Goal: Task Accomplishment & Management: Contribute content

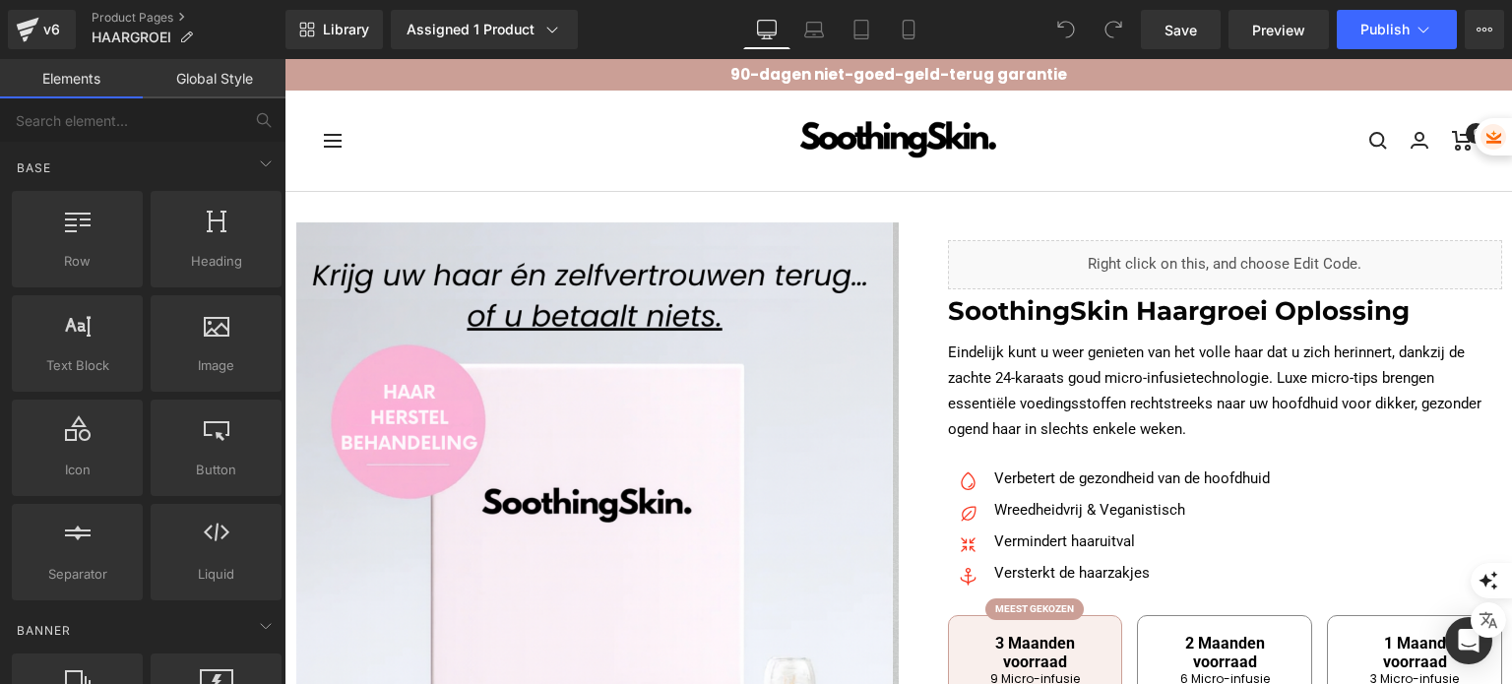
scroll to position [394, 0]
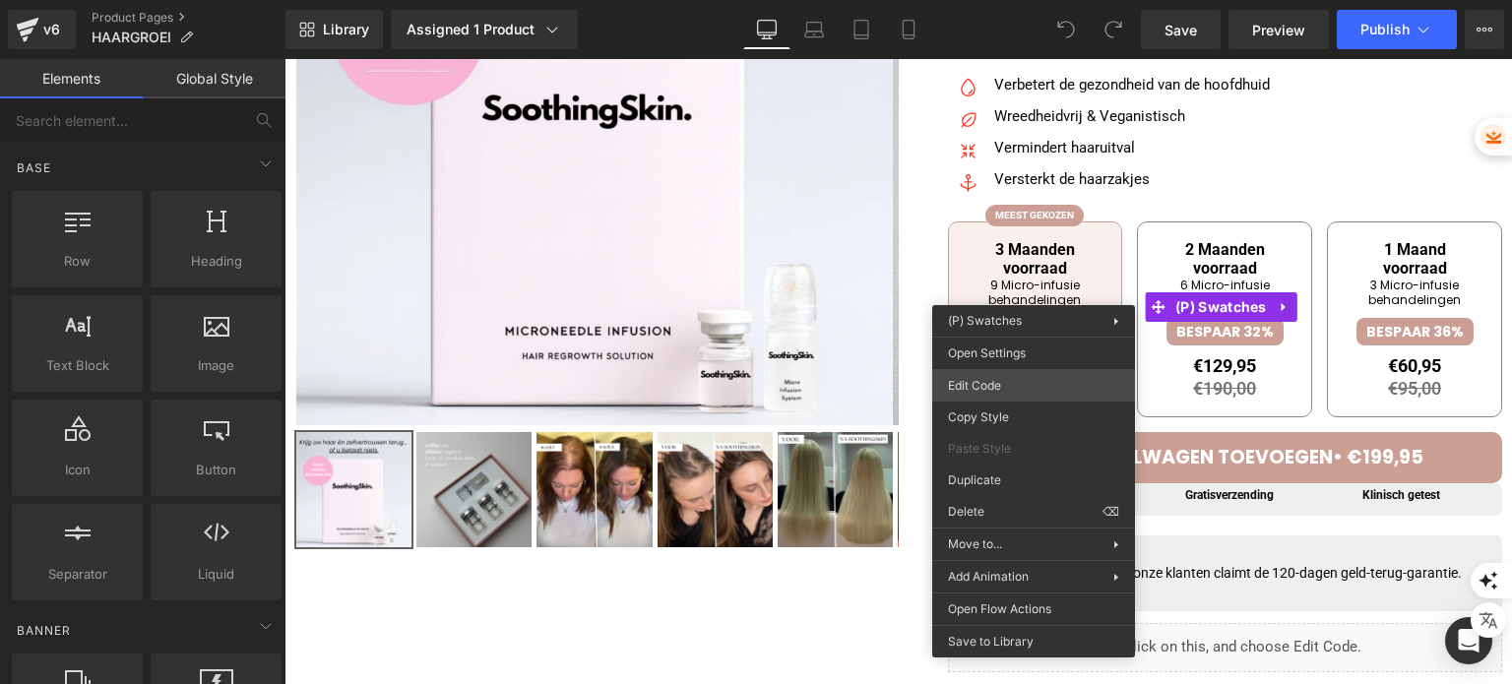
click at [1035, 0] on div "You are previewing how the will restyle your page. You can not edit Elements in…" at bounding box center [756, 0] width 1512 height 0
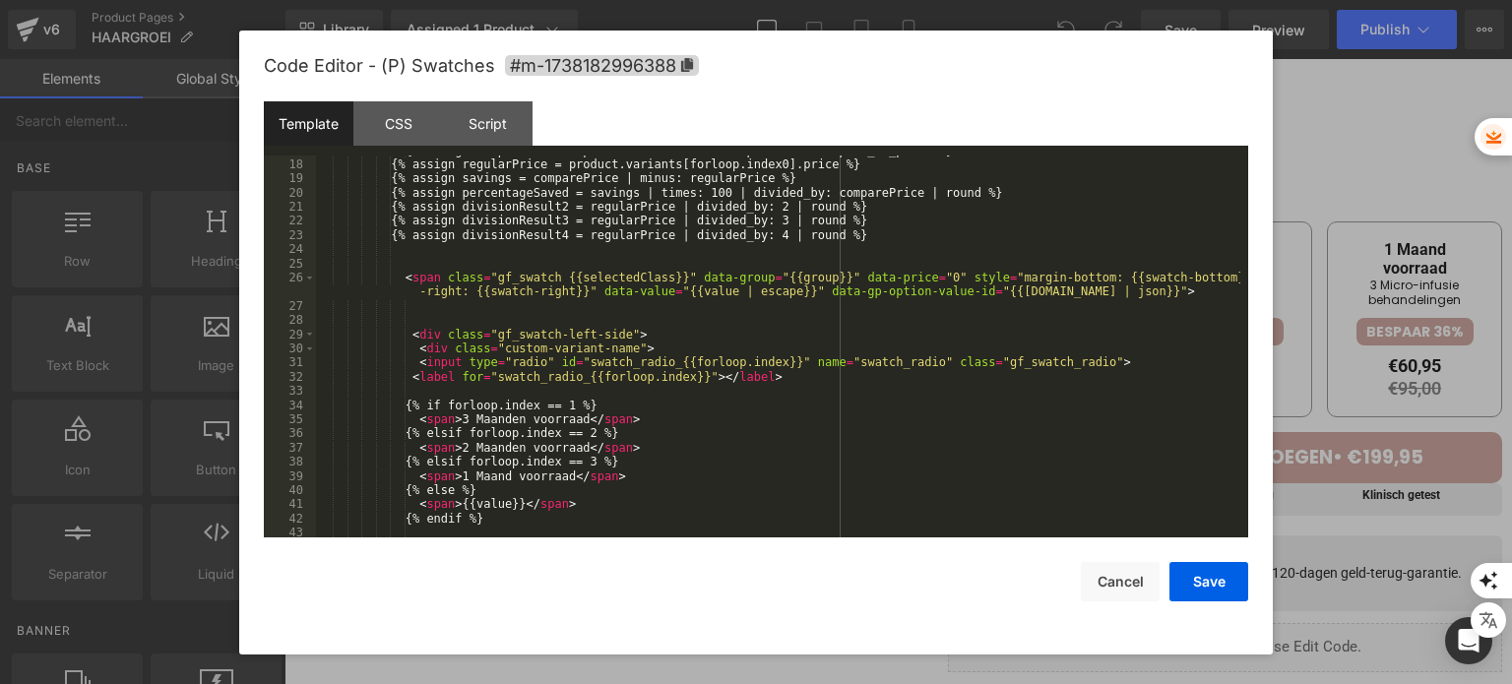
scroll to position [295, 0]
click at [456, 421] on div "{% assign comparePrice = product.variants[forloop.index0].compare_at_price %} {…" at bounding box center [778, 349] width 924 height 411
click at [453, 446] on div "{% assign comparePrice = product.variants[forloop.index0].compare_at_price %} {…" at bounding box center [778, 349] width 924 height 411
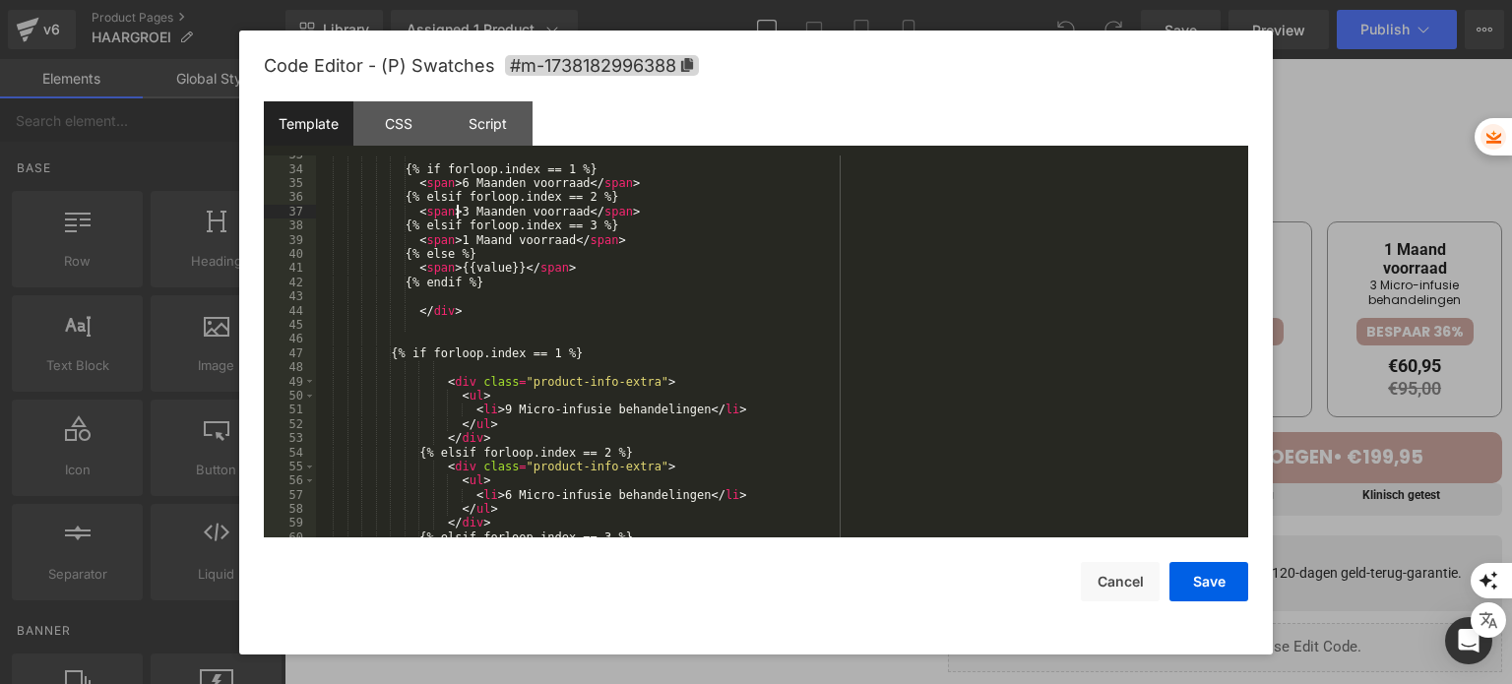
scroll to position [532, 0]
click at [489, 408] on div "{% if forloop.index == 1 %} < span > 6 Maanden voorraad </ span > {% elsif forl…" at bounding box center [778, 353] width 924 height 411
click at [491, 496] on div "{% if forloop.index == 1 %} < span > 6 Maanden voorraad </ span > {% elsif forl…" at bounding box center [778, 353] width 924 height 411
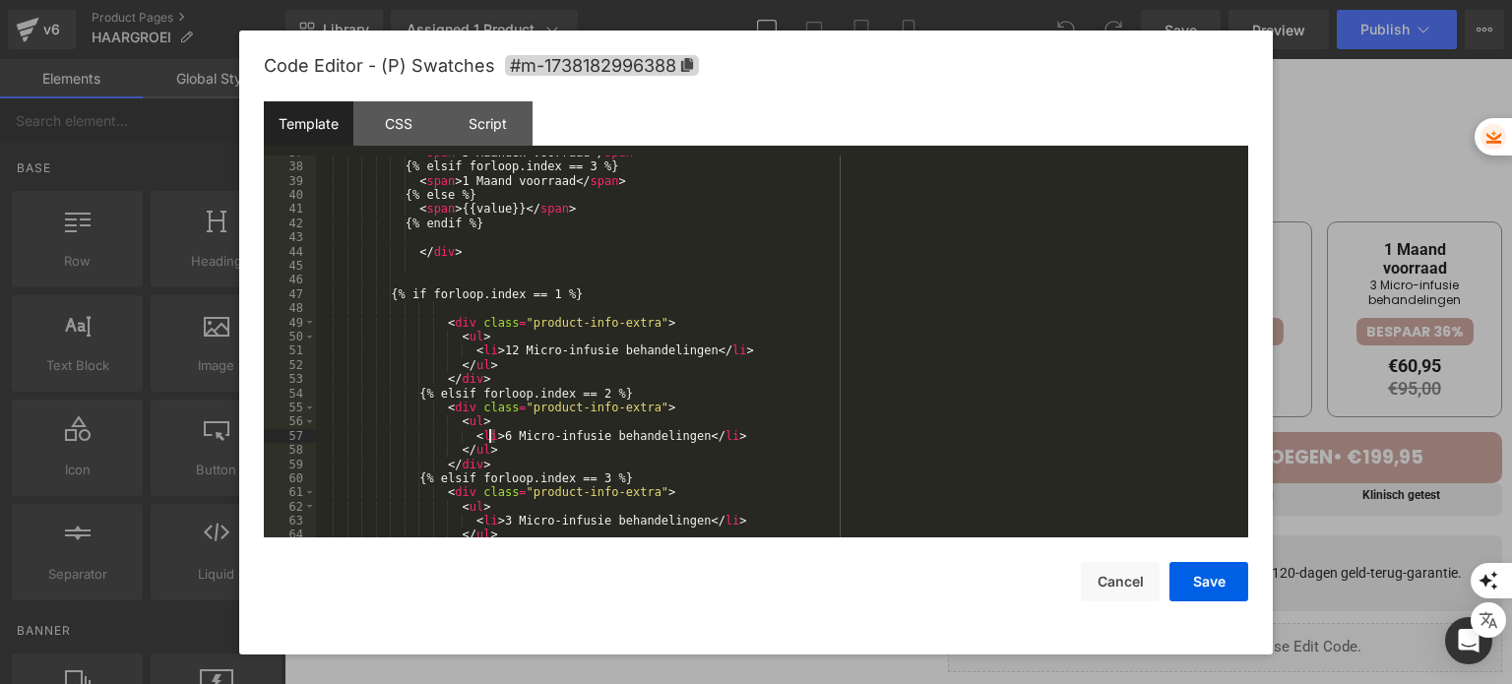
scroll to position [650, 0]
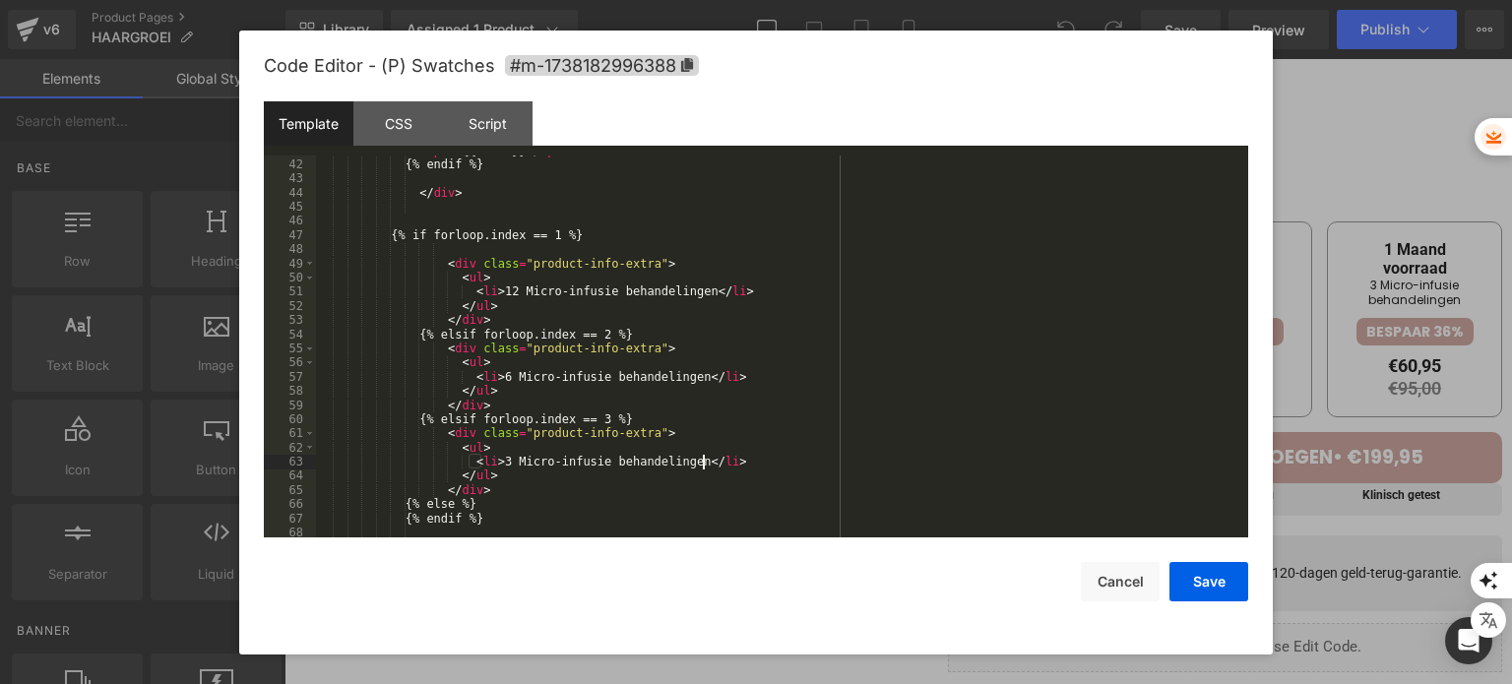
click at [700, 462] on div "< span > {{value}} </ span > {% endif %} </ div > {% if forloop.index == 1 %} <…" at bounding box center [778, 349] width 924 height 411
click at [1193, 566] on button "Save" at bounding box center [1208, 581] width 79 height 39
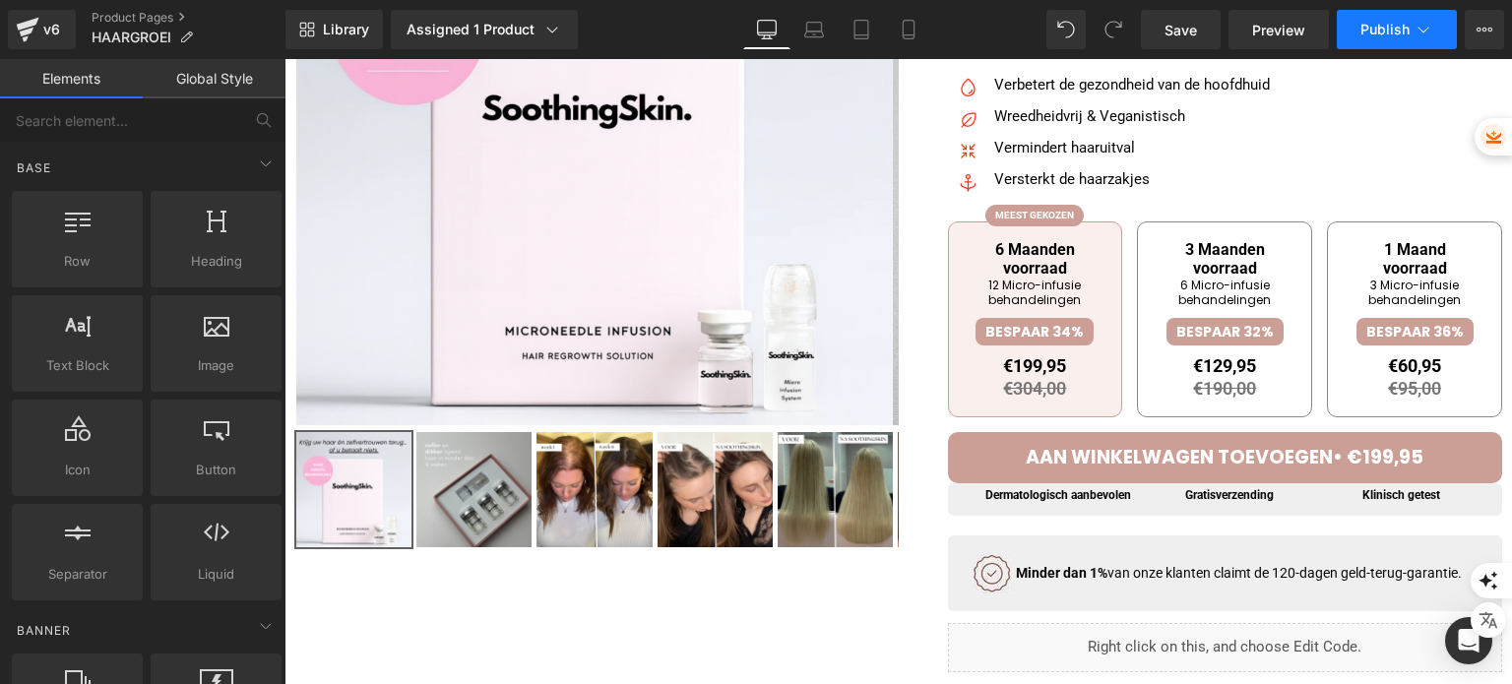
click at [1413, 36] on icon at bounding box center [1423, 30] width 20 height 20
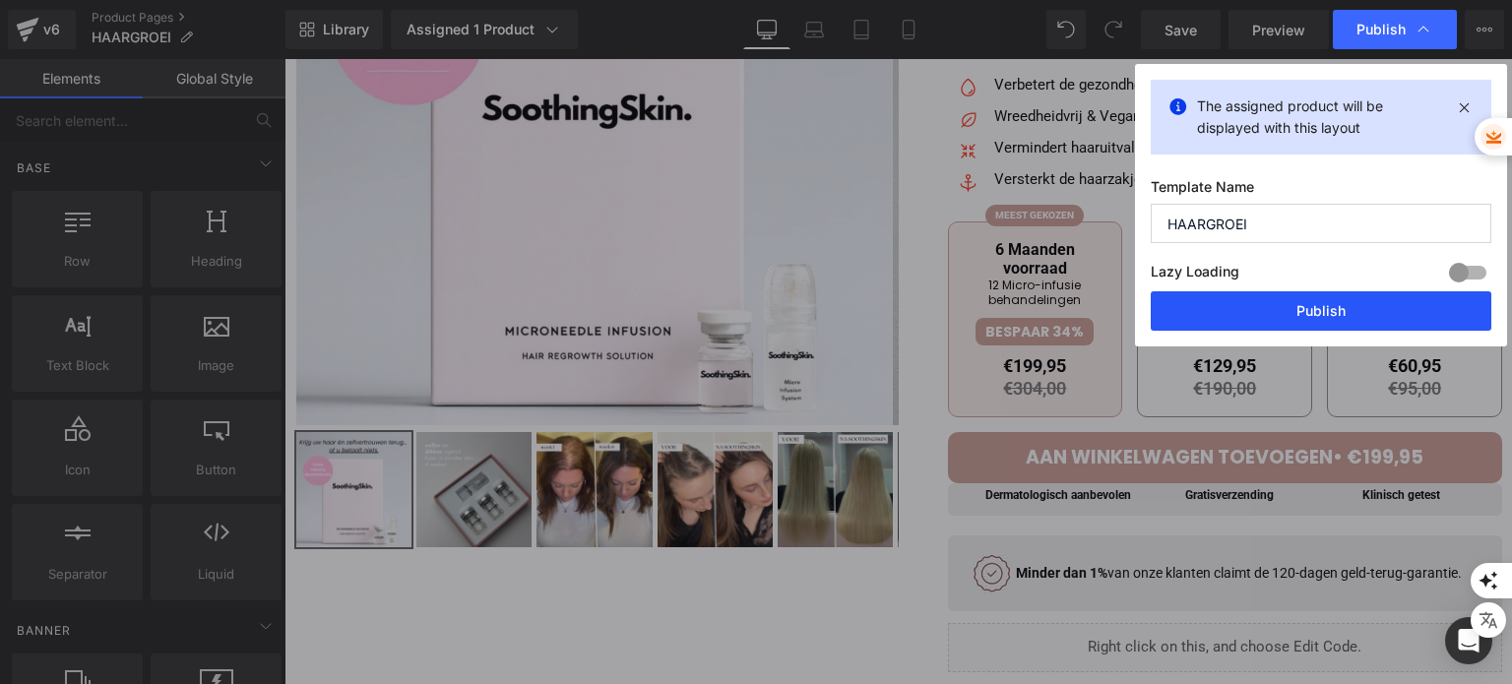
drag, startPoint x: 1267, startPoint y: 322, endPoint x: 972, endPoint y: 246, distance: 304.9
click at [1267, 322] on button "Publish" at bounding box center [1321, 310] width 341 height 39
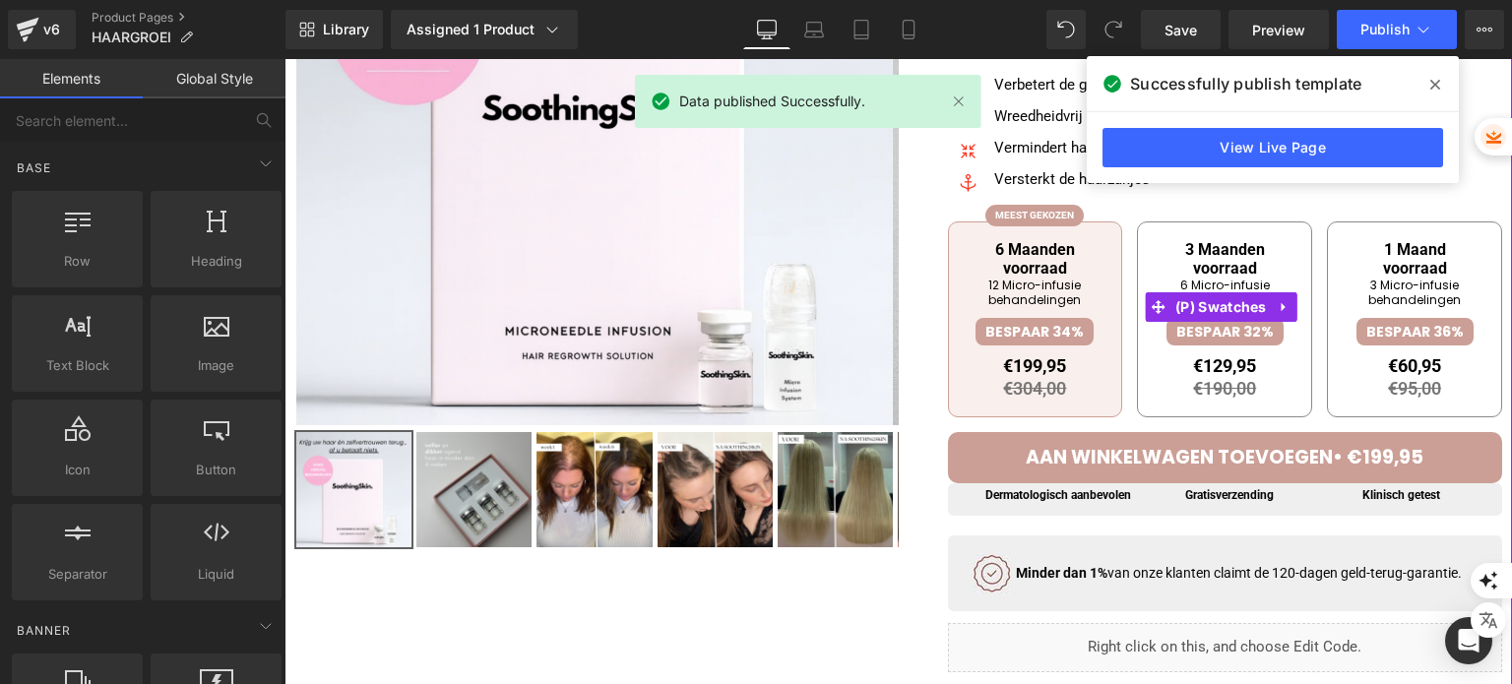
scroll to position [295, 0]
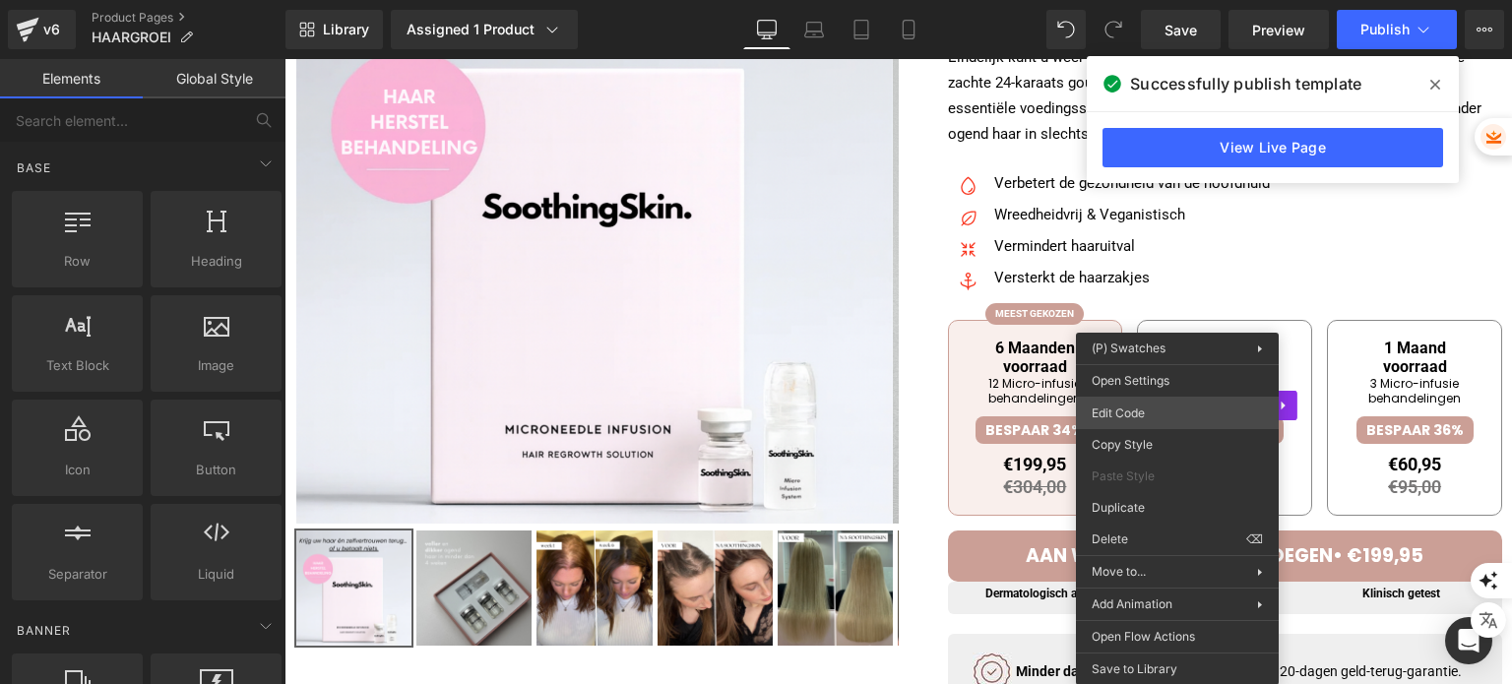
click at [1150, 0] on div "You are previewing how the will restyle your page. You can not edit Elements in…" at bounding box center [756, 0] width 1512 height 0
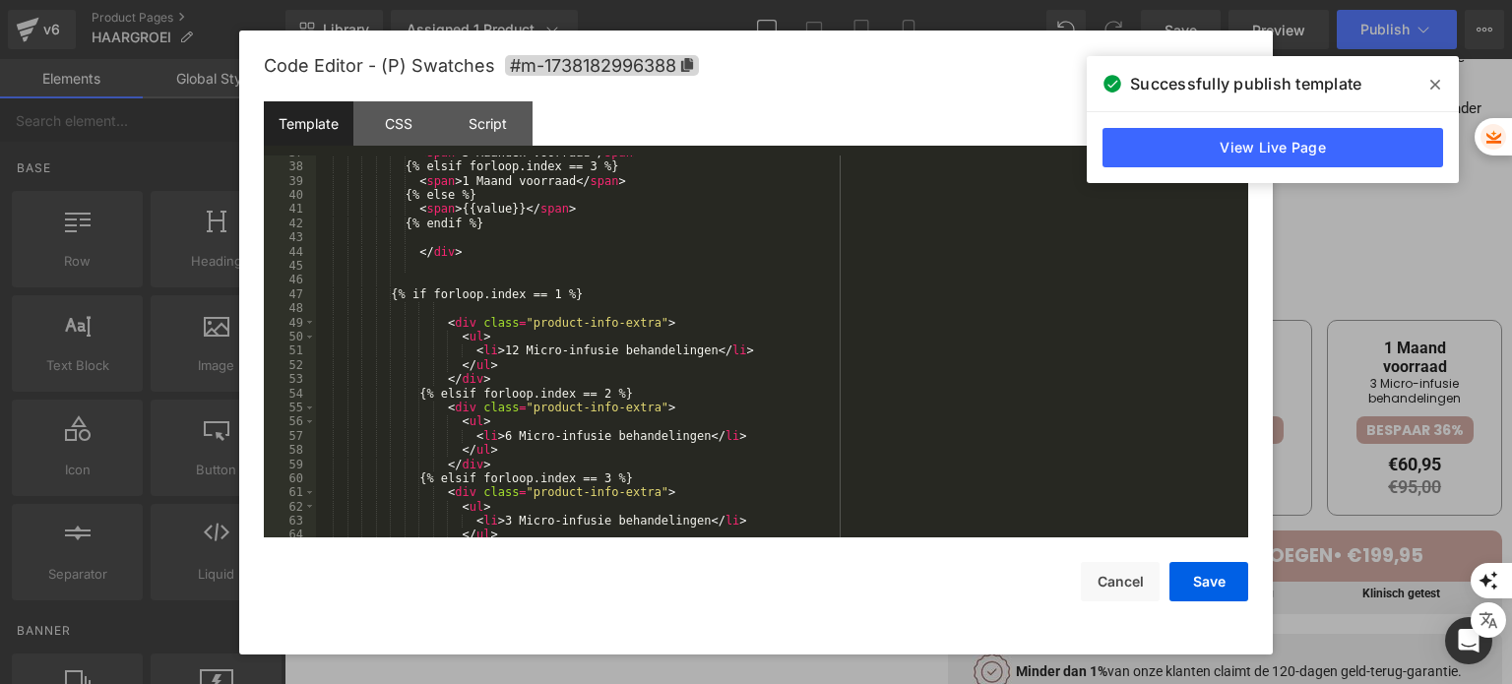
scroll to position [650, 0]
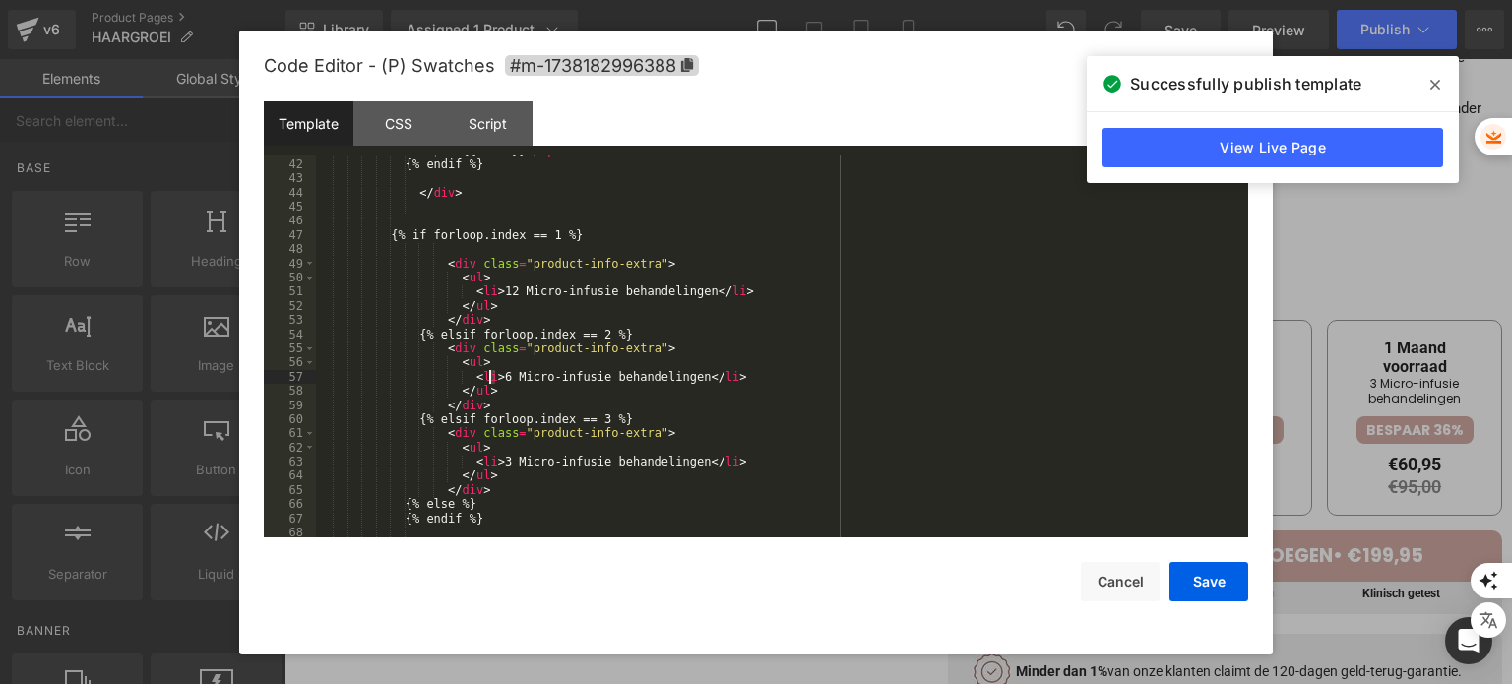
click at [490, 377] on div "< span > {{value}} </ span > {% endif %} </ div > {% if forloop.index == 1 %} <…" at bounding box center [778, 349] width 924 height 411
click at [1189, 594] on button "Save" at bounding box center [1208, 581] width 79 height 39
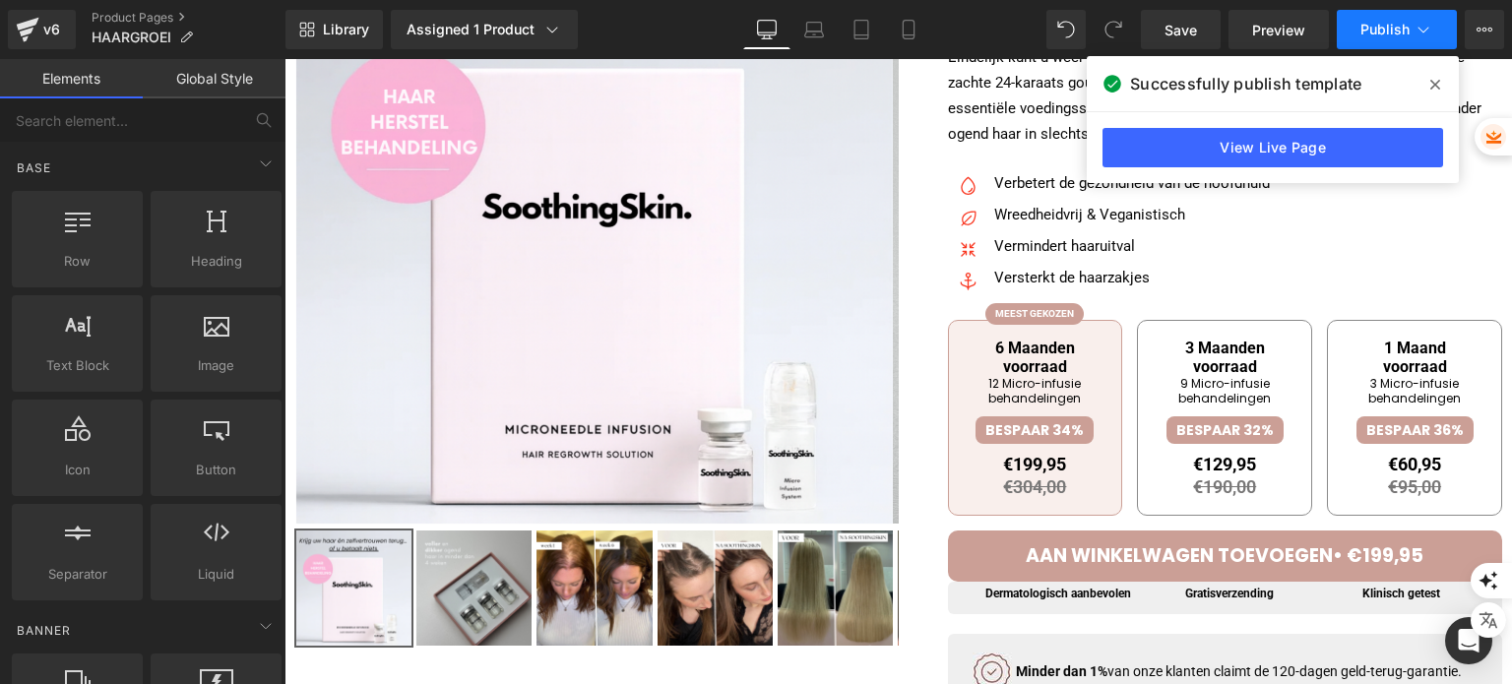
click at [1415, 26] on icon at bounding box center [1423, 30] width 20 height 20
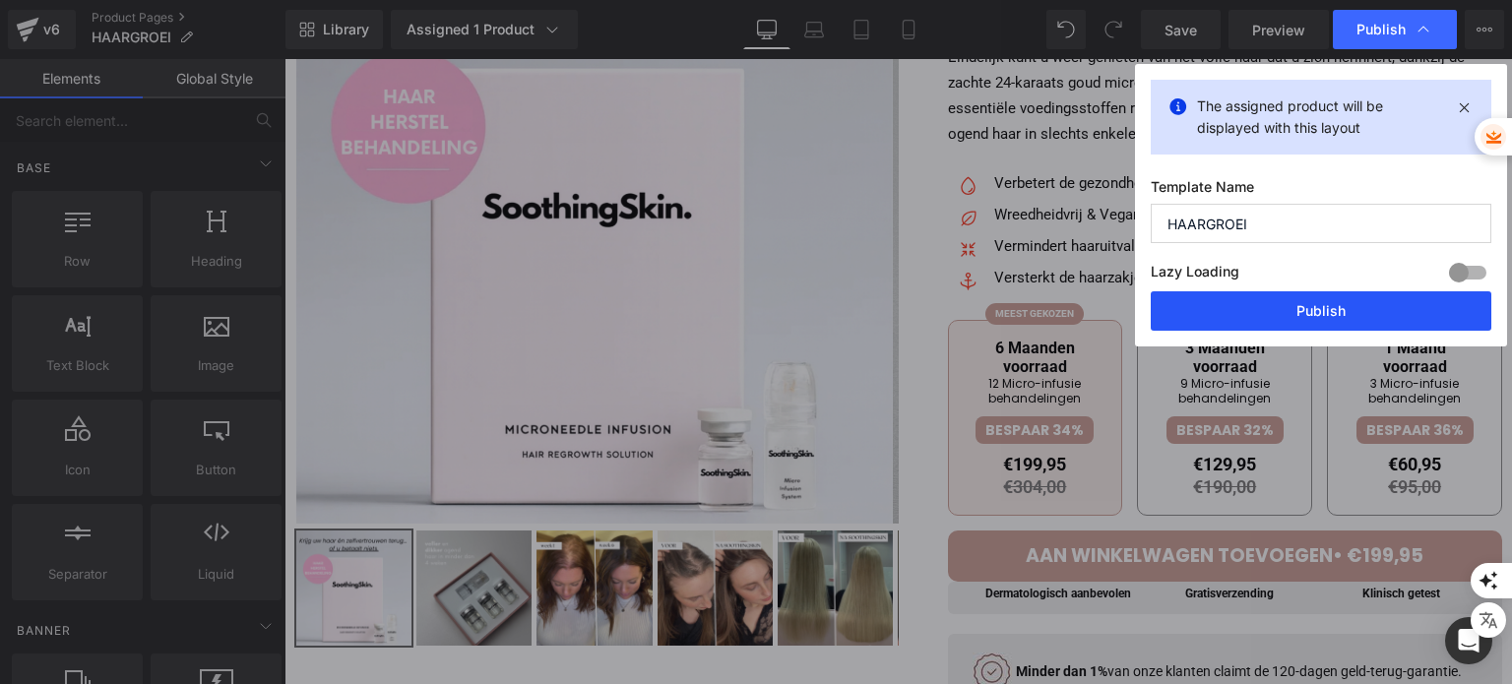
click at [1252, 306] on button "Publish" at bounding box center [1321, 310] width 341 height 39
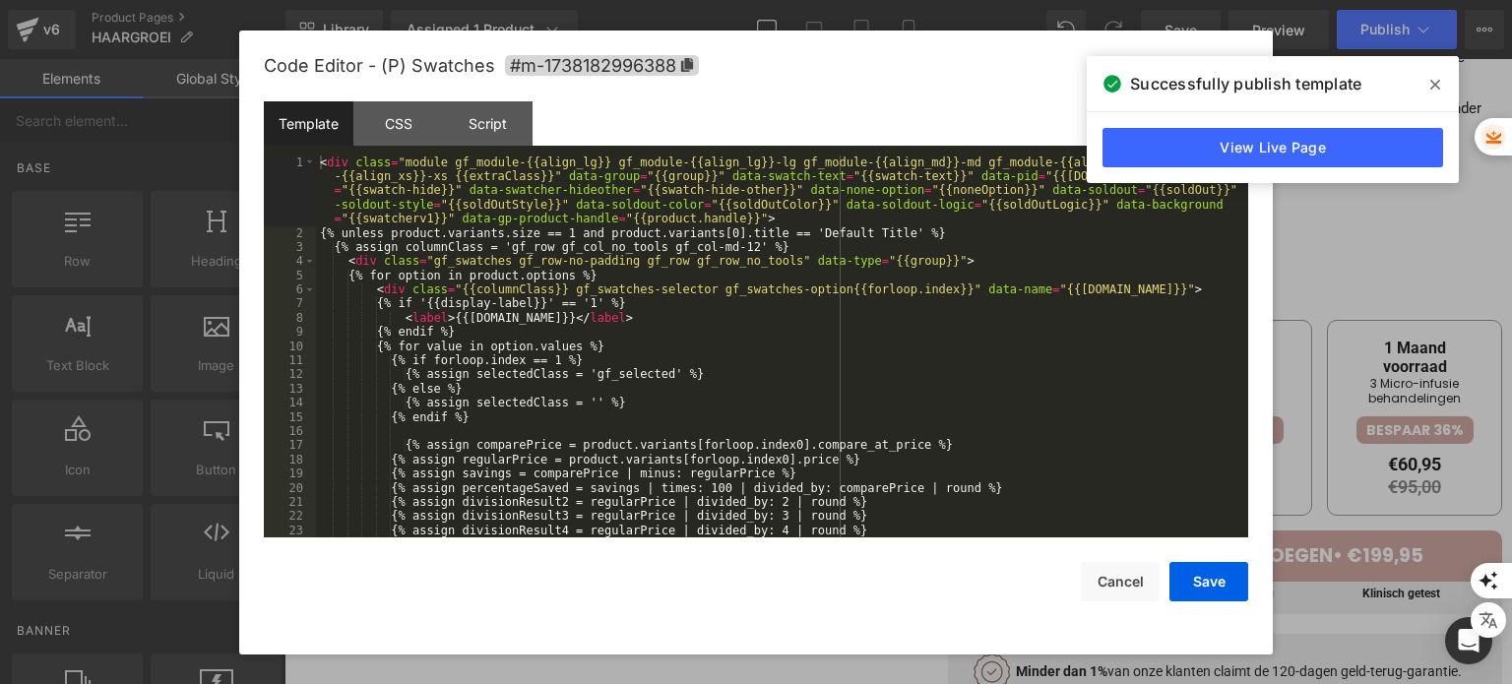
click at [1169, 0] on div "You are previewing how the will restyle your page. You can not edit Elements in…" at bounding box center [756, 0] width 1512 height 0
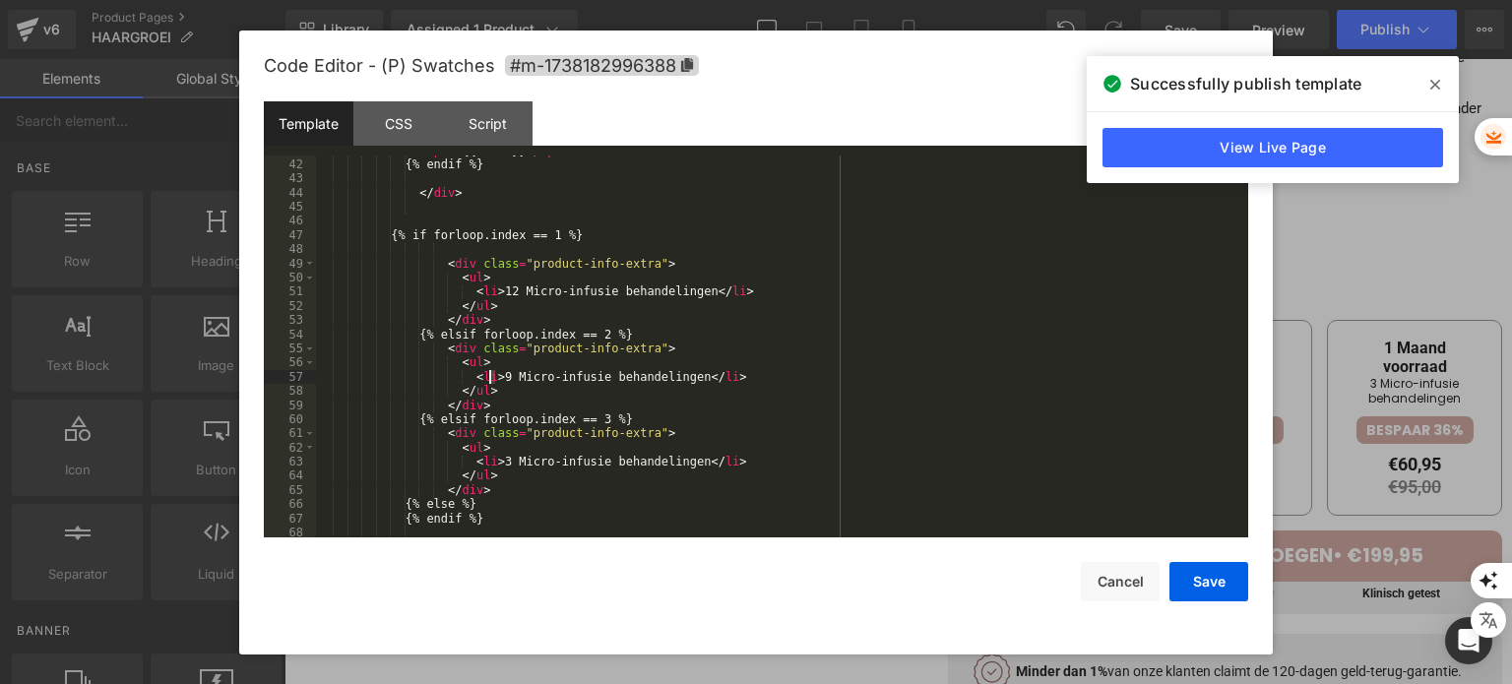
click at [490, 377] on div "< span > {{value}} </ span > {% endif %} </ div > {% if forloop.index == 1 %} <…" at bounding box center [778, 349] width 924 height 411
click at [490, 460] on div "< span > {{value}} </ span > {% endif %} </ div > {% if forloop.index == 1 %} <…" at bounding box center [778, 349] width 924 height 411
click at [1164, 582] on div "Save Cancel" at bounding box center [756, 569] width 984 height 64
click at [1202, 588] on button "Save" at bounding box center [1208, 581] width 79 height 39
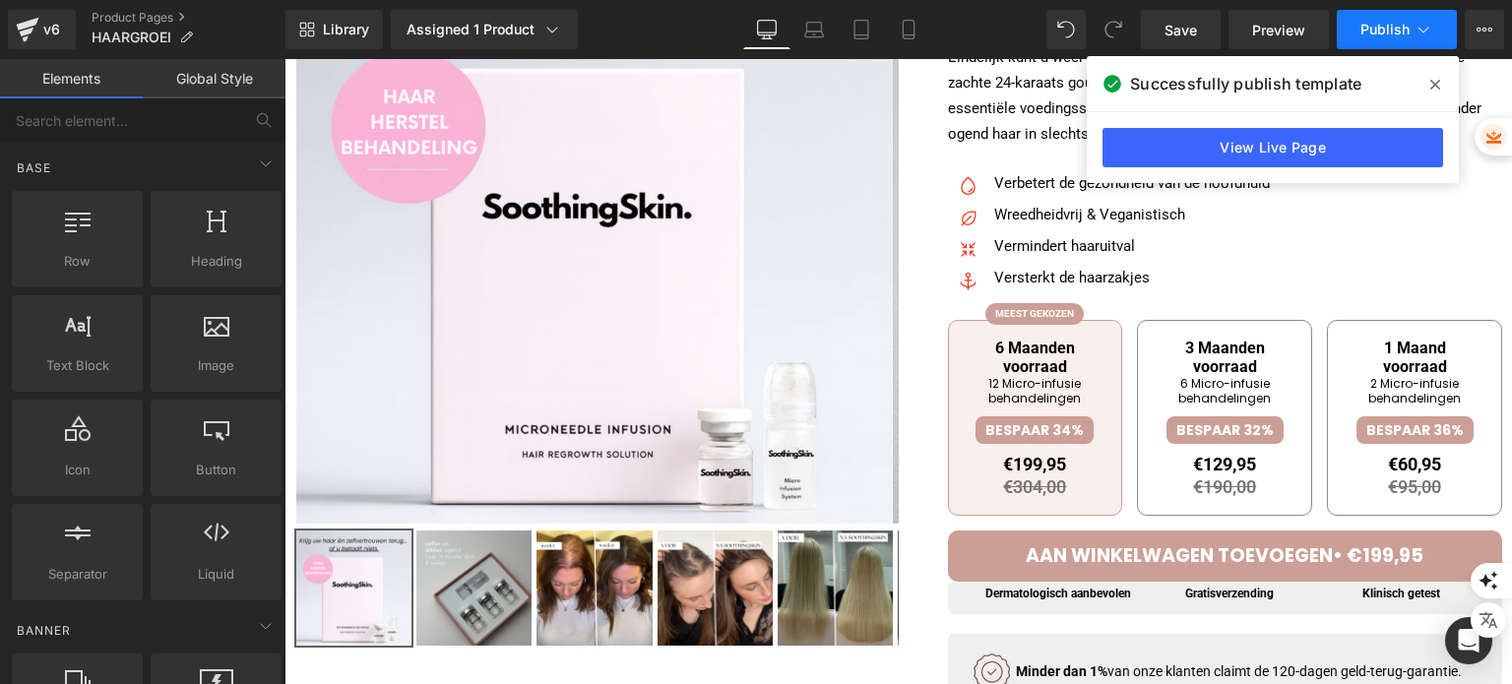
click at [1406, 30] on span "Publish" at bounding box center [1384, 30] width 49 height 16
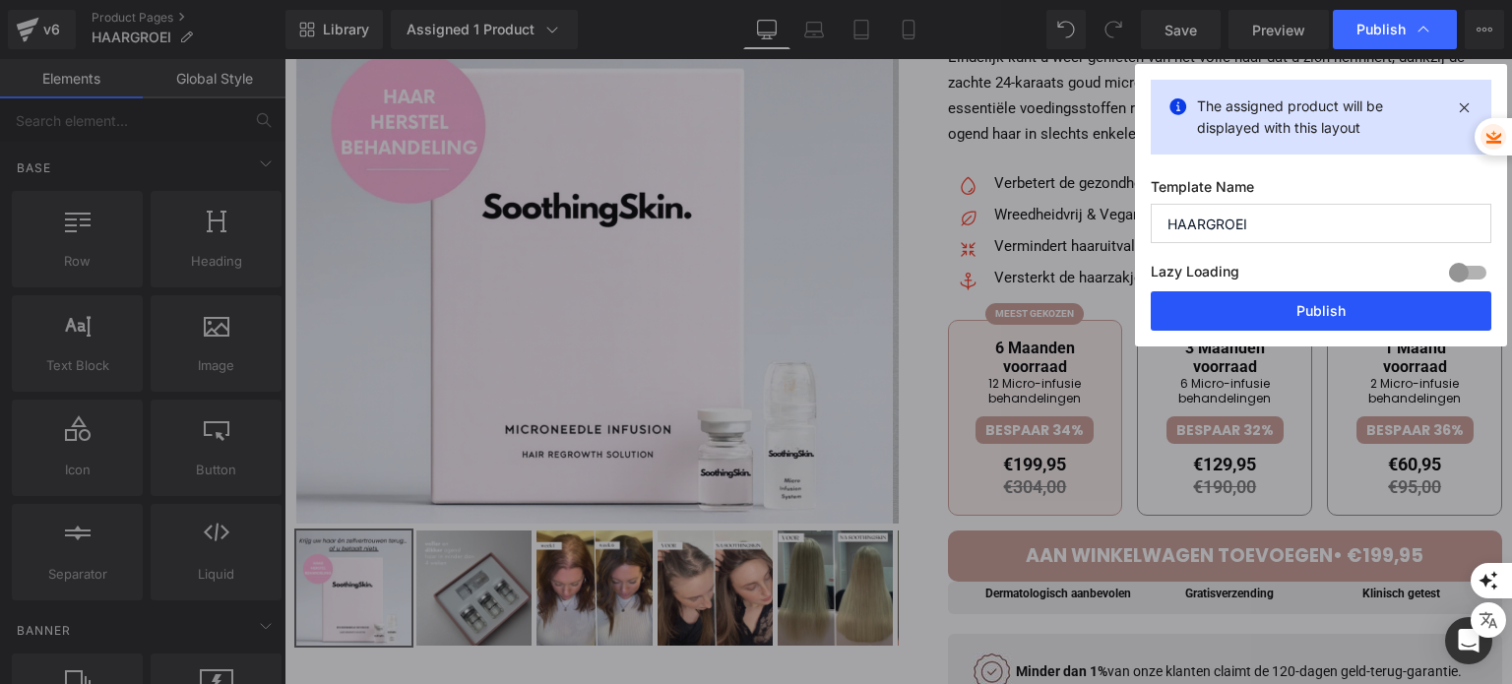
click at [1186, 325] on button "Publish" at bounding box center [1321, 310] width 341 height 39
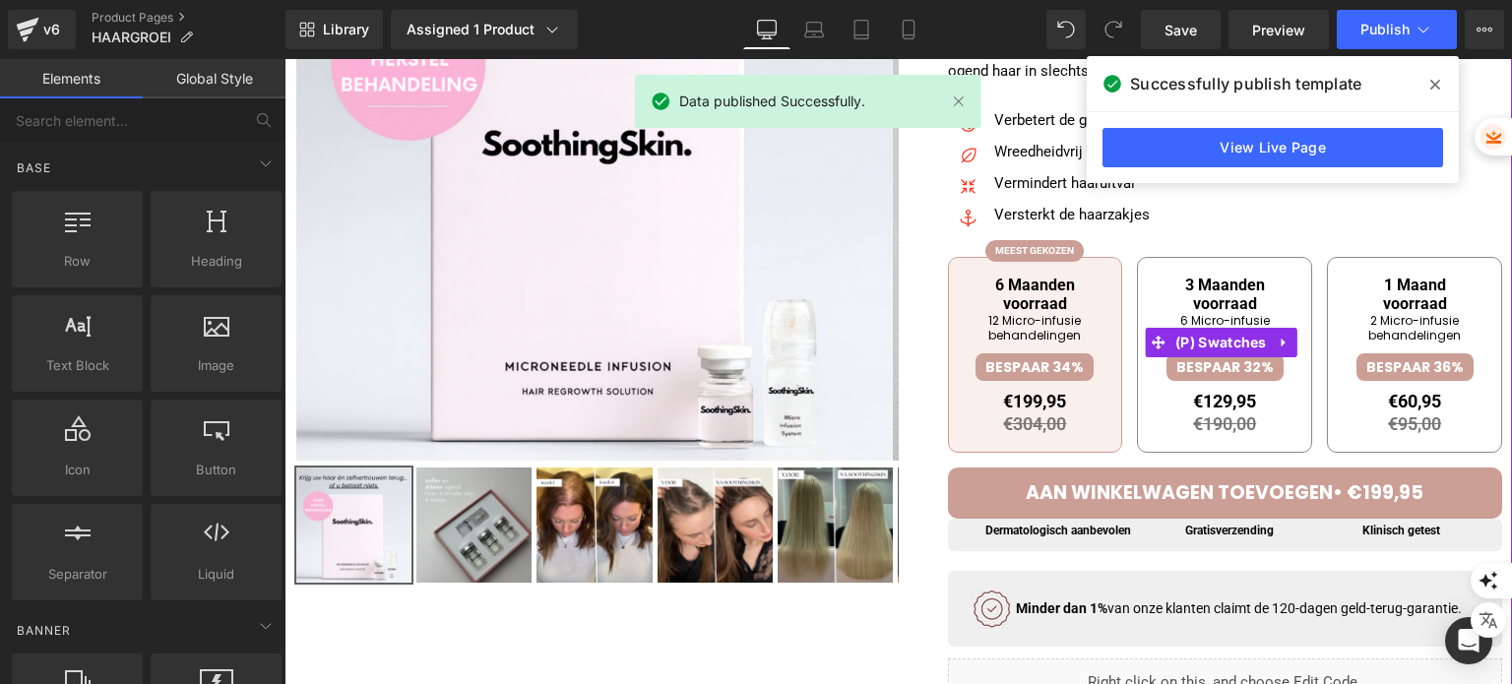
scroll to position [394, 0]
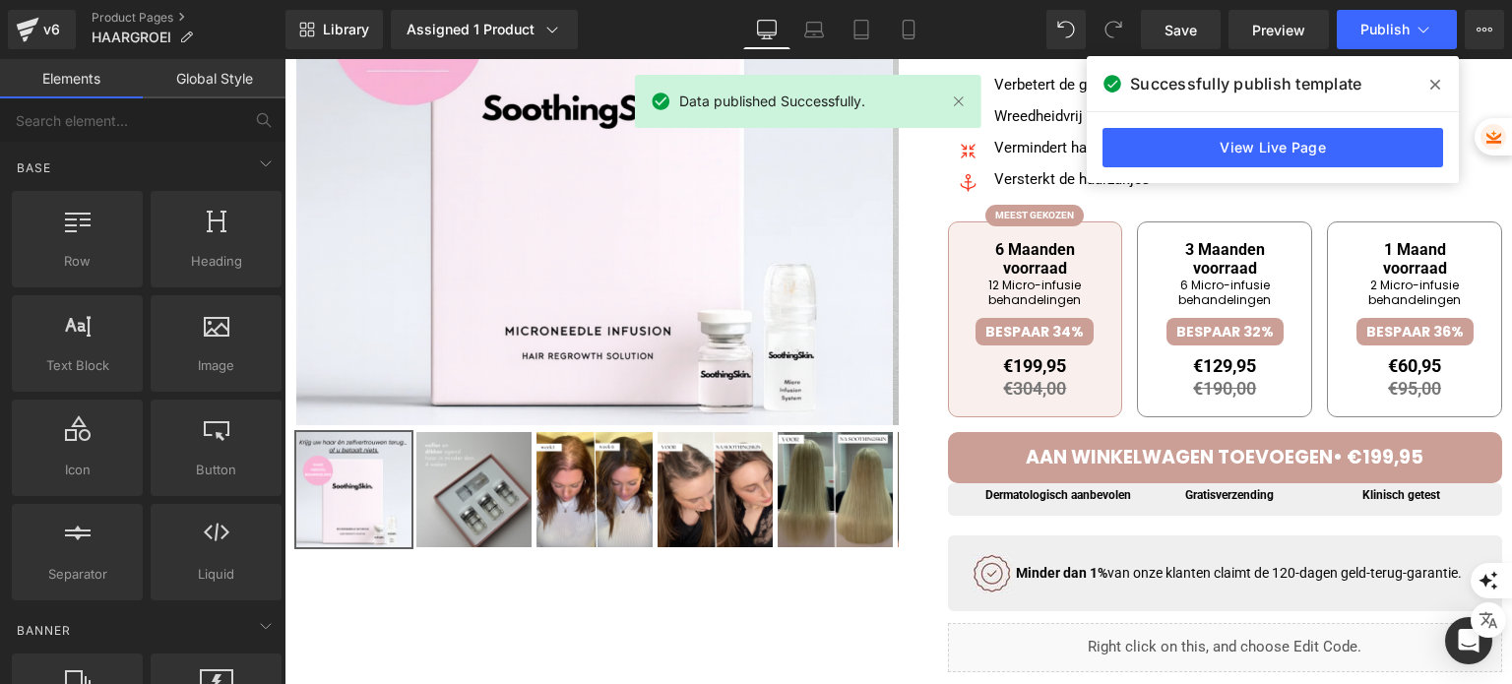
click at [1436, 85] on icon at bounding box center [1435, 85] width 10 height 10
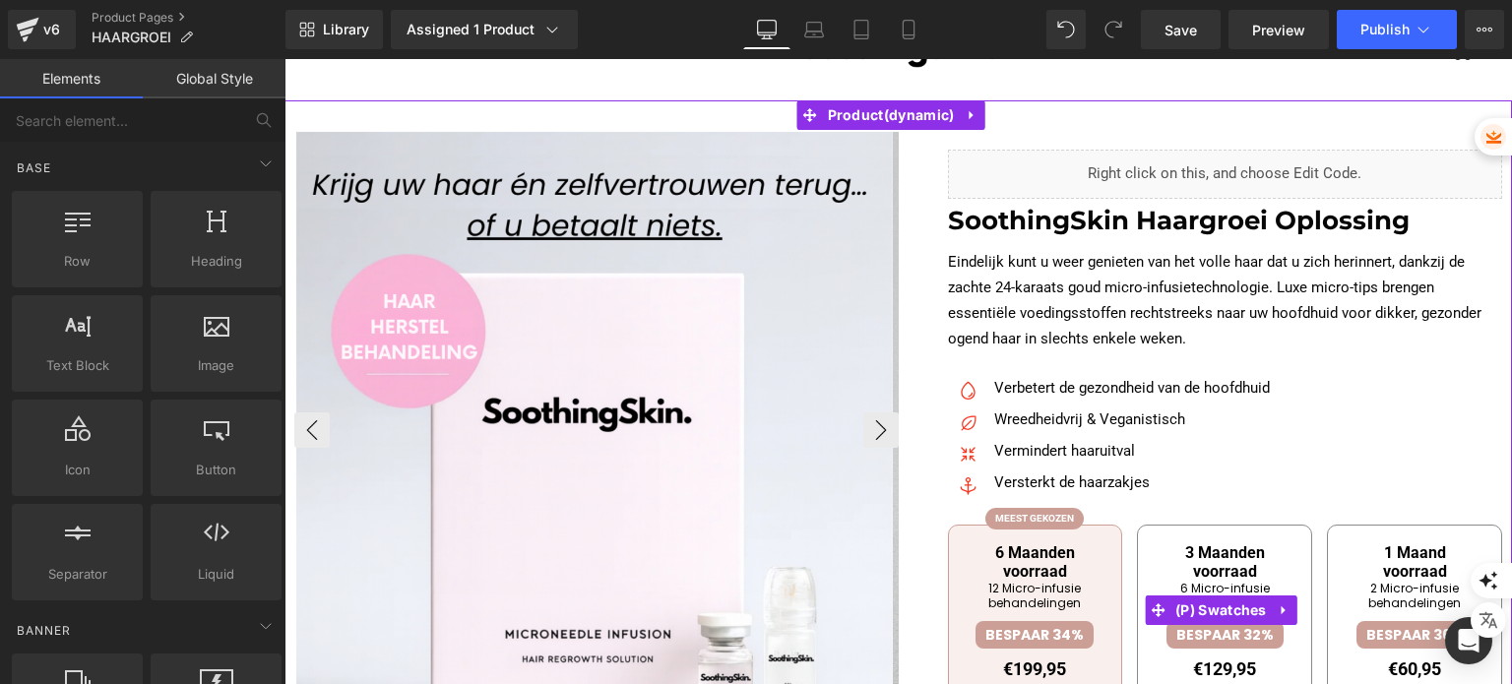
scroll to position [0, 0]
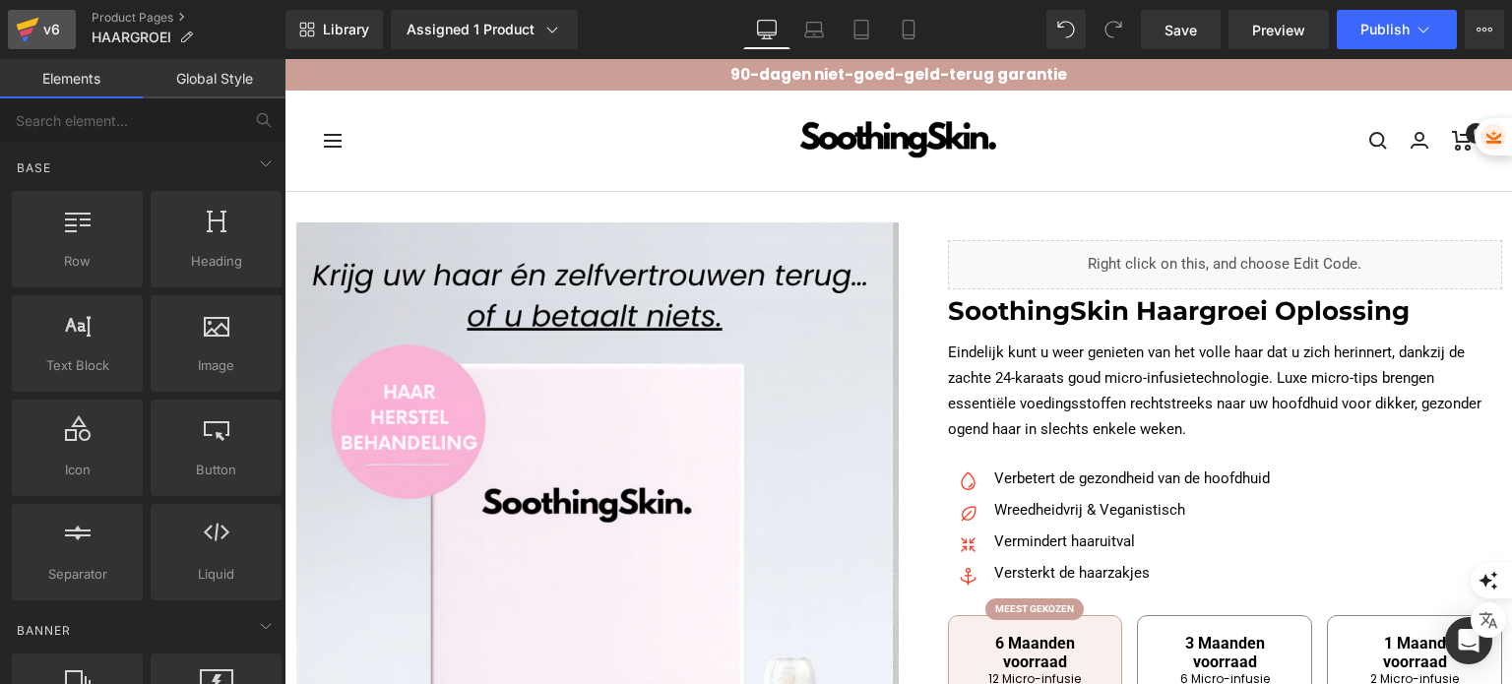
click at [49, 27] on div "v6" at bounding box center [51, 30] width 25 height 26
drag, startPoint x: 331, startPoint y: 37, endPoint x: 76, endPoint y: 17, distance: 255.8
click at [331, 37] on span "Library" at bounding box center [346, 30] width 46 height 18
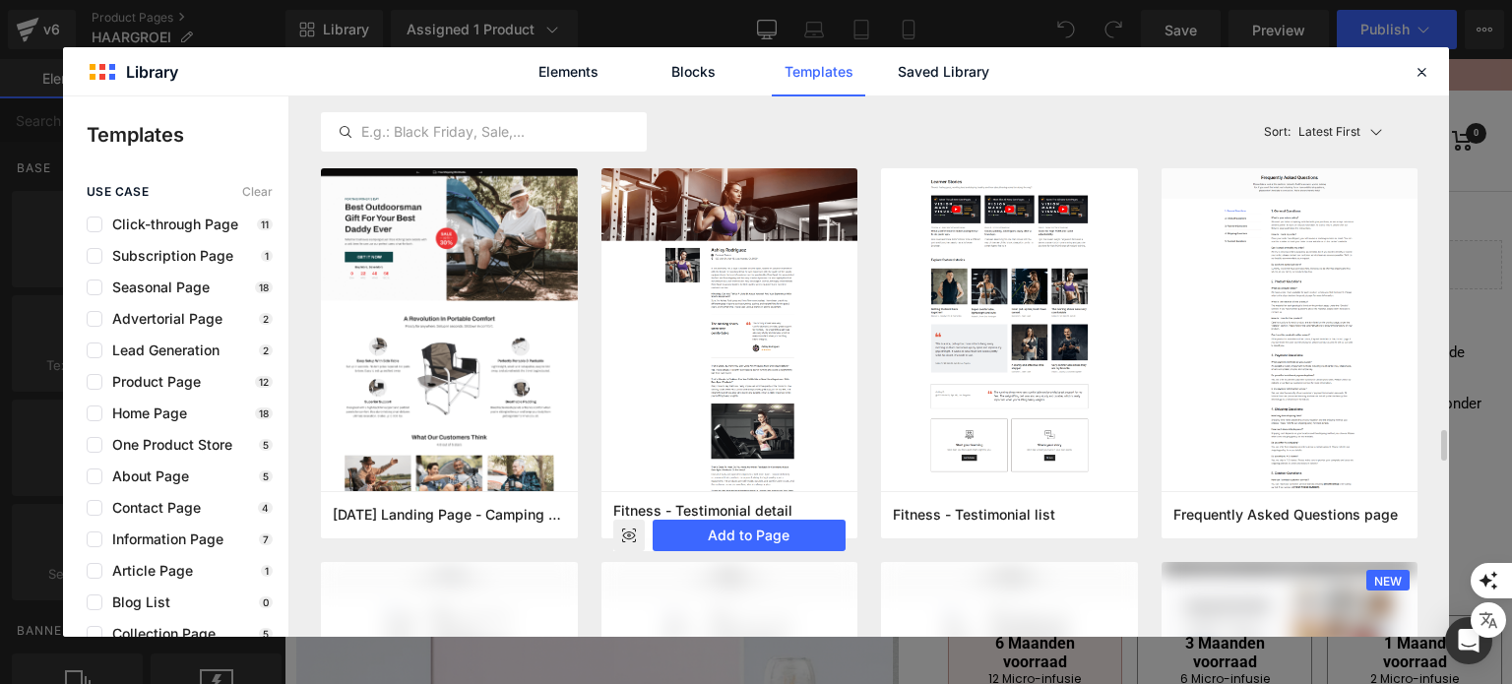
scroll to position [886, 0]
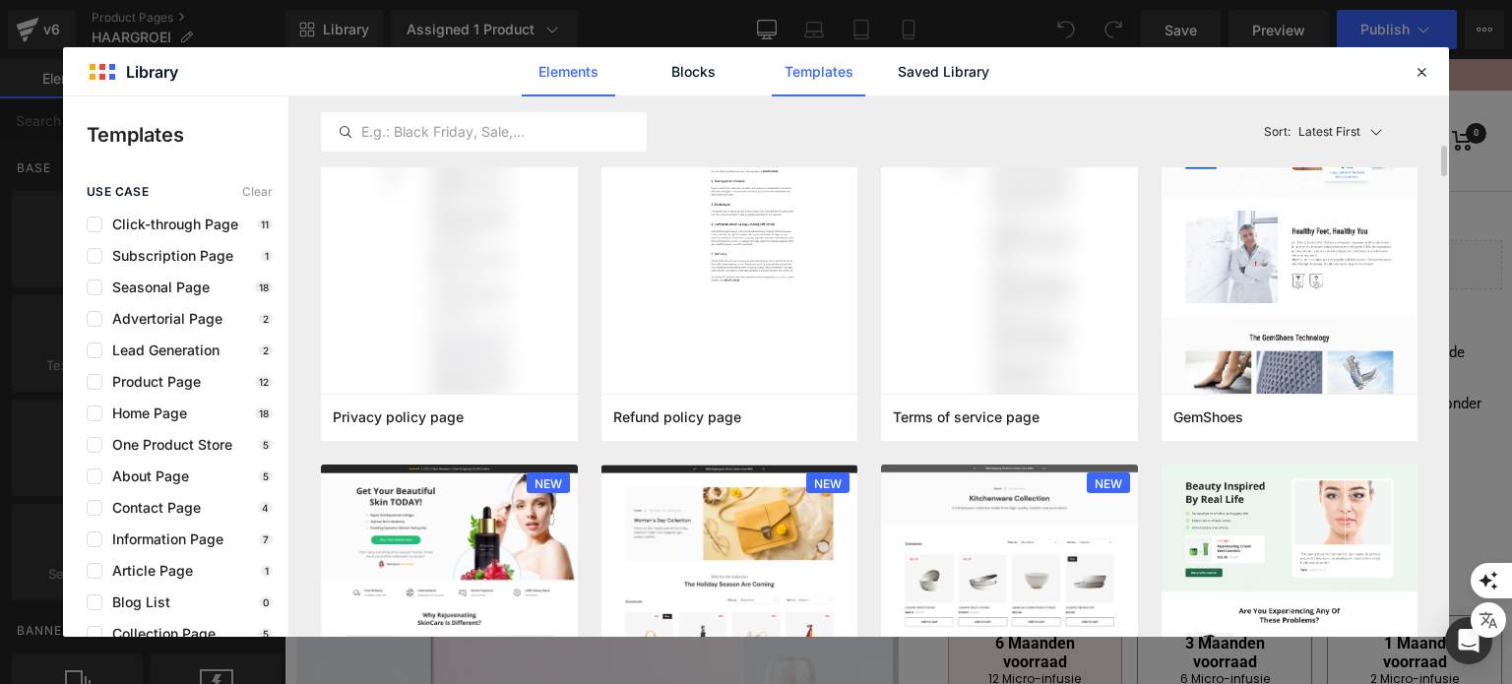
click at [578, 78] on link "Elements" at bounding box center [569, 71] width 94 height 49
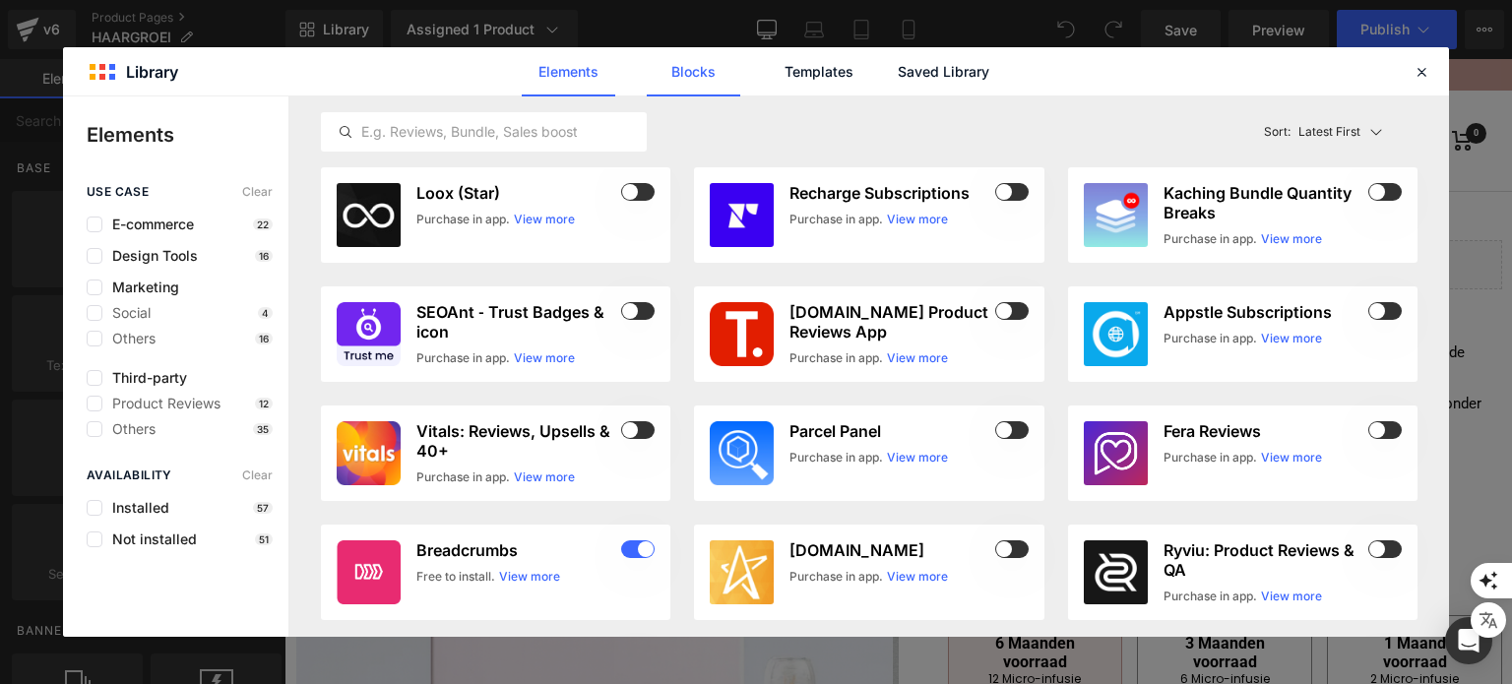
click at [698, 69] on link "Blocks" at bounding box center [694, 71] width 94 height 49
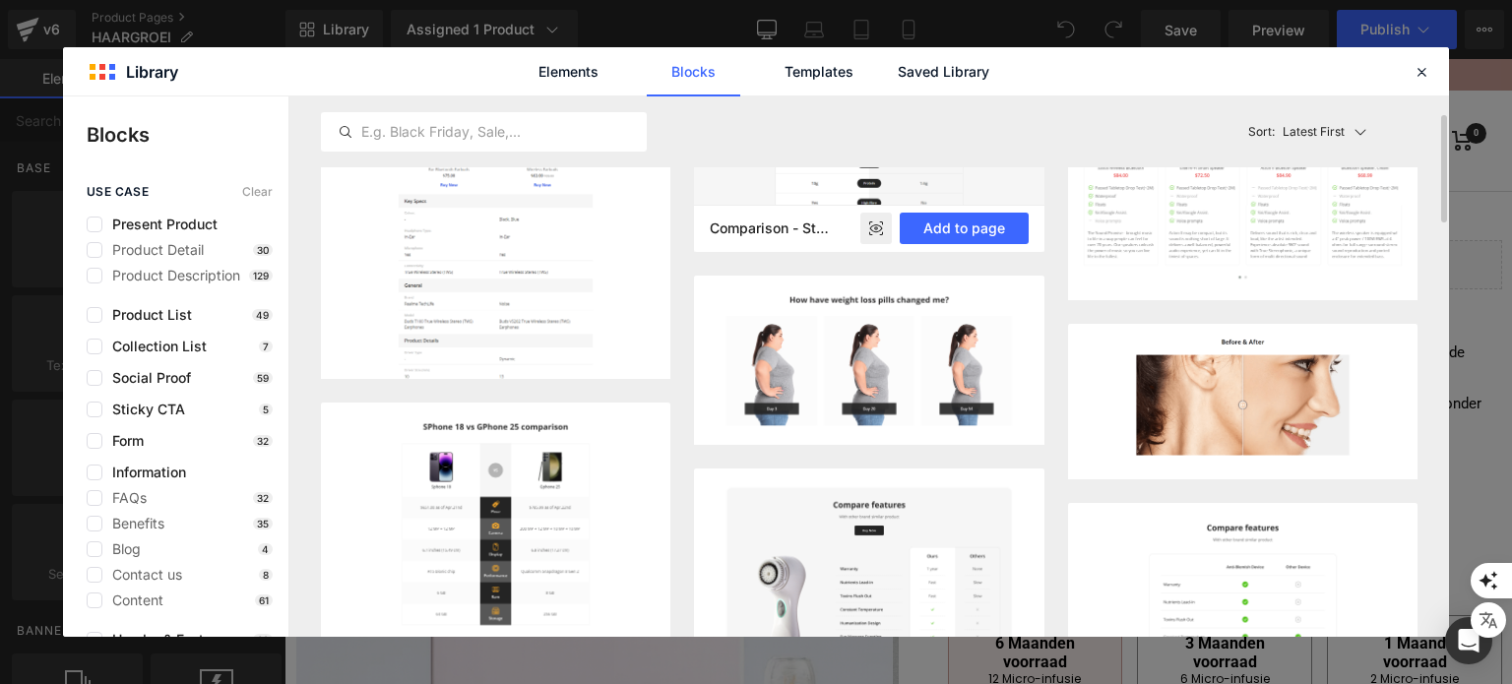
scroll to position [0, 0]
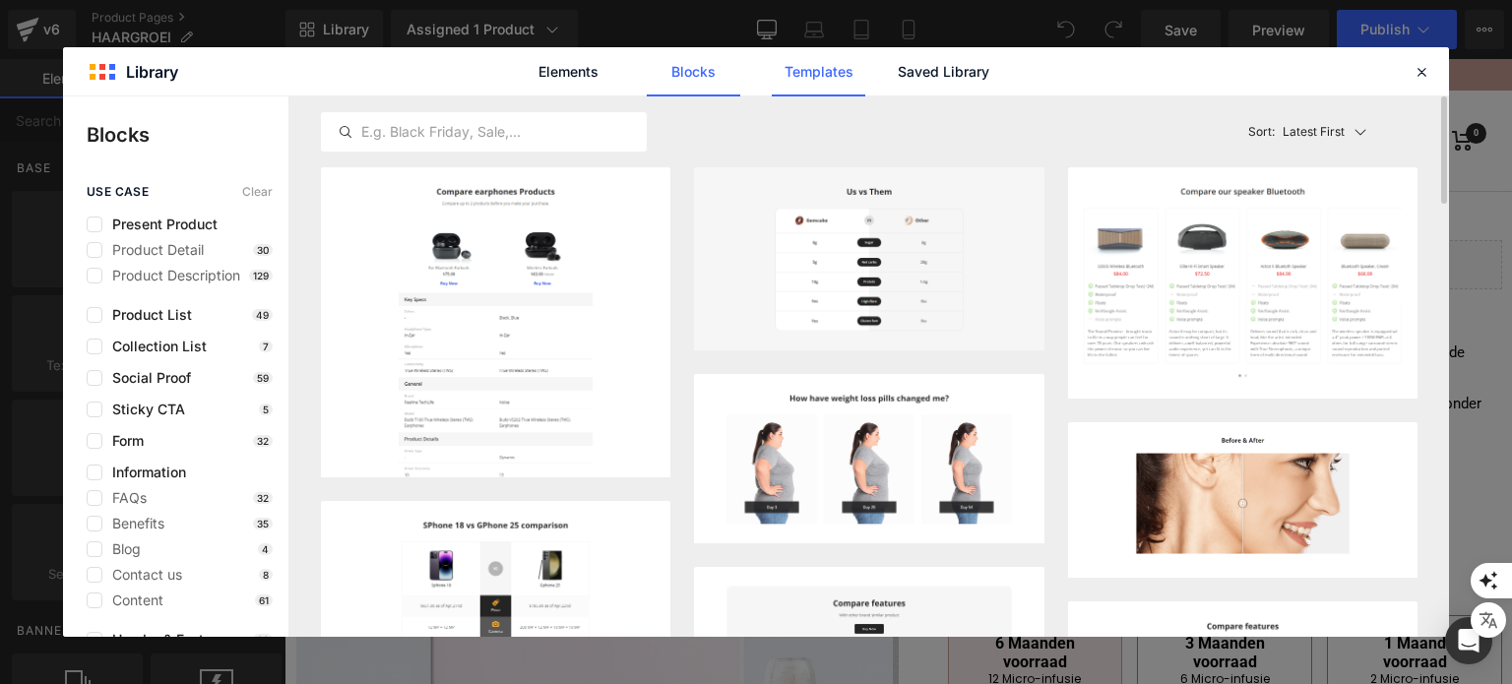
click at [826, 90] on link "Templates" at bounding box center [819, 71] width 94 height 49
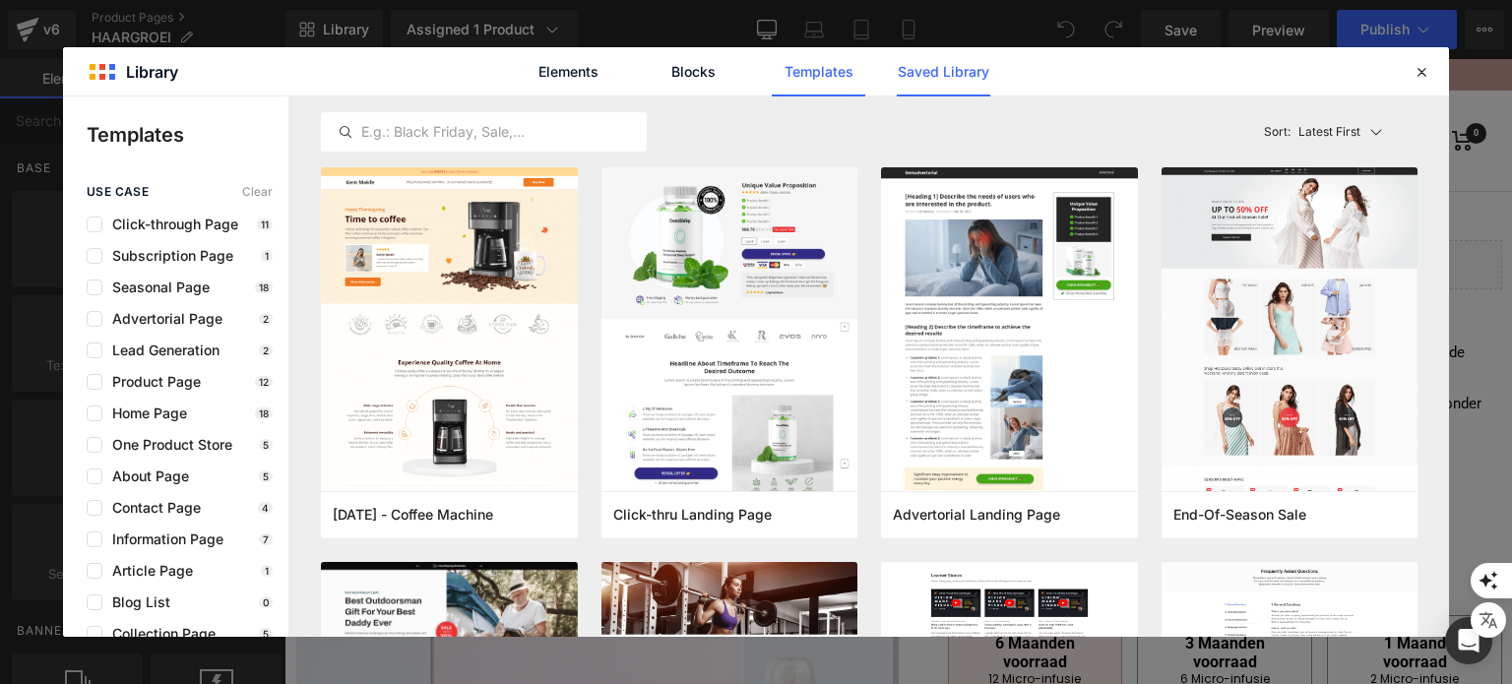
click at [947, 80] on link "Saved Library" at bounding box center [944, 71] width 94 height 49
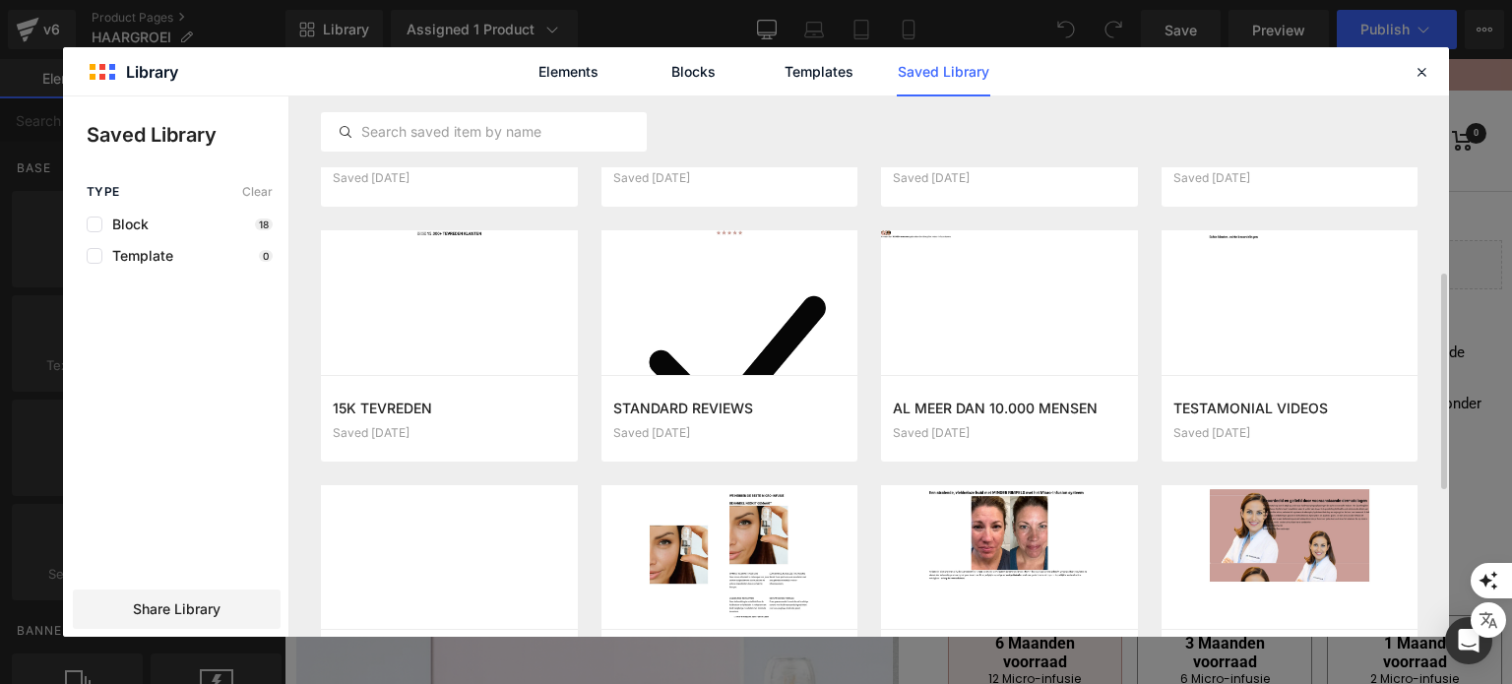
scroll to position [496, 0]
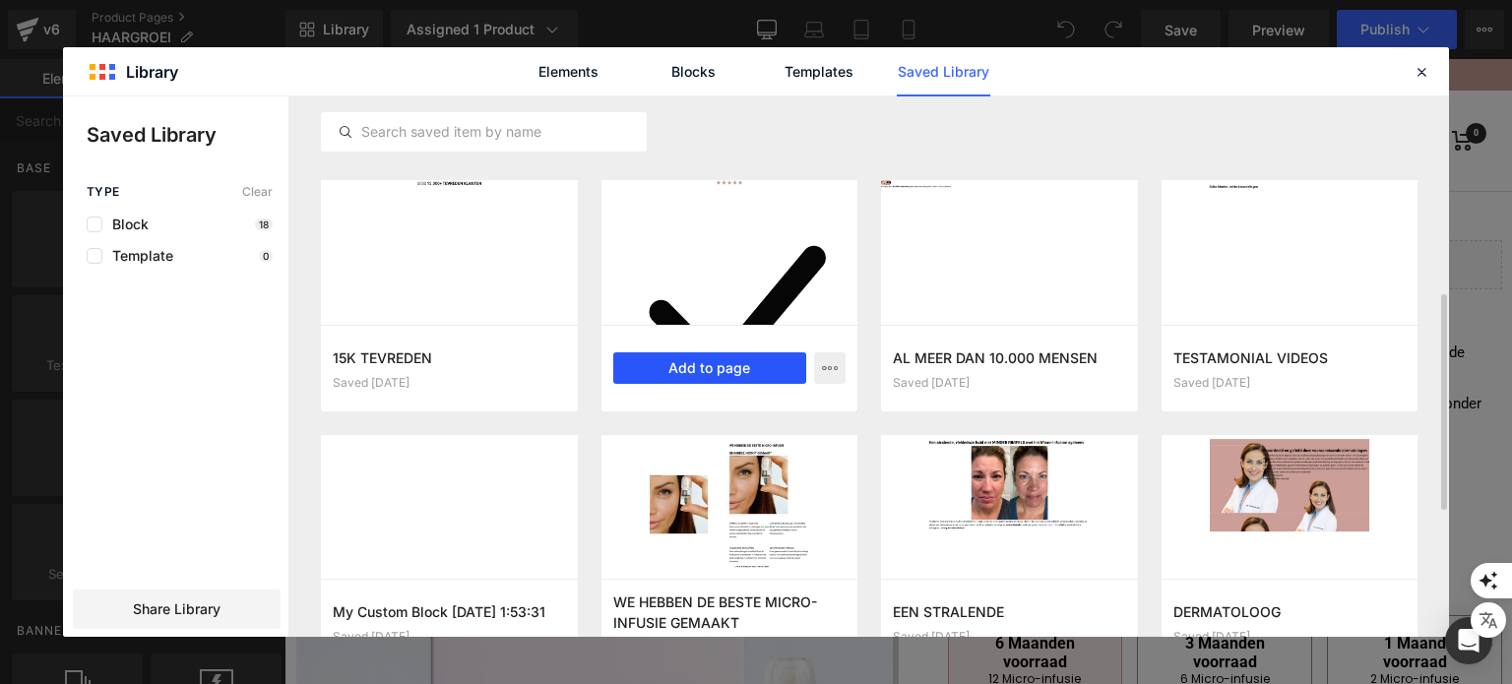
click at [763, 359] on button "Add to page" at bounding box center [710, 367] width 194 height 31
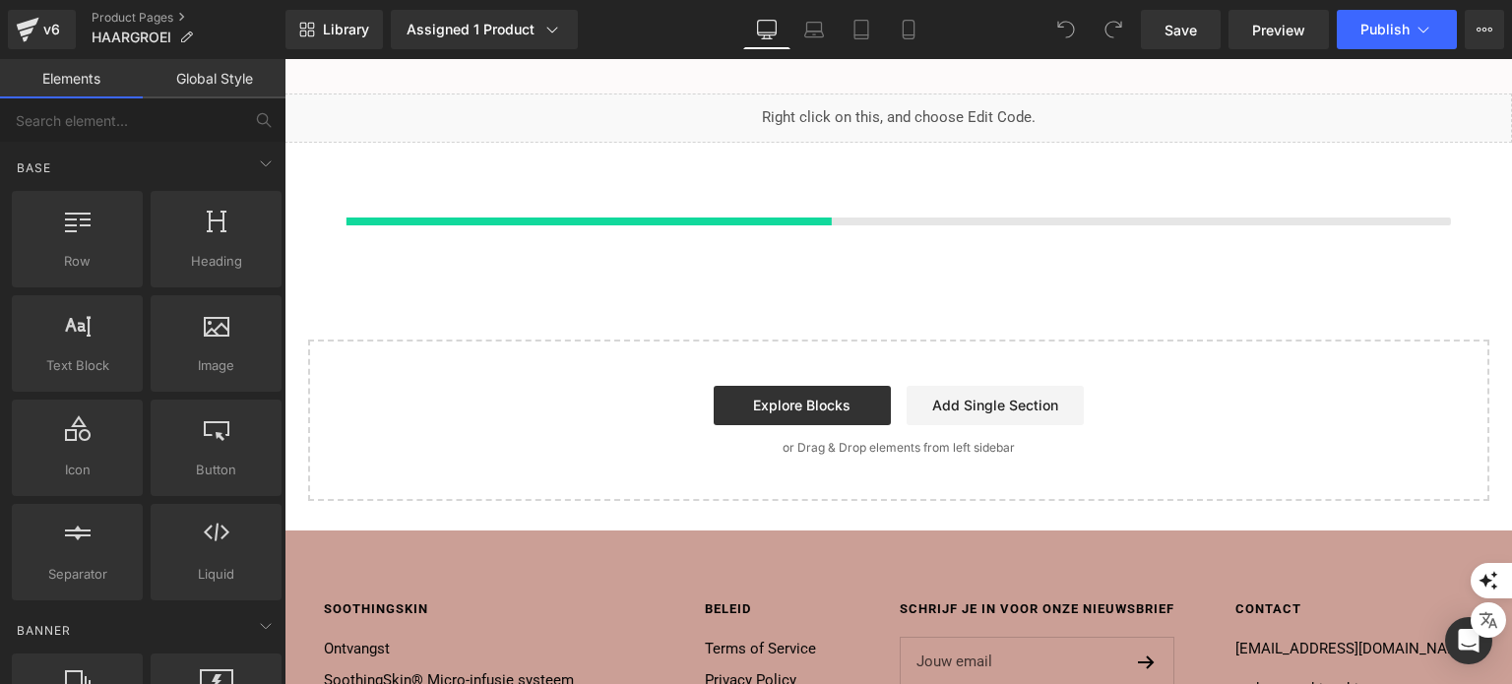
scroll to position [7575, 0]
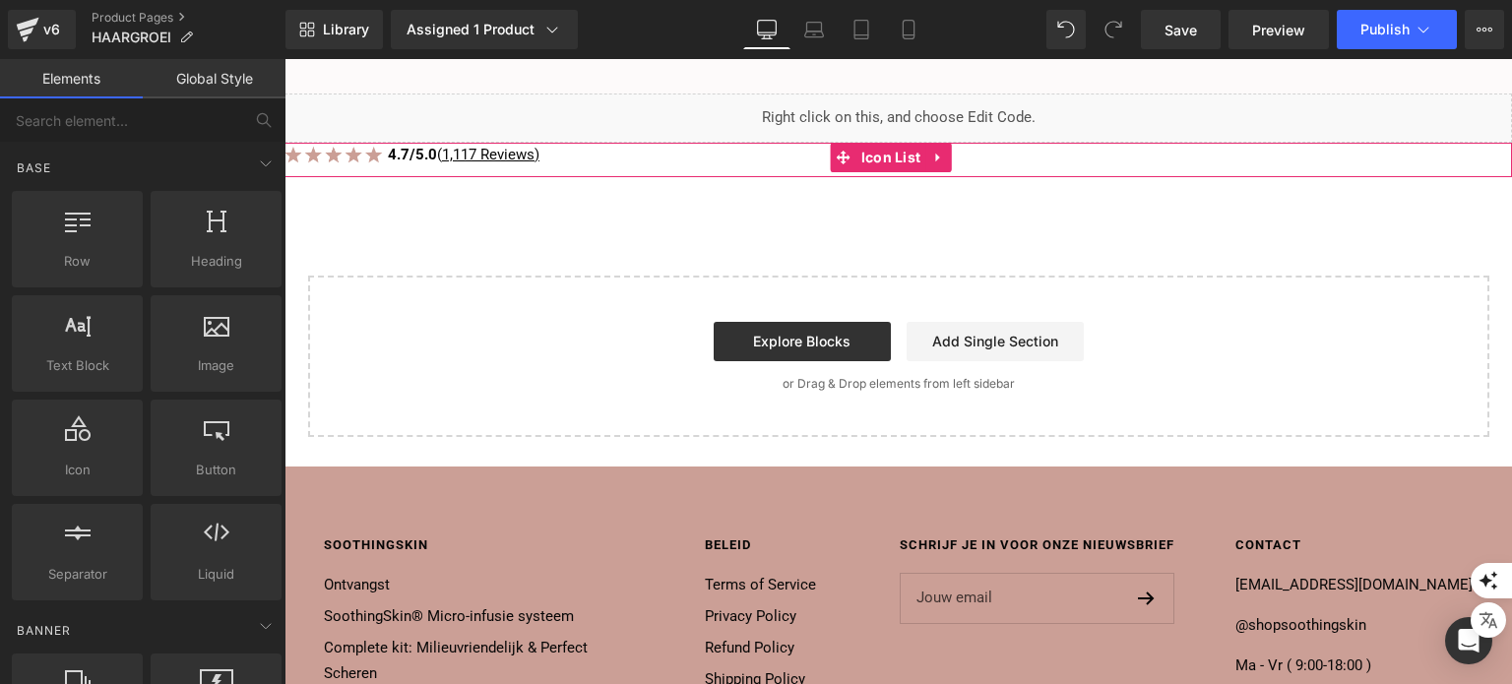
click at [562, 177] on div "Image Icon 4.7/5.0 ( 1,117 Reviews) Text Block" at bounding box center [897, 160] width 1227 height 34
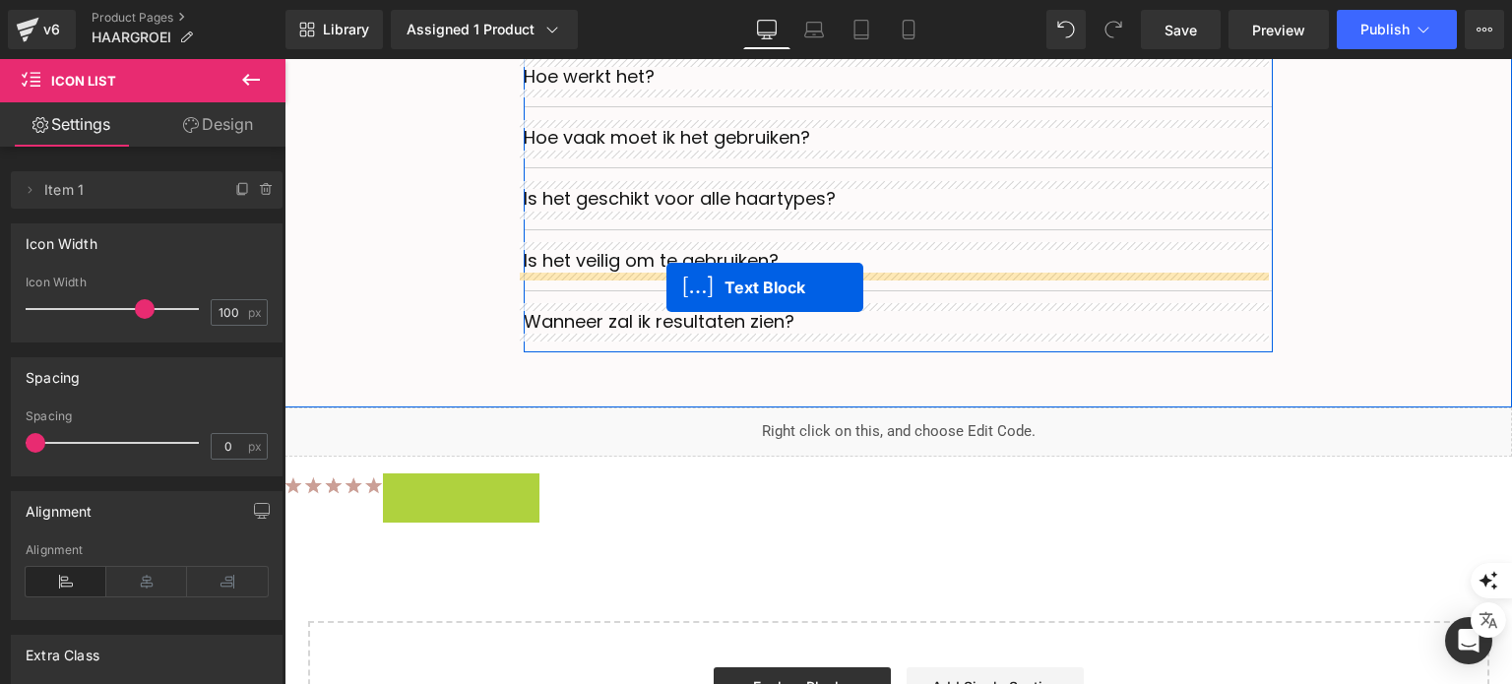
scroll to position [7280, 0]
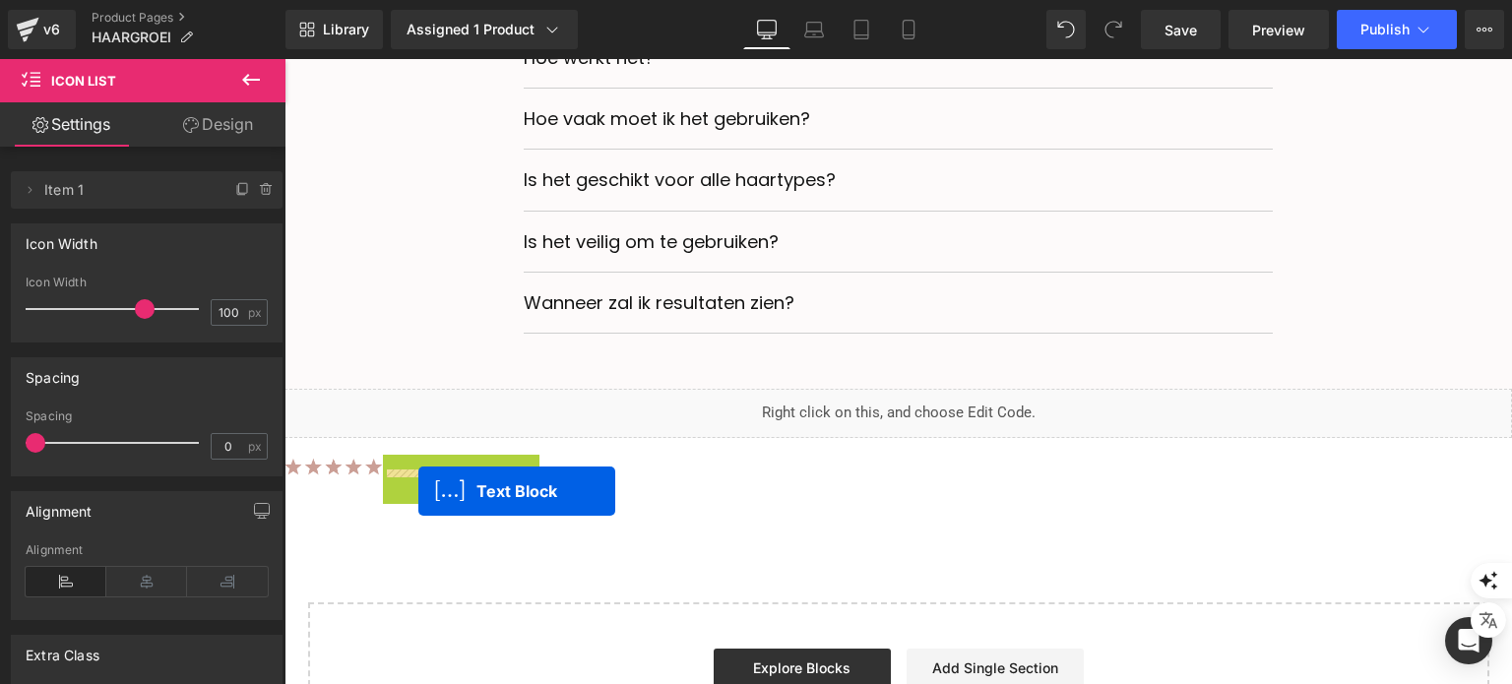
drag, startPoint x: 443, startPoint y: 270, endPoint x: 418, endPoint y: 491, distance: 222.8
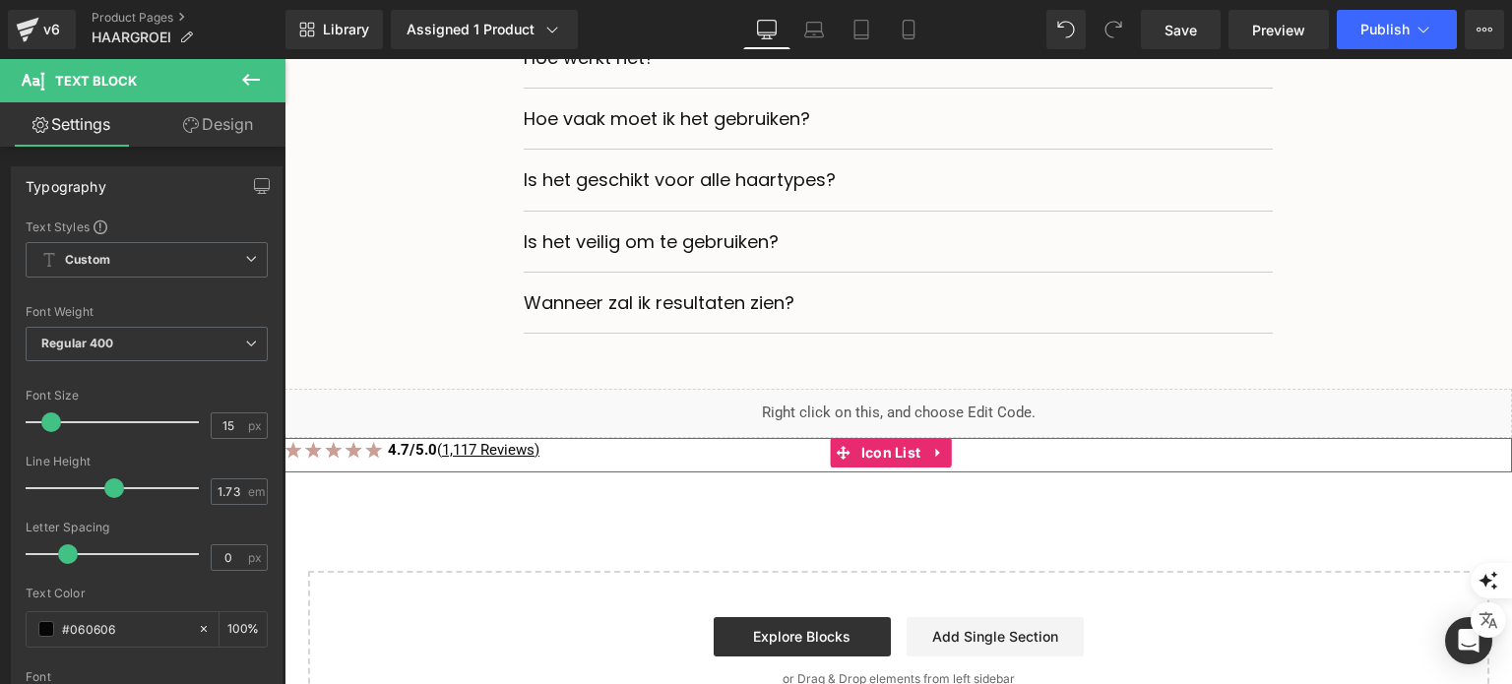
click at [670, 472] on div "Image Icon 4.7/5.0 ( 1,117 Reviews) Text Block" at bounding box center [897, 455] width 1227 height 34
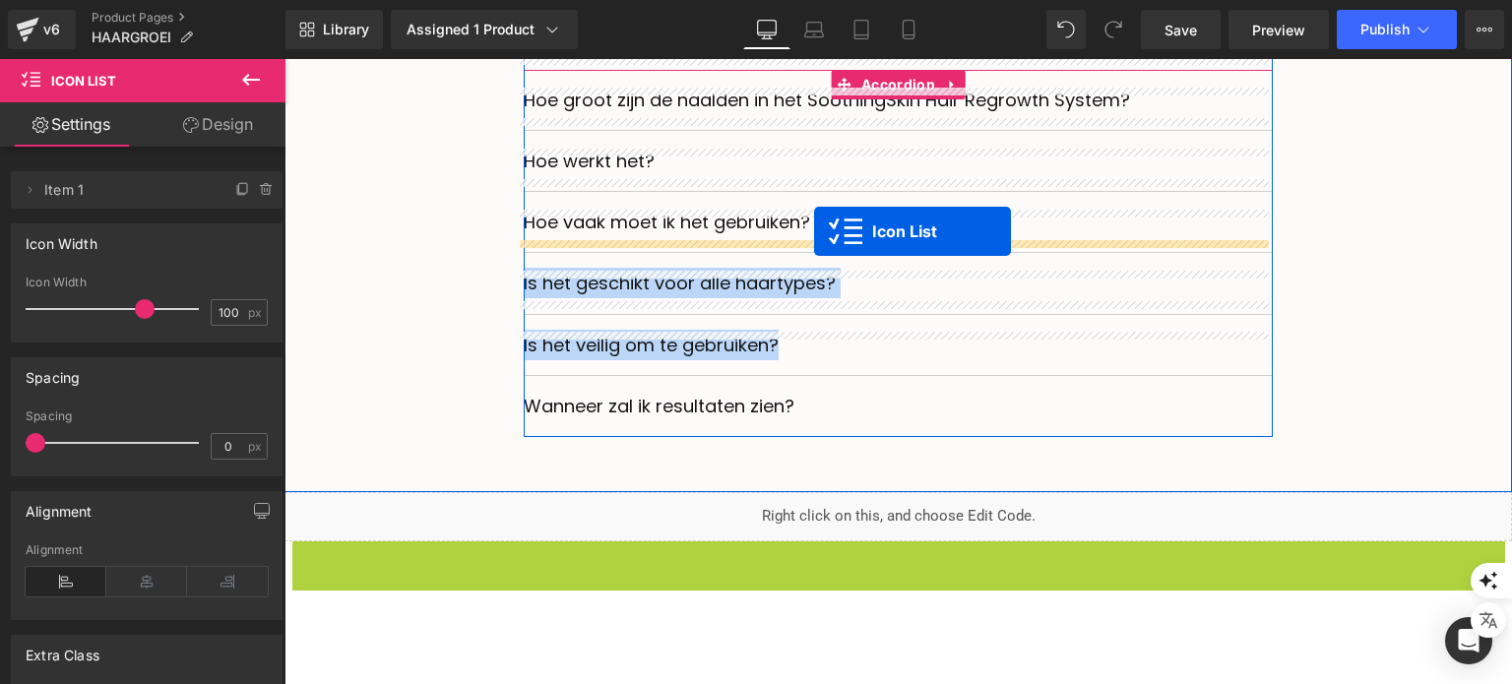
drag, startPoint x: 803, startPoint y: 233, endPoint x: 913, endPoint y: 157, distance: 134.3
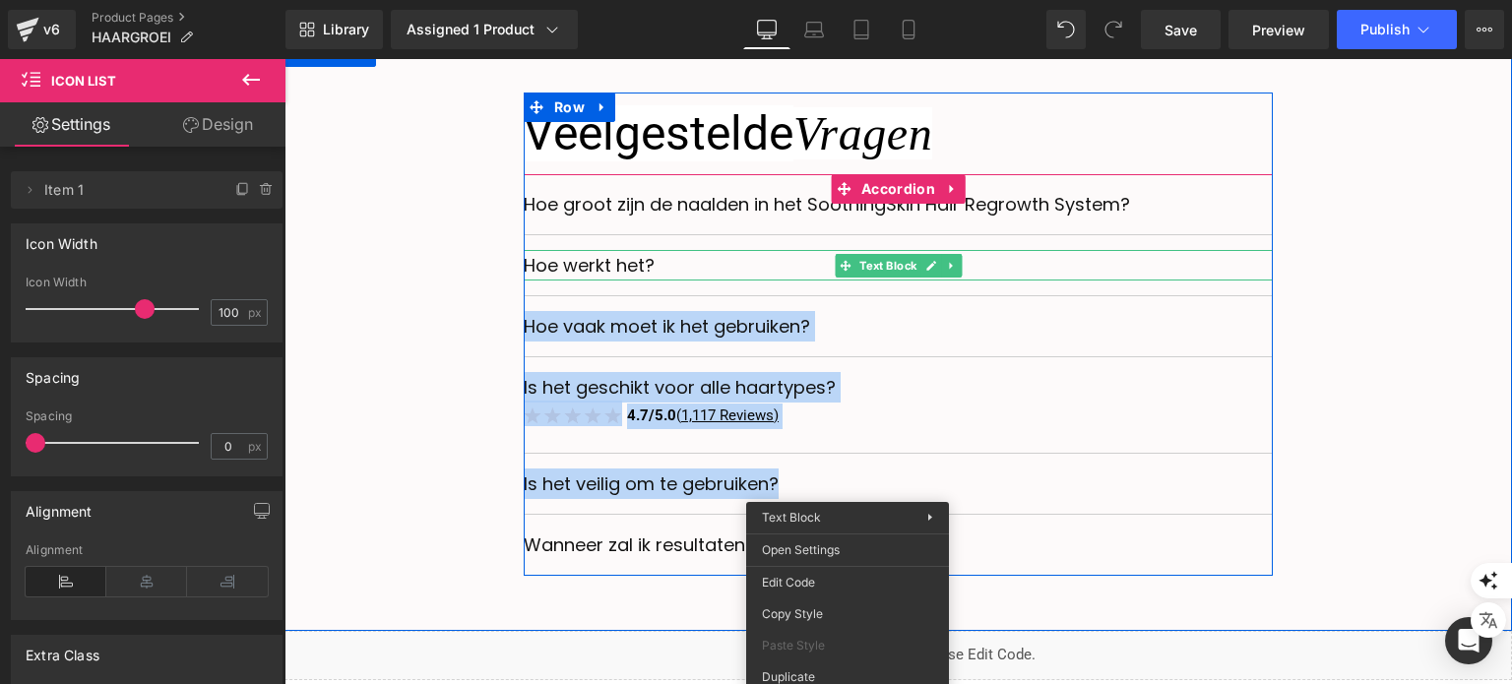
scroll to position [7083, 0]
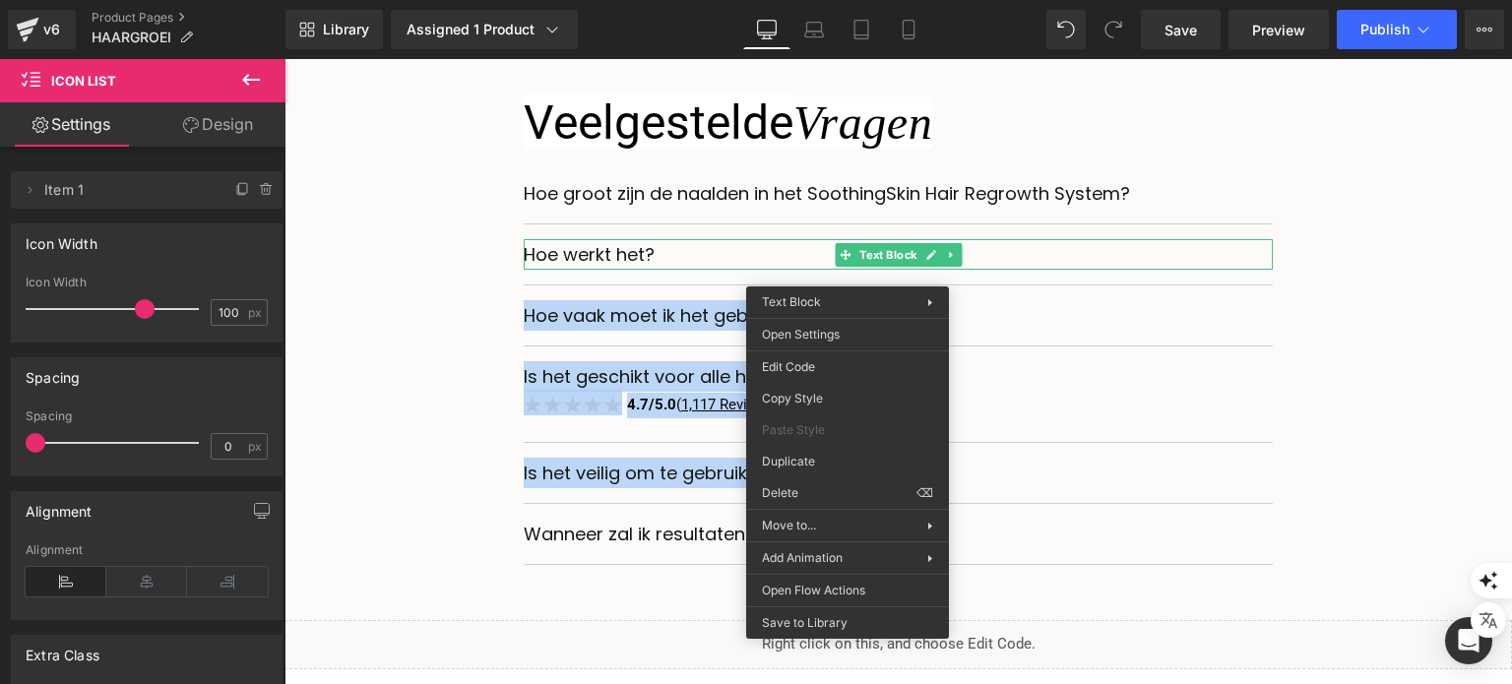
click at [1376, 395] on div "Veelgestelde Vragen Text Block Hoe groot zijn de naalden in het SoothingSkin Ha…" at bounding box center [898, 323] width 1198 height 483
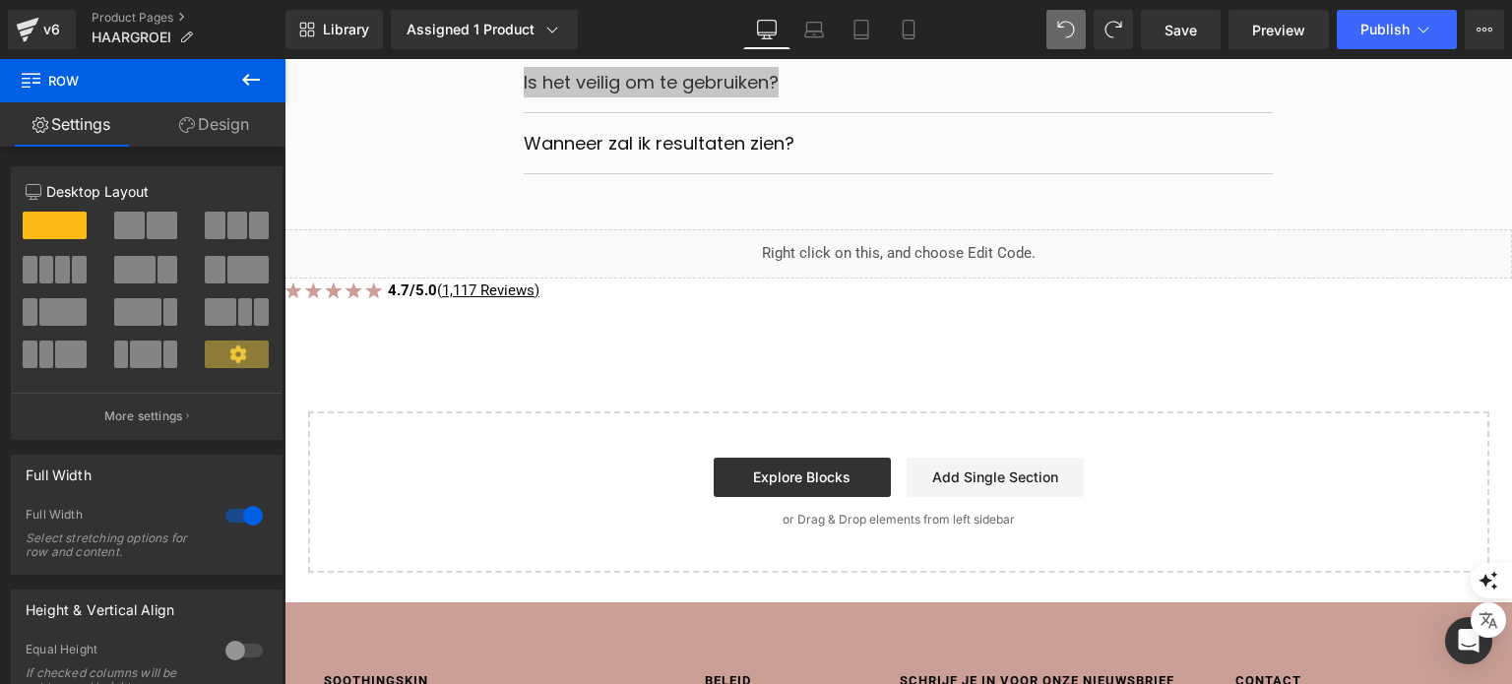
scroll to position [7462, 0]
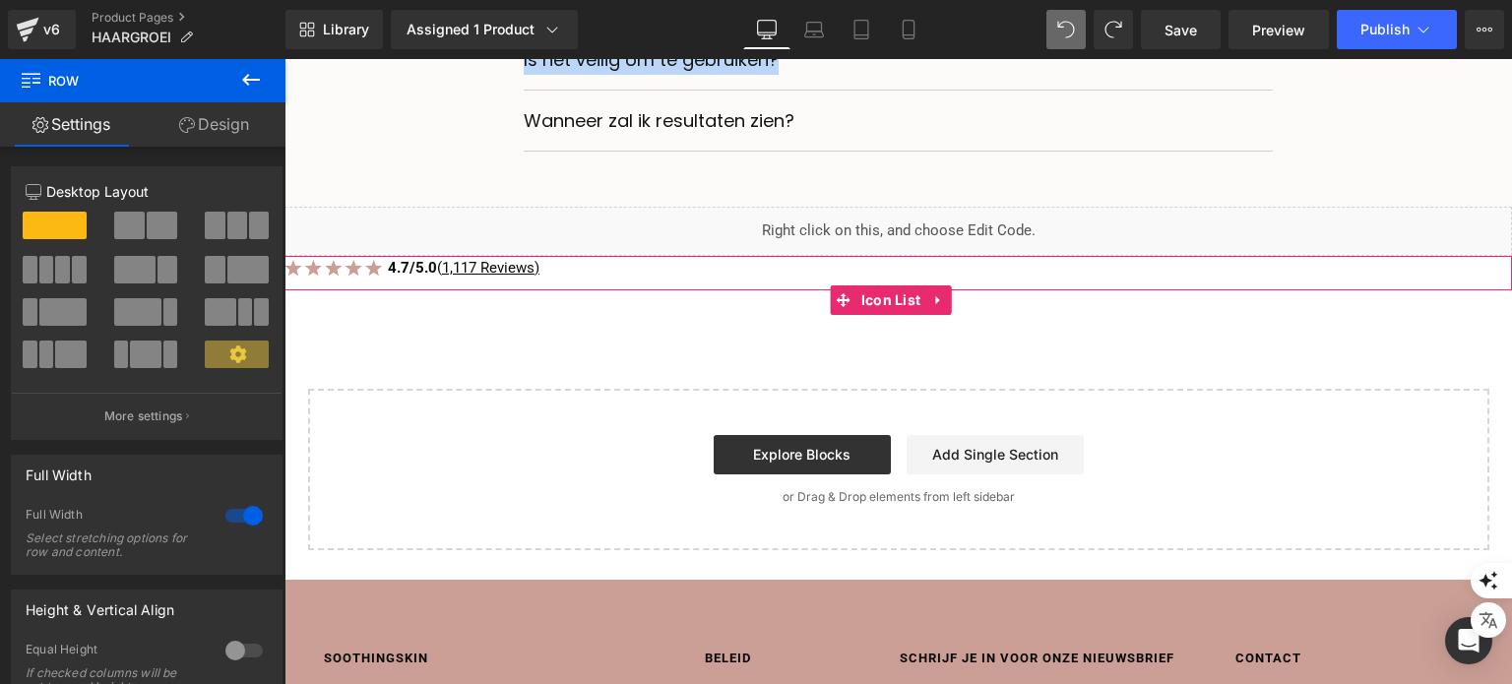
click at [609, 287] on div "Image Icon 4.7/5.0 ( 1,117 Reviews) Text Block" at bounding box center [897, 273] width 1227 height 34
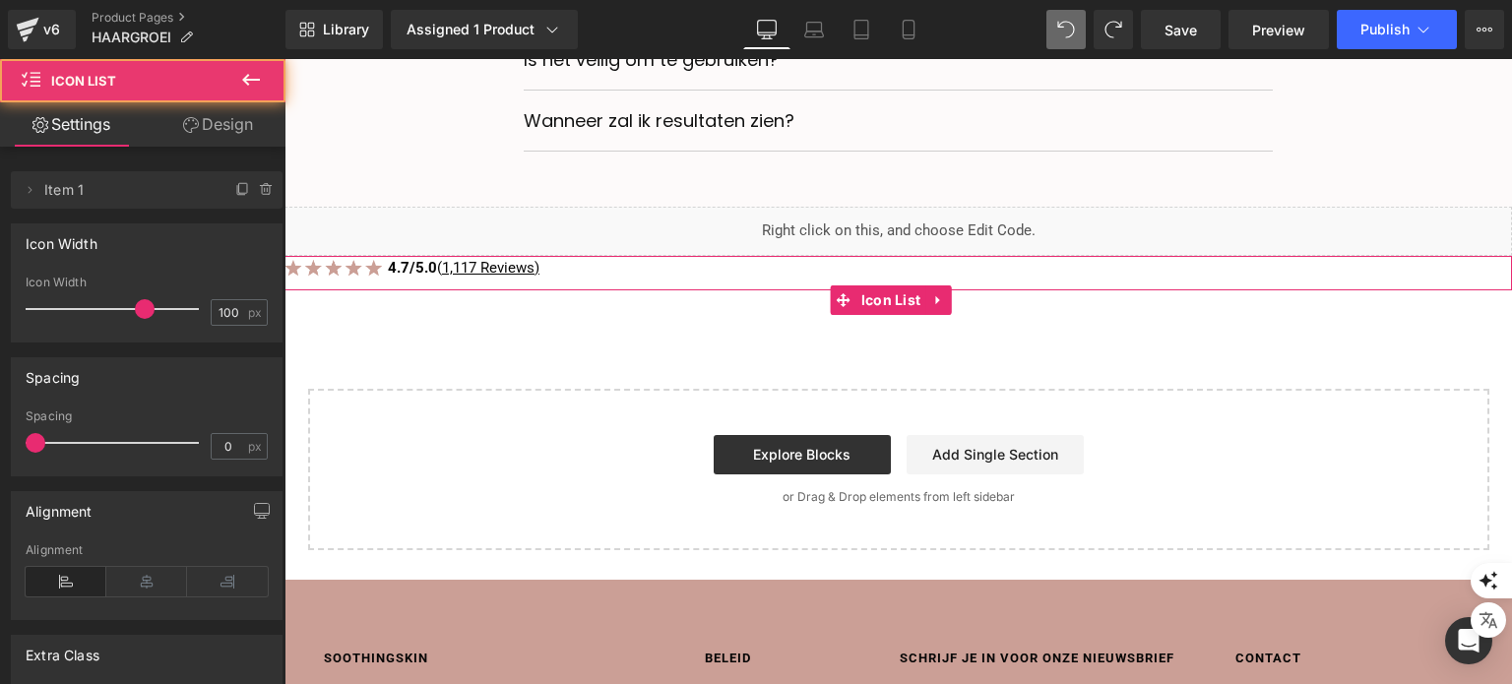
click at [837, 283] on div "Image Icon 4.7/5.0 ( 1,117 Reviews) Text Block" at bounding box center [897, 273] width 1227 height 34
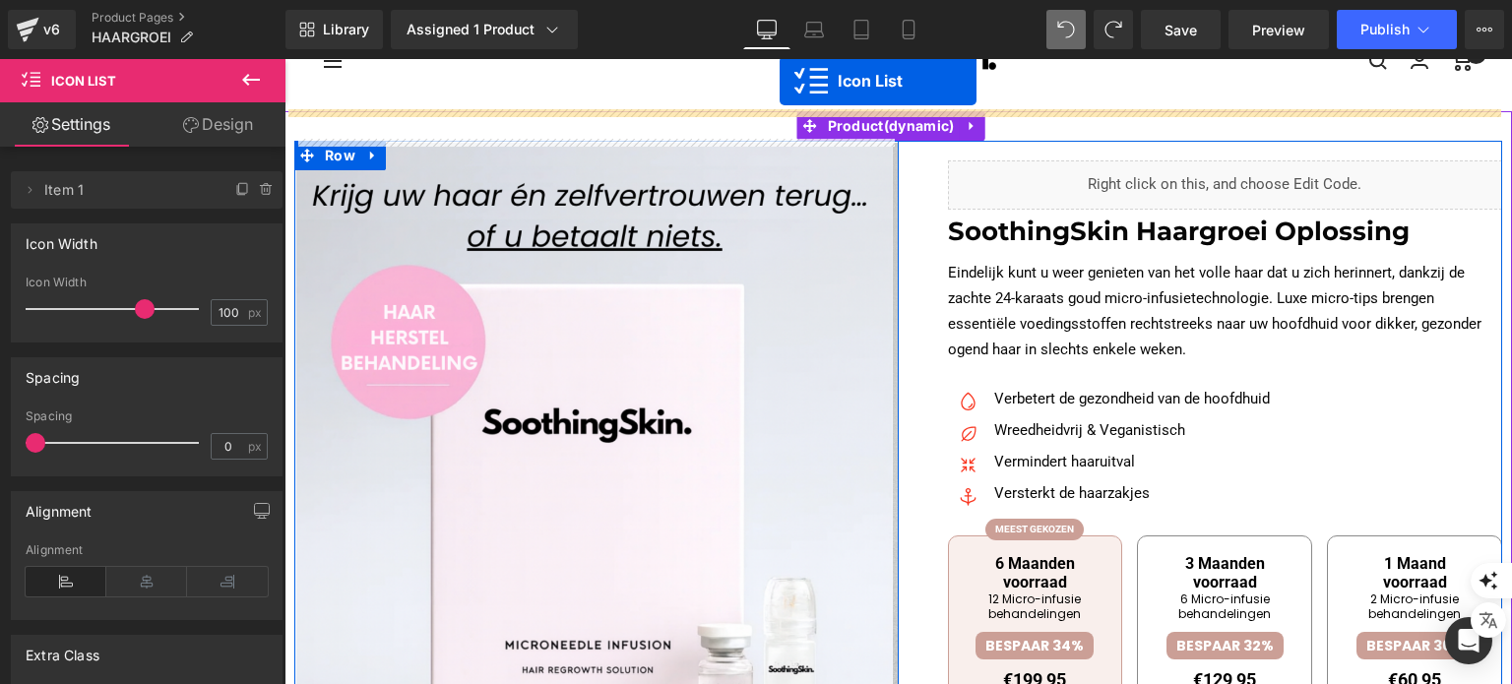
scroll to position [0, 0]
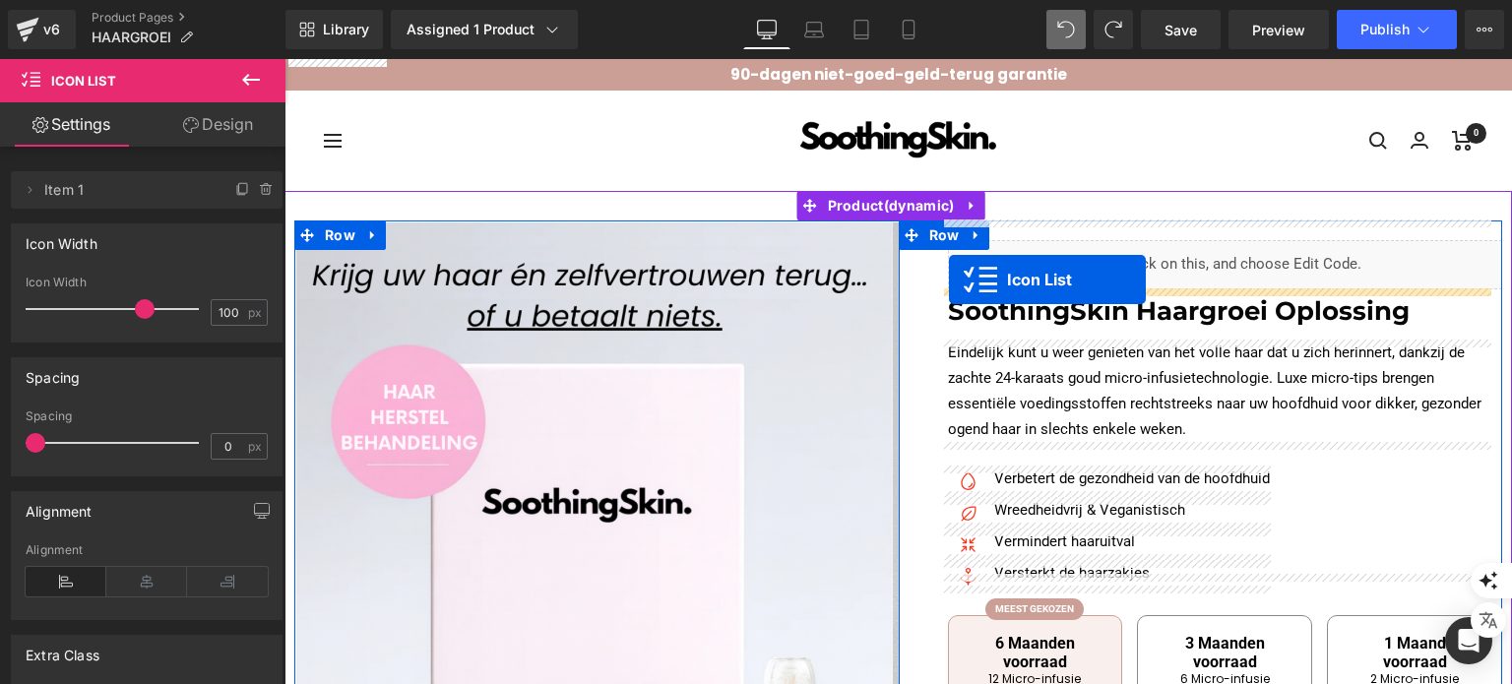
drag, startPoint x: 842, startPoint y: 317, endPoint x: 949, endPoint y: 280, distance: 113.6
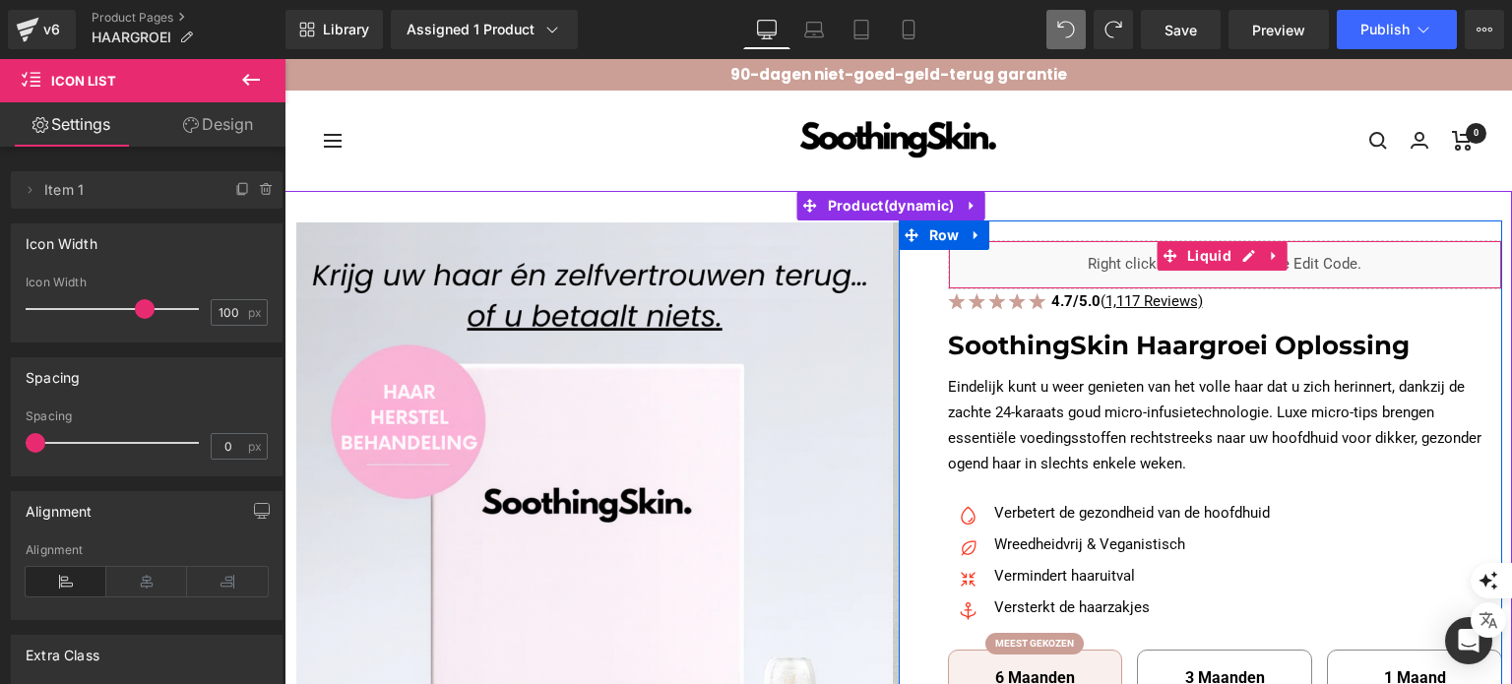
click at [1012, 257] on div "Liquid" at bounding box center [1225, 264] width 555 height 49
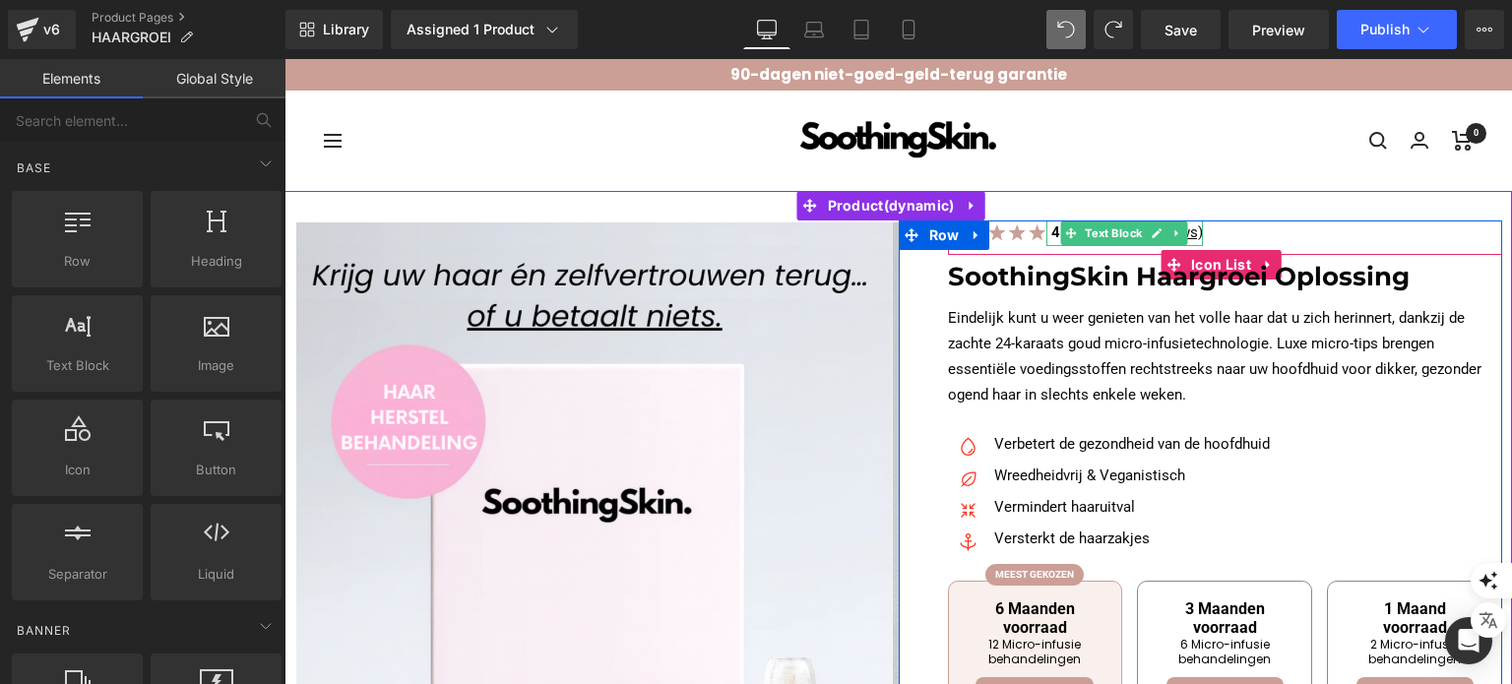
click at [1198, 231] on div at bounding box center [1200, 233] width 5 height 26
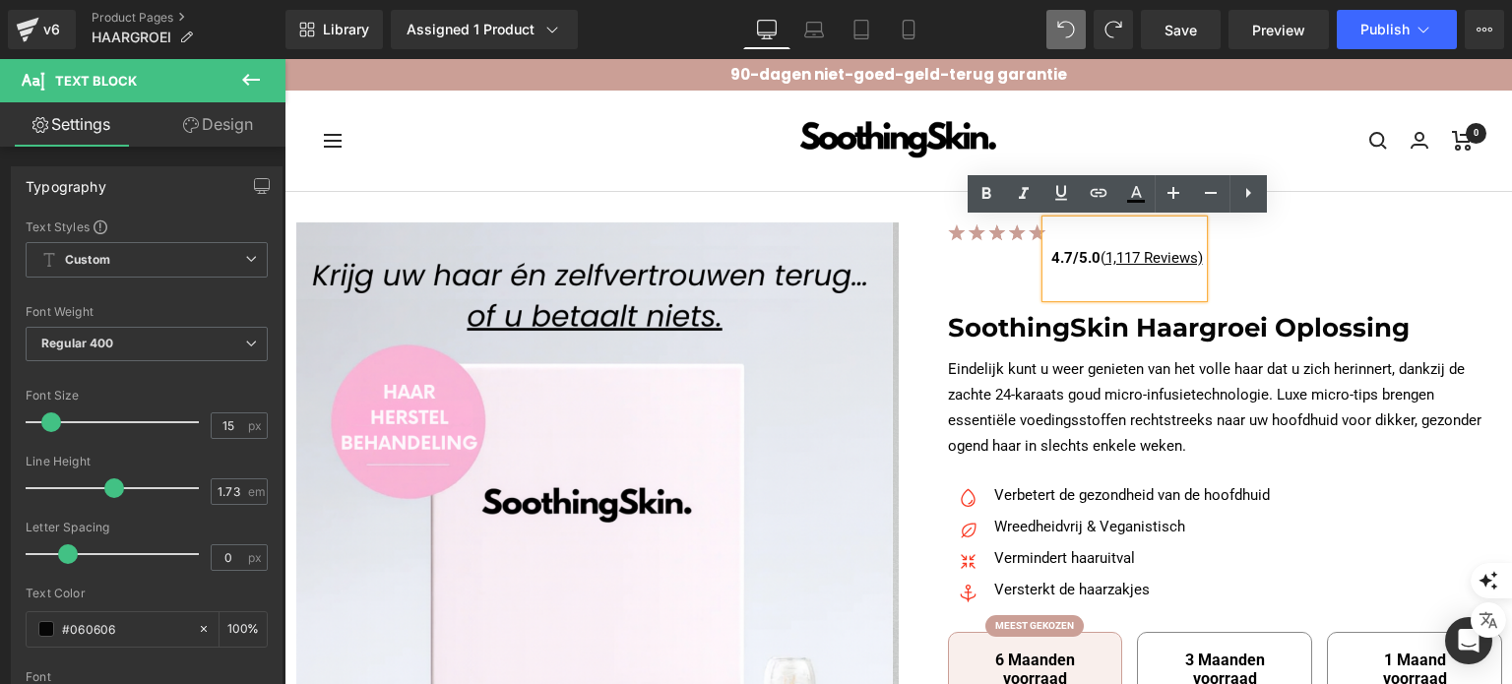
click at [1135, 257] on u "1,117 Reviews)" at bounding box center [1153, 258] width 97 height 18
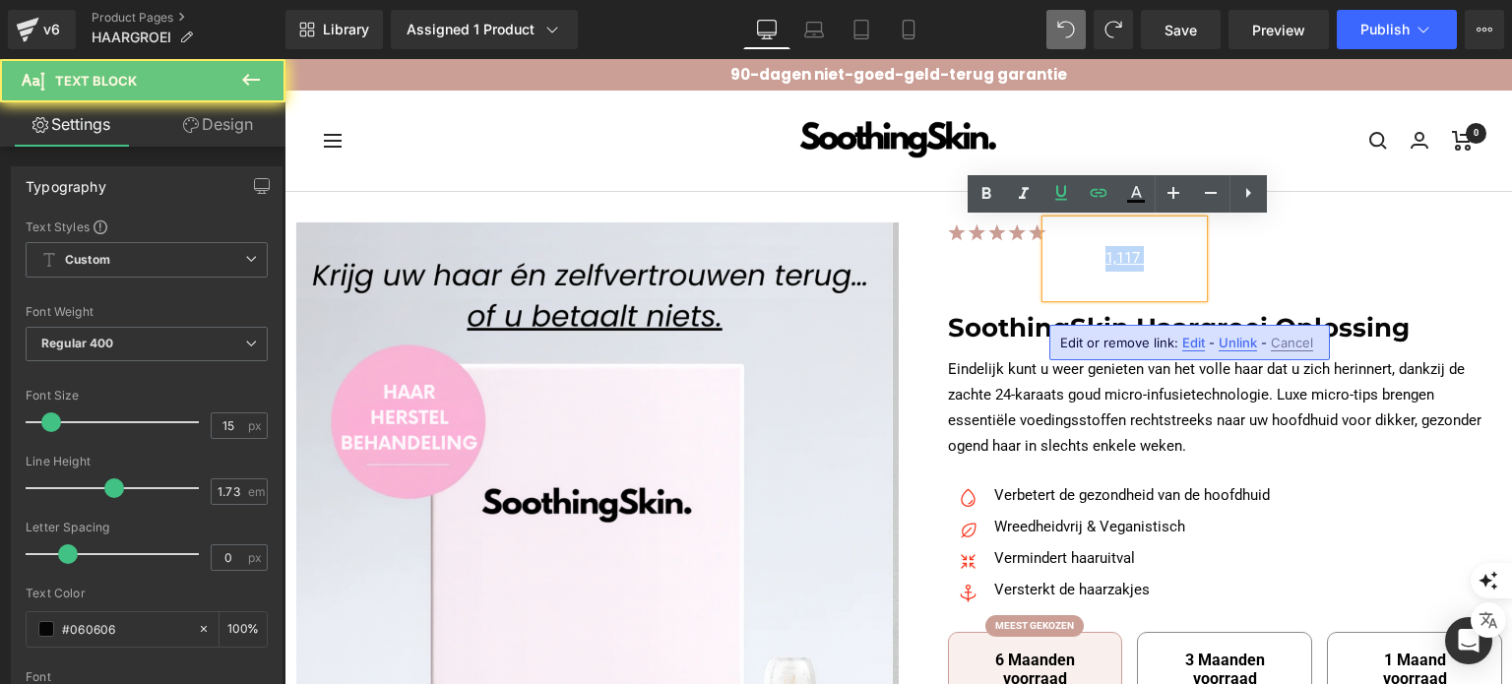
drag, startPoint x: 1135, startPoint y: 257, endPoint x: 1117, endPoint y: 258, distance: 17.7
click at [1117, 258] on u "1,117 Reviews)" at bounding box center [1153, 258] width 97 height 18
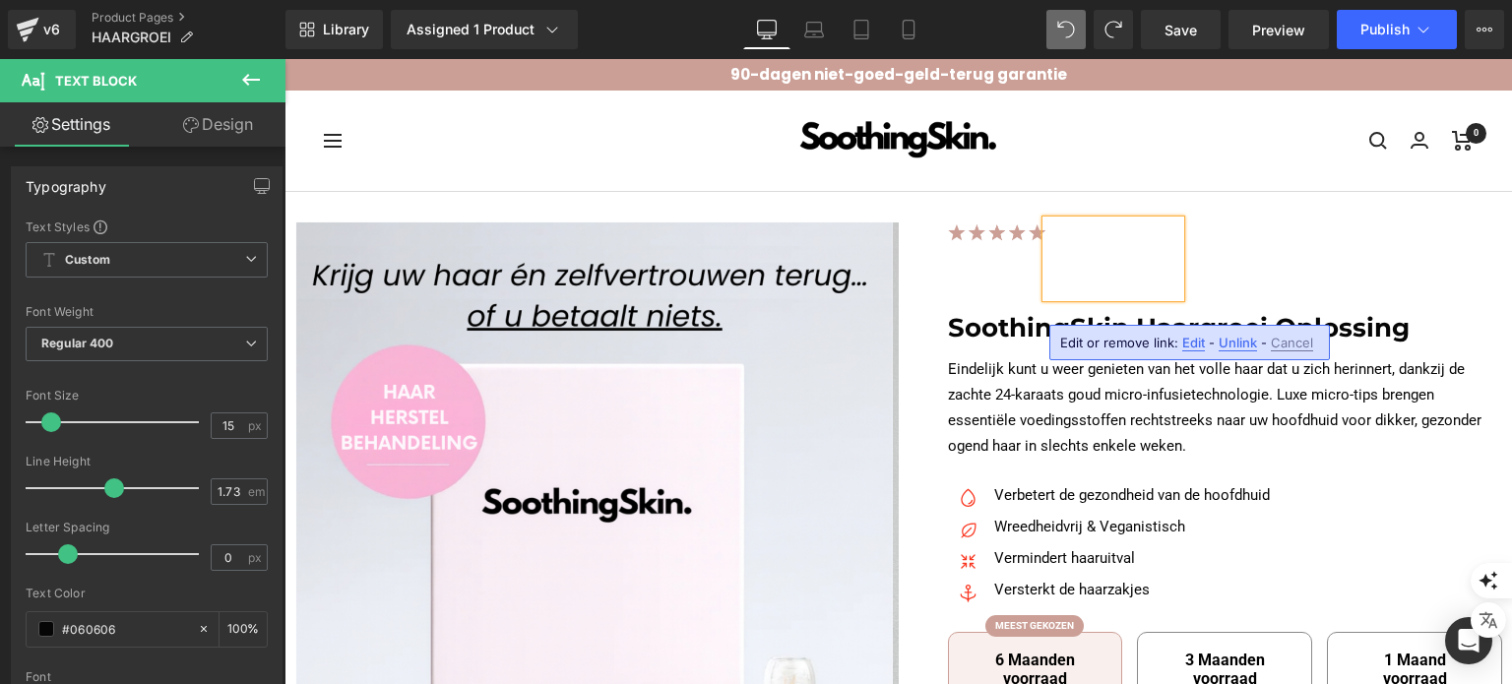
click at [1351, 275] on div "Image Icon 4.7/5.0 ( 17Reviews) Text Block" at bounding box center [1225, 263] width 555 height 86
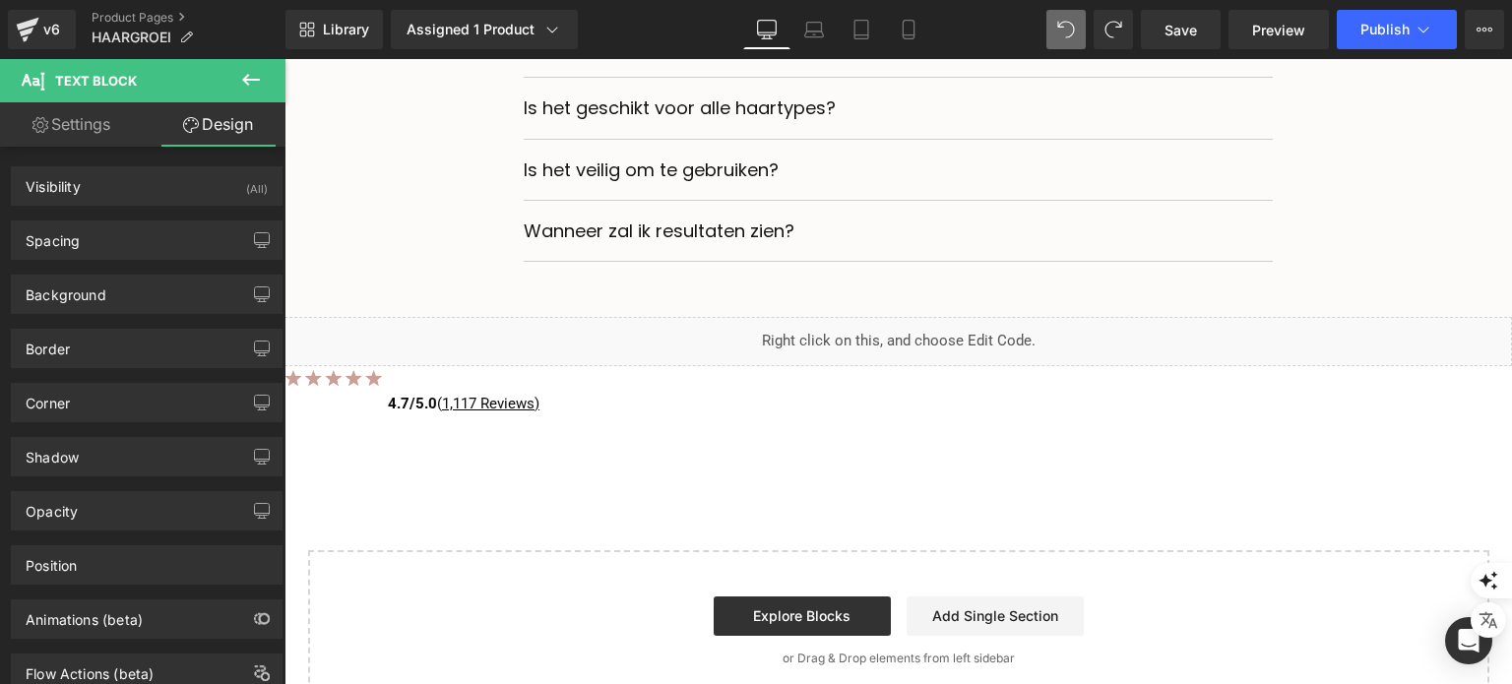
scroll to position [7462, 0]
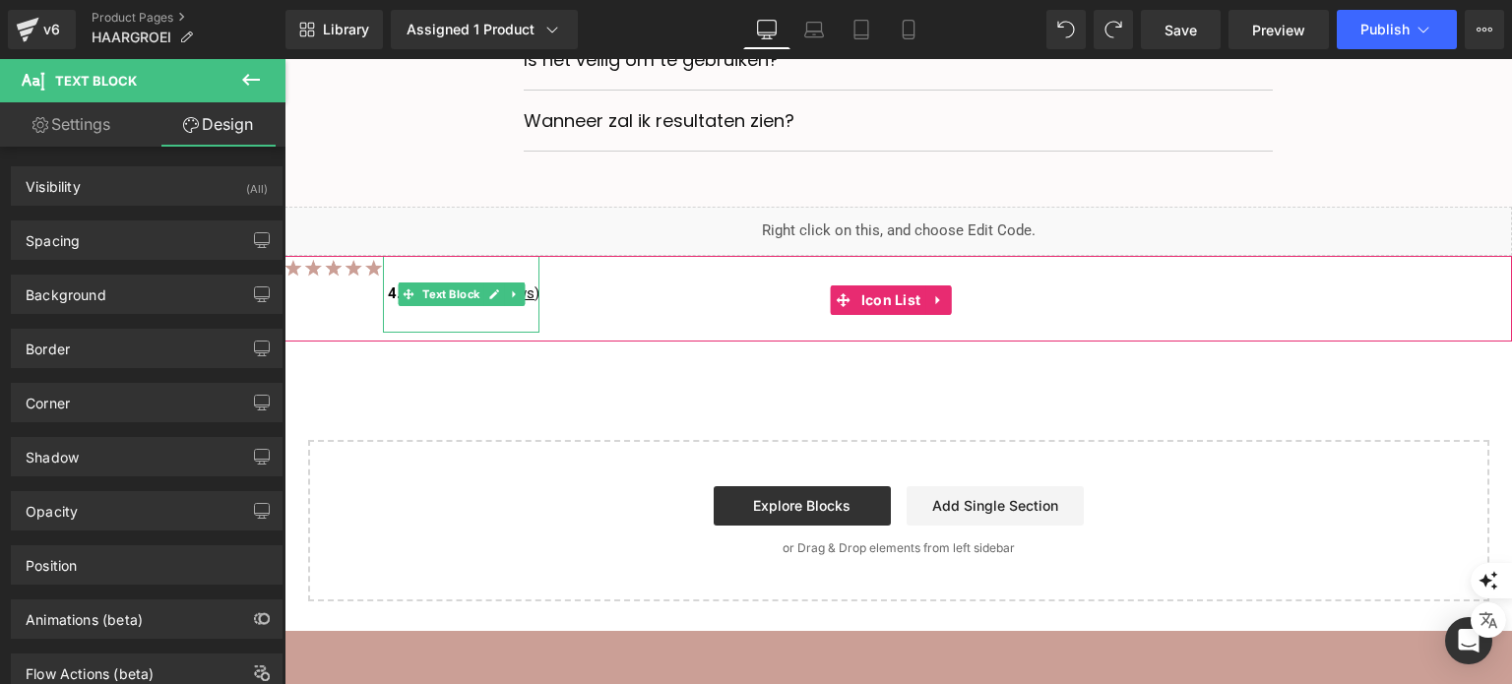
click at [390, 300] on strong "4.7/5.0" at bounding box center [412, 293] width 49 height 18
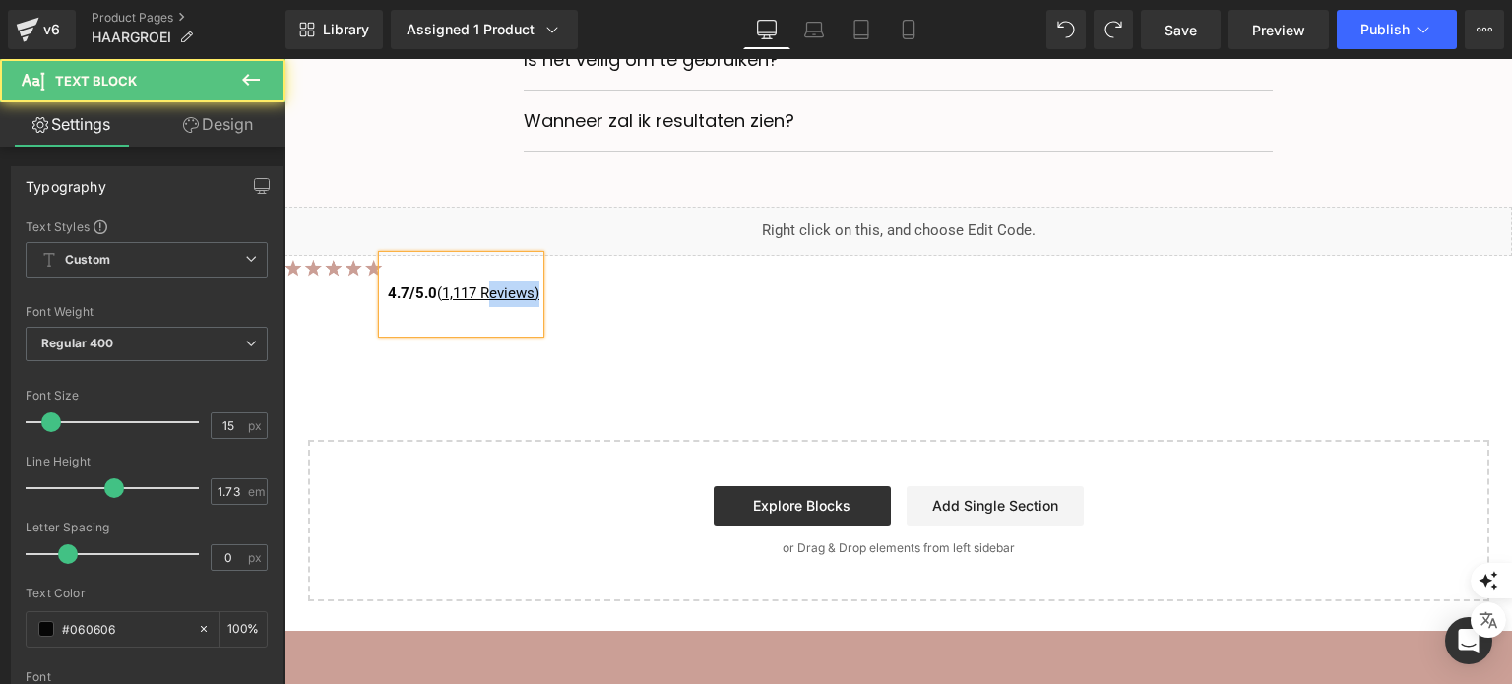
scroll to position [7248, 0]
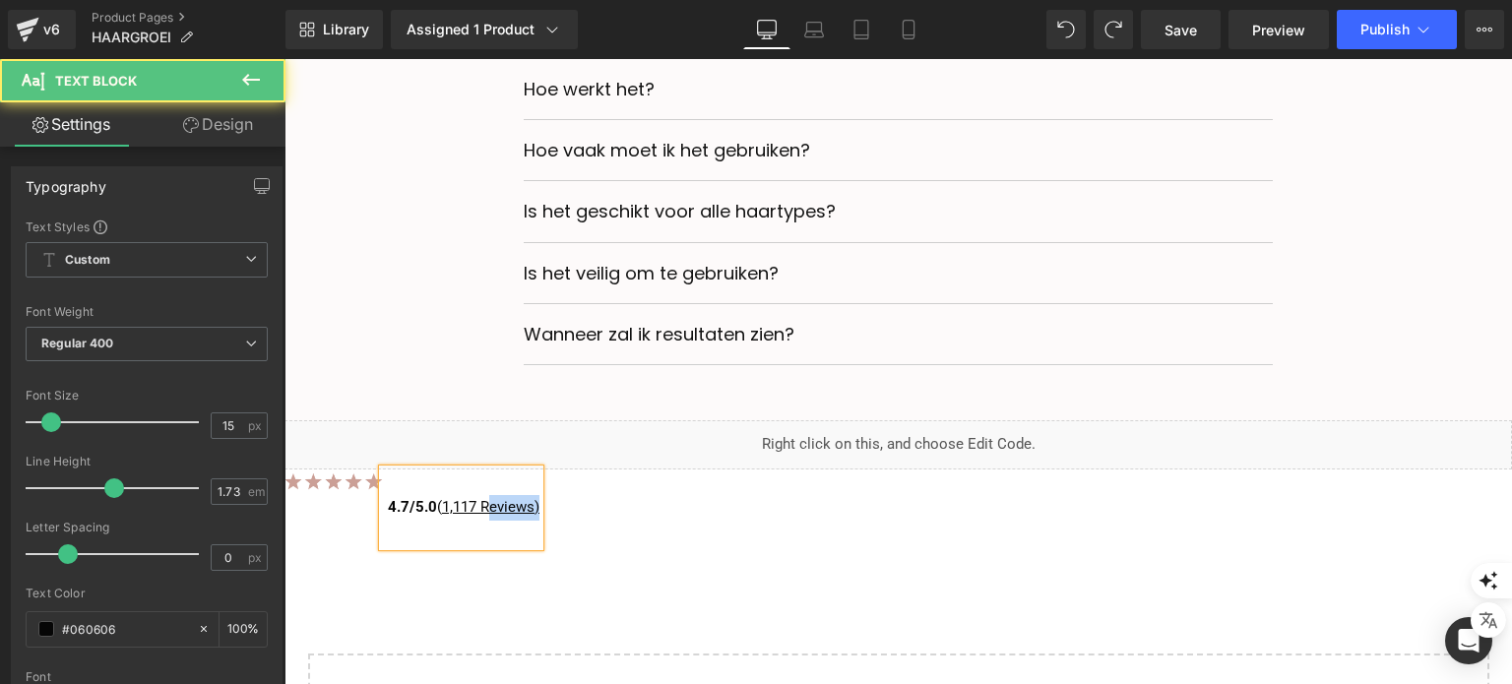
drag, startPoint x: 784, startPoint y: 89, endPoint x: 913, endPoint y: 32, distance: 141.5
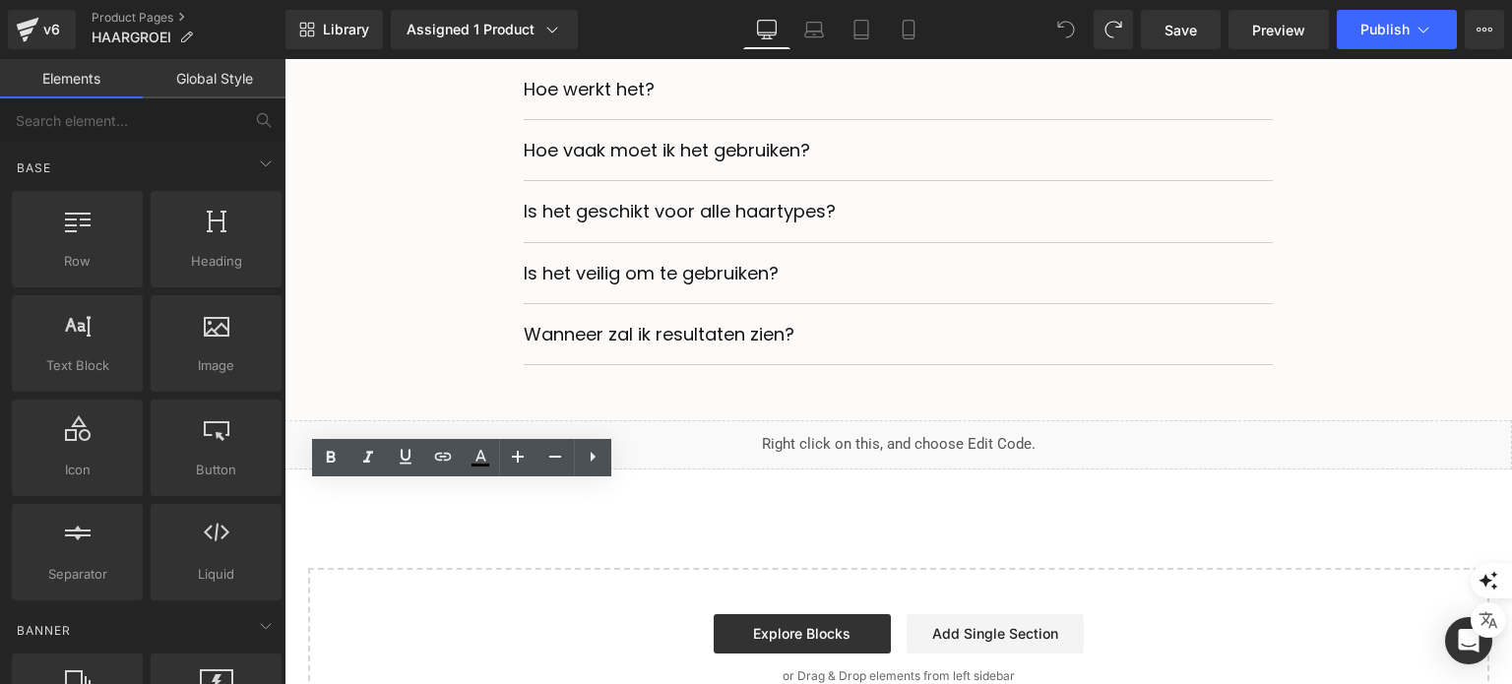
click at [1055, 31] on span at bounding box center [1065, 29] width 39 height 39
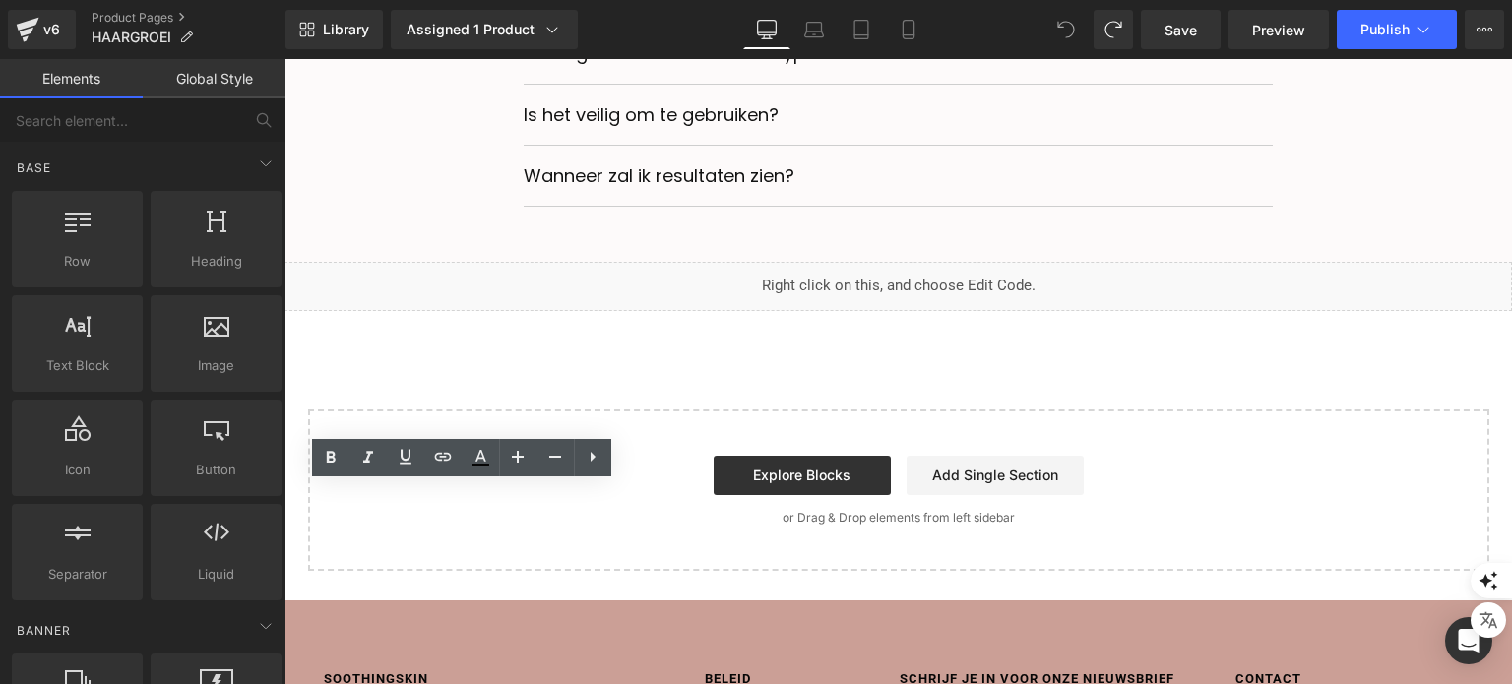
scroll to position [7347, 0]
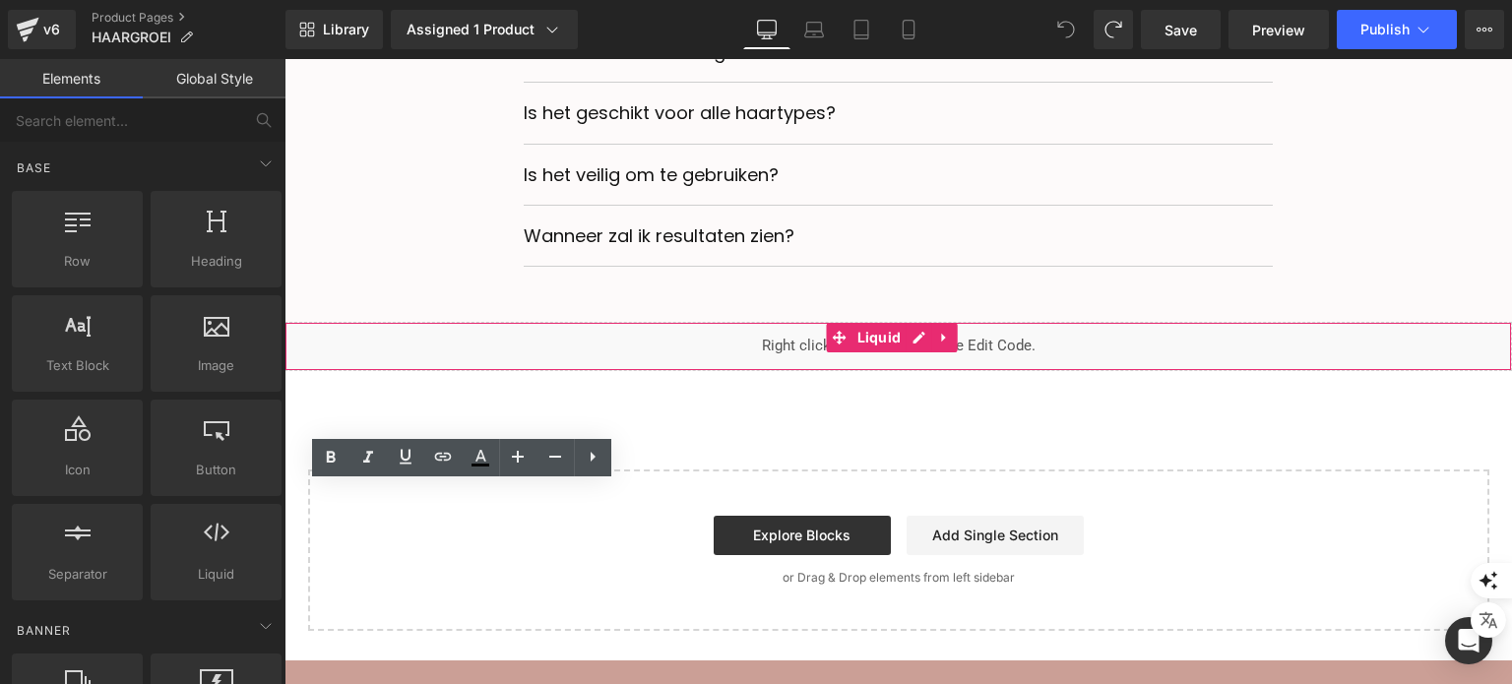
click at [866, 365] on div "Liquid" at bounding box center [897, 346] width 1227 height 49
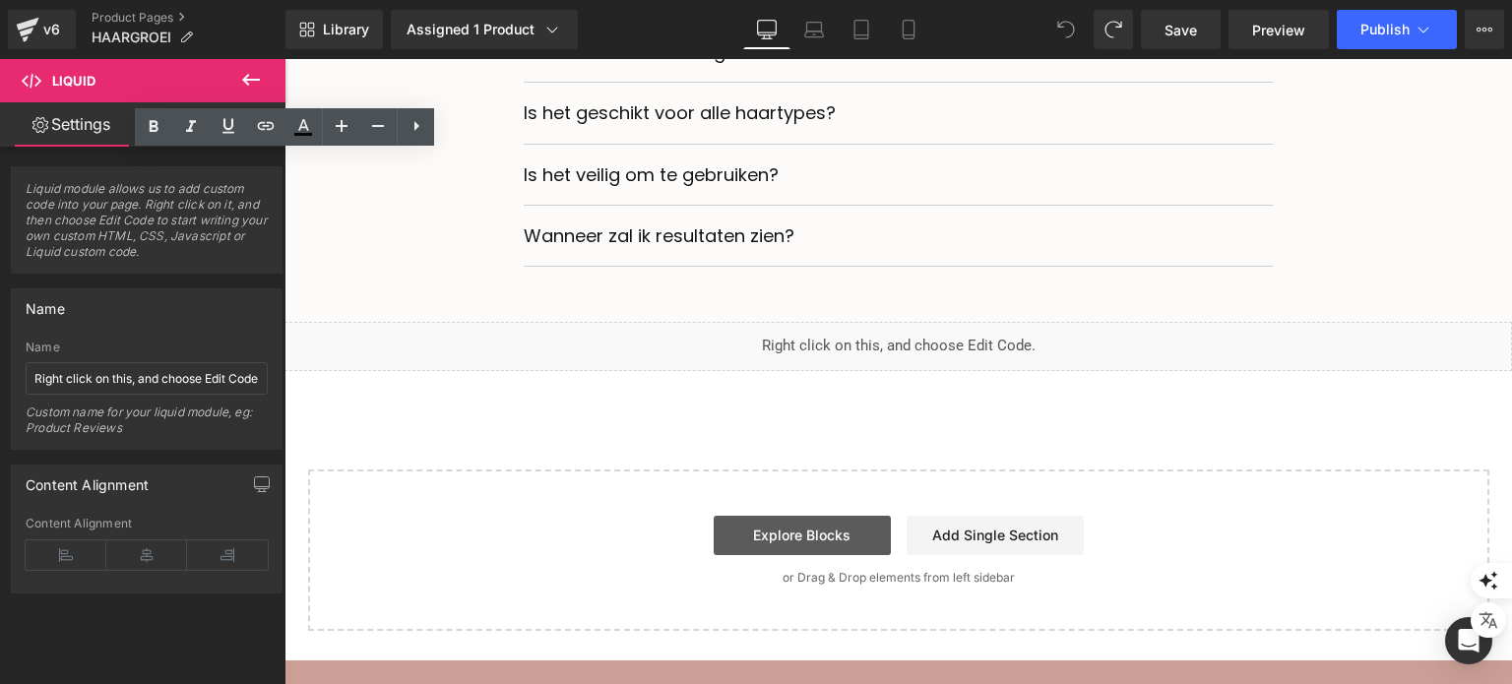
click at [785, 554] on link "Explore Blocks" at bounding box center [802, 535] width 177 height 39
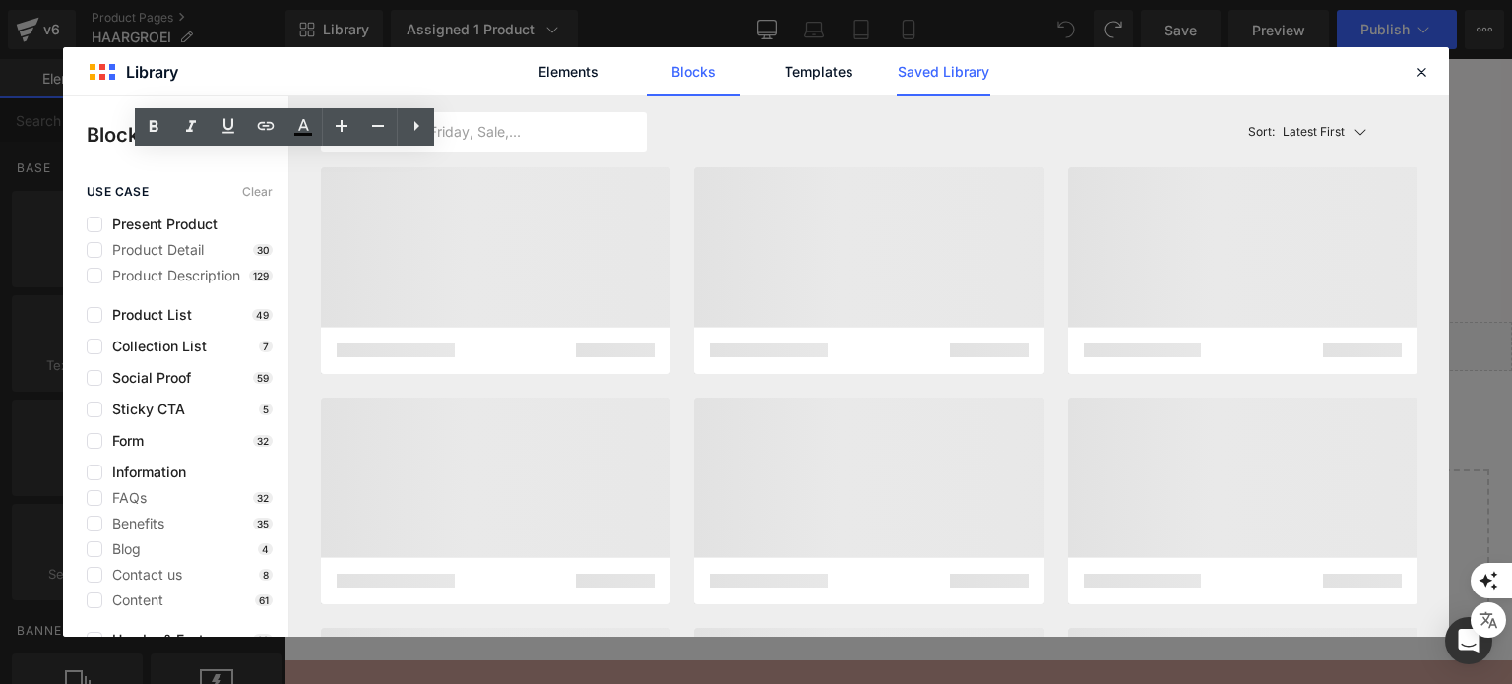
click at [917, 76] on link "Saved Library" at bounding box center [944, 71] width 94 height 49
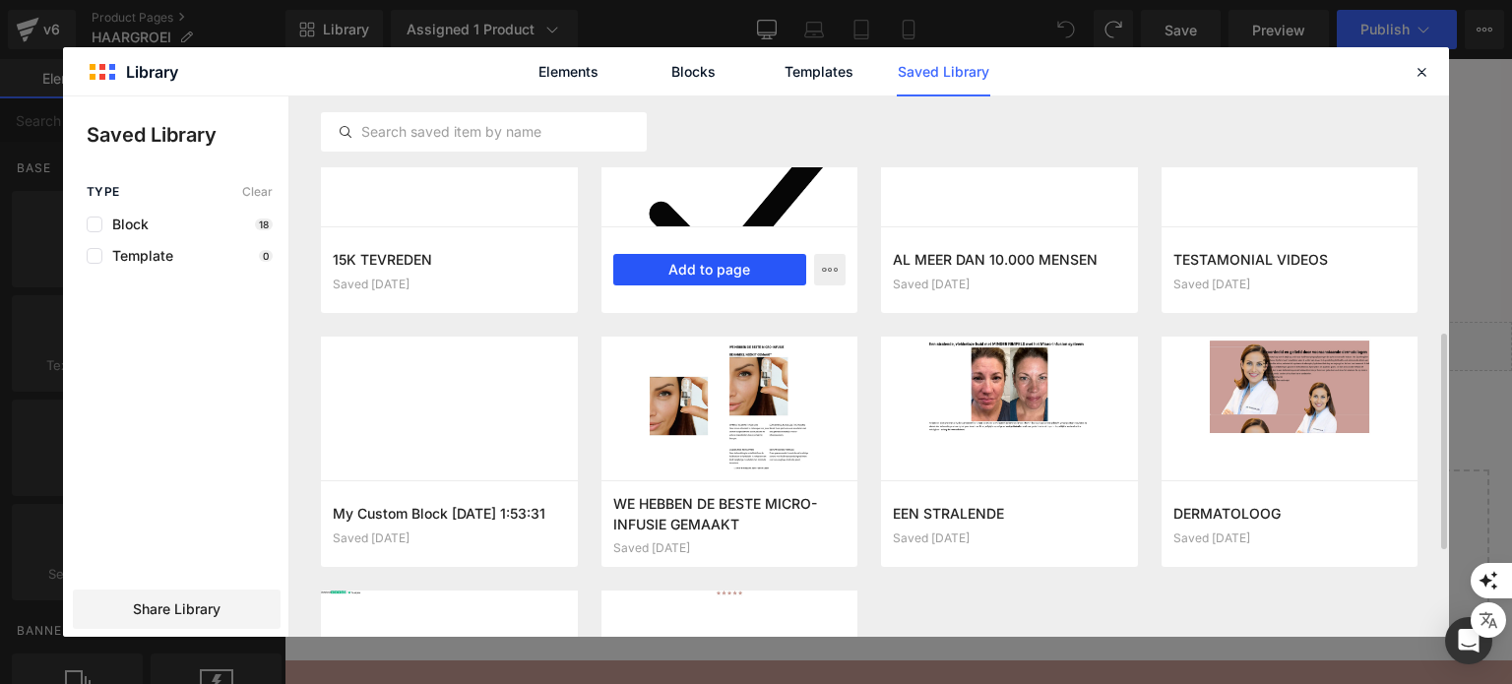
scroll to position [812, 0]
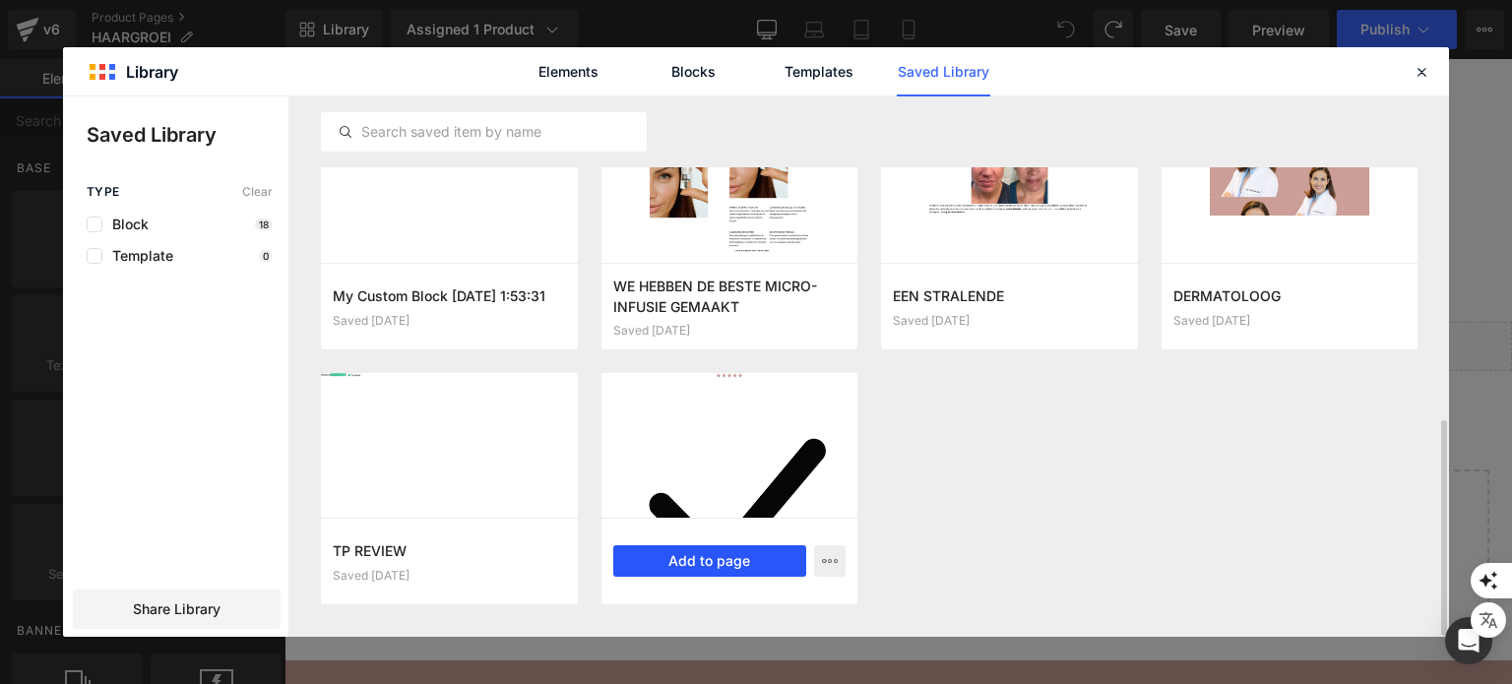
drag, startPoint x: 715, startPoint y: 567, endPoint x: 427, endPoint y: 501, distance: 294.9
click at [715, 567] on button "Add to page" at bounding box center [710, 560] width 194 height 31
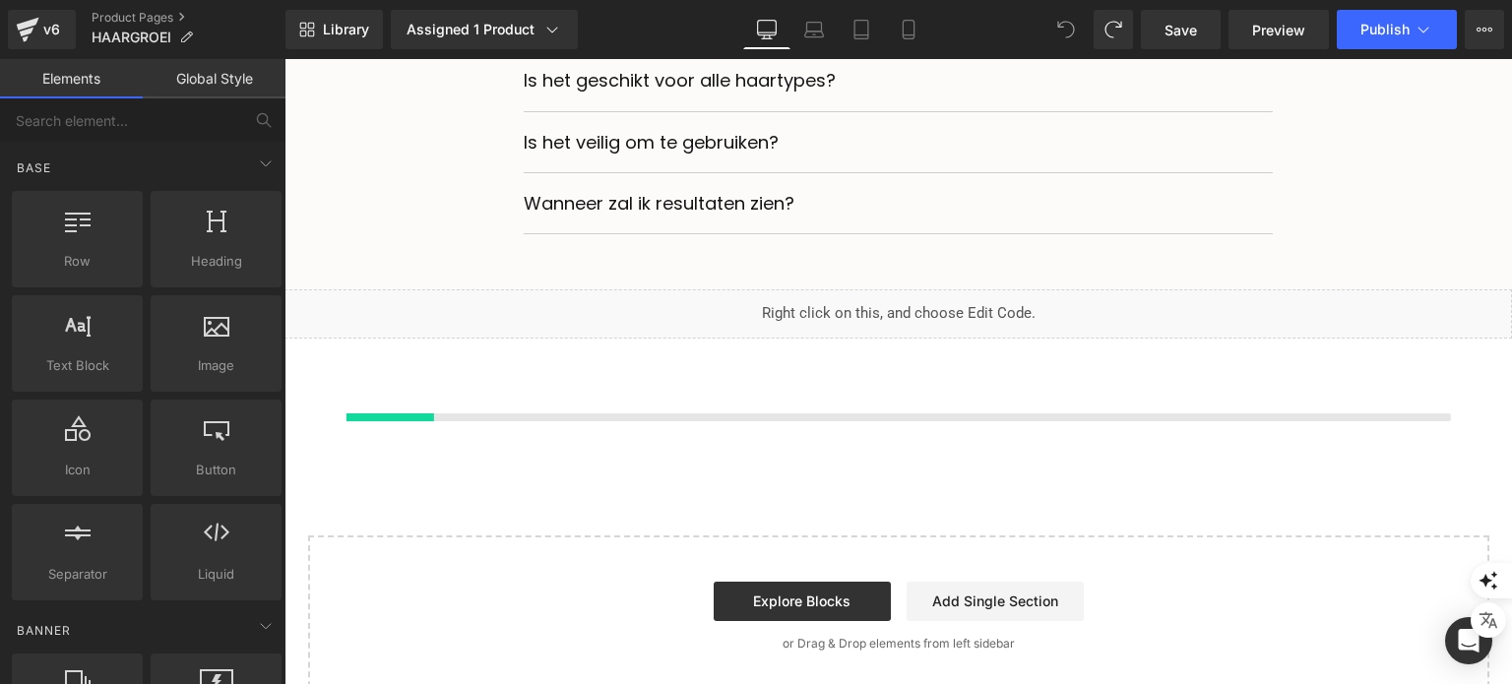
scroll to position [7378, 0]
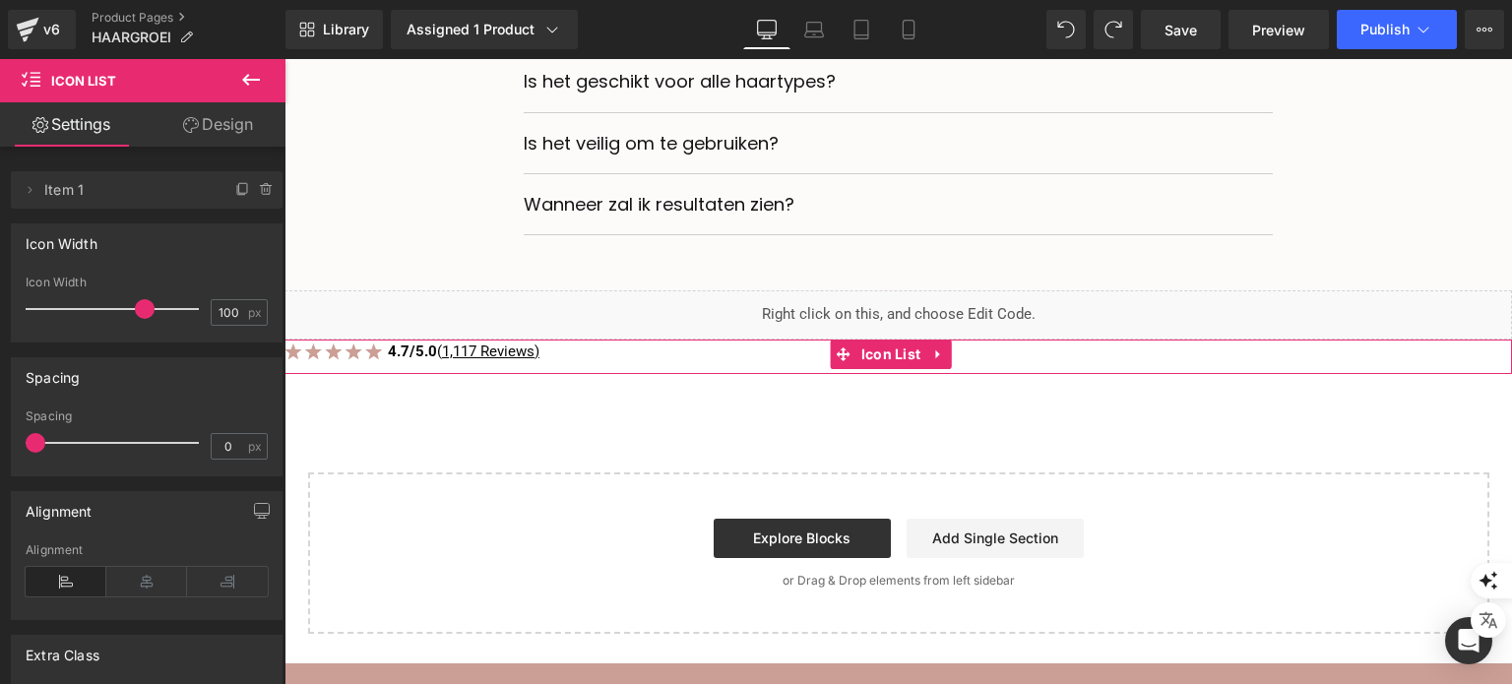
drag, startPoint x: 560, startPoint y: 375, endPoint x: 575, endPoint y: 377, distance: 14.9
click at [576, 374] on div "Image Icon 4.7/5.0 ( 1,117 Reviews) Text Block" at bounding box center [897, 357] width 1227 height 34
click at [508, 364] on link at bounding box center [514, 353] width 21 height 24
click at [470, 364] on link at bounding box center [463, 353] width 21 height 24
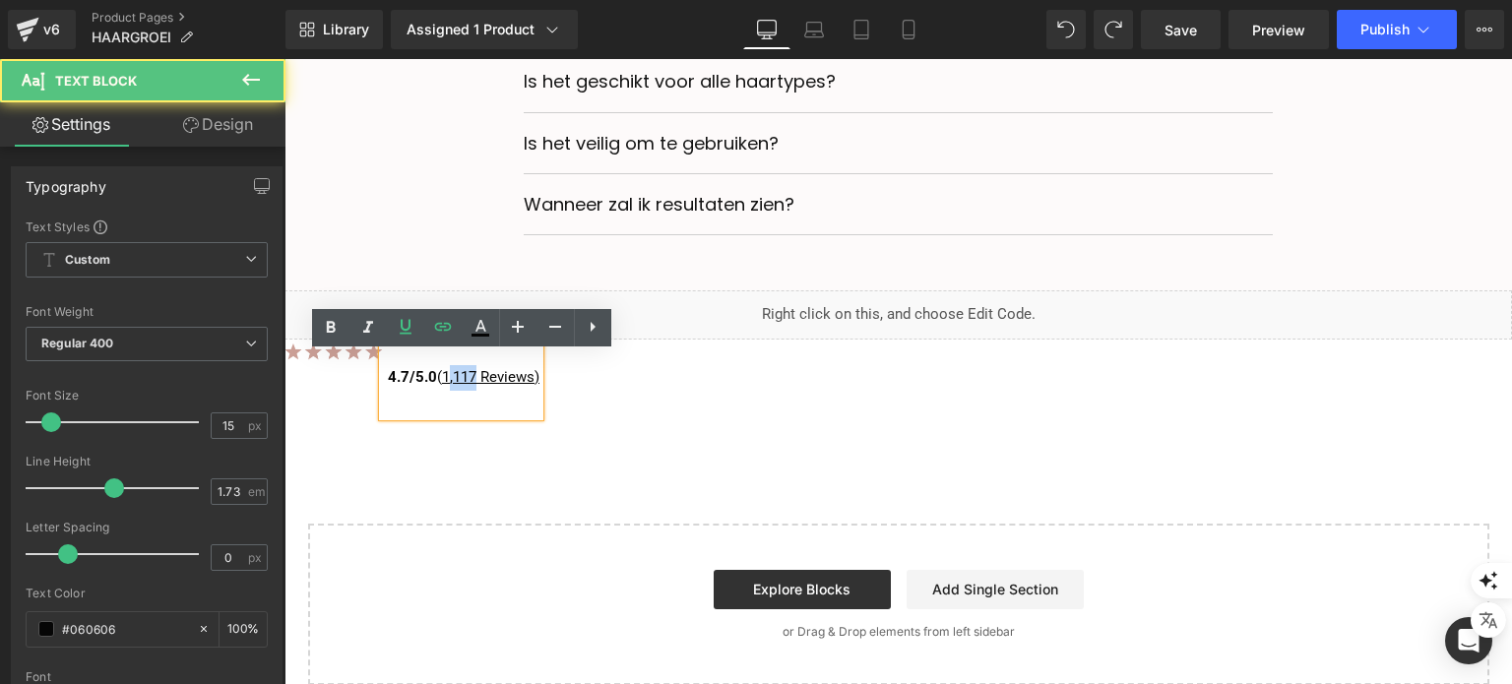
drag, startPoint x: 479, startPoint y: 397, endPoint x: 451, endPoint y: 394, distance: 28.7
click at [451, 386] on u "1,117 Reviews)" at bounding box center [490, 377] width 97 height 18
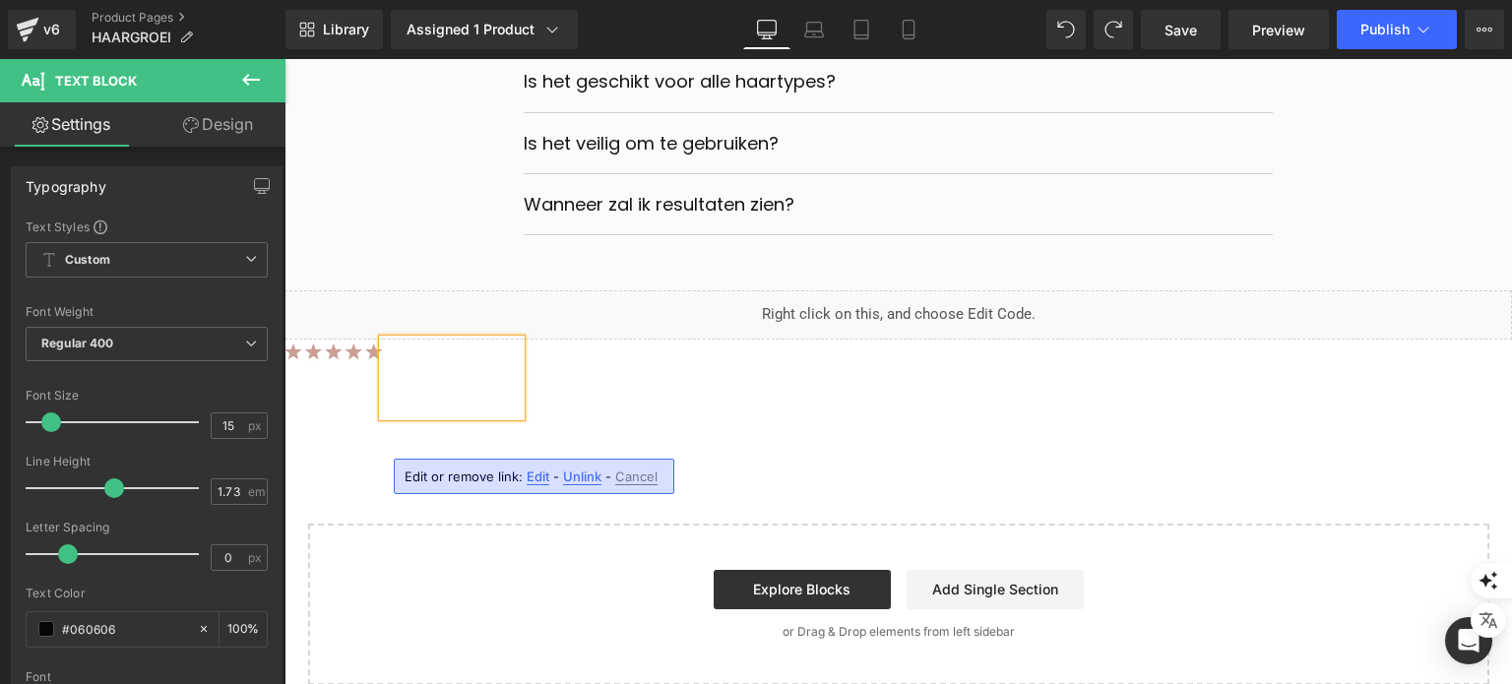
click at [627, 477] on span "Cancel" at bounding box center [636, 477] width 42 height 17
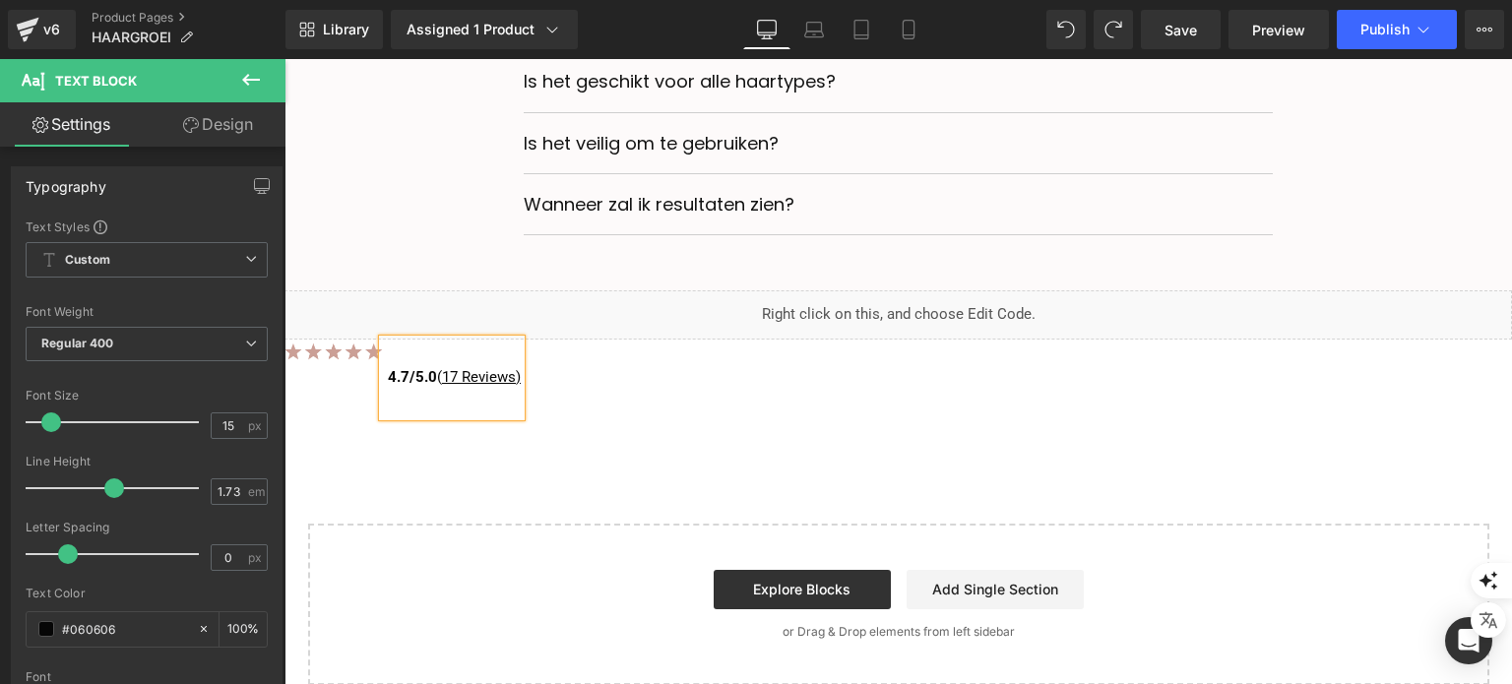
click at [582, 425] on div "Image Icon 4.7/5.0 ( 17 Reviews) Text Block" at bounding box center [897, 383] width 1227 height 86
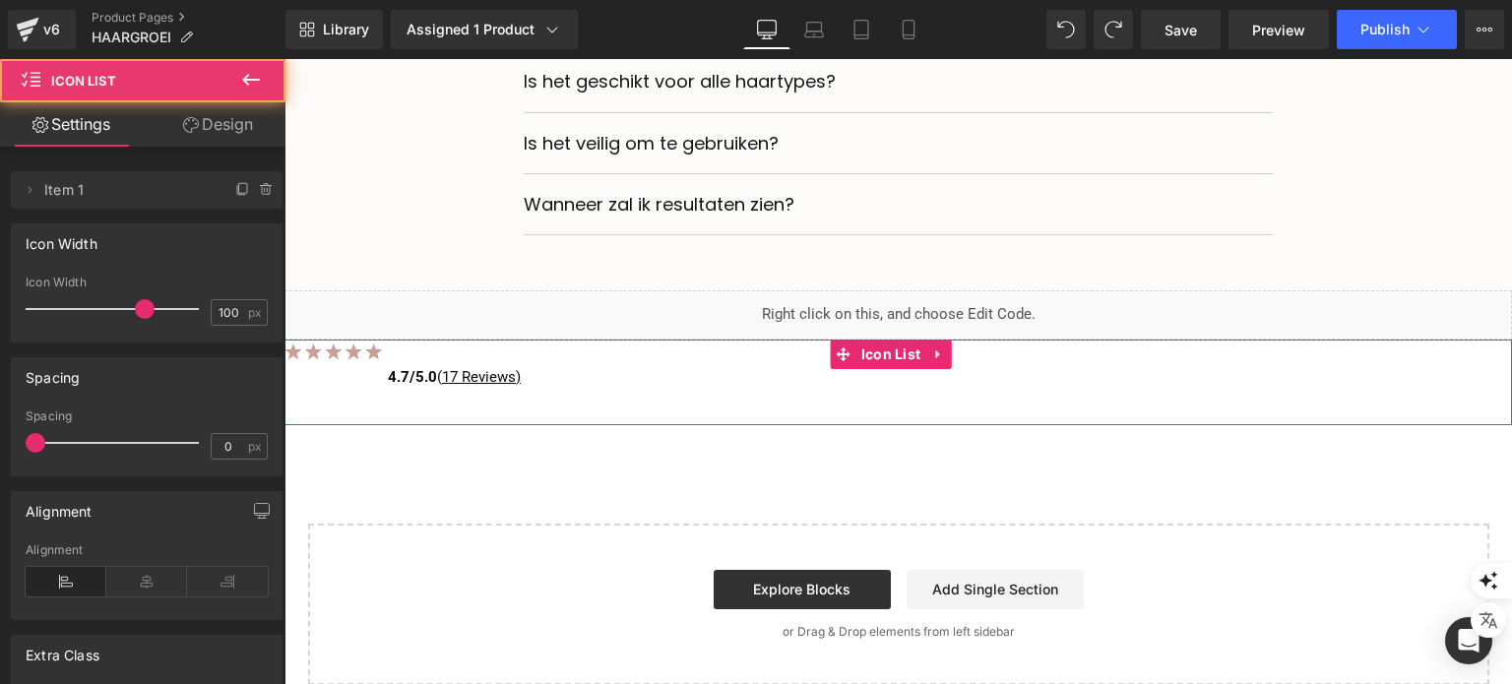
click at [364, 413] on div "4.7/5.0 ( 17 Reviews) Text Block" at bounding box center [402, 378] width 236 height 77
click at [408, 412] on div "4.7/5.0 ( 17 Reviews)" at bounding box center [452, 378] width 138 height 77
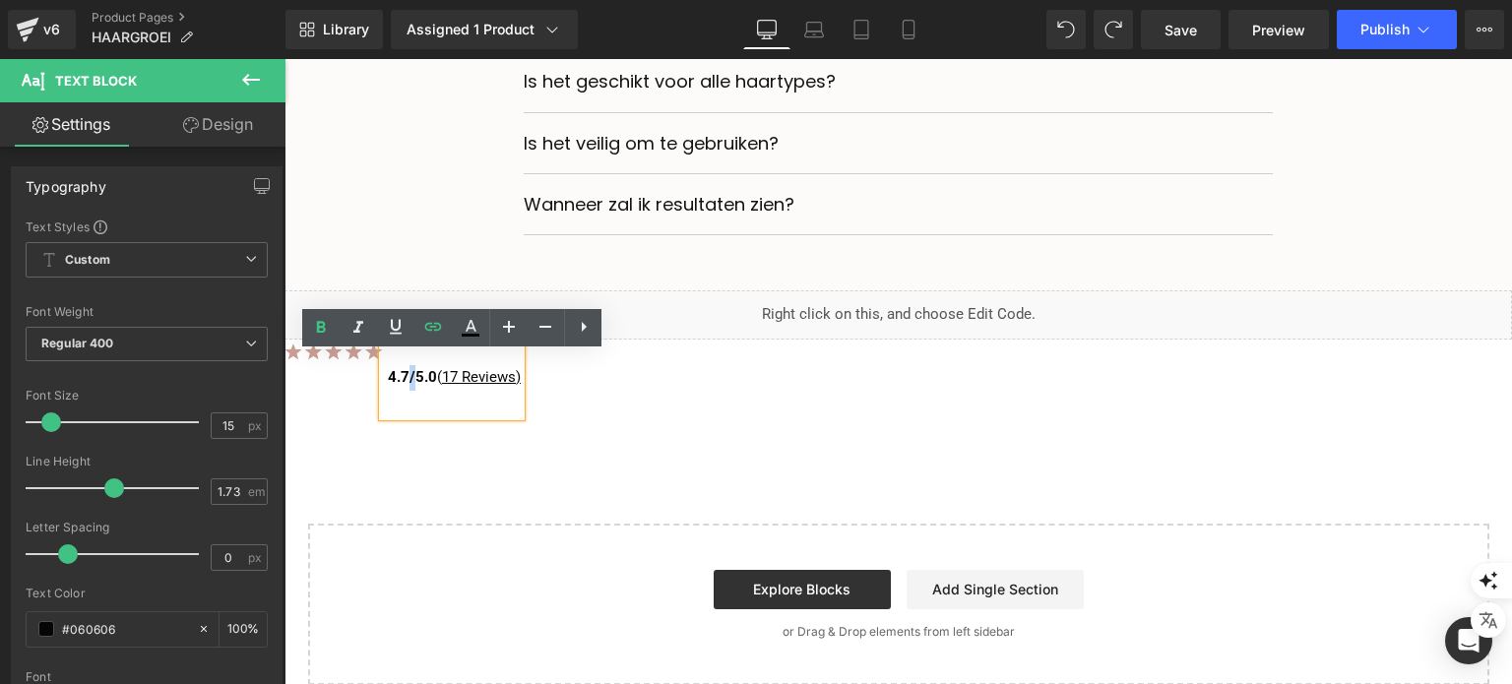
click at [408, 412] on div "4.7/5.0 ( 17 Reviews)" at bounding box center [452, 378] width 138 height 77
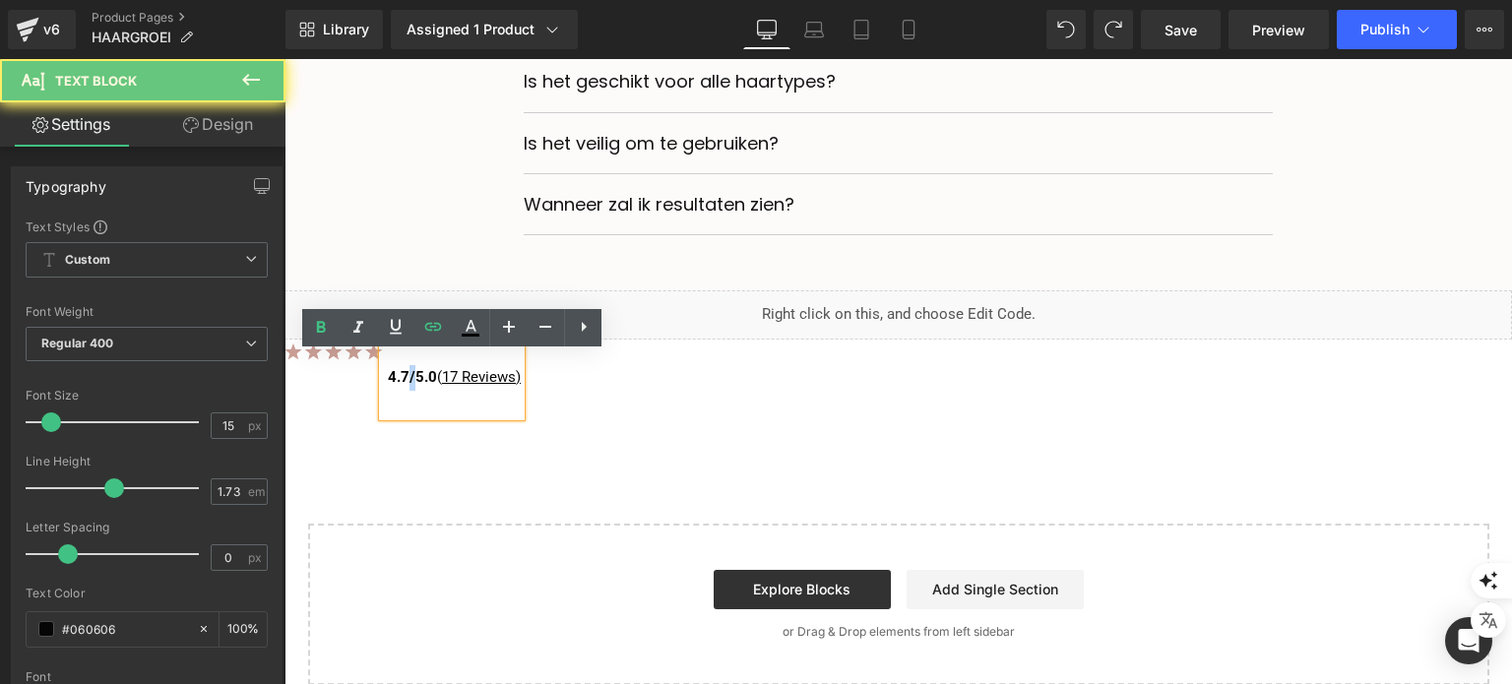
click at [411, 416] on div "4.7/5.0 ( 17 Reviews)" at bounding box center [452, 378] width 138 height 77
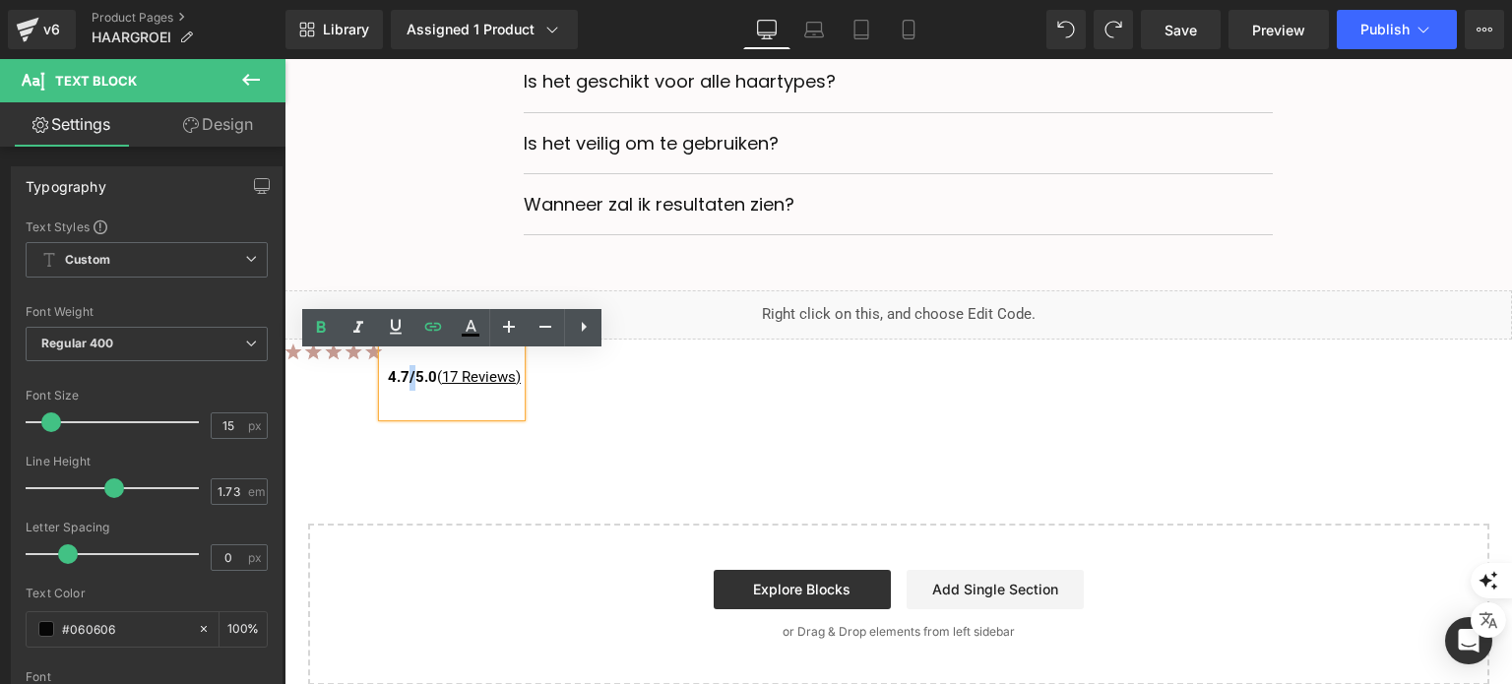
click at [660, 410] on div "Image Icon 4.7/5.0 ( 17 Reviews) Text Block" at bounding box center [897, 383] width 1227 height 86
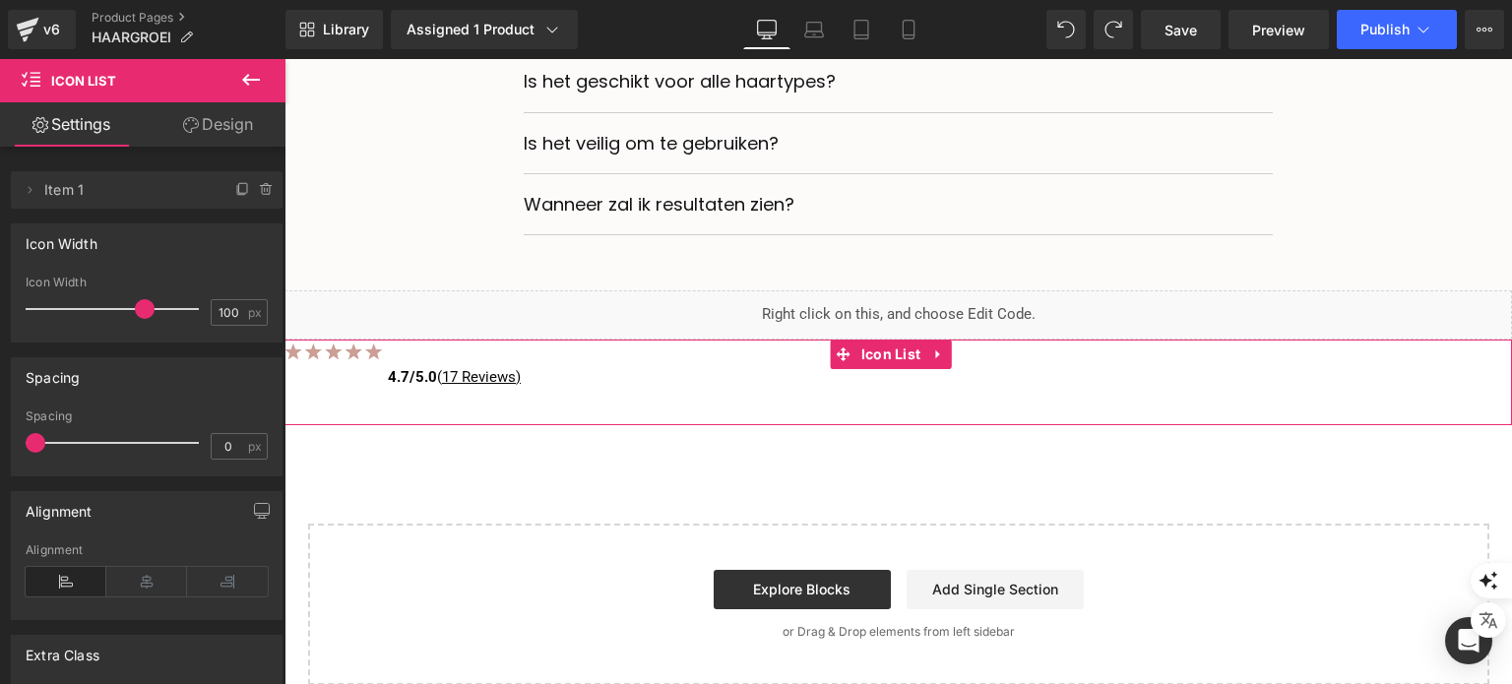
click at [584, 425] on div "Image Icon 4.7/5.0 ( 17 Reviews) Text Block" at bounding box center [897, 383] width 1227 height 86
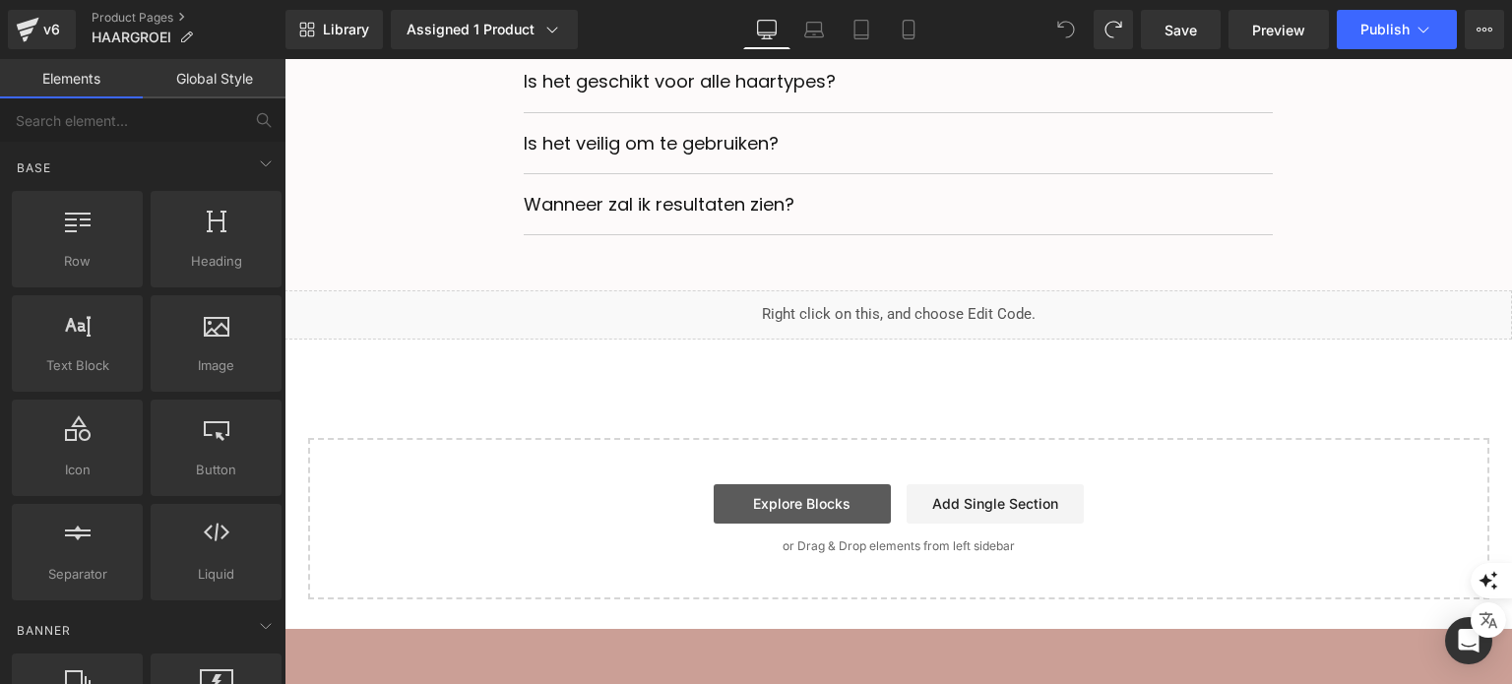
click at [799, 524] on link "Explore Blocks" at bounding box center [802, 503] width 177 height 39
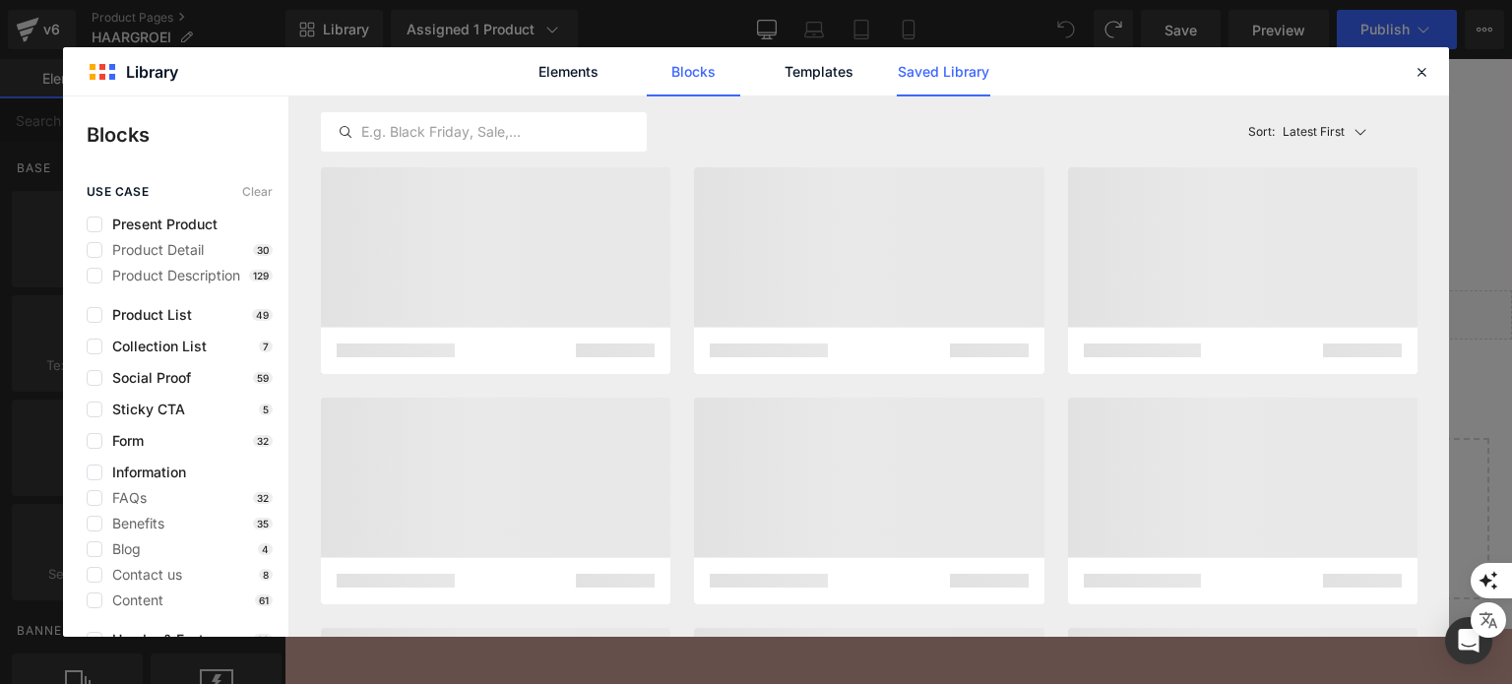
click at [929, 90] on link "Saved Library" at bounding box center [944, 71] width 94 height 49
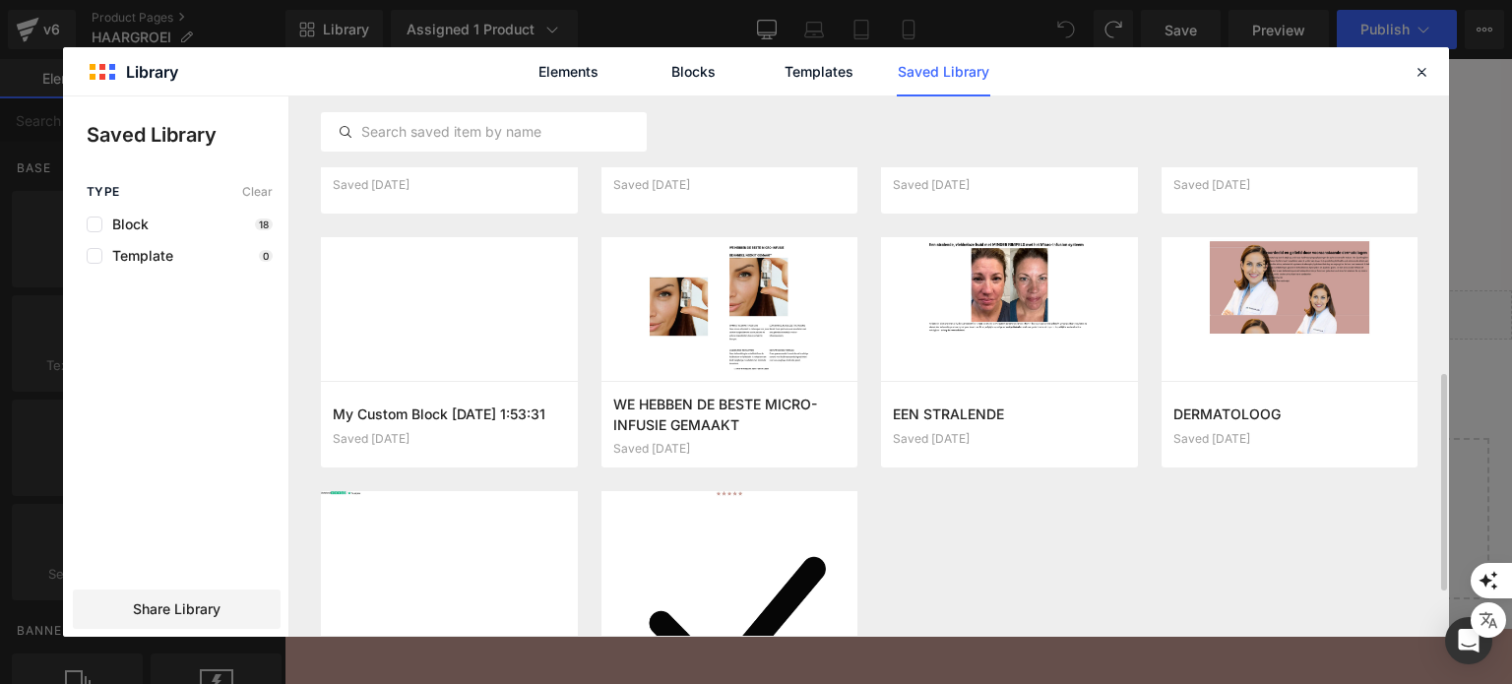
scroll to position [807, 0]
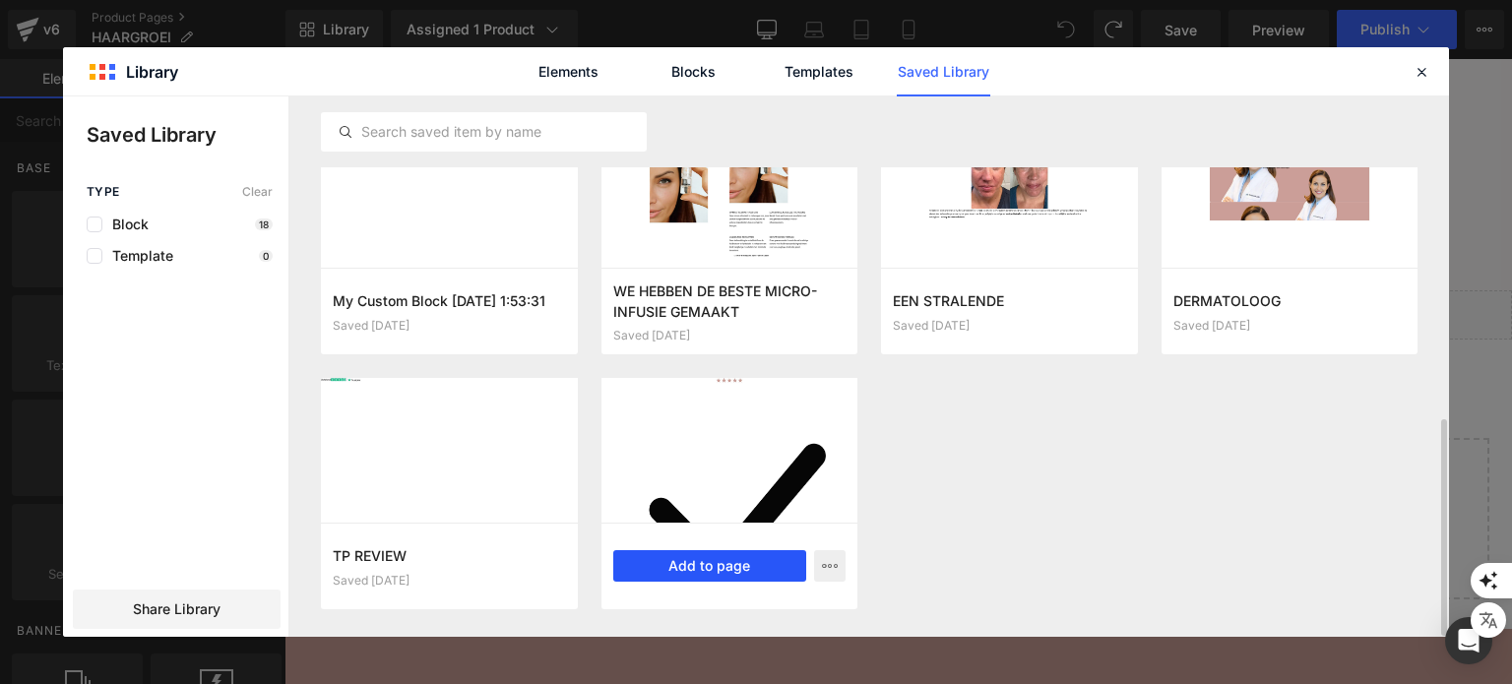
click at [697, 554] on button "Add to page" at bounding box center [710, 565] width 194 height 31
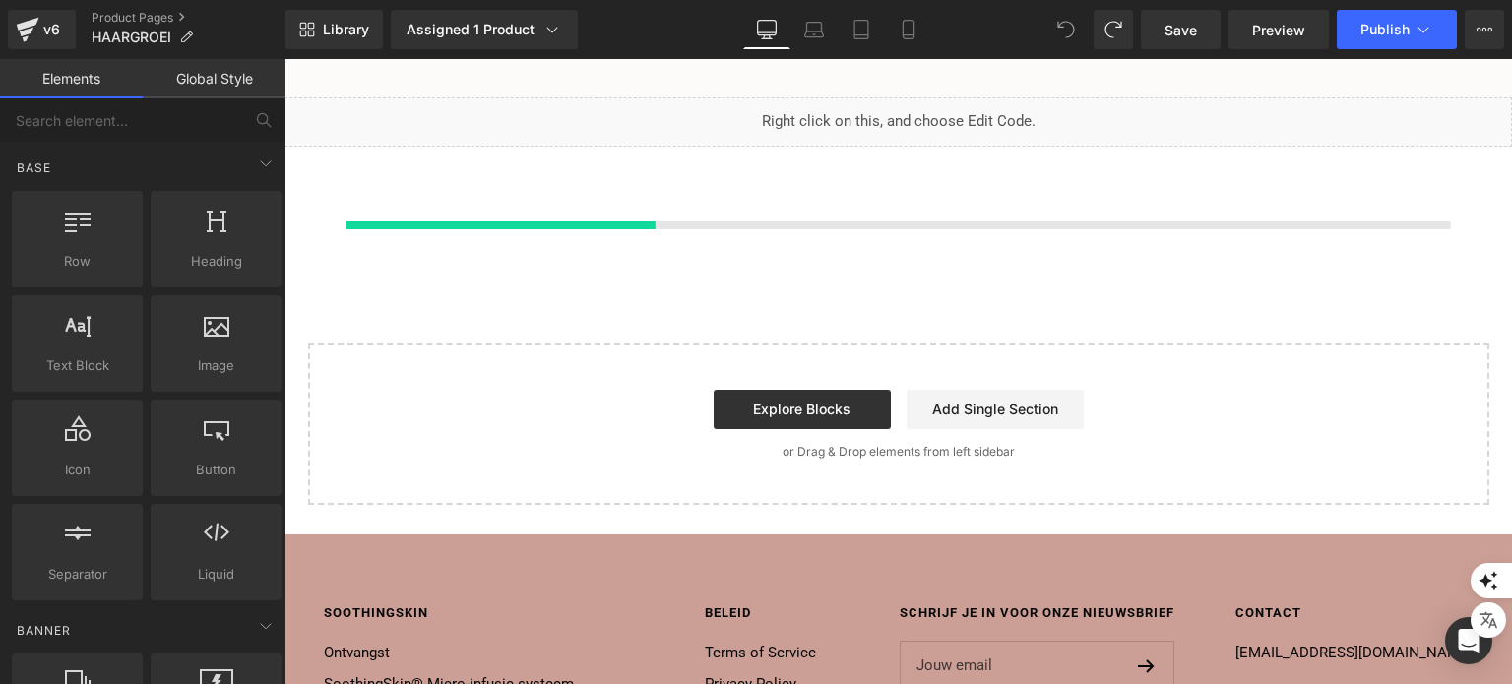
scroll to position [7575, 0]
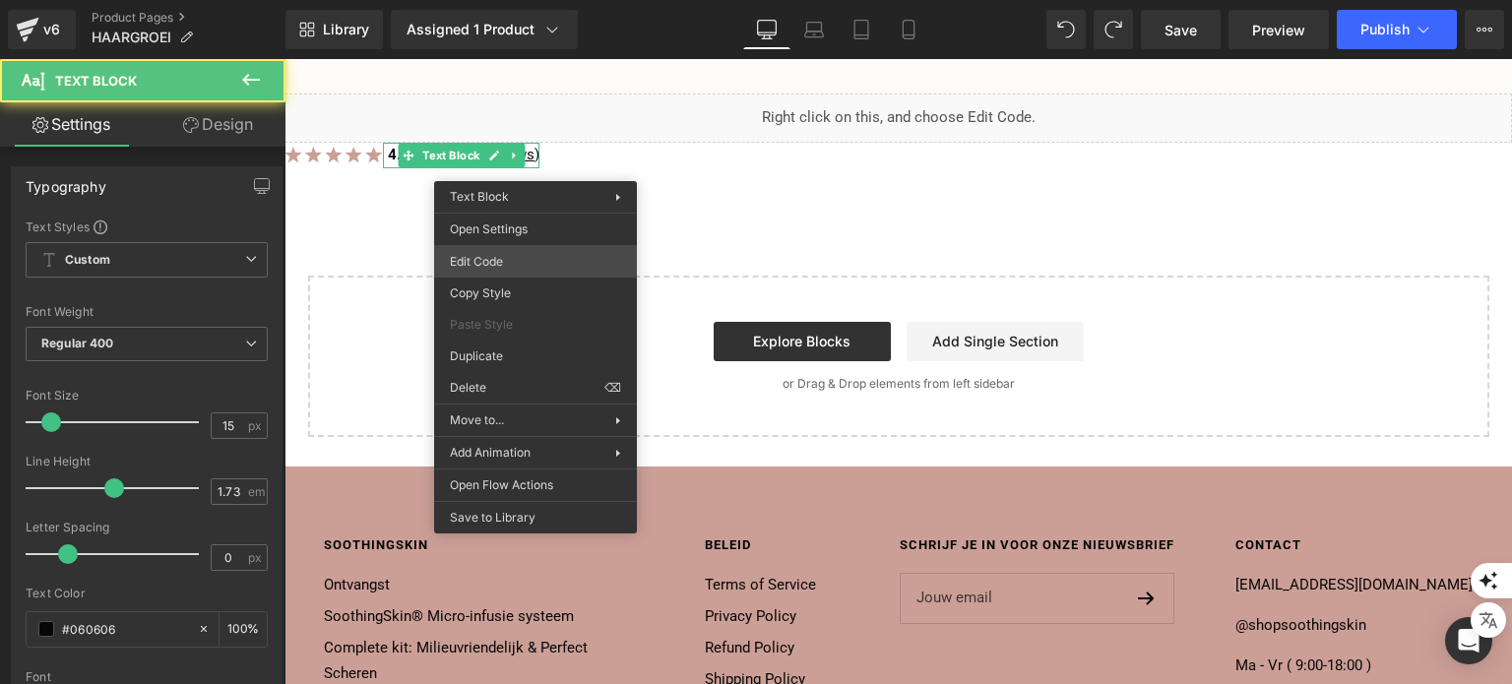
click at [542, 0] on div "Icon List You are previewing how the will restyle your page. You can not edit E…" at bounding box center [756, 0] width 1512 height 0
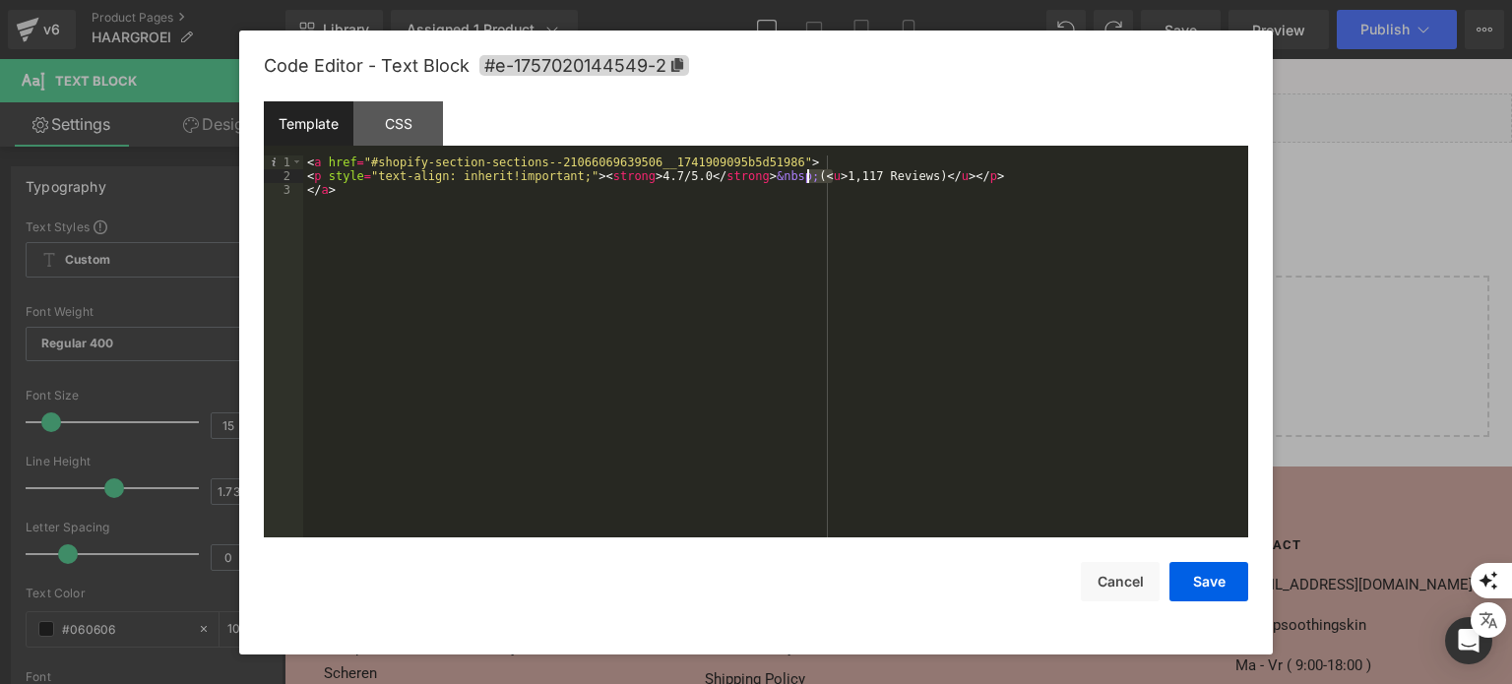
drag, startPoint x: 834, startPoint y: 175, endPoint x: 805, endPoint y: 177, distance: 28.6
click at [805, 177] on div "< a href = "#shopify-section-sections--21066069639506__1741909095b5d51986" > < …" at bounding box center [775, 361] width 945 height 411
drag, startPoint x: 1193, startPoint y: 566, endPoint x: 849, endPoint y: 469, distance: 357.1
click at [1193, 566] on button "Save" at bounding box center [1208, 581] width 79 height 39
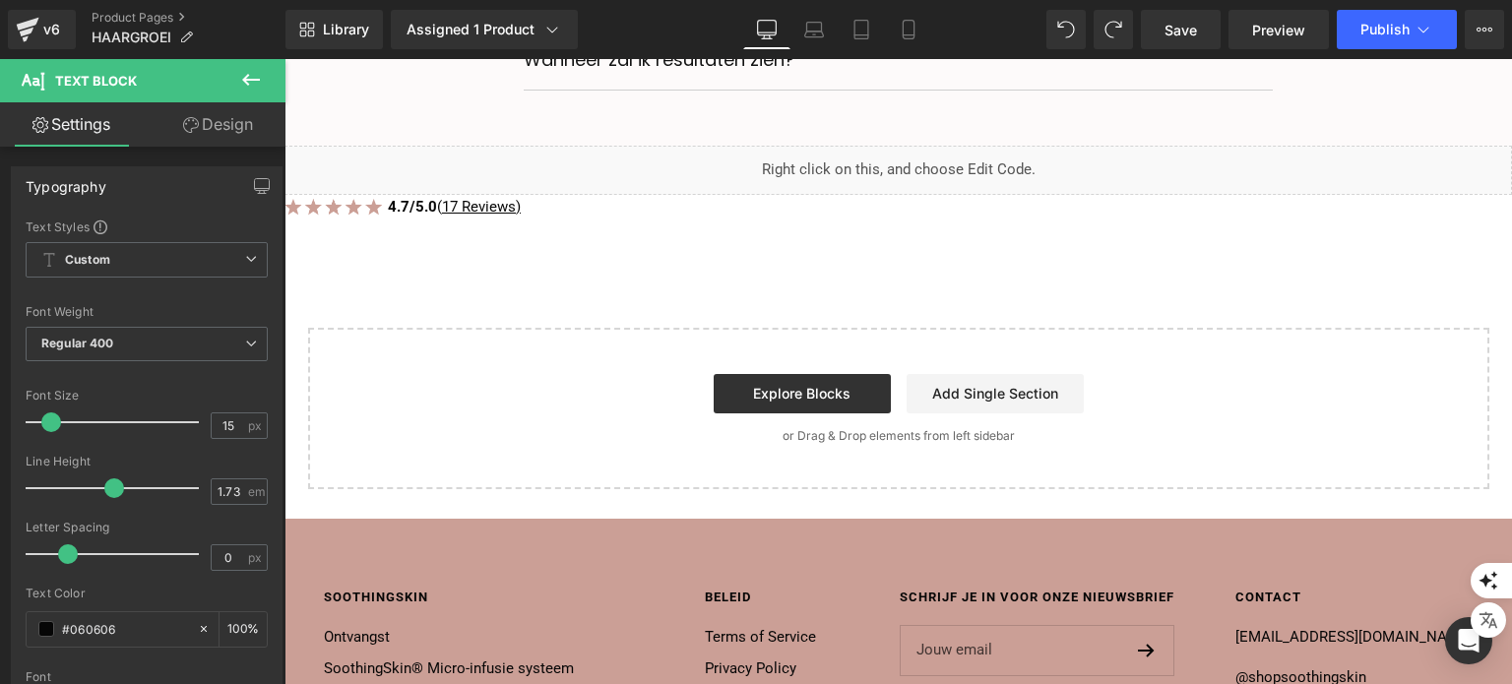
scroll to position [7477, 0]
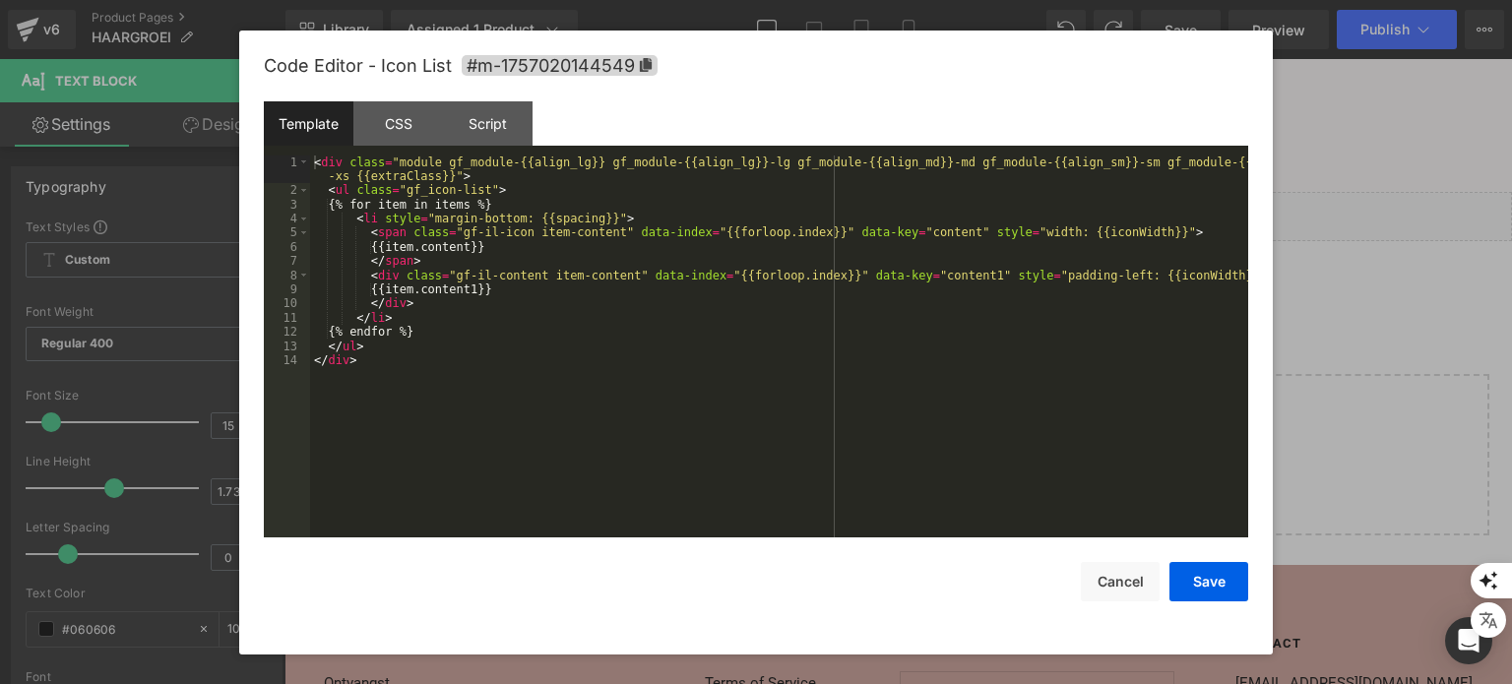
click at [493, 0] on div "Icon List You are previewing how the will restyle your page. You can not edit E…" at bounding box center [756, 0] width 1512 height 0
drag, startPoint x: 1128, startPoint y: 574, endPoint x: 1105, endPoint y: 570, distance: 23.0
click at [1127, 574] on button "Cancel" at bounding box center [1120, 581] width 79 height 39
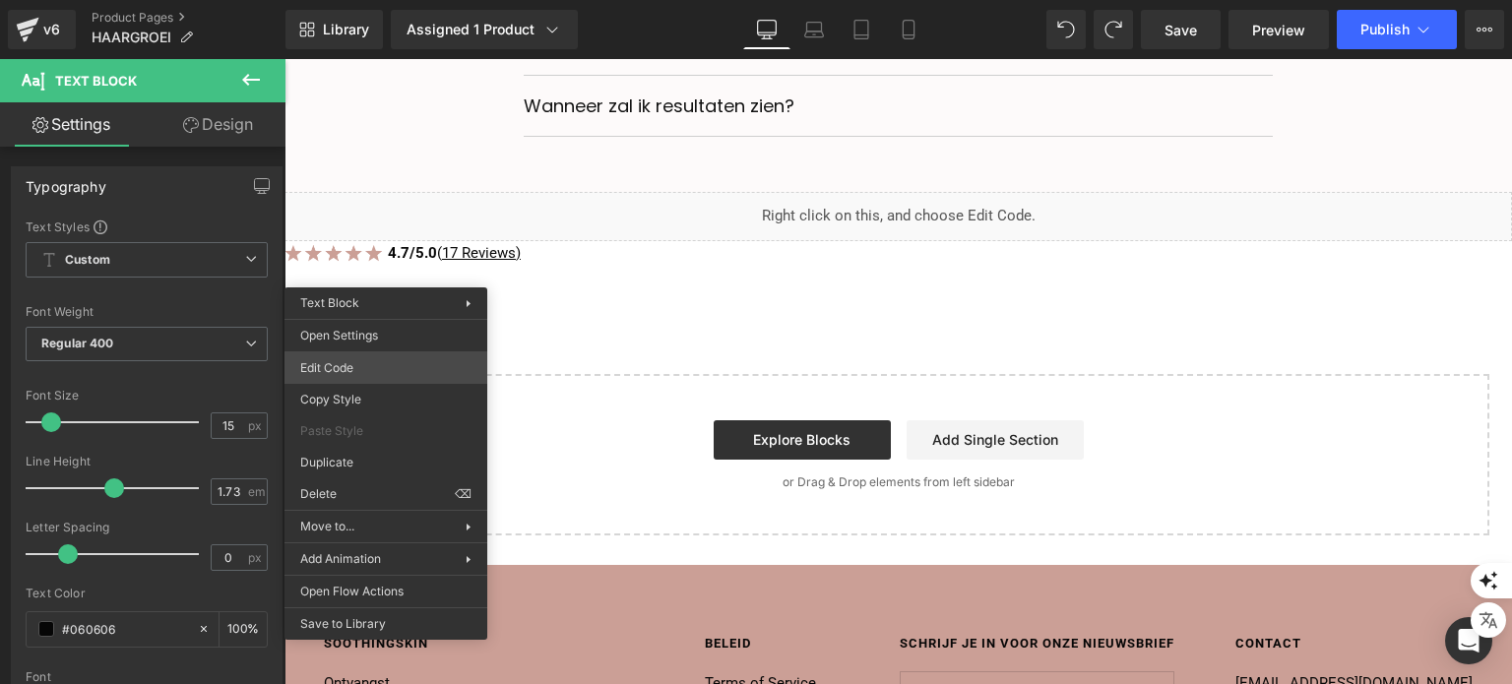
click at [394, 0] on div "Icon List You are previewing how the will restyle your page. You can not edit E…" at bounding box center [756, 0] width 1512 height 0
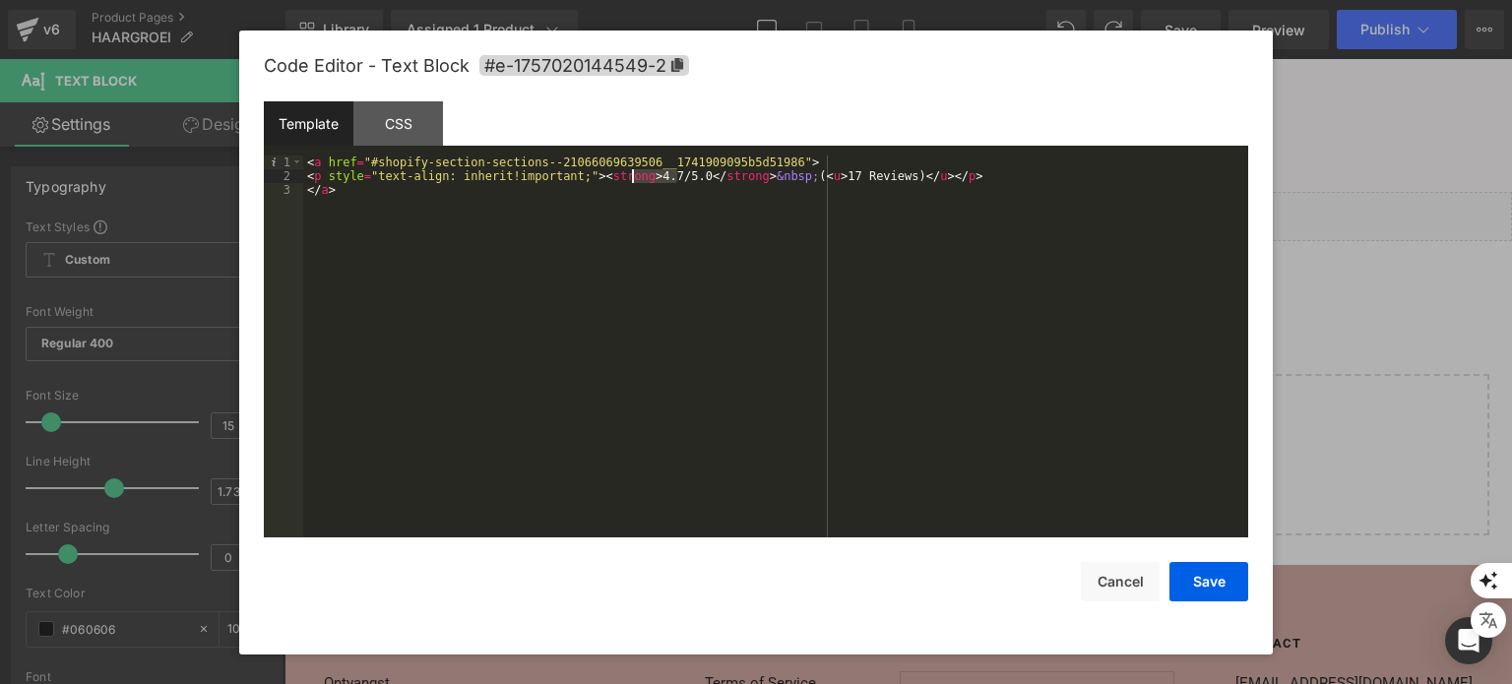
drag, startPoint x: 677, startPoint y: 176, endPoint x: 631, endPoint y: 171, distance: 46.5
click at [631, 171] on div "< a href = "#shopify-section-sections--21066069639506__1741909095b5d51986" > < …" at bounding box center [775, 361] width 945 height 411
click at [1215, 575] on button "Save" at bounding box center [1208, 581] width 79 height 39
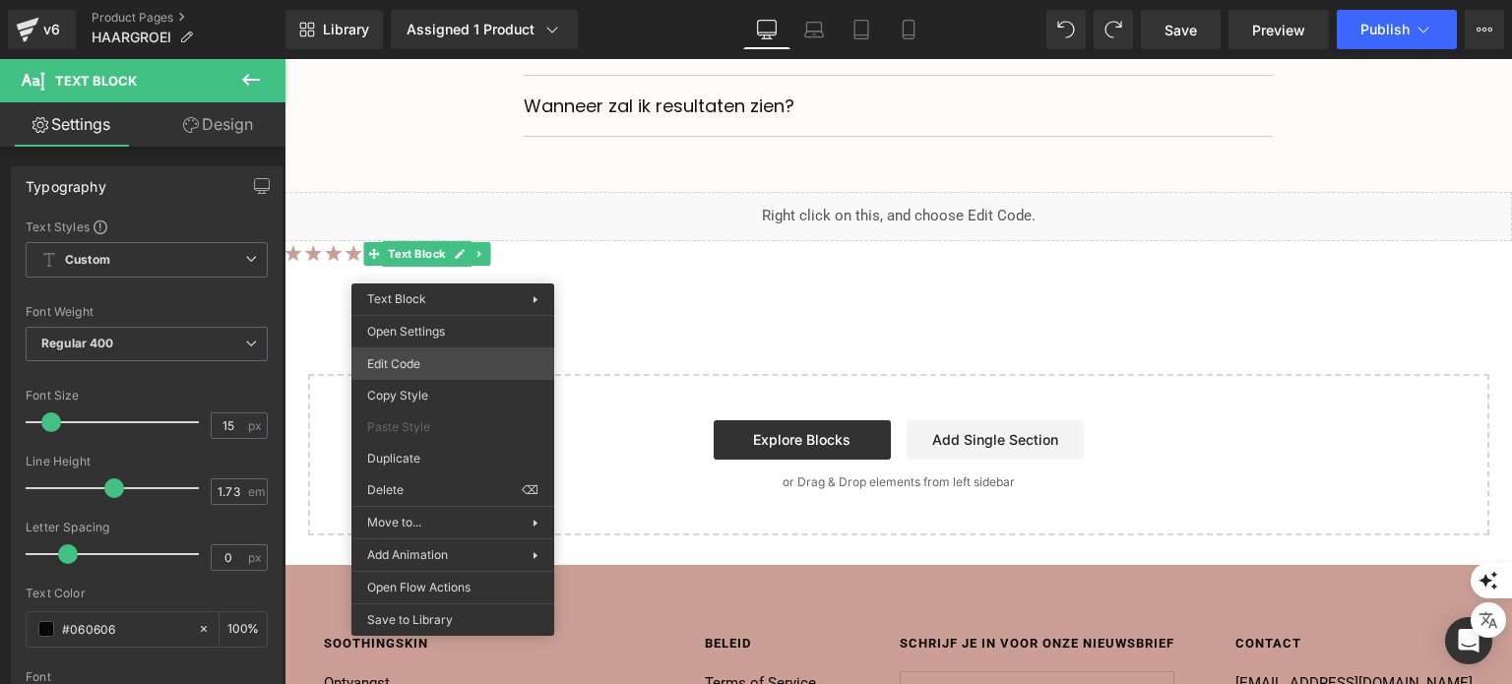
click at [457, 0] on div "Icon List You are previewing how the will restyle your page. You can not edit E…" at bounding box center [756, 0] width 1512 height 0
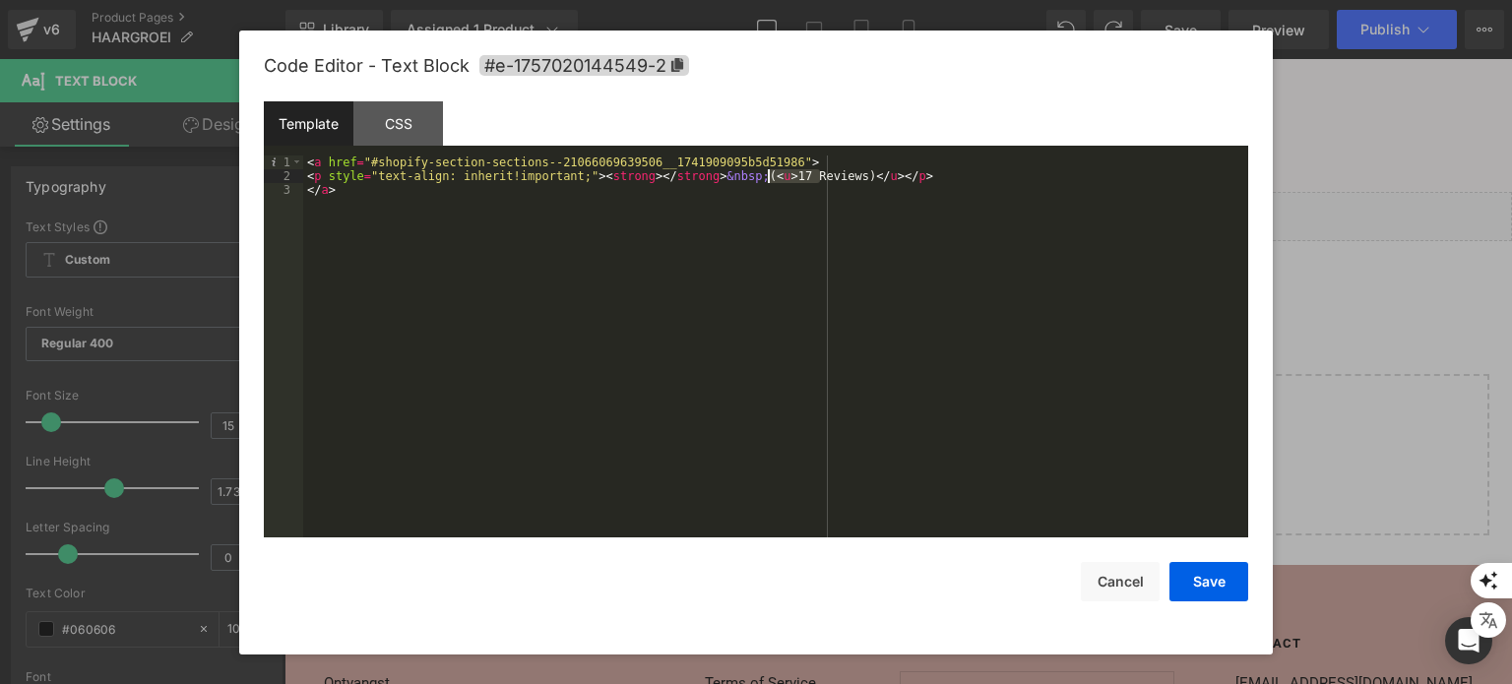
drag, startPoint x: 819, startPoint y: 179, endPoint x: 769, endPoint y: 174, distance: 50.4
click at [769, 174] on div "< a href = "#shopify-section-sections--21066069639506__1741909095b5d51986" > < …" at bounding box center [775, 361] width 945 height 411
drag, startPoint x: 1178, startPoint y: 581, endPoint x: 828, endPoint y: 471, distance: 367.1
click at [1178, 581] on button "Save" at bounding box center [1208, 581] width 79 height 39
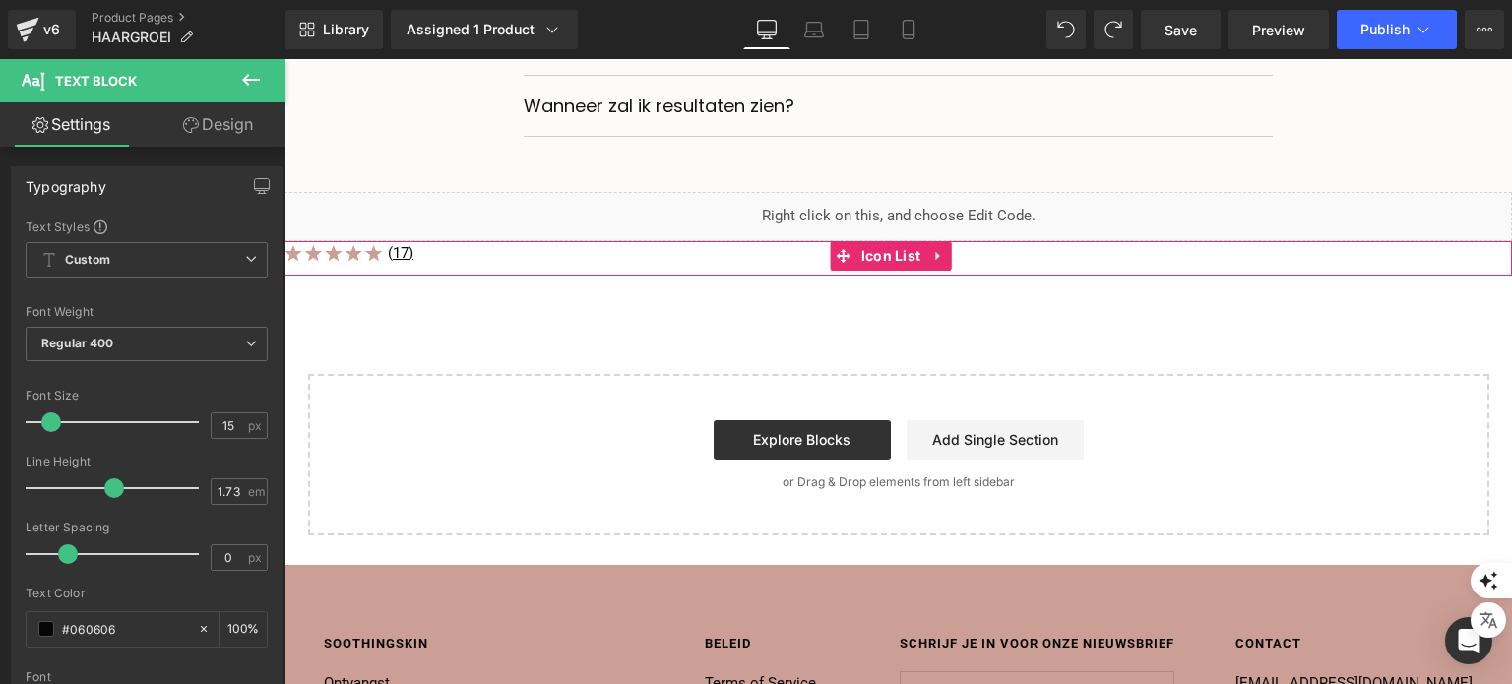
click at [421, 271] on div "Image Icon ( 17) Text Block" at bounding box center [897, 258] width 1227 height 34
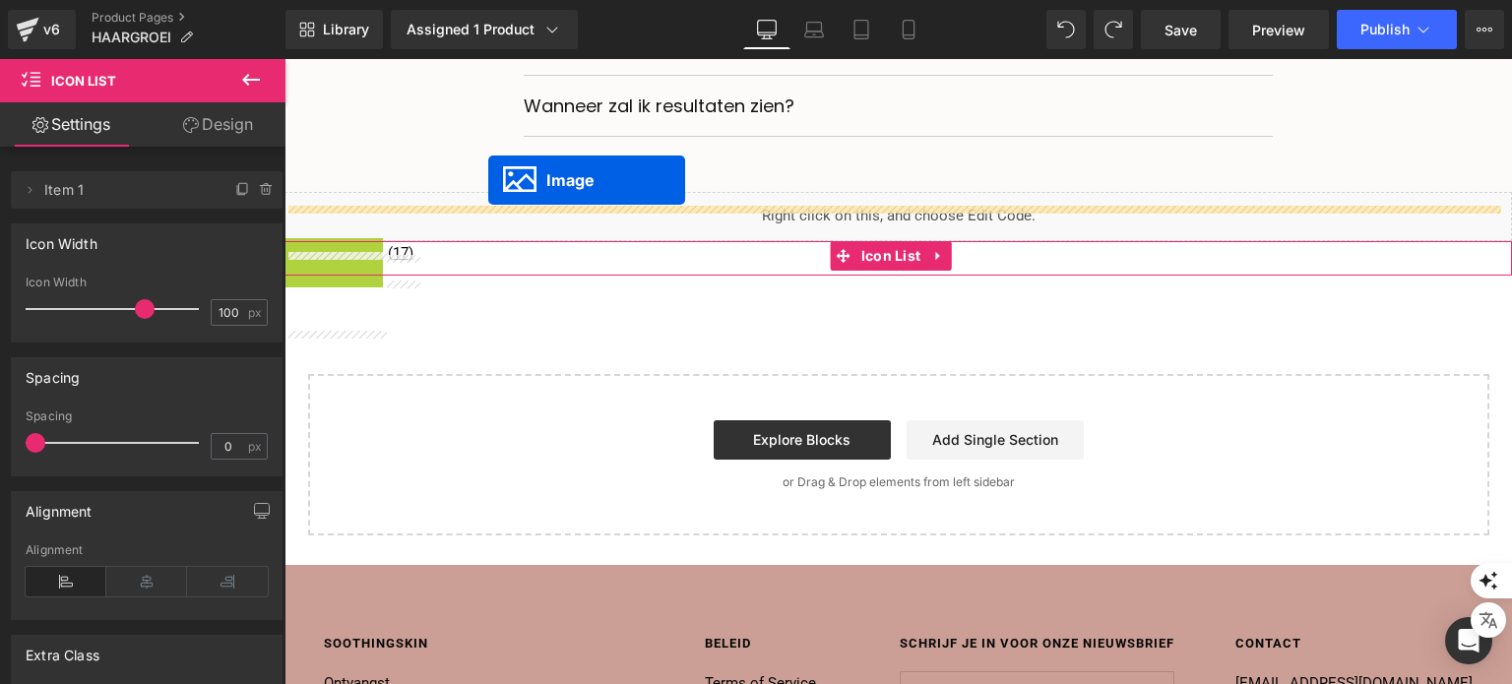
scroll to position [7378, 0]
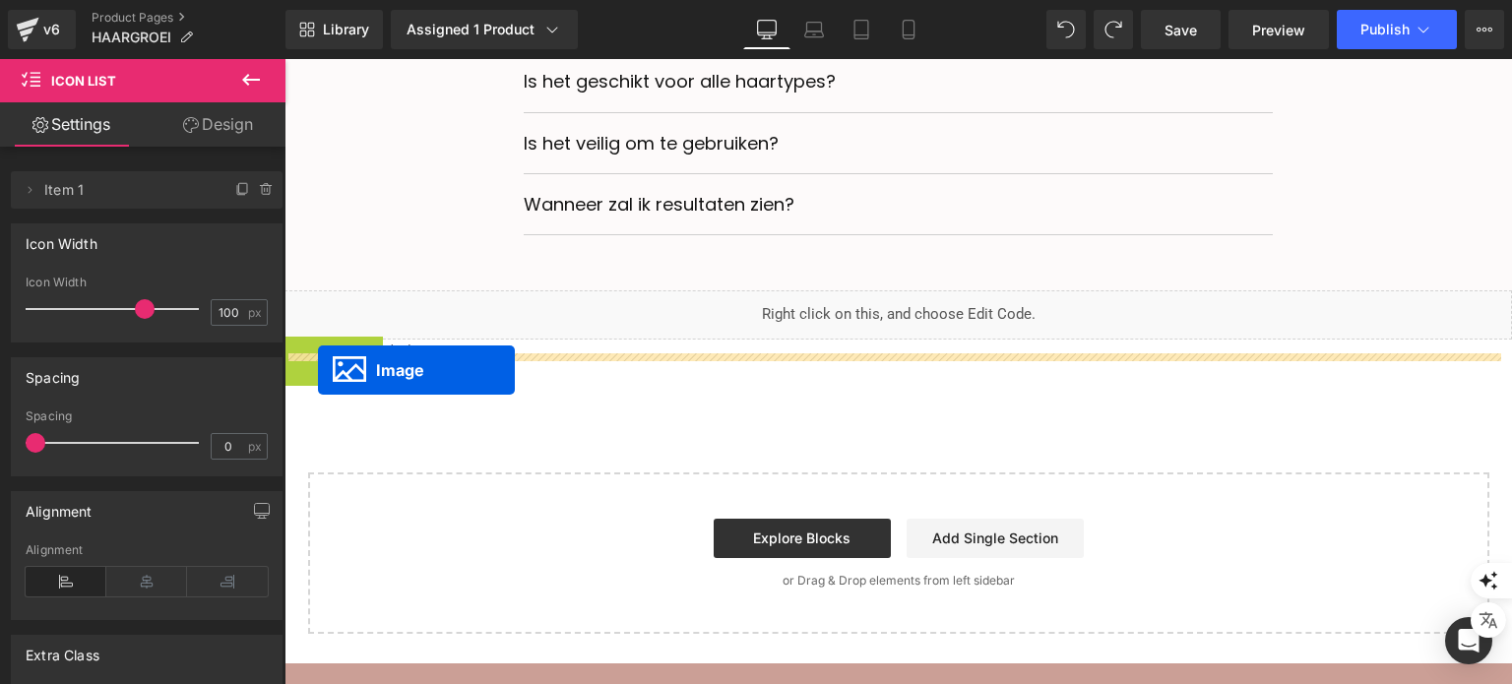
drag, startPoint x: 303, startPoint y: 265, endPoint x: 318, endPoint y: 370, distance: 106.4
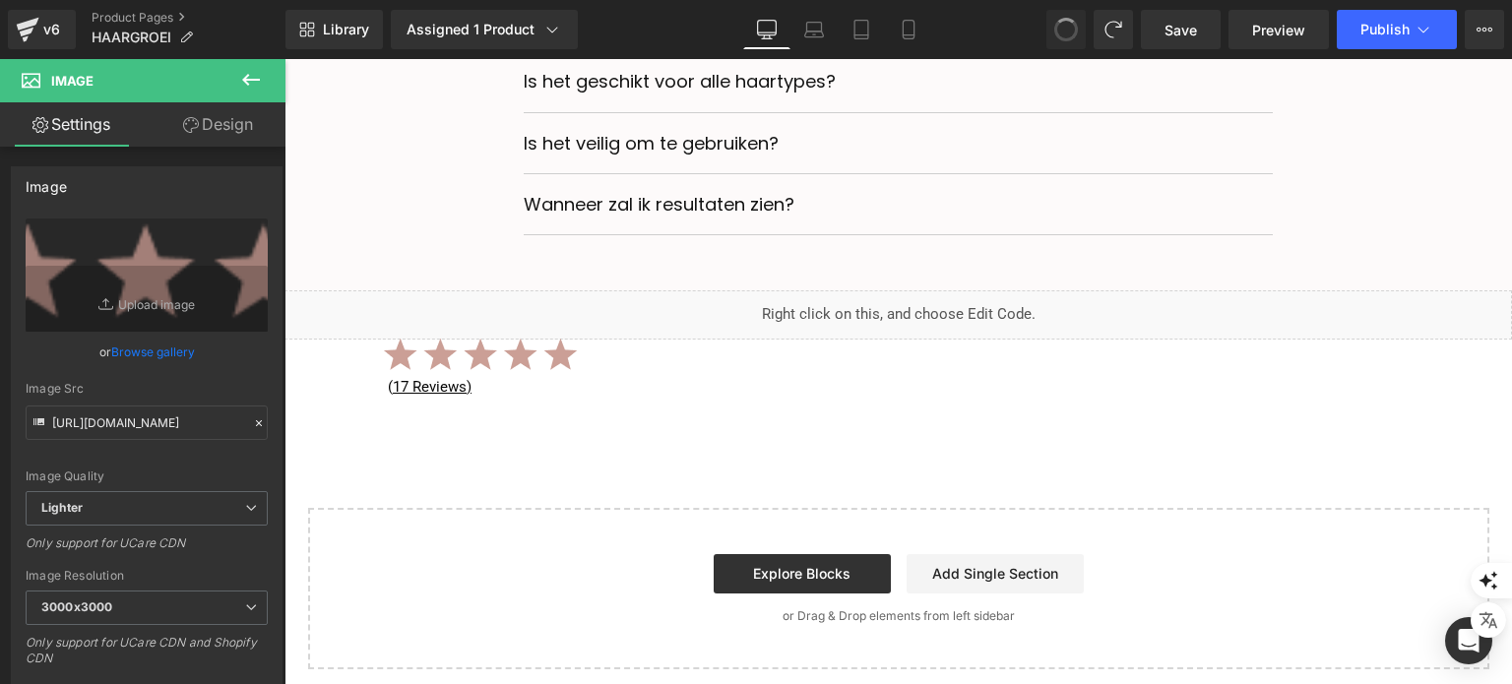
click at [1065, 41] on span at bounding box center [1066, 30] width 26 height 26
click at [1065, 40] on span at bounding box center [1065, 29] width 33 height 33
click at [1067, 39] on span at bounding box center [1066, 30] width 24 height 24
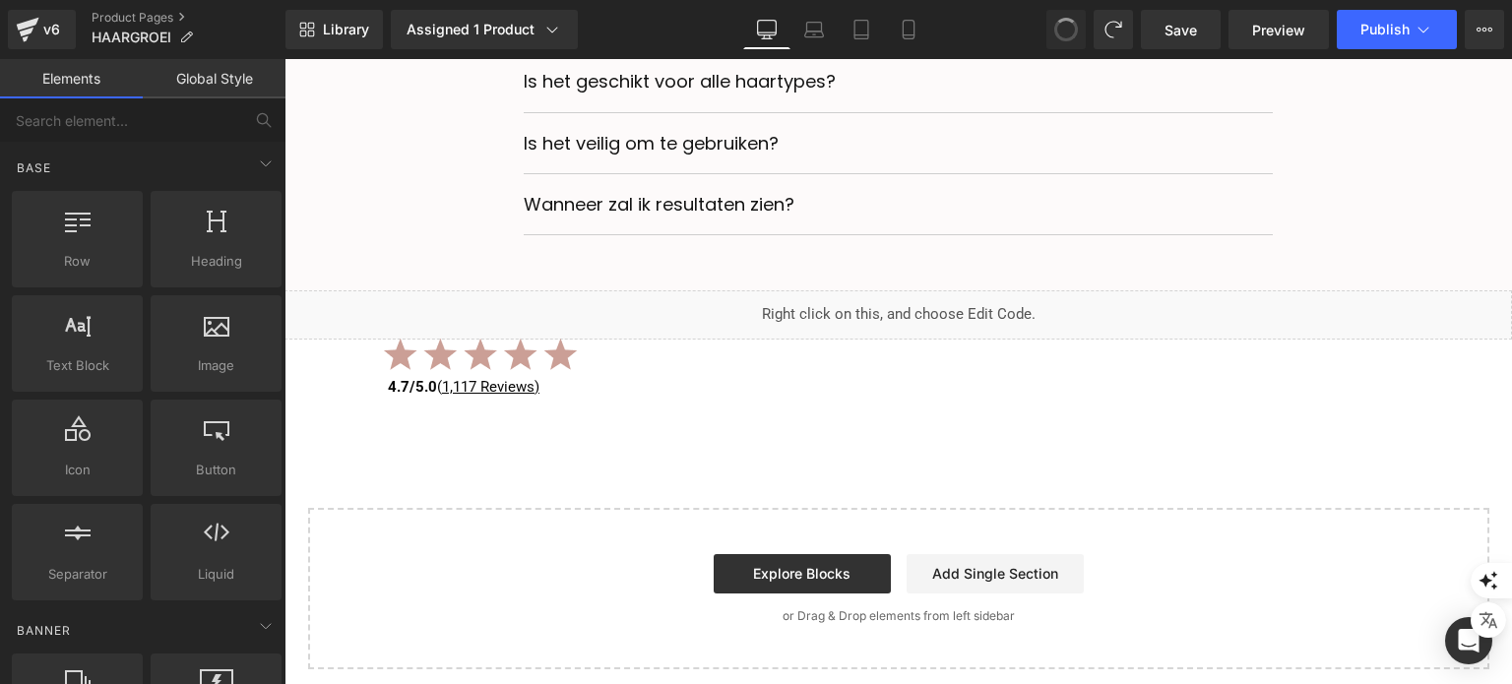
drag, startPoint x: 1067, startPoint y: 40, endPoint x: 551, endPoint y: 229, distance: 549.3
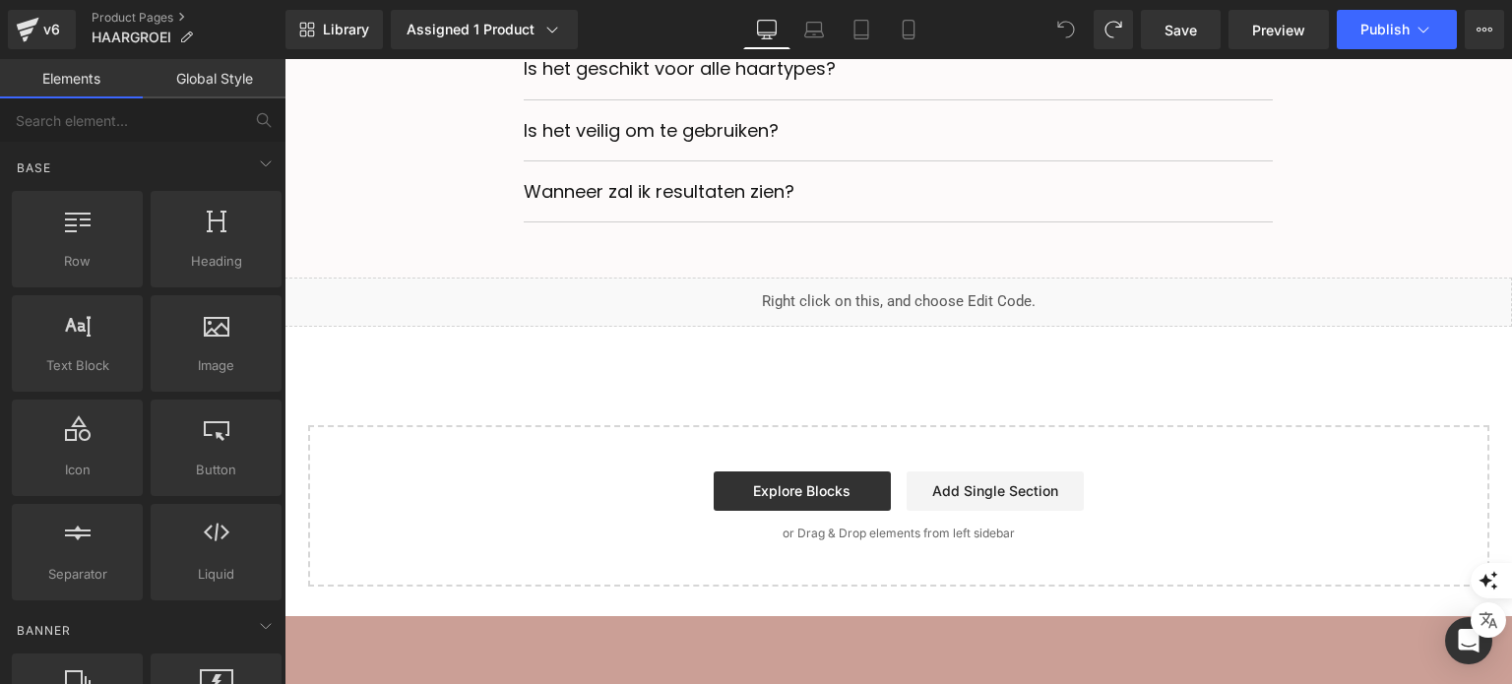
scroll to position [7575, 0]
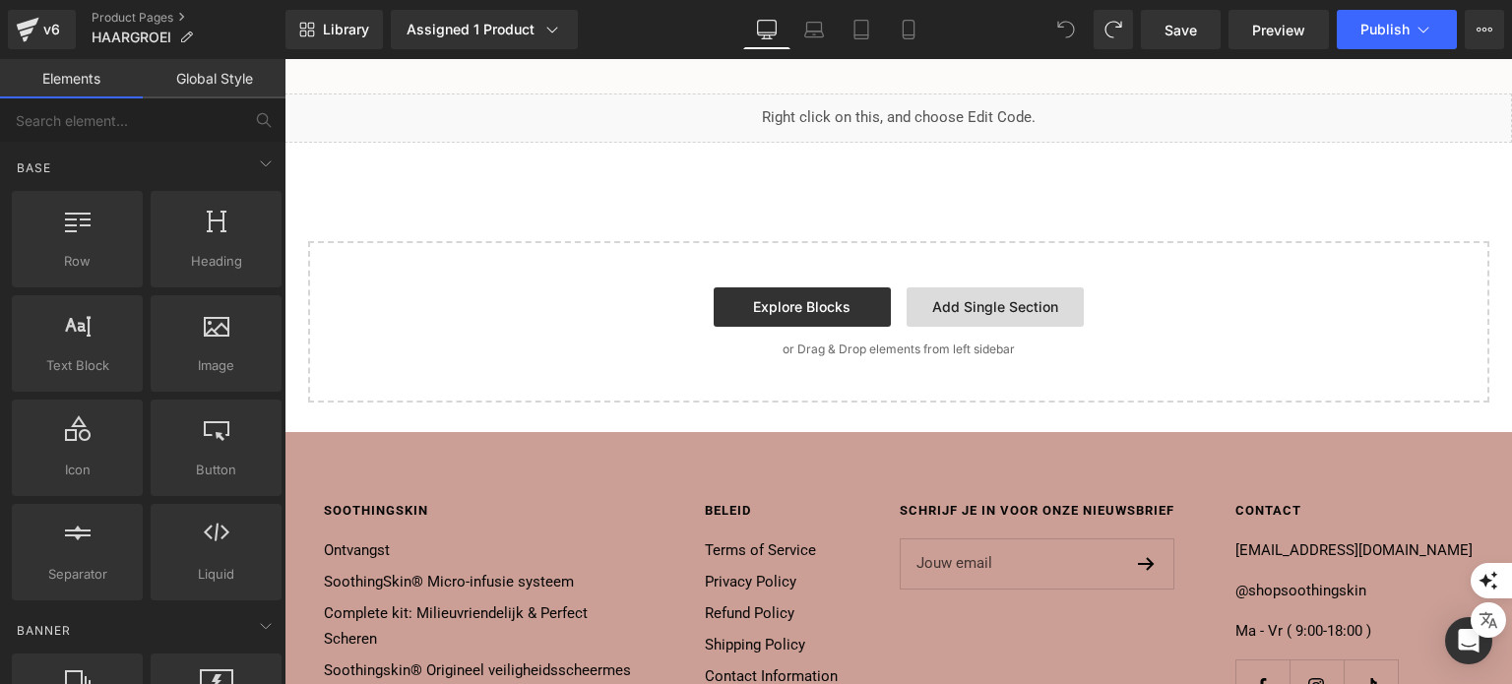
click at [913, 327] on link "Add Single Section" at bounding box center [995, 306] width 177 height 39
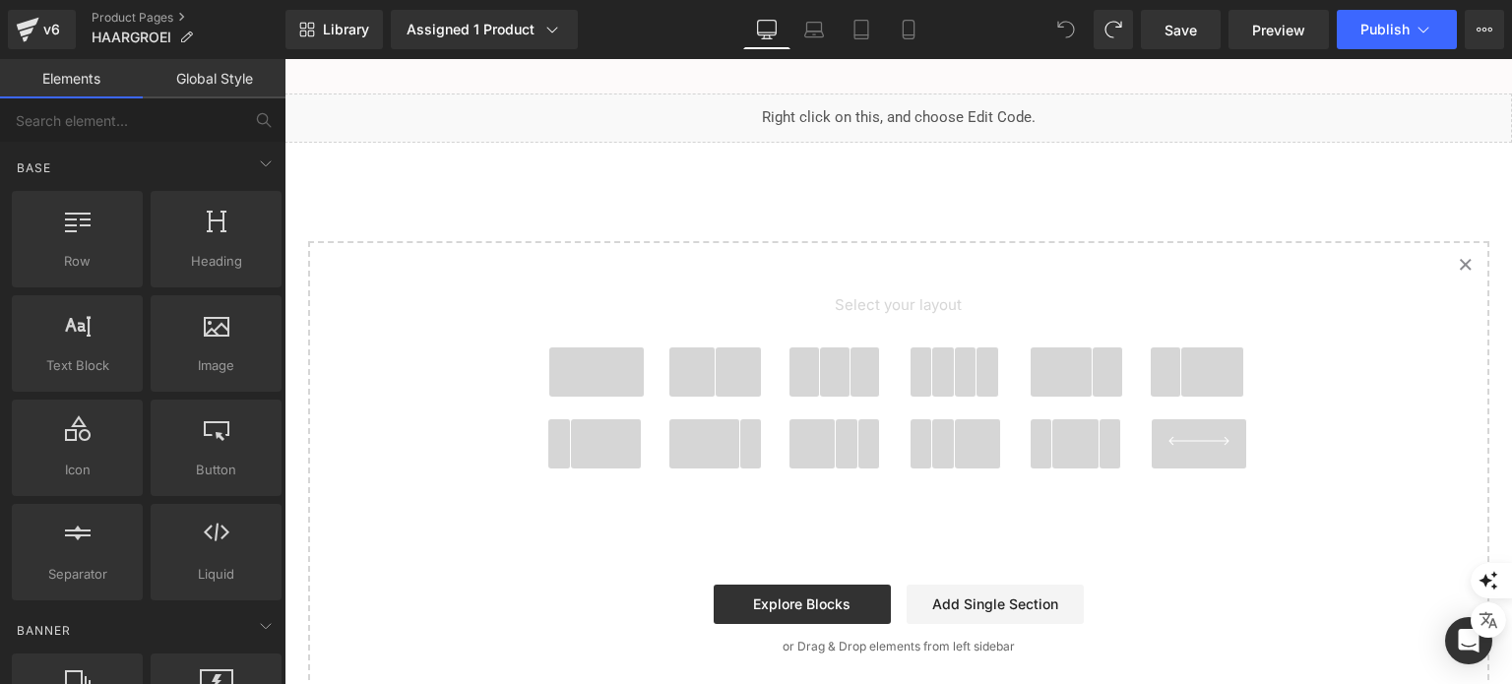
click at [1459, 271] on icon "Created with Sketch." at bounding box center [1465, 264] width 13 height 13
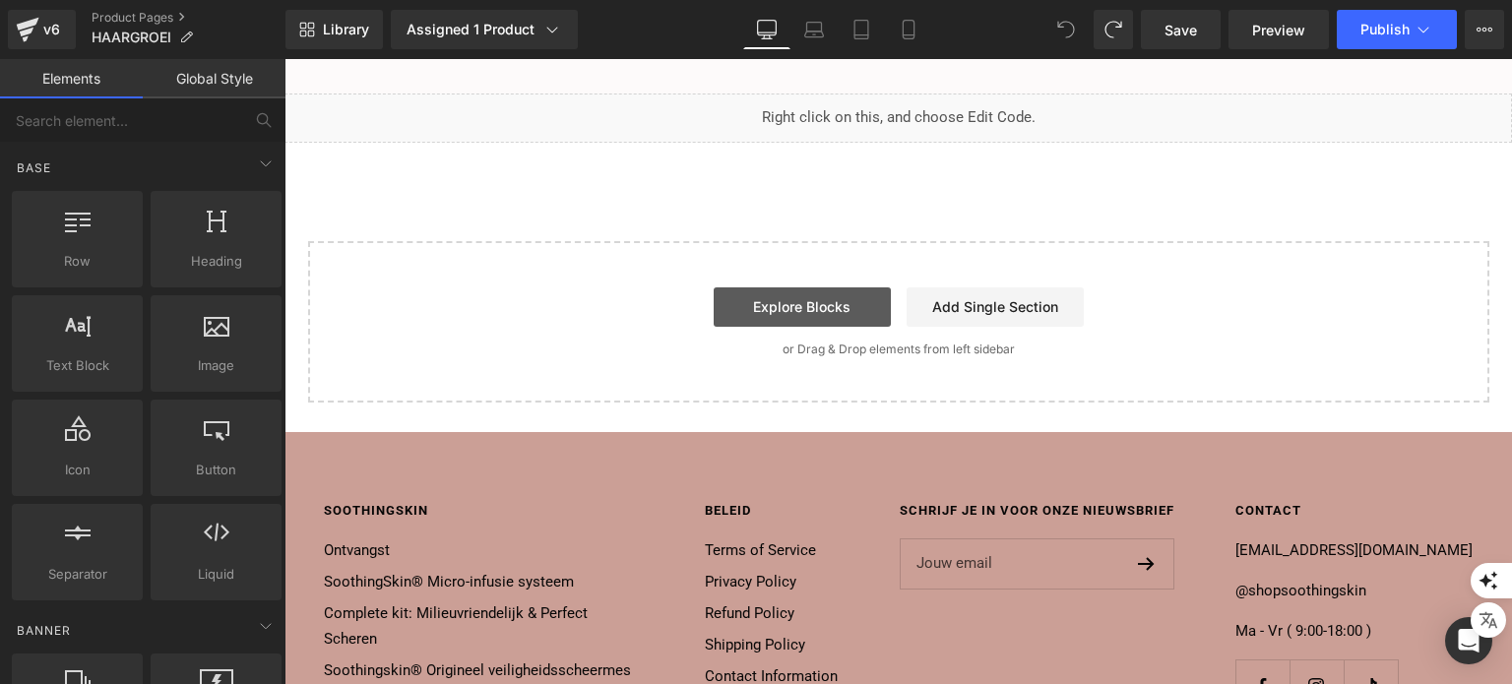
click at [796, 327] on link "Explore Blocks" at bounding box center [802, 306] width 177 height 39
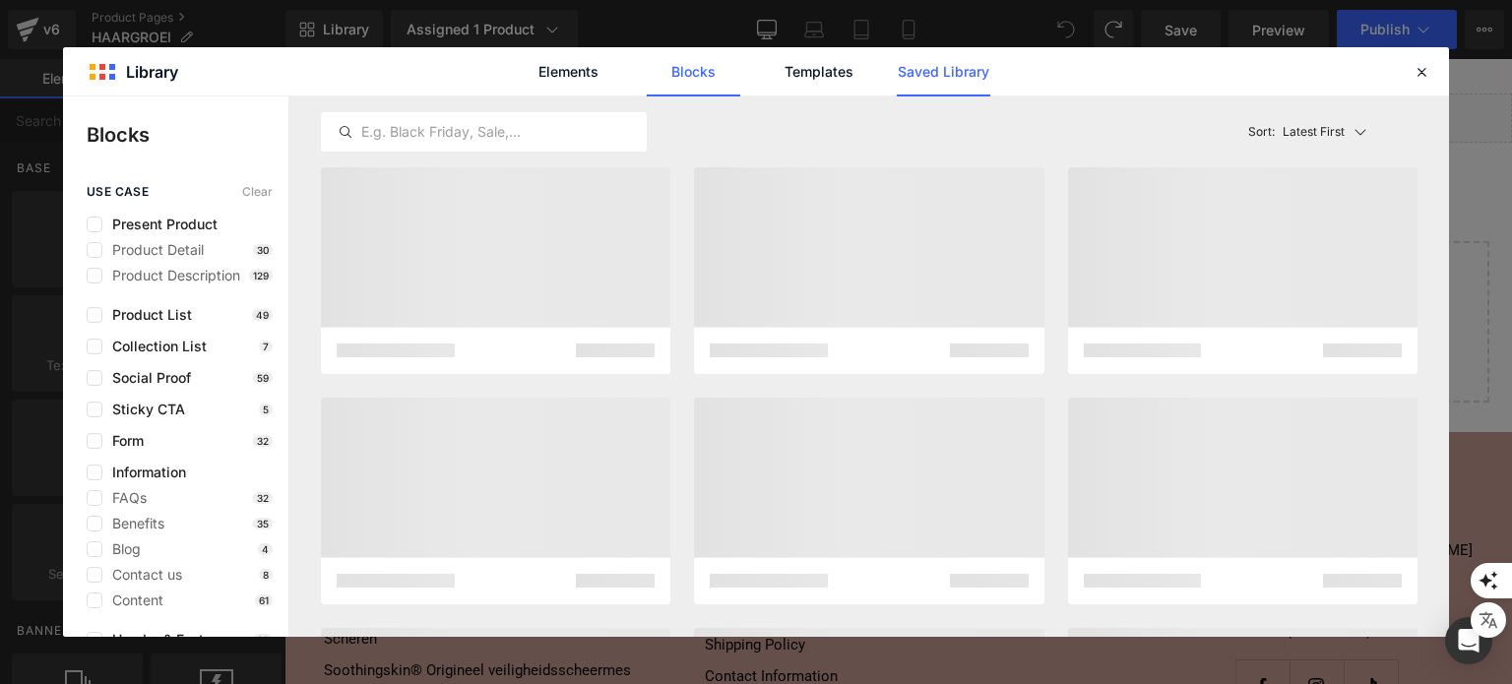
click at [941, 78] on link "Saved Library" at bounding box center [944, 71] width 94 height 49
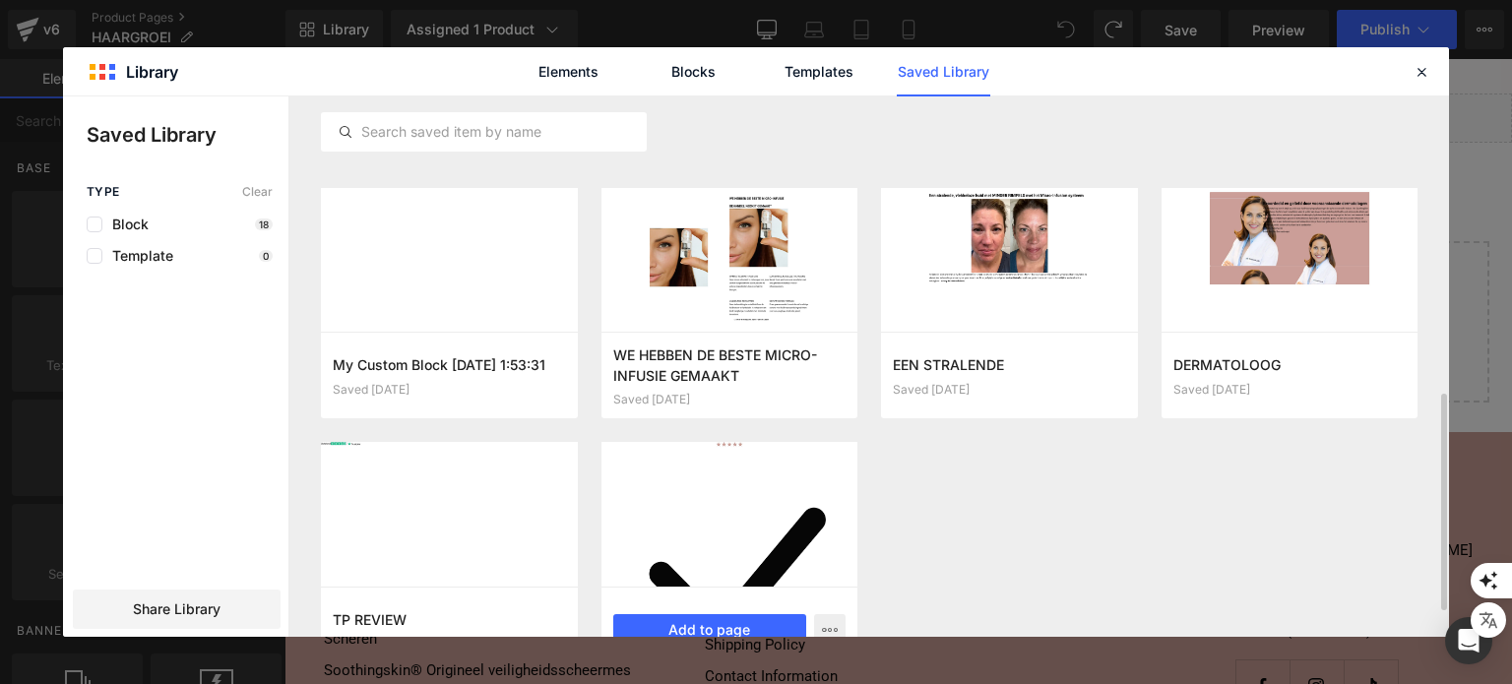
scroll to position [807, 0]
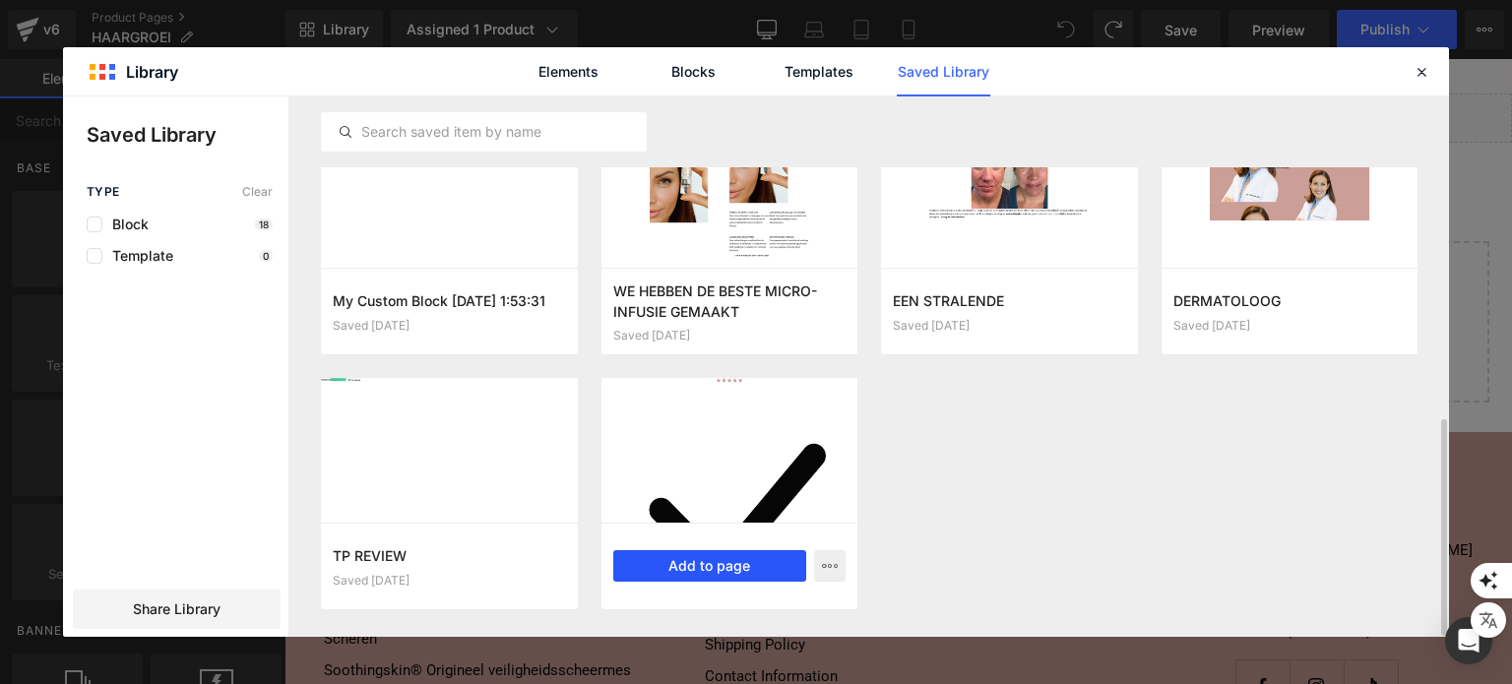
drag, startPoint x: 717, startPoint y: 568, endPoint x: 388, endPoint y: 372, distance: 382.7
click at [717, 568] on button "Add to page" at bounding box center [710, 565] width 194 height 31
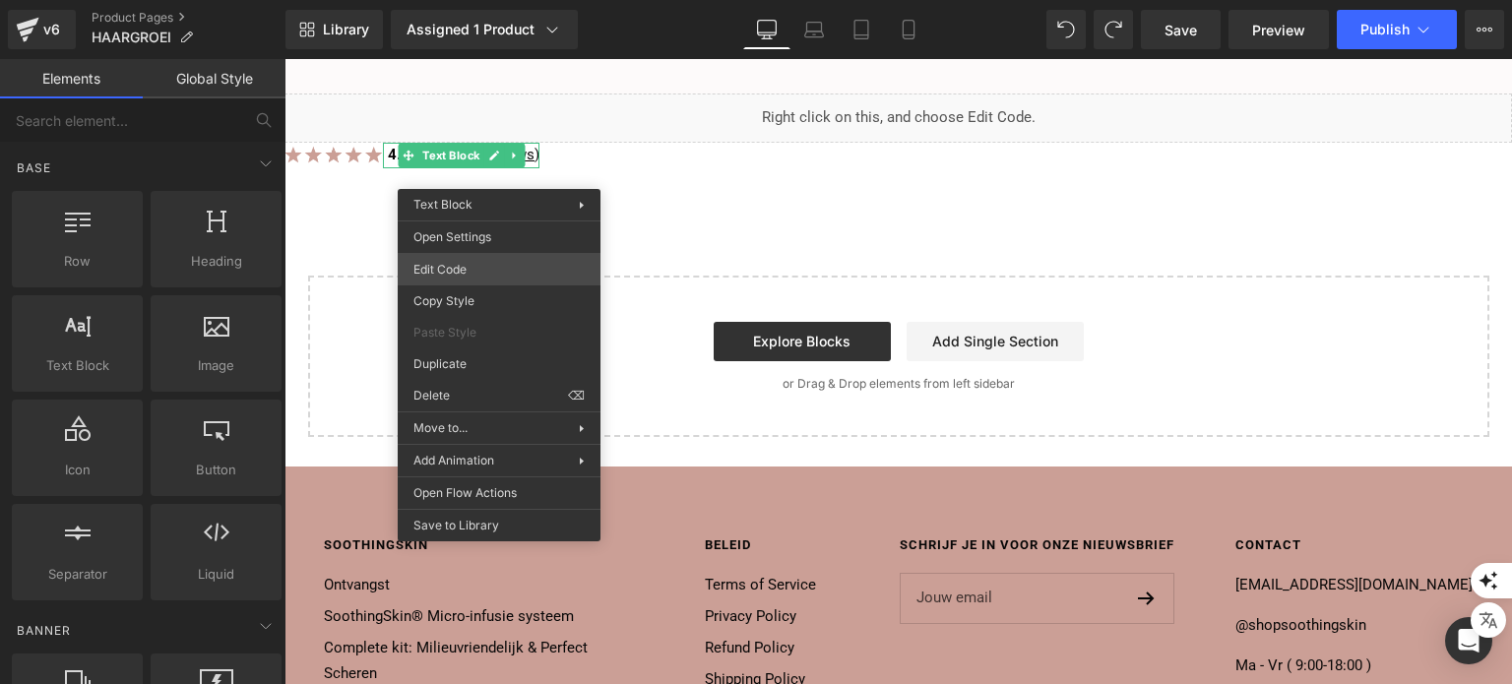
click at [456, 0] on div "Image You are previewing how the will restyle your page. You can not edit Eleme…" at bounding box center [756, 0] width 1512 height 0
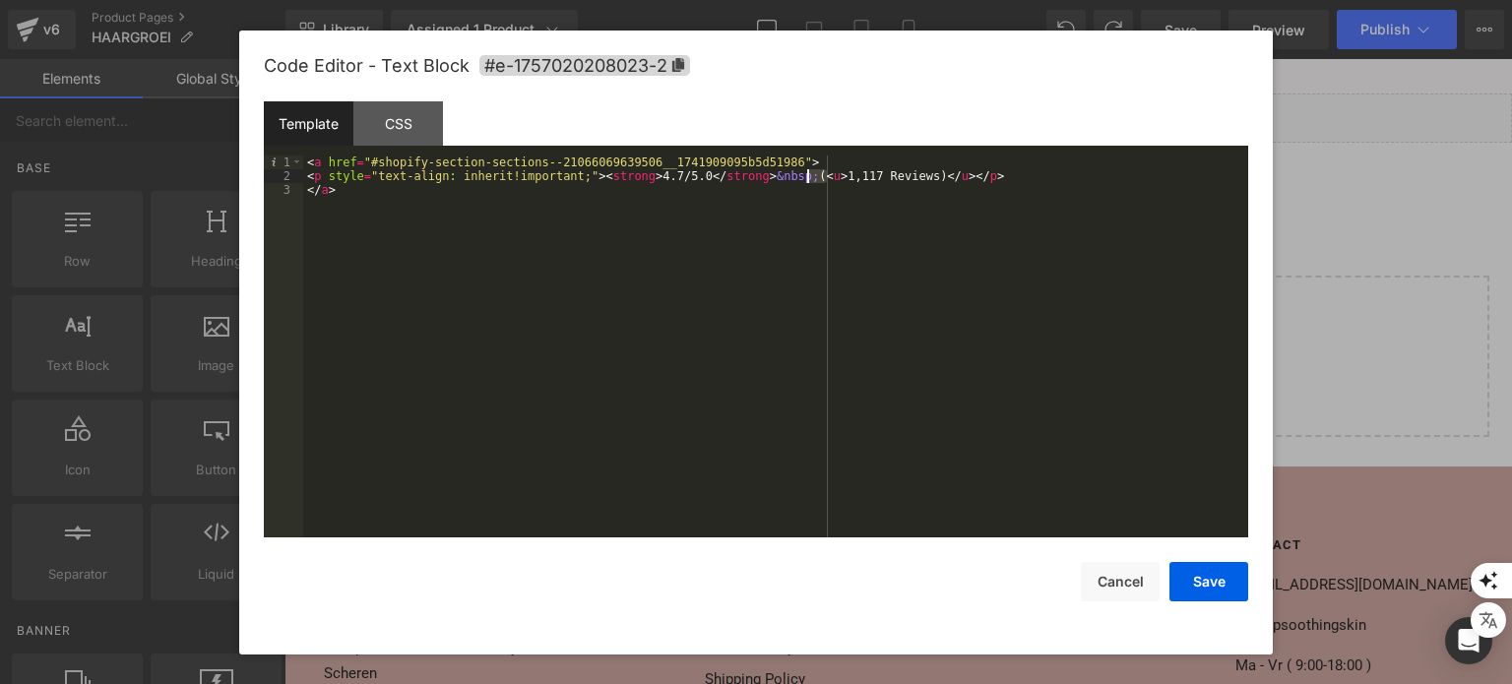
drag, startPoint x: 826, startPoint y: 180, endPoint x: 807, endPoint y: 176, distance: 19.1
click at [807, 176] on div "< a href = "#shopify-section-sections--21066069639506__1741909095b5d51986" > < …" at bounding box center [775, 361] width 945 height 411
click at [1205, 585] on button "Save" at bounding box center [1208, 581] width 79 height 39
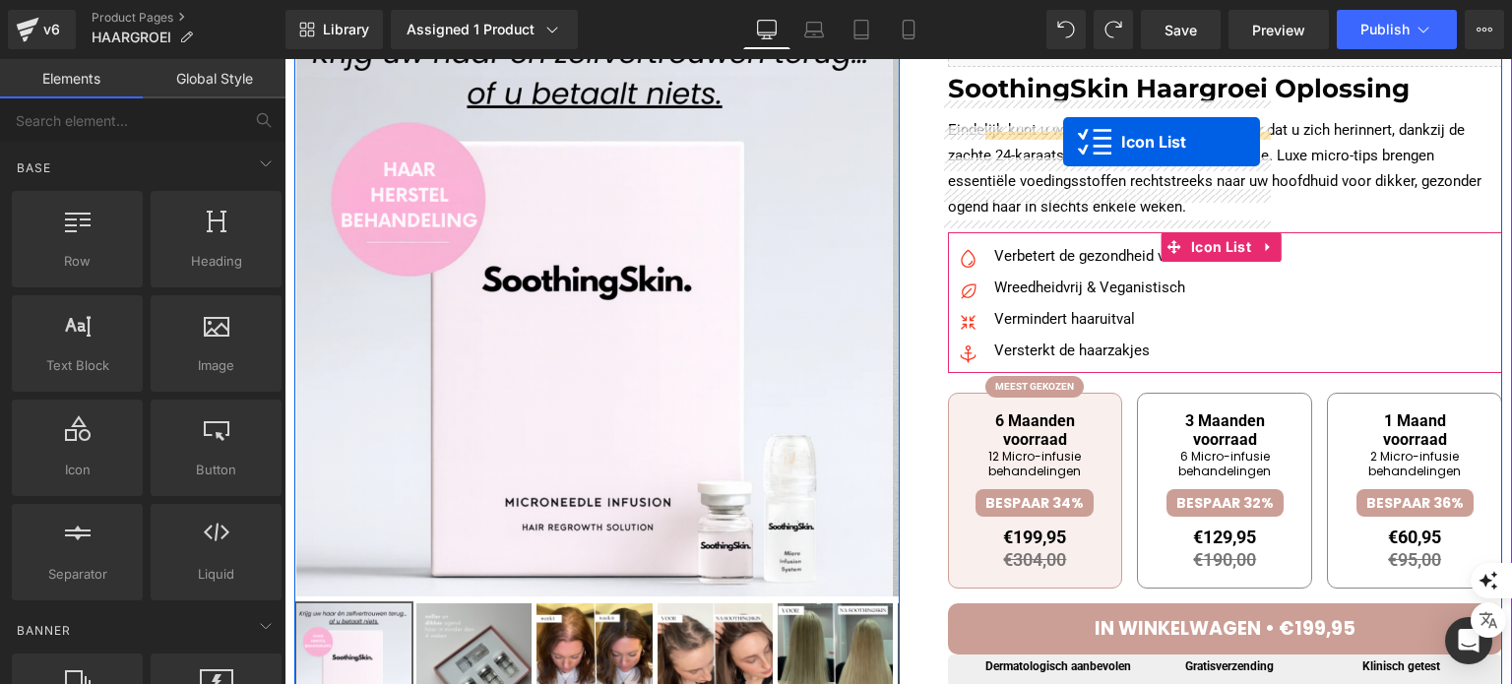
scroll to position [0, 0]
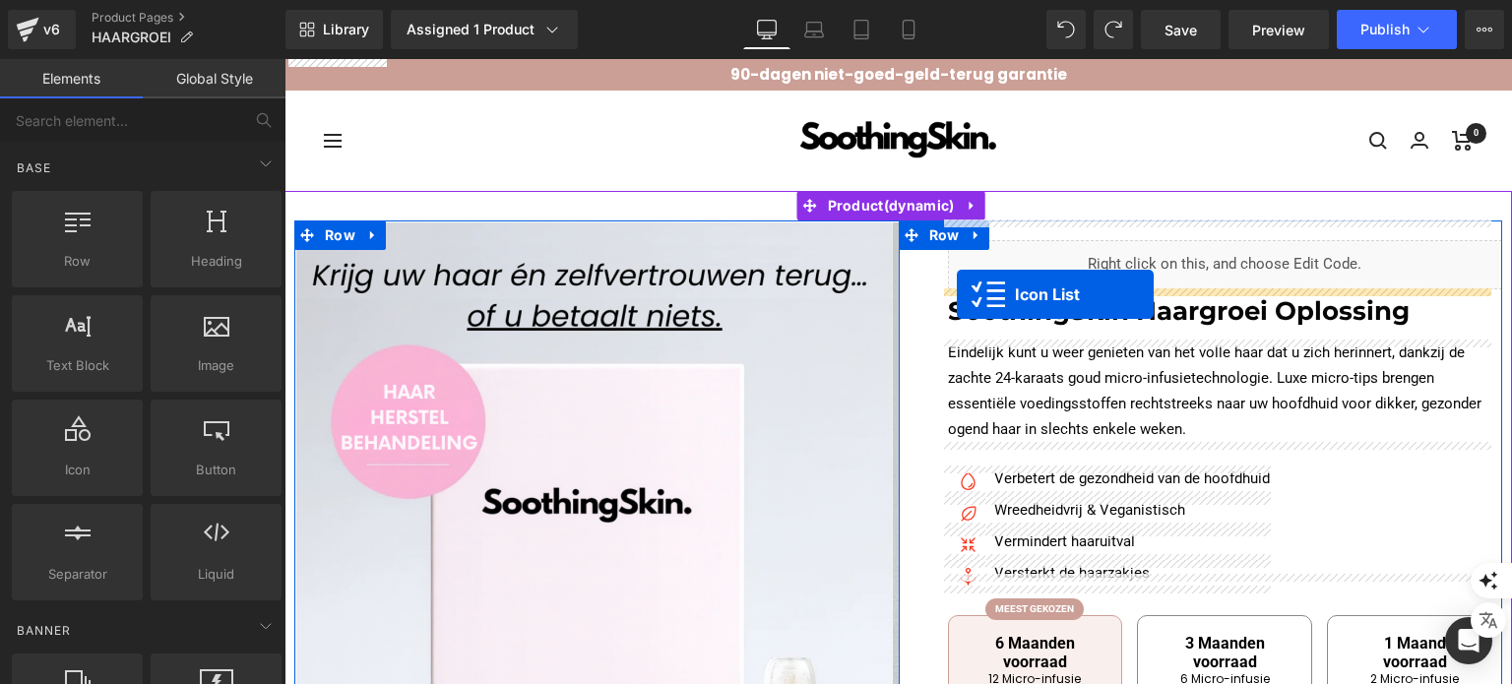
drag, startPoint x: 836, startPoint y: 271, endPoint x: 957, endPoint y: 294, distance: 123.4
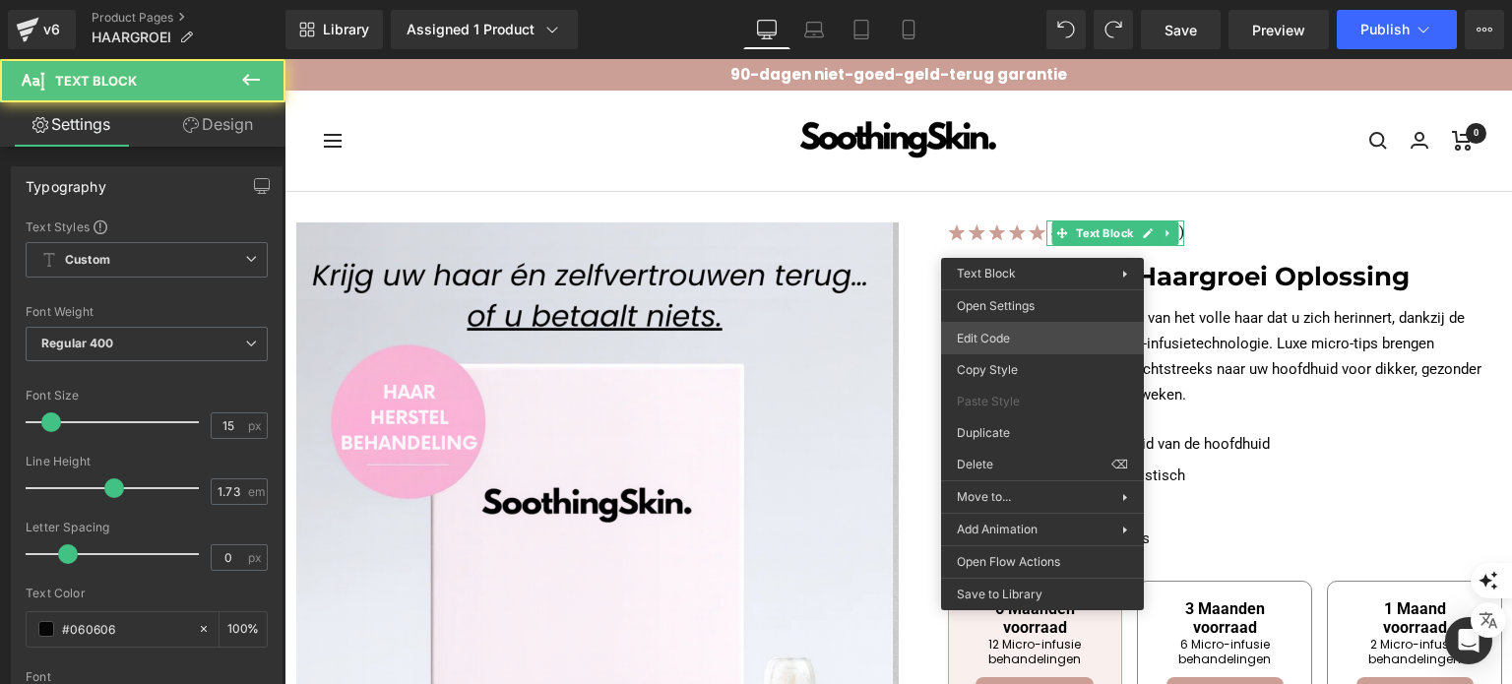
click at [1020, 0] on div "Icon List You are previewing how the will restyle your page. You can not edit E…" at bounding box center [756, 0] width 1512 height 0
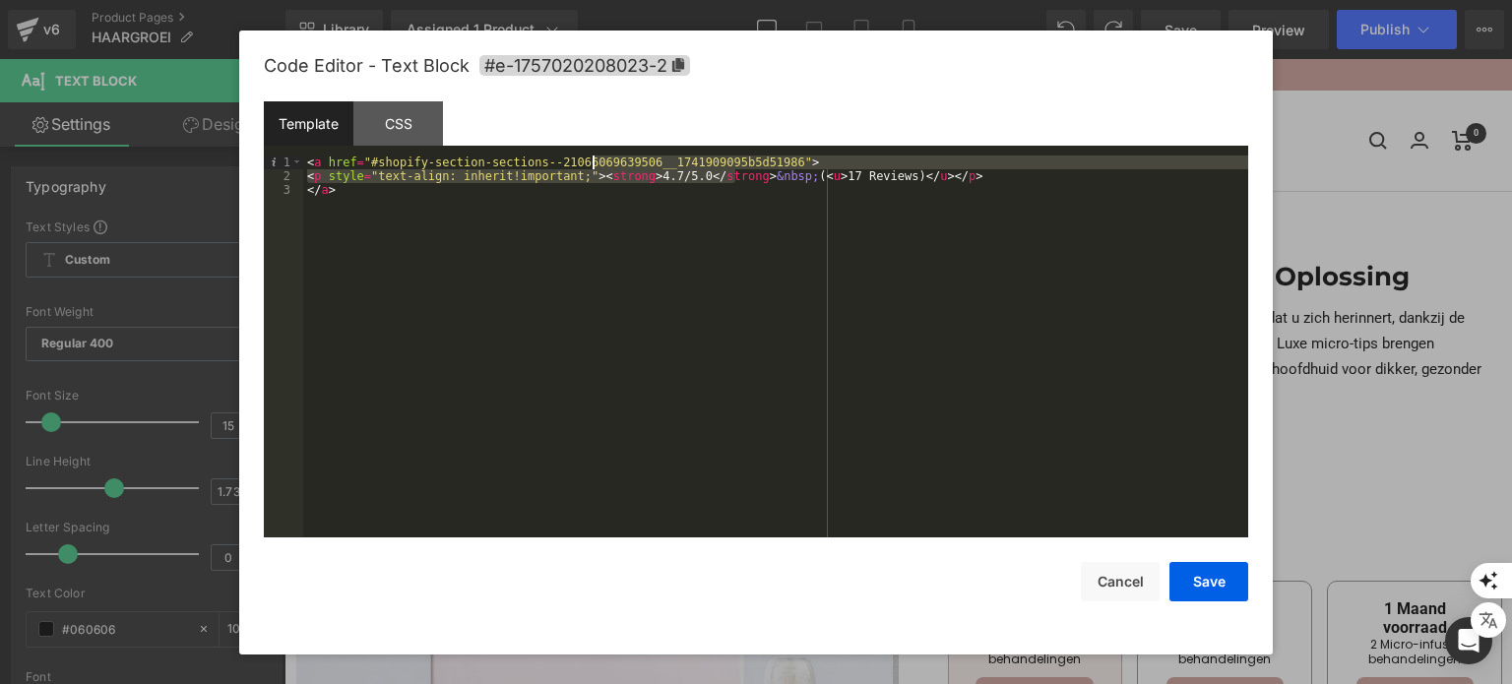
drag, startPoint x: 733, startPoint y: 178, endPoint x: 591, endPoint y: 172, distance: 142.8
click at [594, 169] on div "< a href = "#shopify-section-sections--21066069639506__1741909095b5d51986" > < …" at bounding box center [775, 361] width 945 height 411
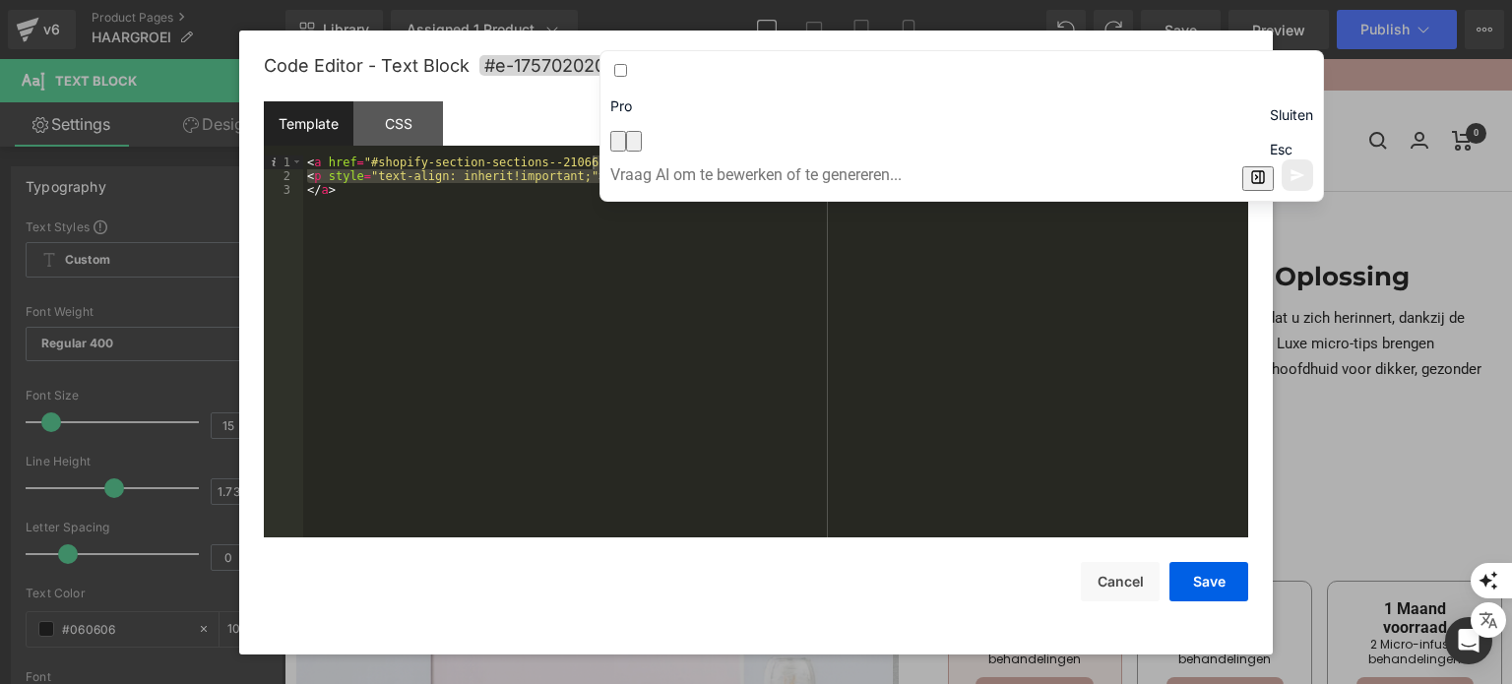
click at [653, 151] on icon "button" at bounding box center [646, 158] width 14 height 14
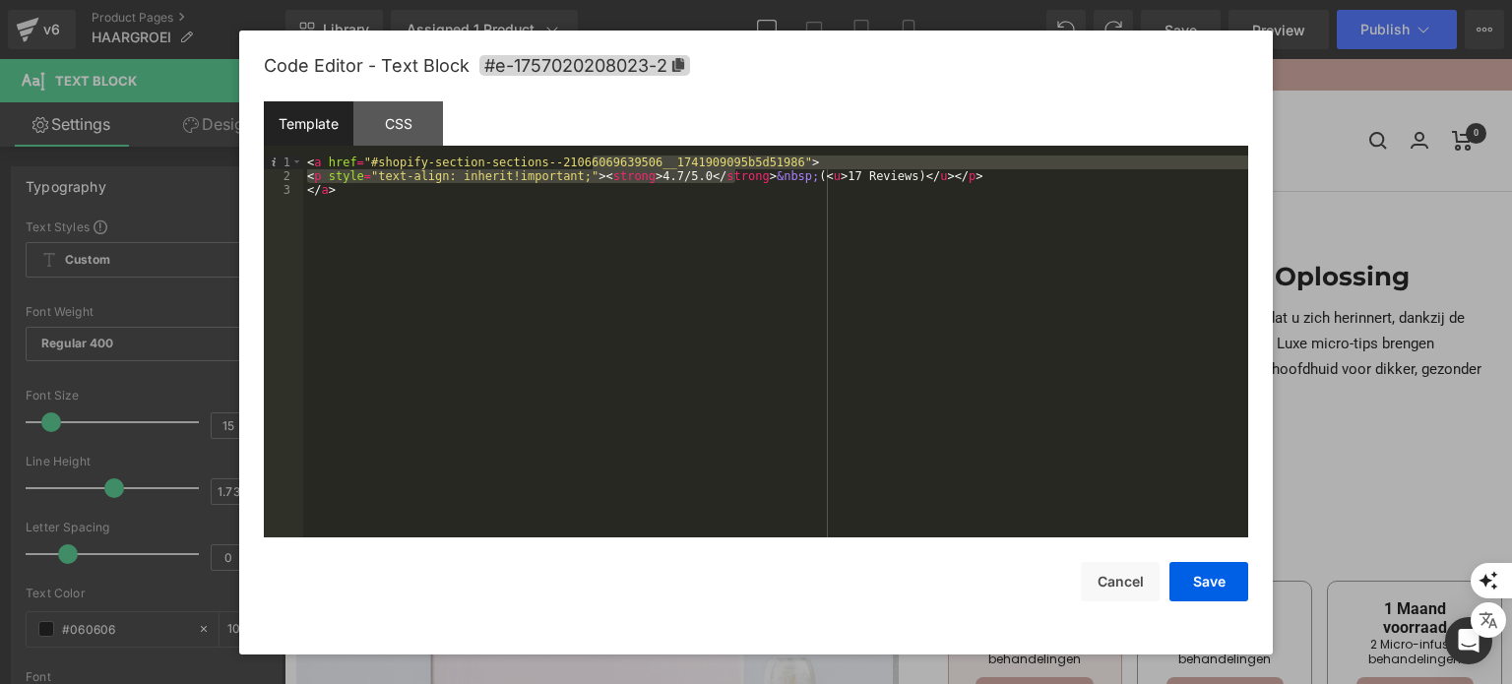
click at [685, 176] on div "< a href = "#shopify-section-sections--21066069639506__1741909095b5d51986" > < …" at bounding box center [775, 347] width 945 height 383
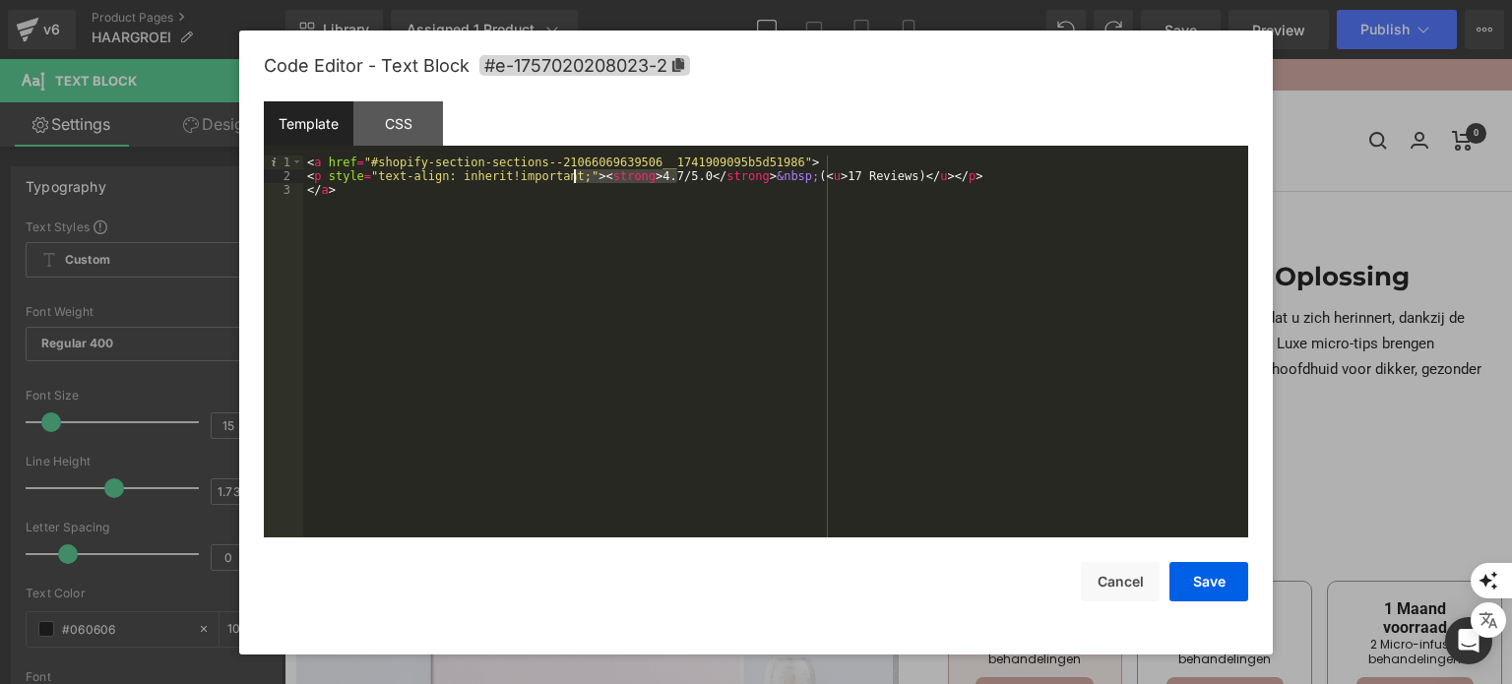
drag, startPoint x: 677, startPoint y: 172, endPoint x: 575, endPoint y: 173, distance: 102.4
click at [575, 173] on div "< a href = "#shopify-section-sections--21066069639506__1741909095b5d51986" > < …" at bounding box center [775, 361] width 945 height 411
click at [1228, 591] on button "Save" at bounding box center [1208, 581] width 79 height 39
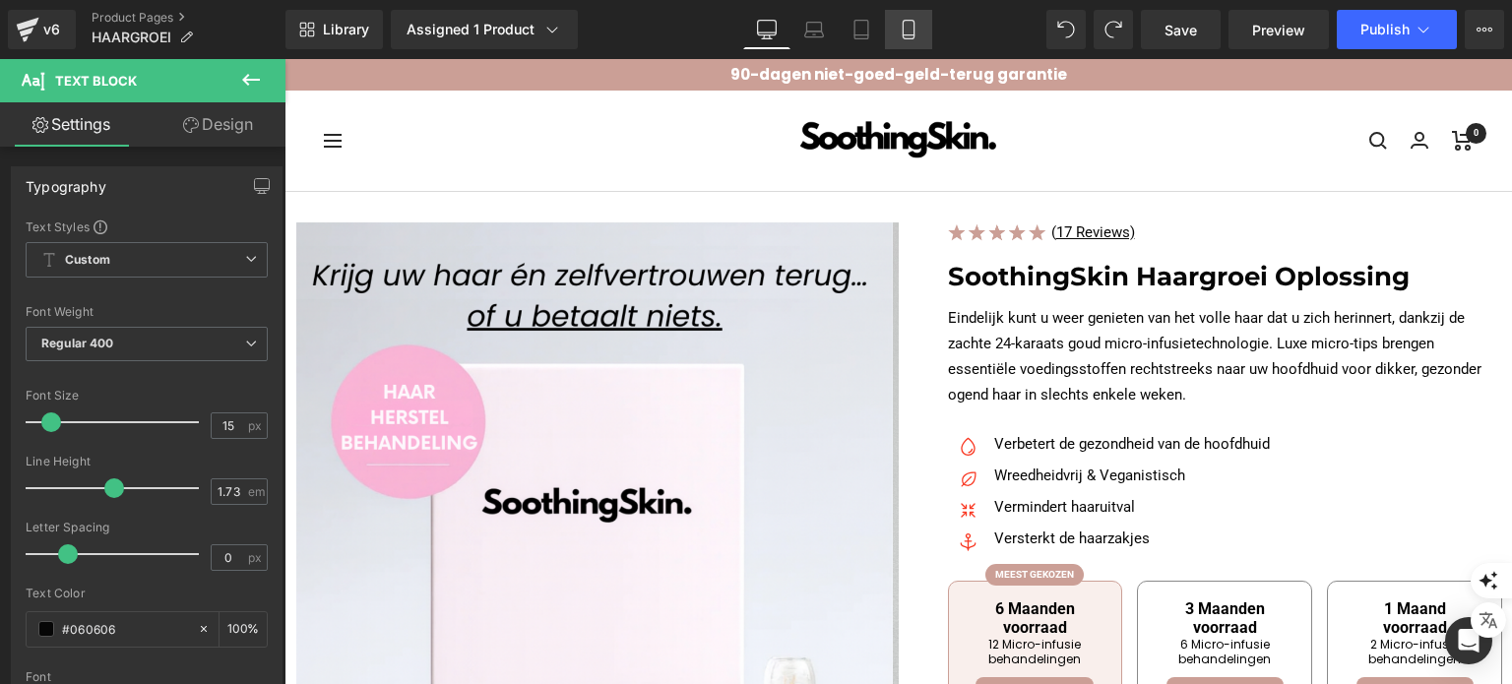
click at [913, 27] on icon at bounding box center [908, 30] width 11 height 19
type input "14"
type input "1.71"
type input "100"
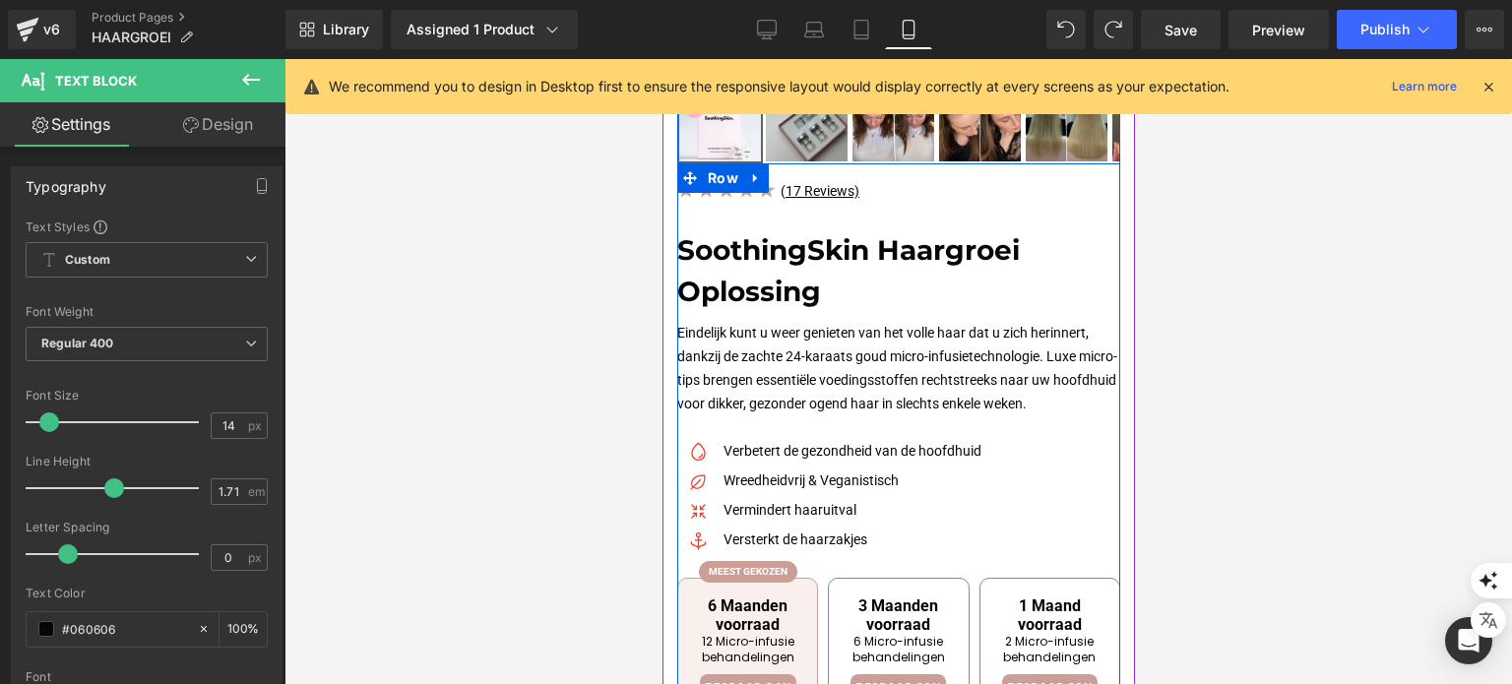
scroll to position [437, 0]
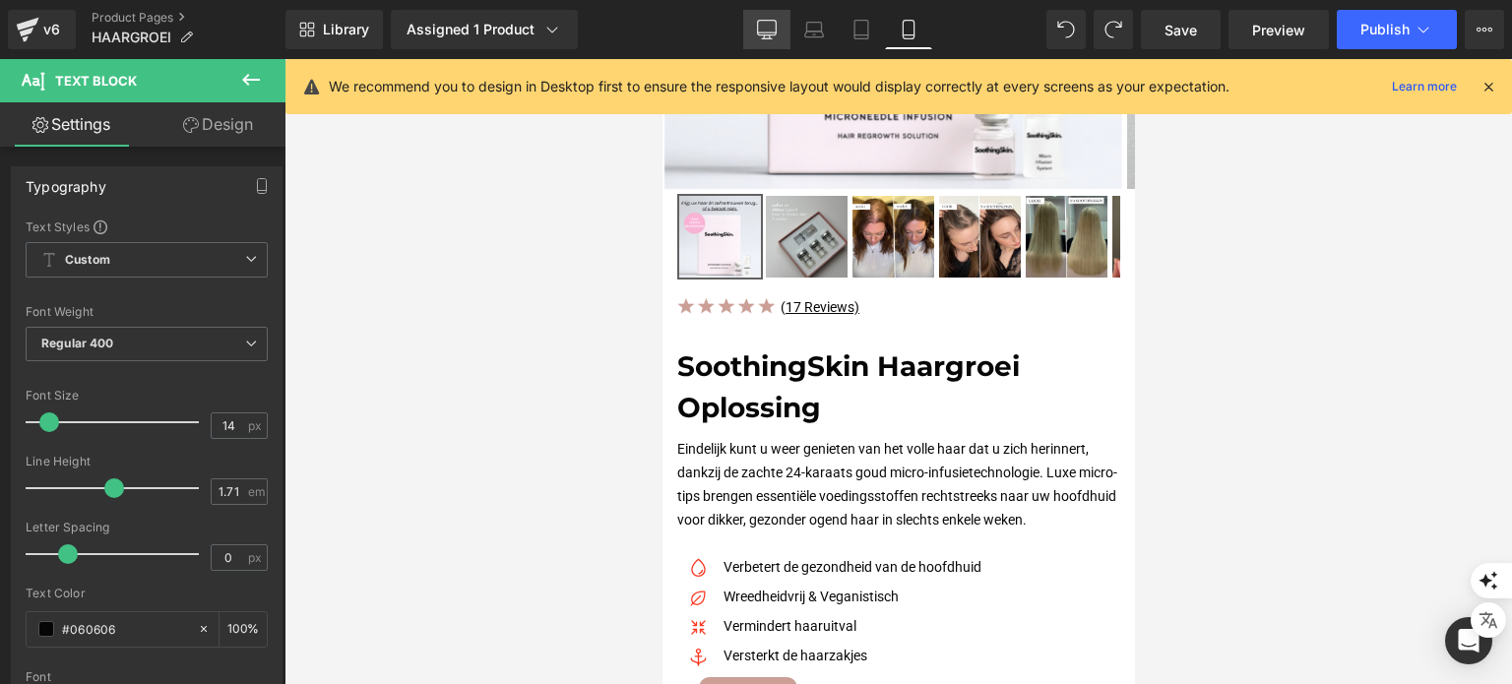
click at [765, 23] on icon at bounding box center [767, 30] width 20 height 20
type input "15"
type input "1.73"
type input "100"
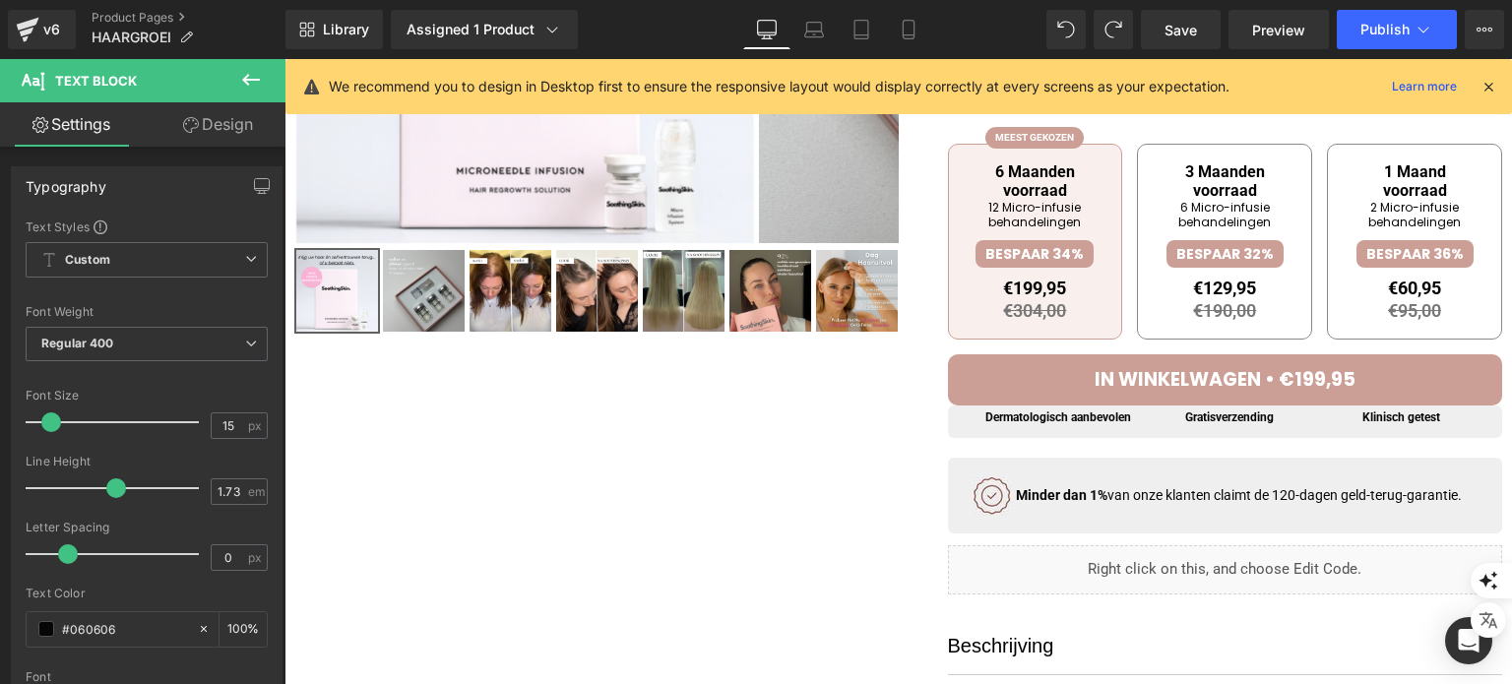
scroll to position [0, 0]
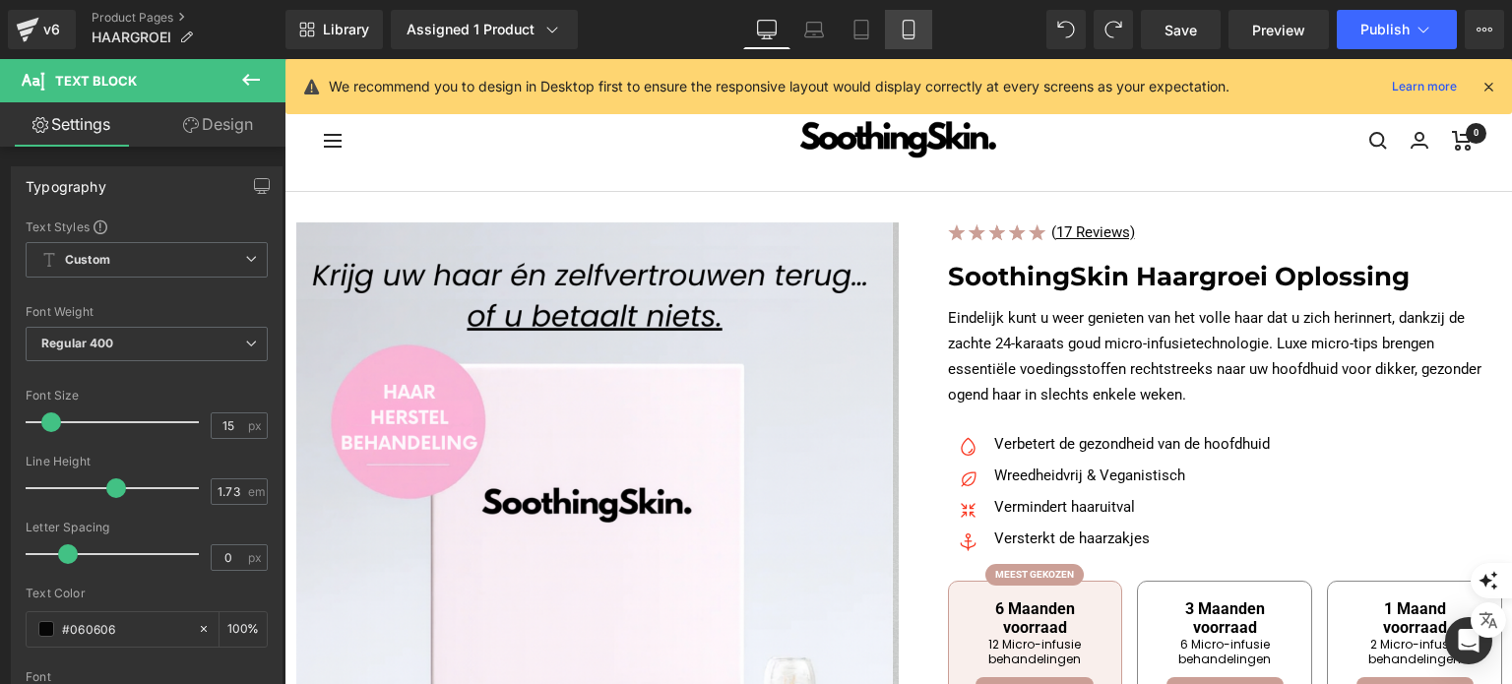
click at [910, 39] on link "Mobile" at bounding box center [908, 29] width 47 height 39
type input "14"
type input "1.71"
type input "100"
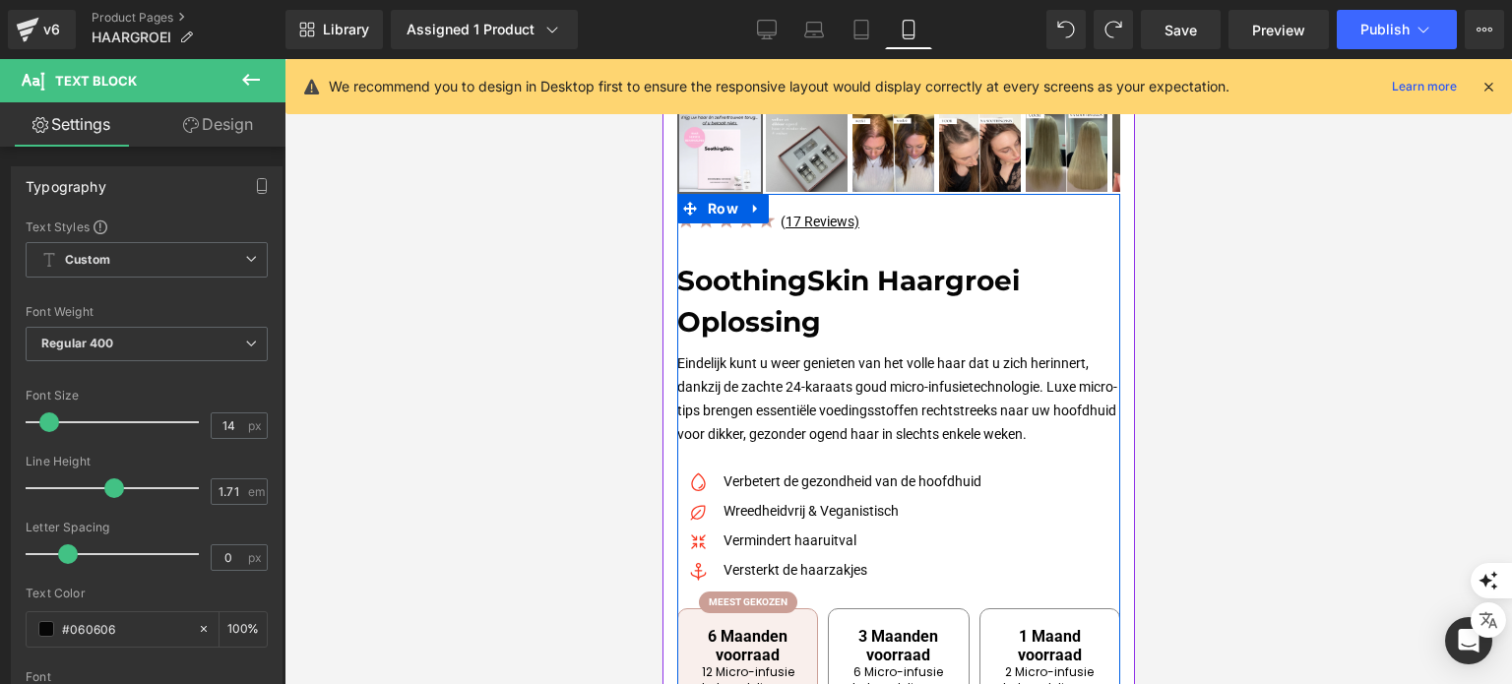
scroll to position [488, 0]
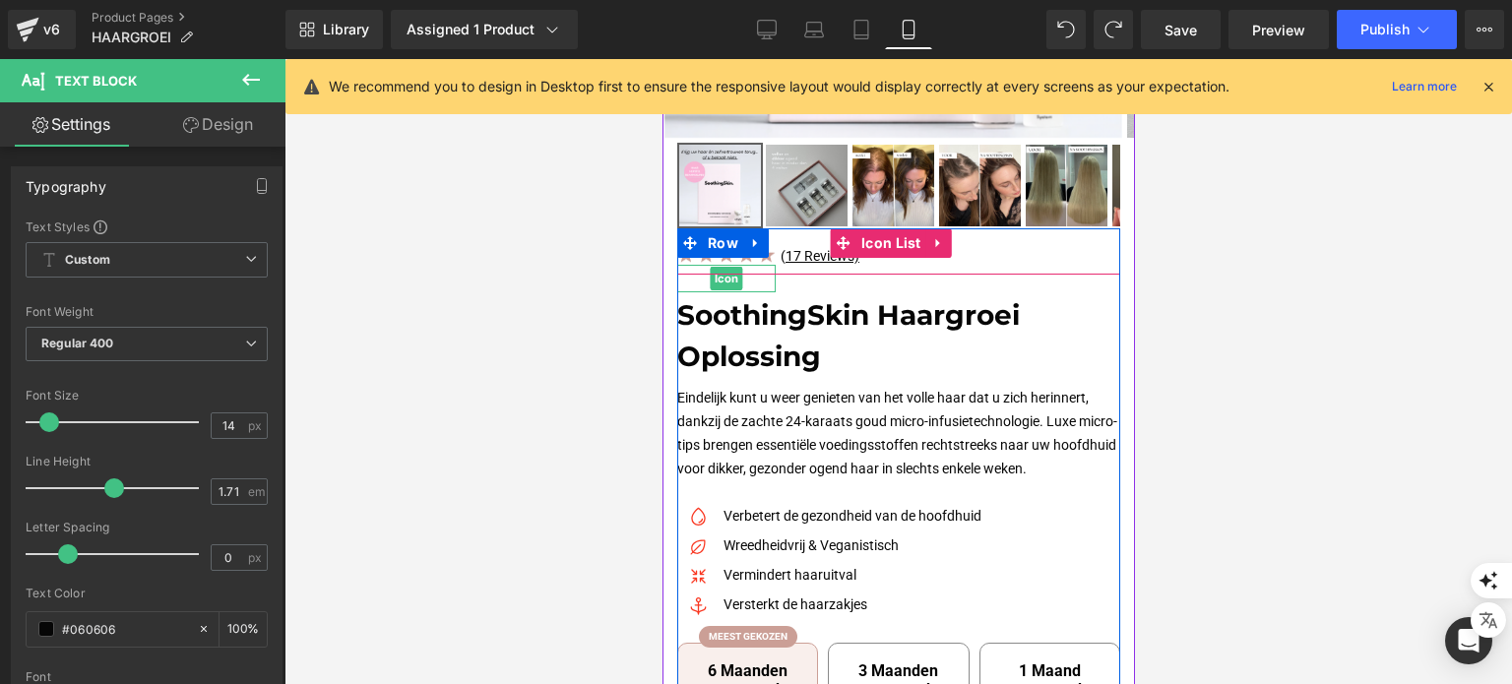
click at [754, 280] on div at bounding box center [725, 279] width 98 height 28
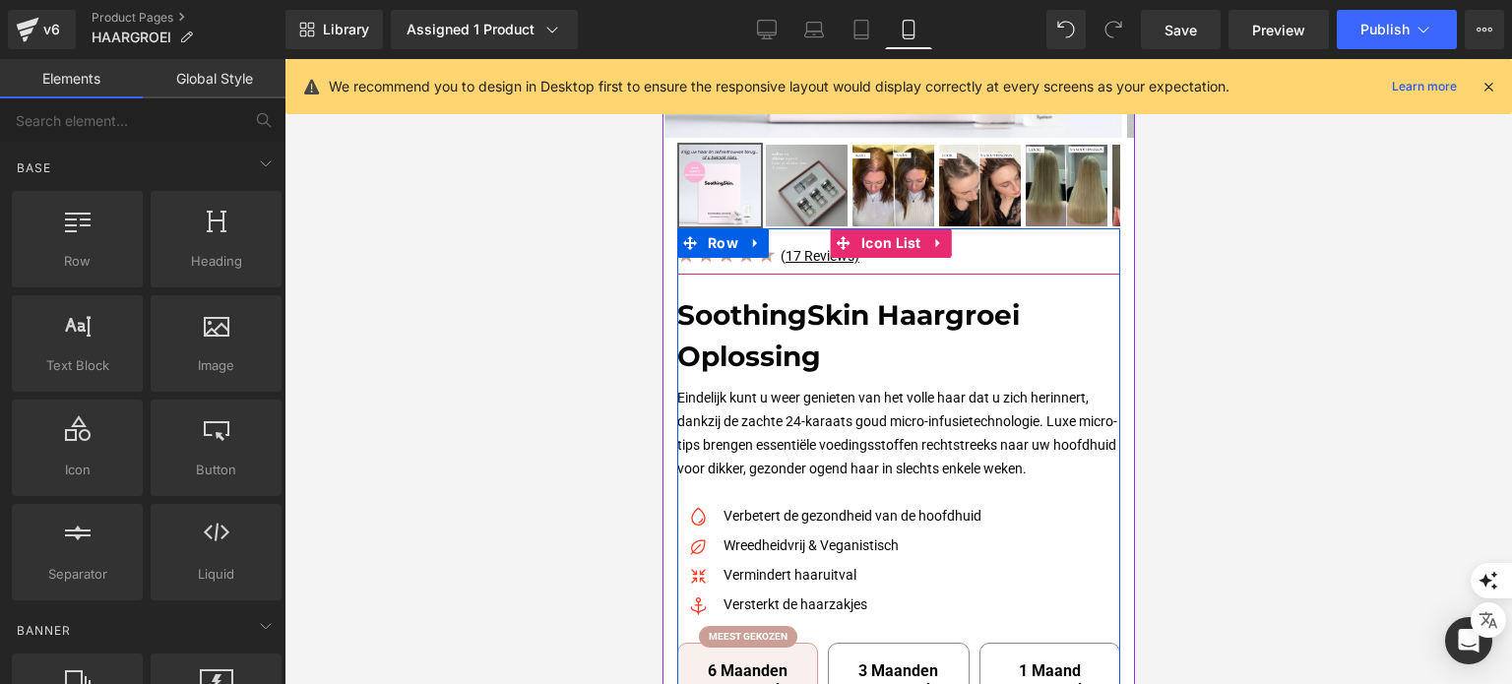
click at [1029, 257] on div "Image ( 17 Reviews) Text Block" at bounding box center [897, 259] width 443 height 31
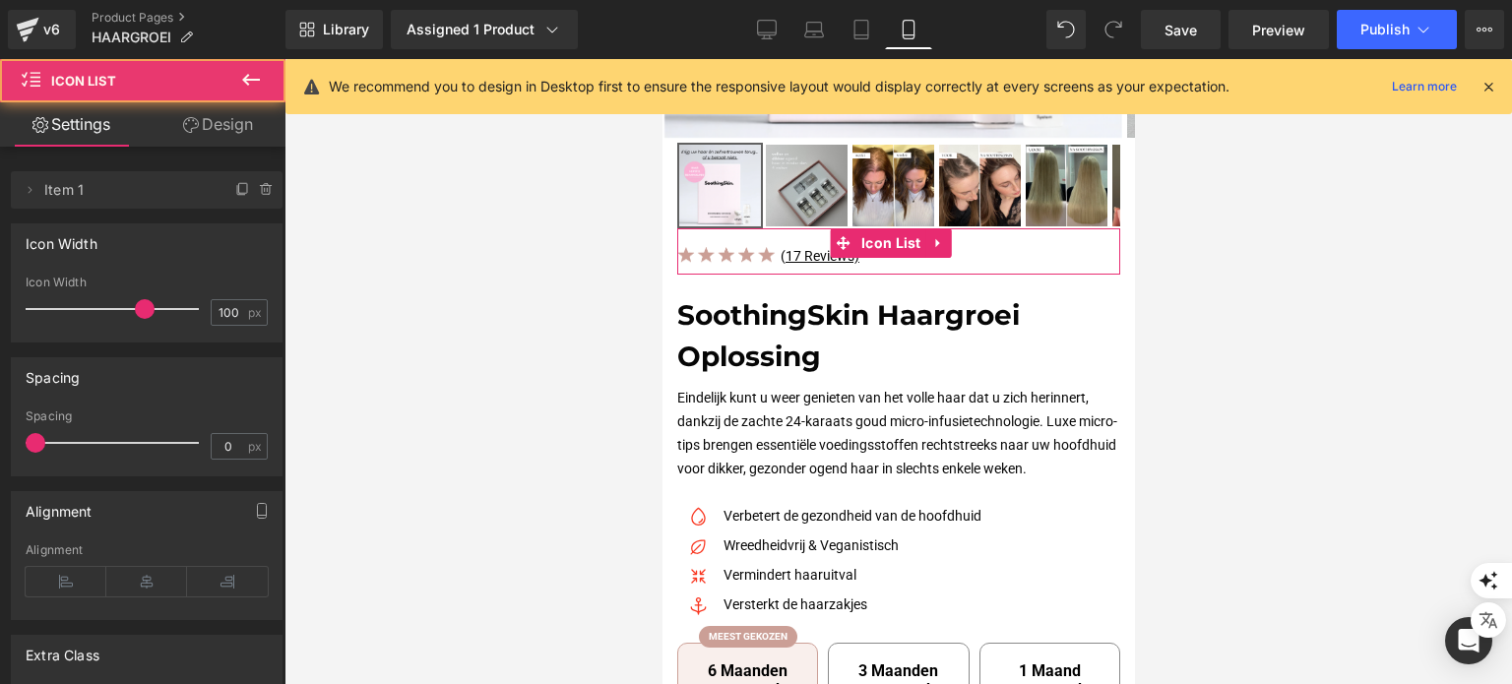
click at [218, 114] on link "Design" at bounding box center [218, 124] width 143 height 44
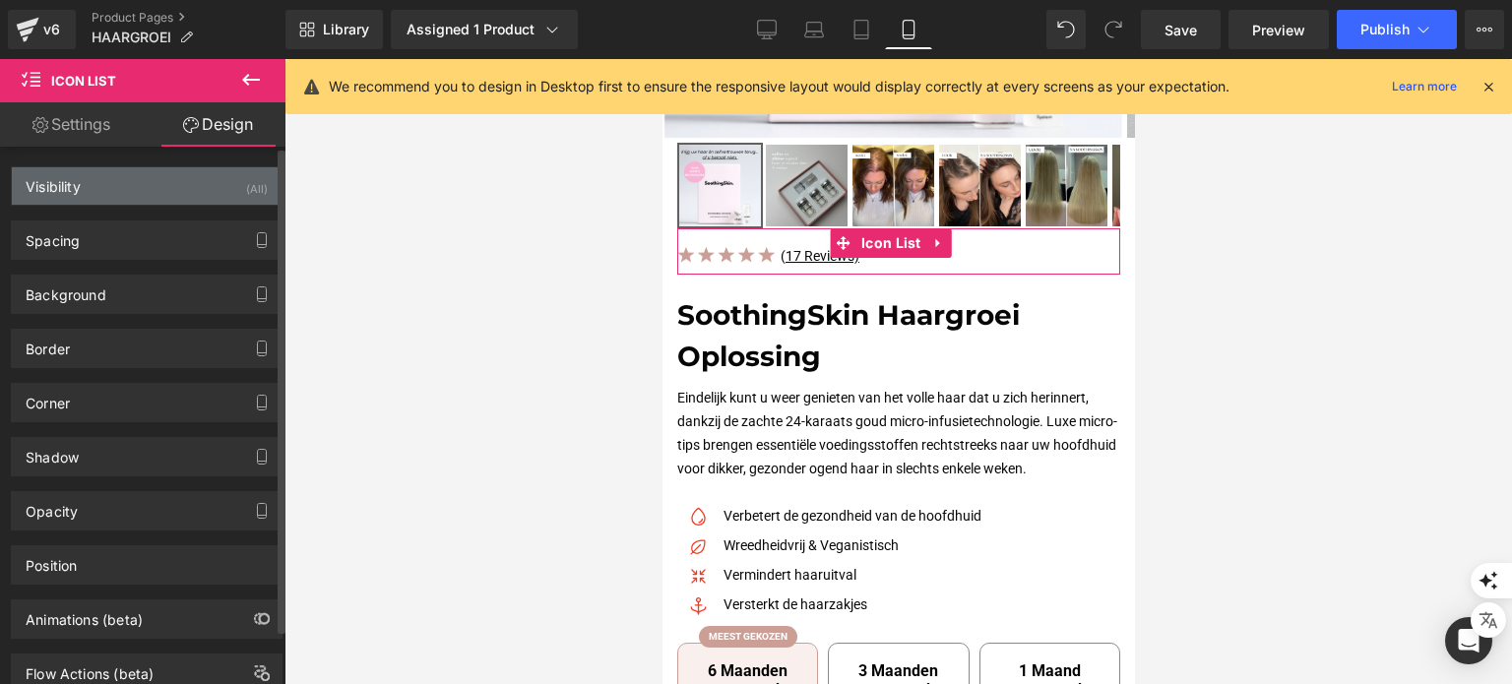
click at [142, 186] on div "Visibility (All)" at bounding box center [147, 185] width 270 height 37
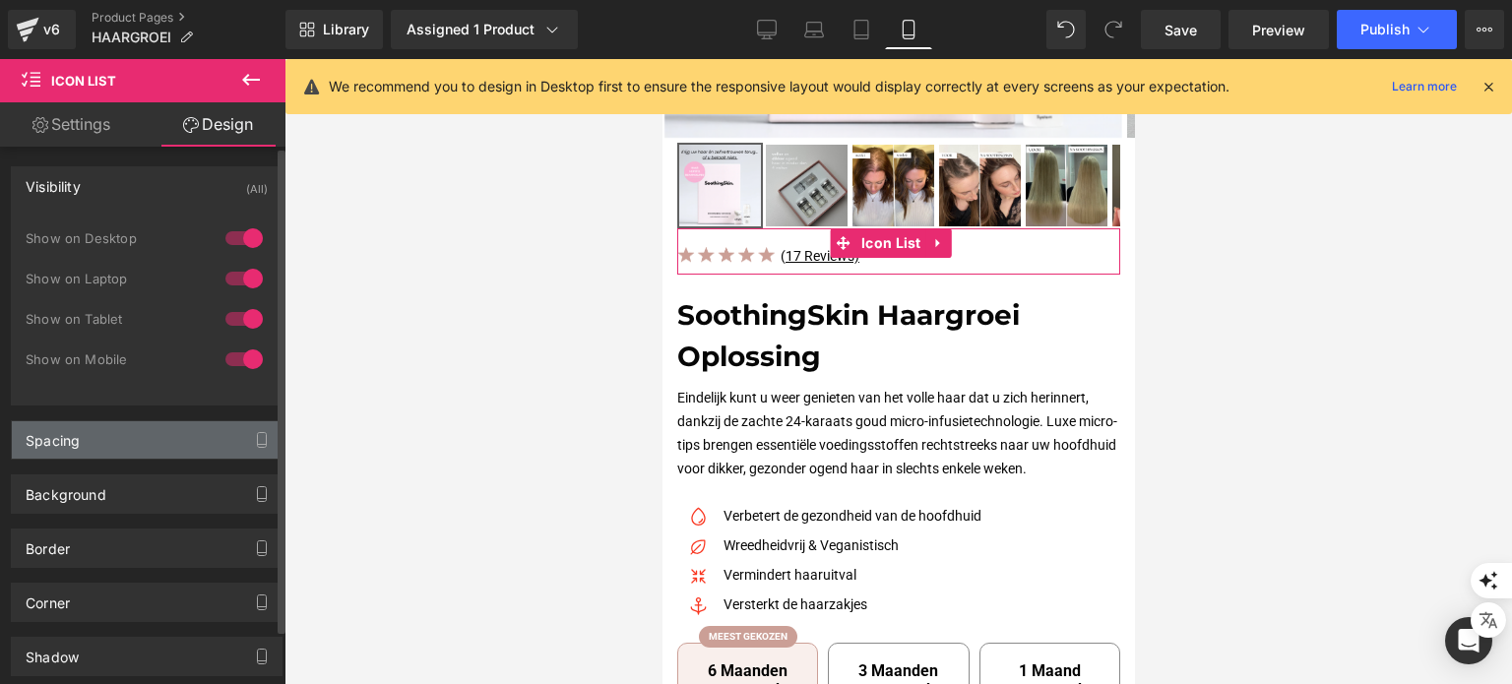
click at [91, 444] on div "Spacing" at bounding box center [147, 439] width 270 height 37
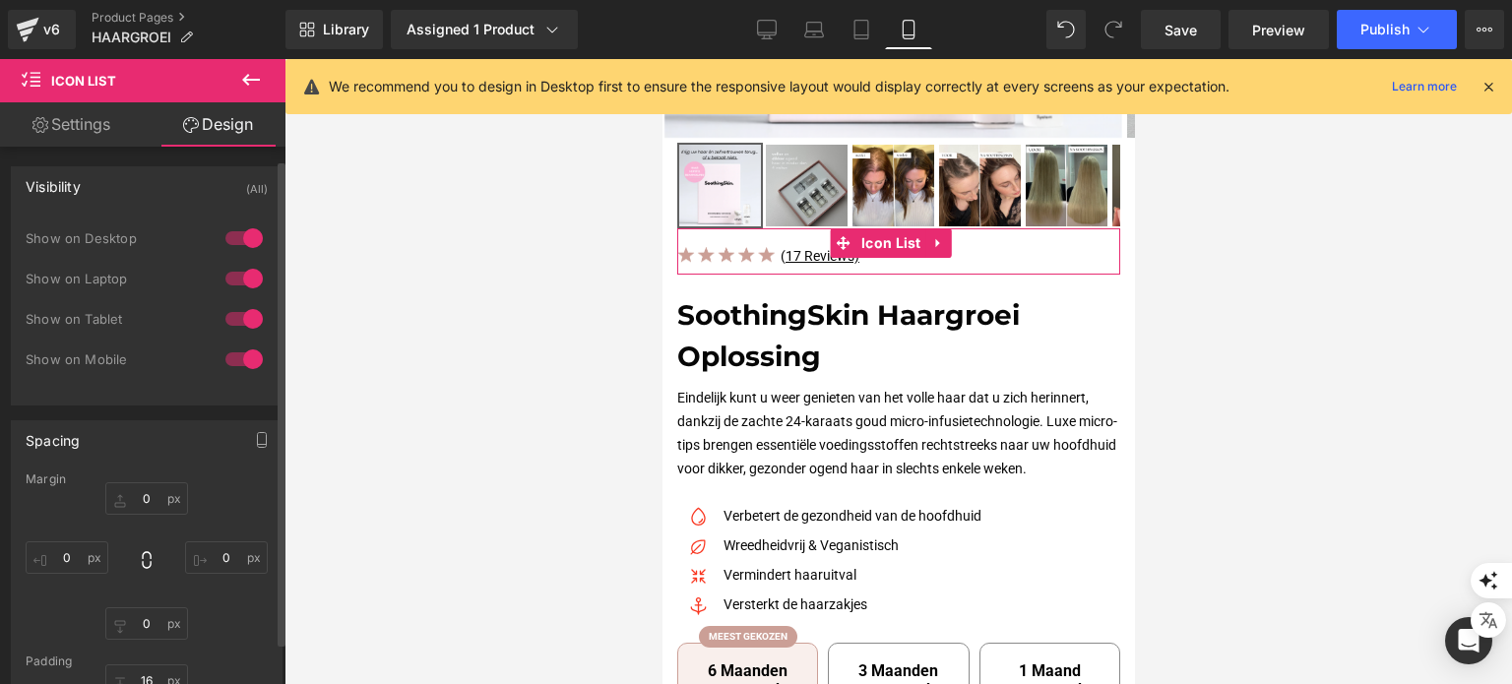
scroll to position [98, 0]
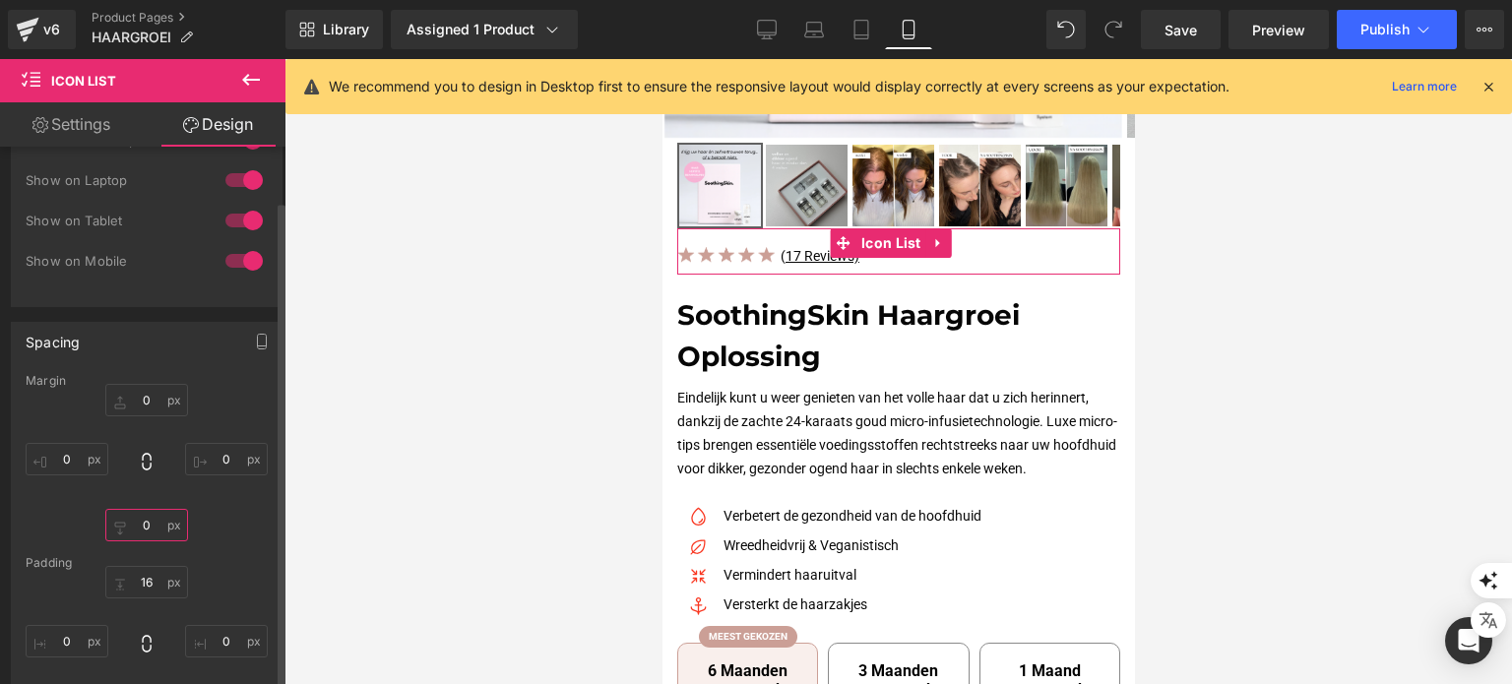
click at [142, 522] on input "0" at bounding box center [146, 525] width 83 height 32
click at [152, 593] on input "16" at bounding box center [146, 582] width 83 height 32
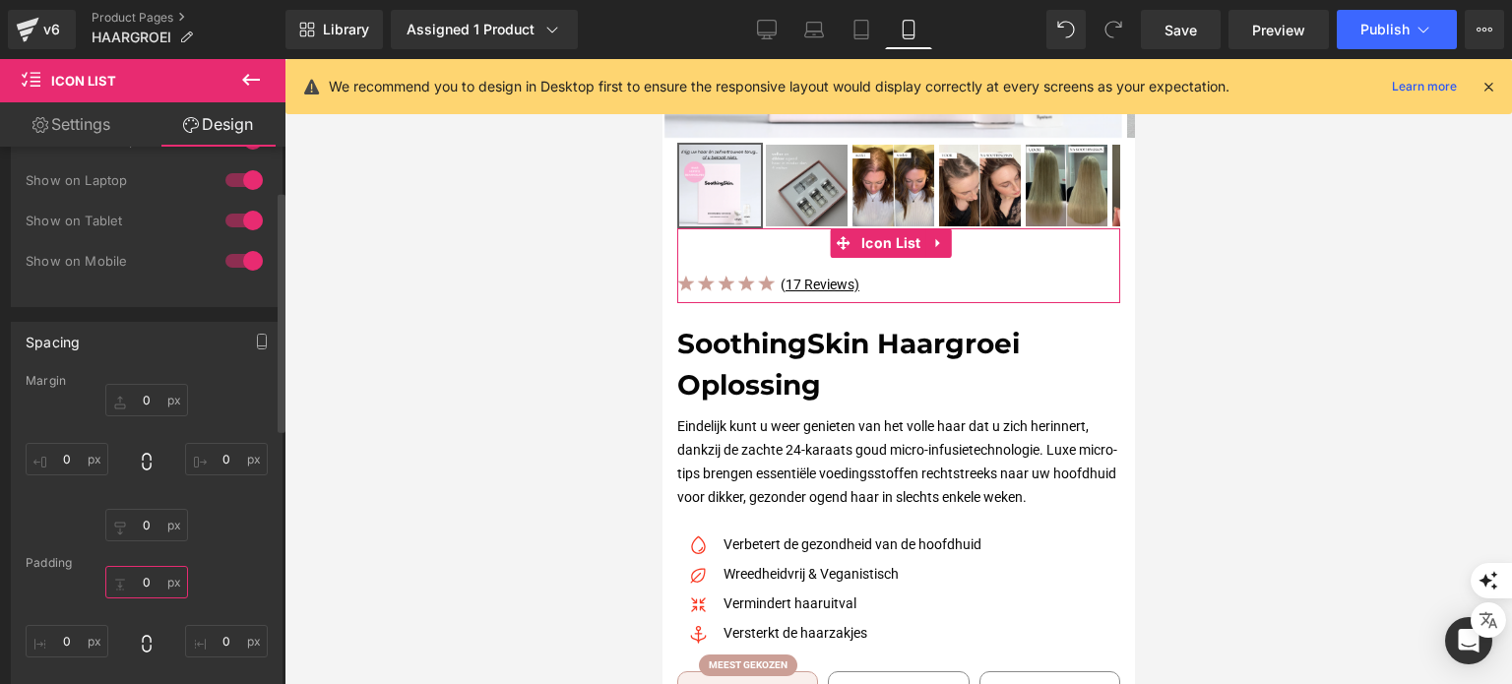
type input "16"
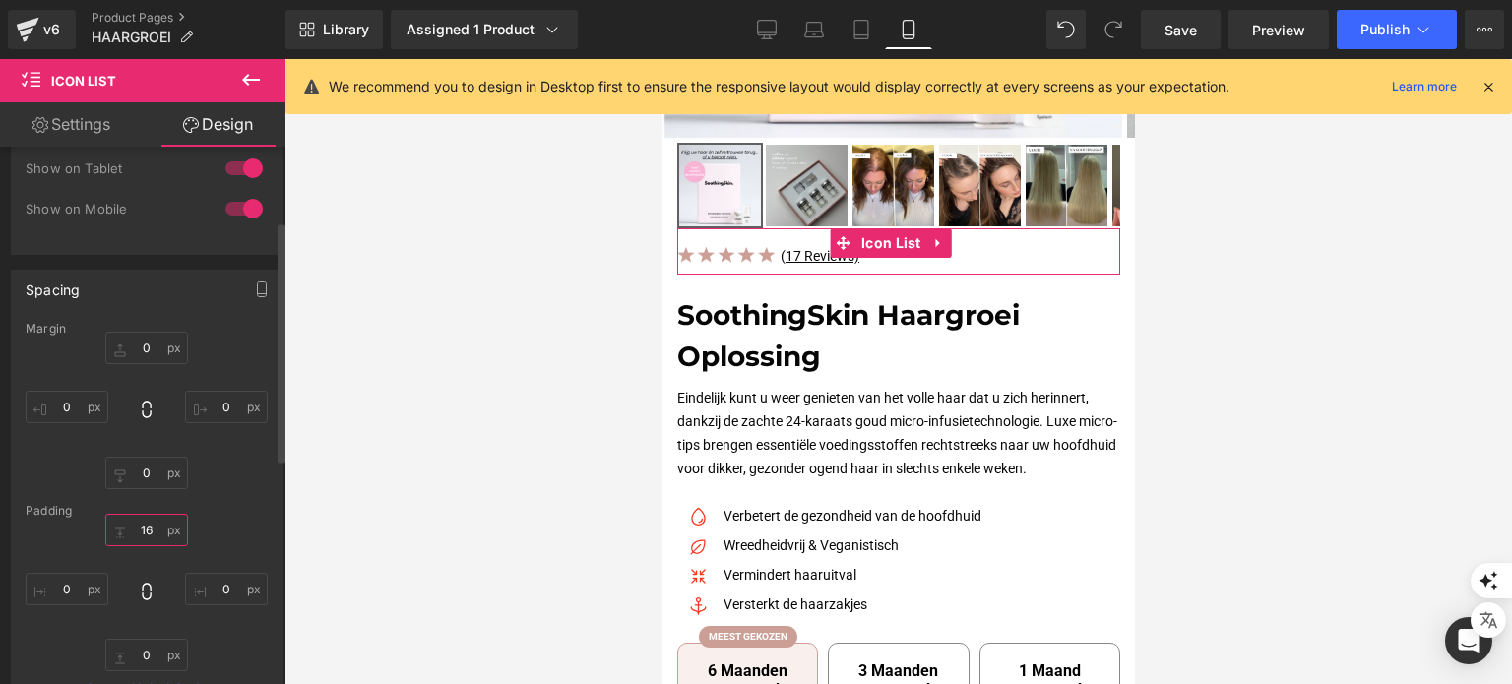
scroll to position [197, 0]
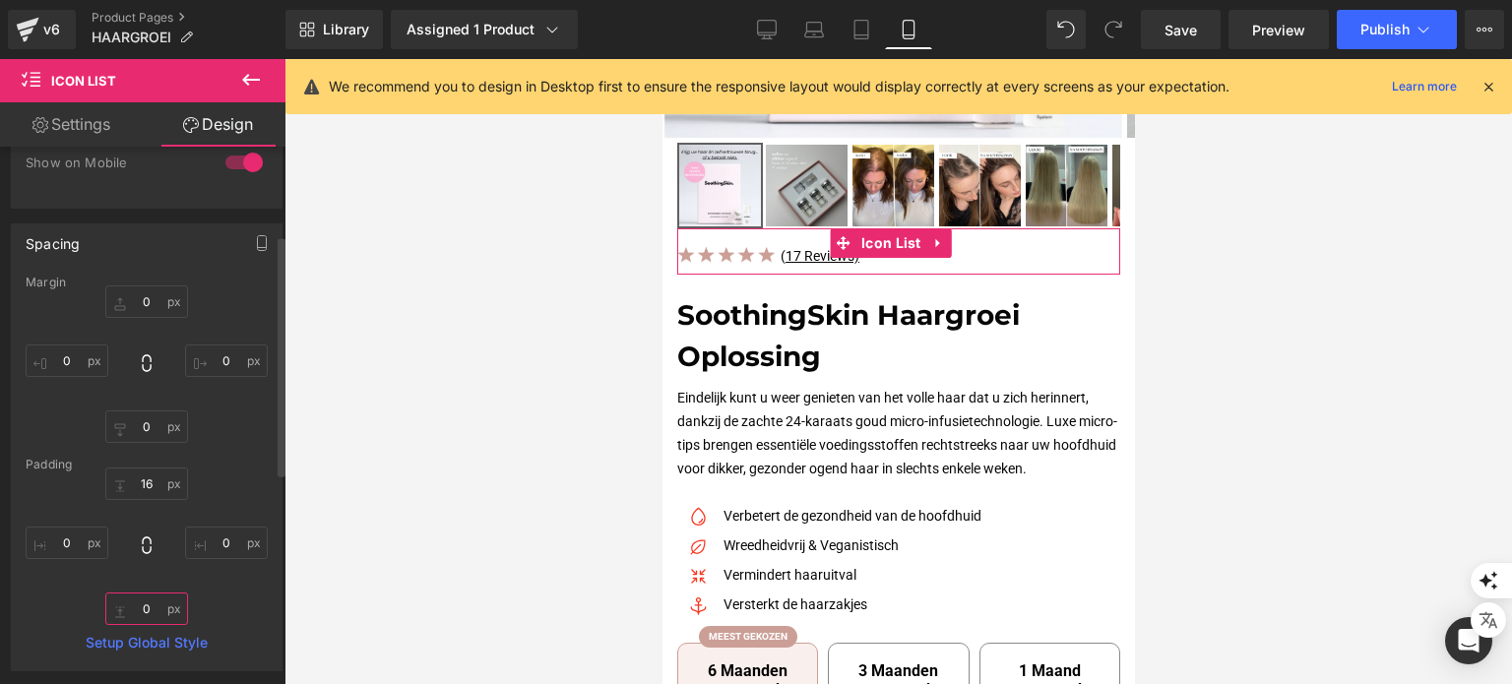
click at [146, 608] on input "0" at bounding box center [146, 609] width 83 height 32
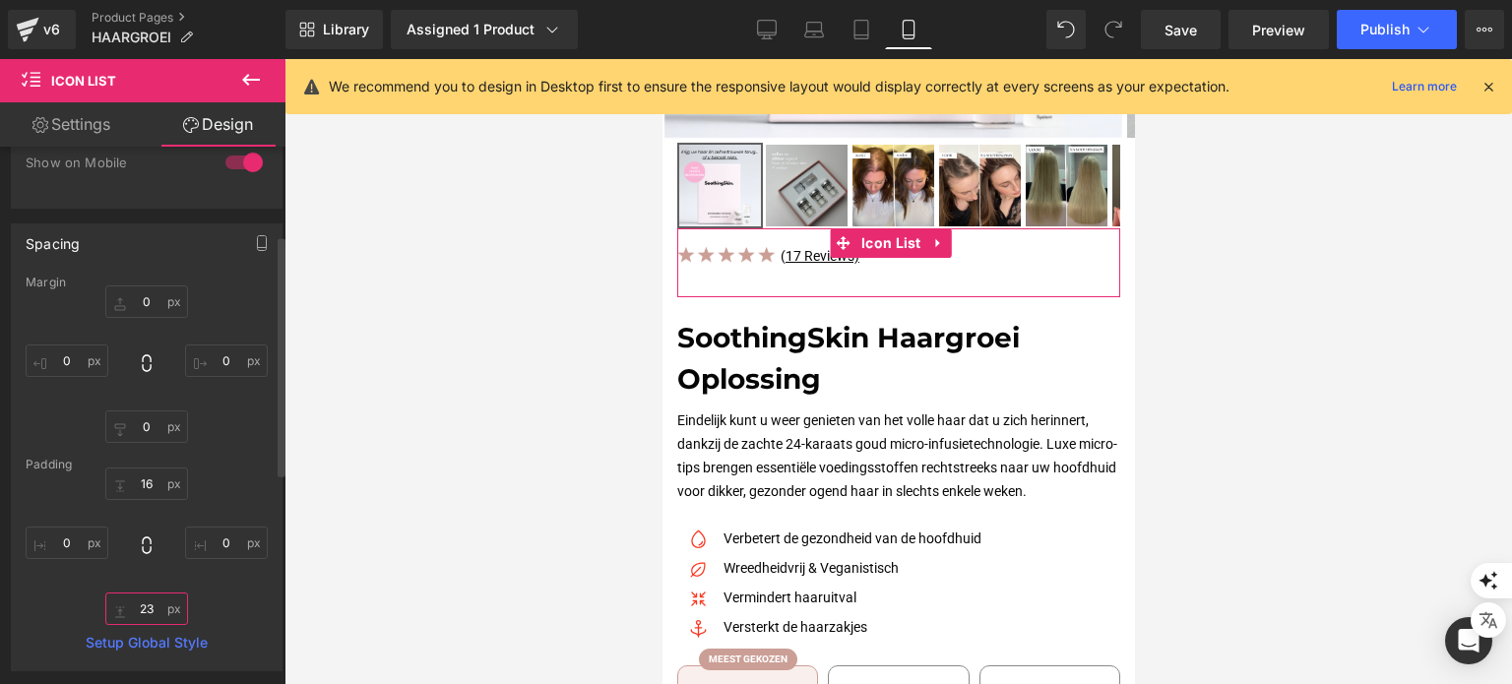
type input "2"
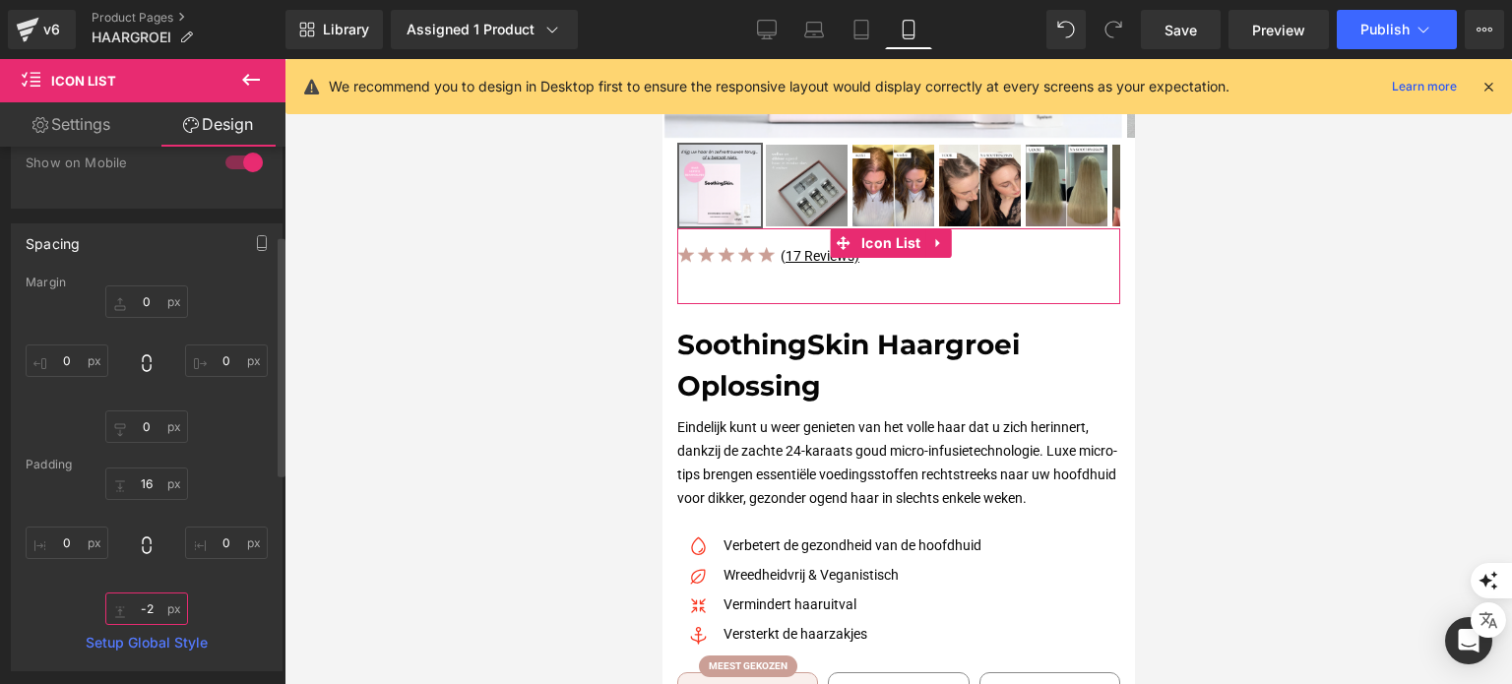
type input "-"
click at [139, 417] on input "0" at bounding box center [146, 426] width 83 height 32
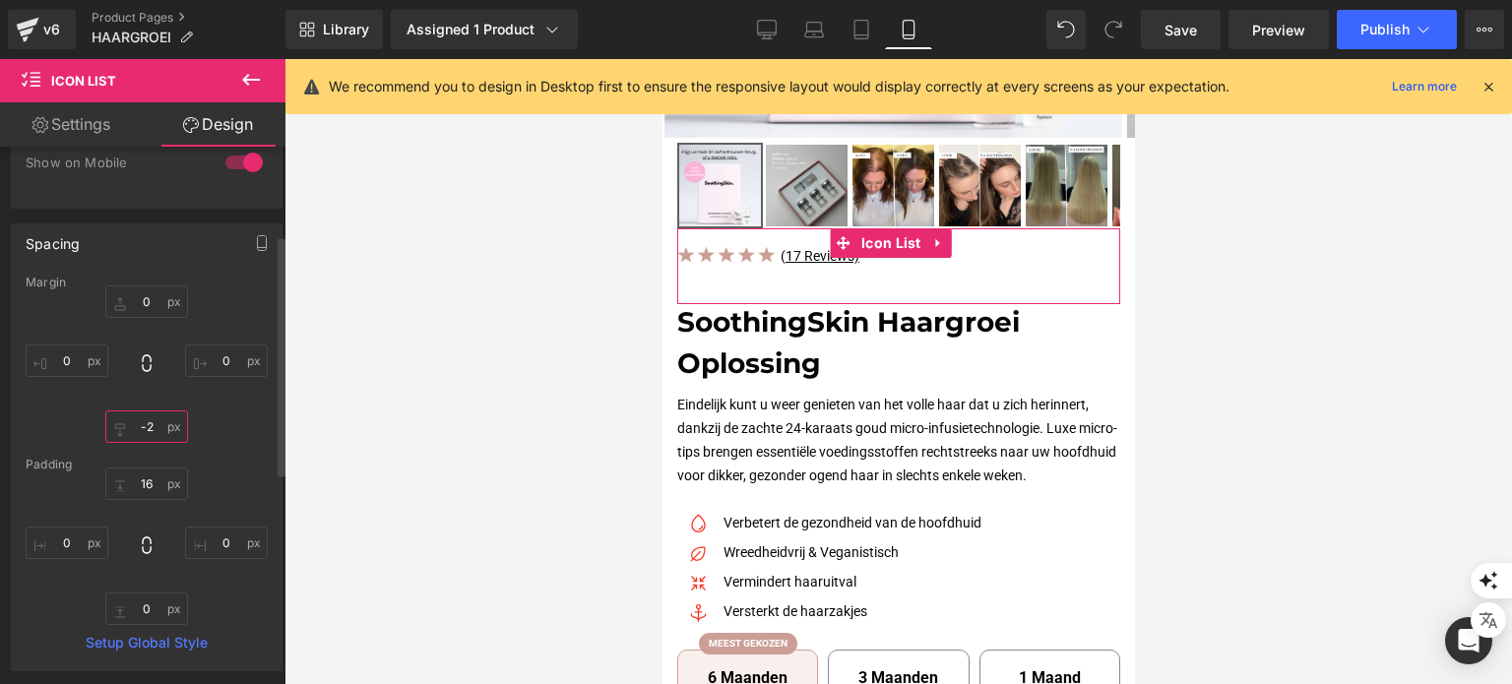
type input "-"
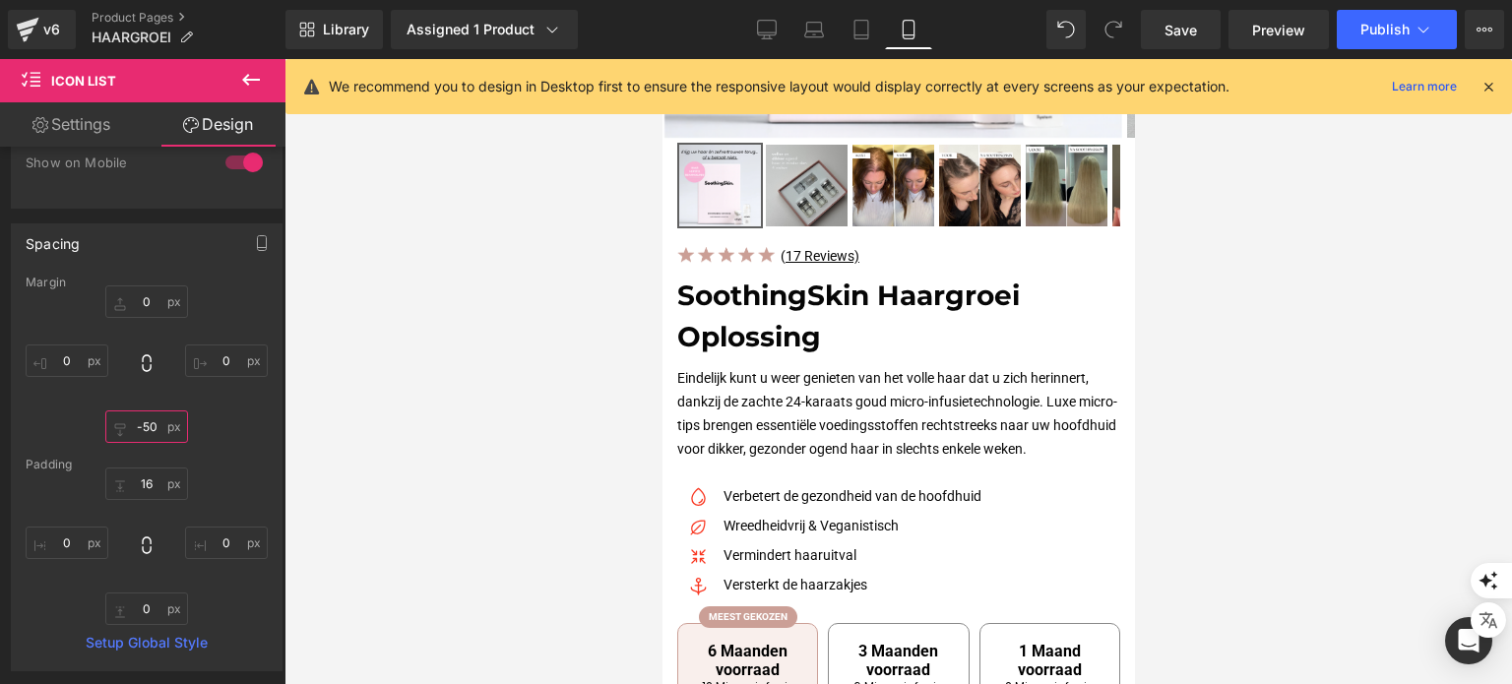
type input "-50"
click at [744, 31] on div "Library Assigned 1 Product Product Preview SoothingSkin Micro Infuussysteem voo…" at bounding box center [898, 29] width 1226 height 39
click at [746, 30] on link "Desktop" at bounding box center [766, 29] width 47 height 39
click at [748, 28] on link "Desktop" at bounding box center [766, 29] width 47 height 39
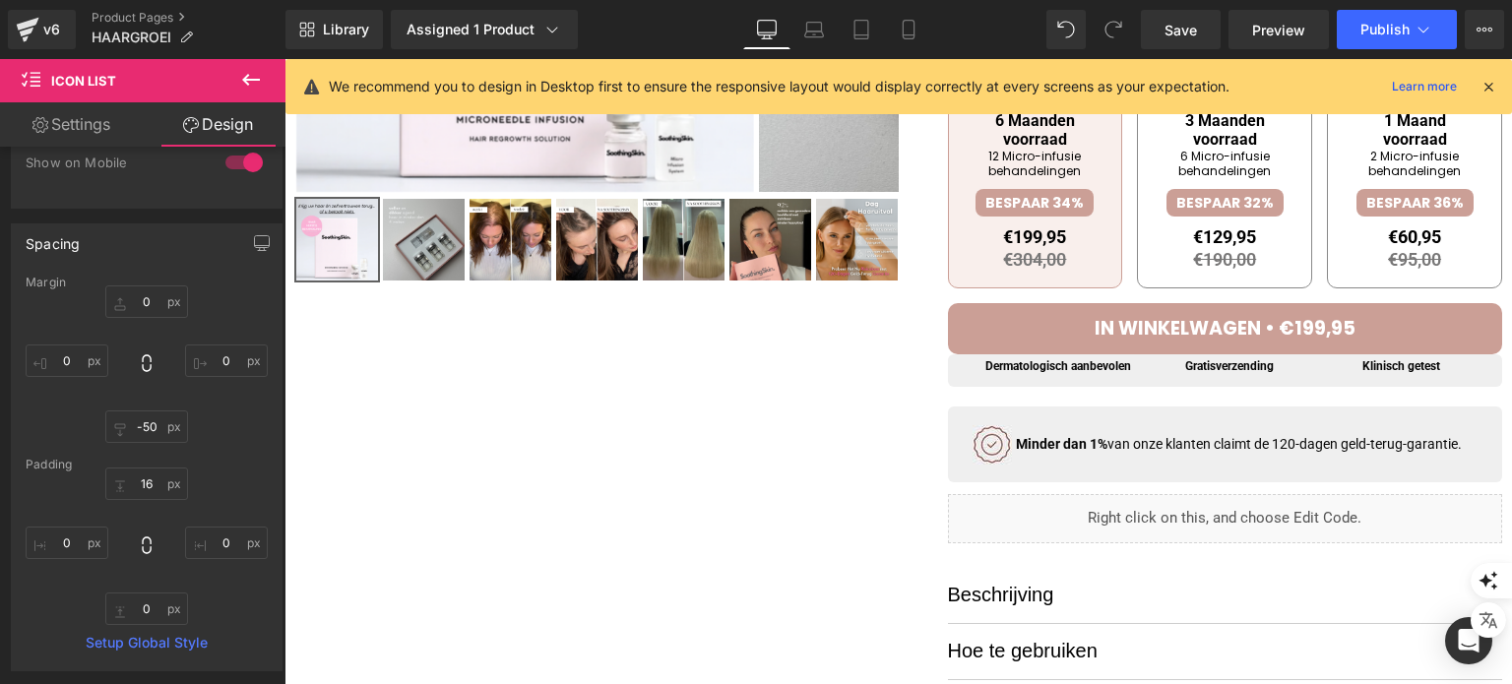
type input "0"
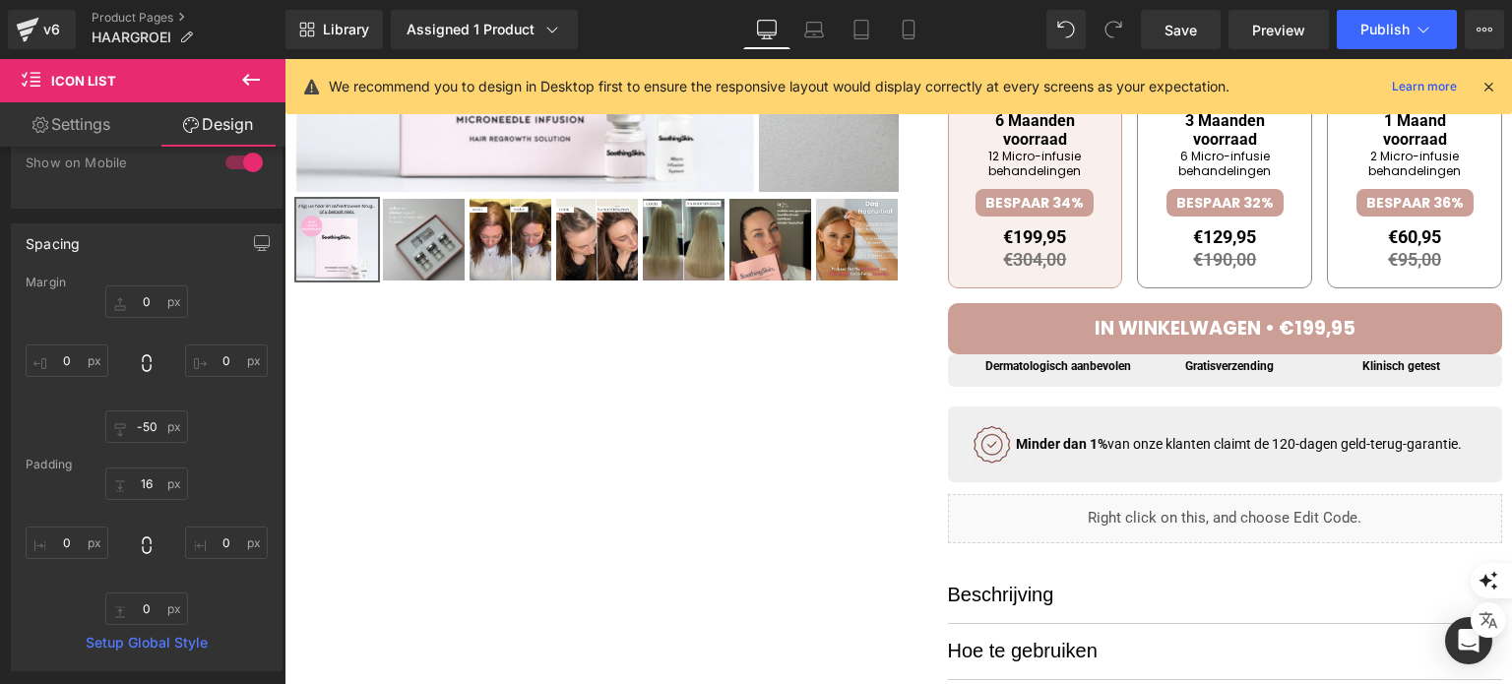
type input "0"
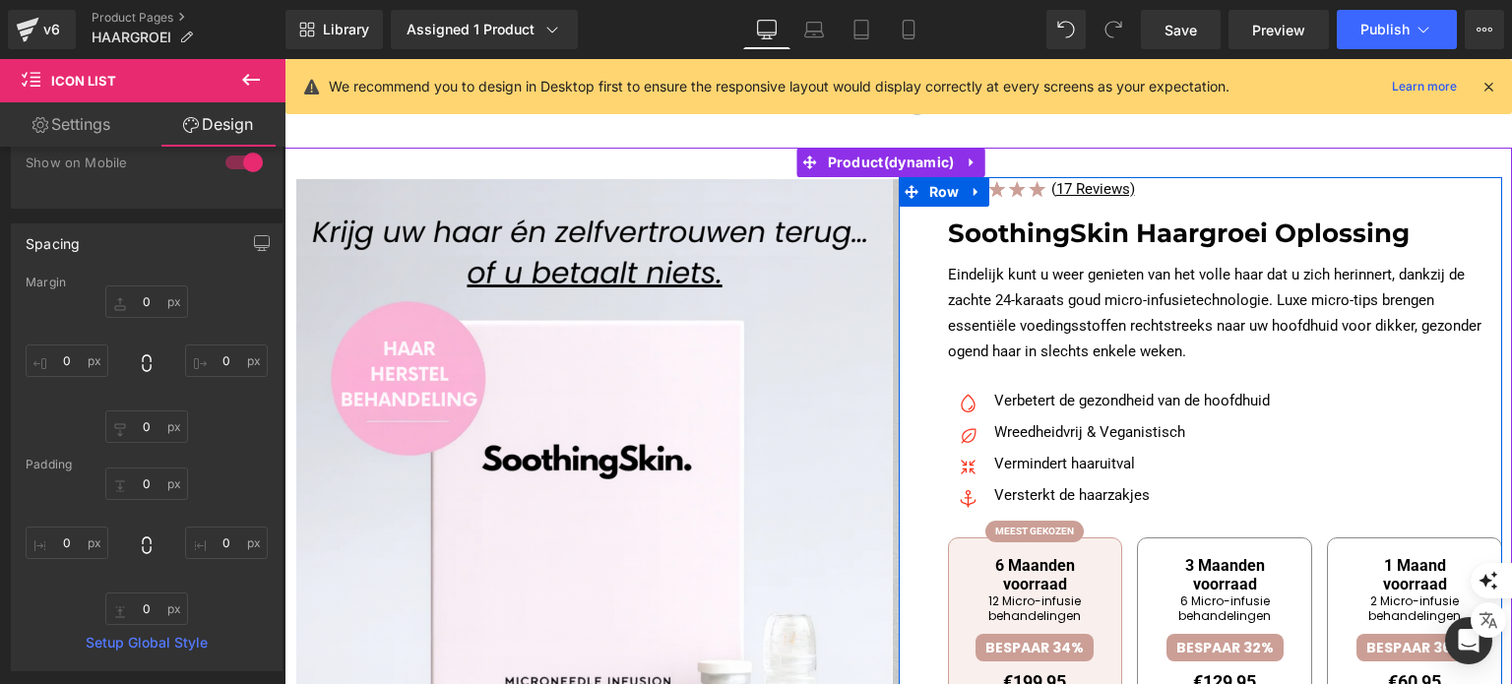
scroll to position [0, 0]
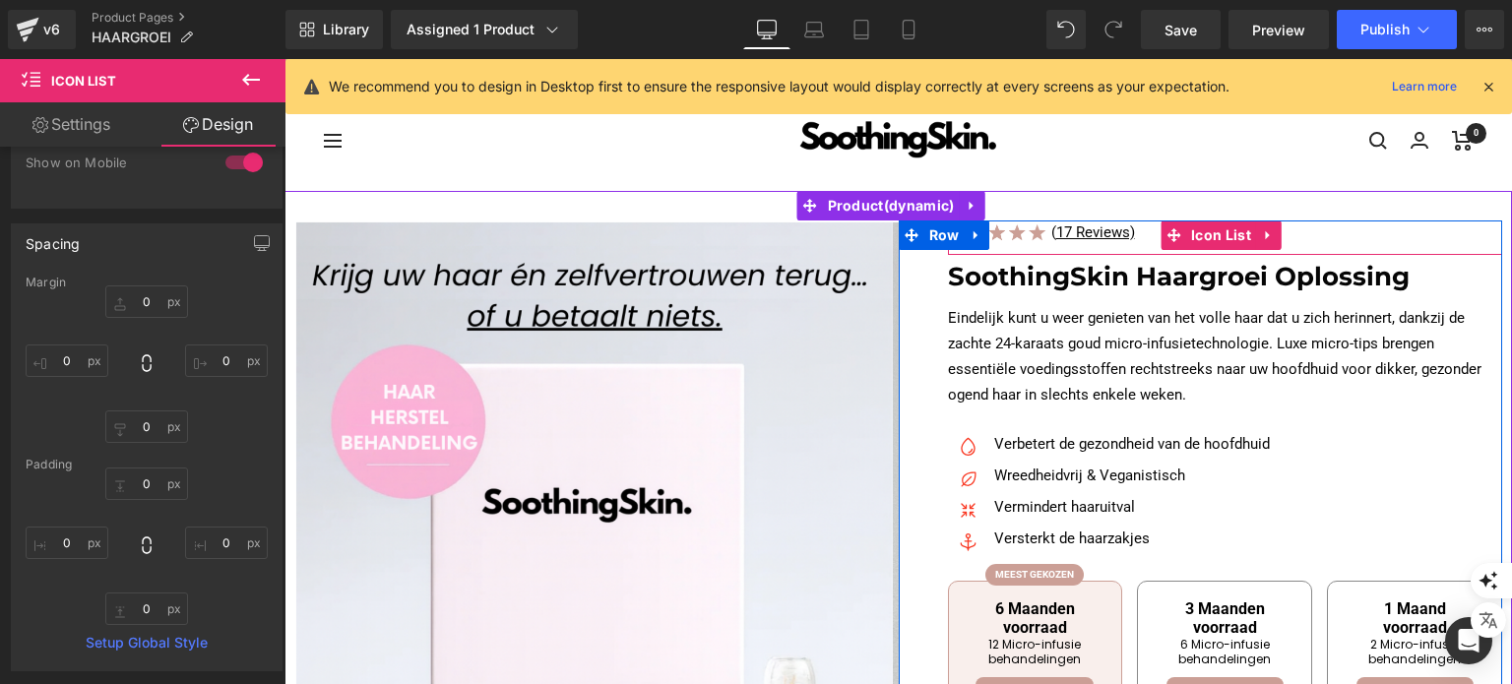
click at [1135, 246] on div "Image ( 17 Reviews) Text Block" at bounding box center [1225, 237] width 555 height 34
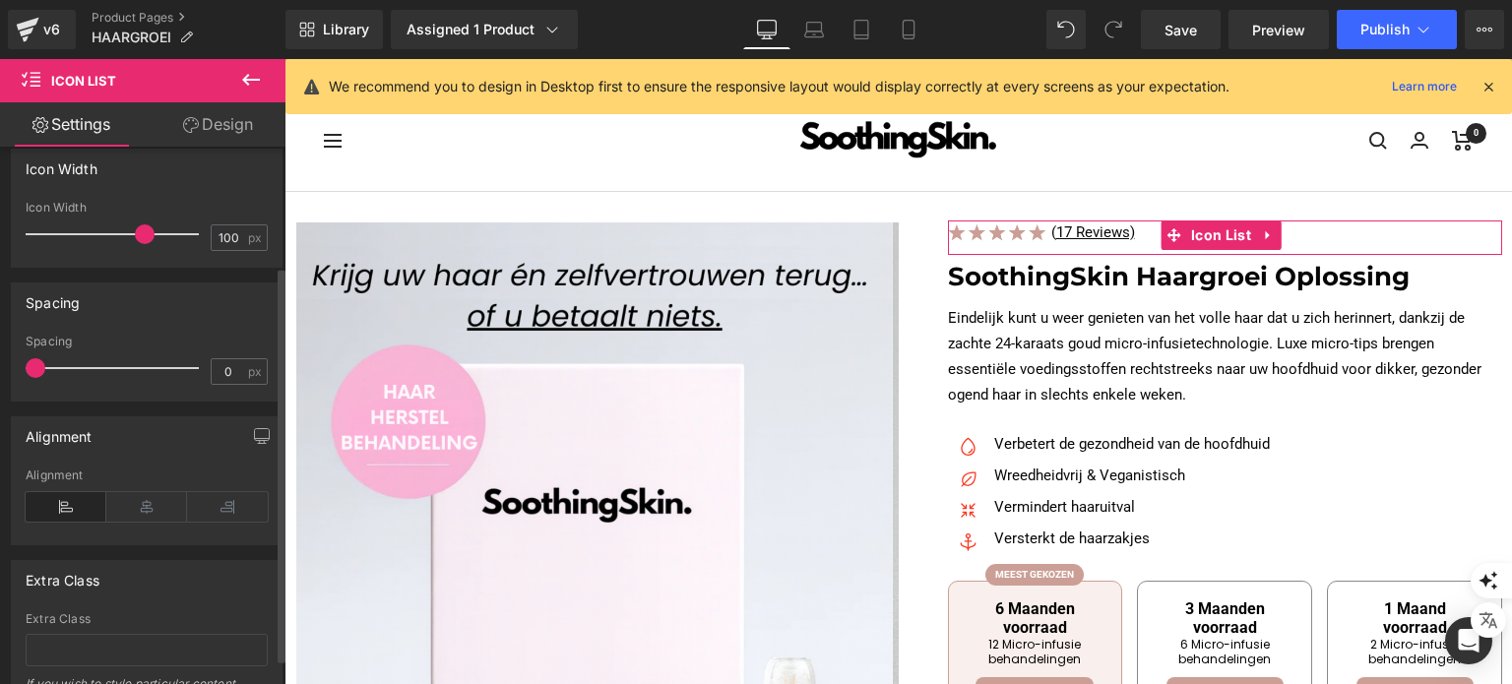
scroll to position [197, 0]
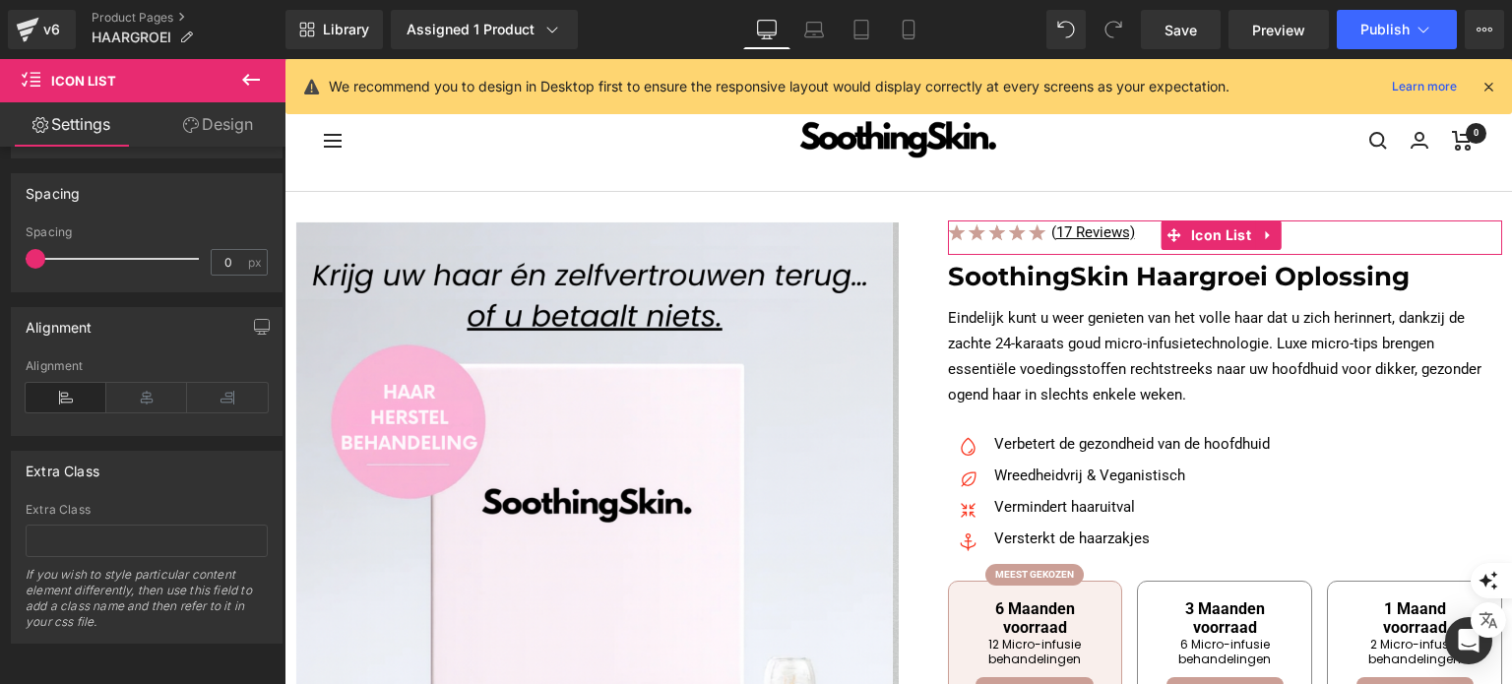
click at [197, 128] on link "Design" at bounding box center [218, 124] width 143 height 44
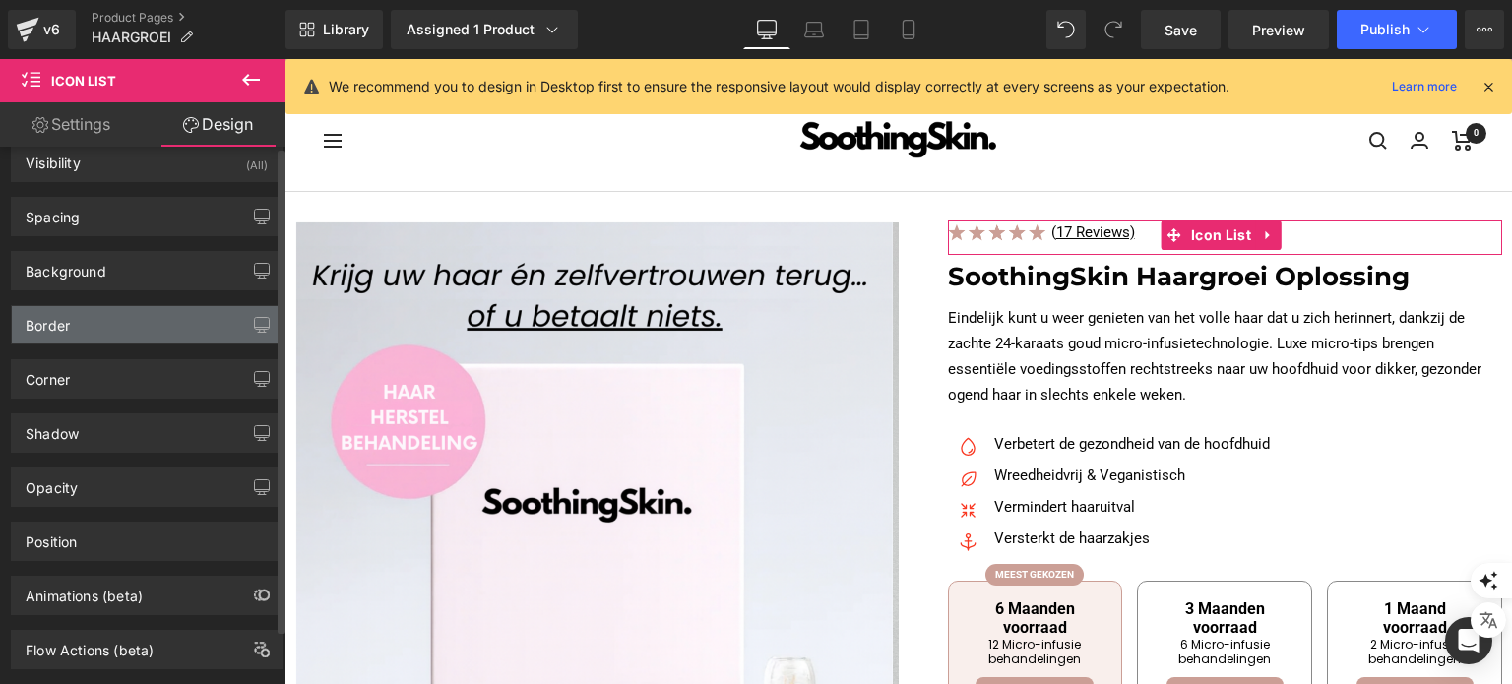
scroll to position [59, 0]
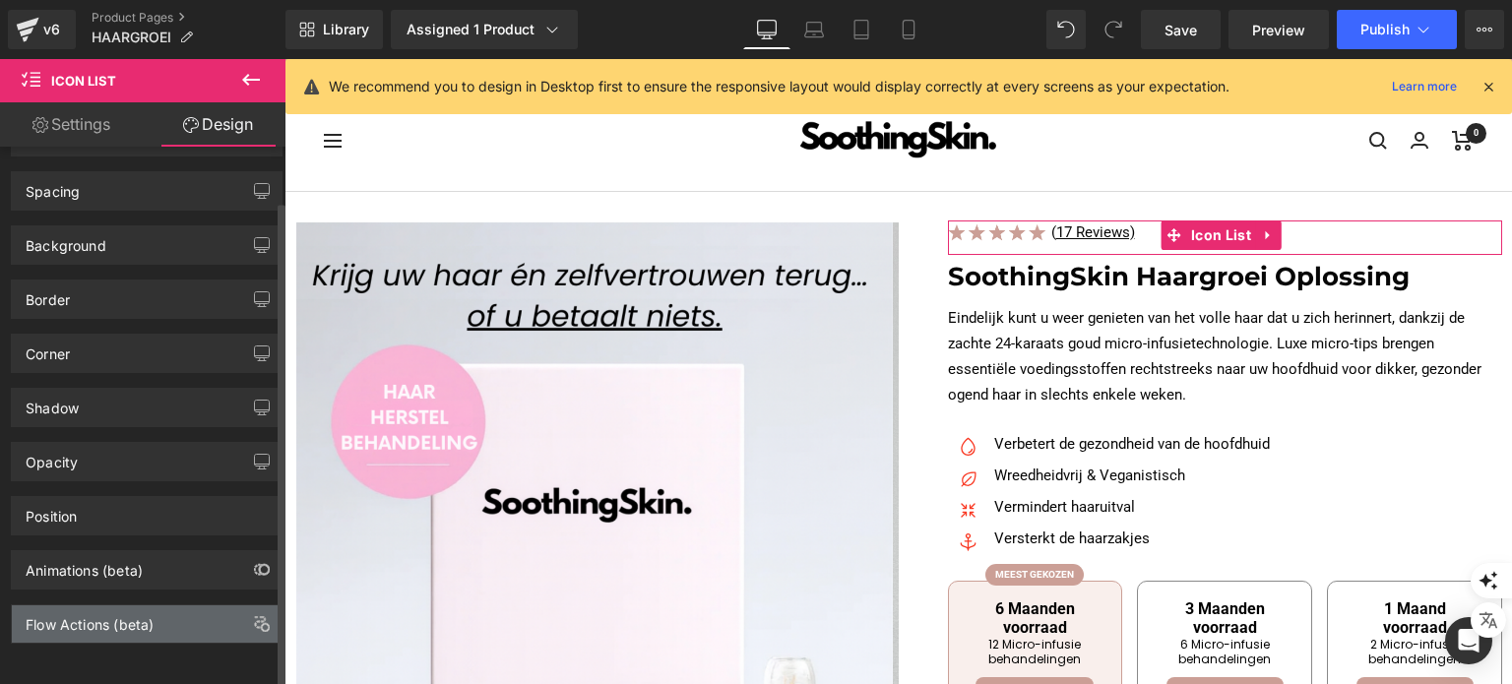
click at [84, 613] on div "Flow Actions (beta)" at bounding box center [90, 619] width 128 height 28
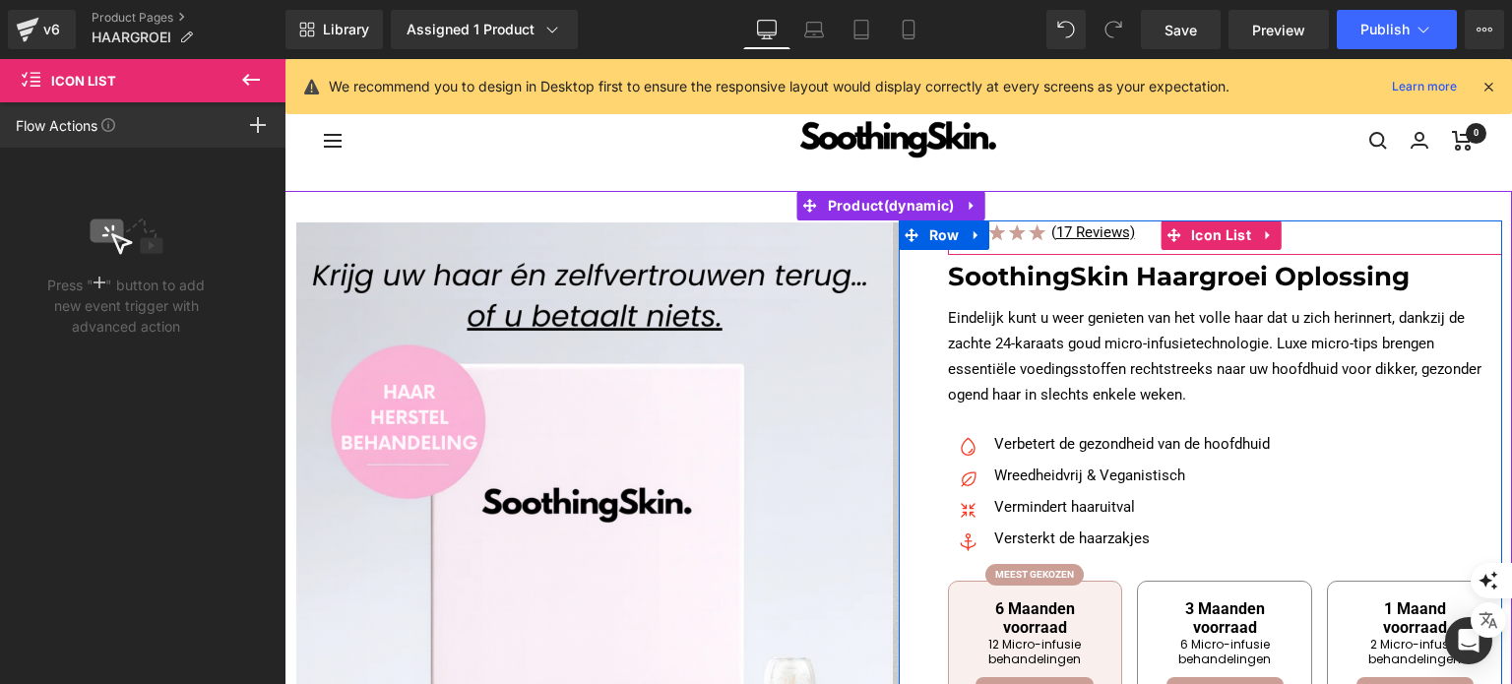
click at [1307, 239] on div "Image ( 17 Reviews) Text Block" at bounding box center [1225, 237] width 555 height 34
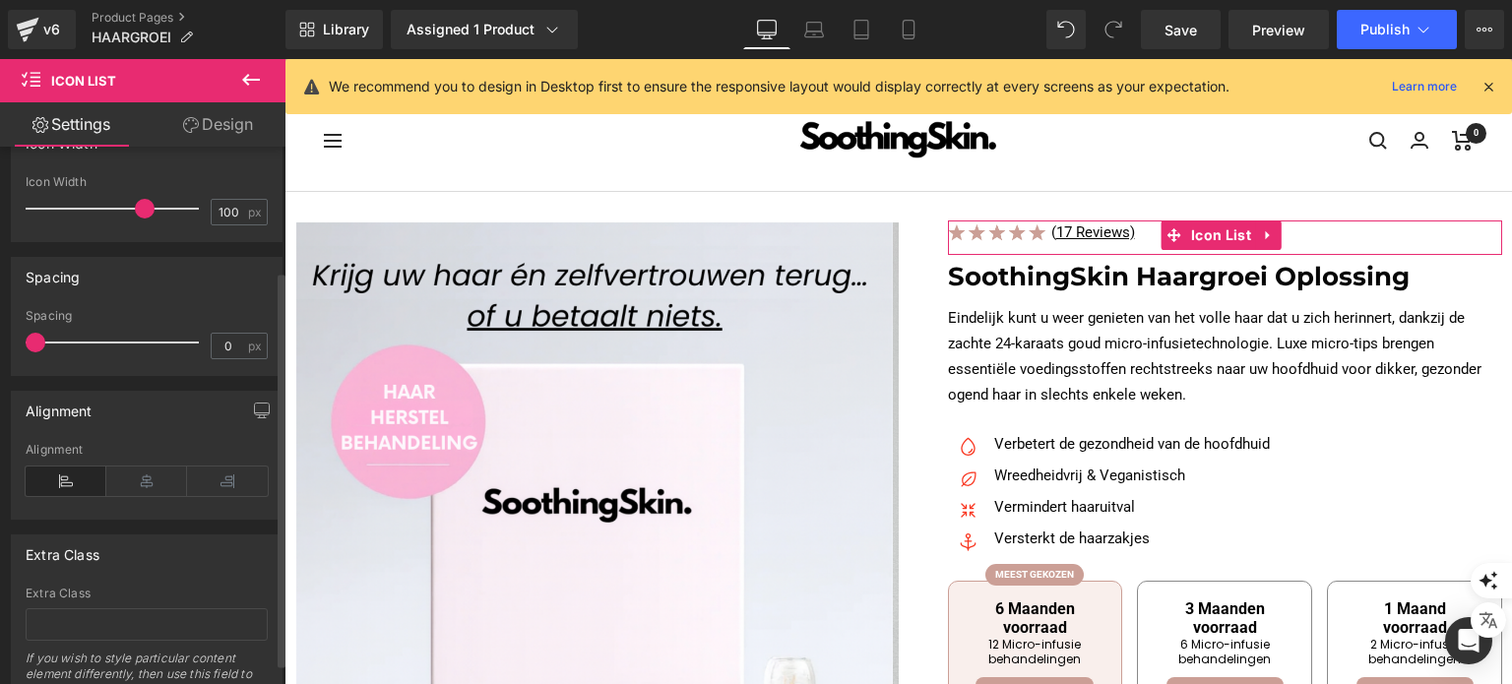
scroll to position [0, 0]
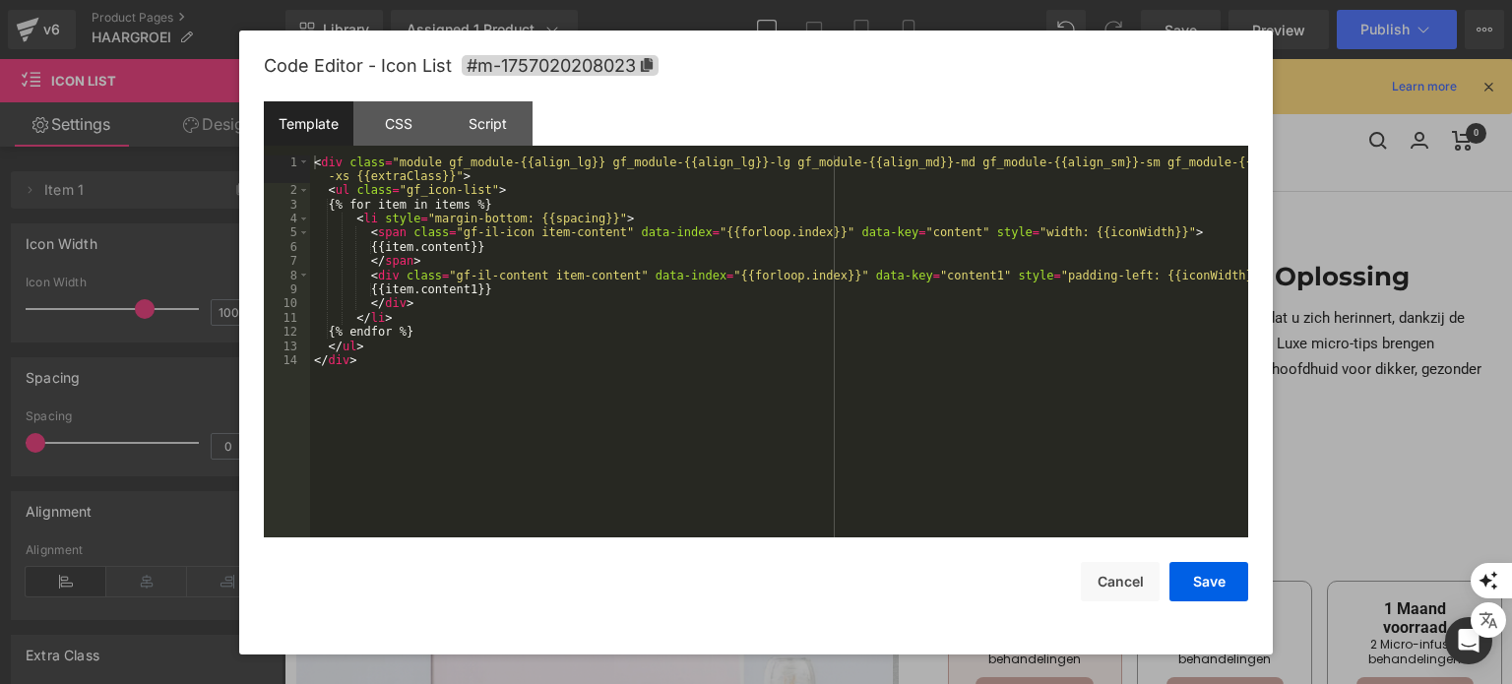
click at [1301, 343] on body "Icon List You are previewing how the will restyle your page. You can not edit E…" at bounding box center [756, 342] width 1512 height 684
click at [409, 133] on div "CSS" at bounding box center [398, 123] width 90 height 44
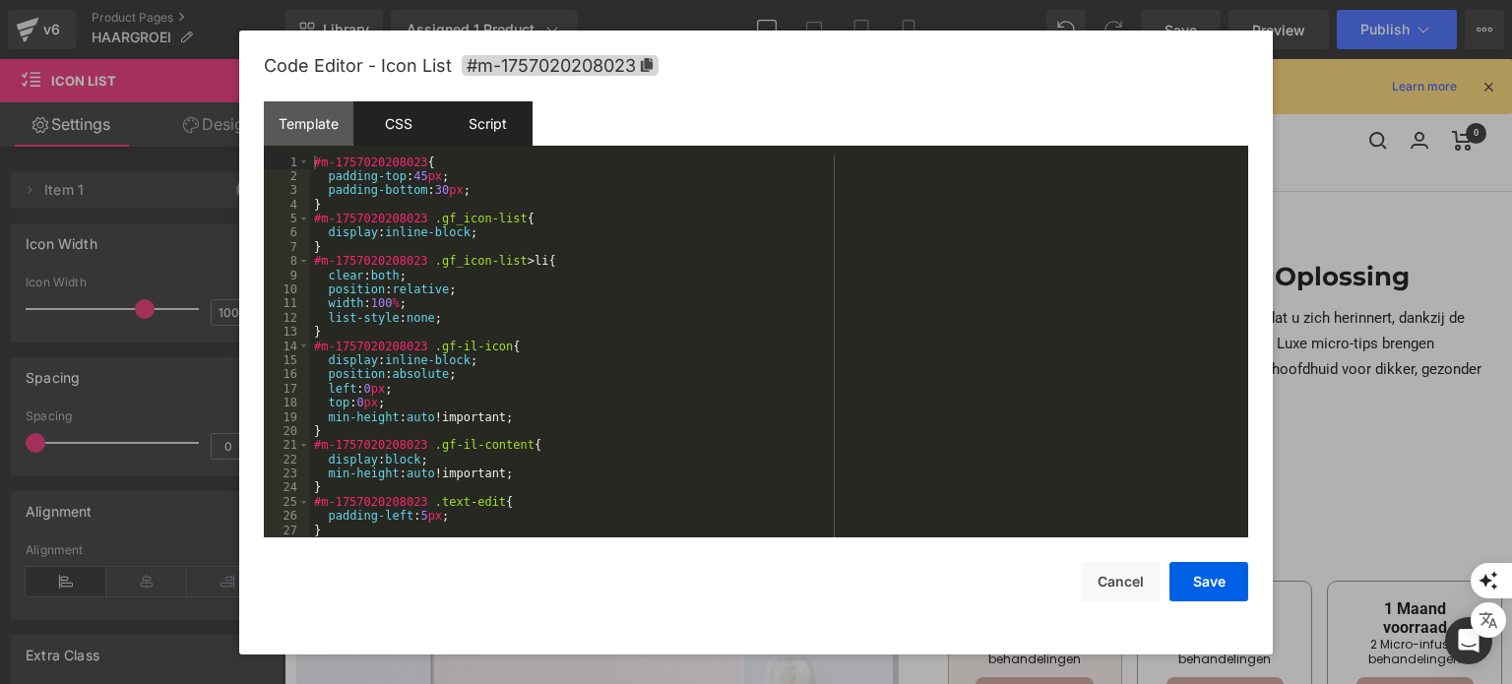
click at [471, 123] on div "Script" at bounding box center [488, 123] width 90 height 44
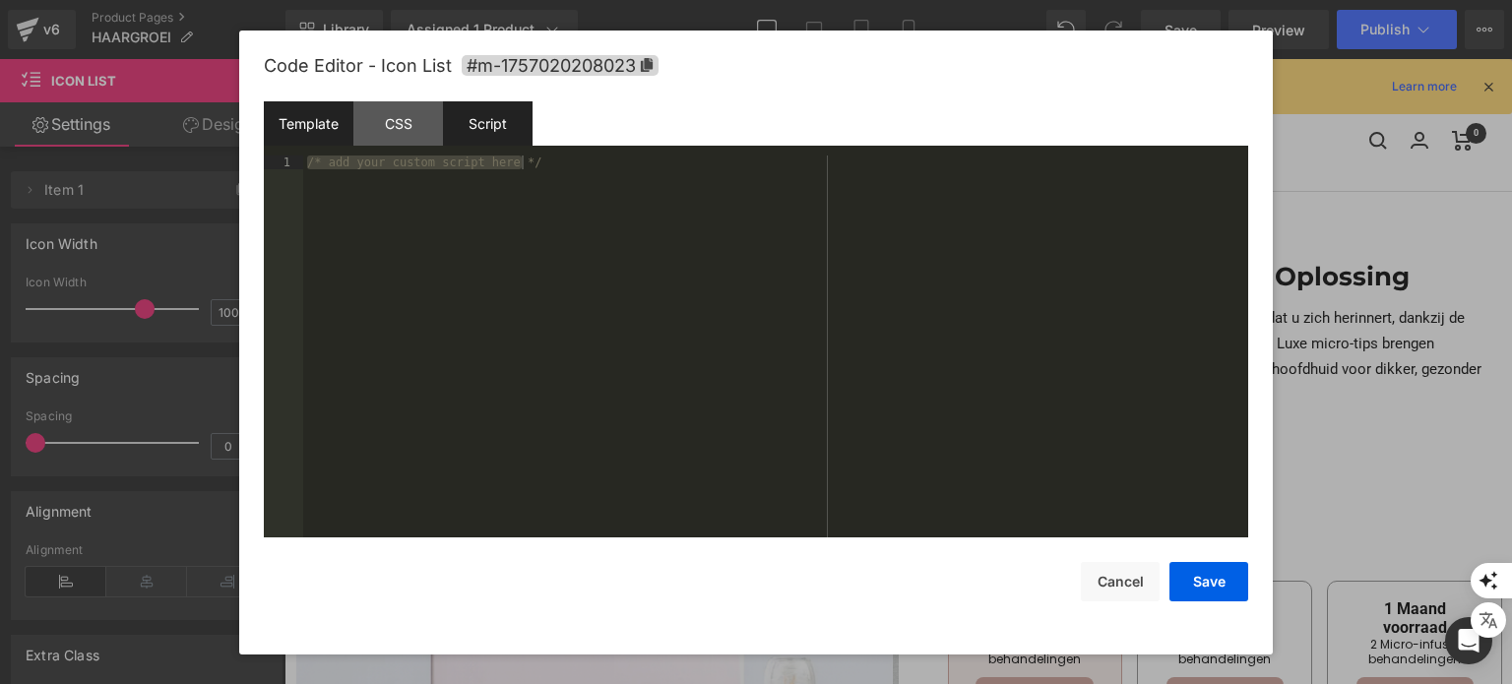
click at [308, 118] on div "Template" at bounding box center [309, 123] width 90 height 44
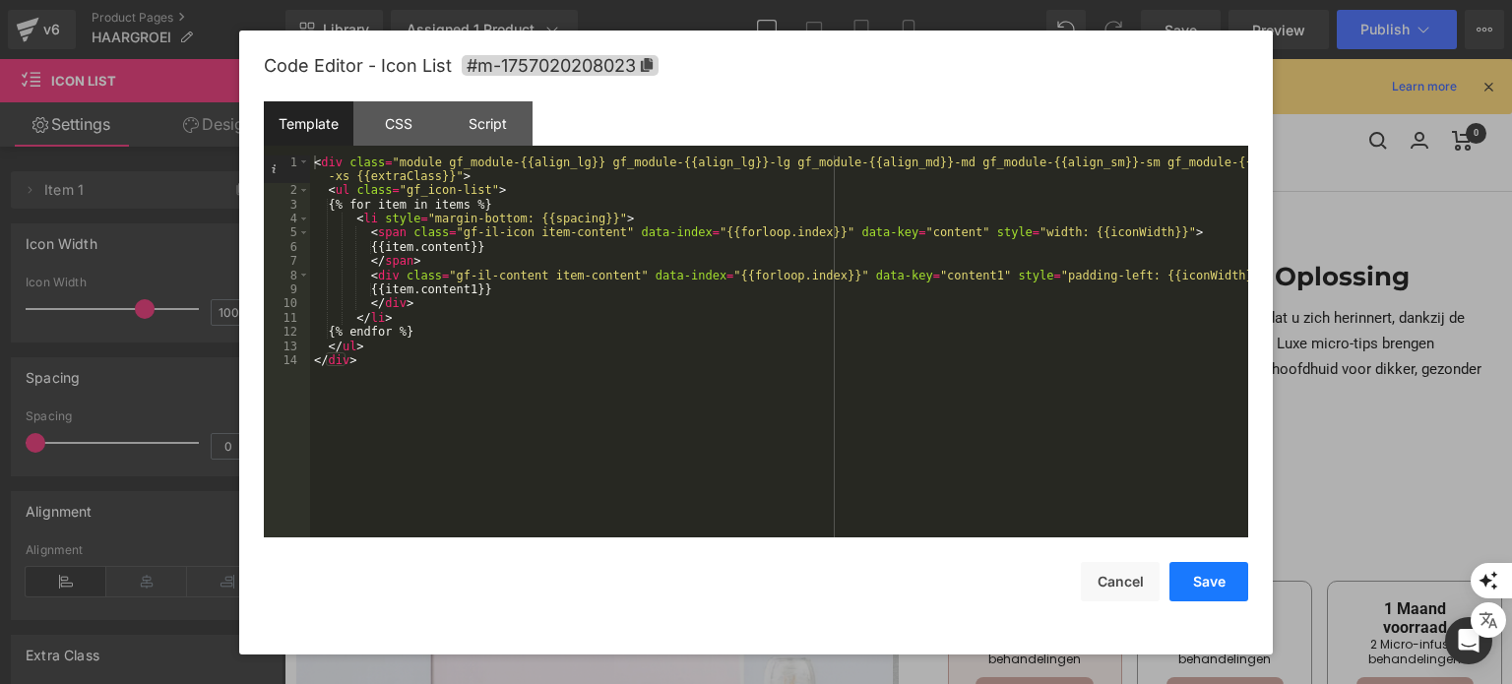
click at [1209, 569] on button "Save" at bounding box center [1208, 581] width 79 height 39
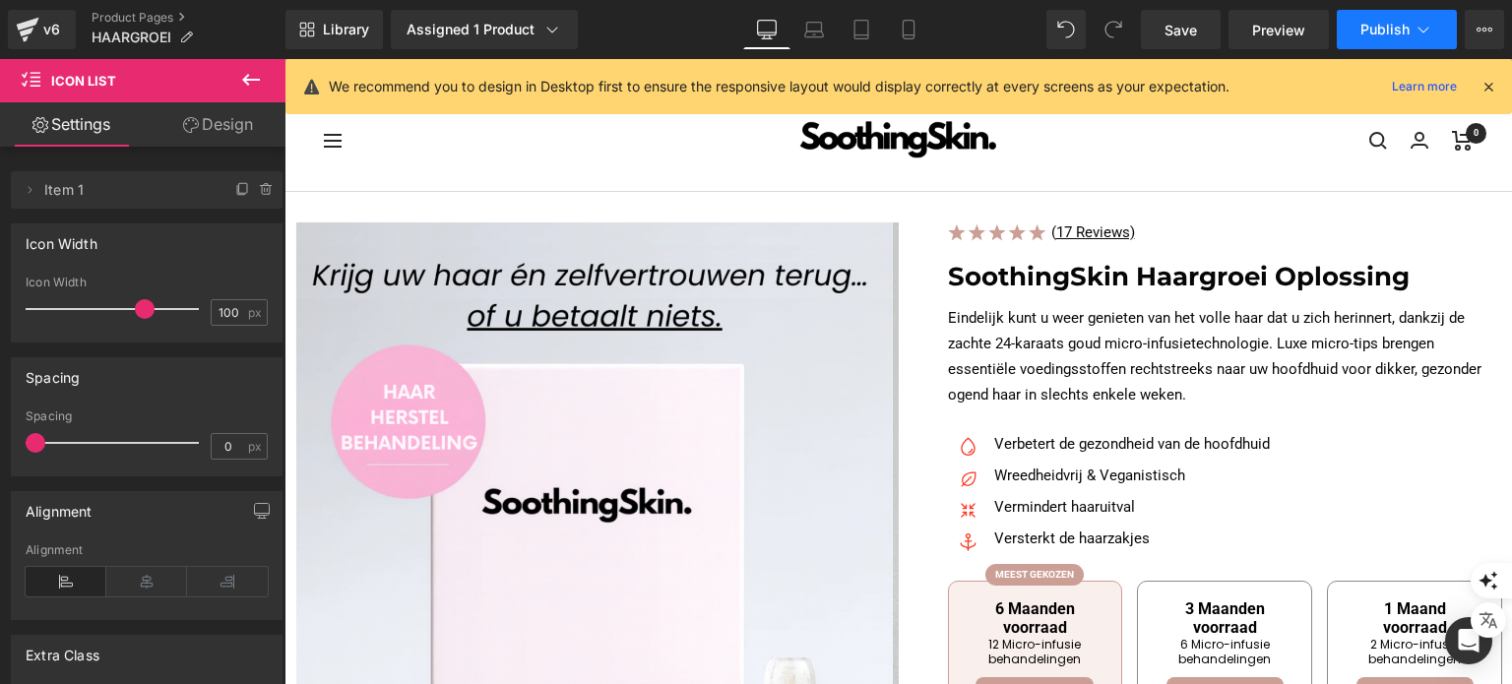
click at [1360, 27] on span "Publish" at bounding box center [1384, 30] width 49 height 16
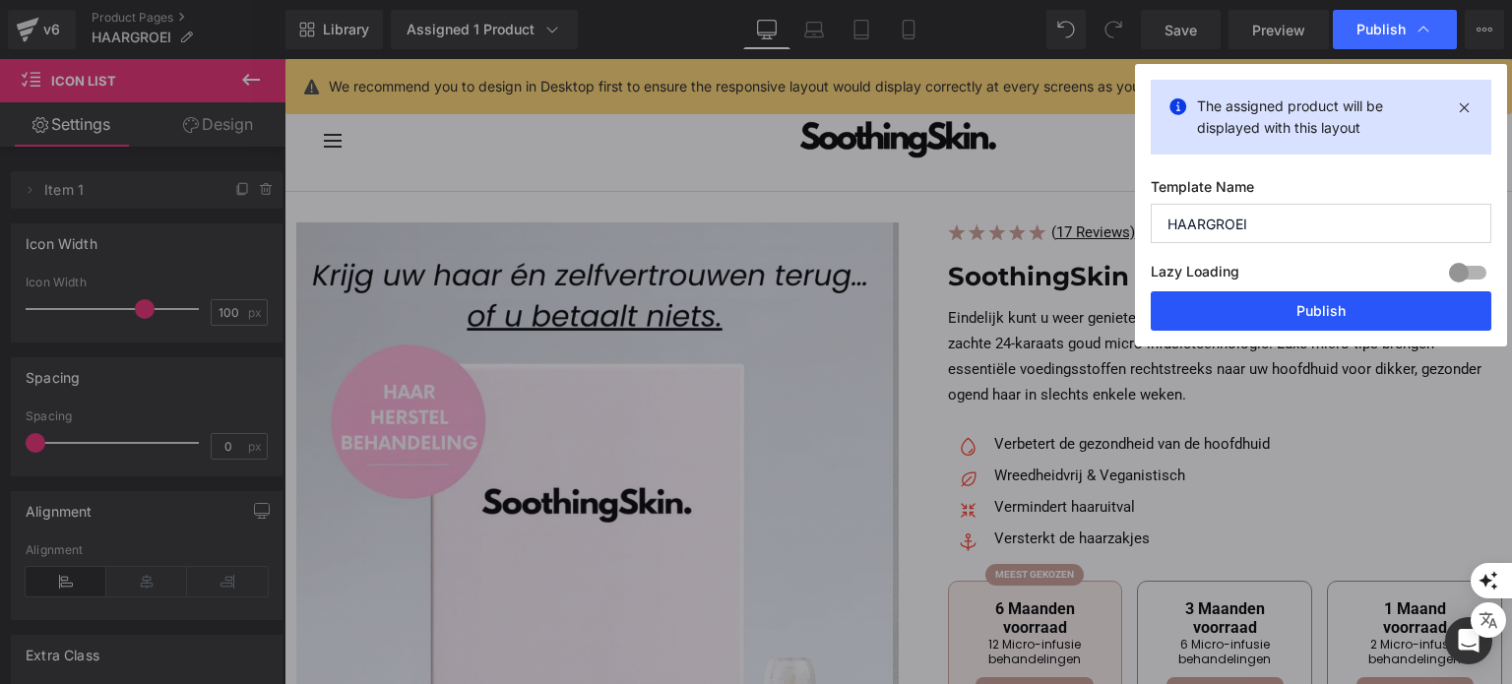
click at [1207, 311] on button "Publish" at bounding box center [1321, 310] width 341 height 39
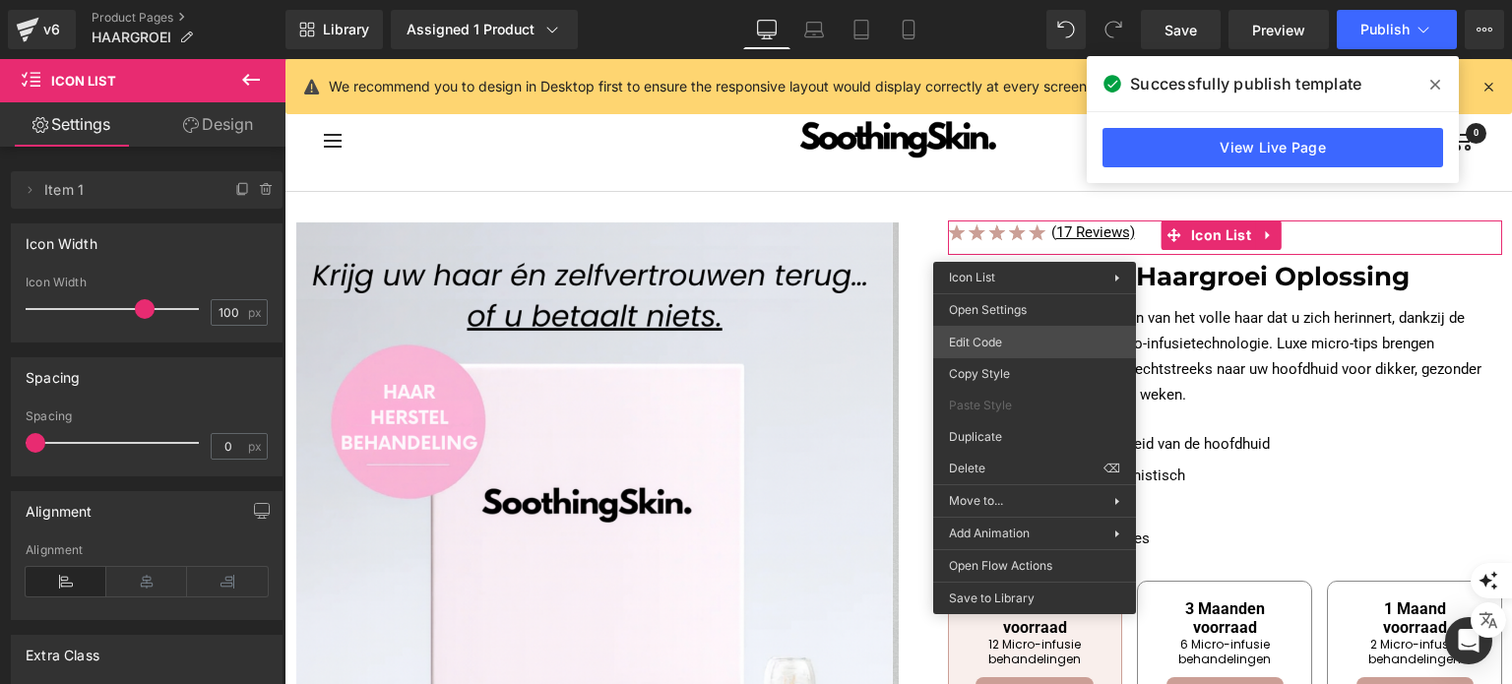
click at [1018, 0] on div "Icon List You are previewing how the will restyle your page. You can not edit E…" at bounding box center [756, 0] width 1512 height 0
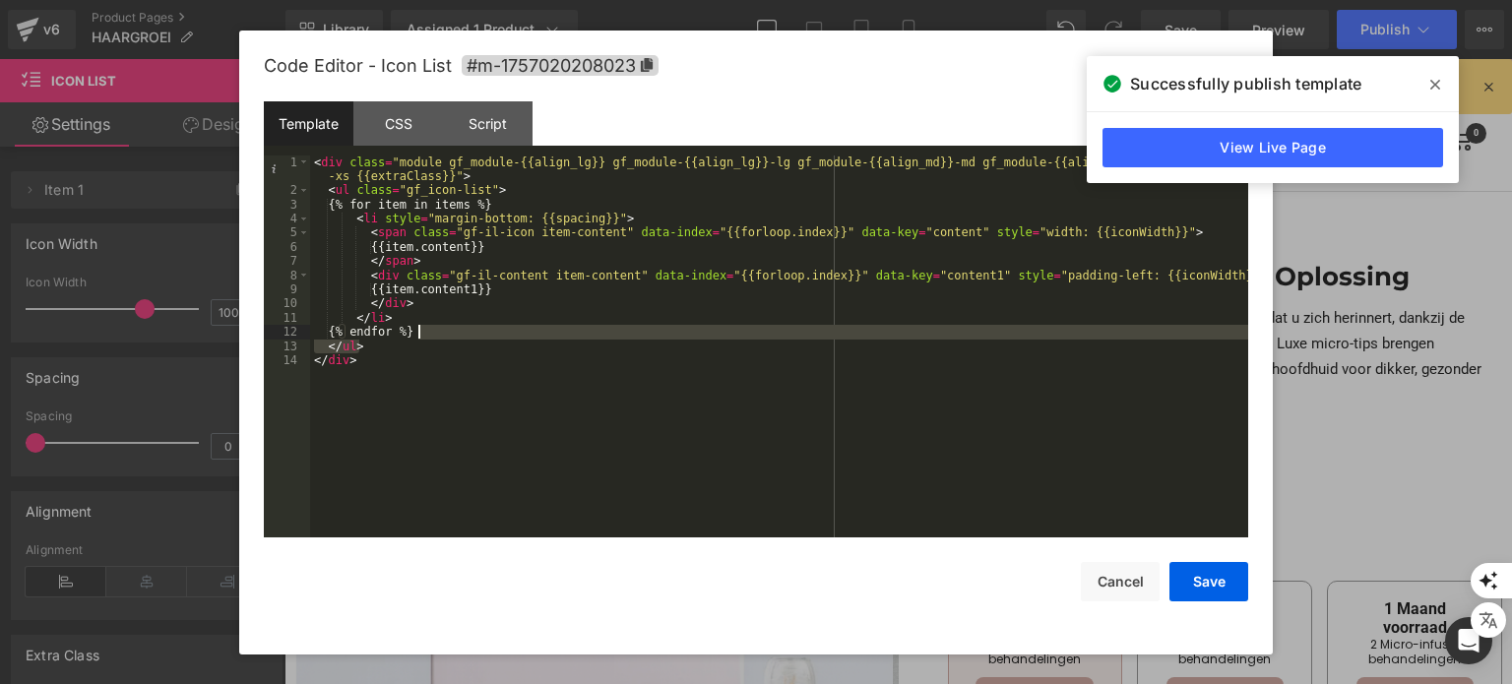
drag, startPoint x: 764, startPoint y: 346, endPoint x: 699, endPoint y: 352, distance: 65.2
click at [665, 339] on div "< div class = "module gf_module-{{align_lg}} gf_module-{{align_lg}}-lg gf_modul…" at bounding box center [779, 368] width 938 height 425
click at [1114, 590] on button "Cancel" at bounding box center [1120, 581] width 79 height 39
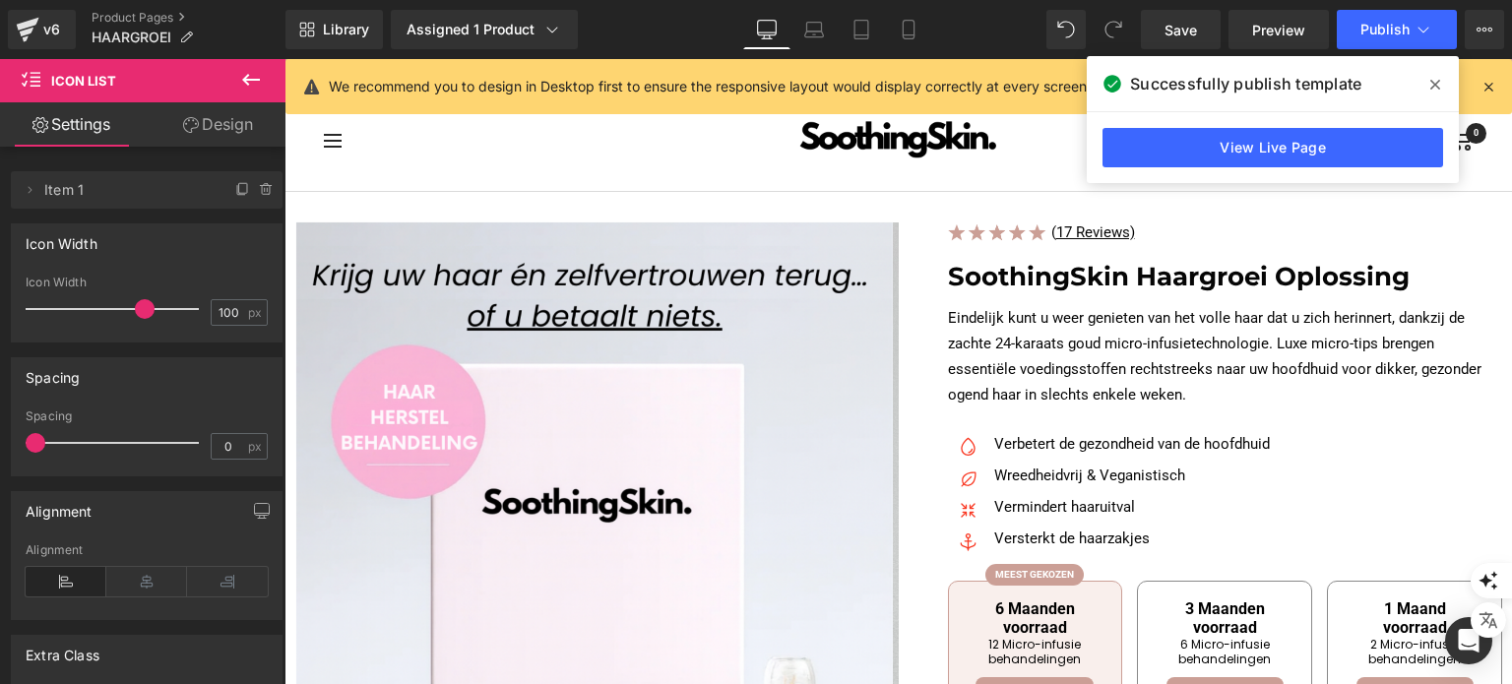
click at [260, 87] on icon at bounding box center [251, 80] width 24 height 24
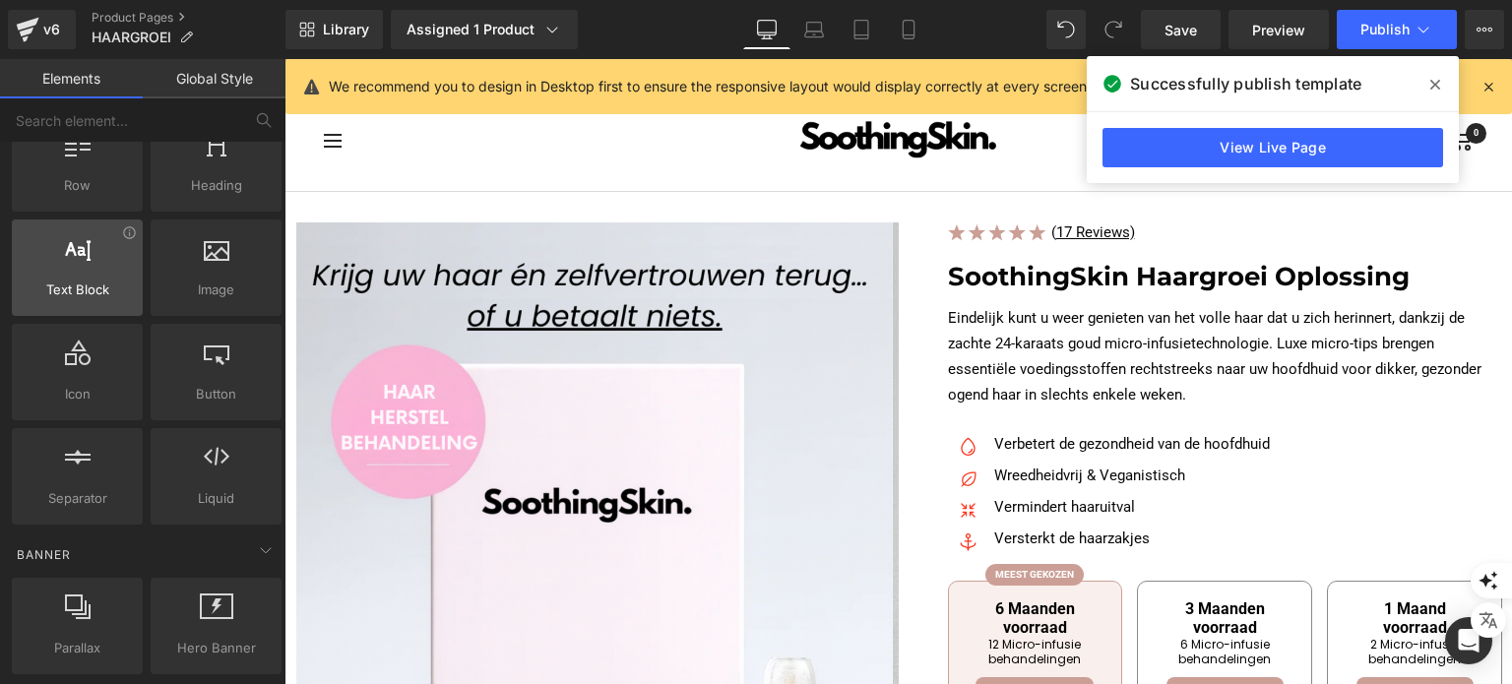
scroll to position [98, 0]
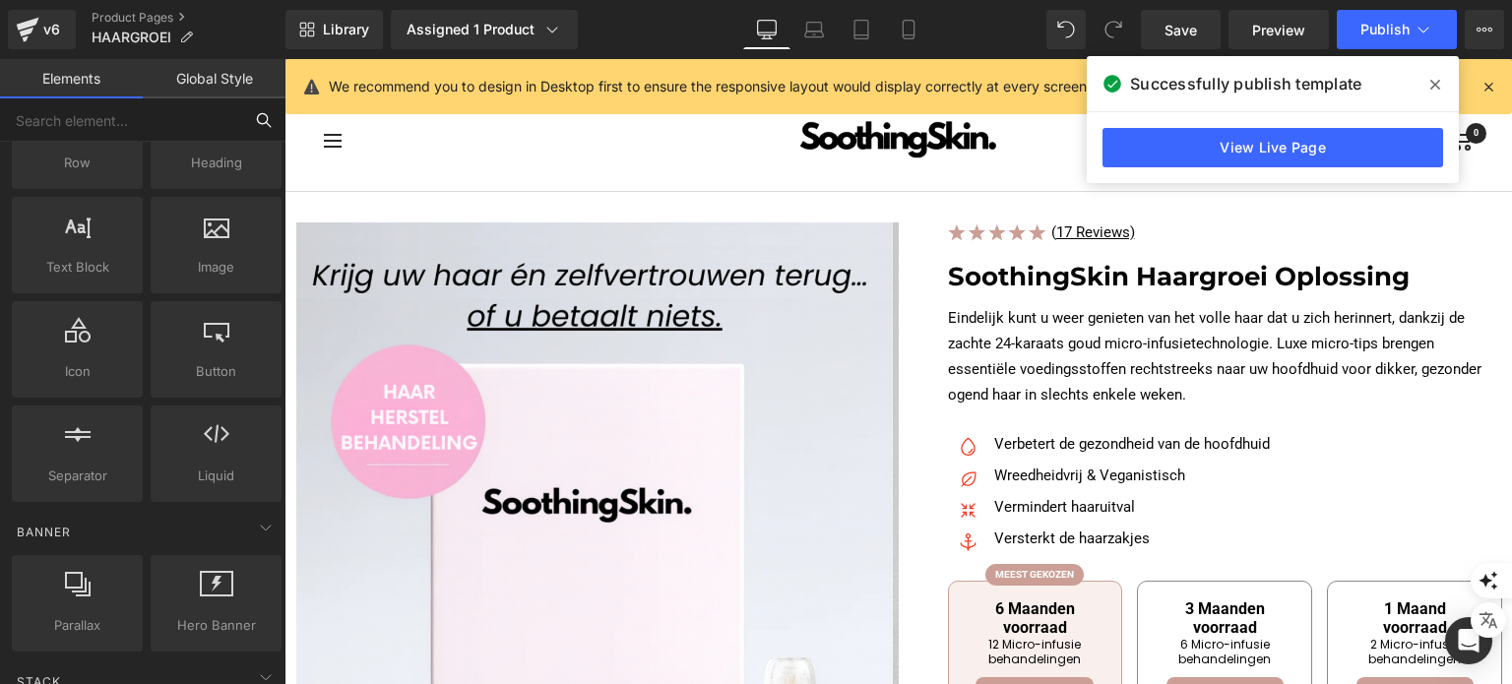
click at [179, 109] on input "text" at bounding box center [121, 119] width 242 height 43
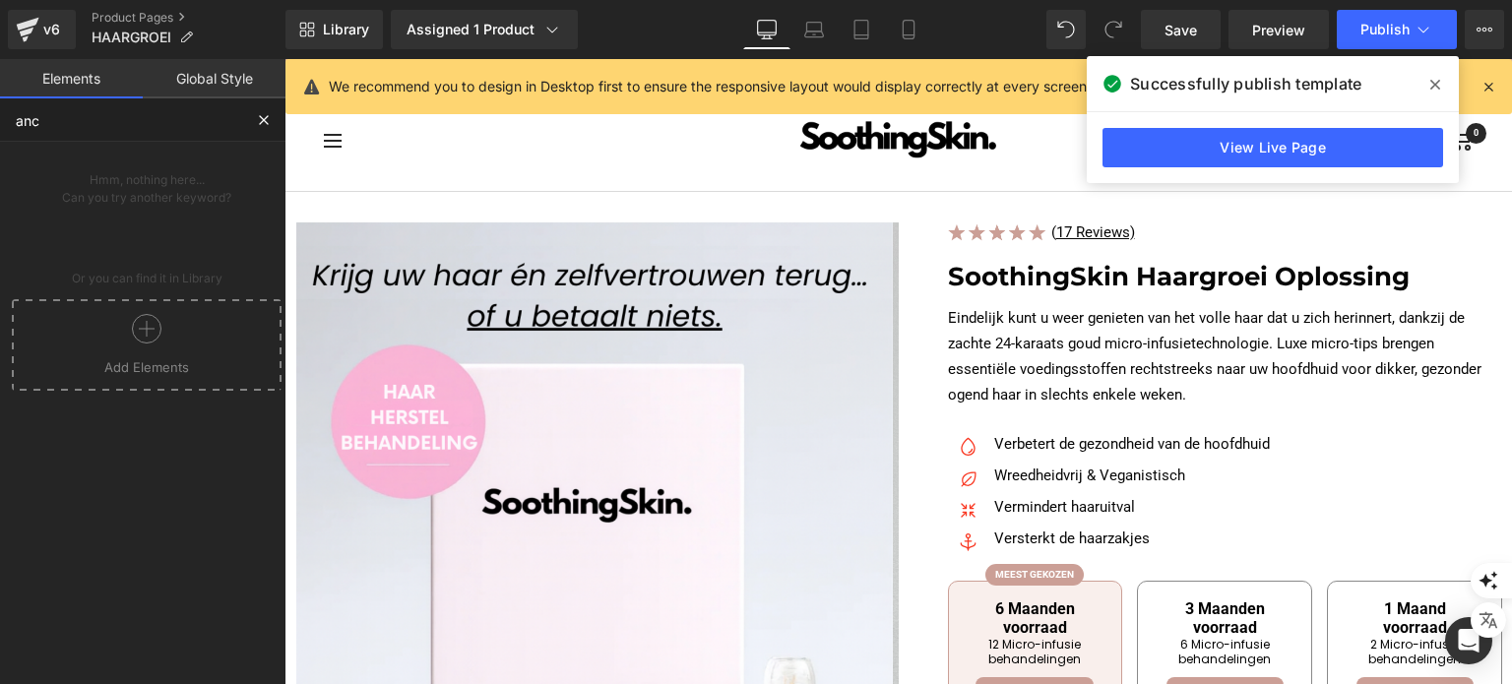
scroll to position [0, 0]
type input "anc"
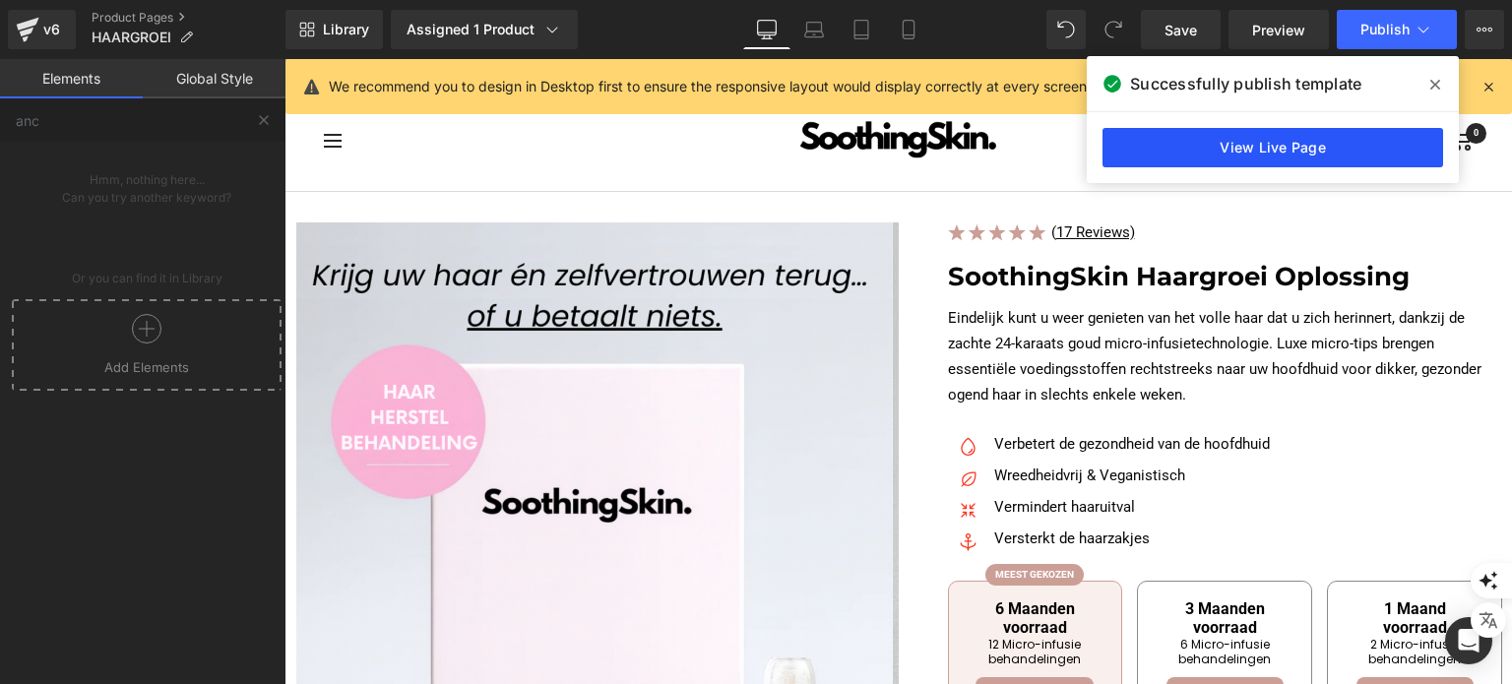
click at [1200, 153] on link "View Live Page" at bounding box center [1272, 147] width 341 height 39
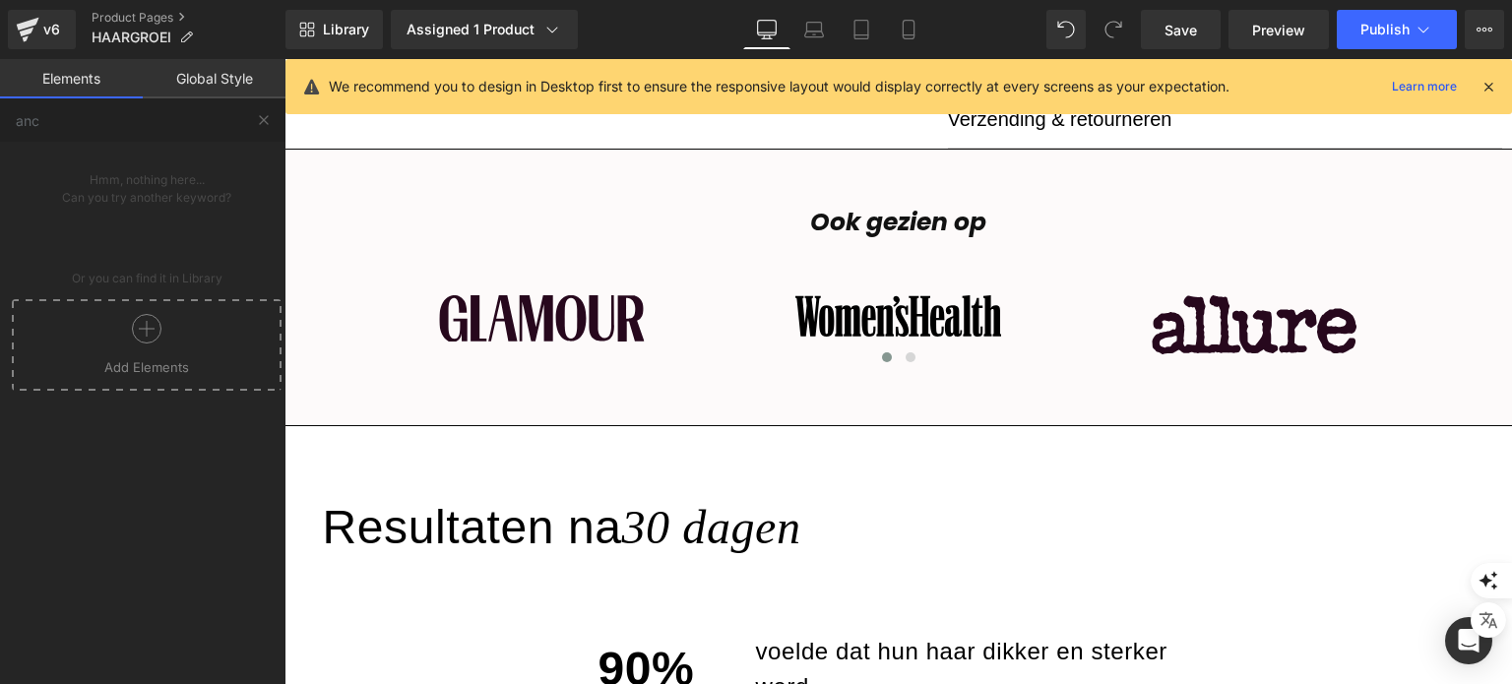
scroll to position [7411, 0]
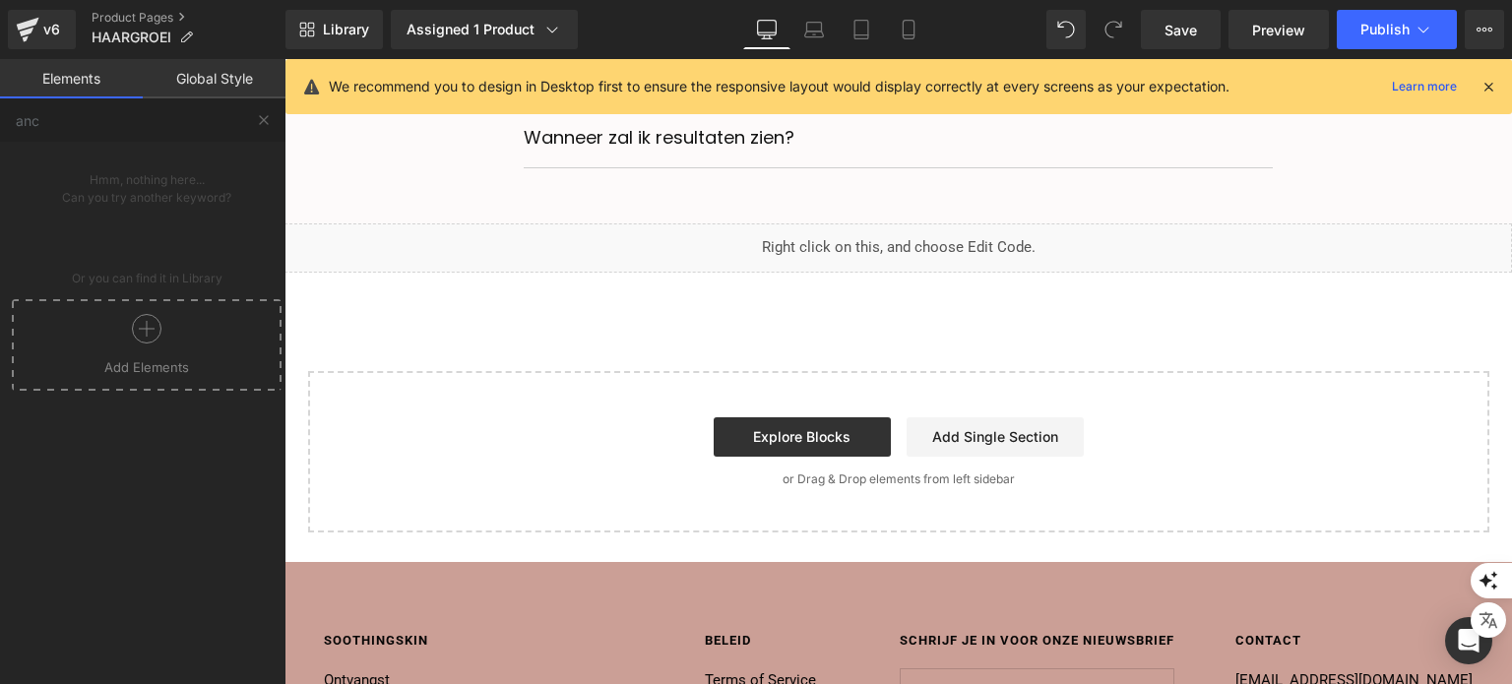
drag, startPoint x: 1509, startPoint y: 160, endPoint x: 1791, endPoint y: 693, distance: 602.8
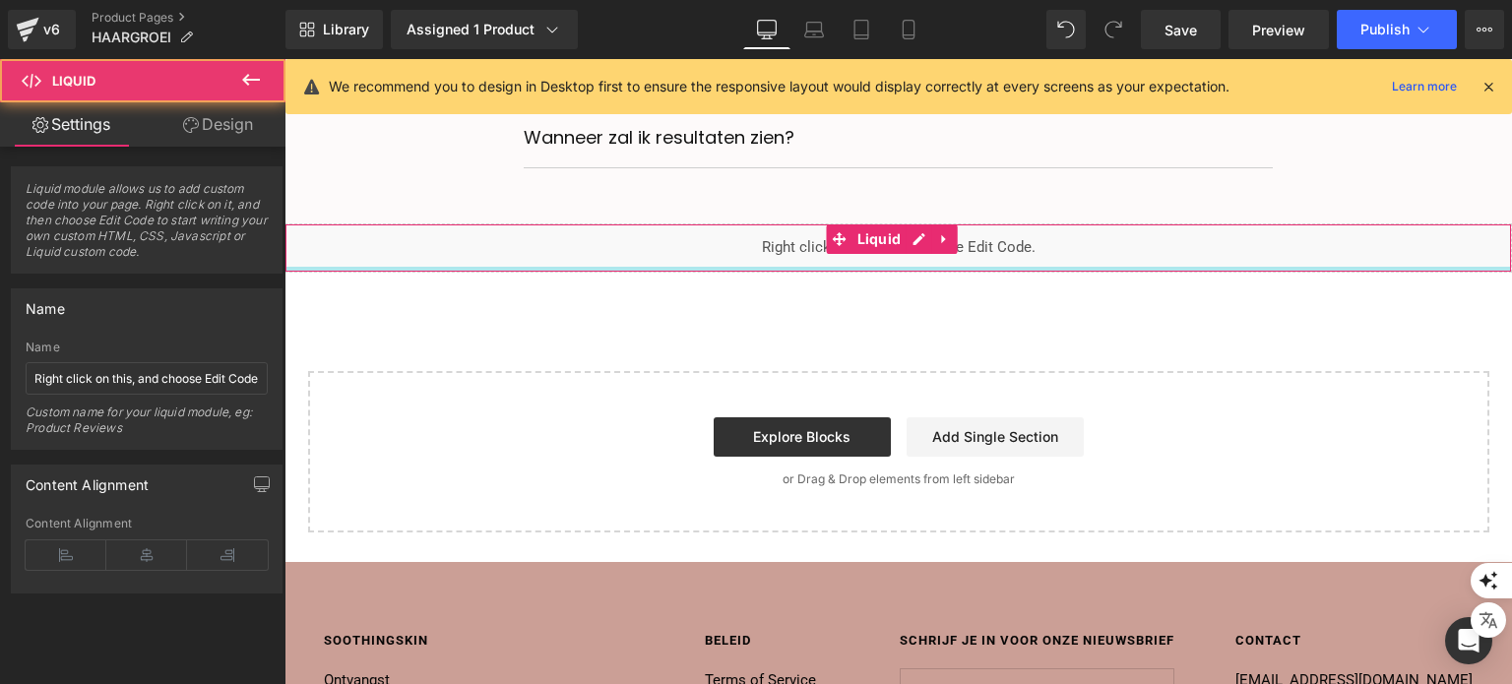
click at [870, 273] on div "Liquid" at bounding box center [897, 247] width 1227 height 49
click at [965, 436] on link "Add Single Section" at bounding box center [995, 436] width 177 height 39
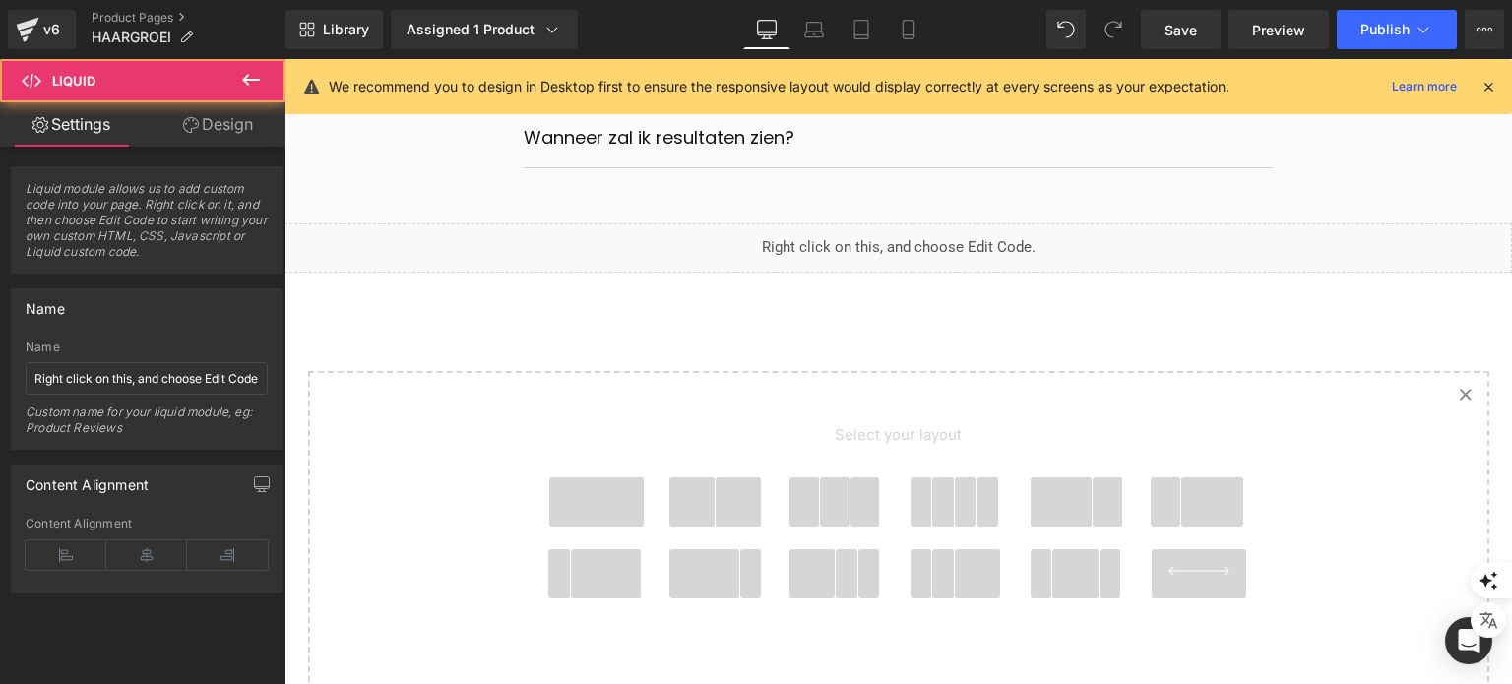
click at [772, 459] on span "Select your layout" at bounding box center [898, 440] width 728 height 75
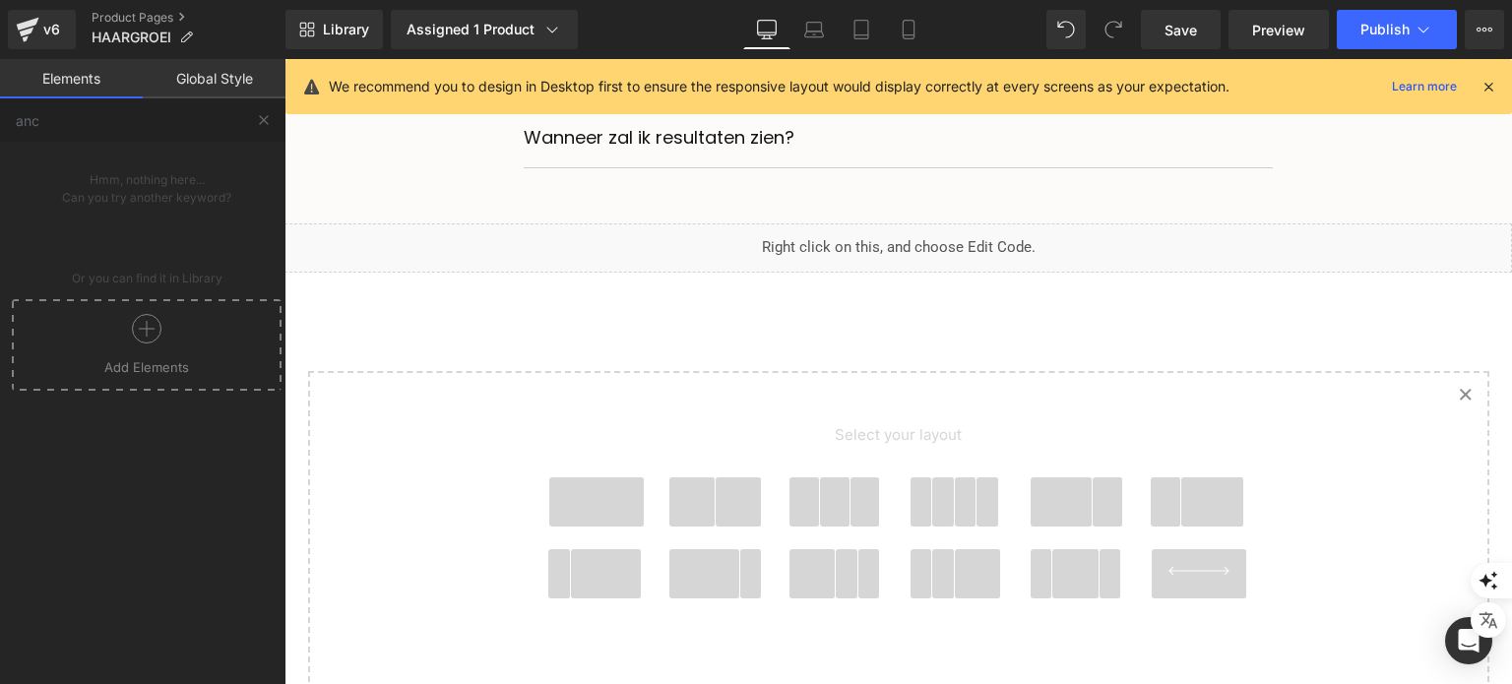
click at [1461, 399] on icon at bounding box center [1466, 394] width 10 height 10
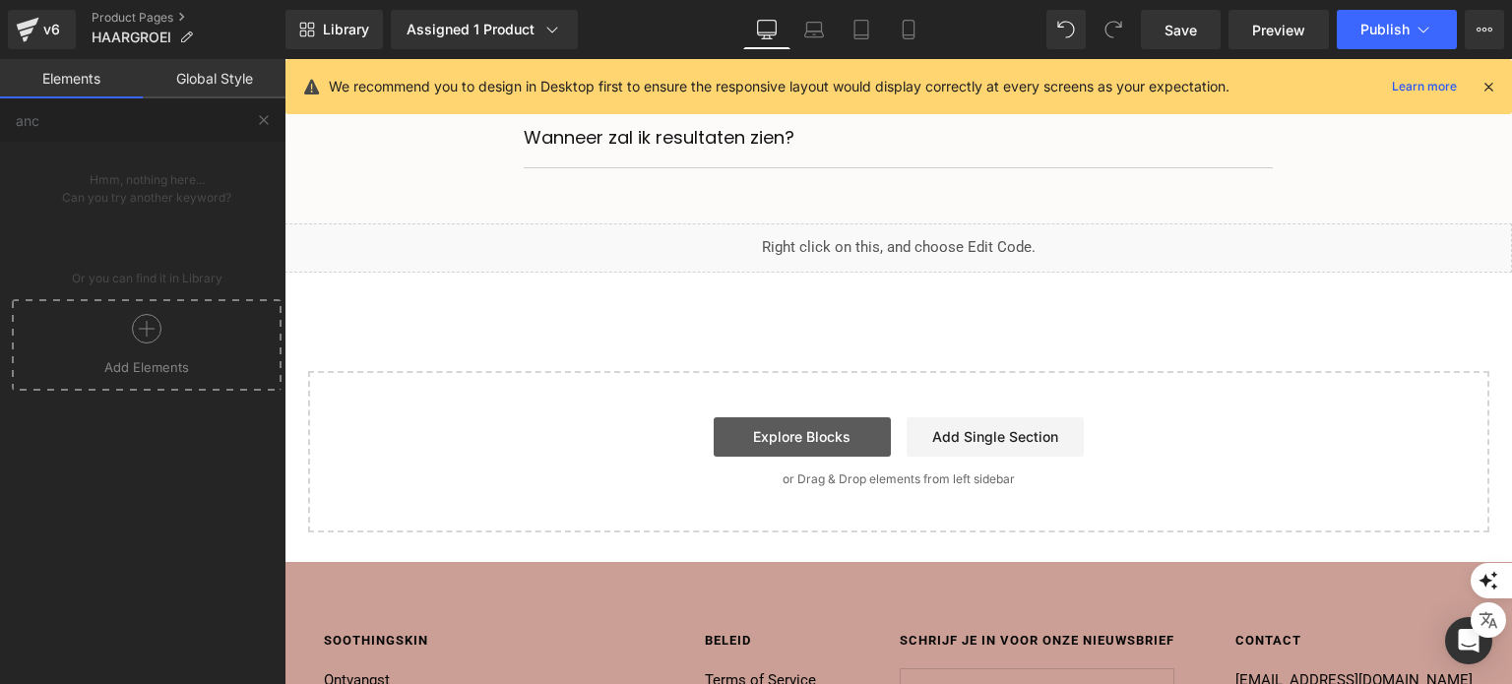
click at [850, 455] on link "Explore Blocks" at bounding box center [802, 436] width 177 height 39
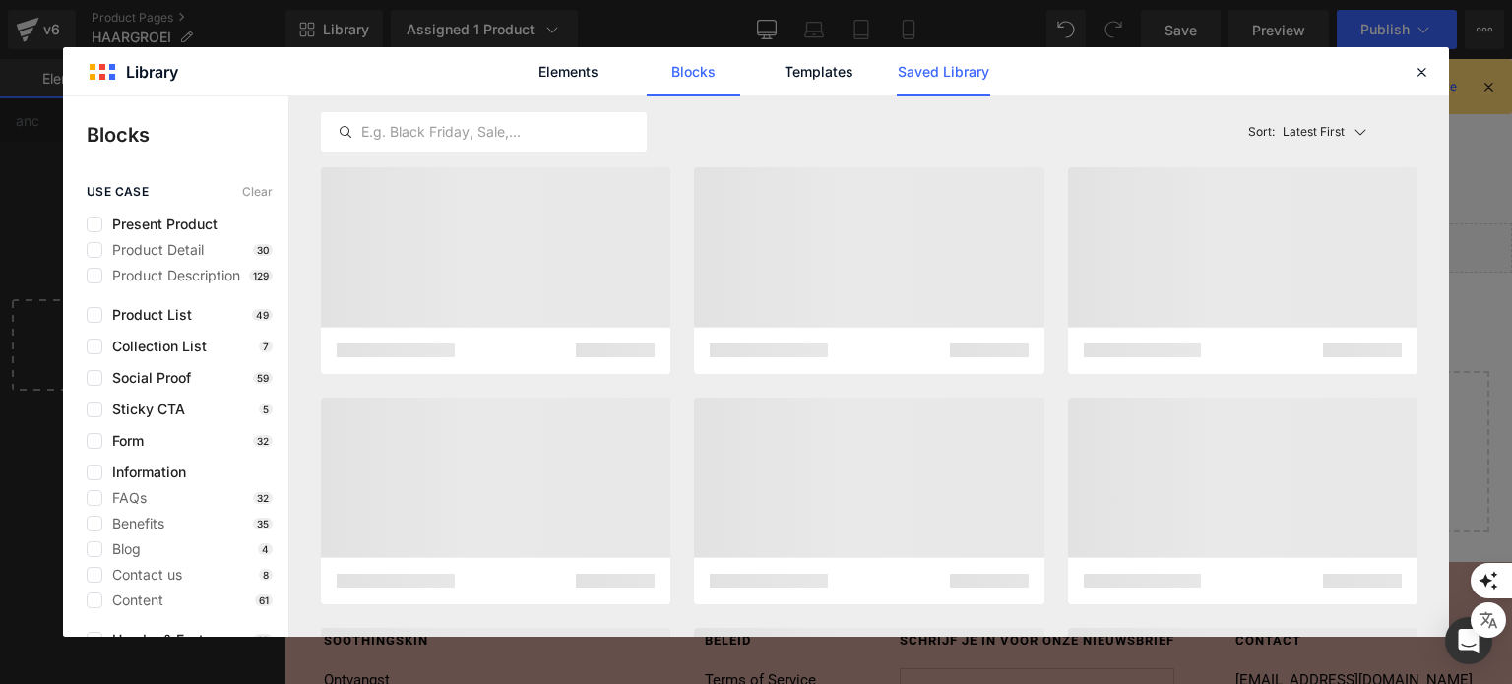
click at [946, 74] on link "Saved Library" at bounding box center [944, 71] width 94 height 49
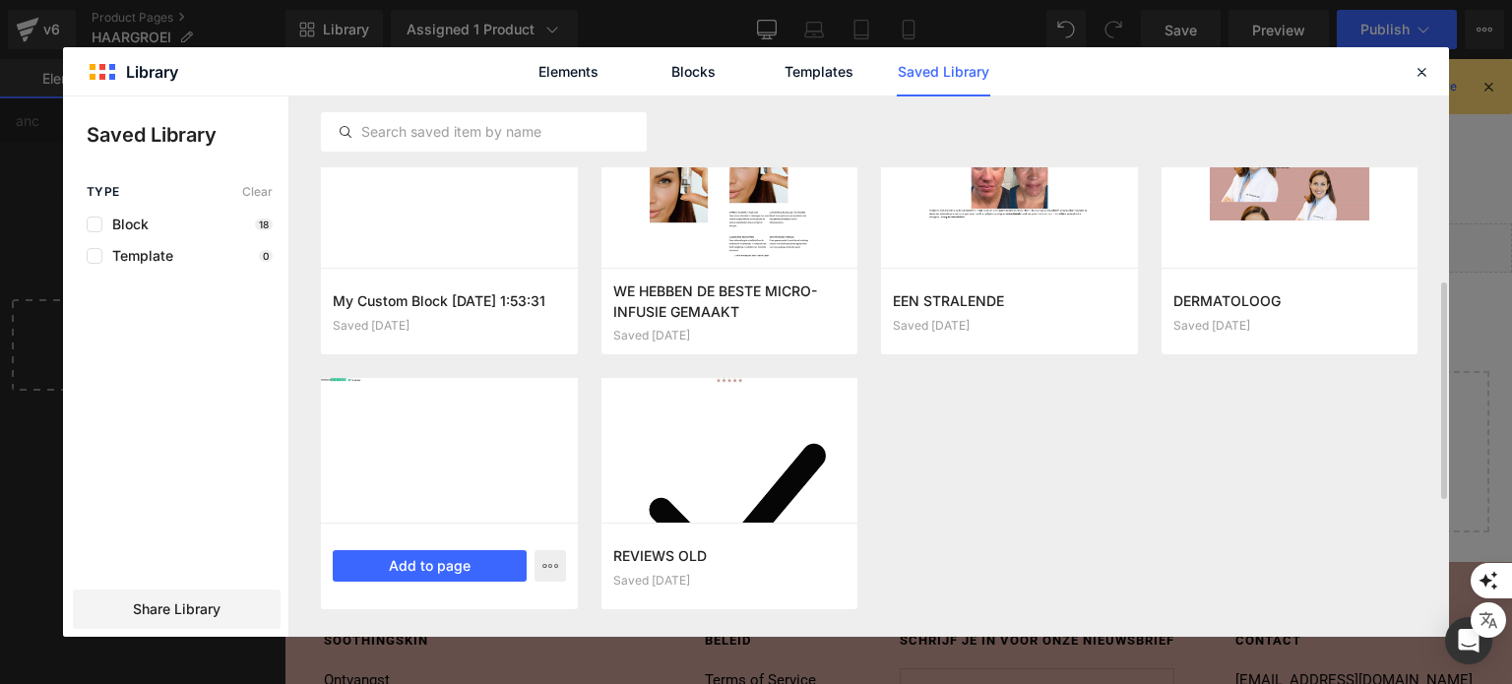
scroll to position [710, 0]
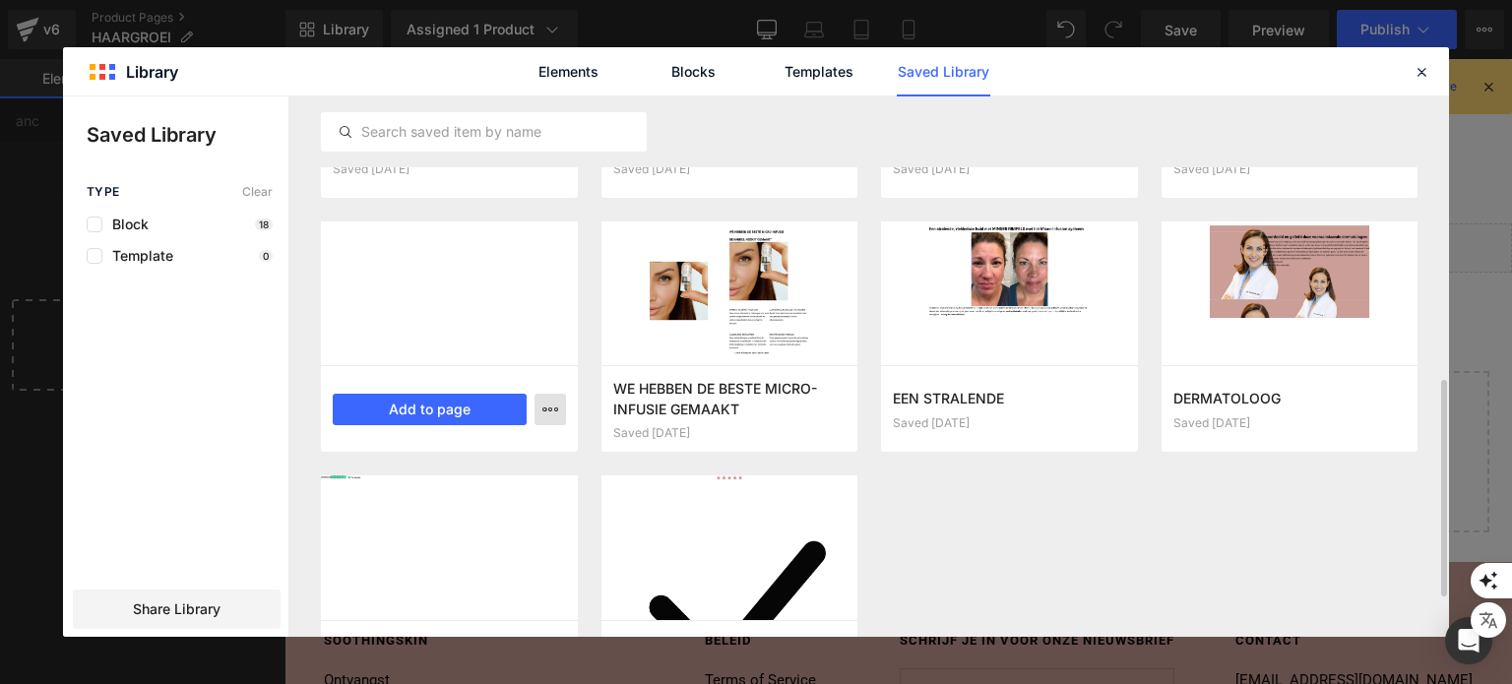
click at [561, 420] on button "button" at bounding box center [549, 409] width 31 height 31
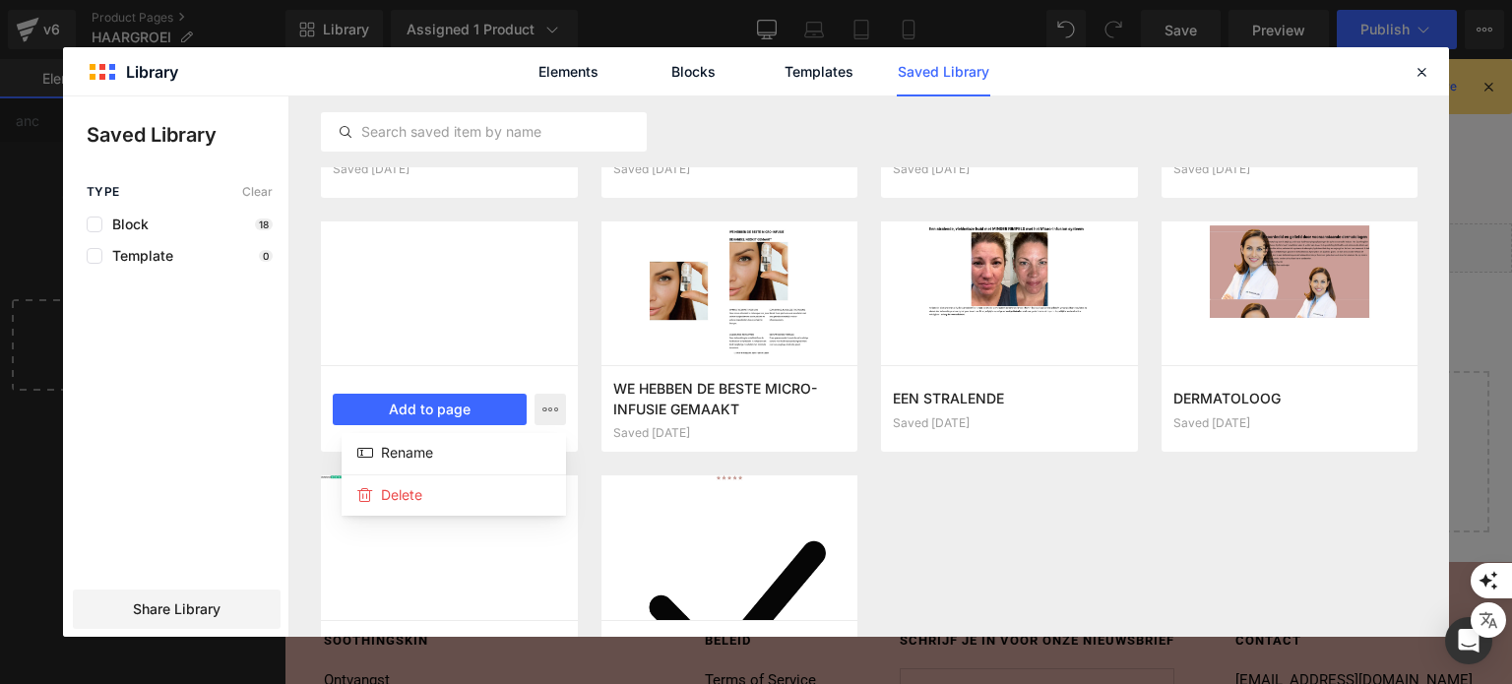
click at [551, 405] on div at bounding box center [756, 366] width 1386 height 540
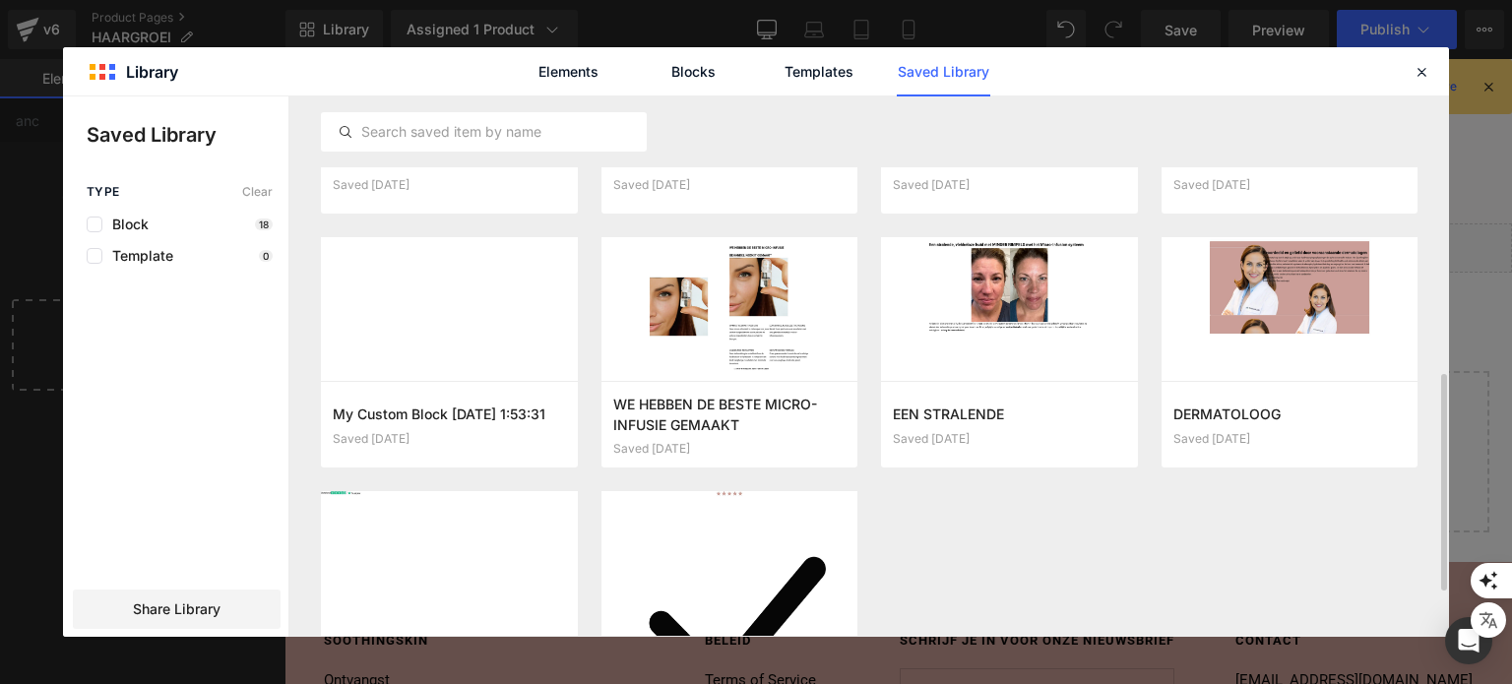
scroll to position [744, 0]
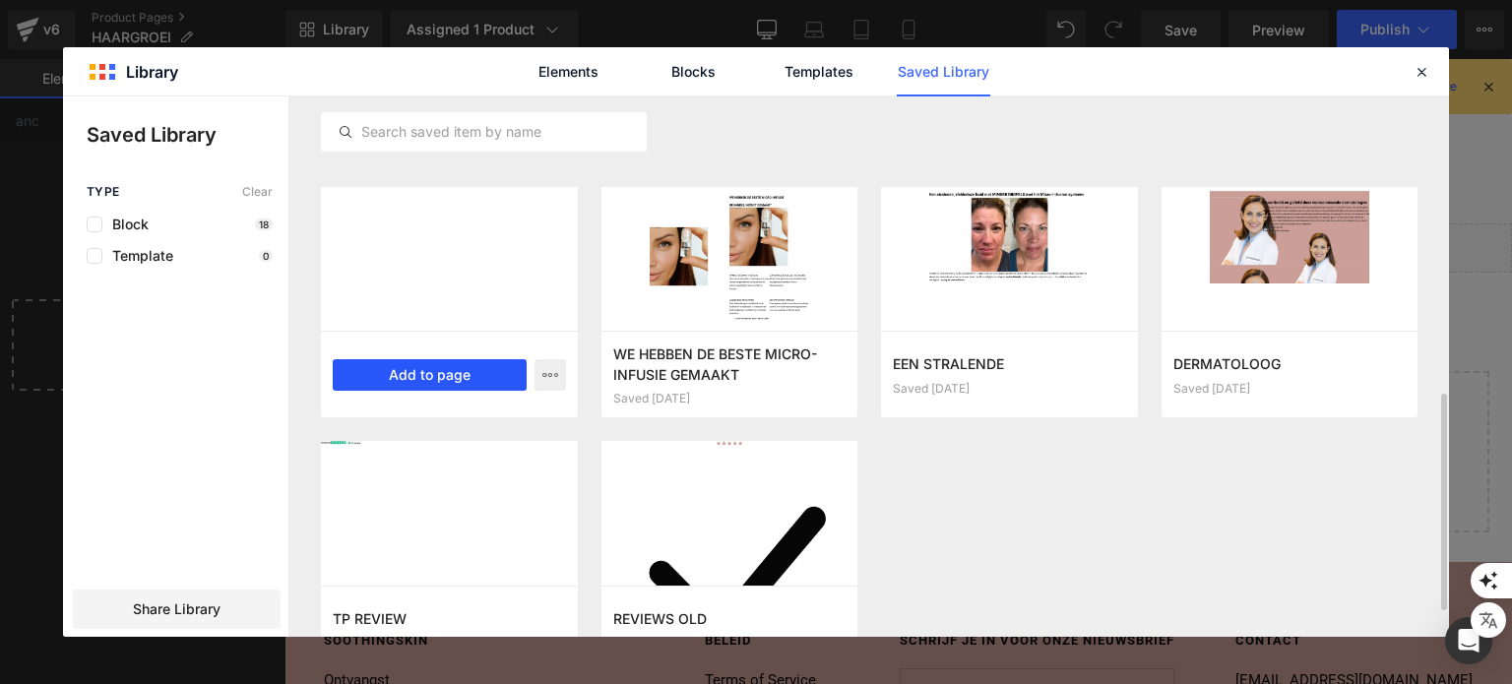
click at [472, 369] on button "Add to page" at bounding box center [430, 374] width 194 height 31
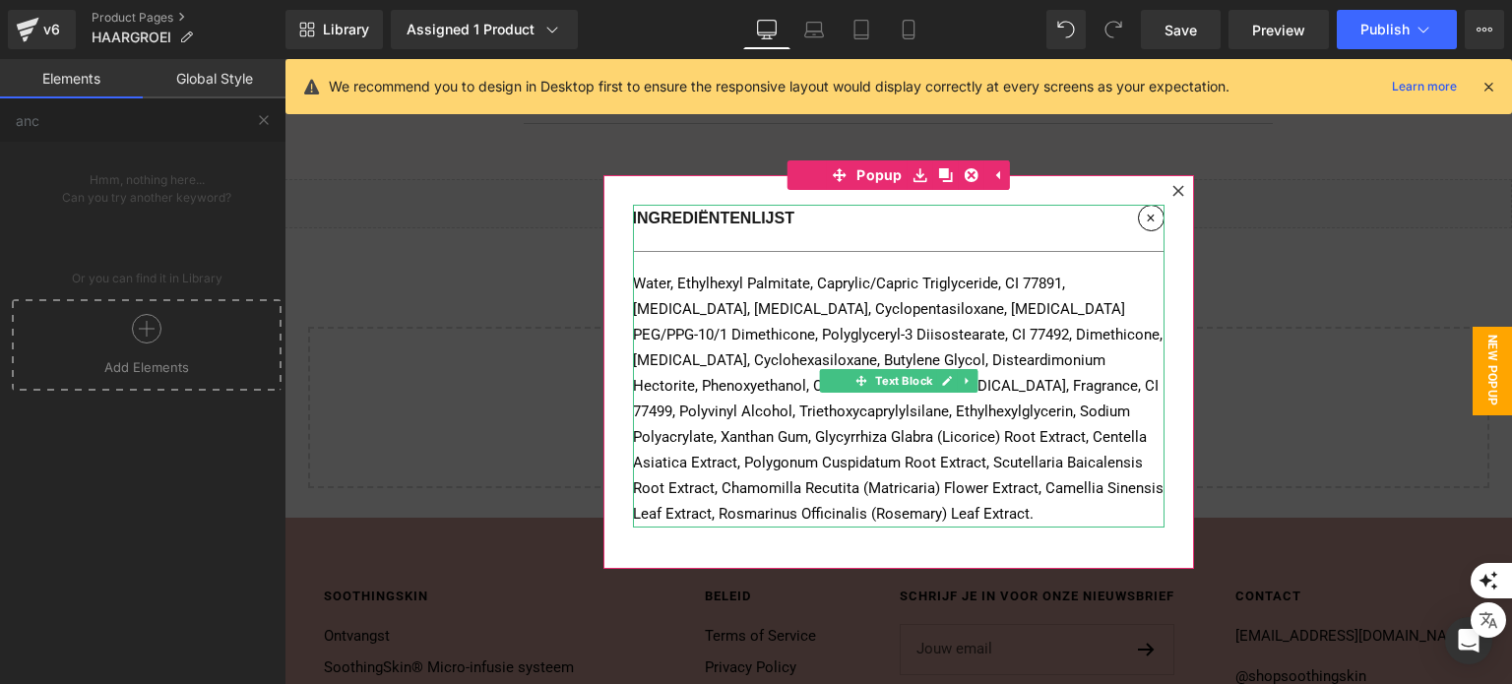
scroll to position [7343, 0]
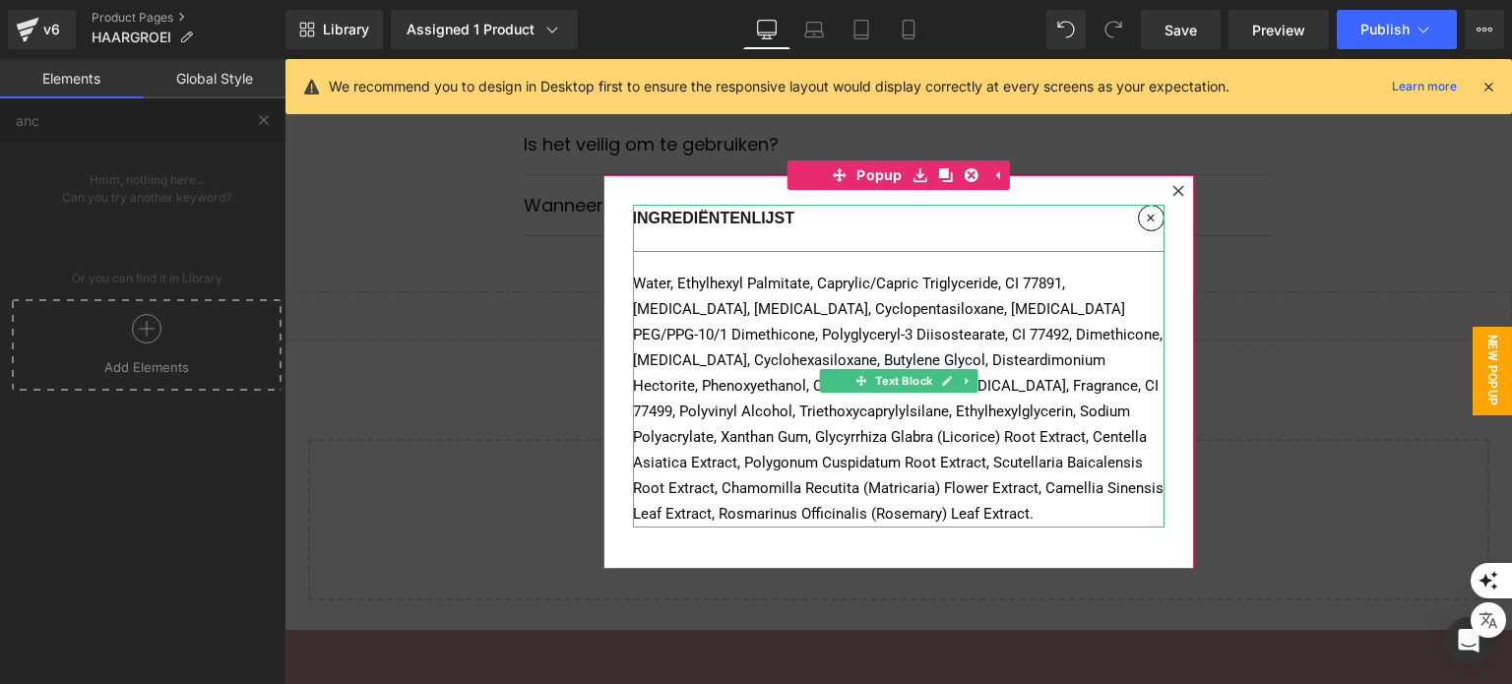
click at [1146, 220] on button "×" at bounding box center [1151, 218] width 27 height 27
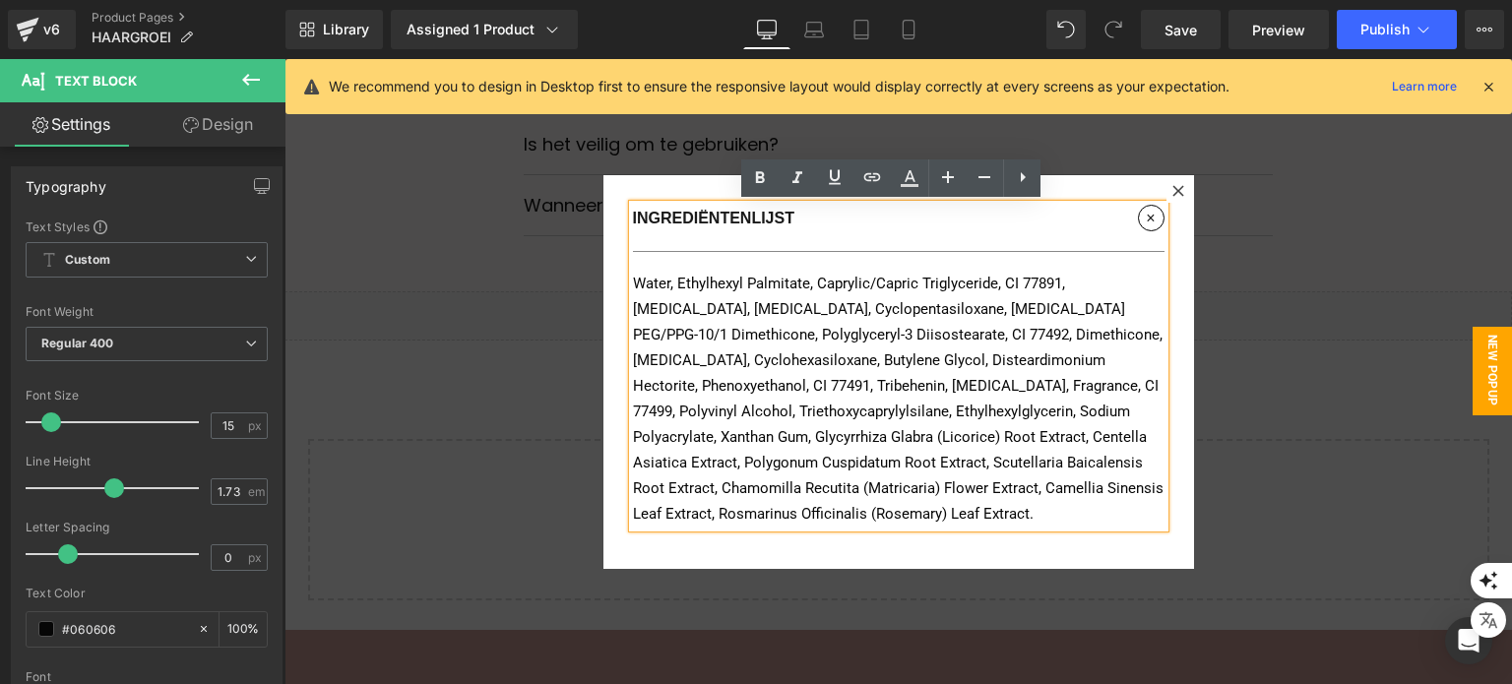
click at [1173, 190] on icon at bounding box center [1178, 191] width 12 height 12
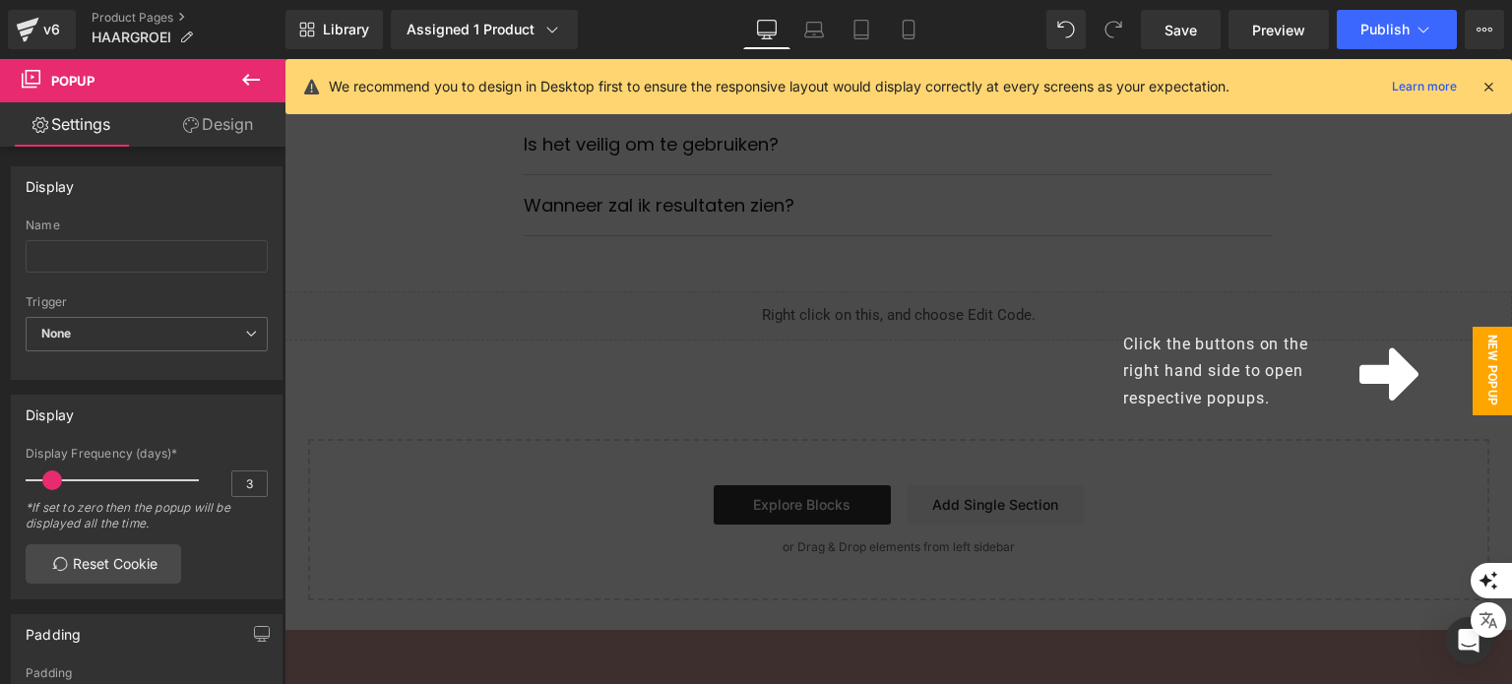
click at [1474, 365] on span "New Popup" at bounding box center [1492, 371] width 39 height 89
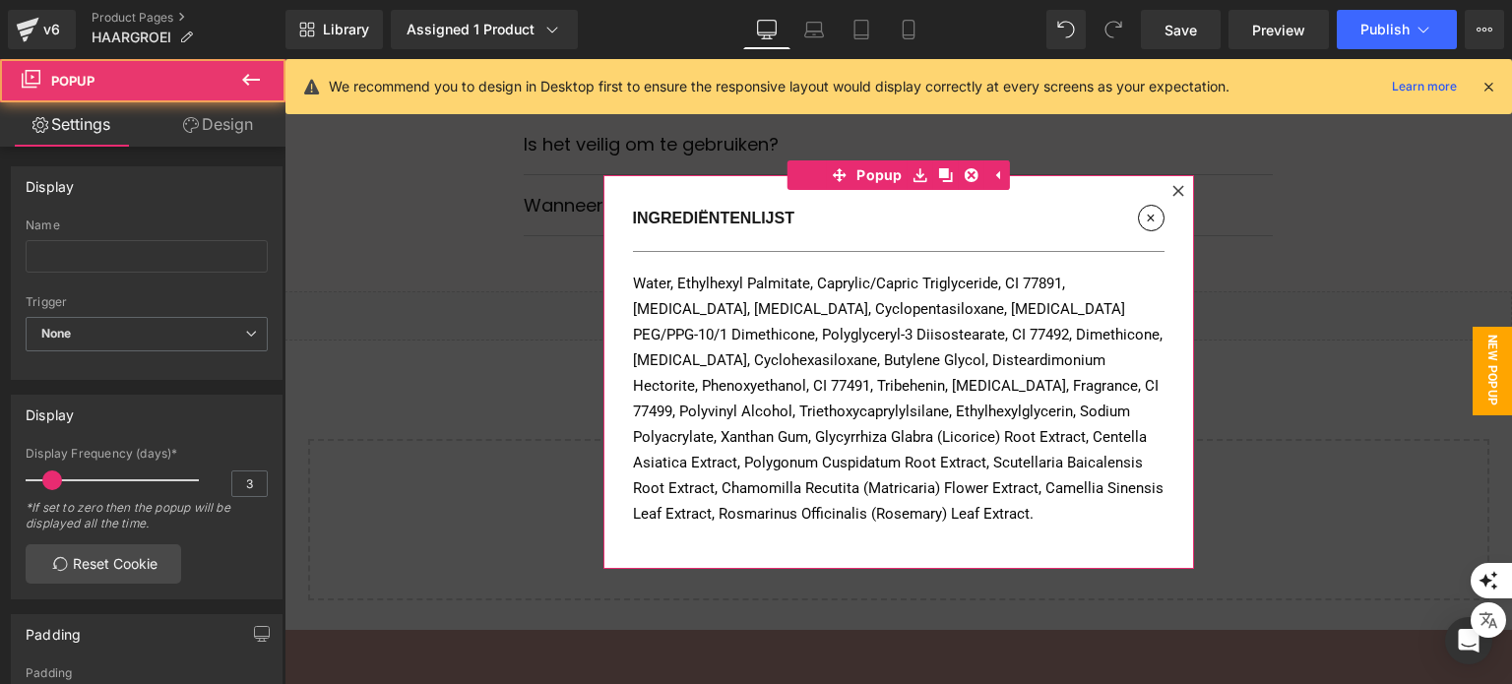
click at [1179, 197] on div at bounding box center [1178, 191] width 24 height 24
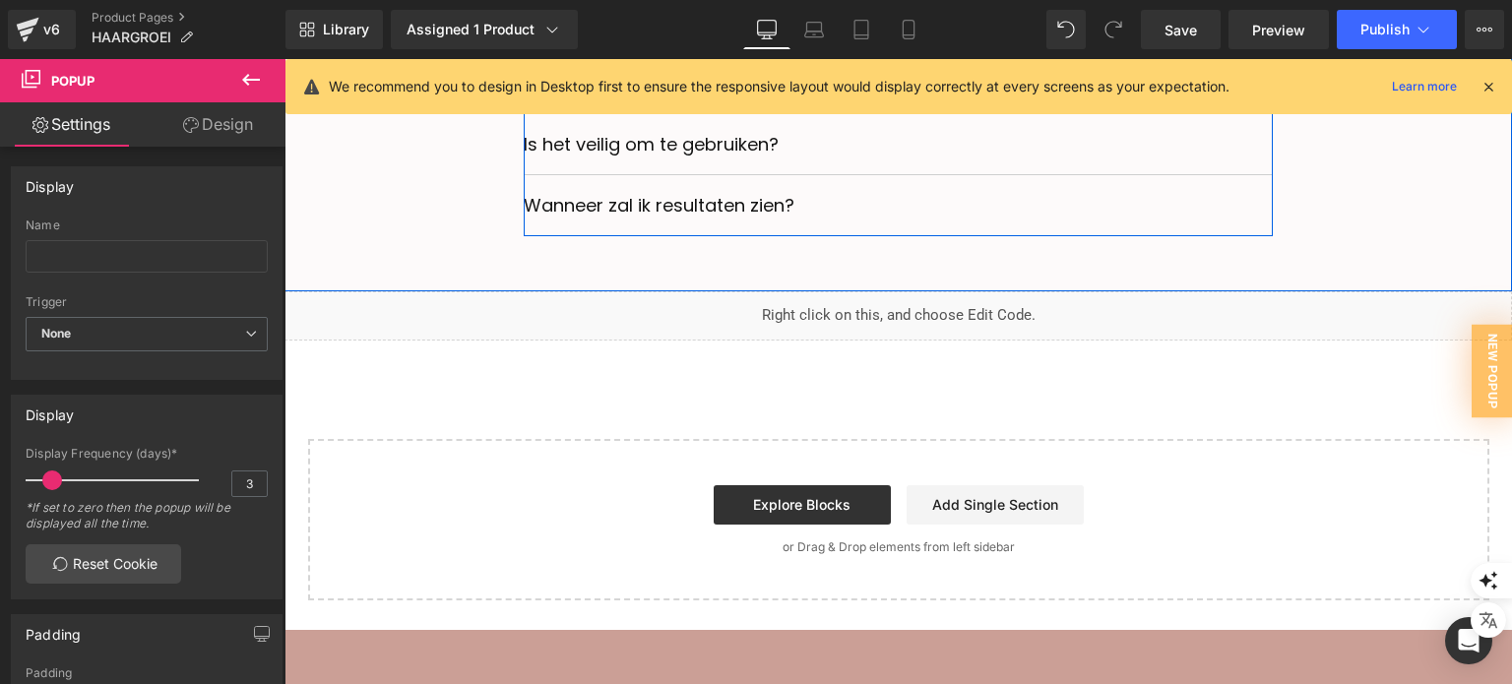
click at [1217, 253] on div "Veelgestelde Vragen Text Block Hoe groot zijn de naalden in het SoothingSkin Ha…" at bounding box center [897, 11] width 1227 height 560
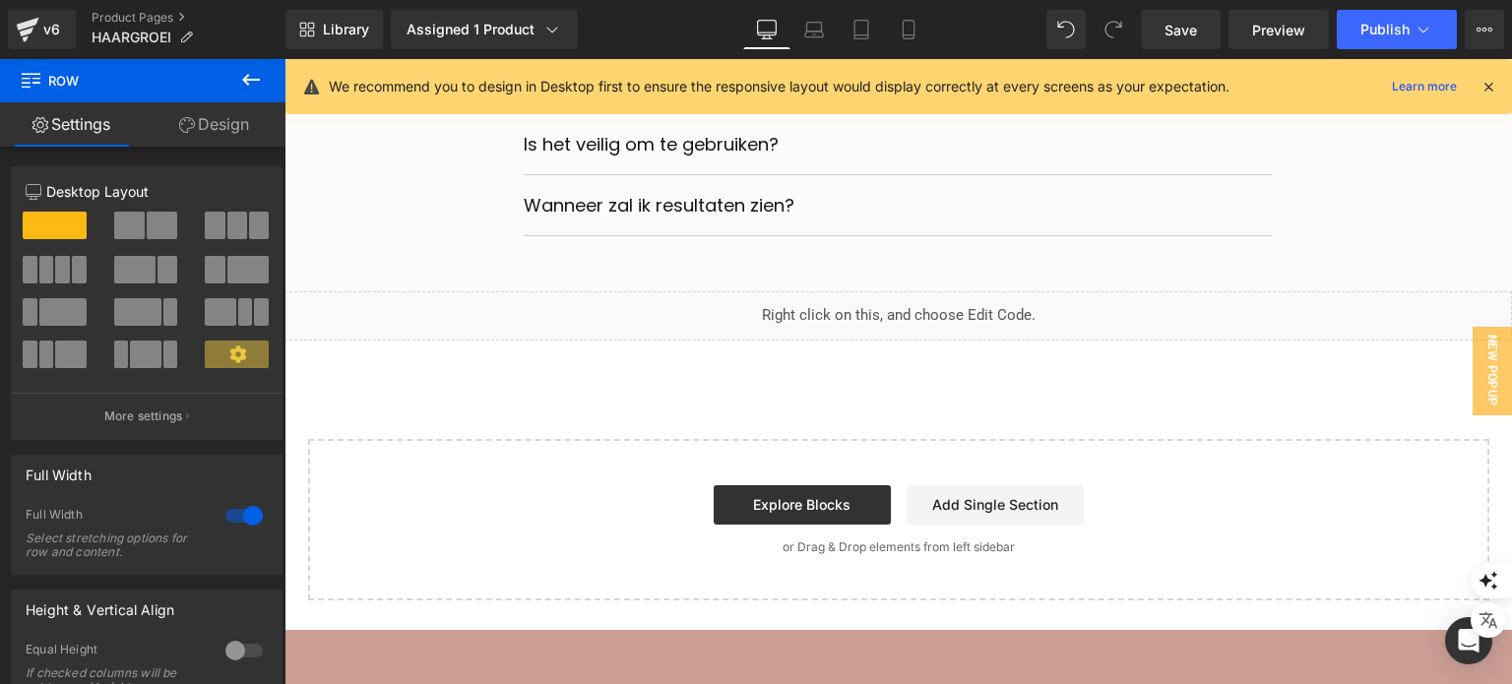
drag, startPoint x: 1485, startPoint y: 352, endPoint x: 1428, endPoint y: 361, distance: 57.8
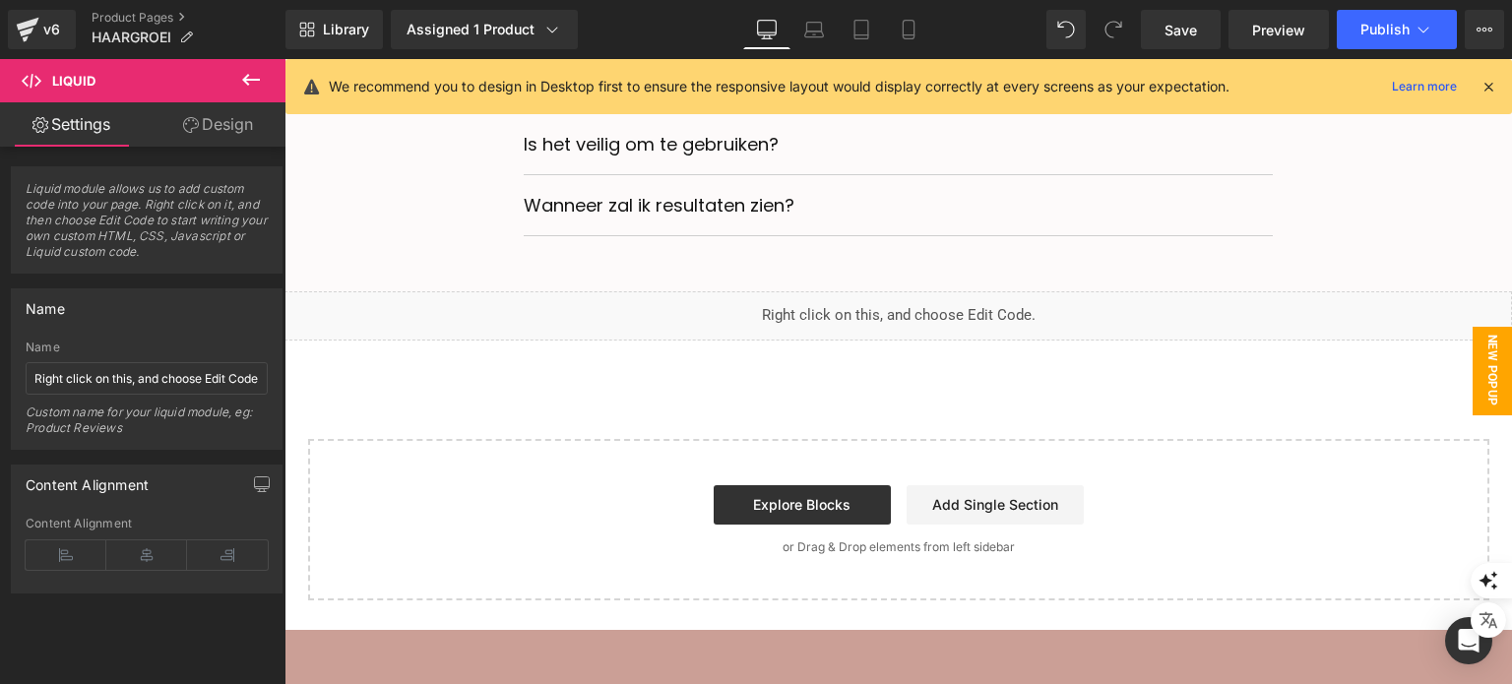
click at [1487, 359] on span "New Popup" at bounding box center [1492, 371] width 39 height 89
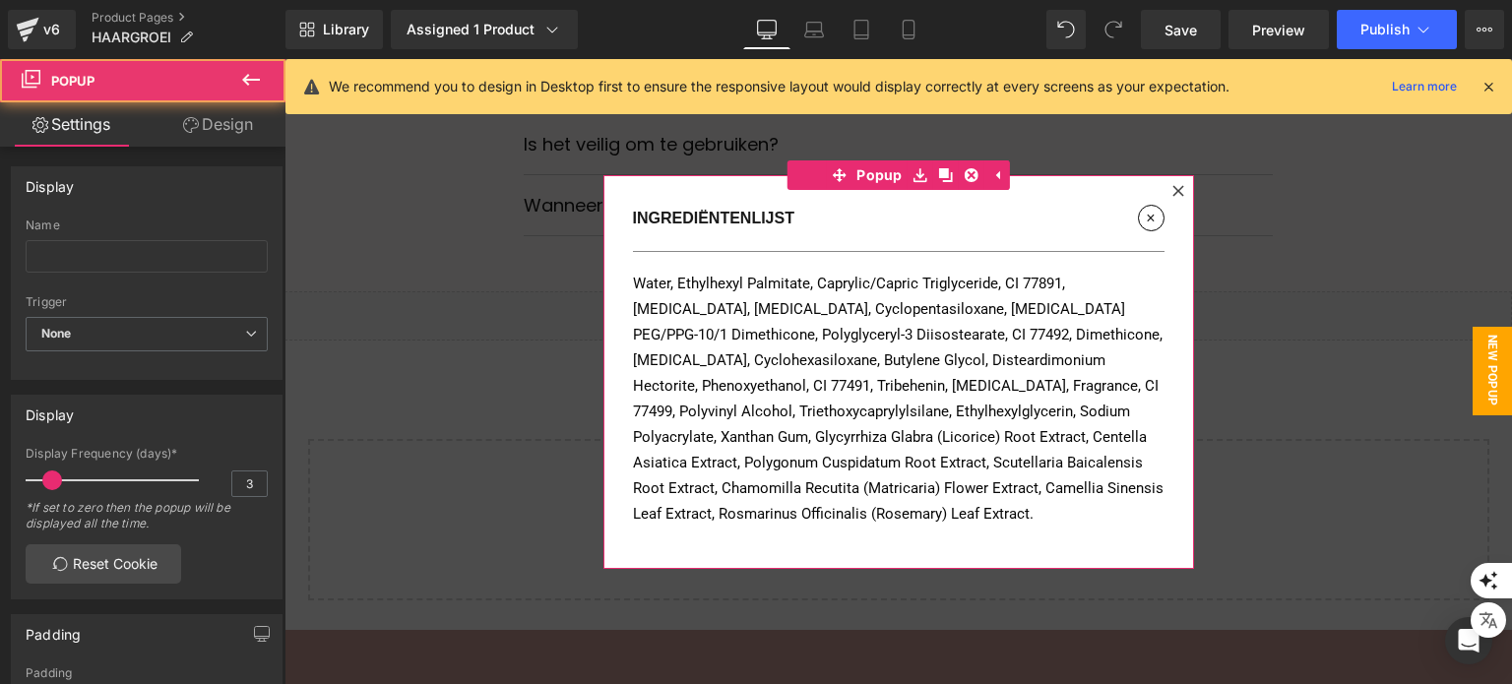
click at [1172, 198] on div at bounding box center [1178, 191] width 24 height 24
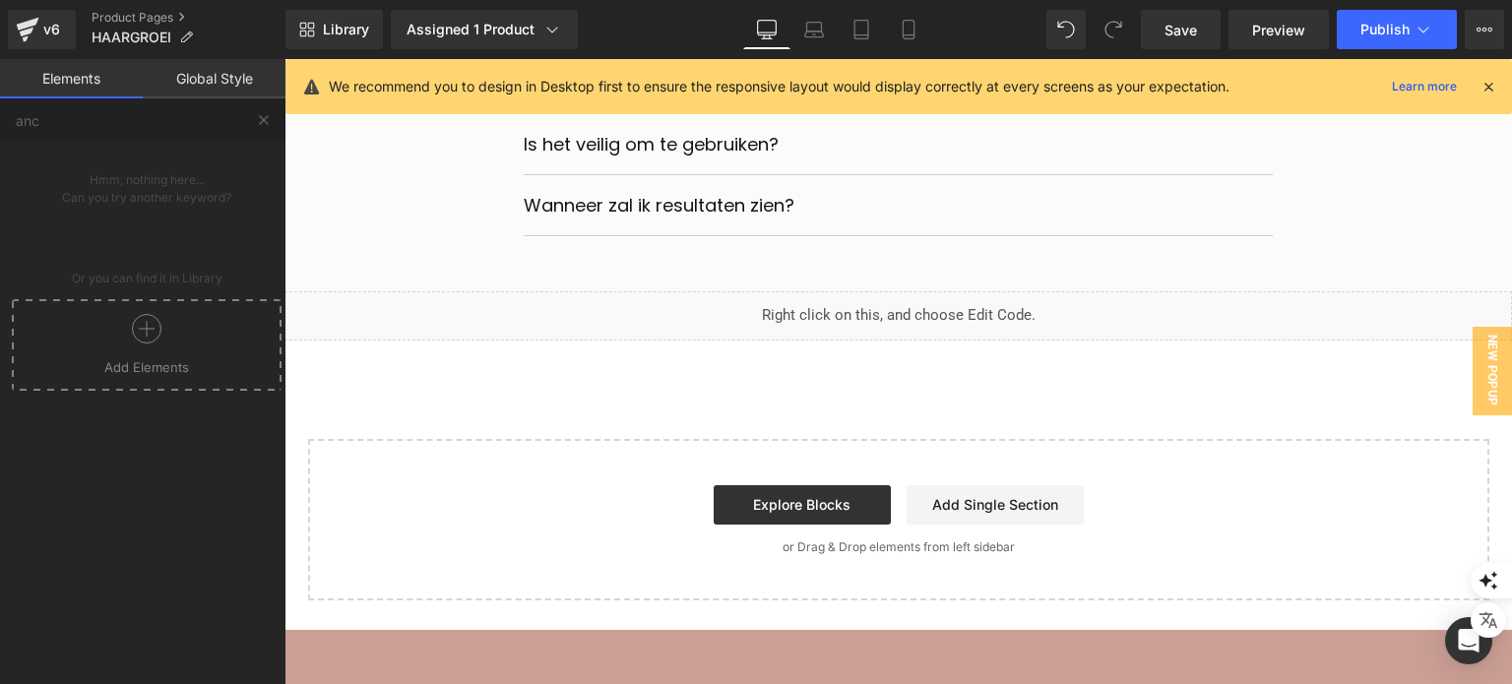
drag, startPoint x: 1485, startPoint y: 361, endPoint x: 957, endPoint y: 417, distance: 531.5
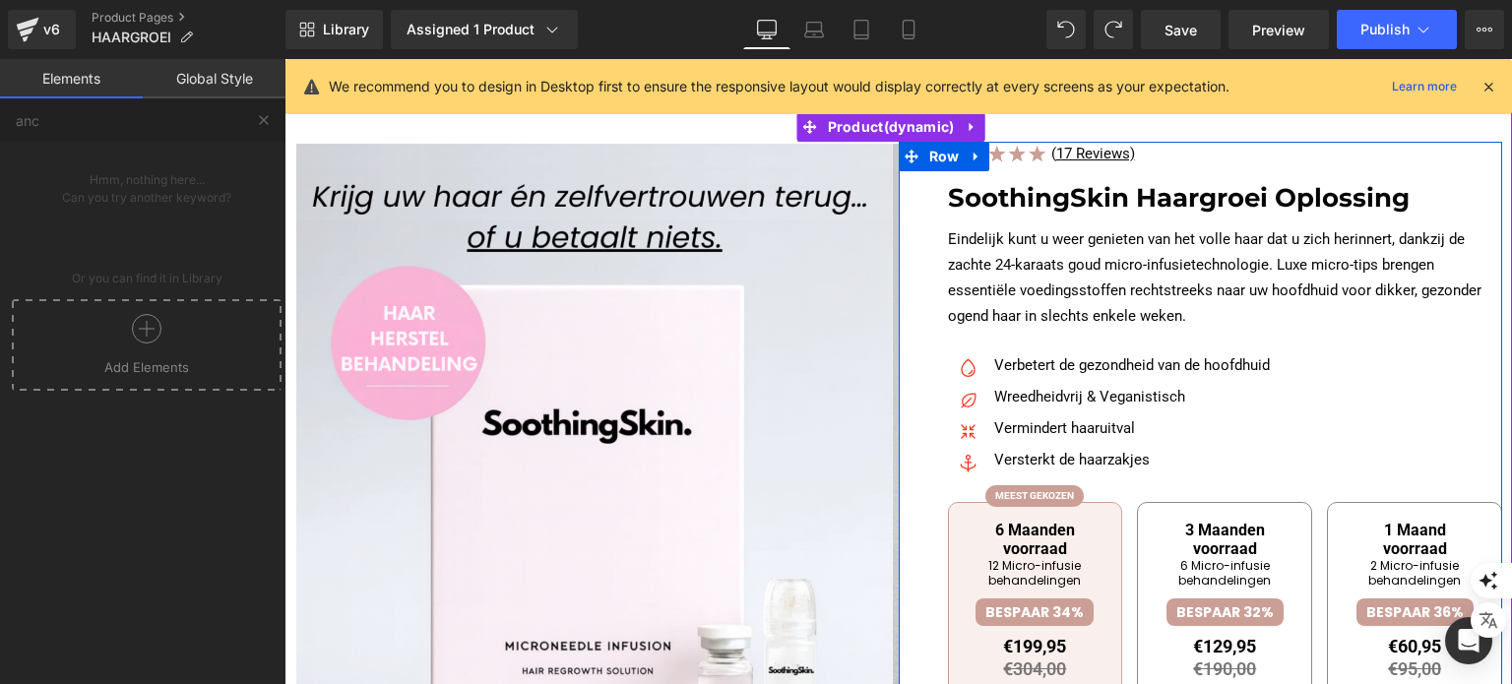
scroll to position [295, 0]
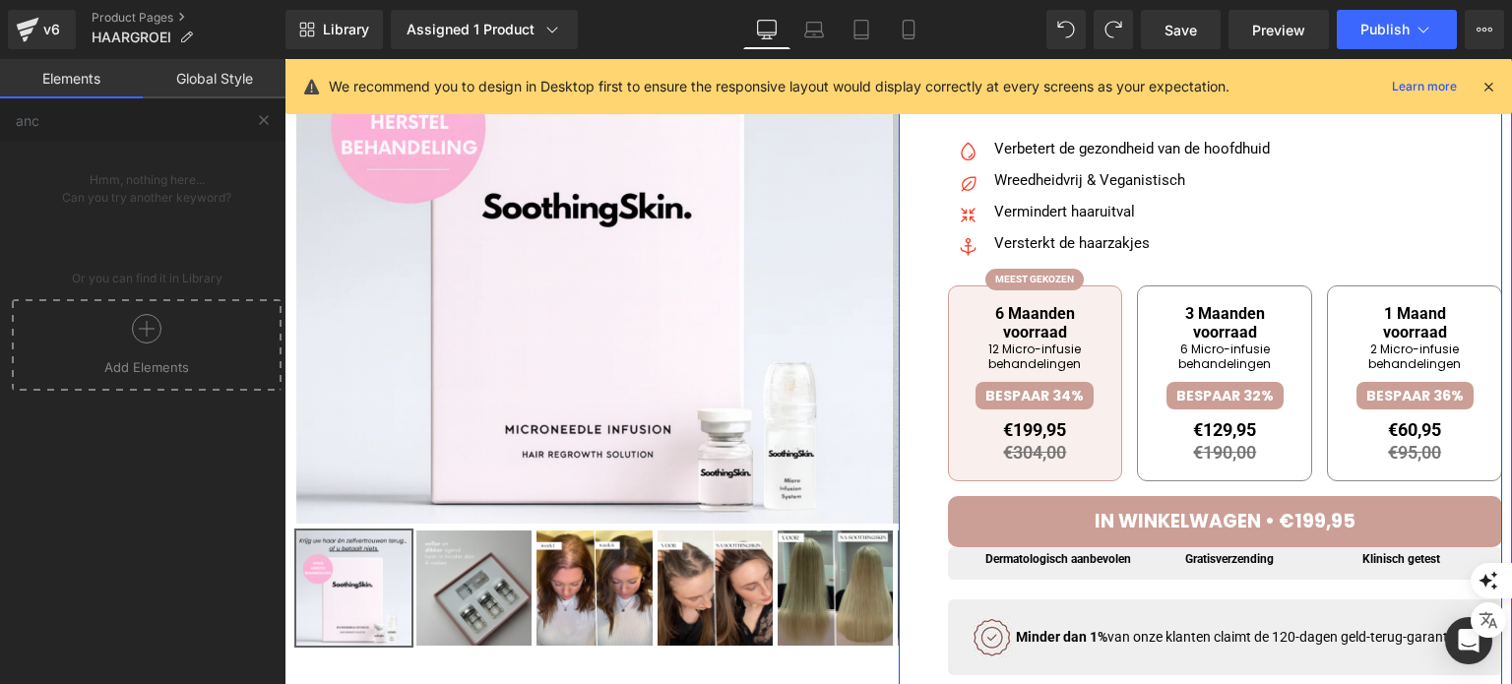
click at [1063, 517] on button "IN WINKELWAGEN • €199,95" at bounding box center [1225, 521] width 555 height 51
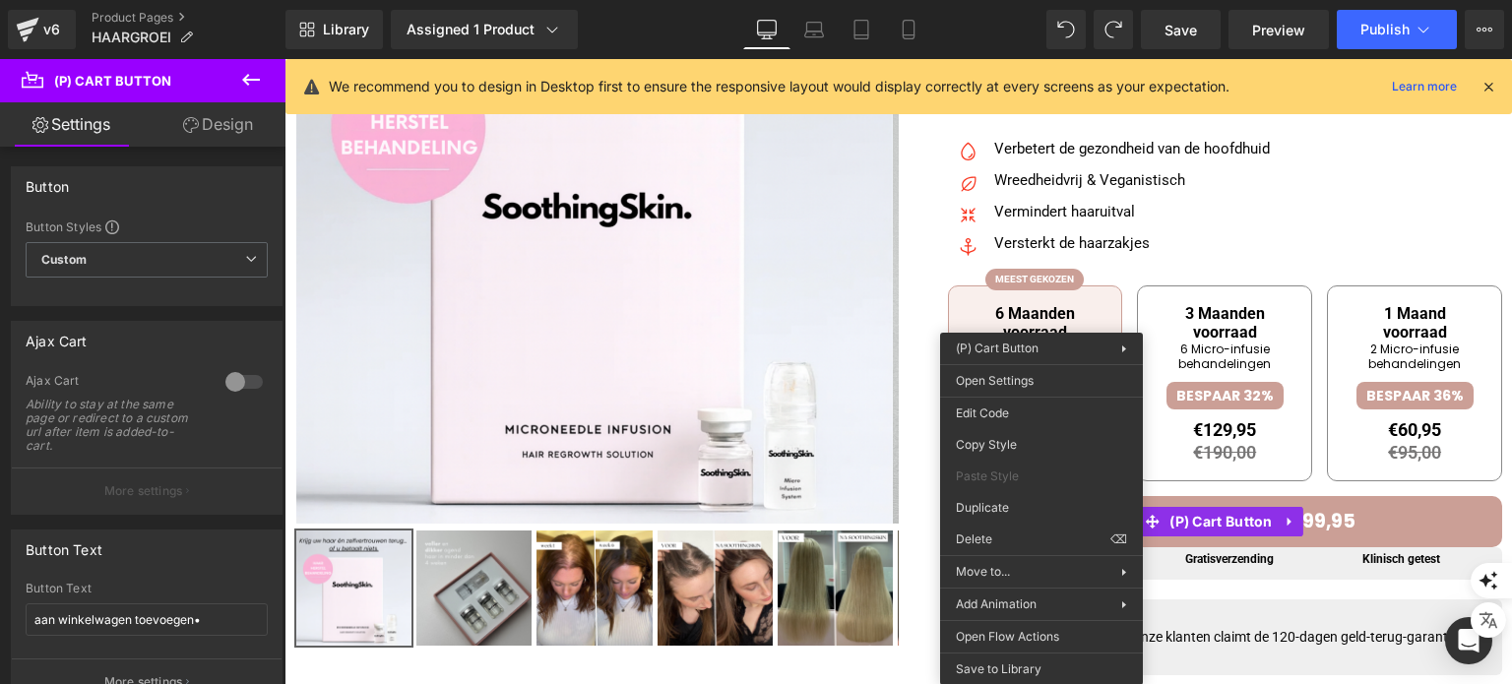
drag, startPoint x: 147, startPoint y: 144, endPoint x: 118, endPoint y: 214, distance: 75.5
click at [148, 143] on link "Design" at bounding box center [218, 124] width 143 height 44
click at [169, 132] on link "Design" at bounding box center [218, 124] width 143 height 44
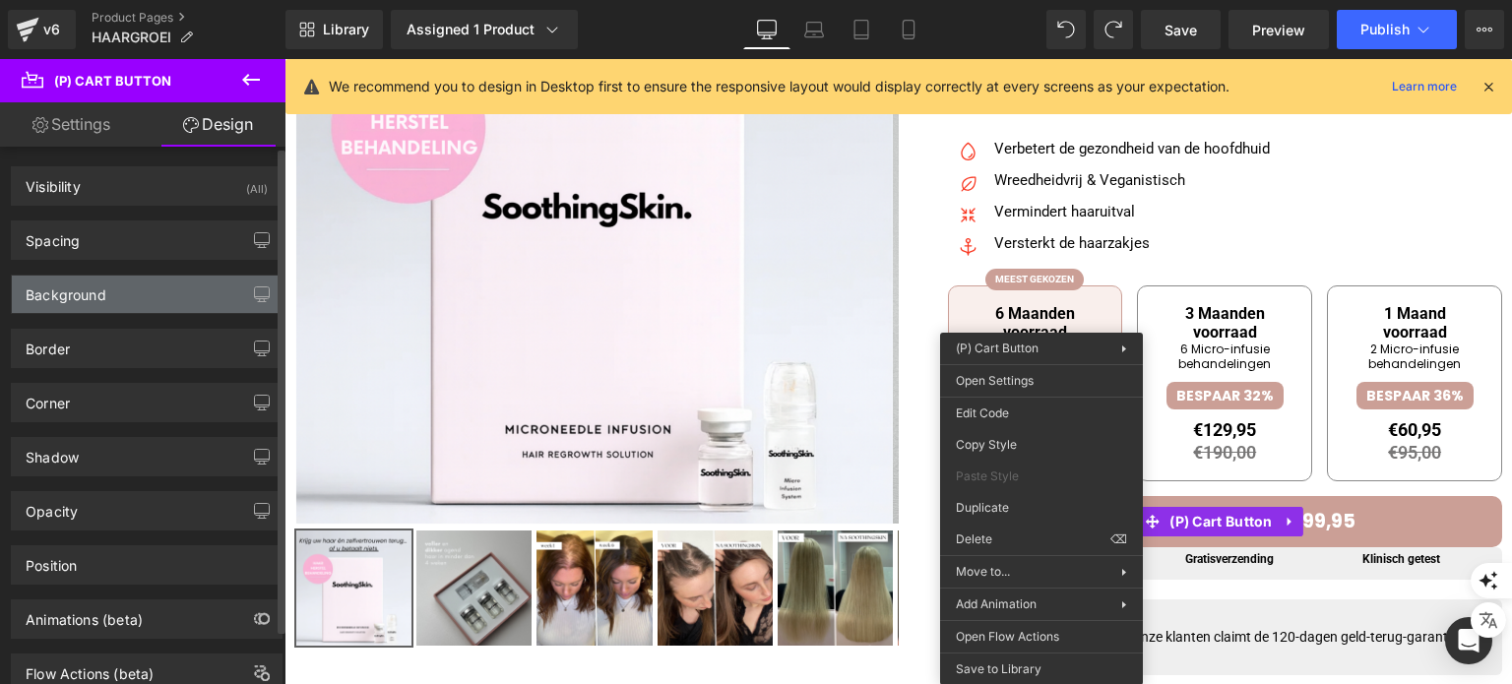
type input "#cb9f96"
type input "100"
click at [137, 294] on div "Background" at bounding box center [147, 294] width 270 height 37
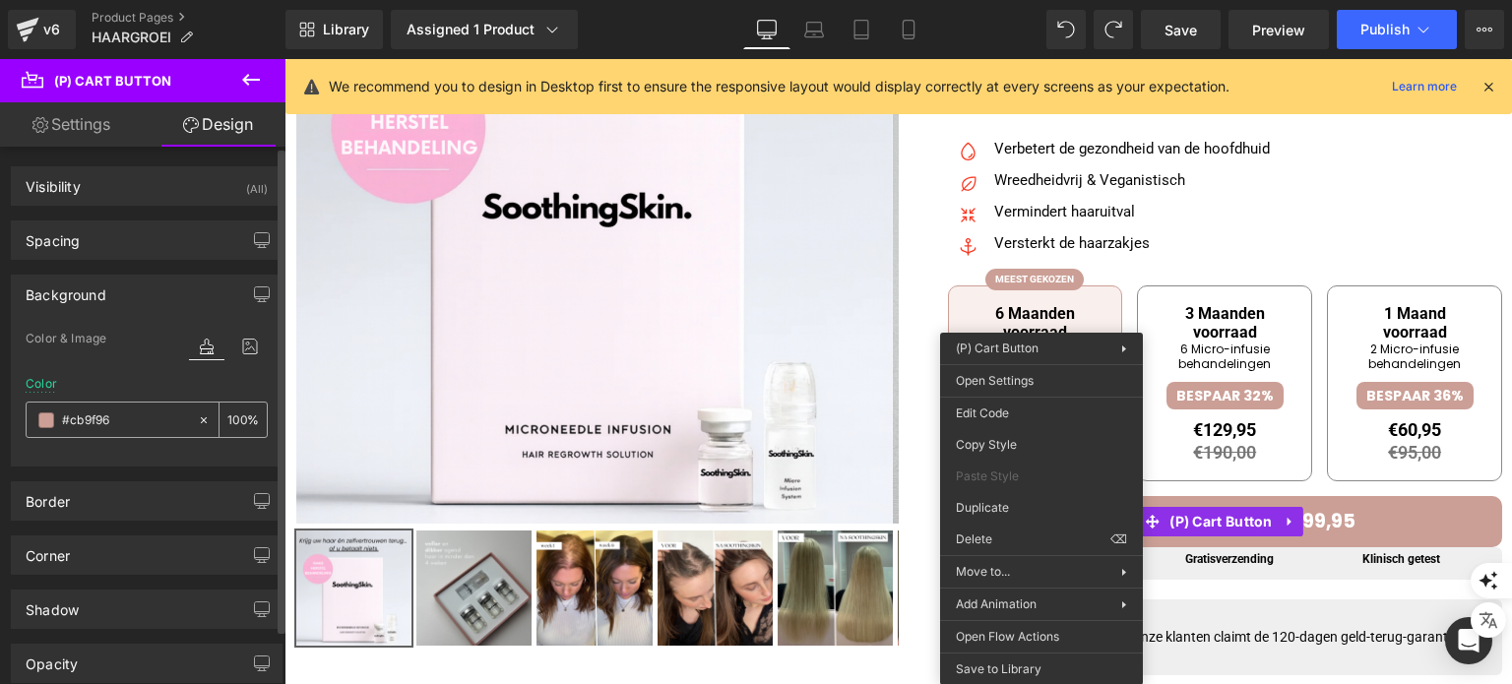
click at [54, 416] on div "#cb9f96" at bounding box center [112, 420] width 170 height 34
click at [50, 420] on span at bounding box center [46, 420] width 16 height 16
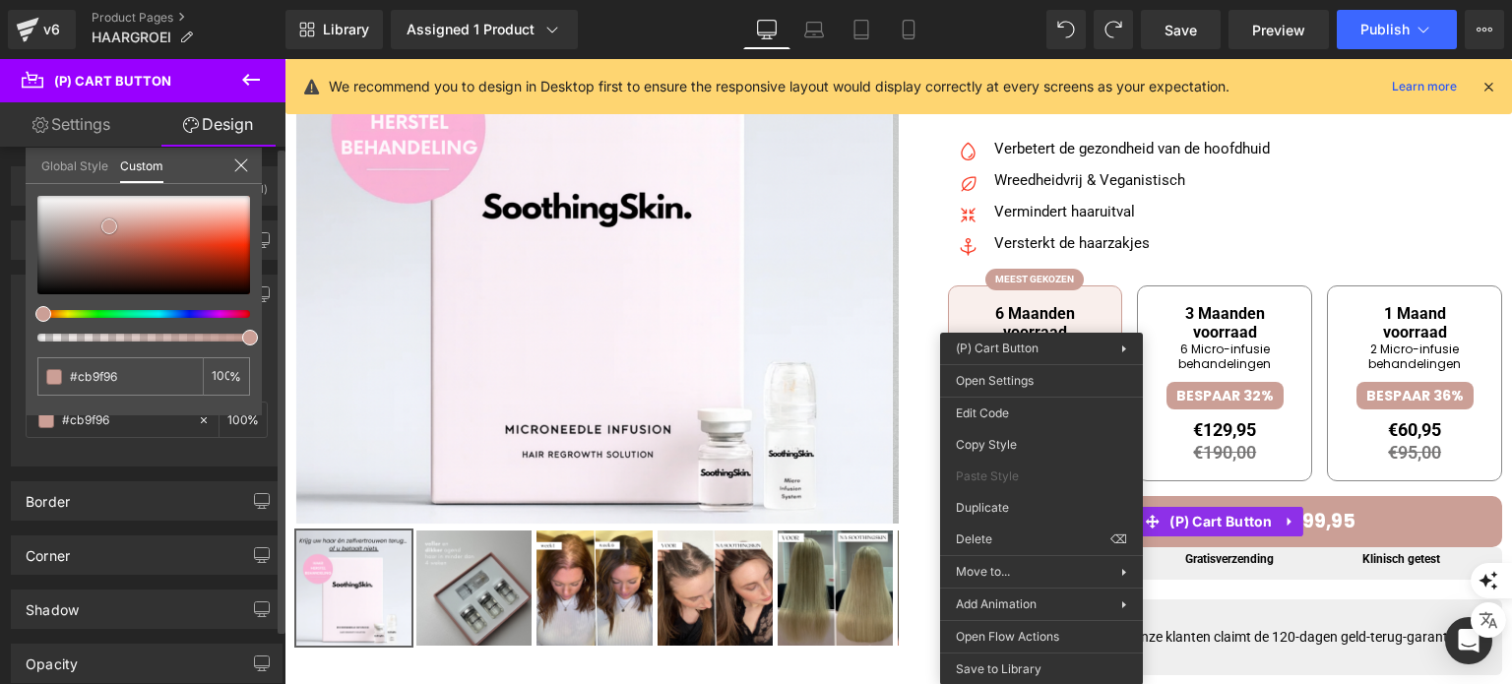
type input "#a45a4b"
type input "#9e594c"
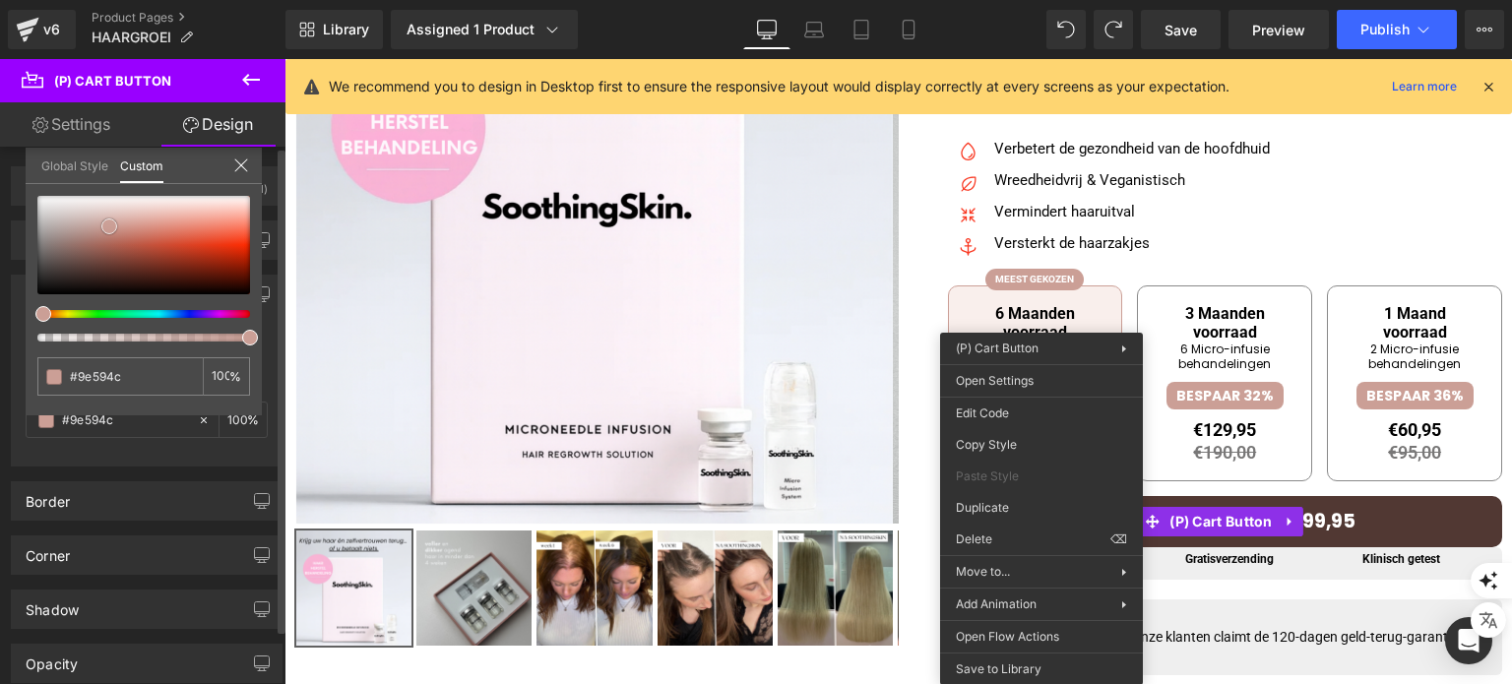
type input "#513833"
type input "#080707"
type input "#000000"
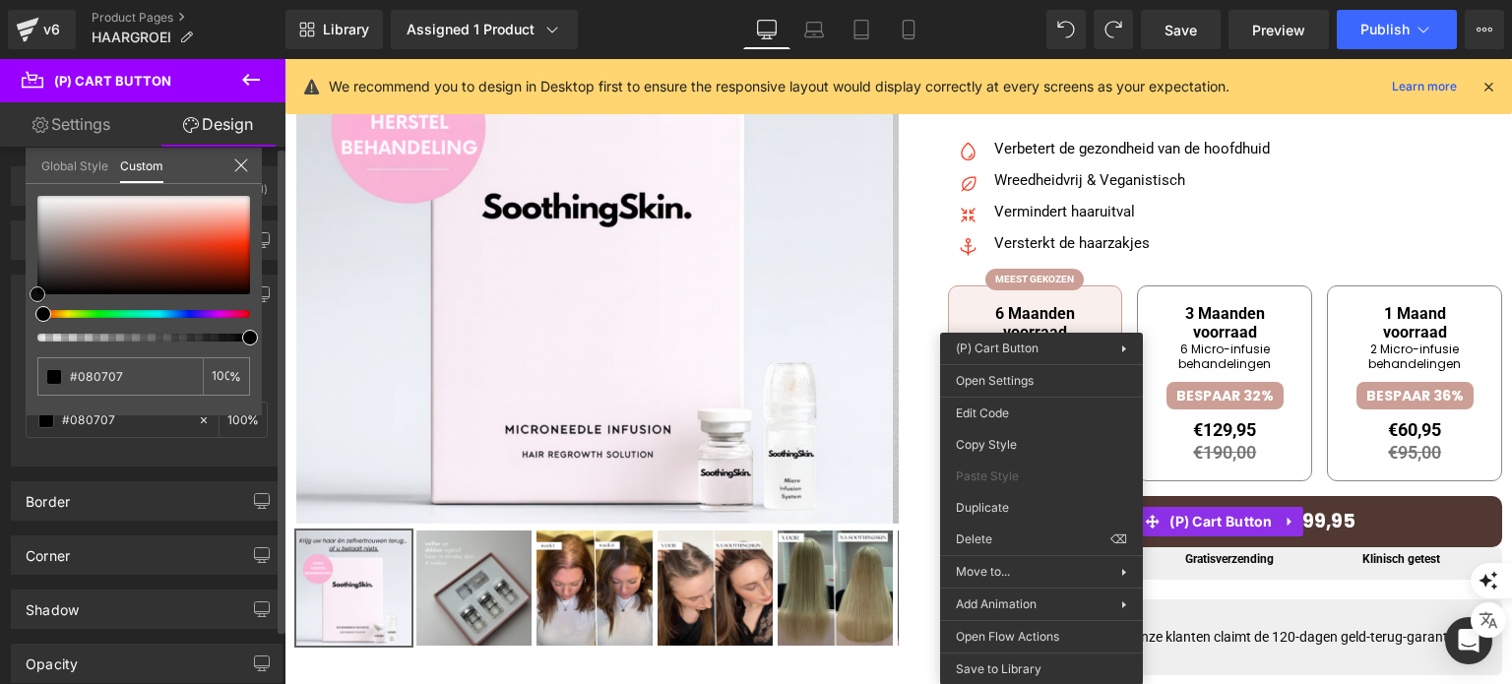
type input "#000000"
drag, startPoint x: 115, startPoint y: 247, endPoint x: 24, endPoint y: 314, distance: 113.4
click at [23, 316] on div "Background Color & Image color rgba(0, 0, 0, 1) Color #000000 100 % Image Repla…" at bounding box center [147, 363] width 294 height 207
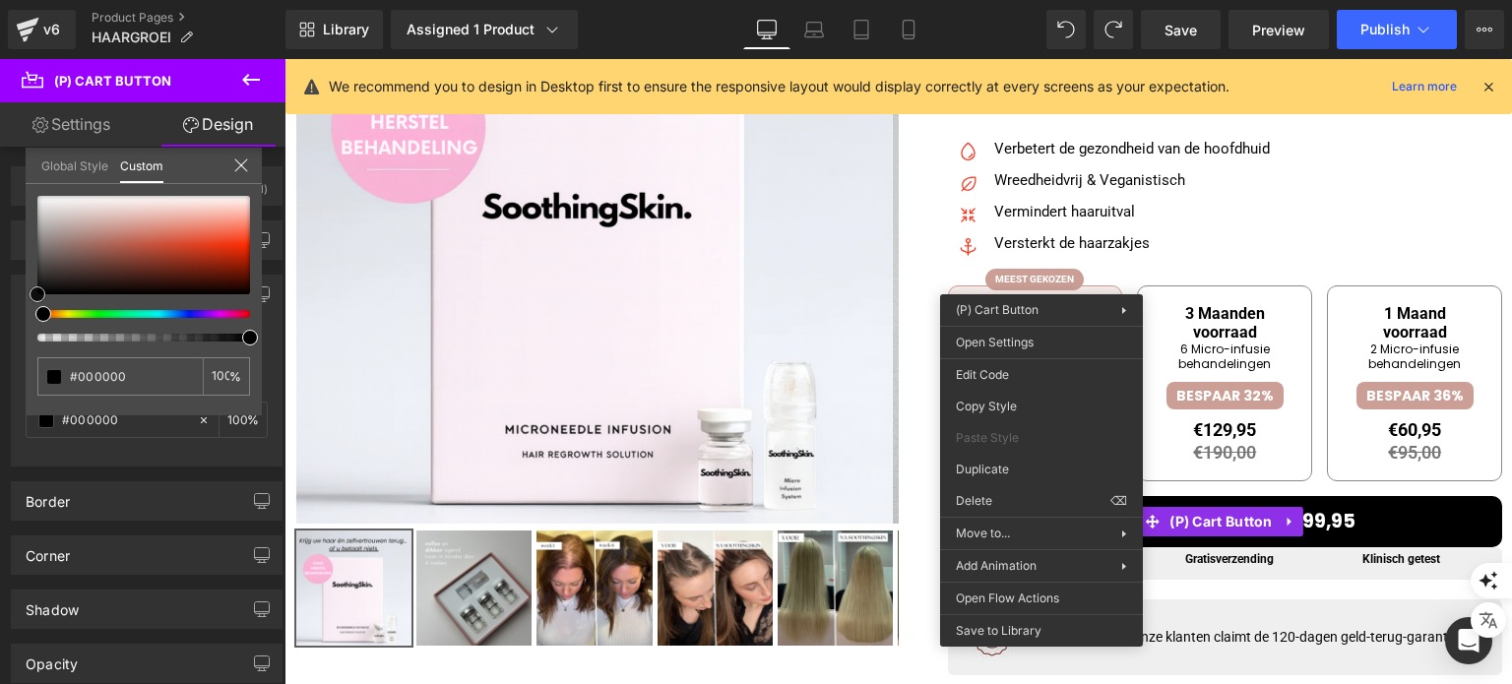
scroll to position [492, 0]
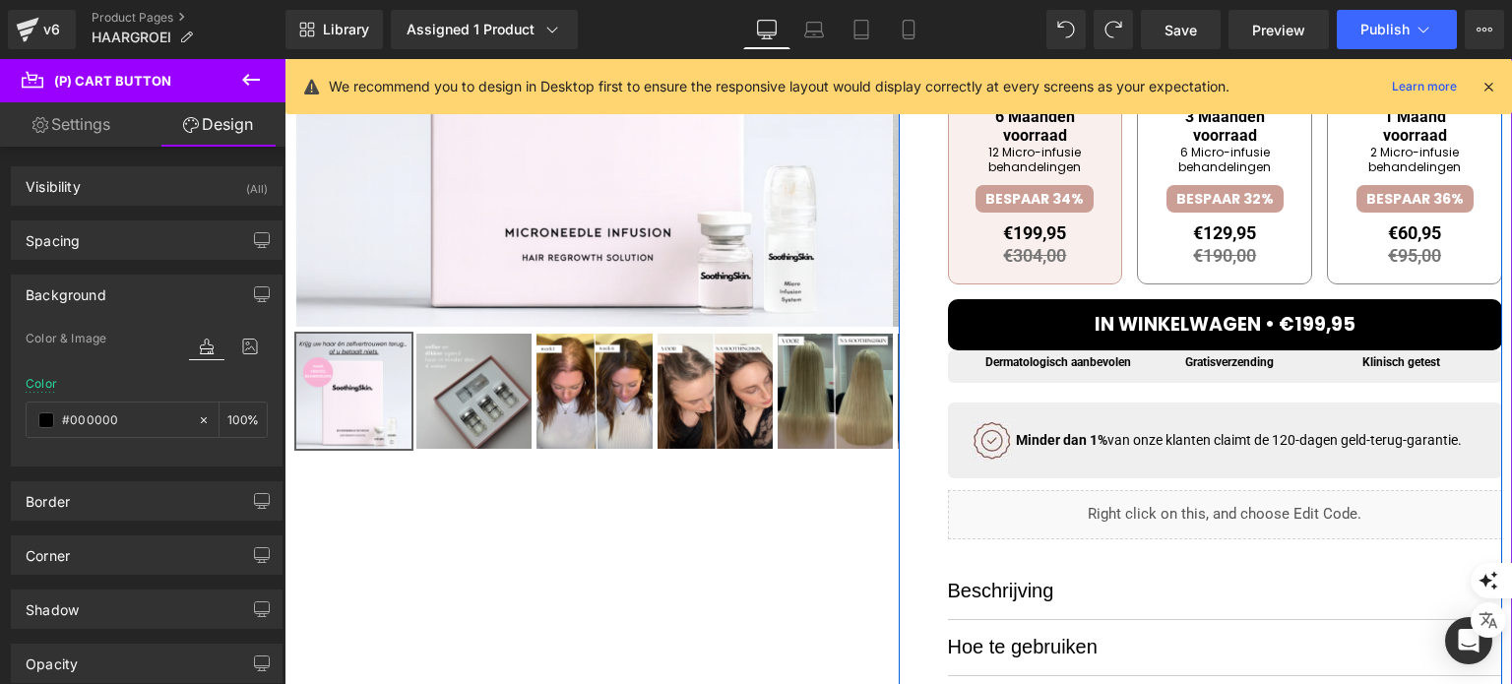
click at [925, 284] on div "Image ( 17 Reviews) Text Block Icon List SoothingSkin Haargroei Oplossing Headi…" at bounding box center [1201, 286] width 604 height 1117
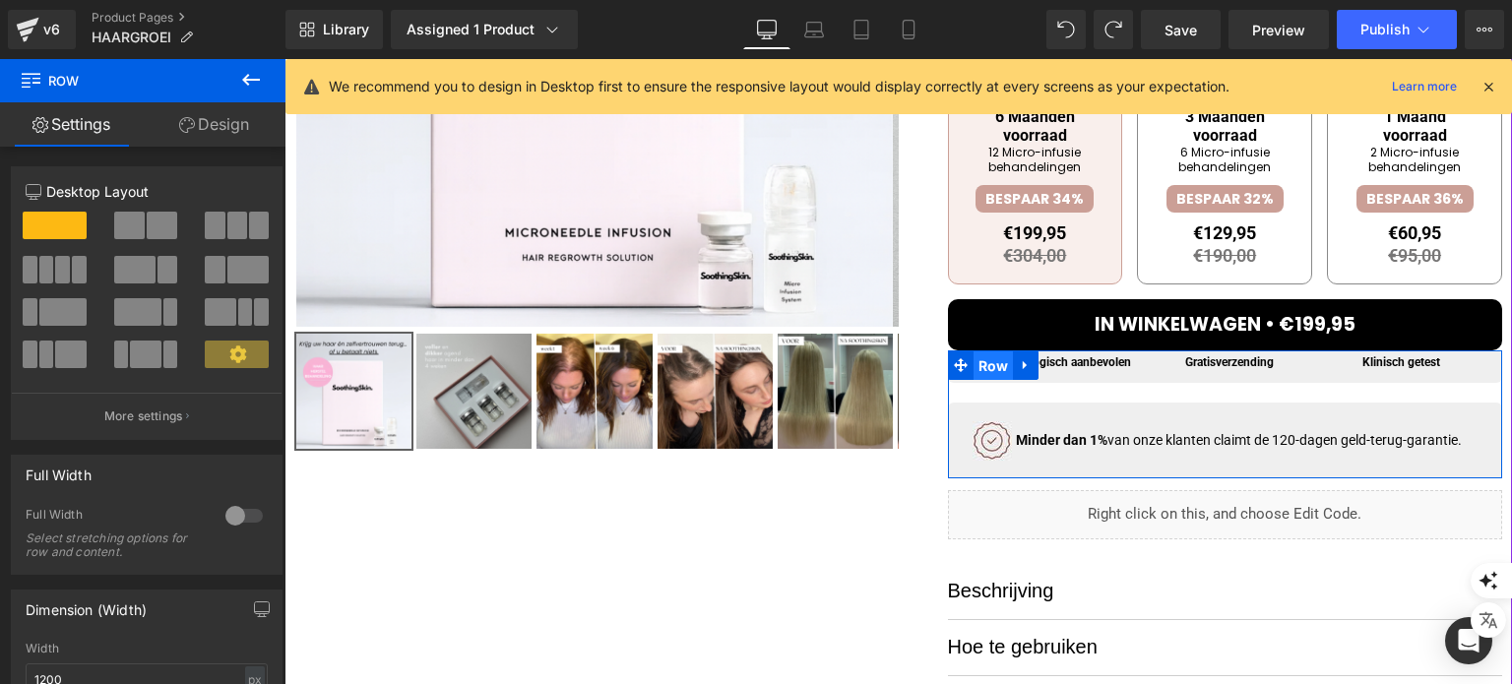
click at [998, 366] on span "Row" at bounding box center [993, 366] width 40 height 30
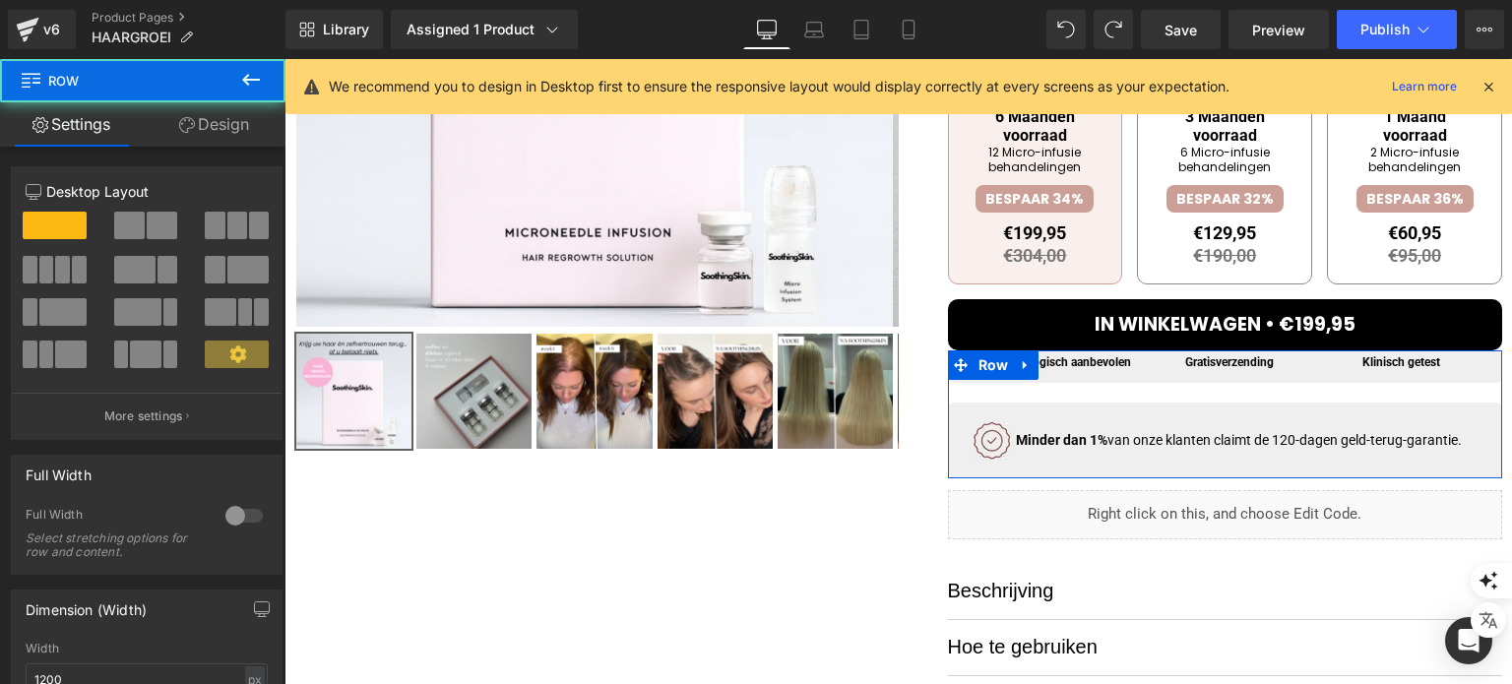
click at [178, 113] on link "Design" at bounding box center [214, 124] width 143 height 44
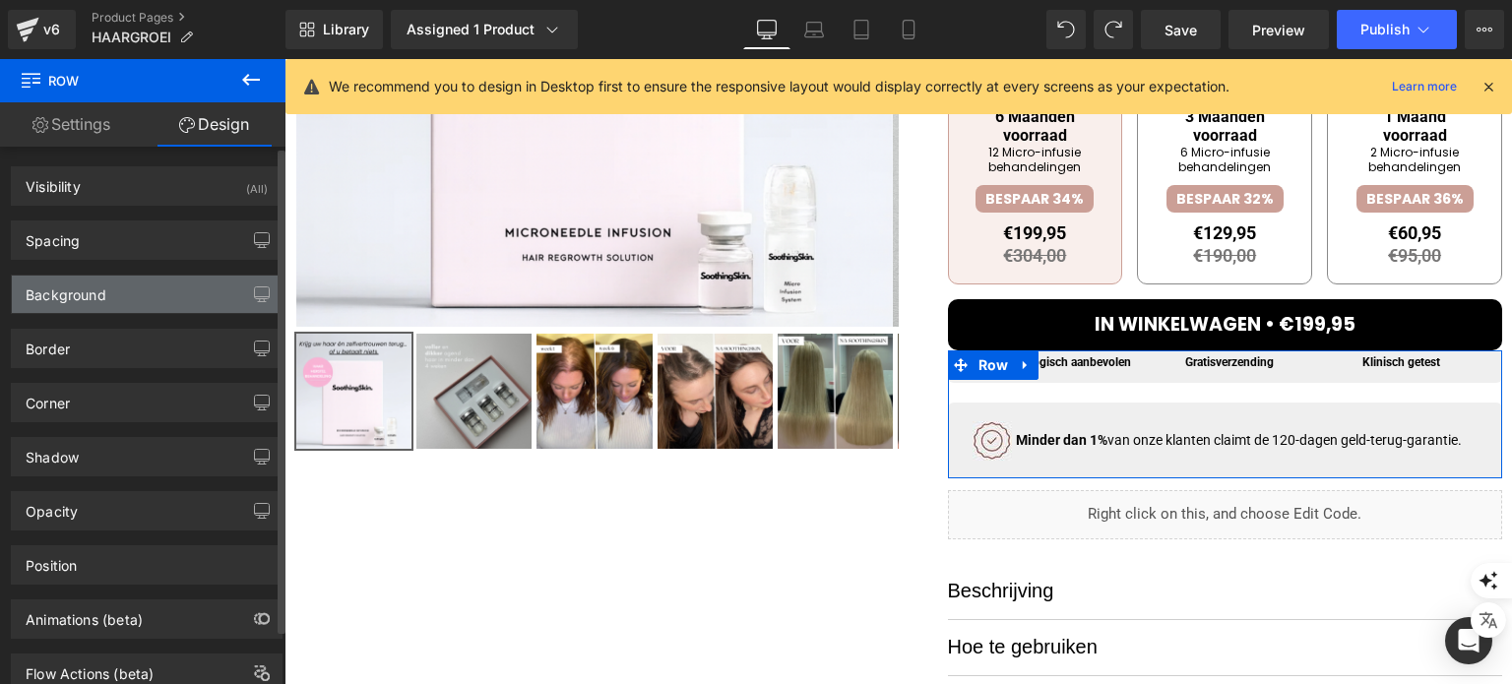
click at [142, 287] on div "Background" at bounding box center [147, 294] width 270 height 37
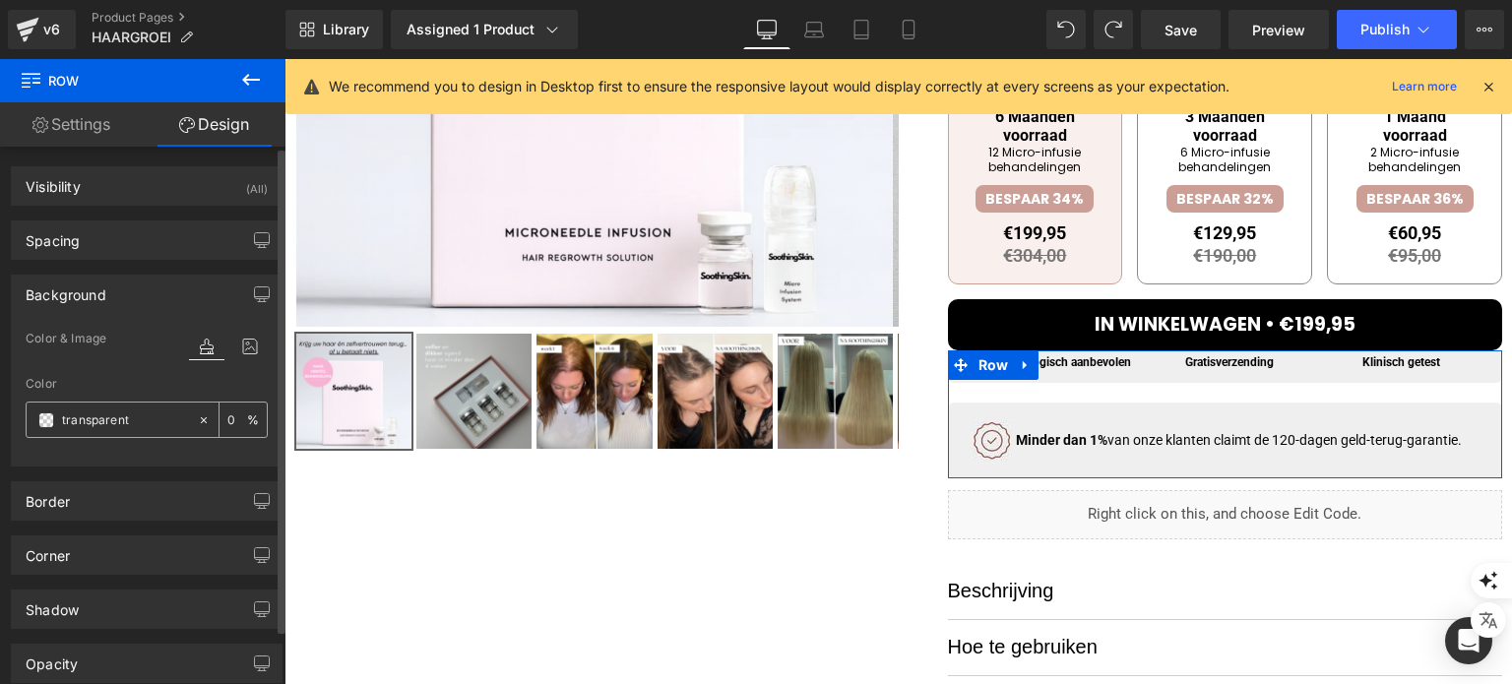
click at [122, 412] on input "transparent" at bounding box center [125, 420] width 126 height 22
type input "cb9"
type input "100"
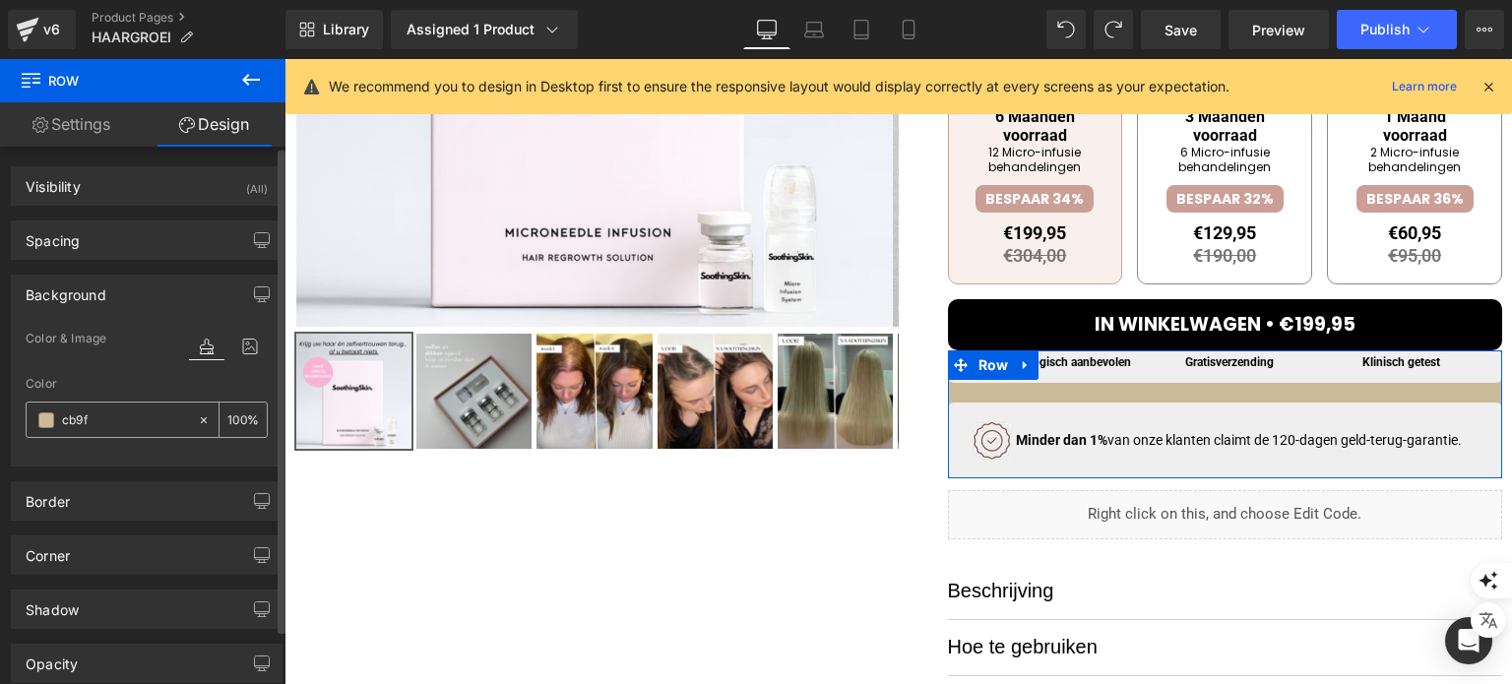
type input "cb9f9"
type input "0"
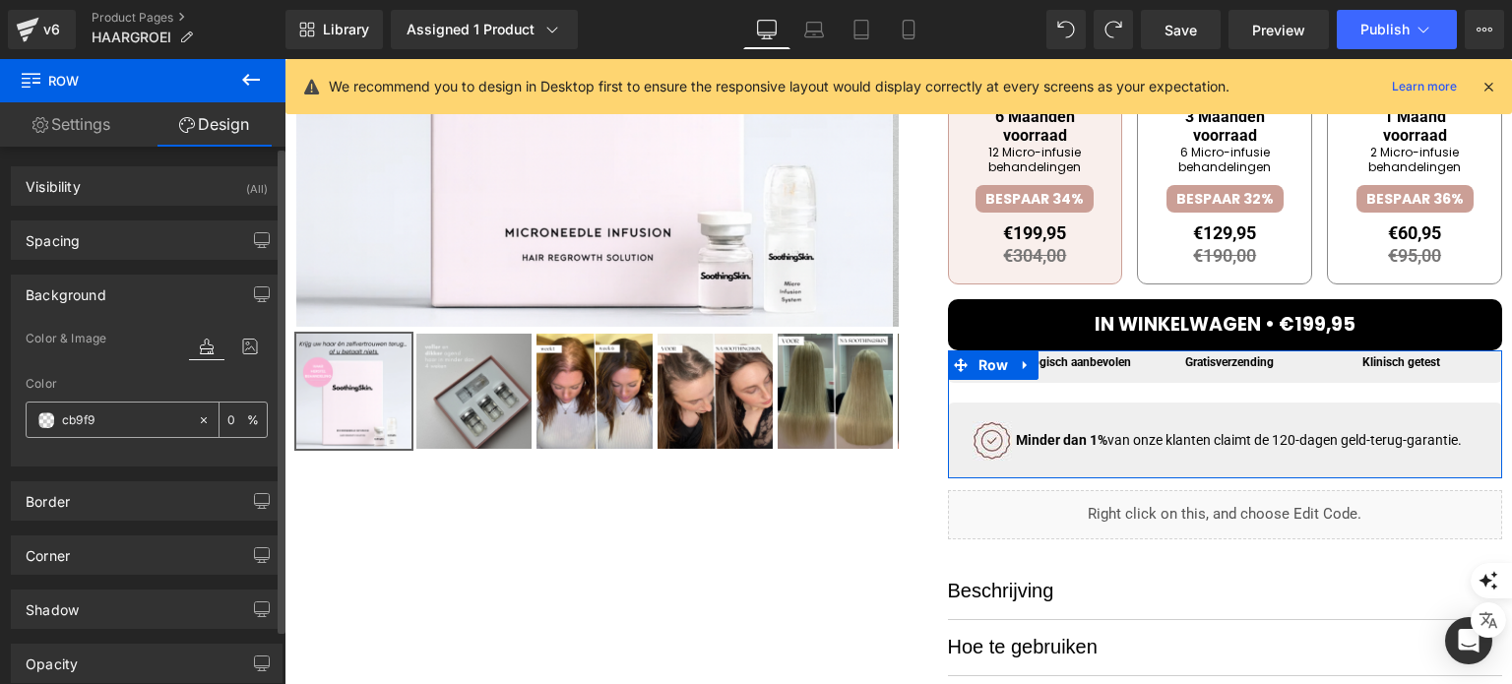
type input "cb9f96"
type input "100"
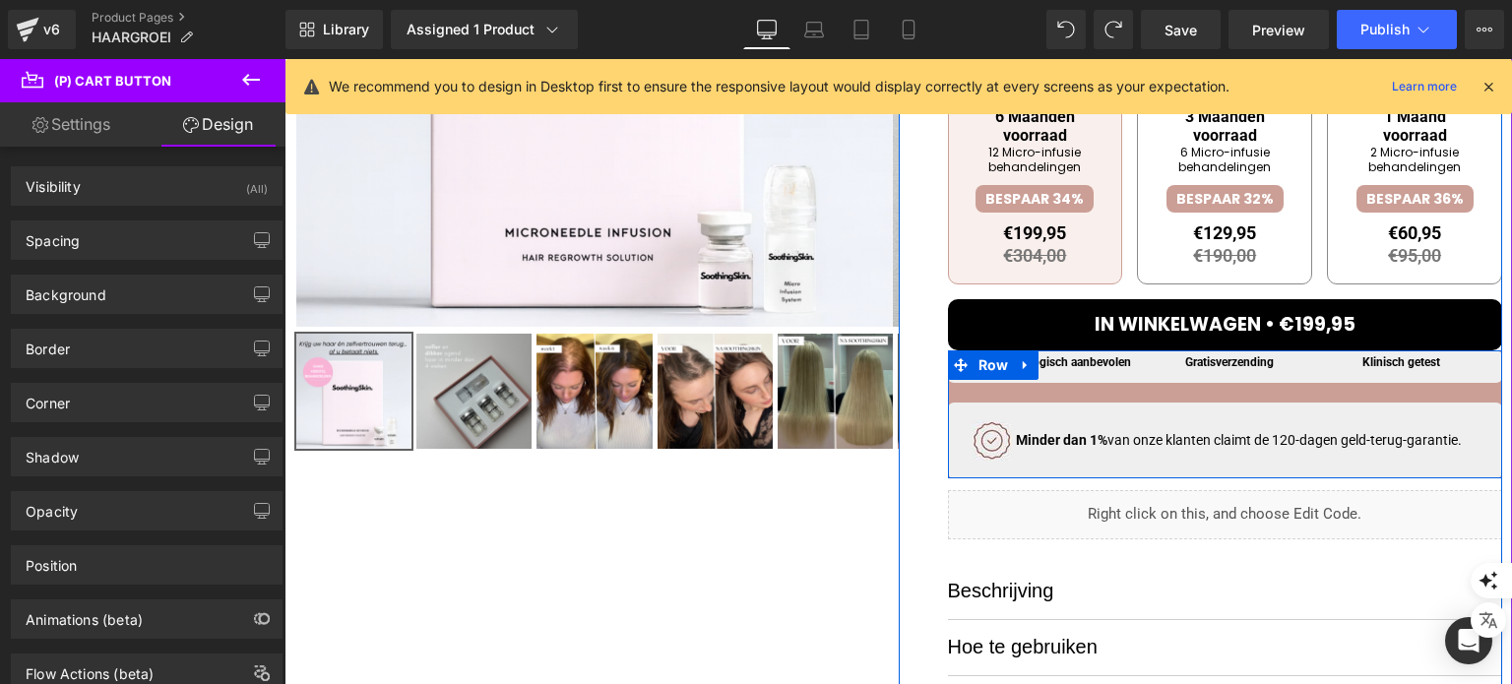
click at [1048, 399] on div "Dermatologisch aanbevolen Heading Gratis verzending Heading Klinisch getest Hea…" at bounding box center [1225, 414] width 555 height 128
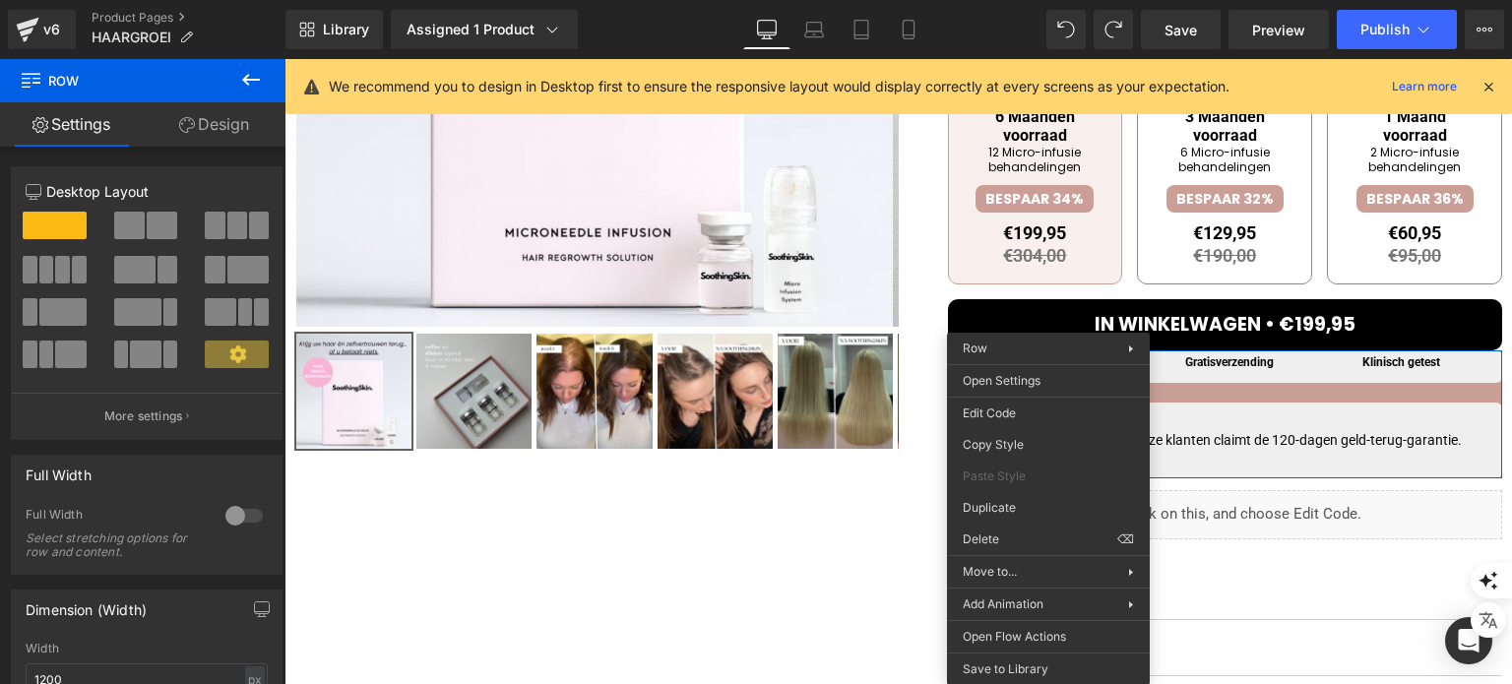
drag, startPoint x: 176, startPoint y: 108, endPoint x: 120, endPoint y: 298, distance: 198.1
click at [177, 109] on link "Design" at bounding box center [214, 124] width 143 height 44
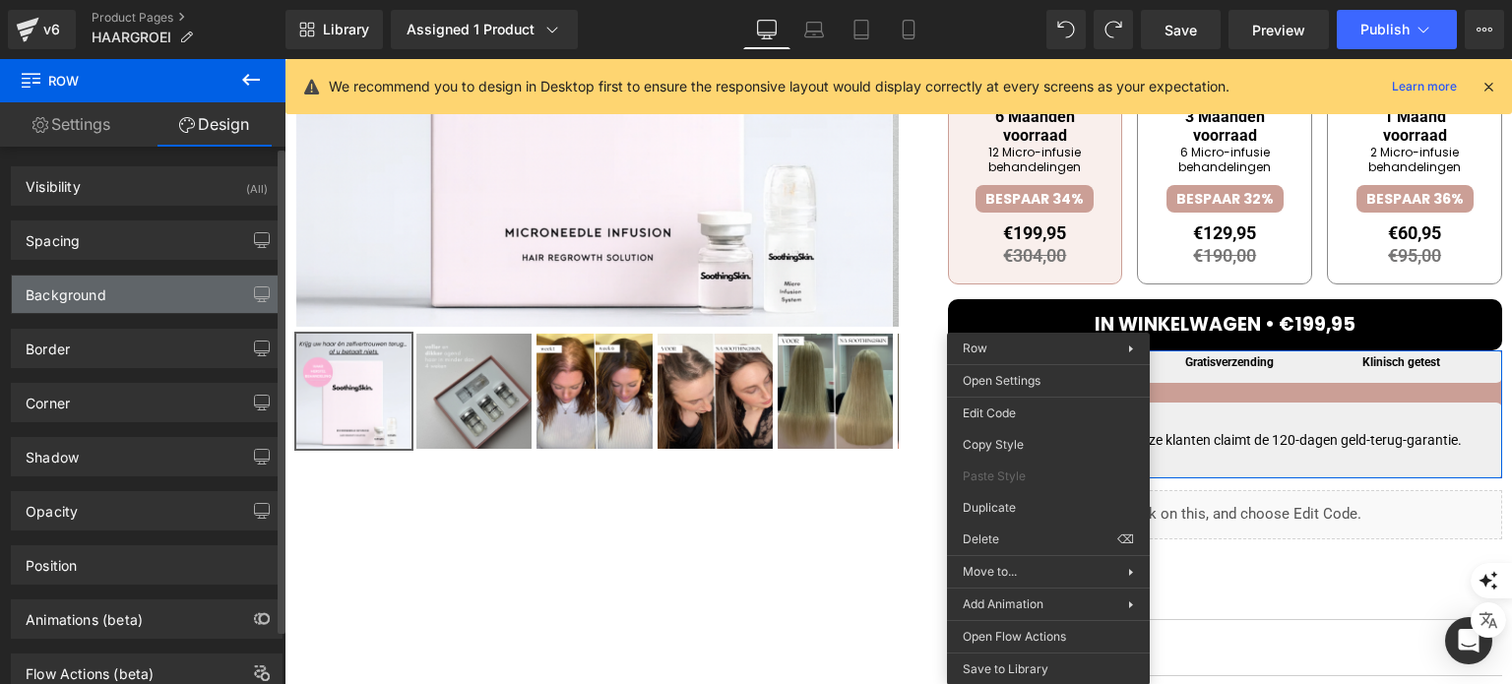
type input "#cb9f96"
type input "100"
click at [116, 308] on div "Background" at bounding box center [147, 294] width 270 height 37
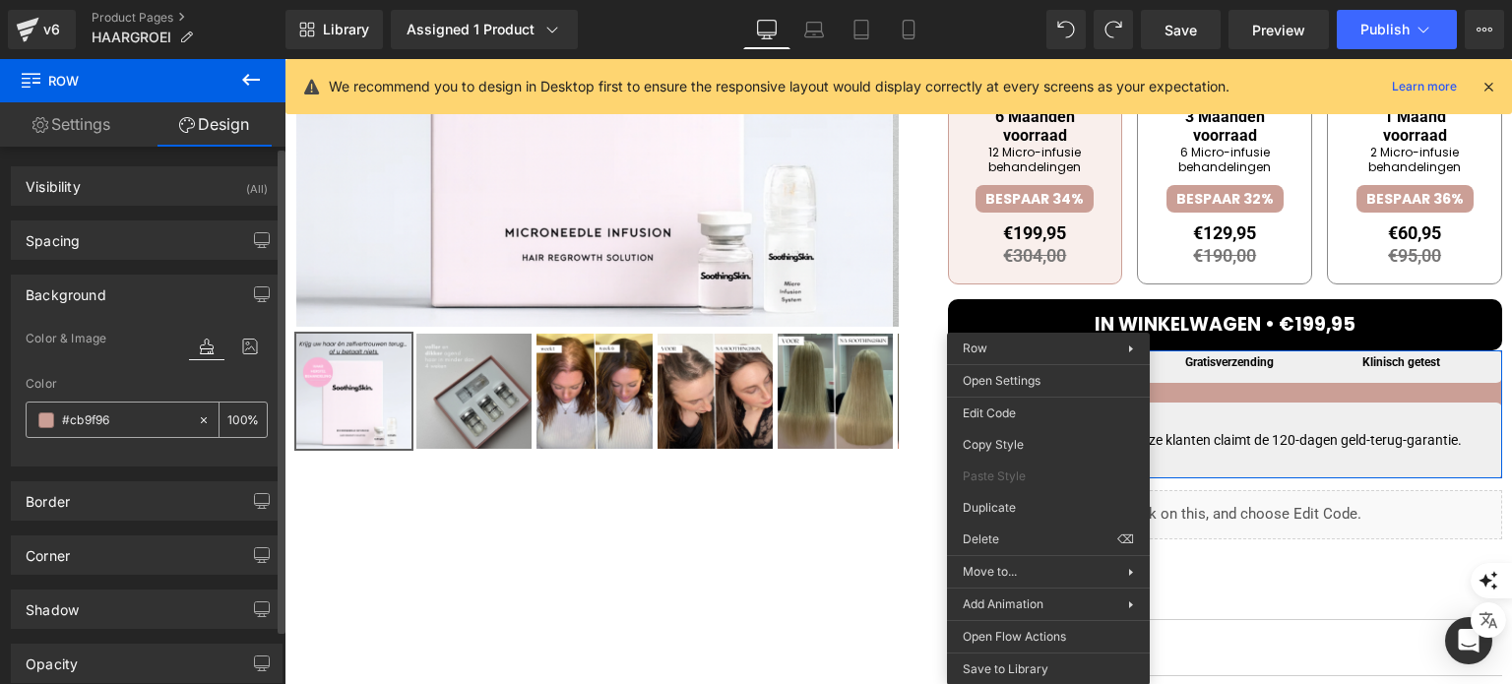
click at [201, 416] on icon at bounding box center [204, 420] width 14 height 14
type input "none"
type input "0"
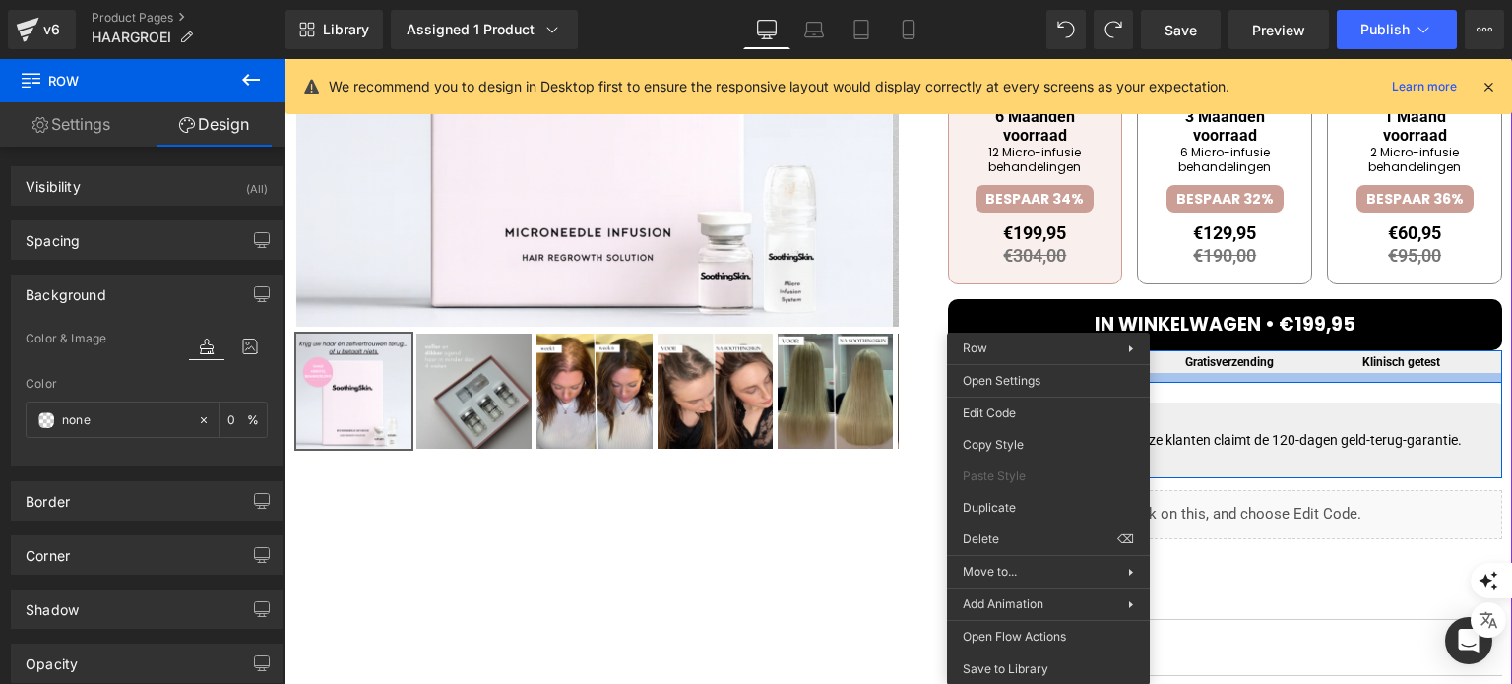
click at [1311, 377] on div at bounding box center [1225, 378] width 555 height 10
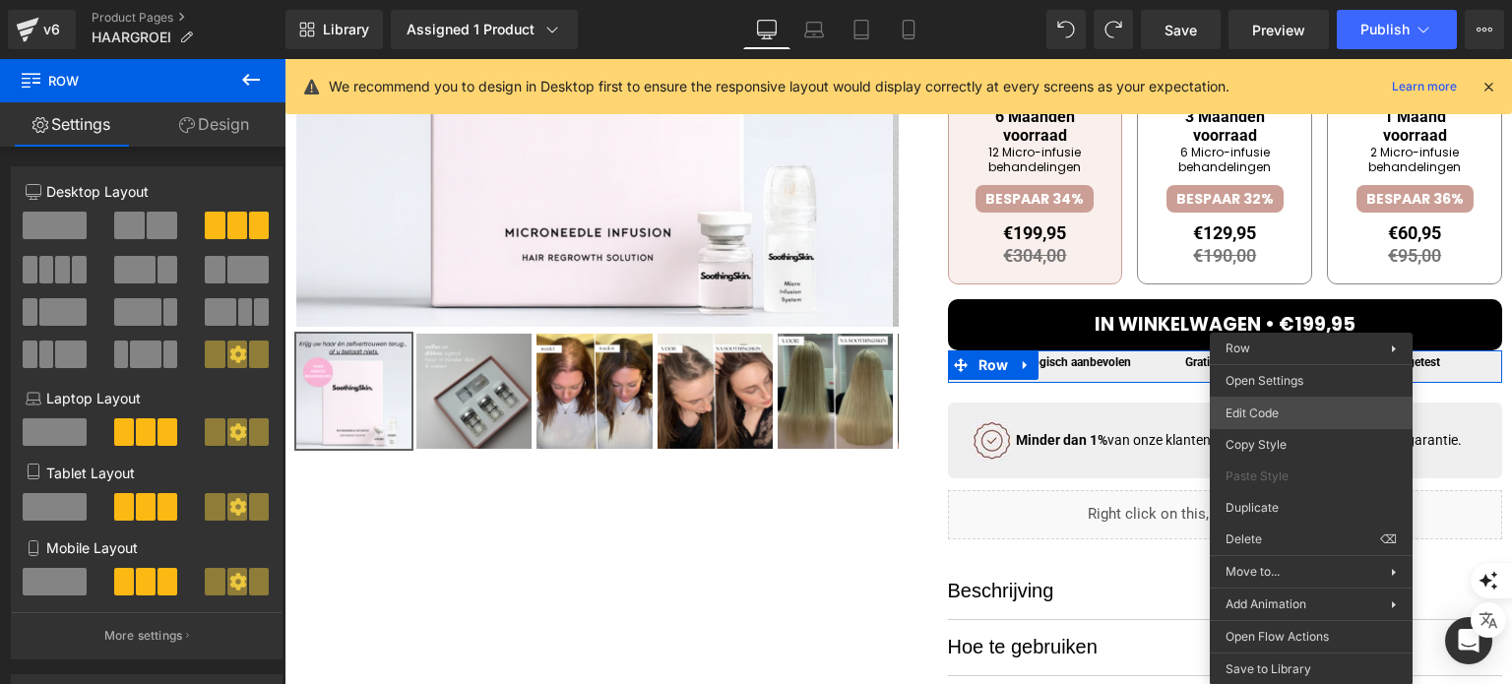
click at [1306, 409] on body "Row You are previewing how the will restyle your page. You can not edit Element…" at bounding box center [756, 342] width 1512 height 684
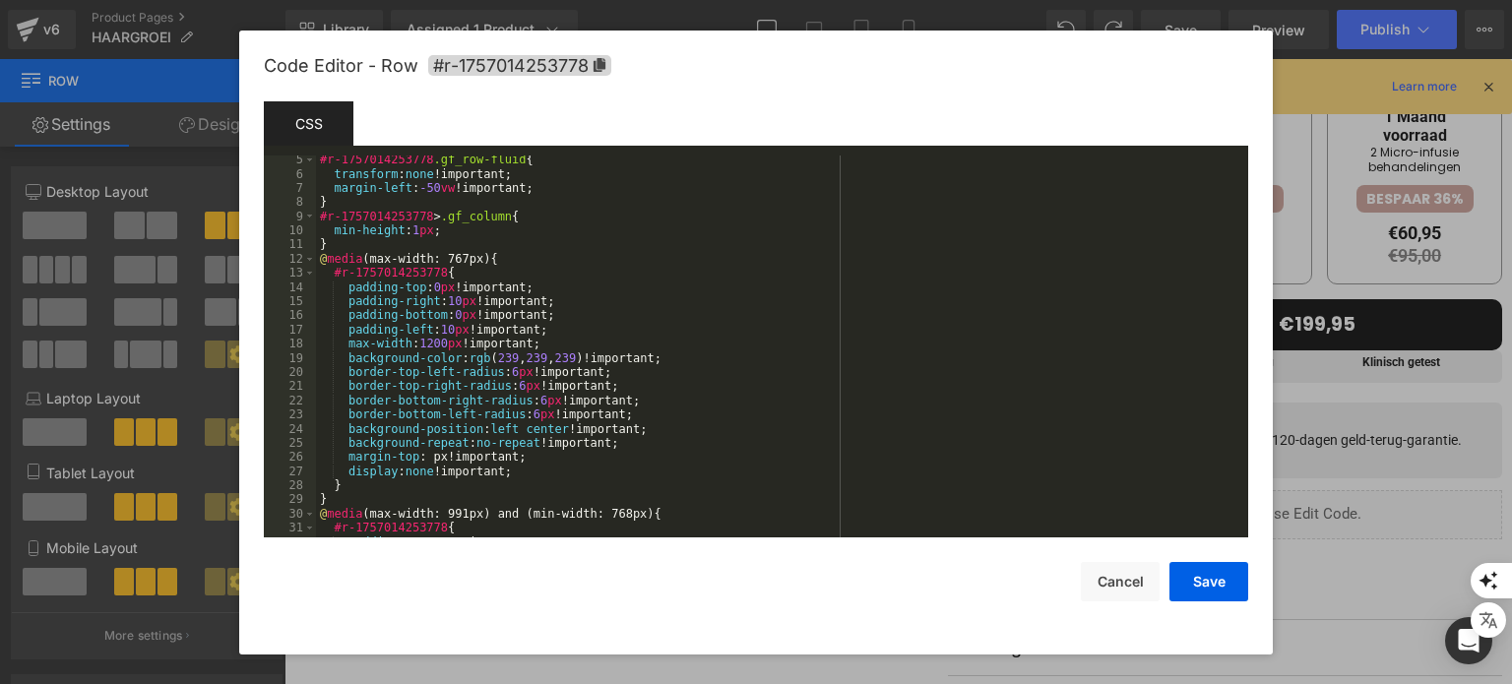
scroll to position [59, 0]
click at [1137, 580] on button "Cancel" at bounding box center [1120, 581] width 79 height 39
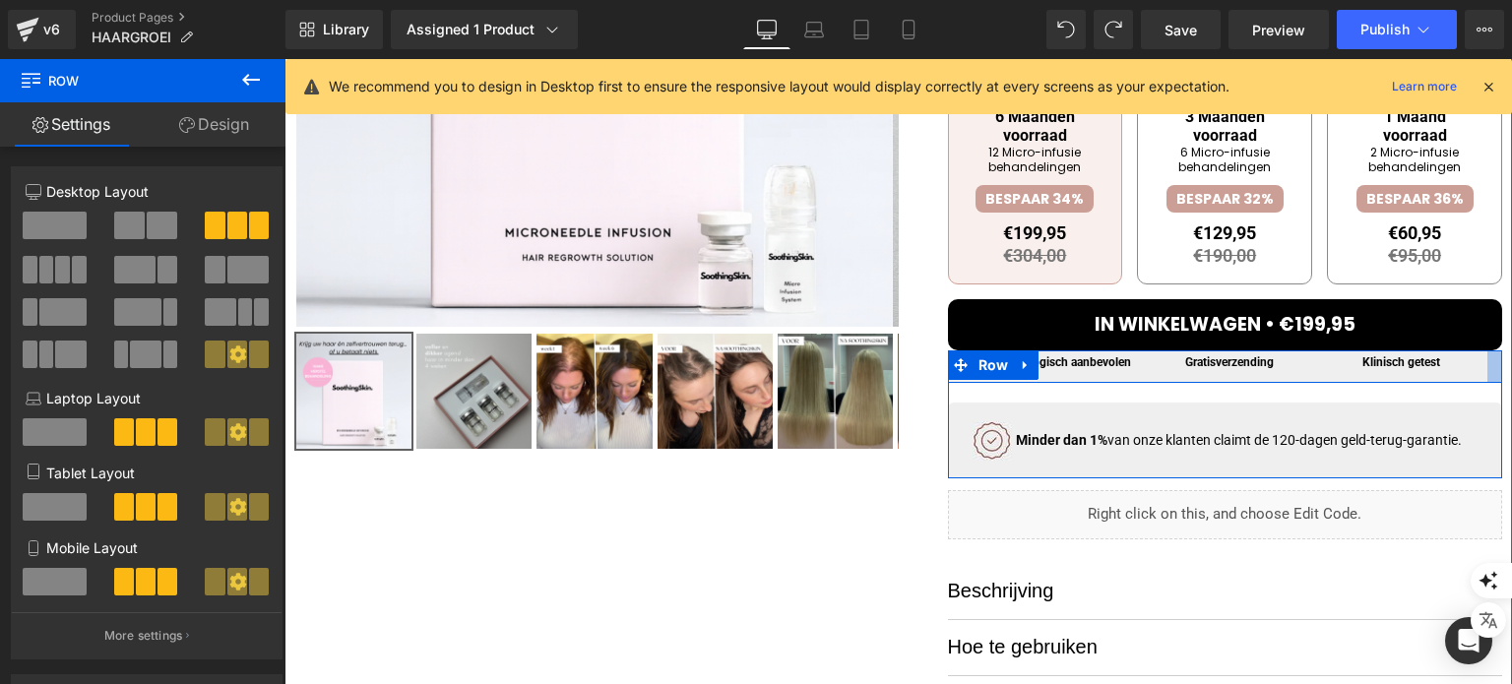
click at [1487, 359] on div at bounding box center [1494, 366] width 15 height 32
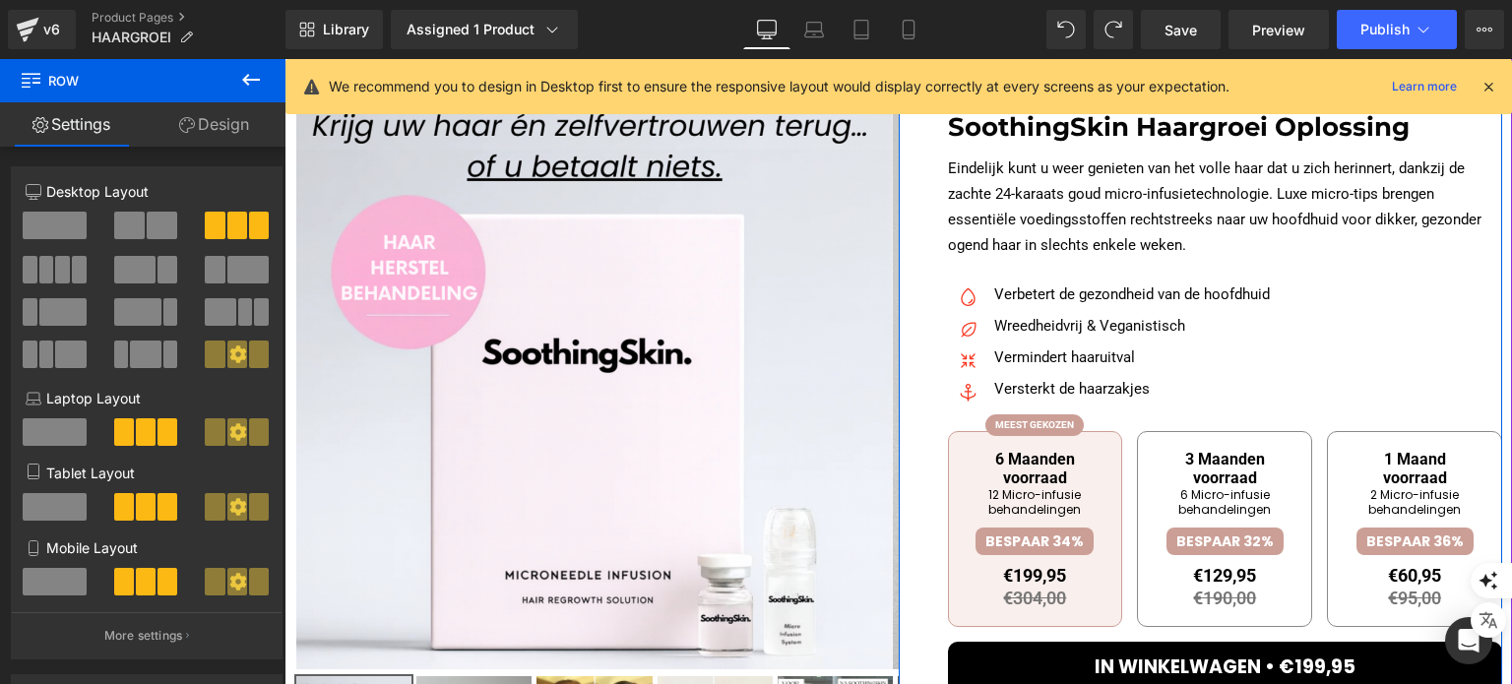
scroll to position [197, 0]
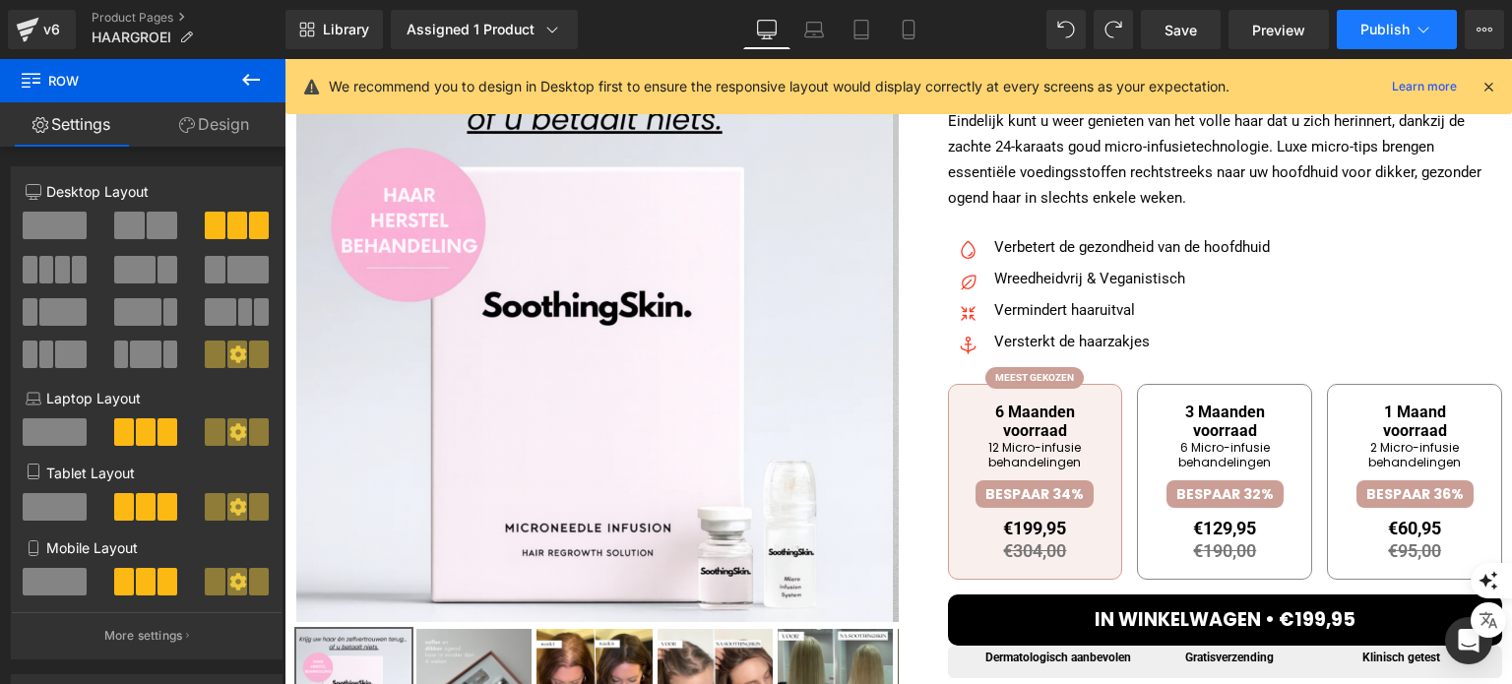
click at [1359, 35] on button "Publish" at bounding box center [1397, 29] width 120 height 39
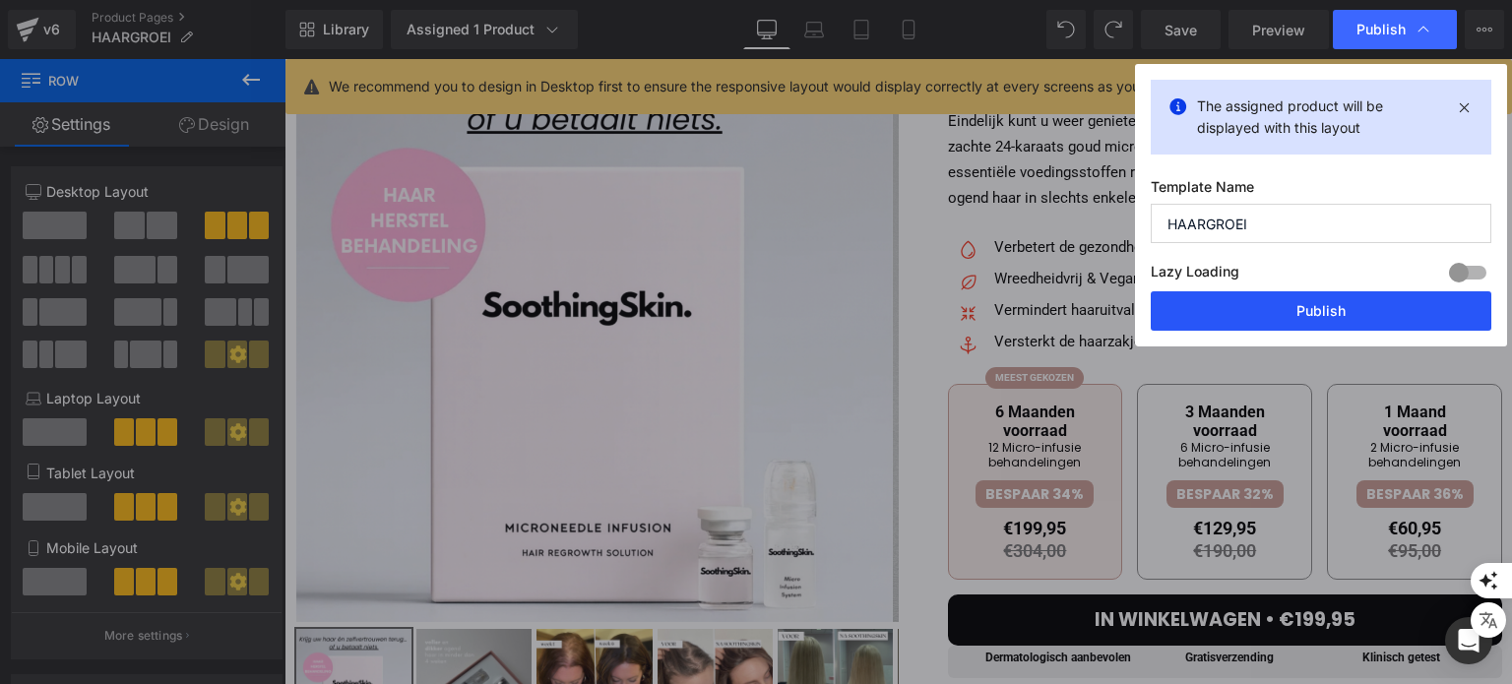
click at [1264, 310] on button "Publish" at bounding box center [1321, 310] width 341 height 39
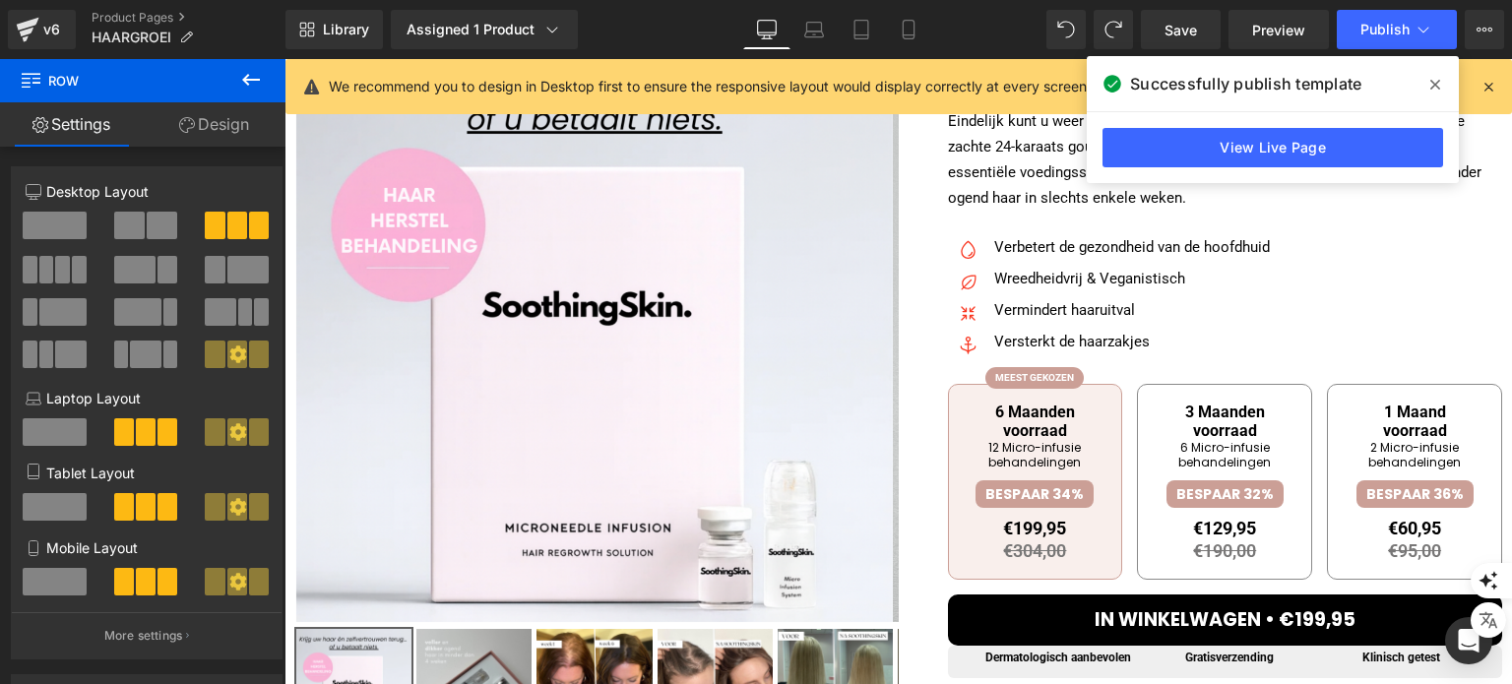
scroll to position [173, 0]
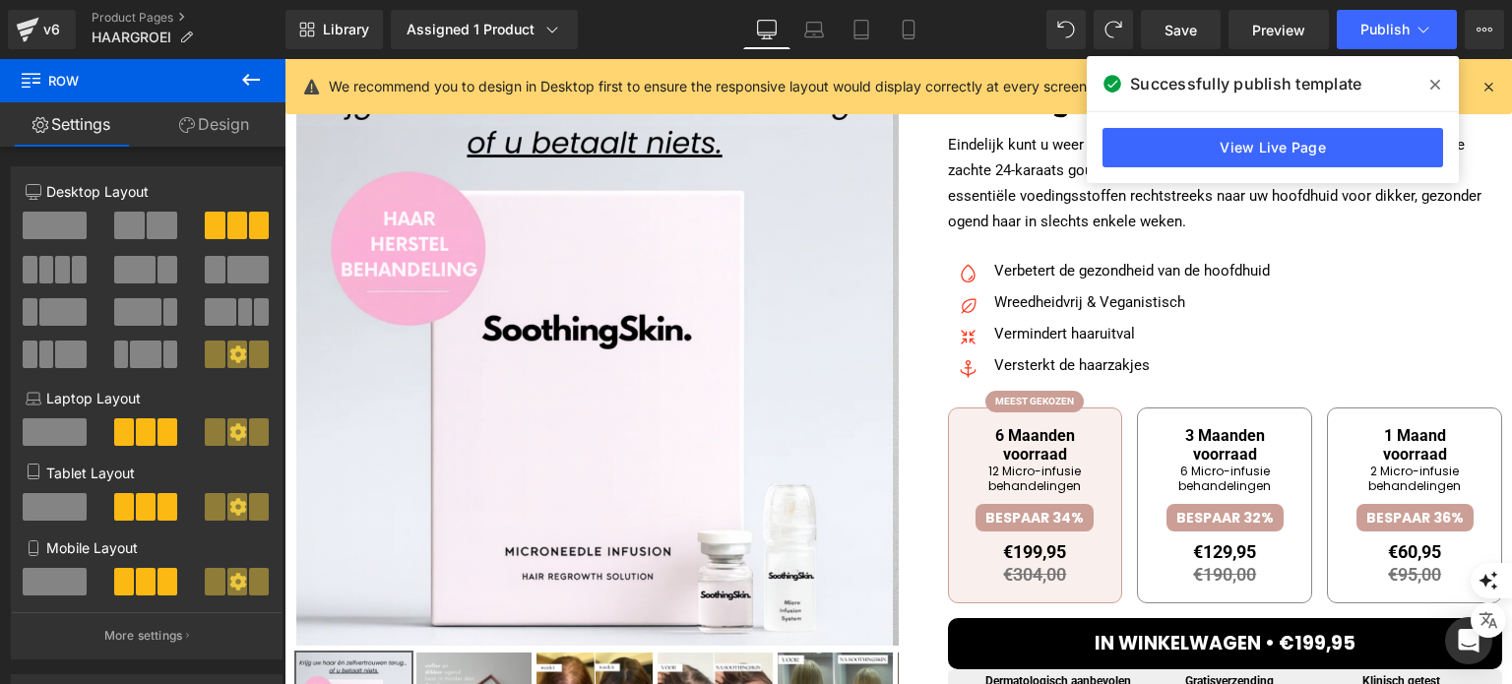
drag, startPoint x: 1504, startPoint y: 339, endPoint x: 1792, endPoint y: 161, distance: 338.5
click at [913, 16] on link "Mobile" at bounding box center [908, 29] width 47 height 39
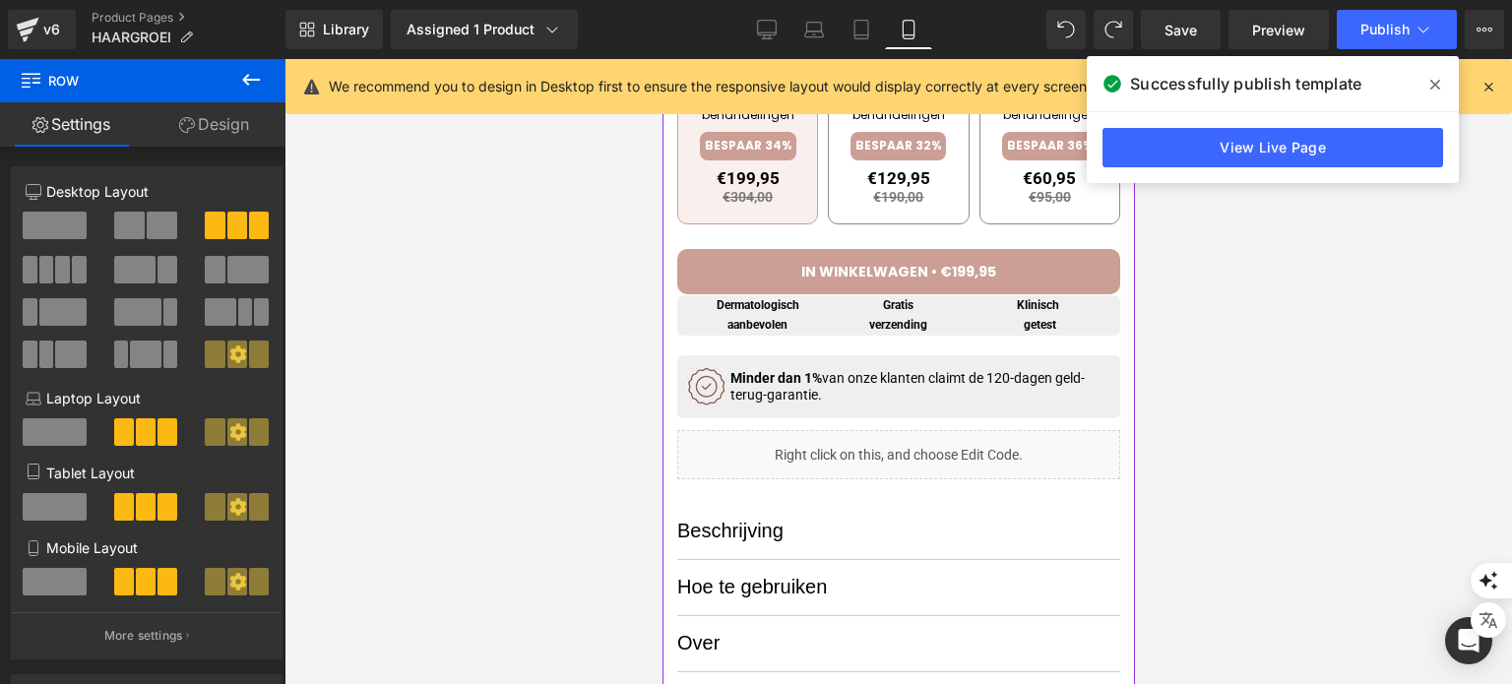
scroll to position [1083, 0]
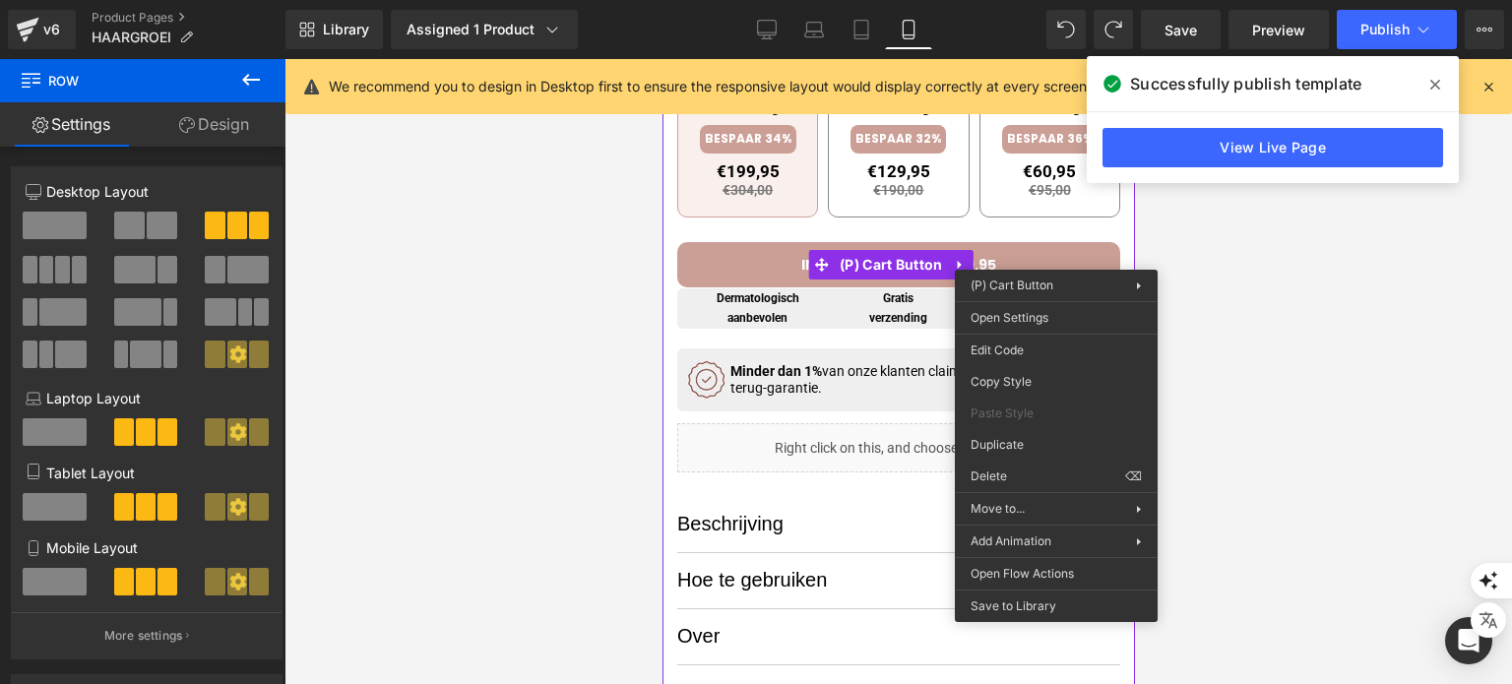
click at [661, 59] on div "50px" at bounding box center [661, 59] width 0 height 0
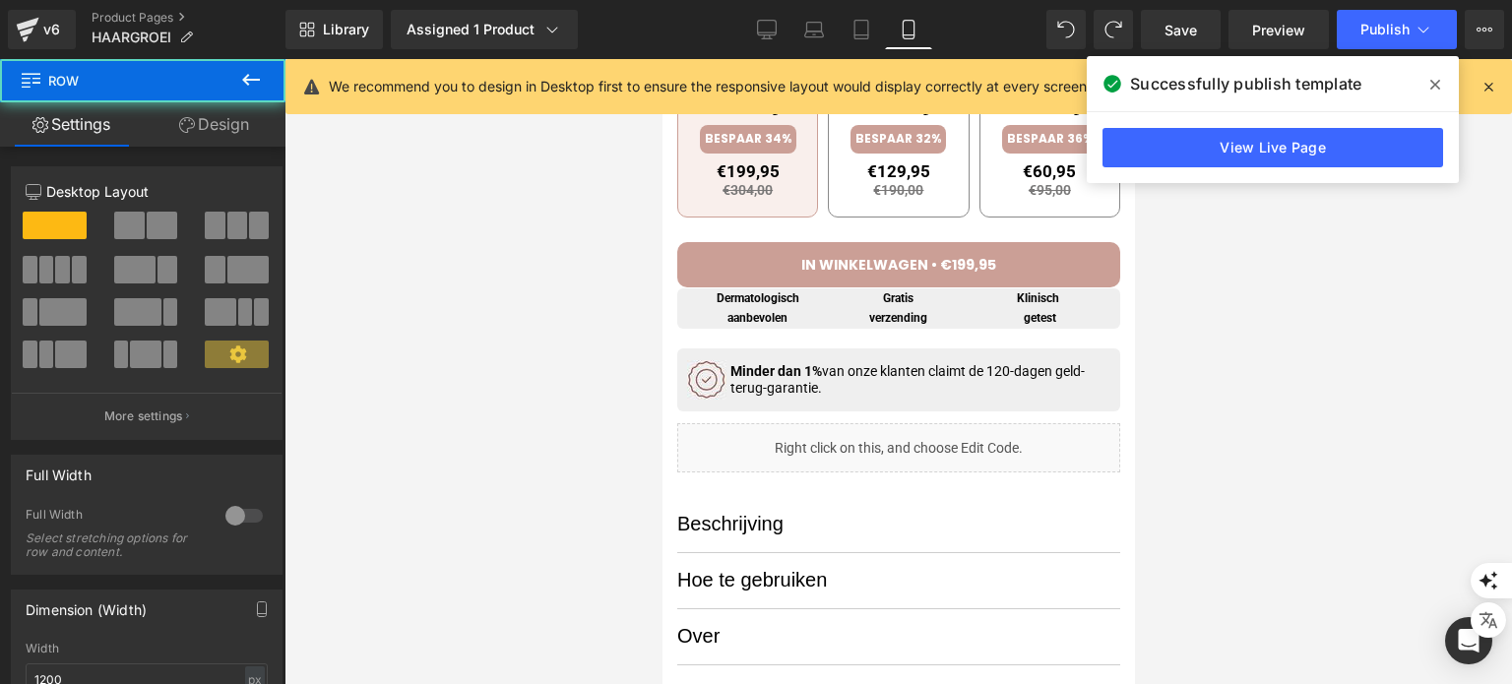
click at [232, 137] on link "Design" at bounding box center [214, 124] width 143 height 44
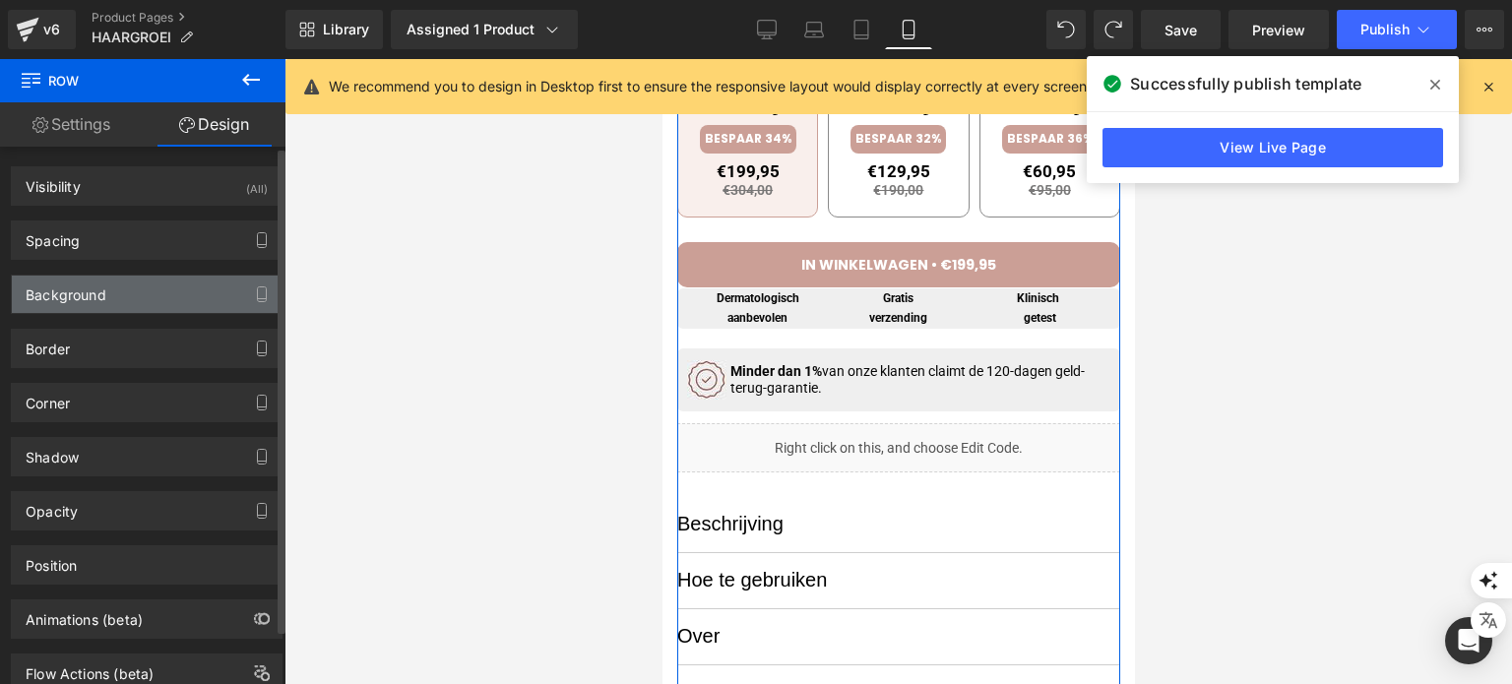
drag, startPoint x: 140, startPoint y: 268, endPoint x: 137, endPoint y: 284, distance: 17.0
click at [137, 284] on div "Background Color & Image color transparent Color transparent 0 % Image Replace …" at bounding box center [147, 287] width 294 height 54
click at [137, 286] on div "Background" at bounding box center [147, 294] width 270 height 37
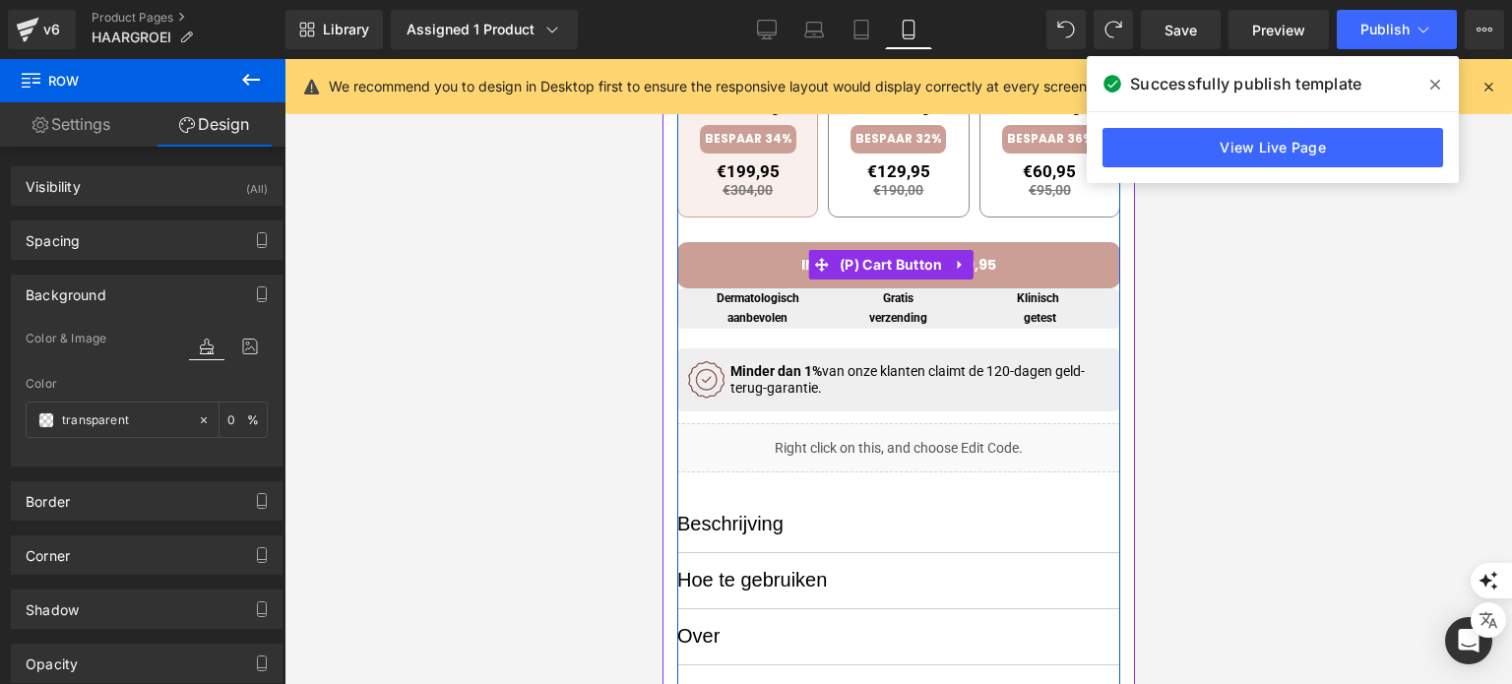
click at [1046, 258] on button "IN WINKELWAGEN • €199,95" at bounding box center [897, 265] width 443 height 46
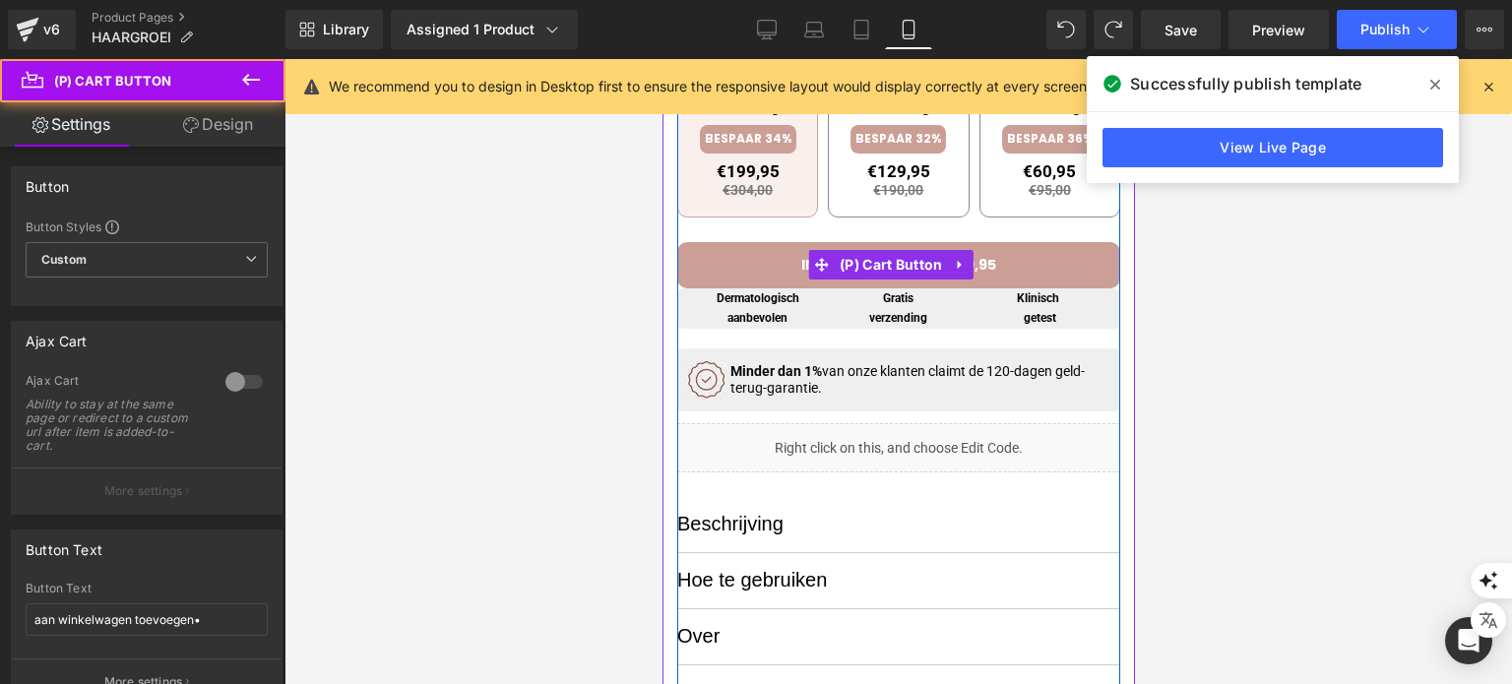
click at [1033, 264] on button "IN WINKELWAGEN • €199,95" at bounding box center [897, 265] width 443 height 46
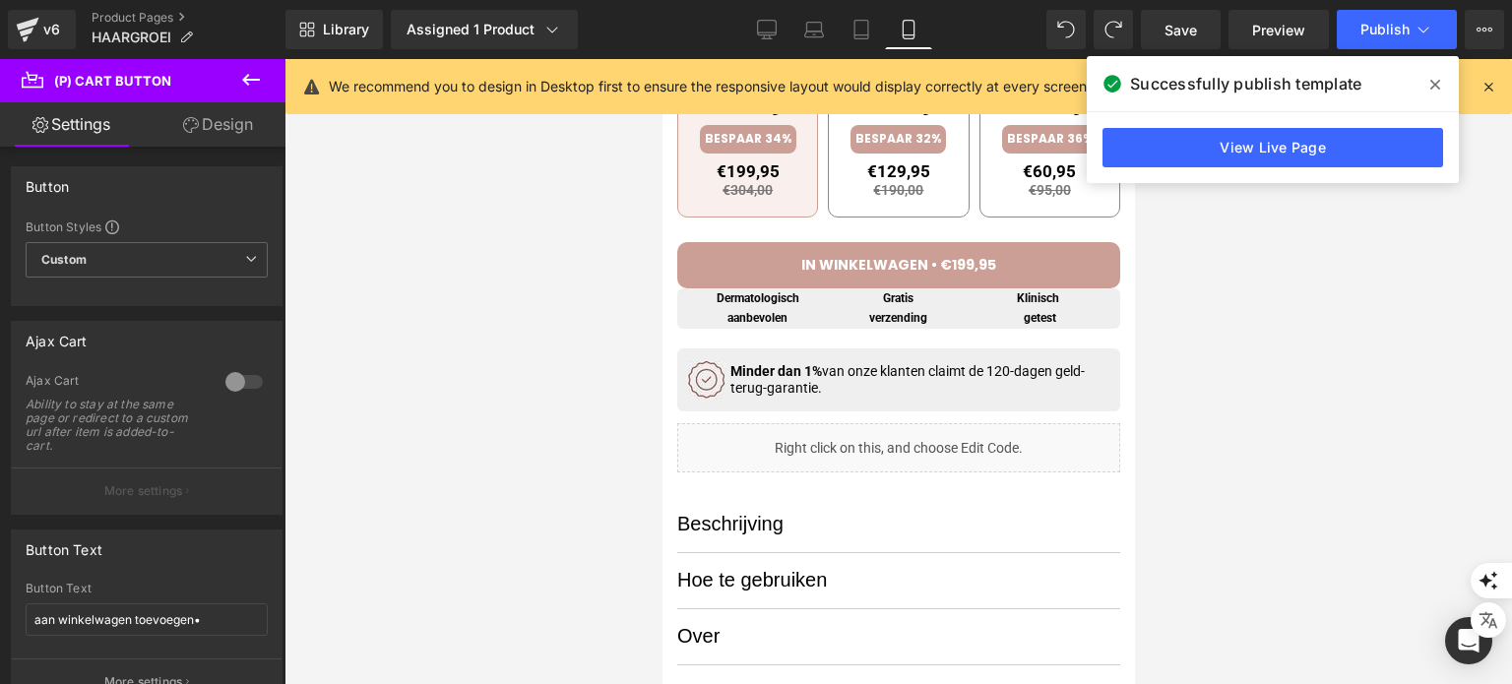
click at [209, 130] on link "Design" at bounding box center [218, 124] width 143 height 44
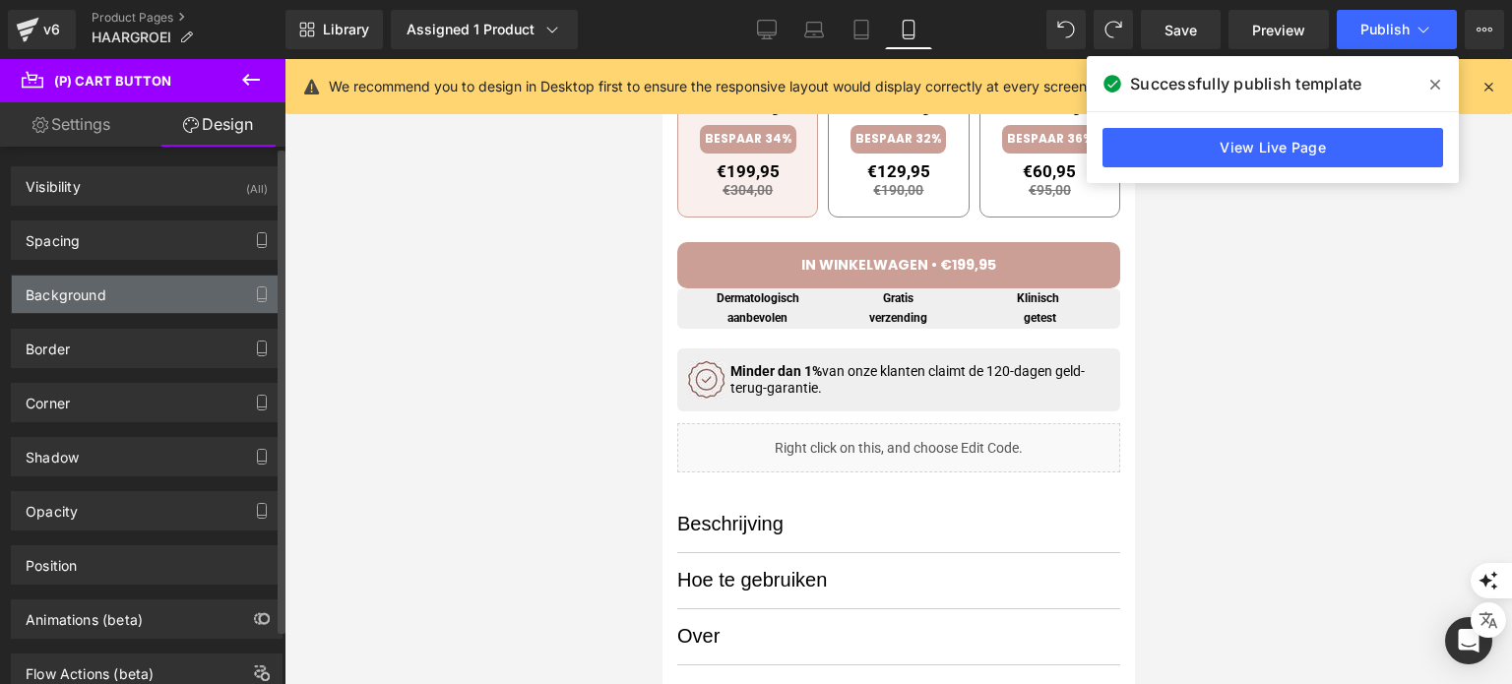
type input "#cb9f96"
type input "100"
click at [106, 287] on div "Background" at bounding box center [147, 294] width 270 height 37
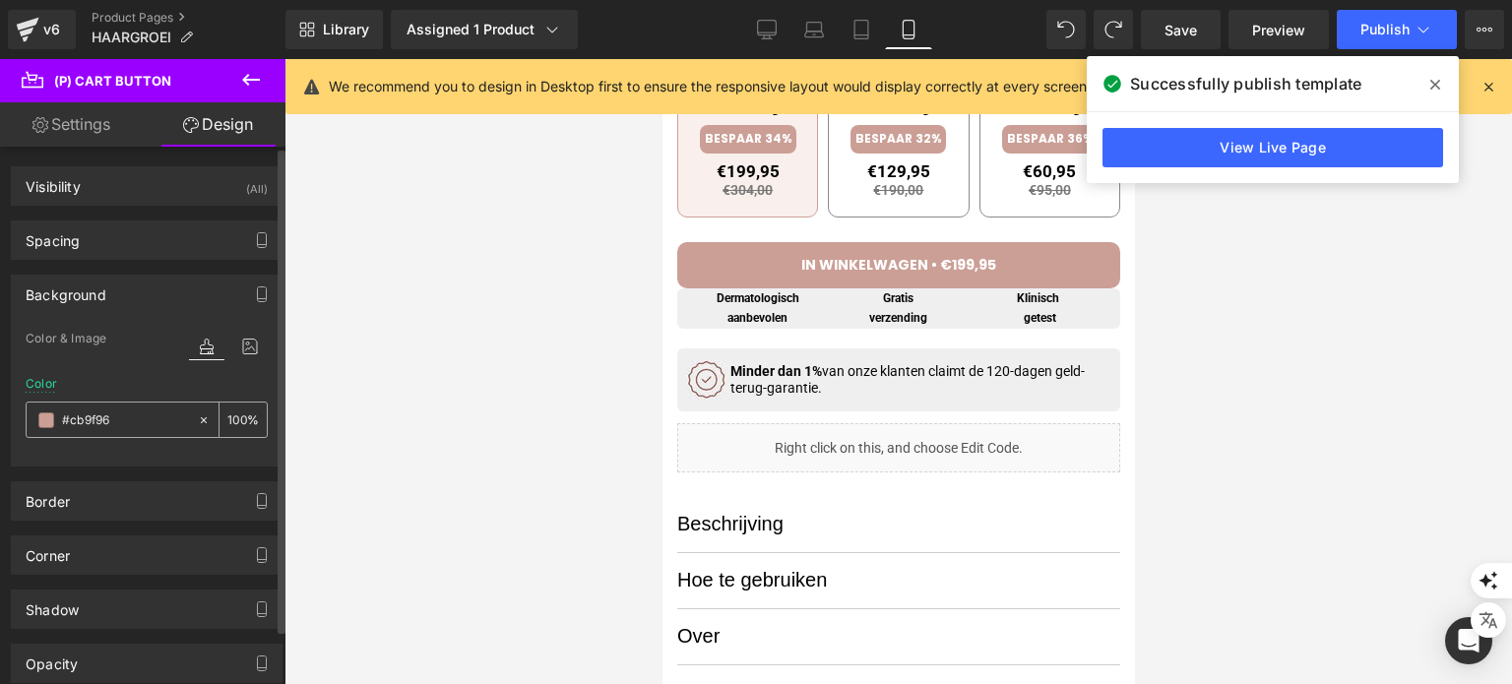
click at [36, 416] on div "#cb9f96" at bounding box center [112, 420] width 170 height 34
click at [43, 422] on span at bounding box center [46, 420] width 16 height 16
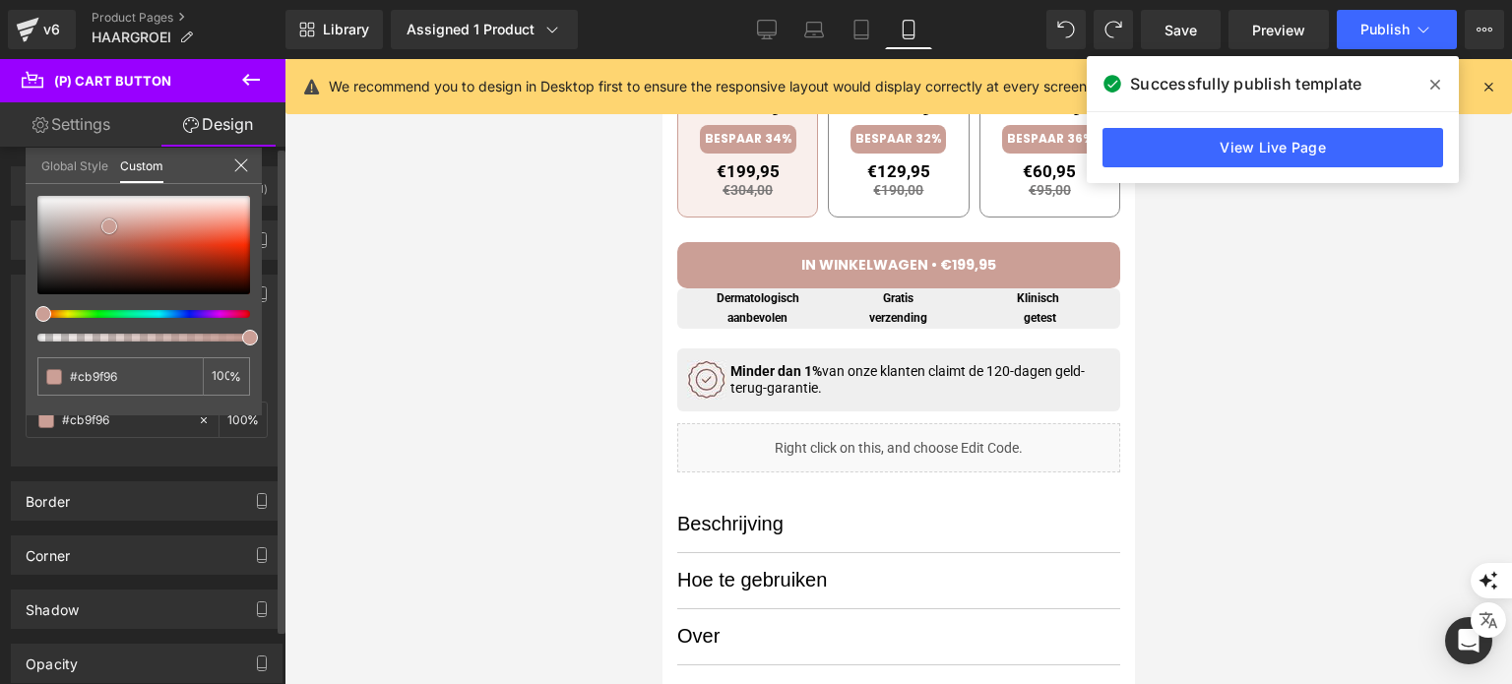
type input "#bd9e98"
type input "#bc9f99"
type input "#9e8079"
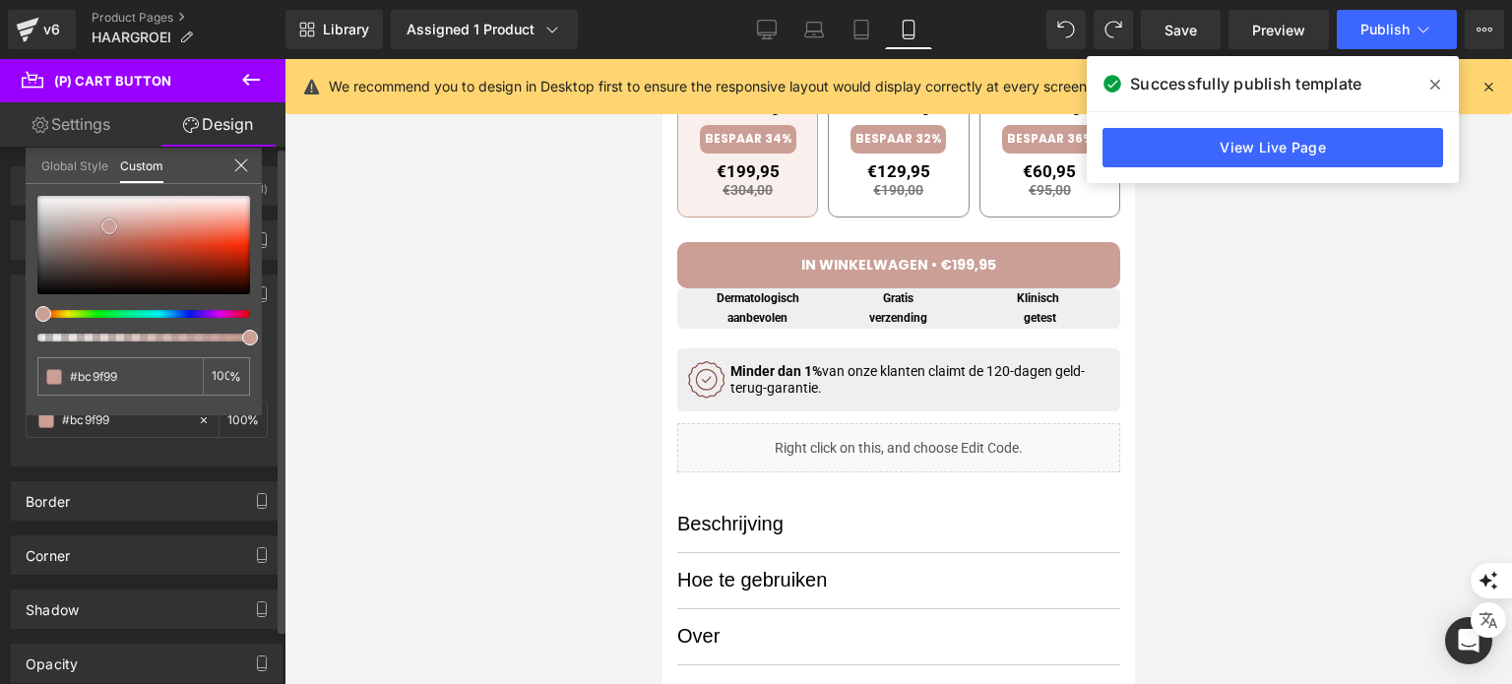
type input "#9e8079"
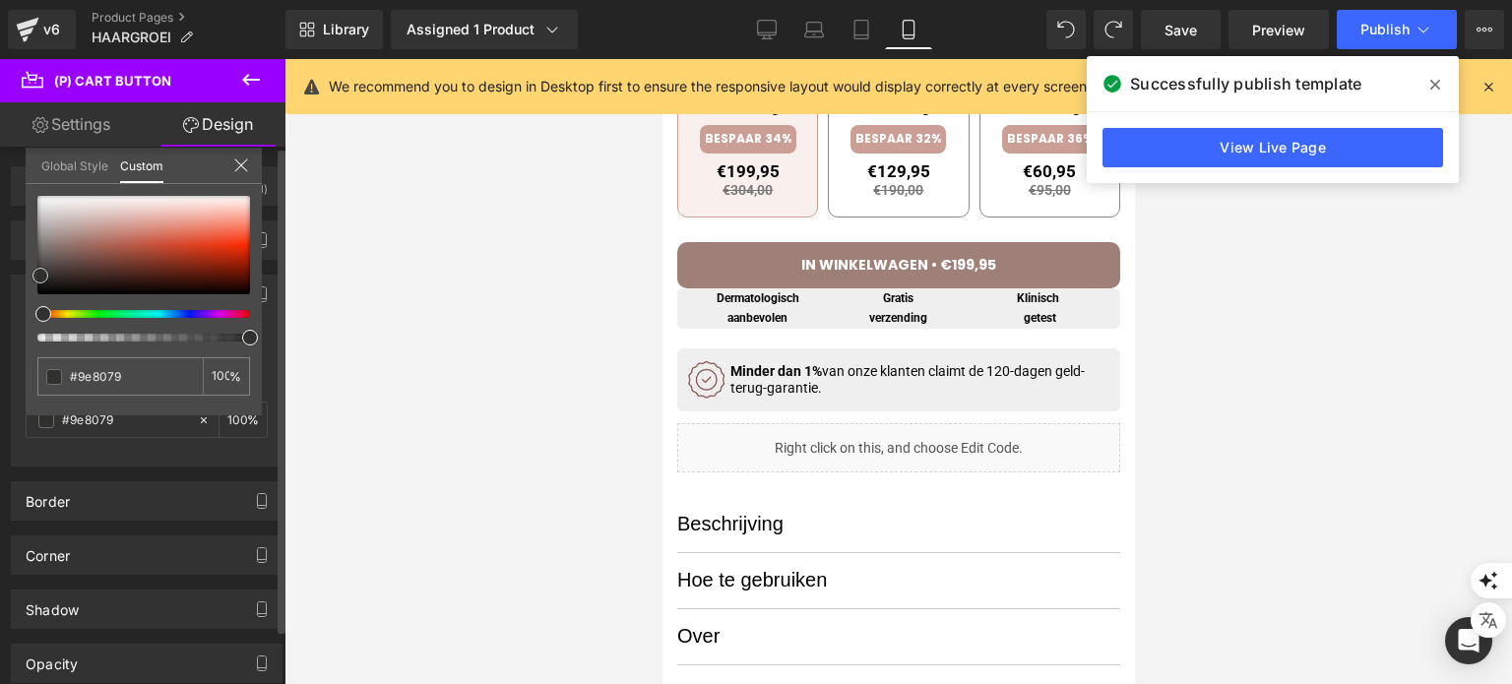
type input "#796661"
type input "#514947"
type input "#282828"
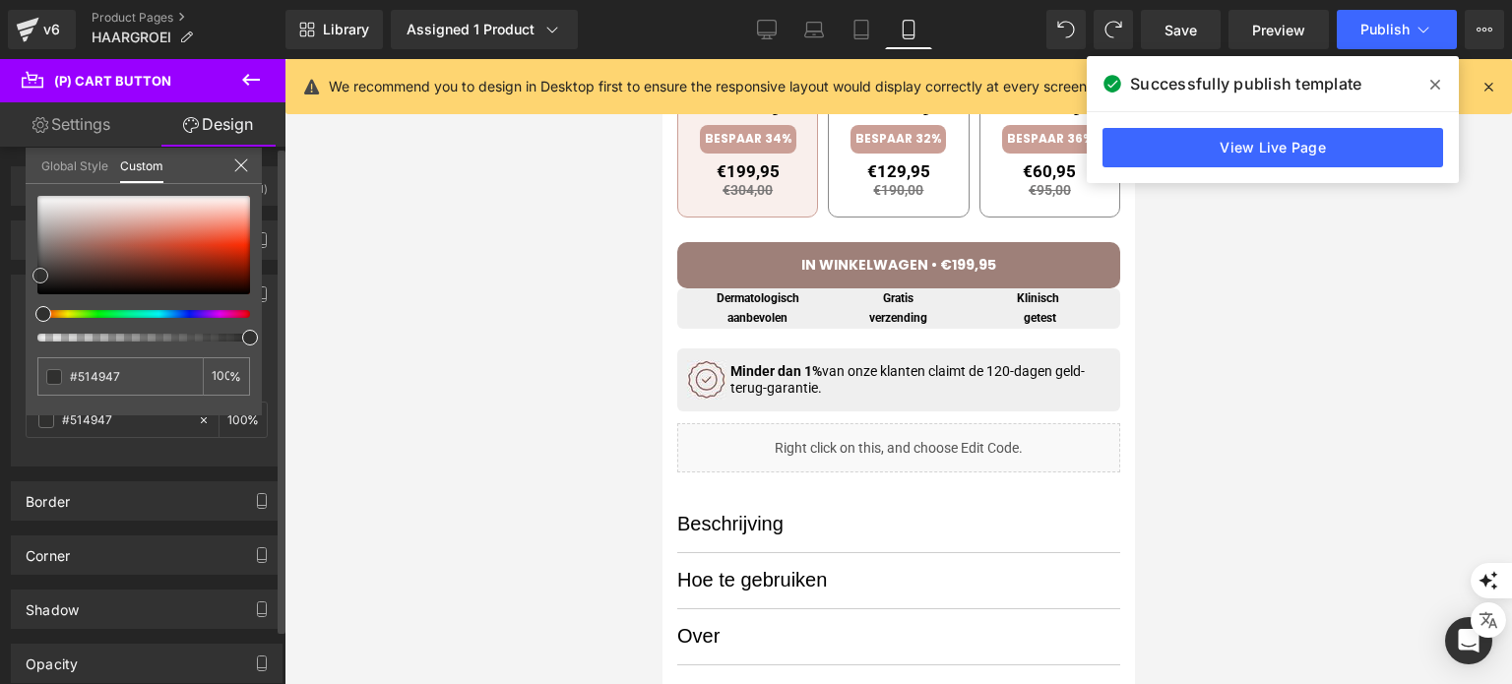
type input "#282828"
type input "#212121"
type input "#1c1c1c"
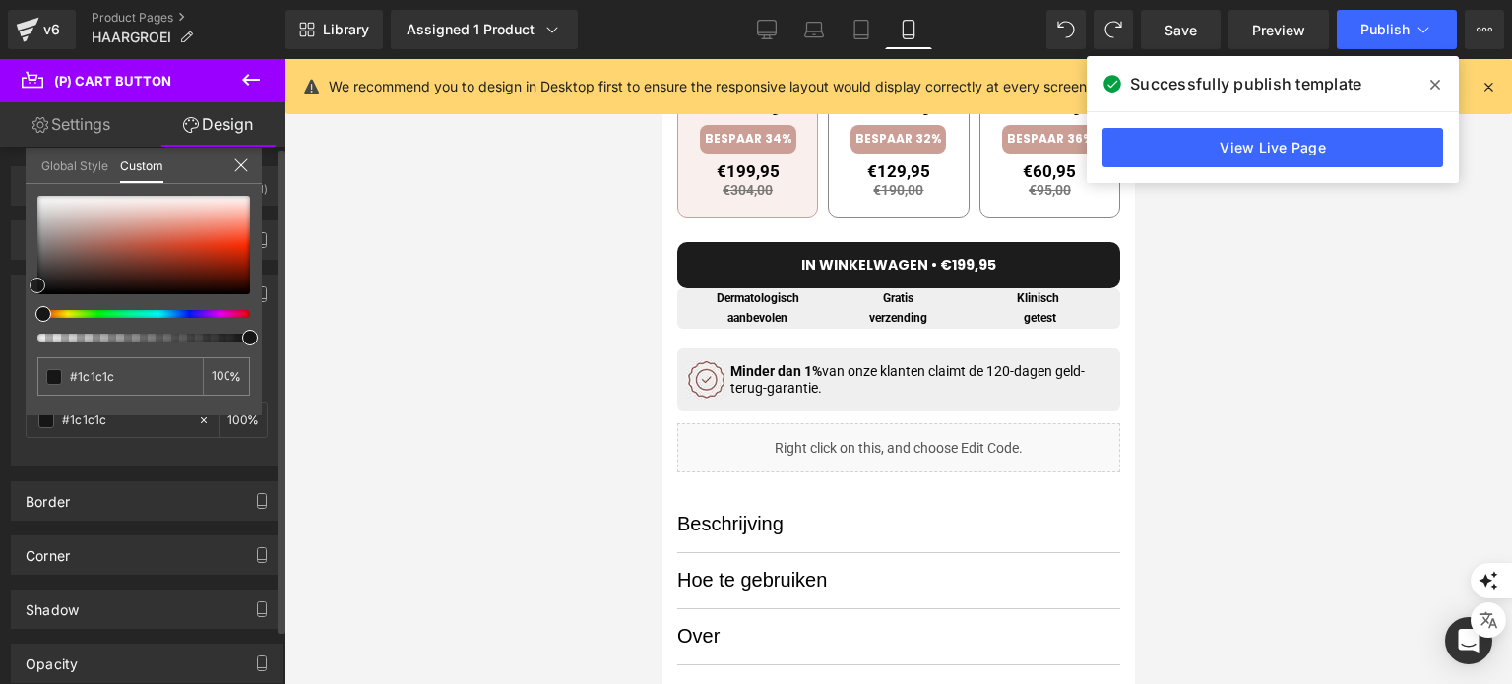
type input "#141414"
type input "#000000"
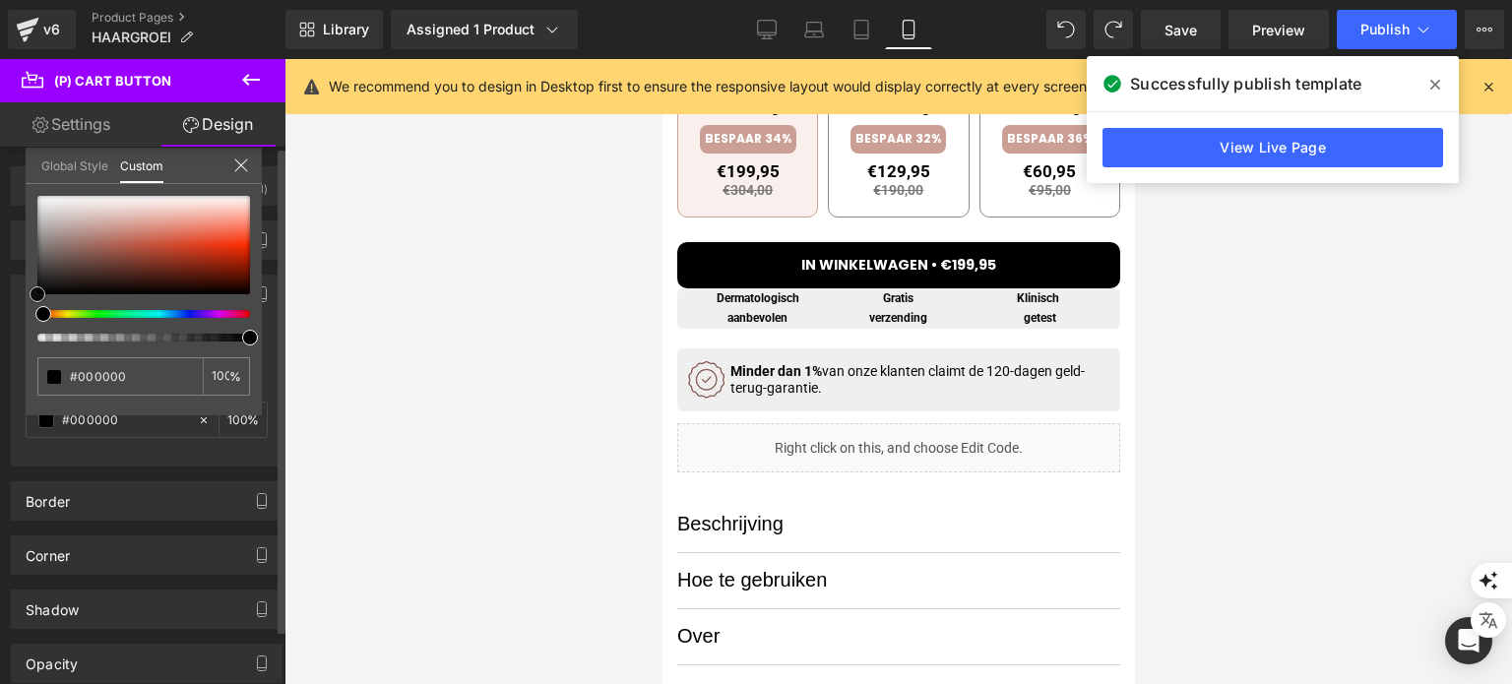
drag, startPoint x: 77, startPoint y: 231, endPoint x: 20, endPoint y: 298, distance: 88.0
click at [20, 298] on div "Background Color & Image color rgba(0, 0, 0, 1) Color #000000 100 % Image Repla…" at bounding box center [147, 363] width 294 height 207
click at [1375, 31] on span "Publish" at bounding box center [1384, 30] width 49 height 16
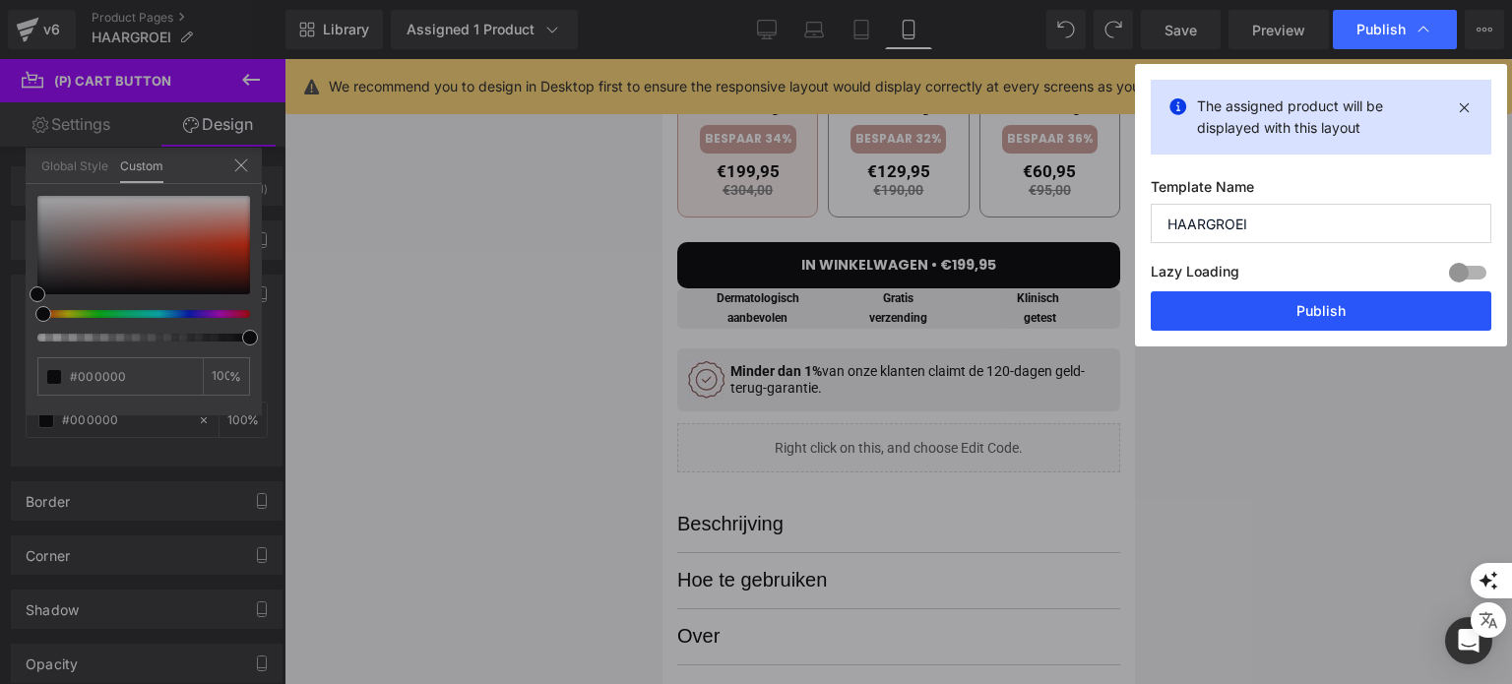
click at [1248, 299] on button "Publish" at bounding box center [1321, 310] width 341 height 39
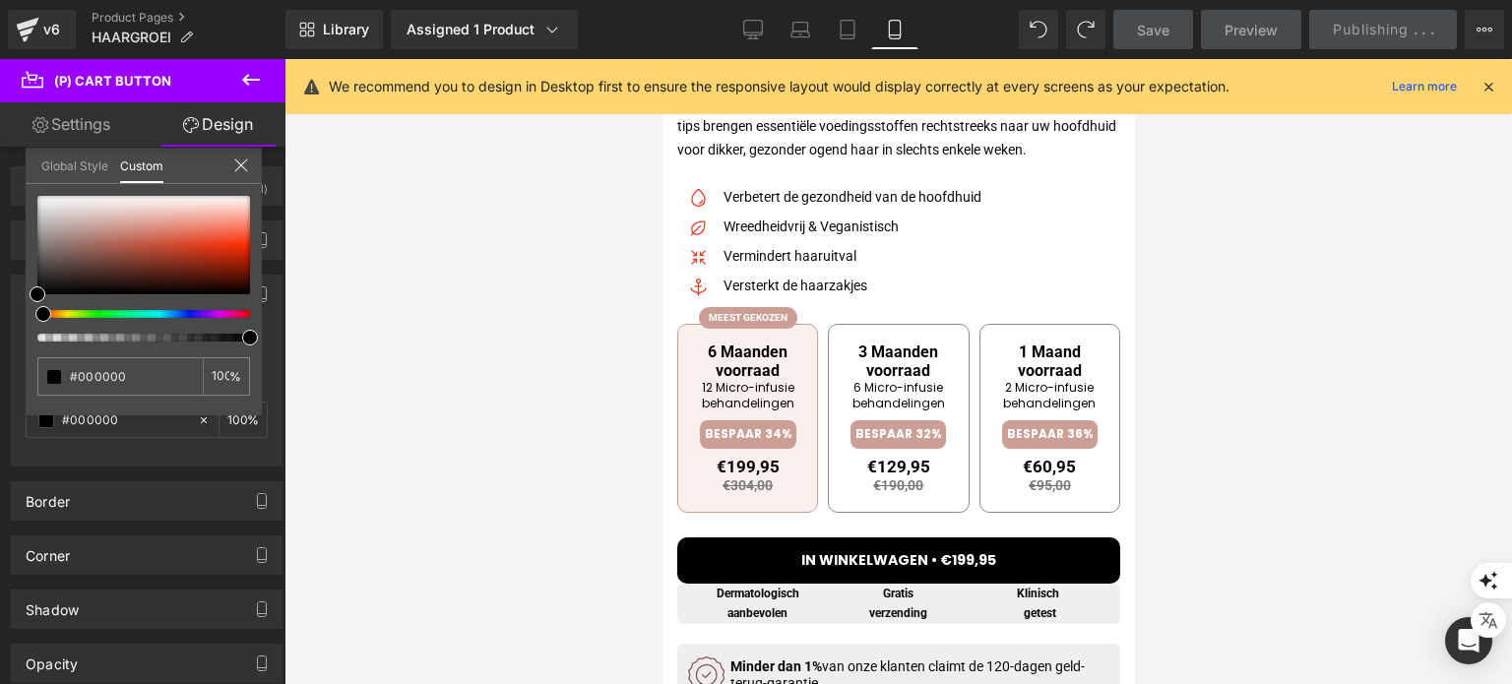
scroll to position [689, 0]
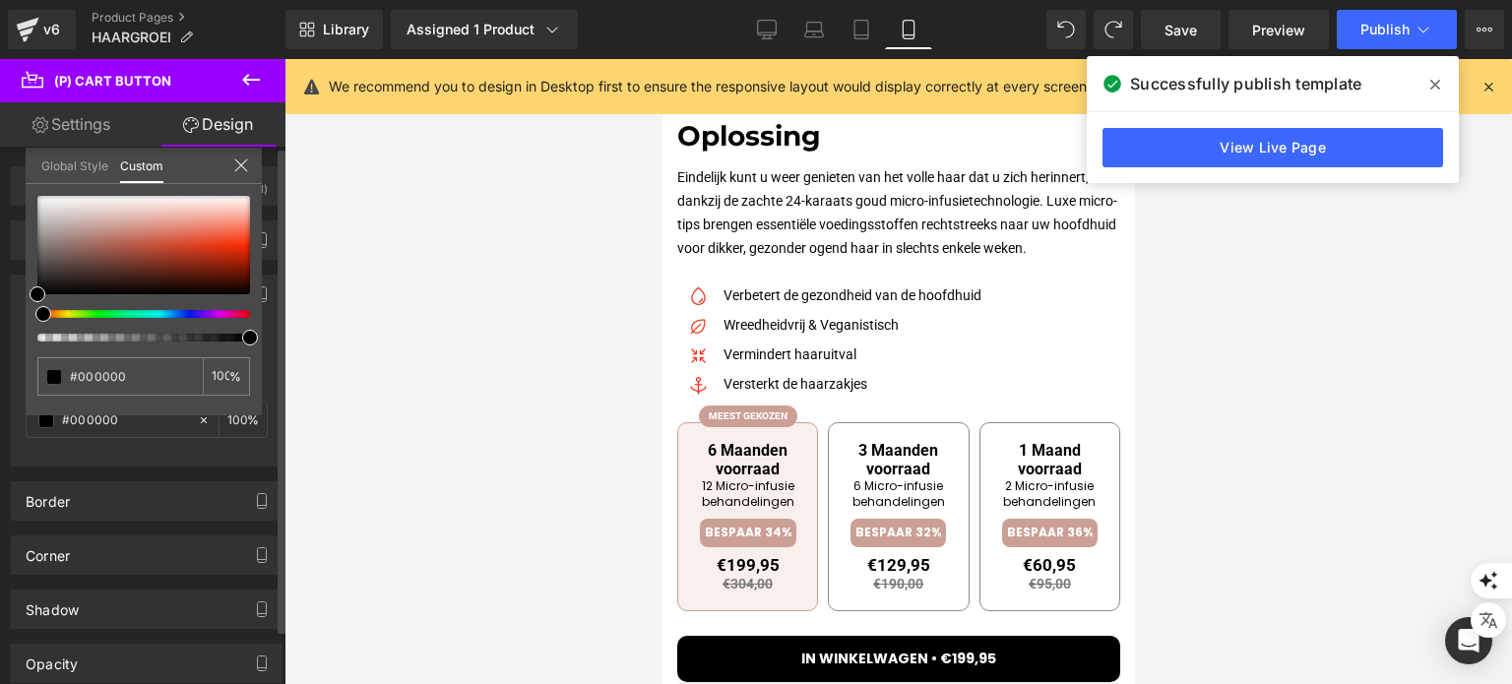
click at [221, 162] on div "Global Style Custom" at bounding box center [144, 166] width 236 height 36
click at [237, 164] on icon at bounding box center [241, 165] width 16 height 16
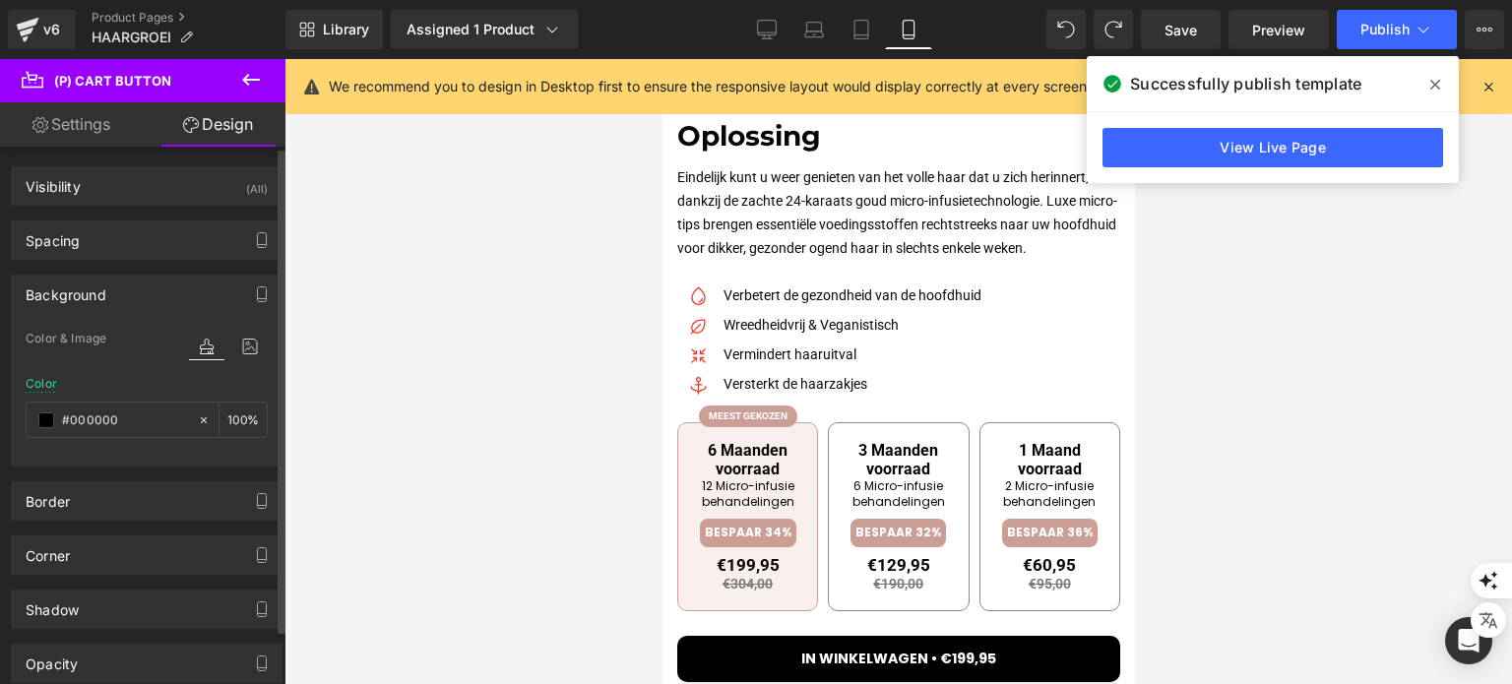
click at [94, 126] on link "Settings" at bounding box center [71, 124] width 143 height 44
type input "#000000"
type input "100"
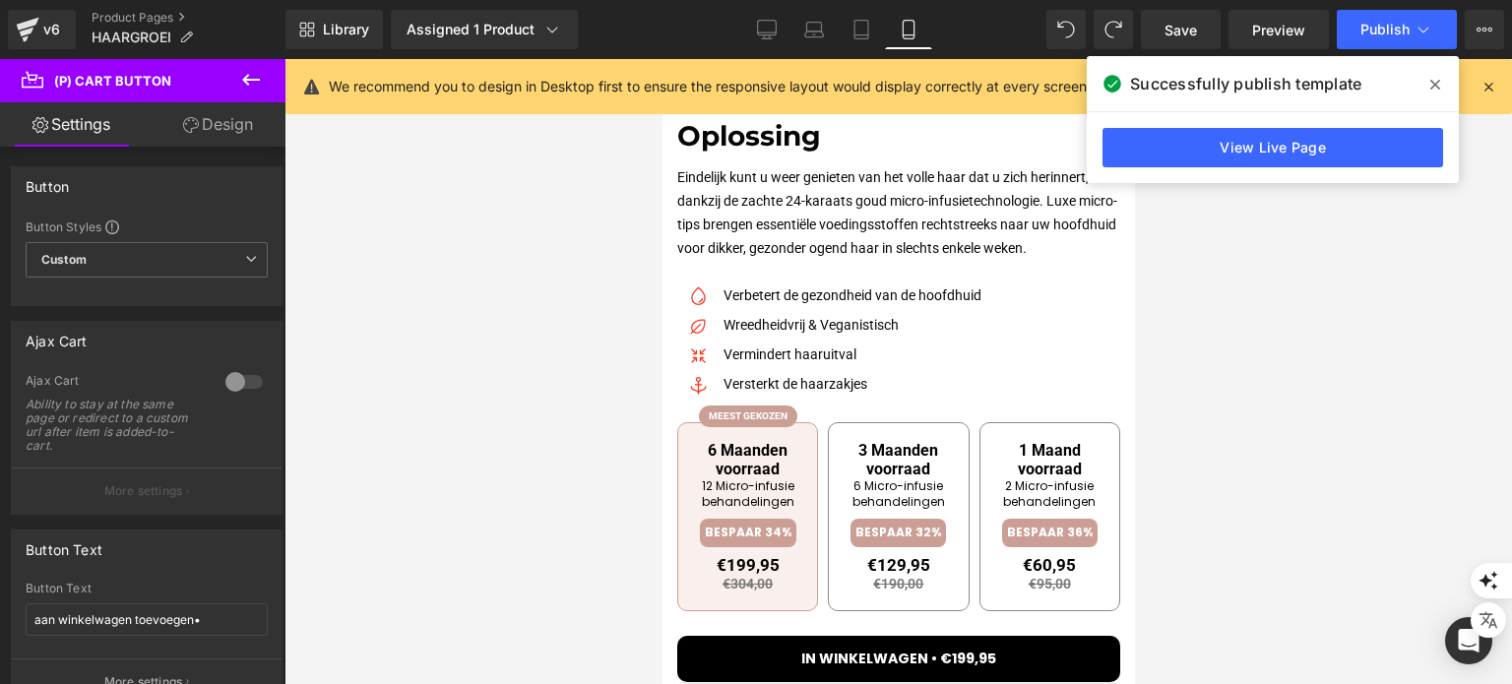
click at [257, 83] on icon at bounding box center [251, 80] width 24 height 24
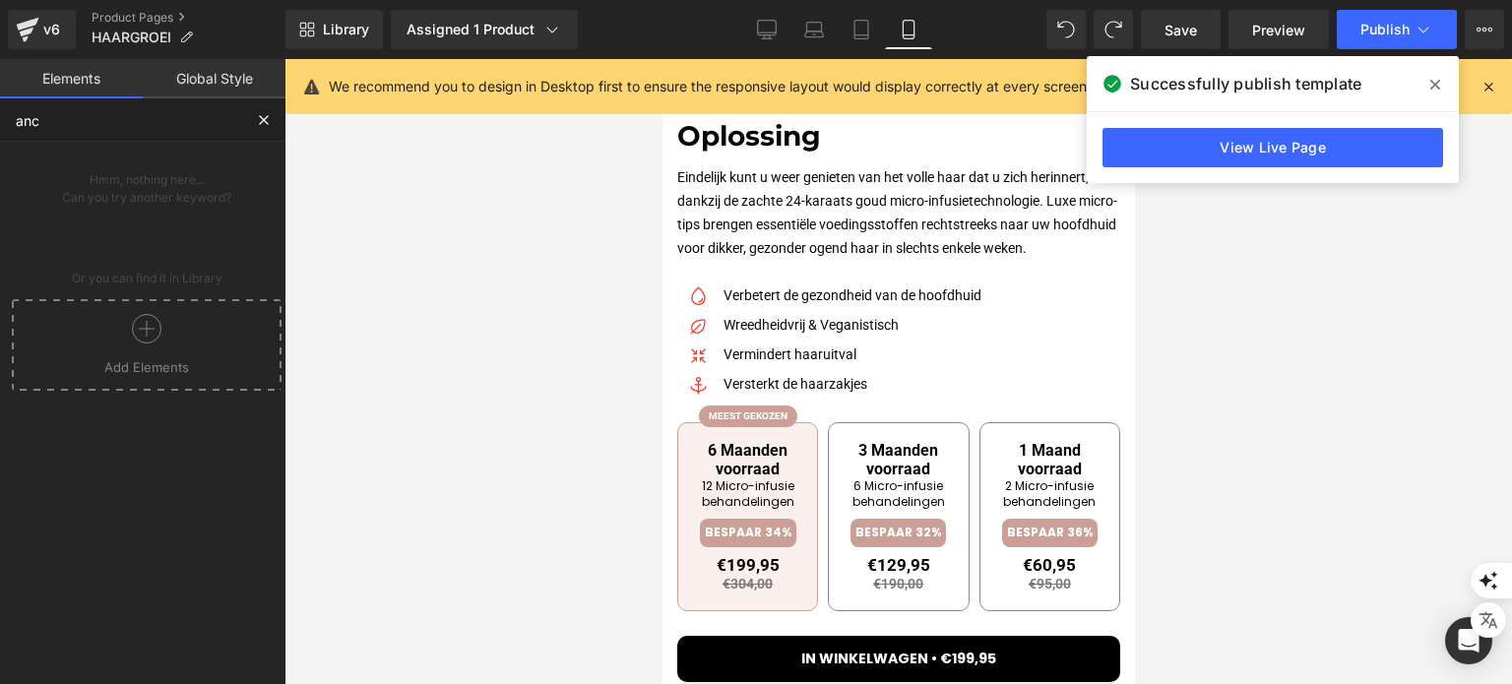
click at [98, 131] on input "anc" at bounding box center [121, 119] width 242 height 43
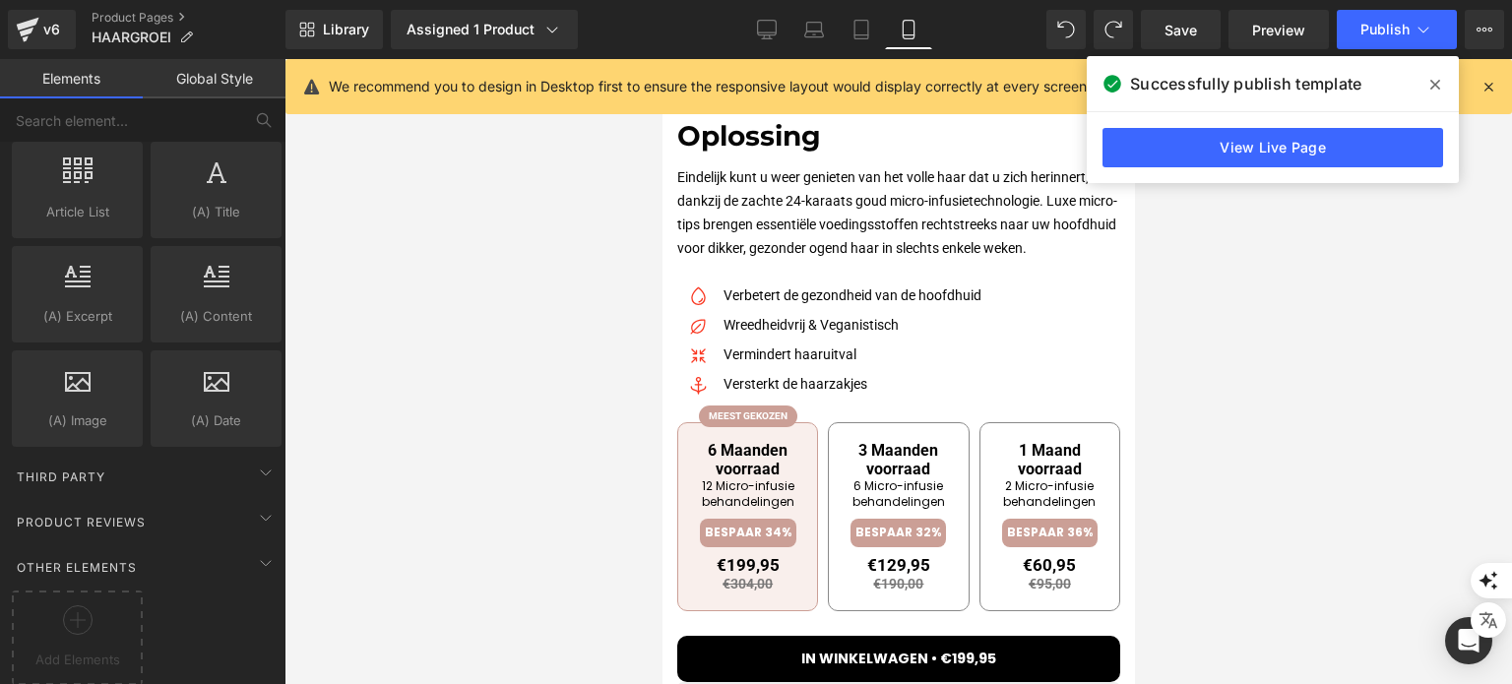
scroll to position [3783, 0]
click at [158, 464] on div "Third Party" at bounding box center [147, 475] width 278 height 39
click at [162, 464] on div "Third Party" at bounding box center [147, 475] width 278 height 39
click at [138, 512] on span "Product Reviews" at bounding box center [81, 521] width 133 height 19
click at [141, 512] on span "Product Reviews" at bounding box center [81, 521] width 133 height 19
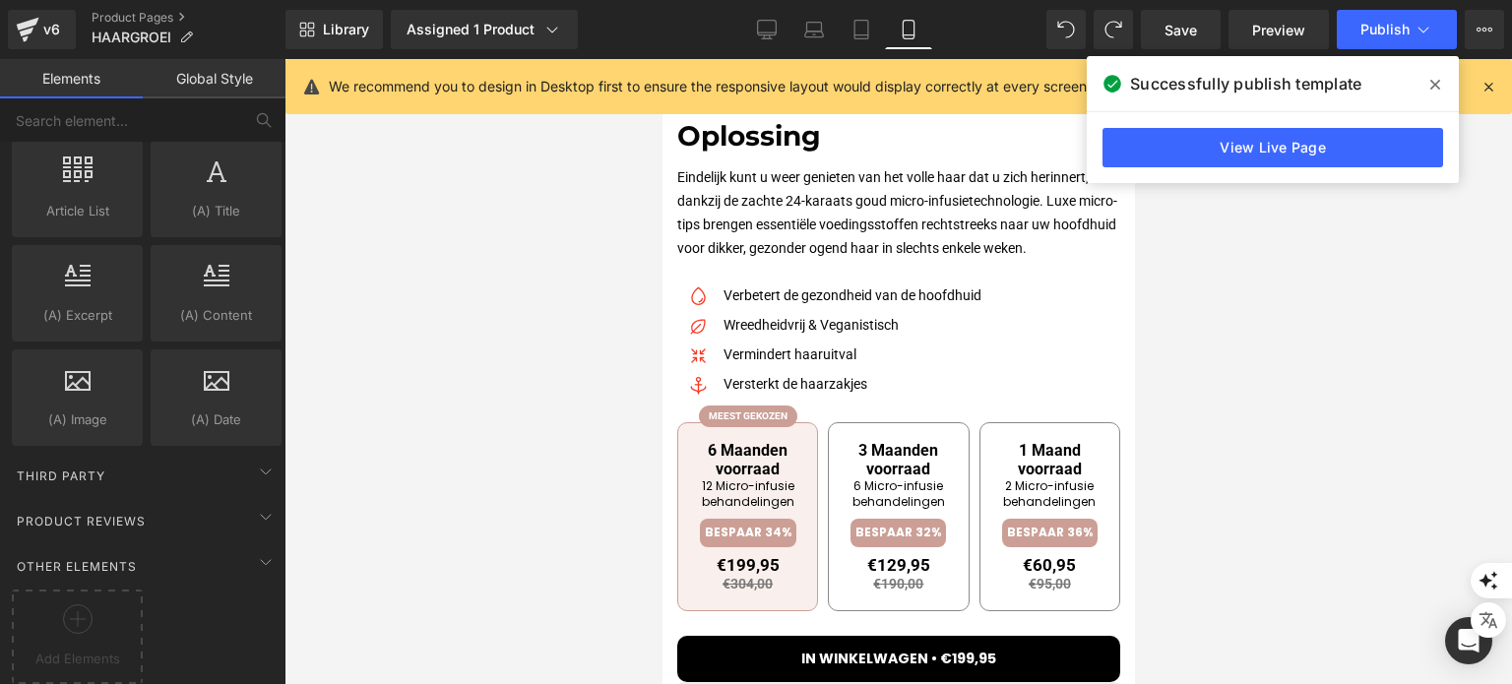
click at [134, 586] on div "Add Elements" at bounding box center [77, 637] width 139 height 102
click at [134, 557] on span "Other Elements" at bounding box center [77, 566] width 124 height 19
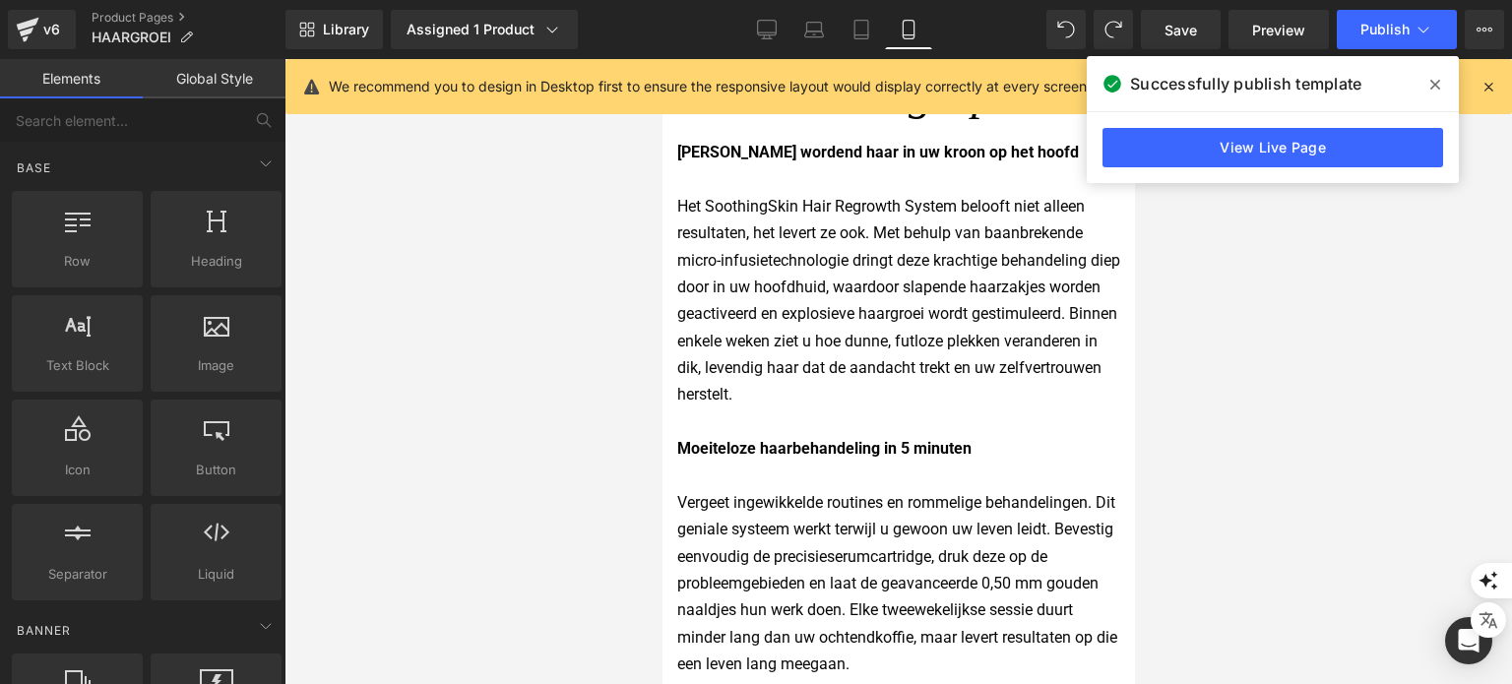
scroll to position [2854, 0]
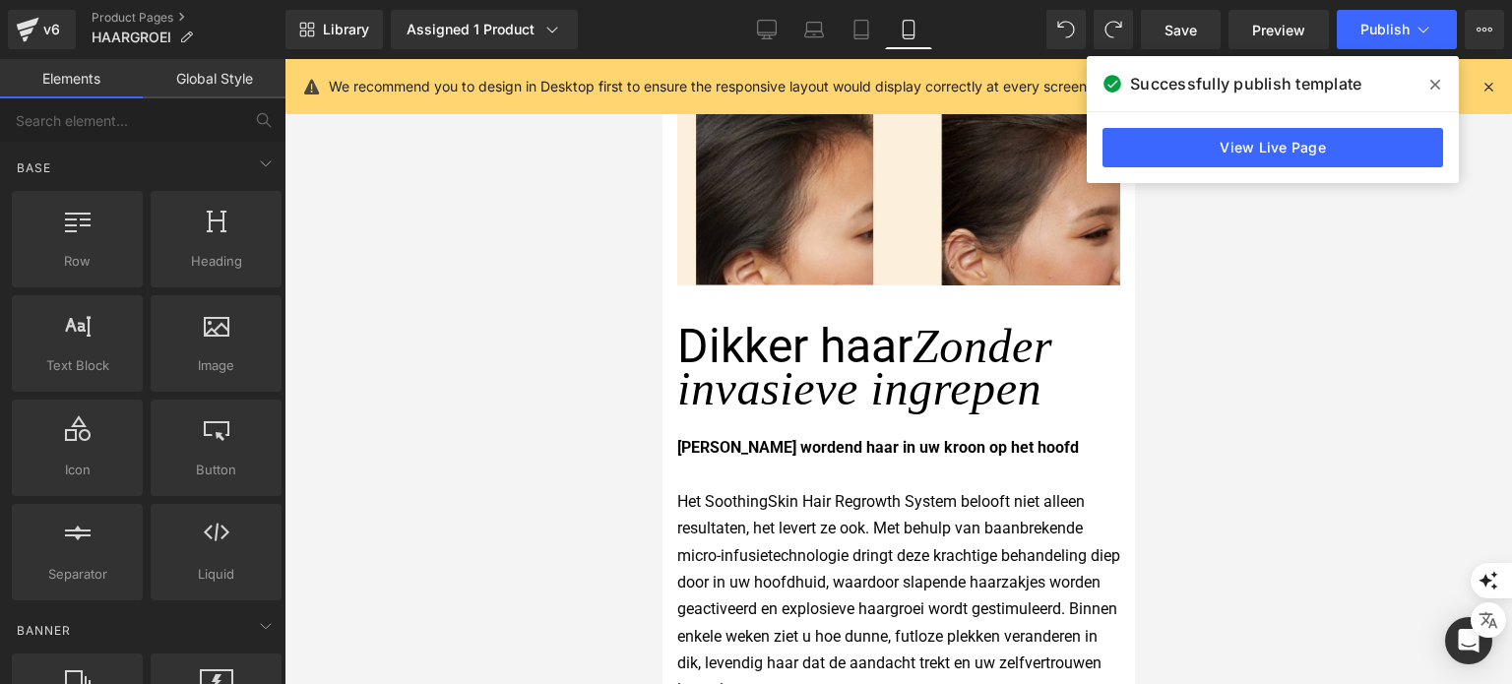
click at [804, 340] on span "Dikker haar" at bounding box center [793, 346] width 235 height 56
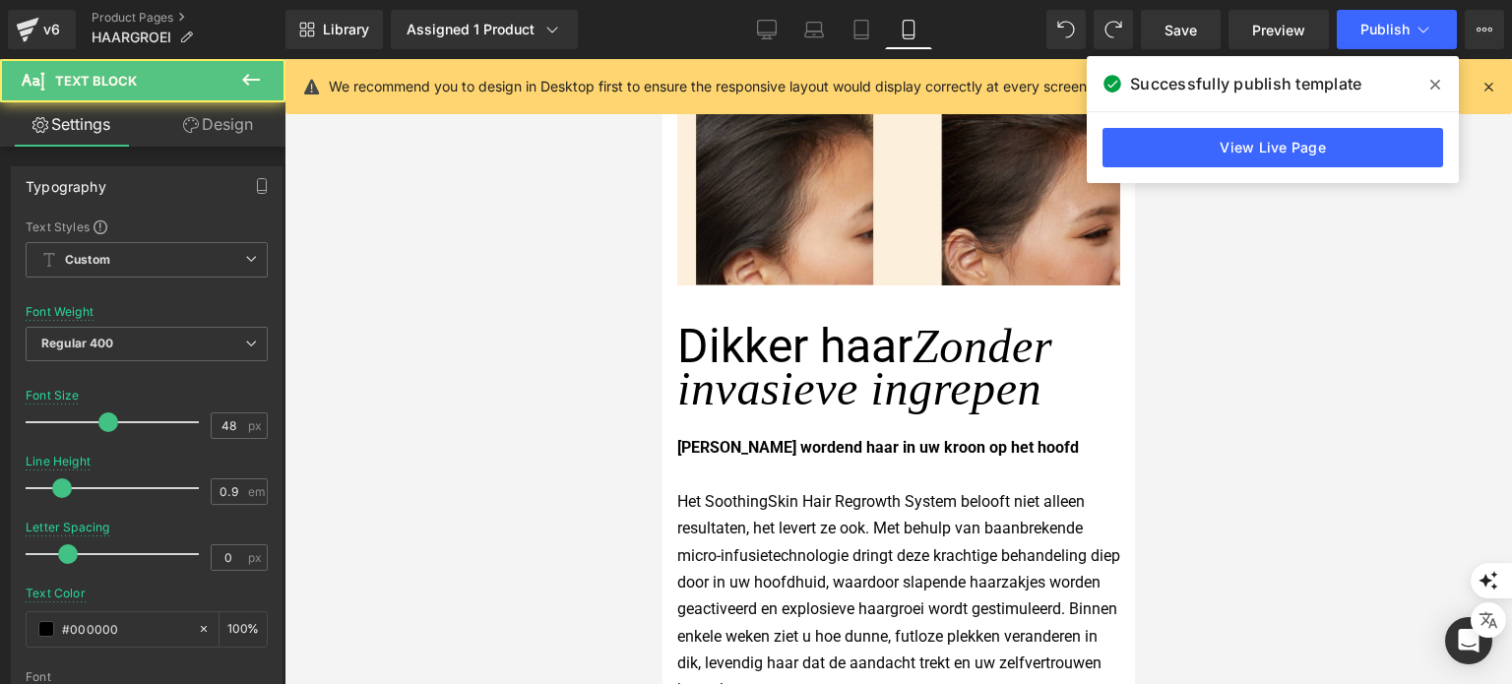
click at [212, 117] on link "Design" at bounding box center [218, 124] width 143 height 44
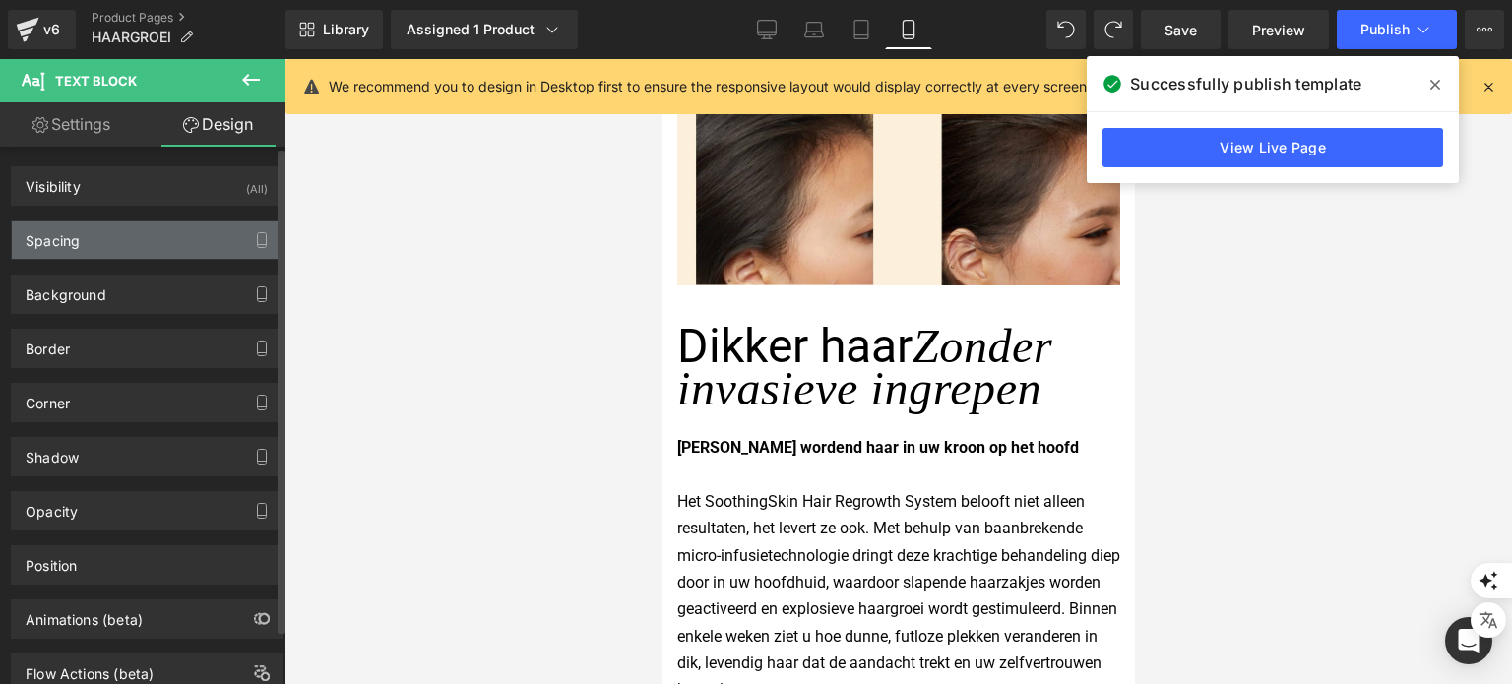
click at [146, 242] on div "Spacing" at bounding box center [147, 239] width 270 height 37
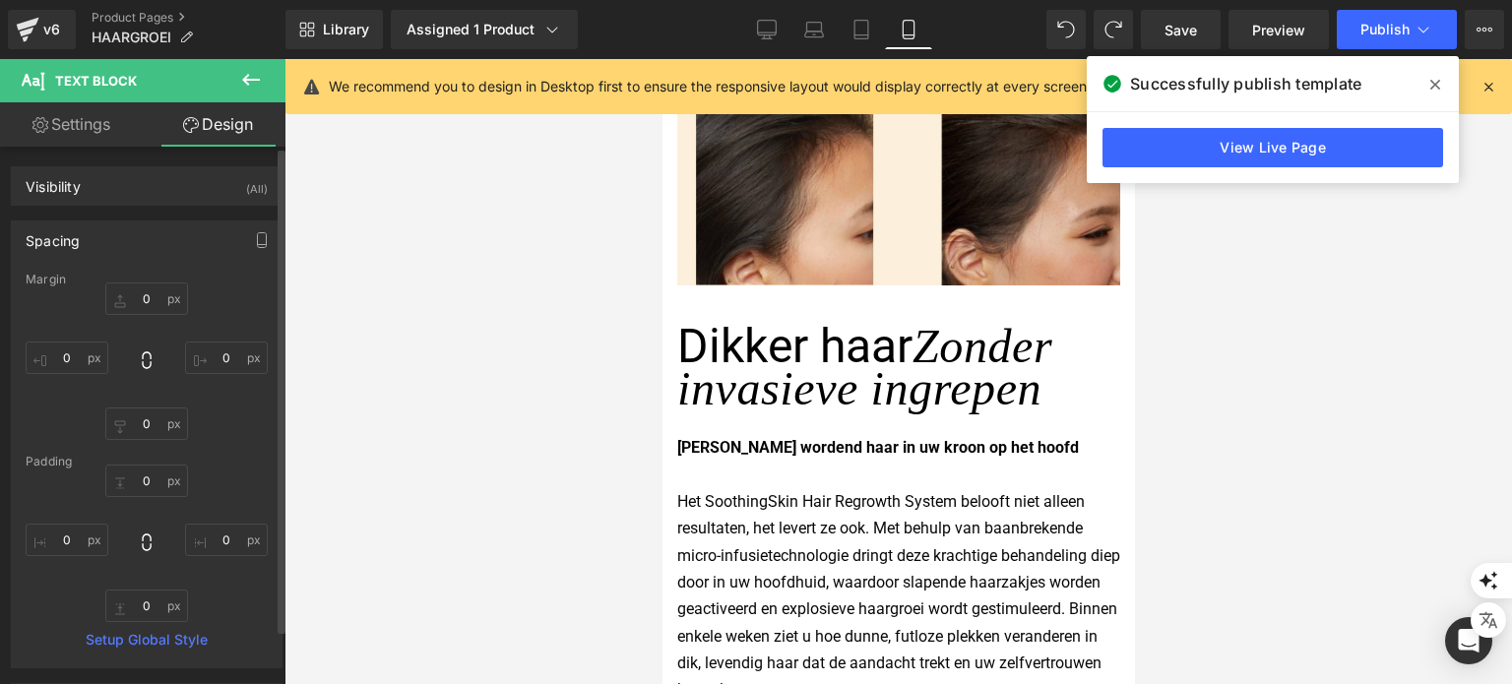
type input "0"
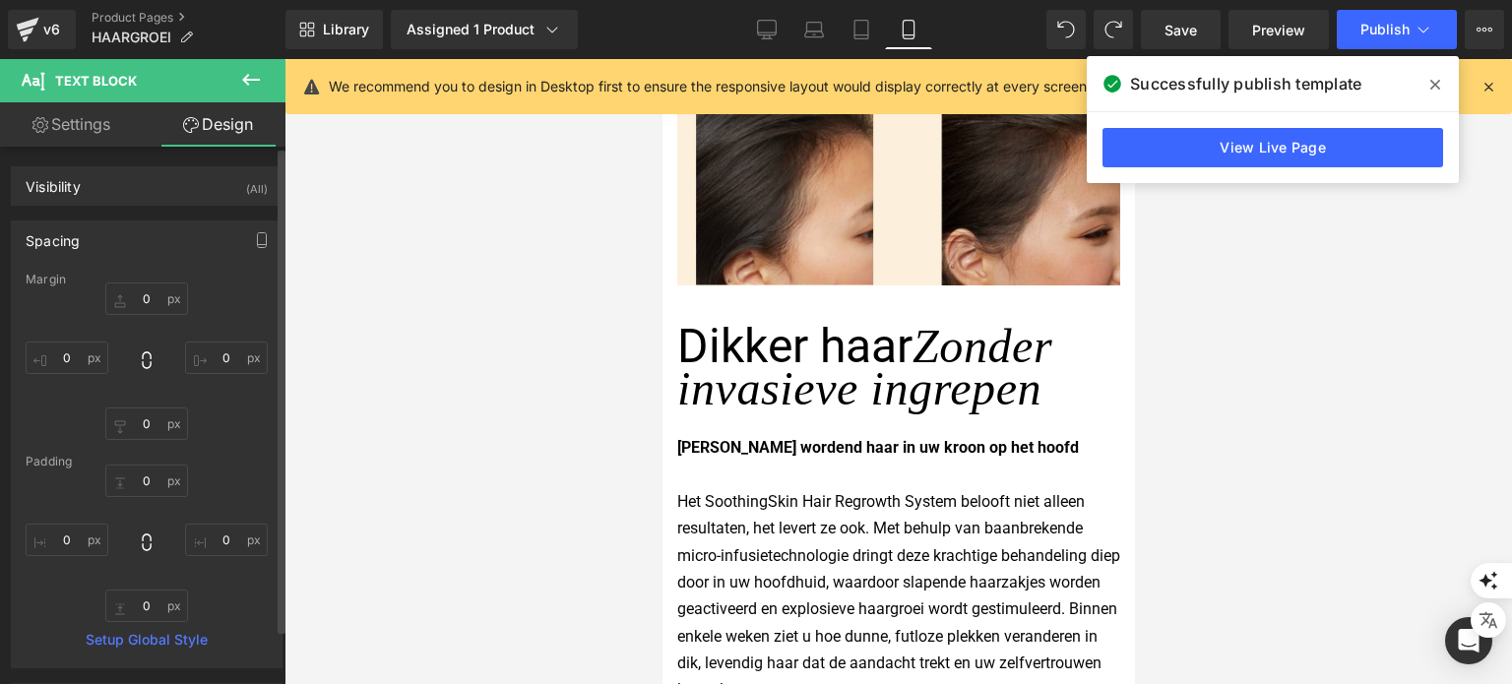
type input "0"
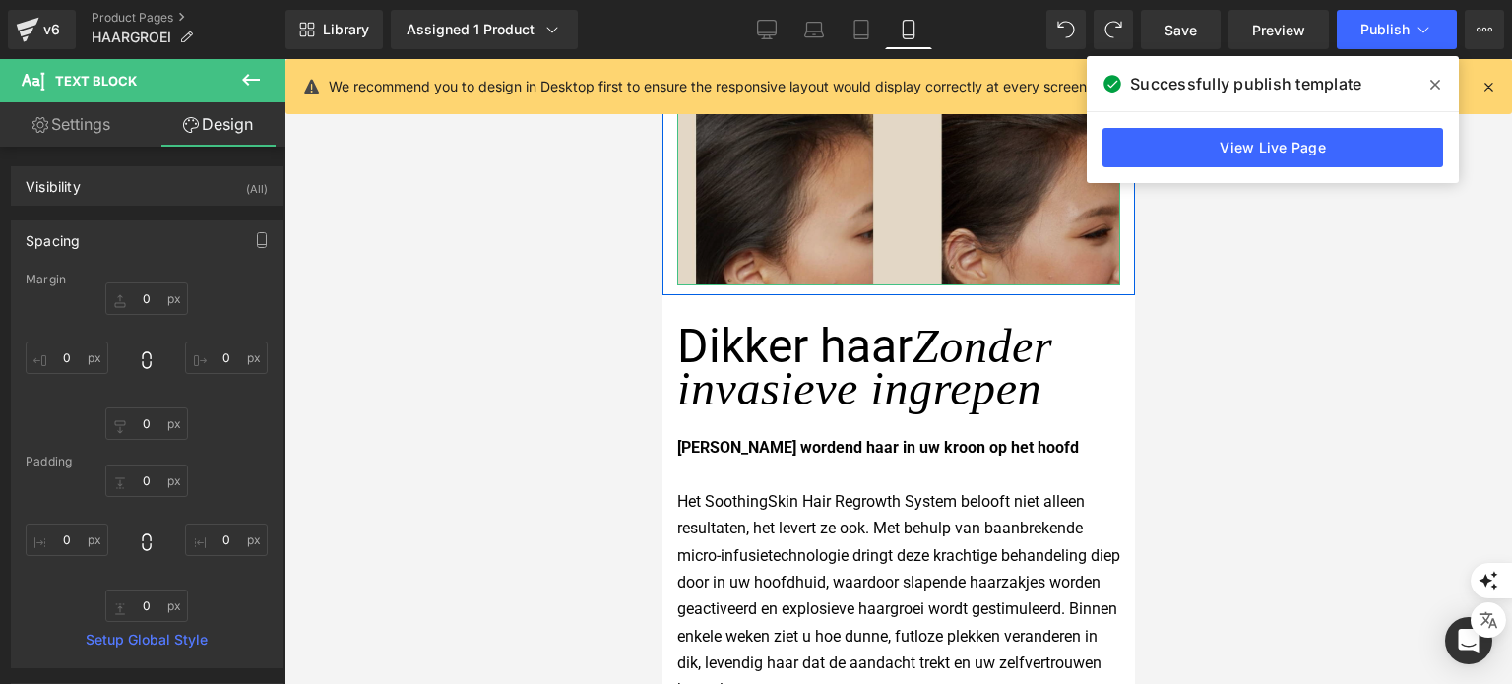
click at [822, 238] on img at bounding box center [897, 64] width 443 height 443
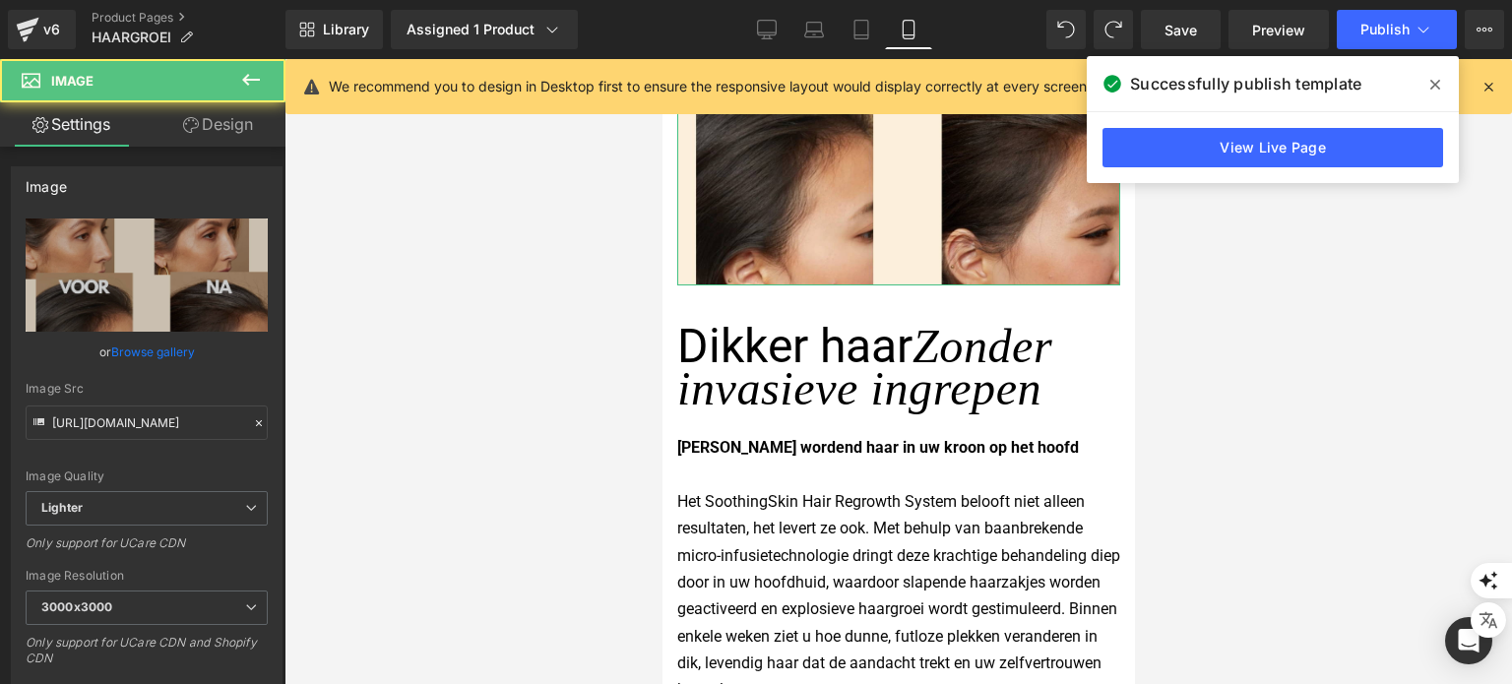
click at [181, 142] on link "Design" at bounding box center [218, 124] width 143 height 44
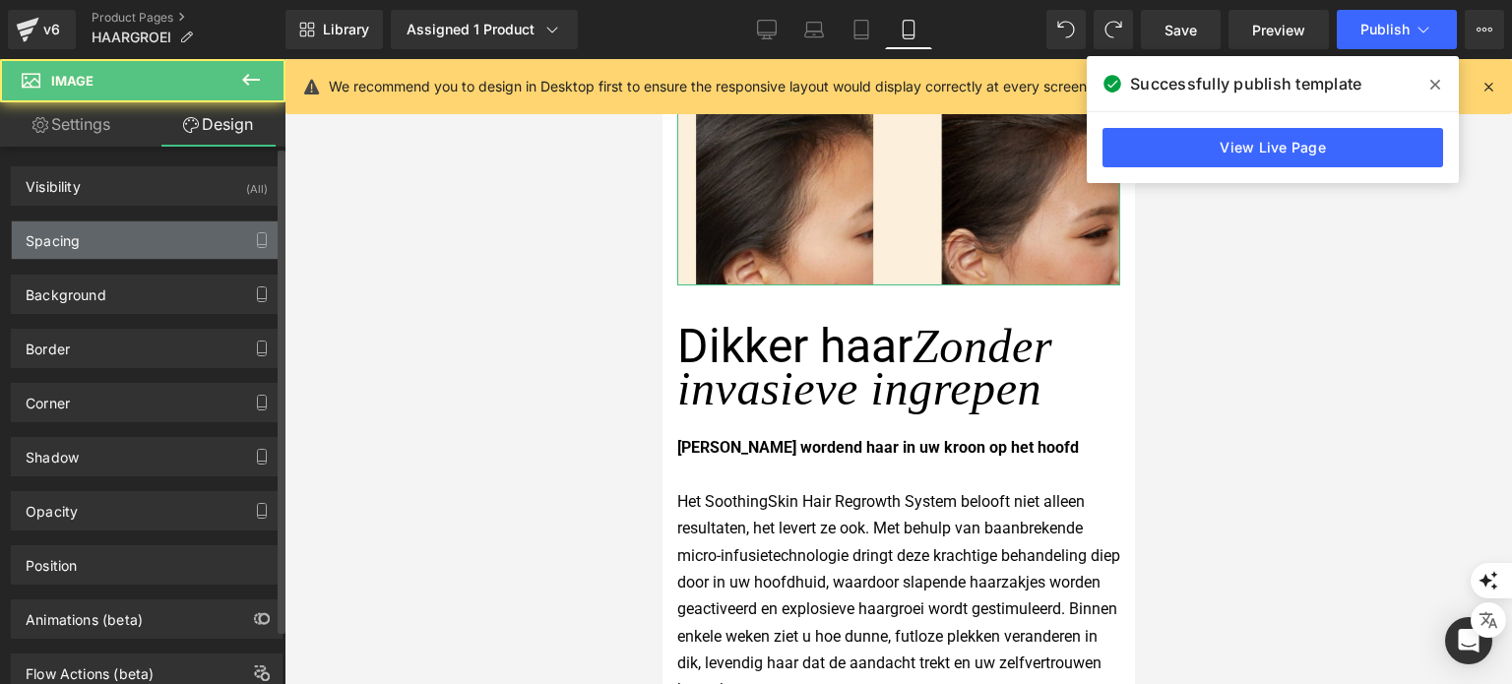
click at [165, 250] on div "Spacing" at bounding box center [147, 239] width 270 height 37
type input "23"
type input "0"
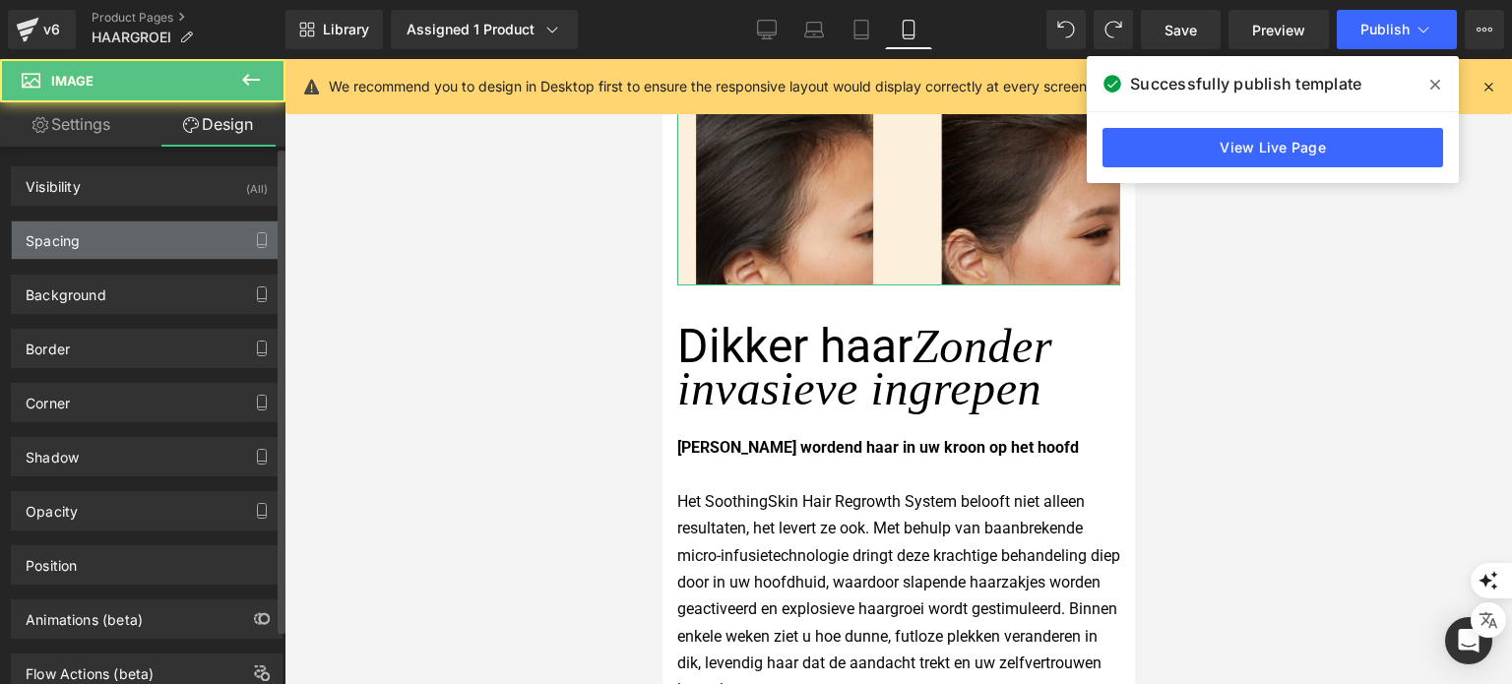
type input "0"
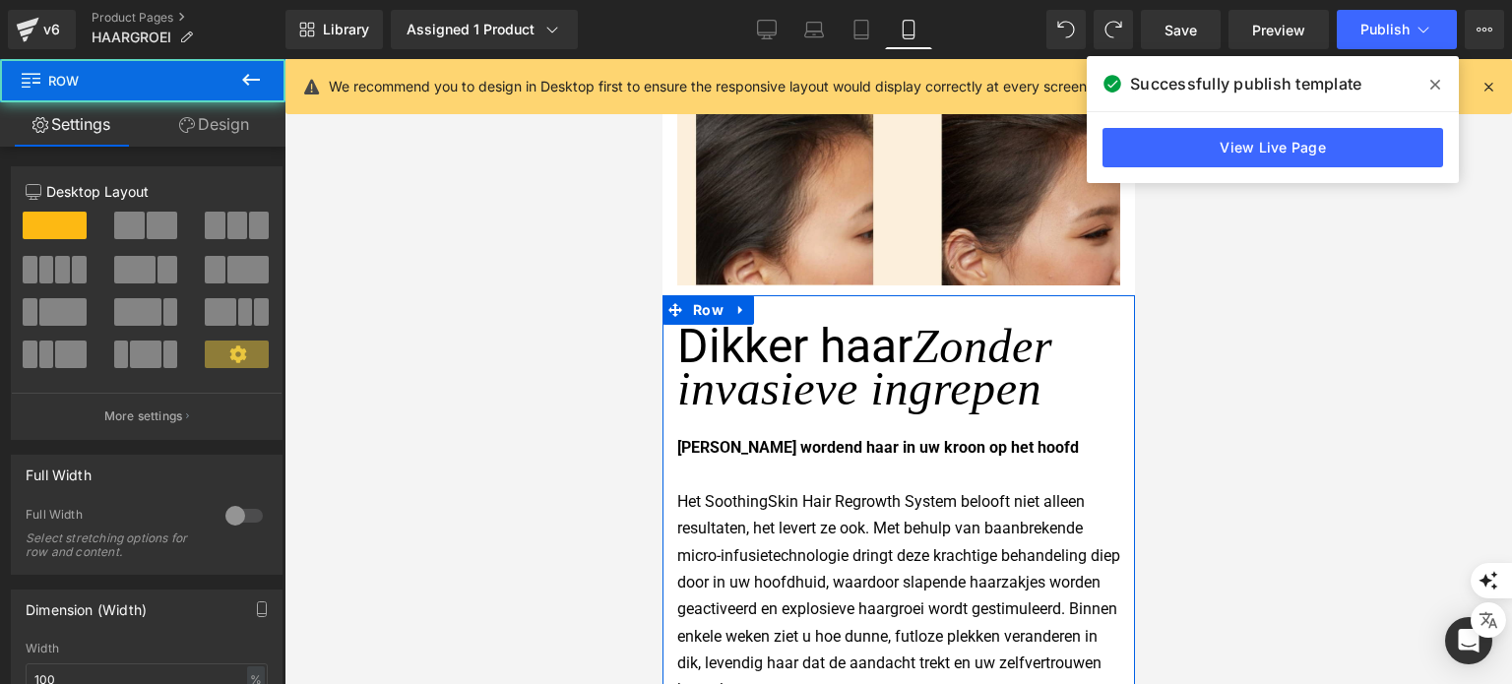
click at [233, 133] on link "Design" at bounding box center [214, 124] width 143 height 44
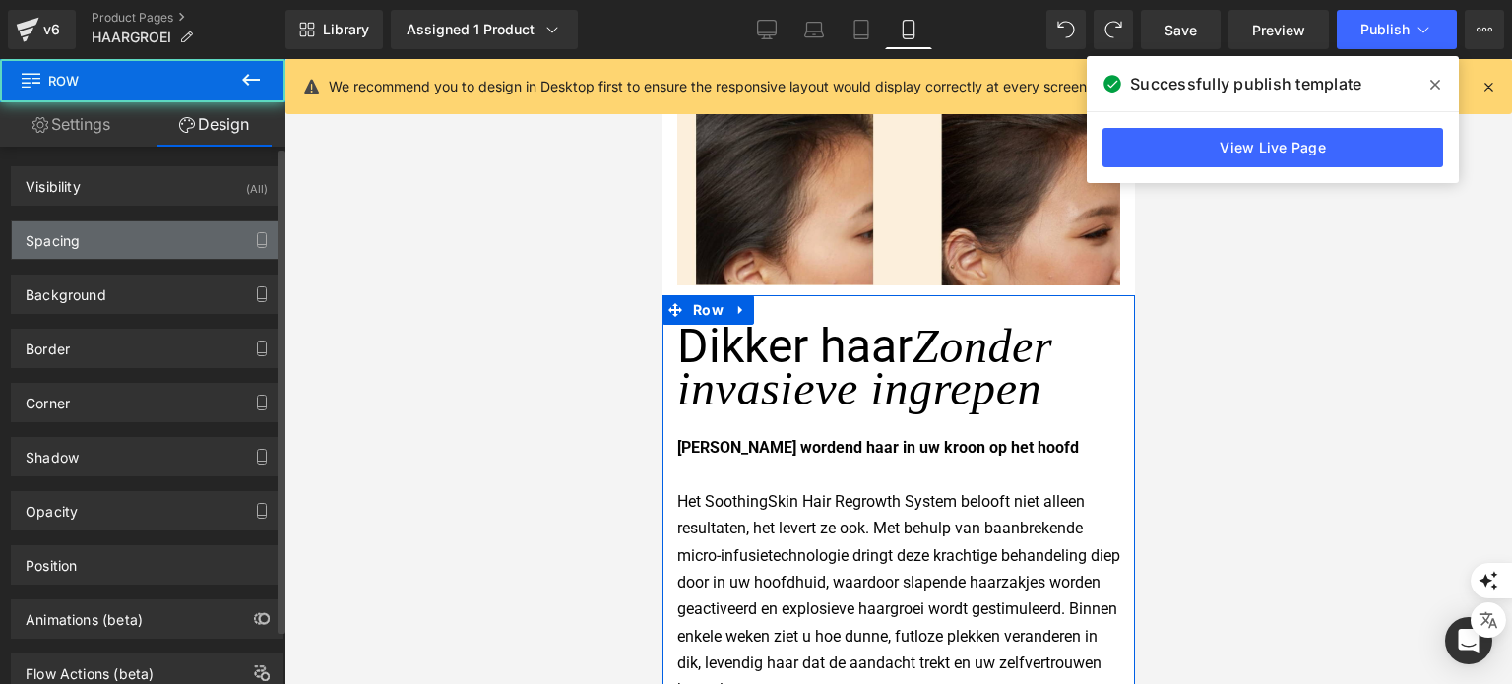
click at [165, 246] on div "Spacing" at bounding box center [147, 239] width 270 height 37
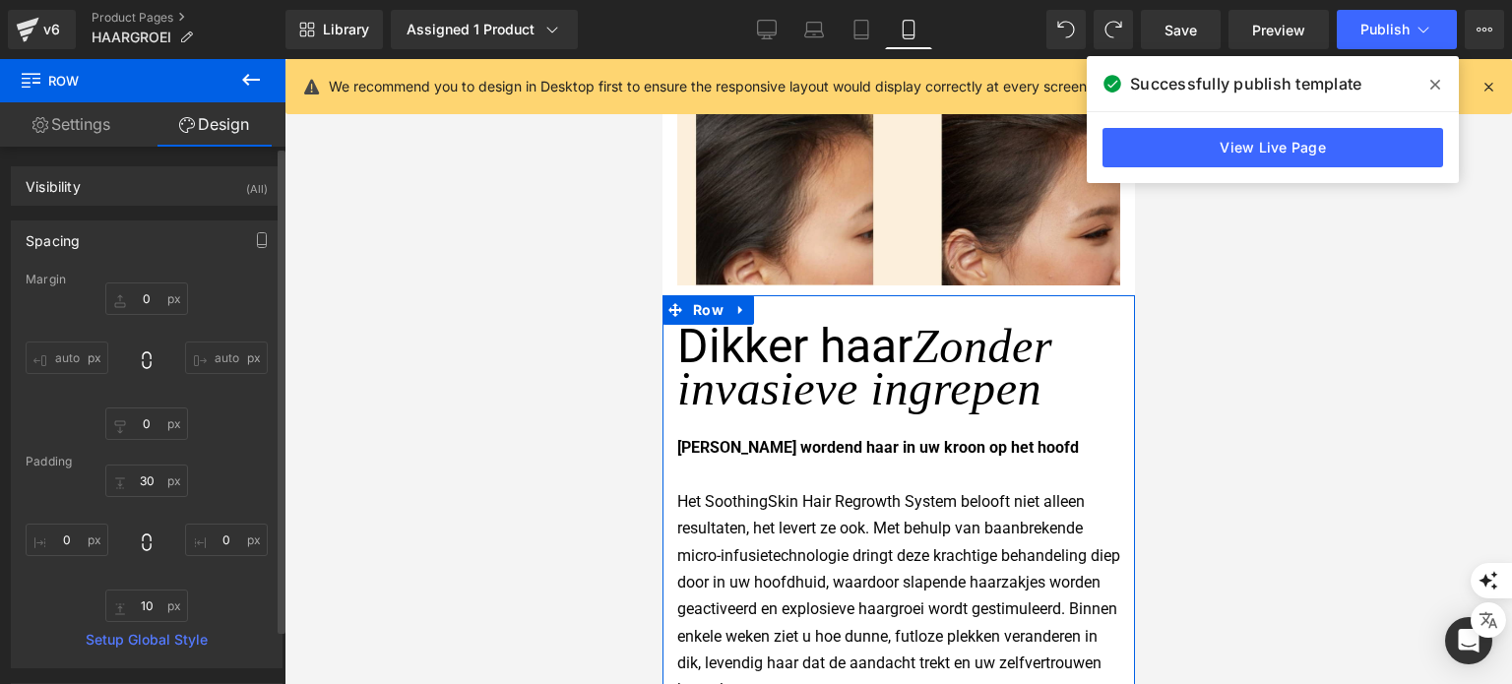
type input "0"
type input "30"
type input "0"
type input "10"
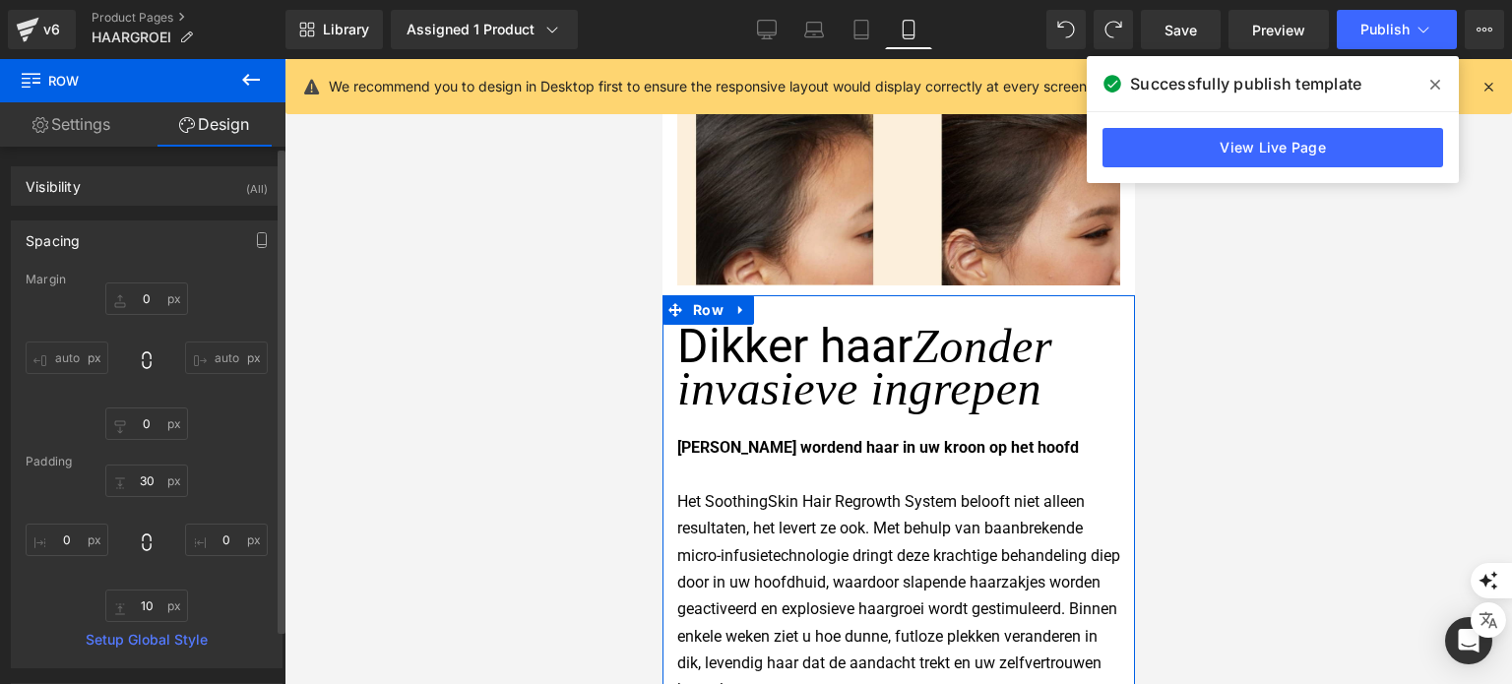
type input "0"
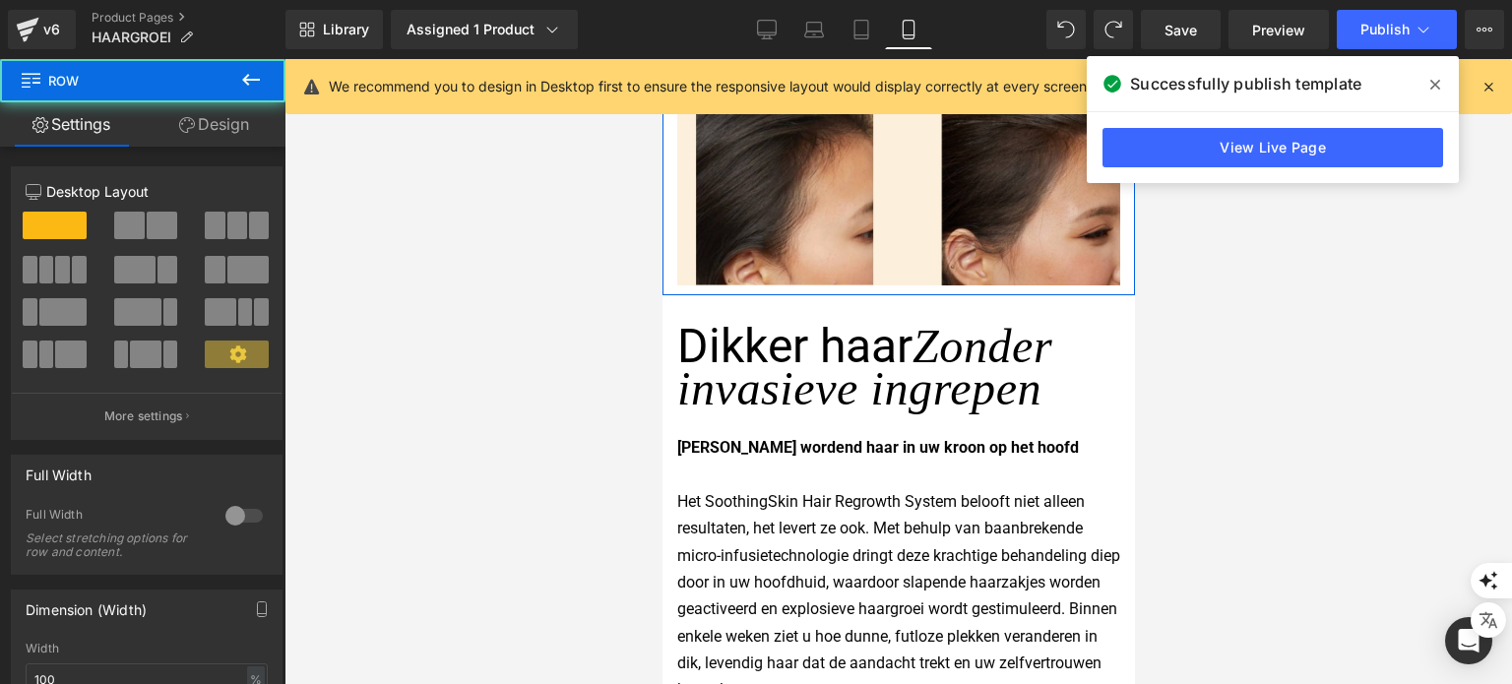
click at [213, 121] on link "Design" at bounding box center [214, 124] width 143 height 44
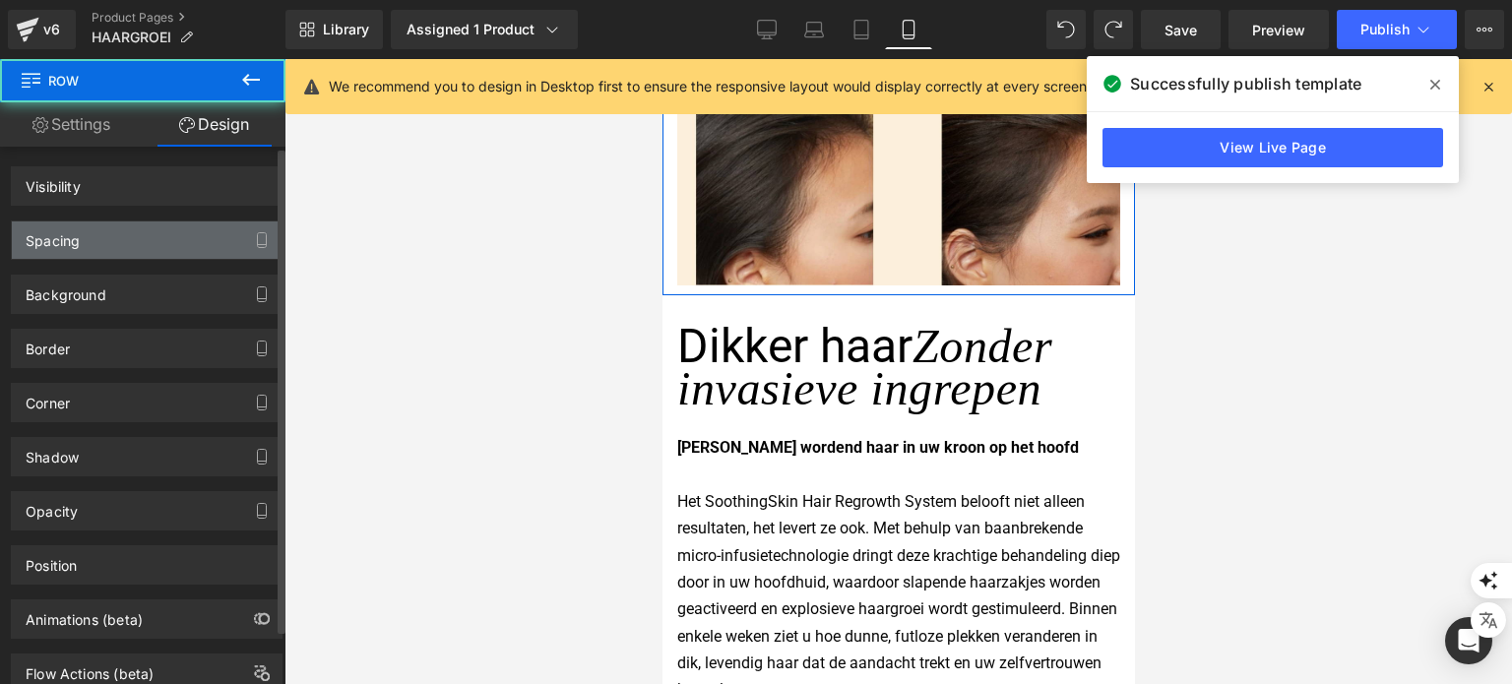
click at [151, 238] on div "Spacing" at bounding box center [147, 239] width 270 height 37
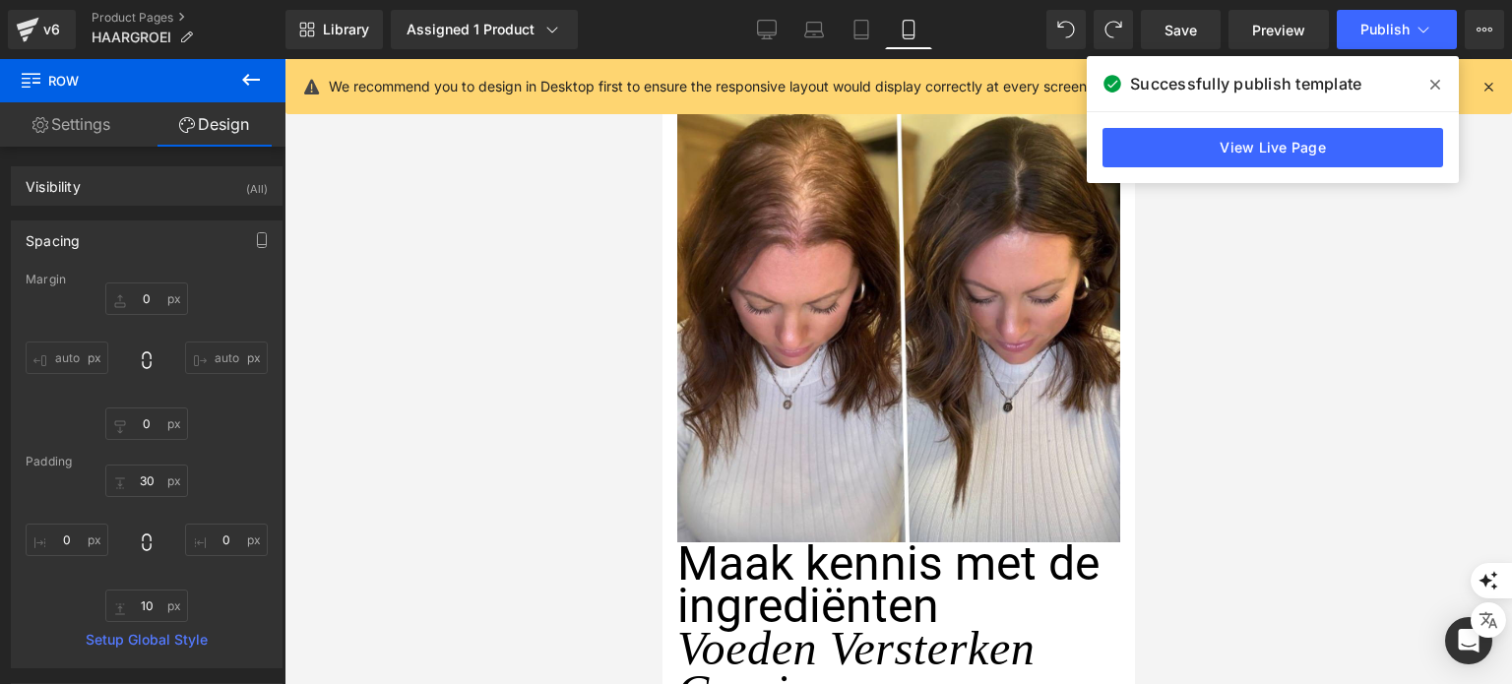
scroll to position [4134, 0]
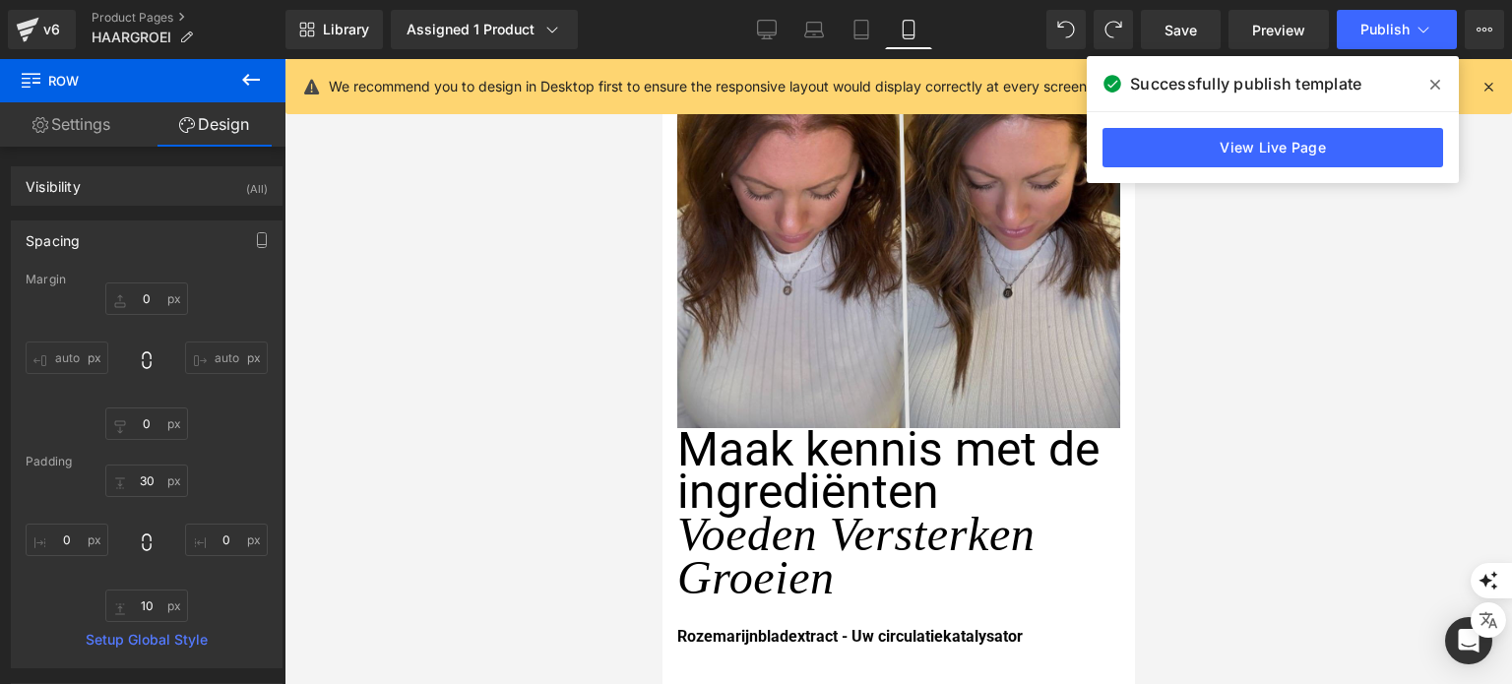
click at [785, 373] on img at bounding box center [897, 206] width 443 height 443
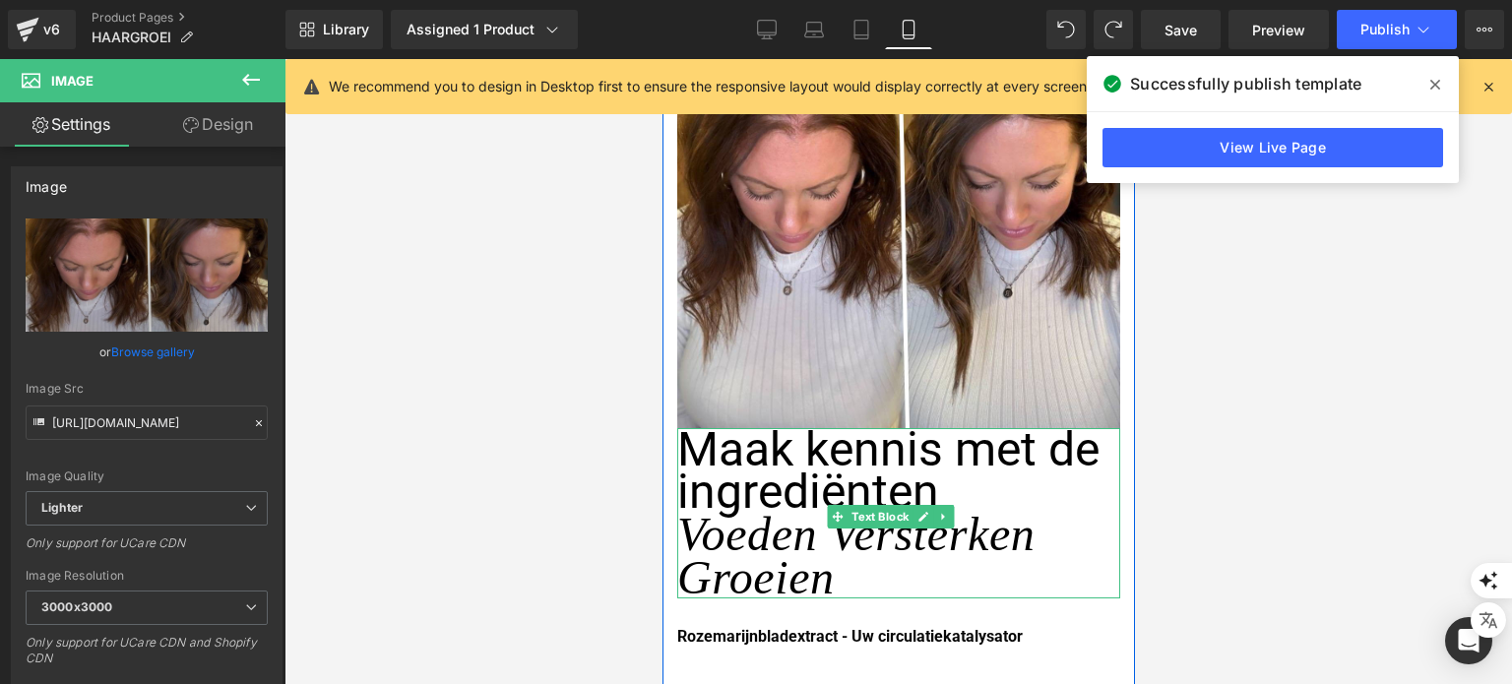
click at [748, 440] on span "Maak kennis met de ingrediënten" at bounding box center [887, 470] width 422 height 98
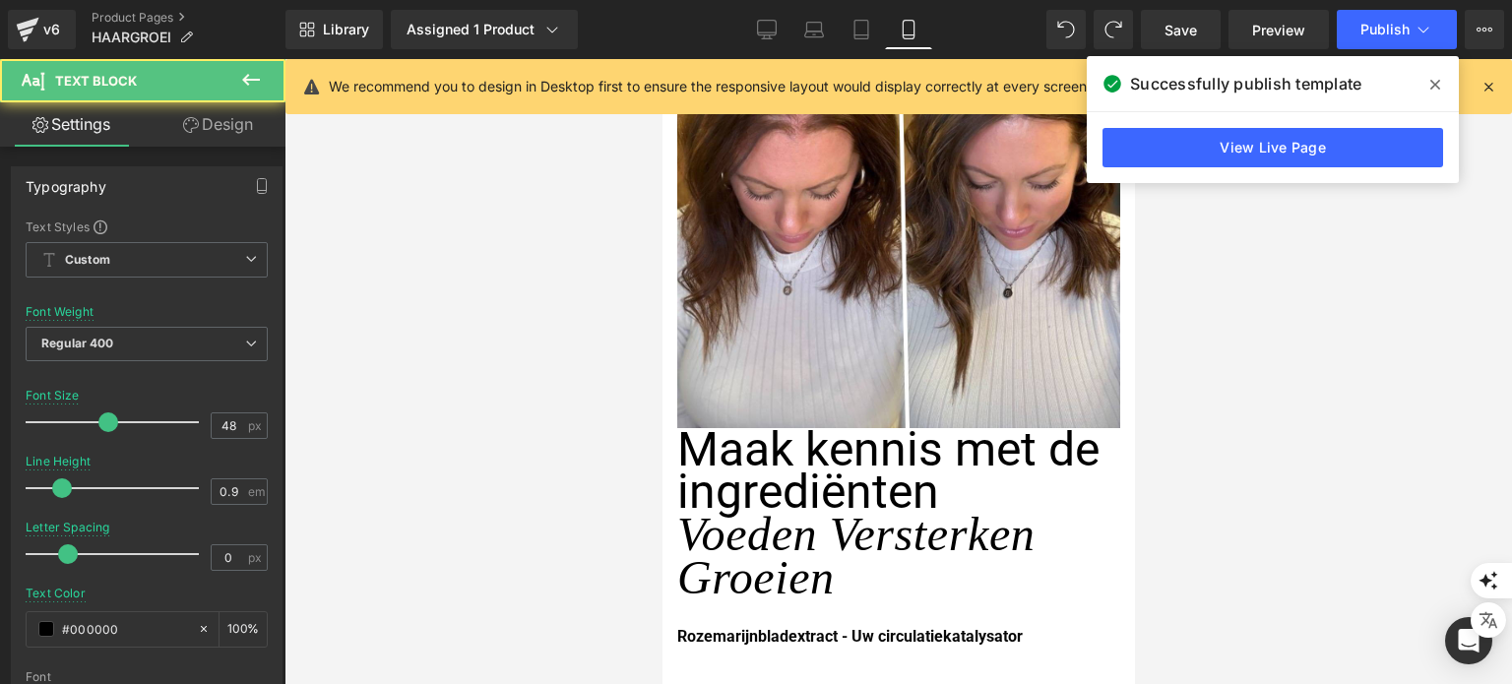
click at [232, 128] on link "Design" at bounding box center [218, 124] width 143 height 44
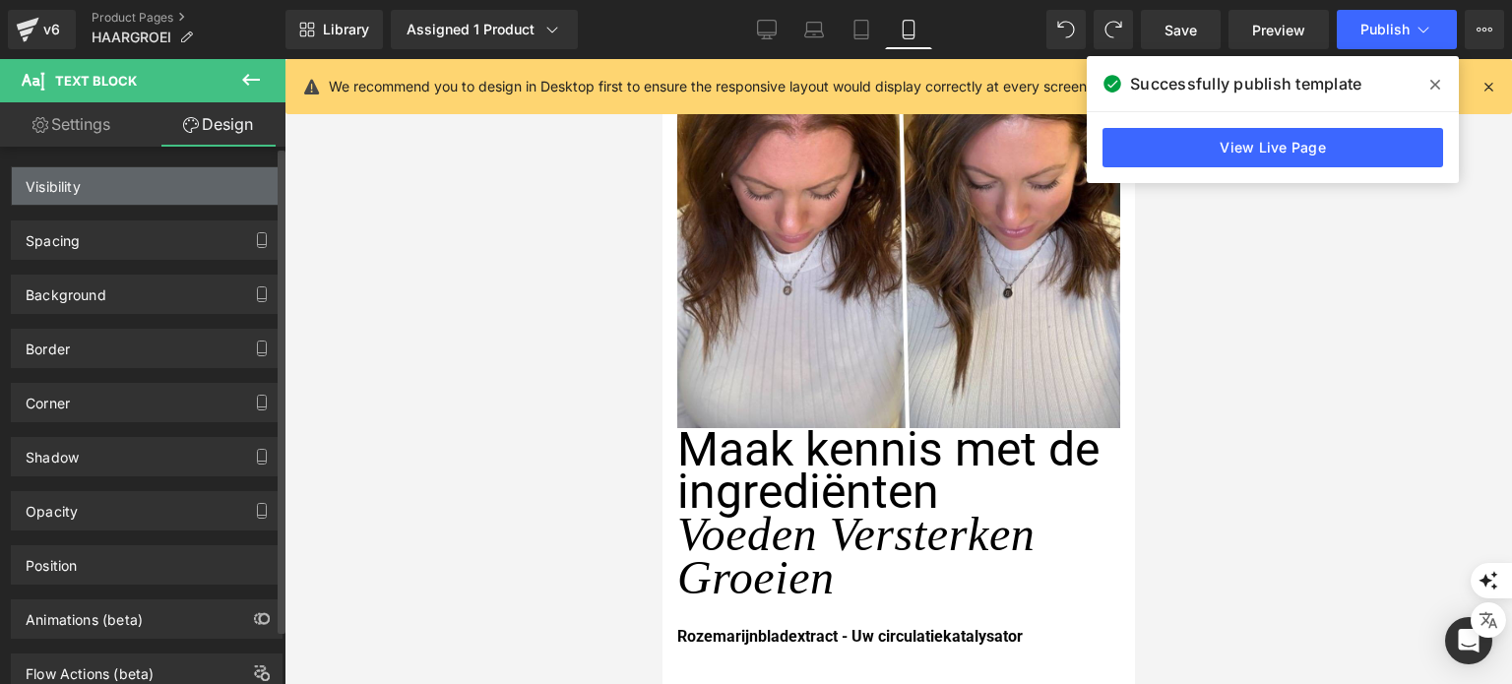
click at [166, 196] on div "Visibility" at bounding box center [147, 185] width 270 height 37
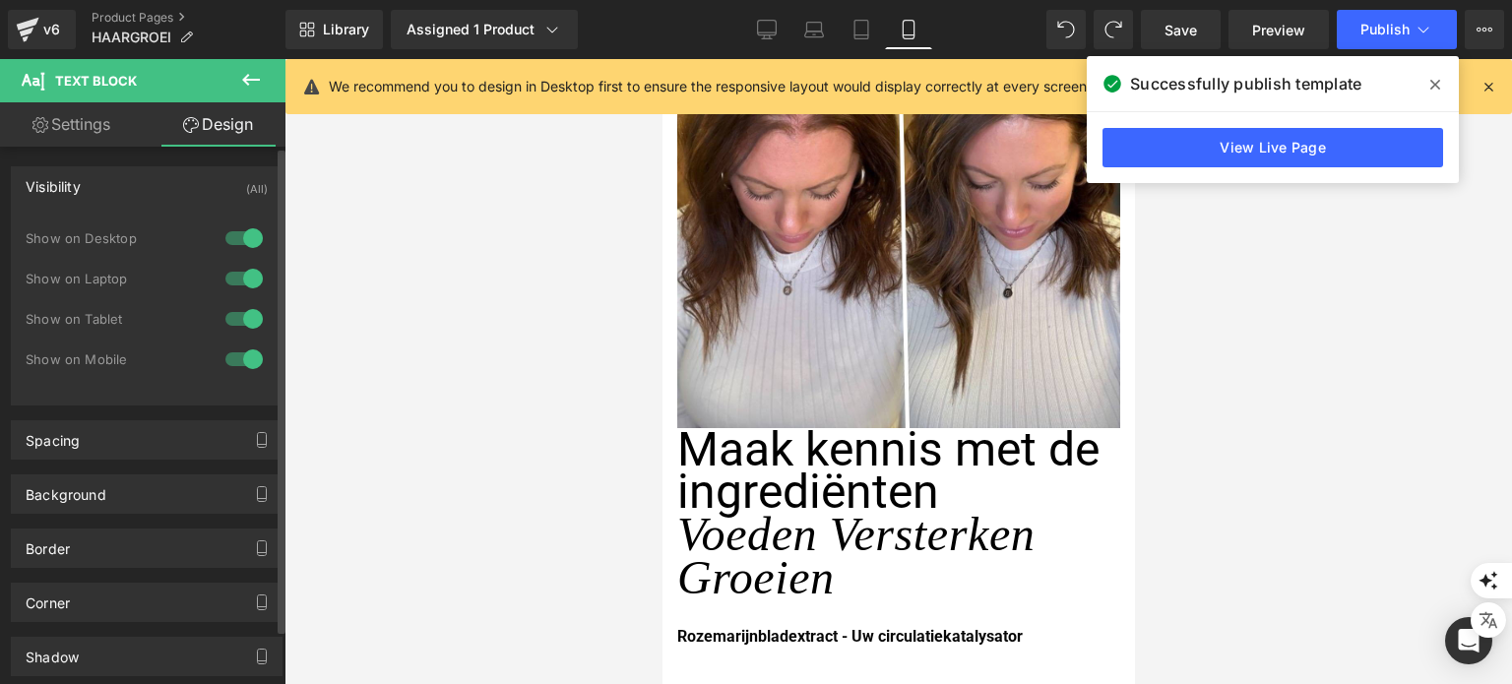
click at [196, 176] on div "Visibility (All)" at bounding box center [147, 185] width 270 height 37
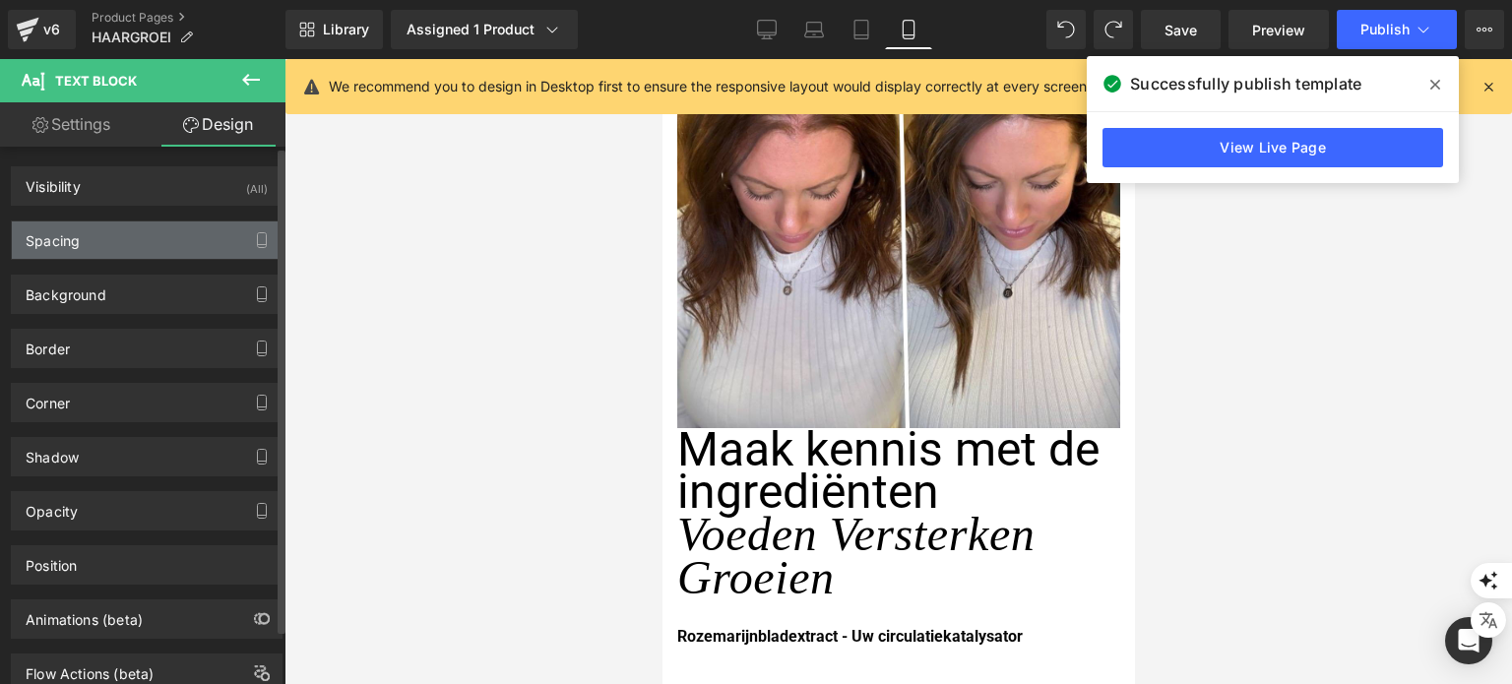
click at [162, 235] on div "Spacing" at bounding box center [147, 239] width 270 height 37
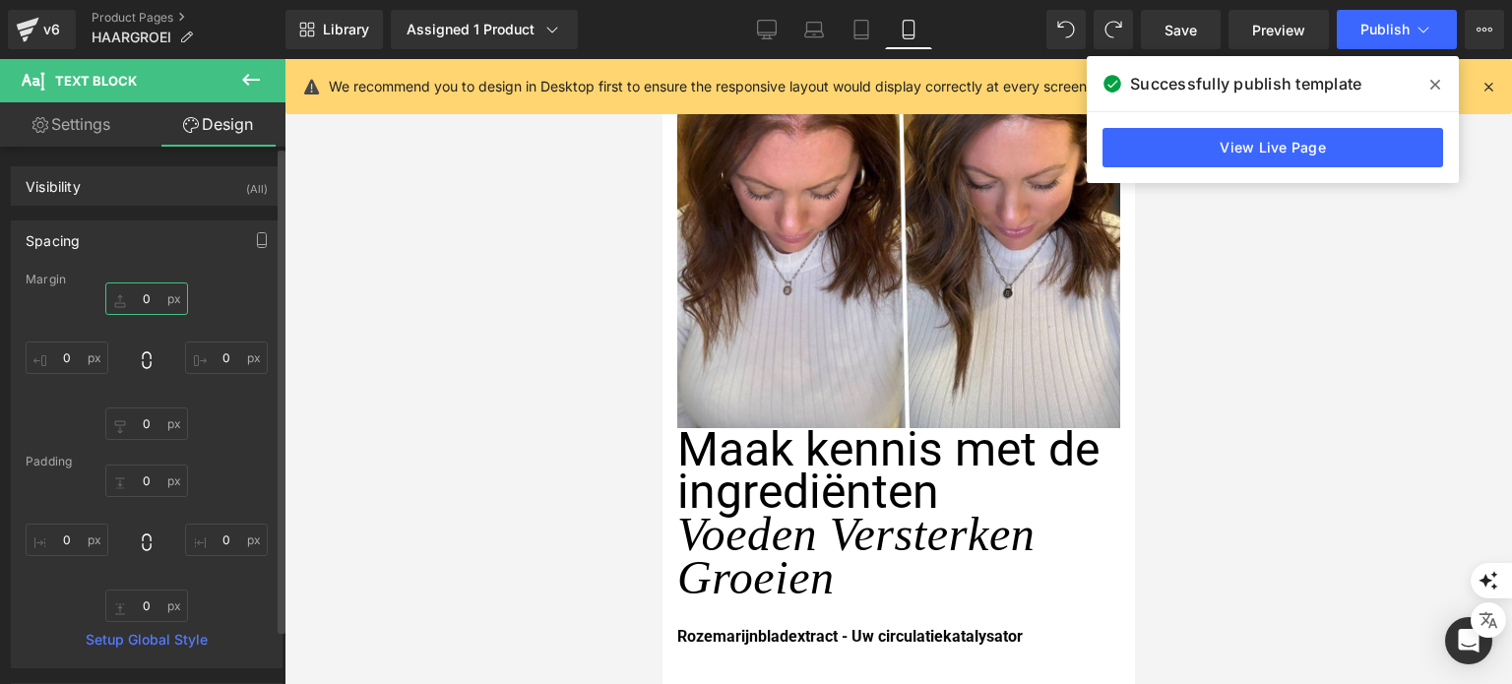
click at [138, 310] on input "0" at bounding box center [146, 298] width 83 height 32
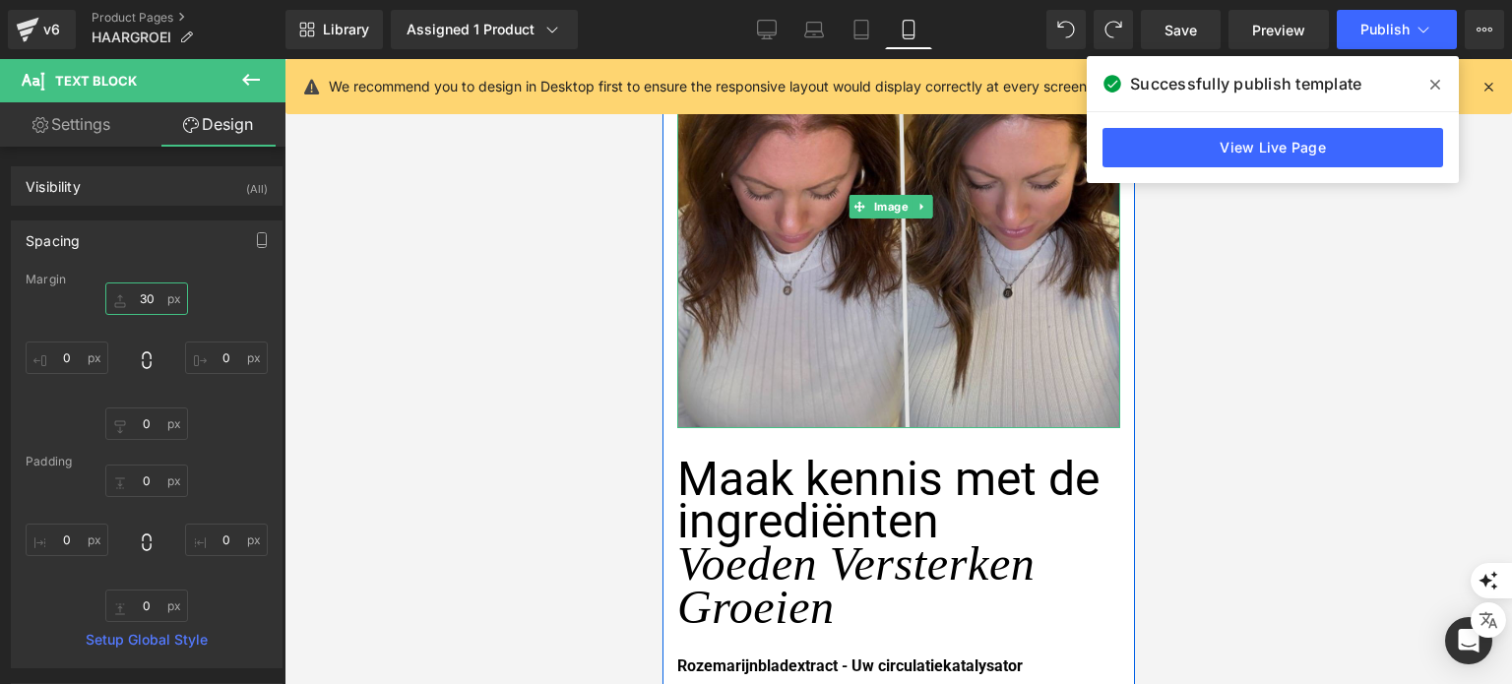
type input "3"
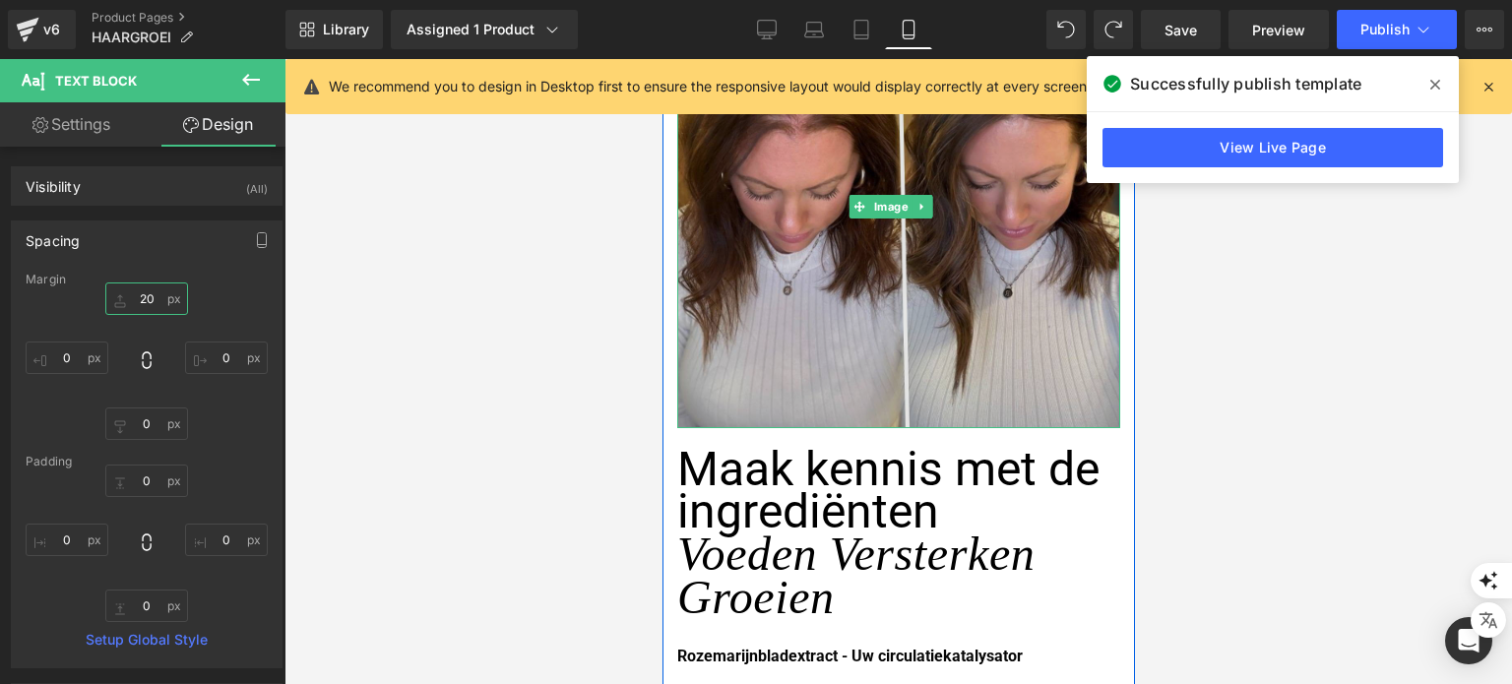
type input "2"
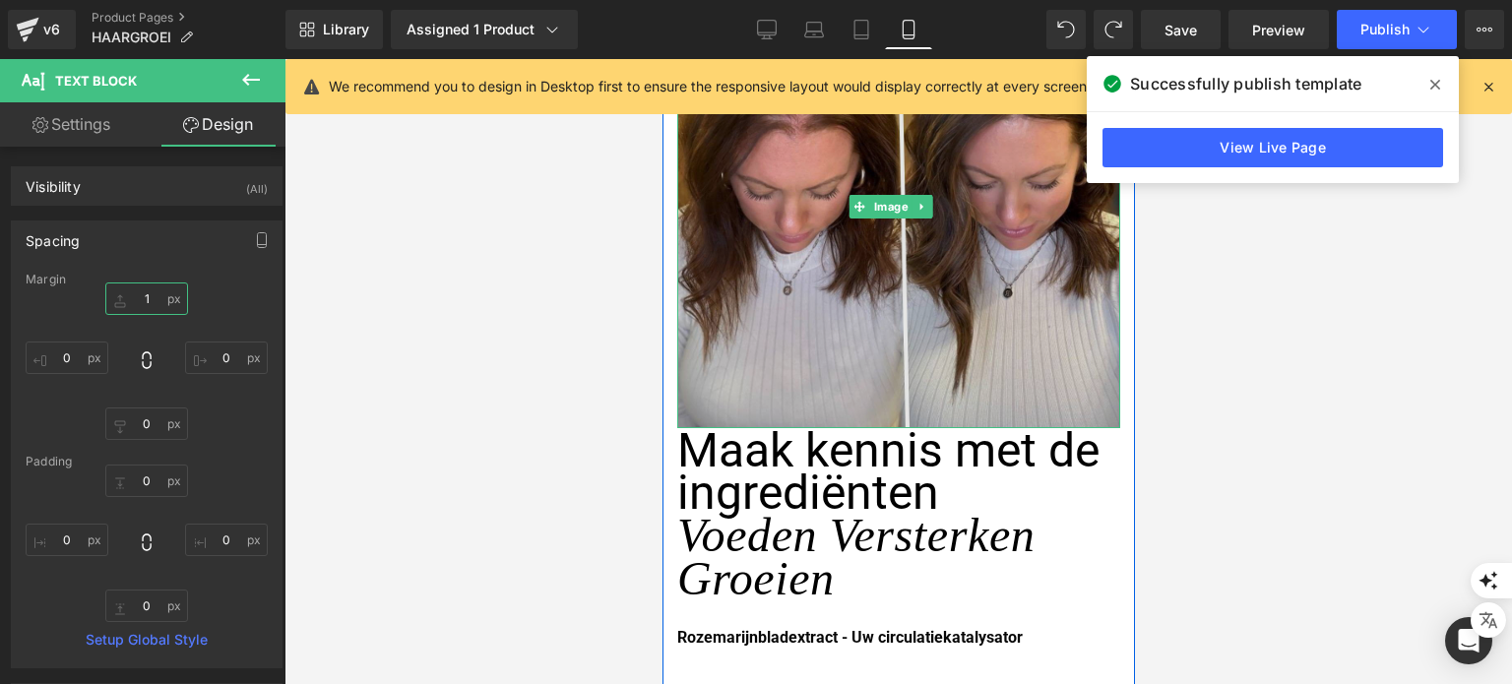
type input "15"
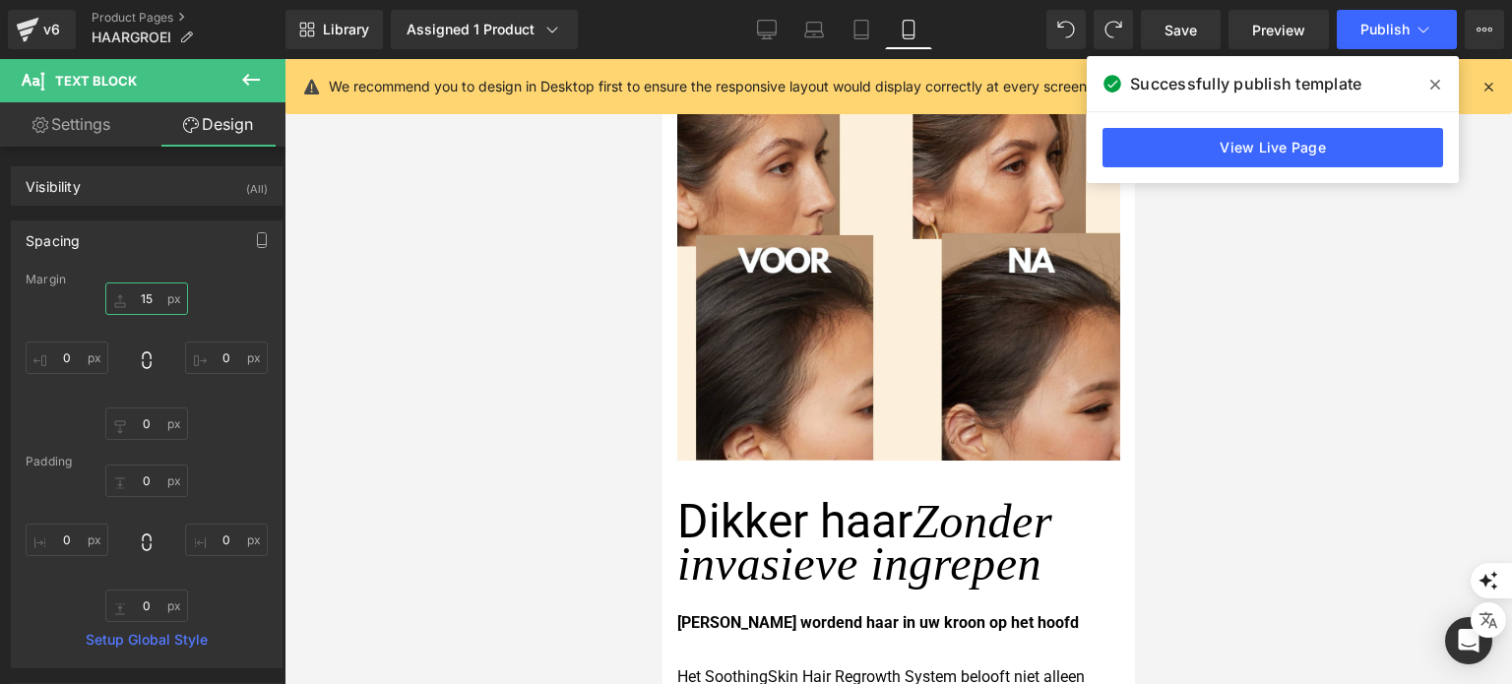
scroll to position [2658, 0]
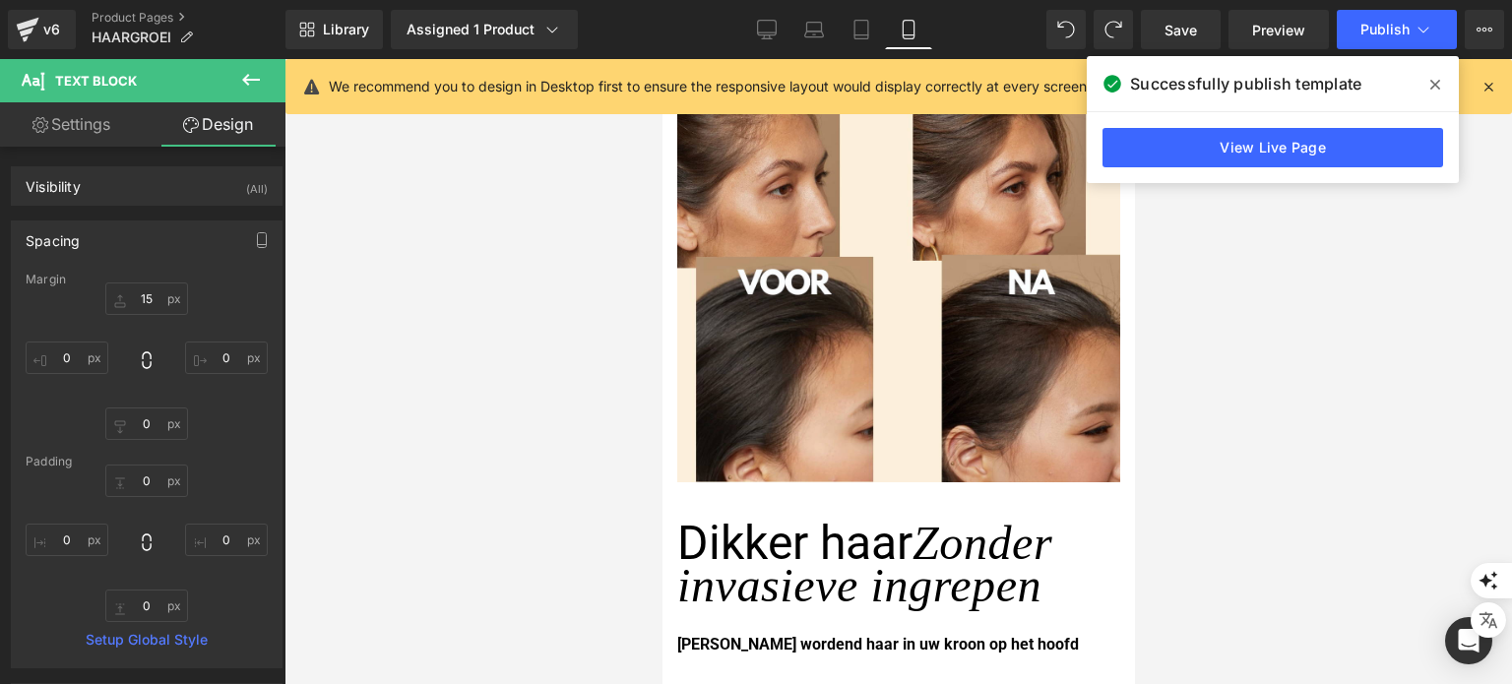
click at [911, 529] on span "Dikker haar" at bounding box center [793, 543] width 235 height 56
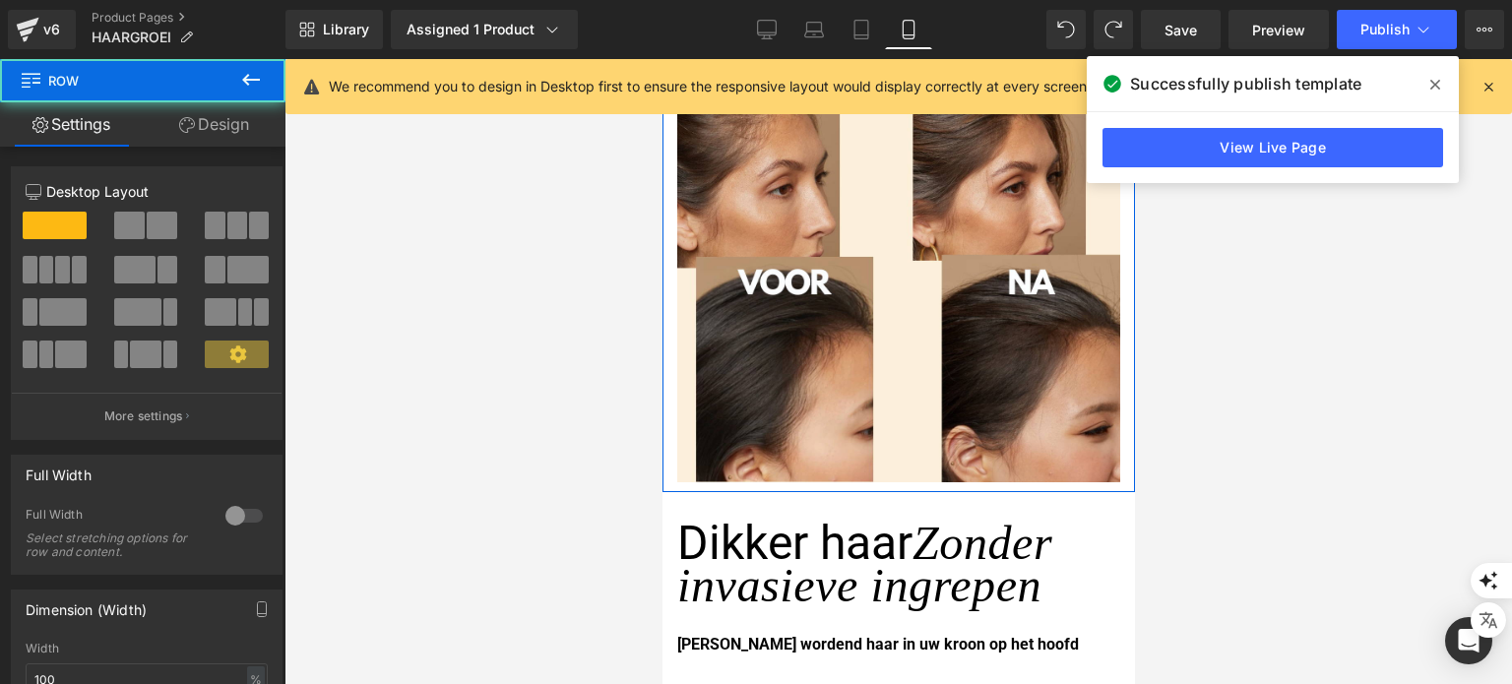
click at [189, 128] on icon at bounding box center [187, 125] width 16 height 16
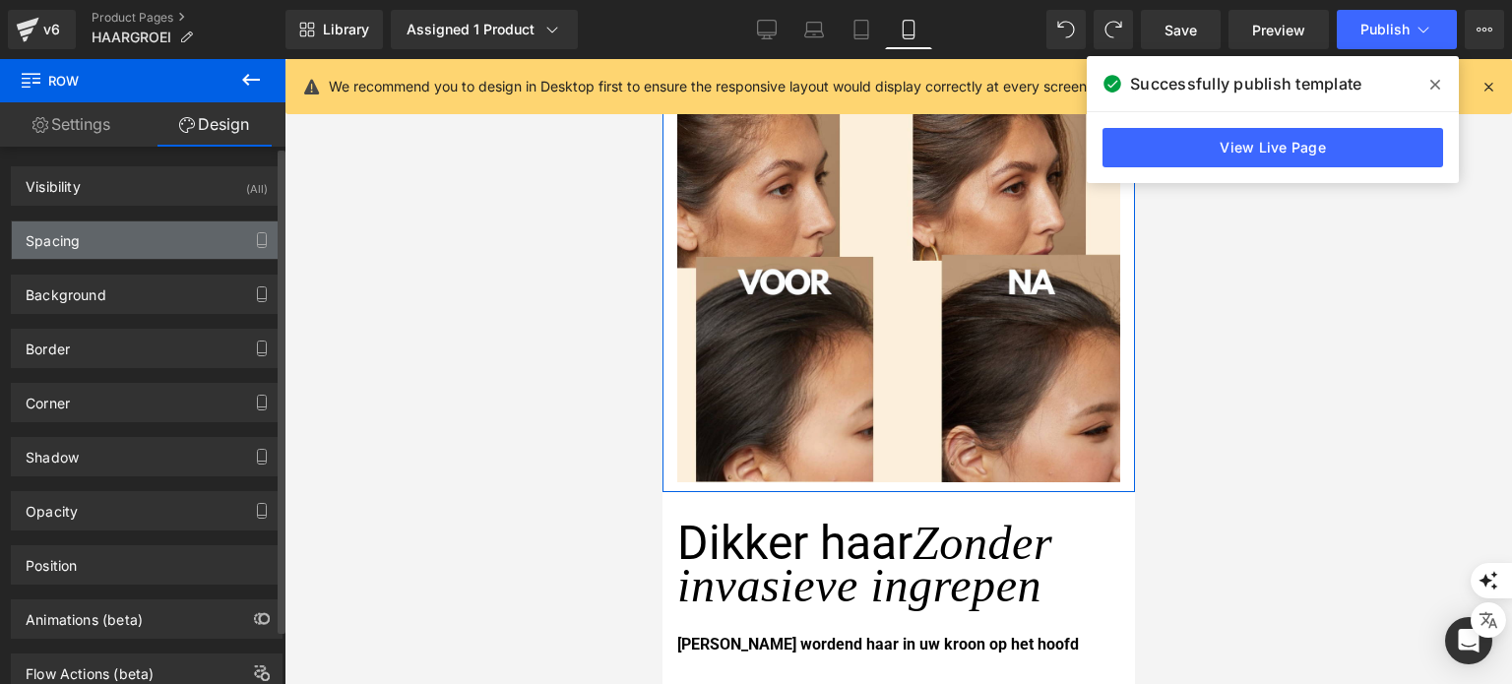
click at [206, 254] on div "Spacing" at bounding box center [147, 239] width 270 height 37
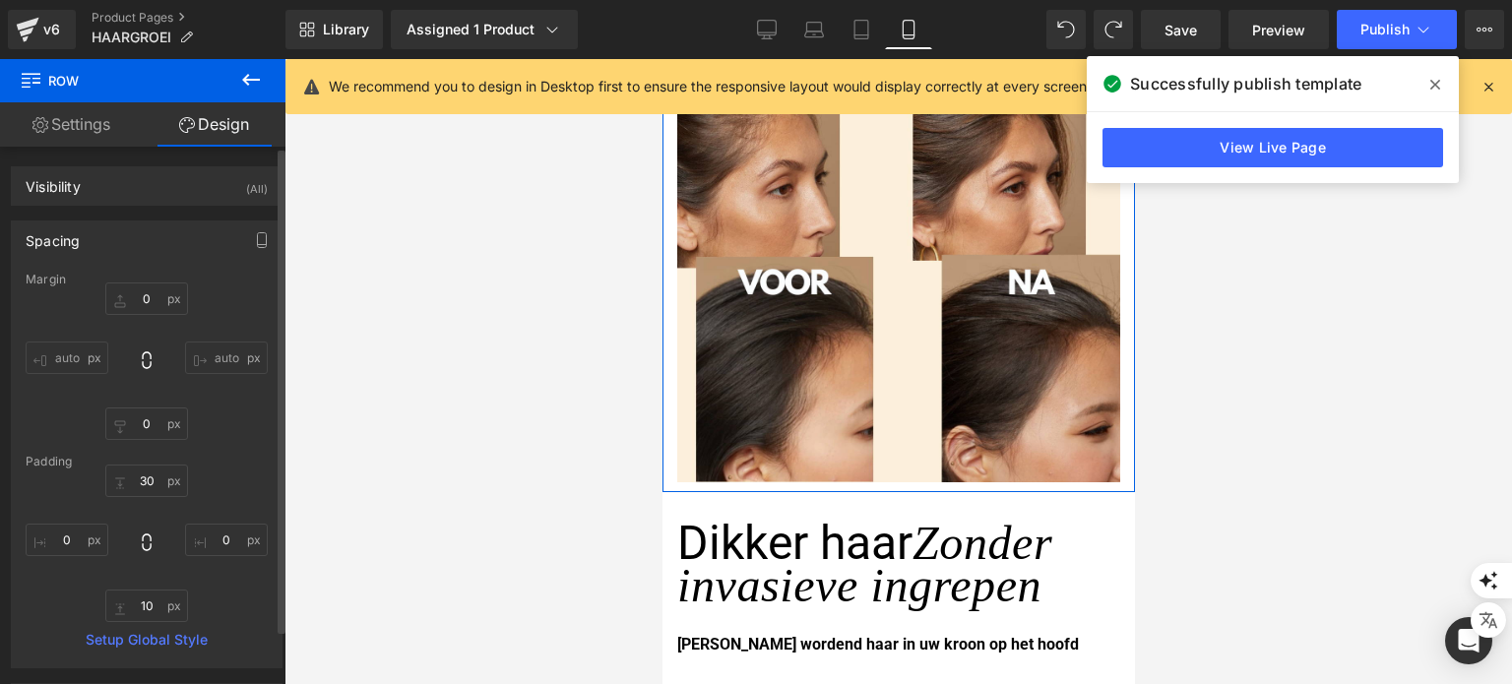
click at [144, 468] on div "Padding" at bounding box center [147, 462] width 242 height 14
click at [144, 473] on input "30" at bounding box center [146, 481] width 83 height 32
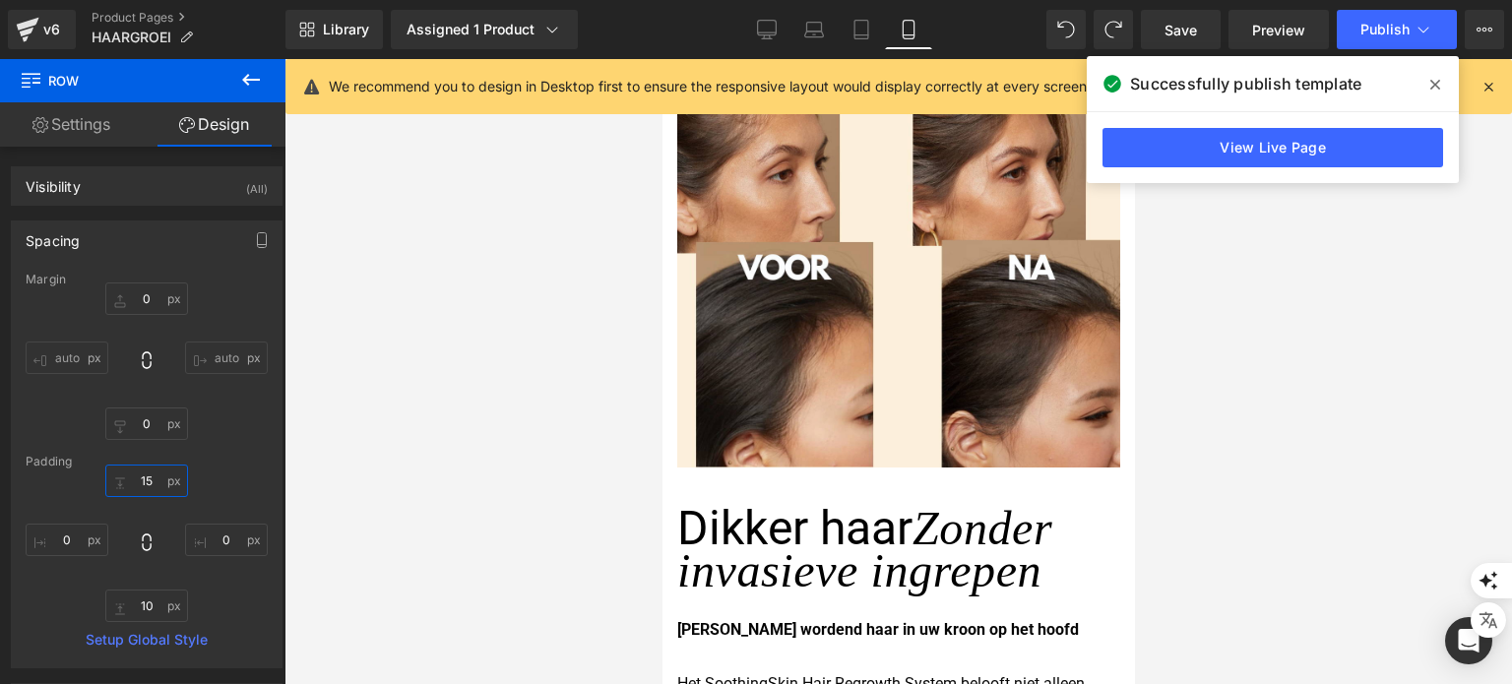
type input "1"
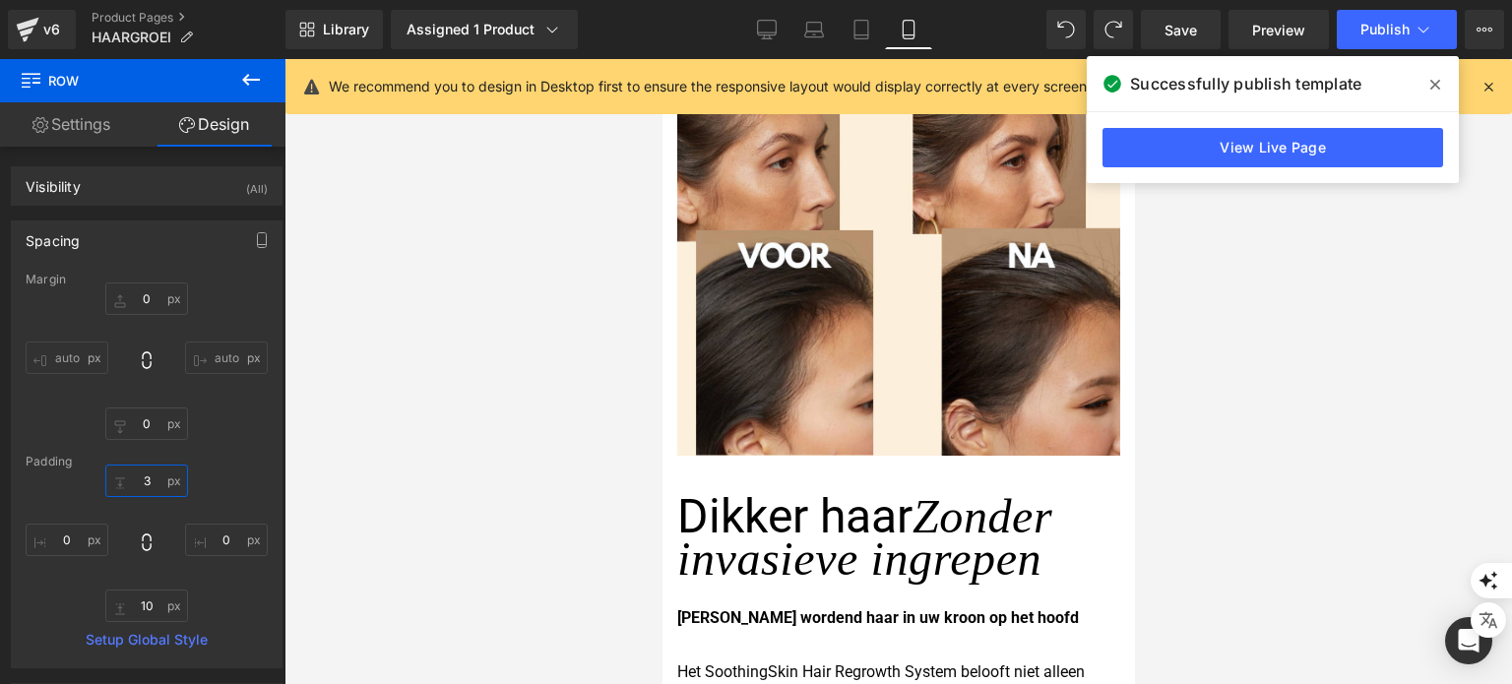
type input "30"
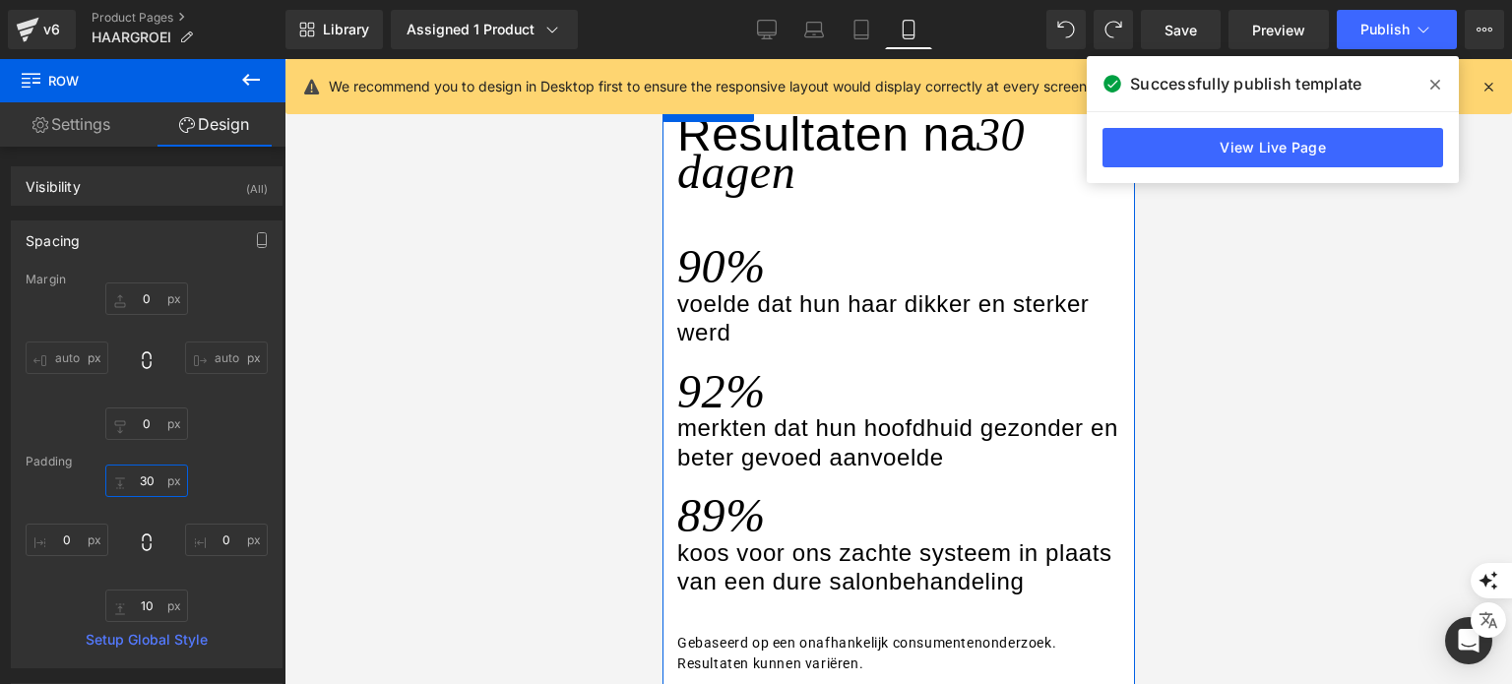
scroll to position [1969, 0]
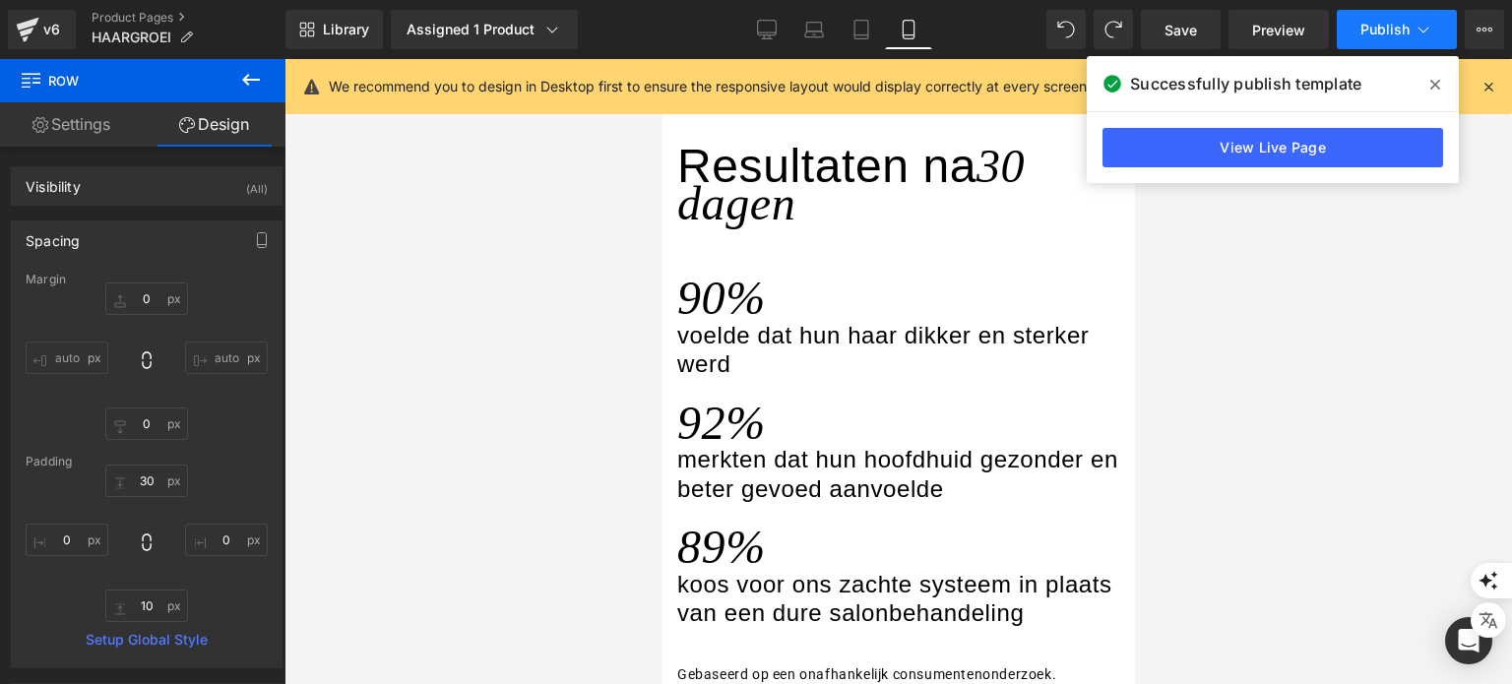
click at [1354, 34] on button "Publish" at bounding box center [1397, 29] width 120 height 39
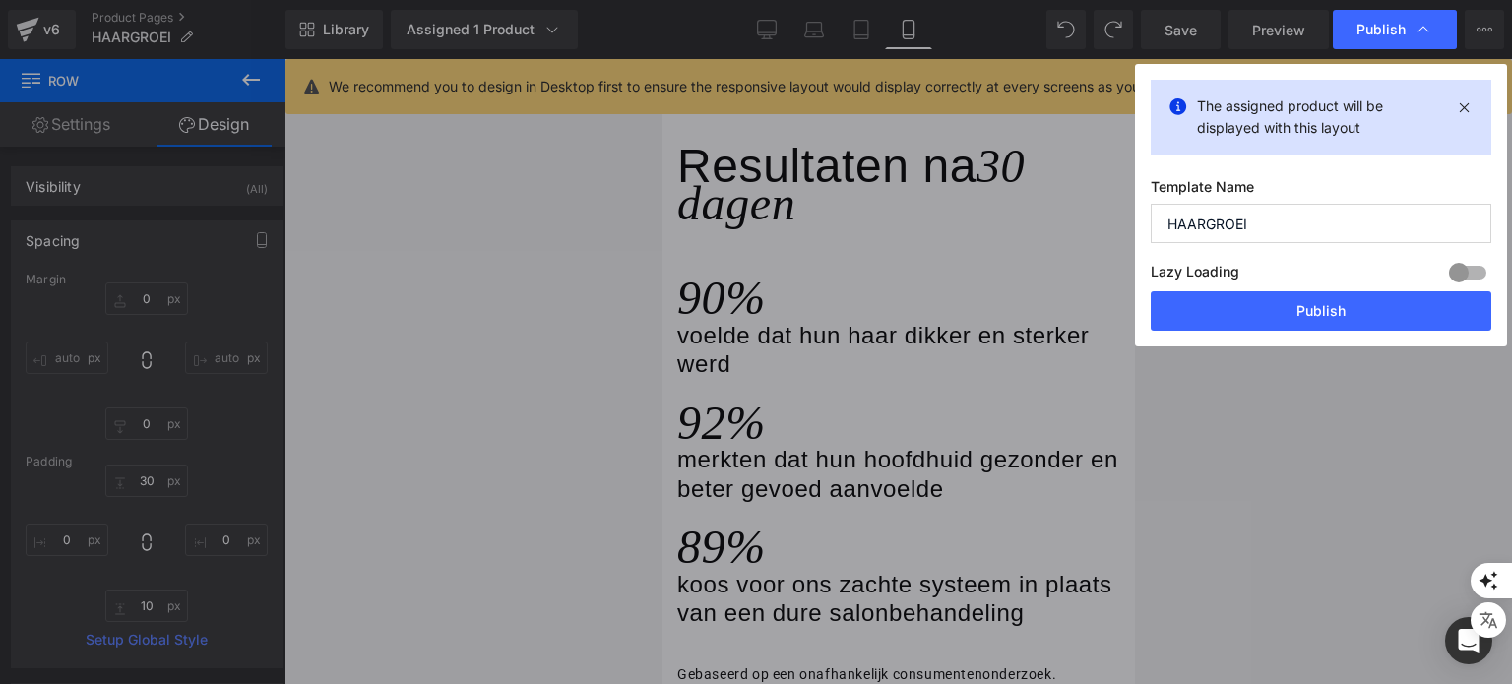
click at [1292, 283] on div "Lazy Loading Build Upgrade plan to unlock" at bounding box center [1321, 275] width 341 height 32
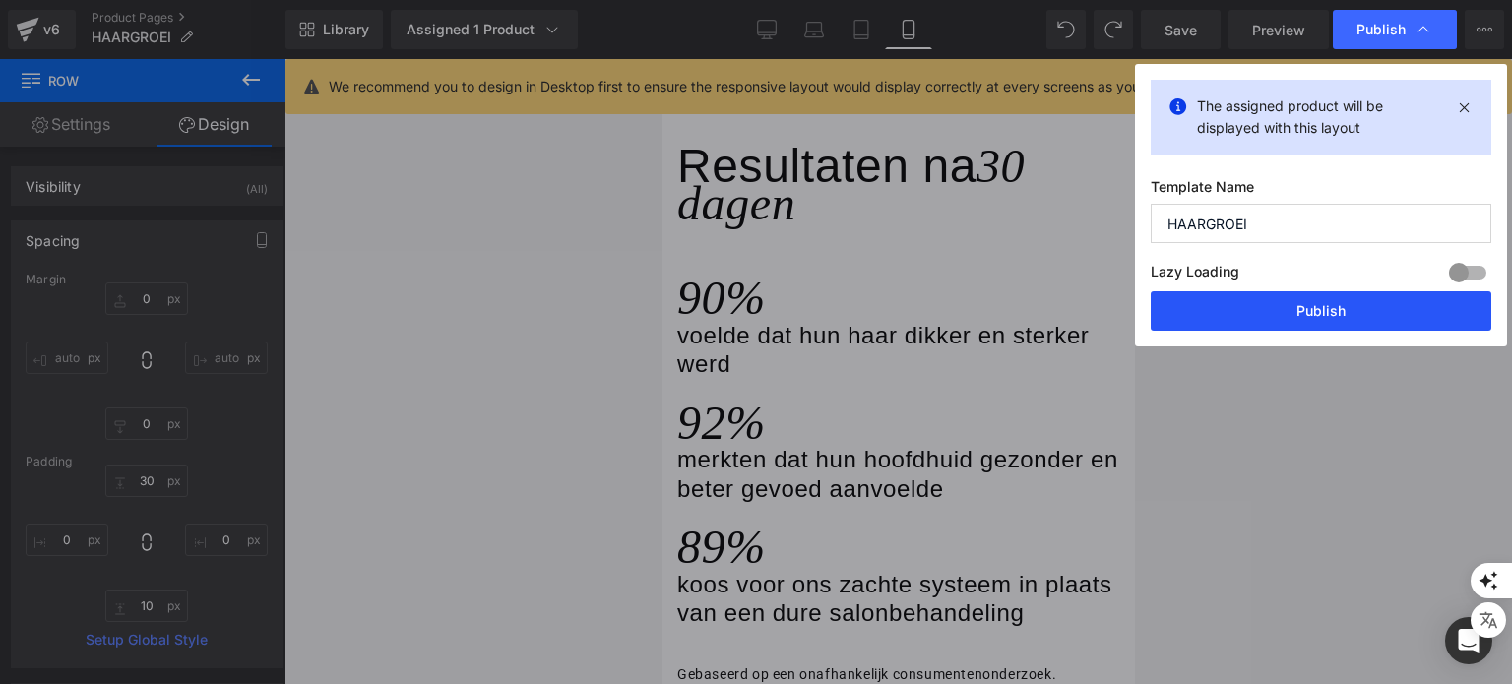
click at [1293, 294] on button "Publish" at bounding box center [1321, 310] width 341 height 39
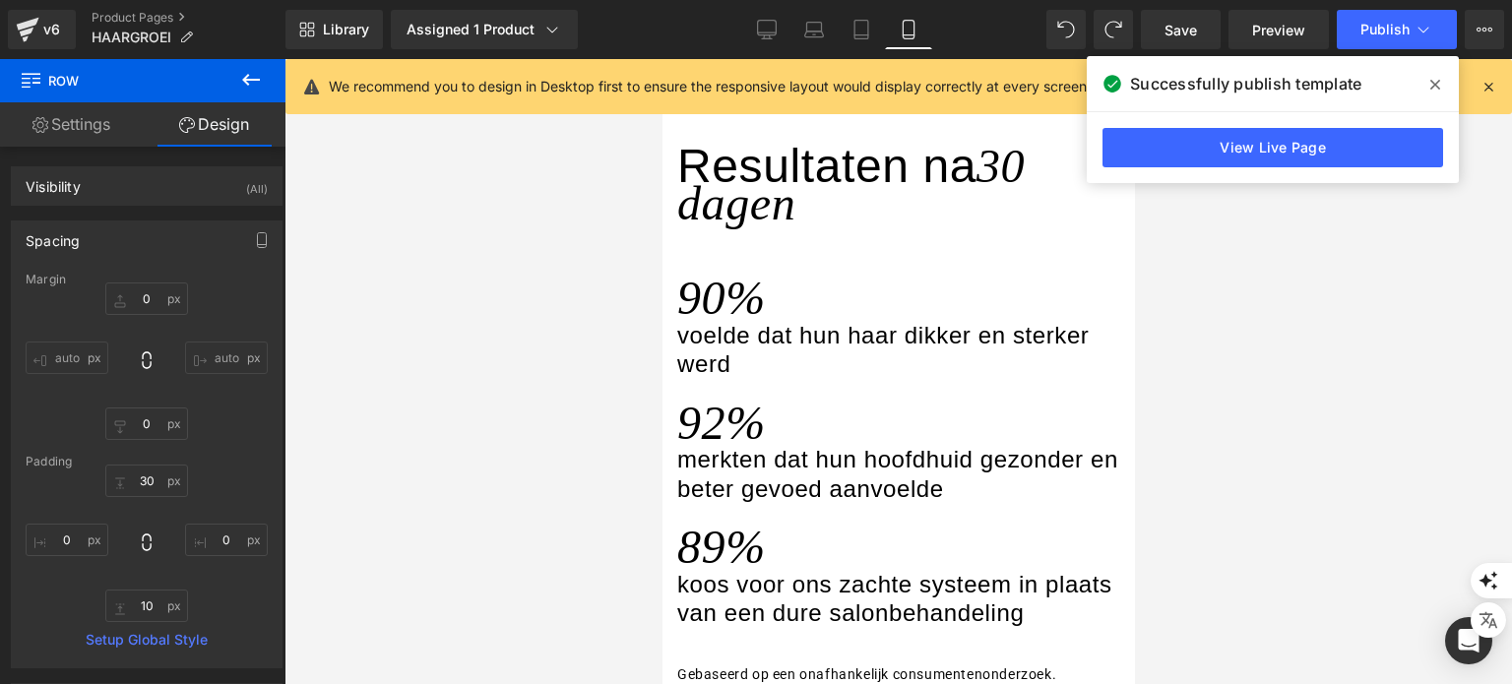
click at [1442, 82] on span at bounding box center [1434, 84] width 31 height 31
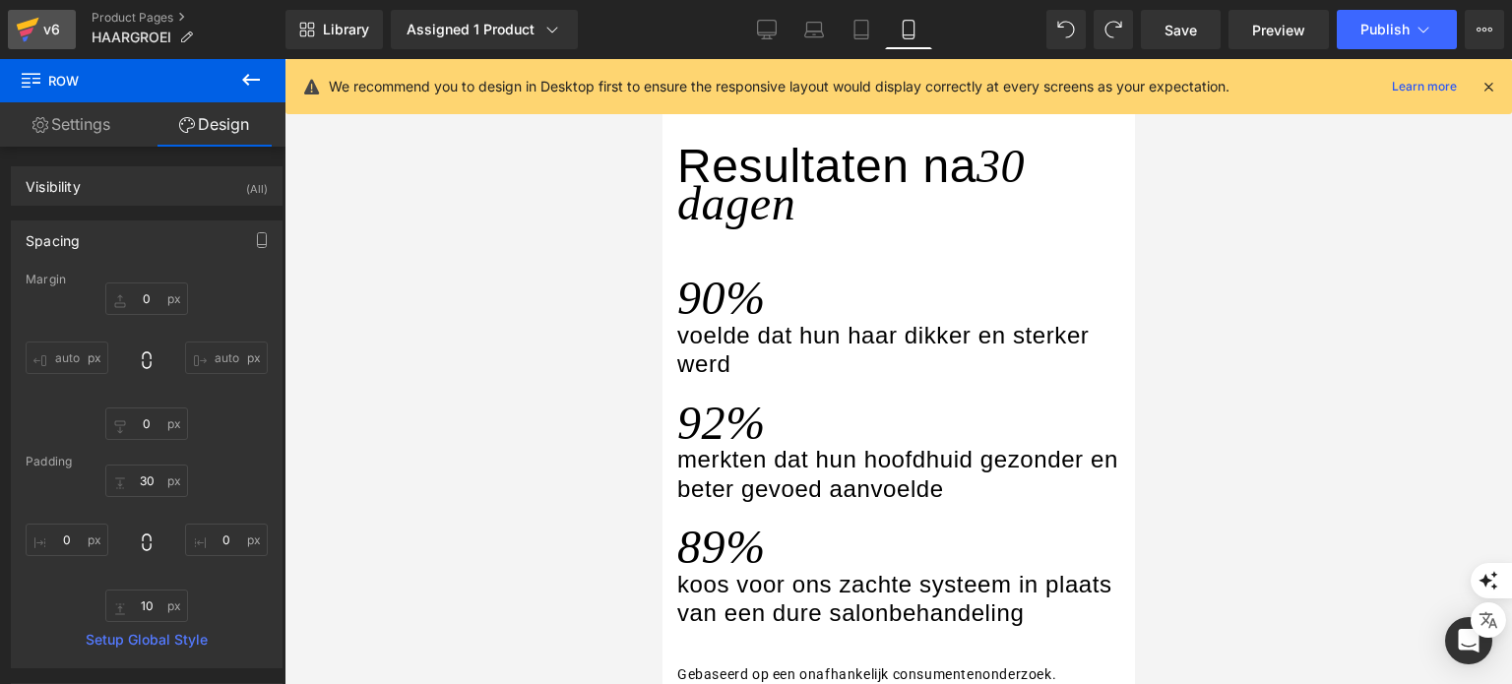
click at [53, 19] on div "v6" at bounding box center [51, 30] width 25 height 26
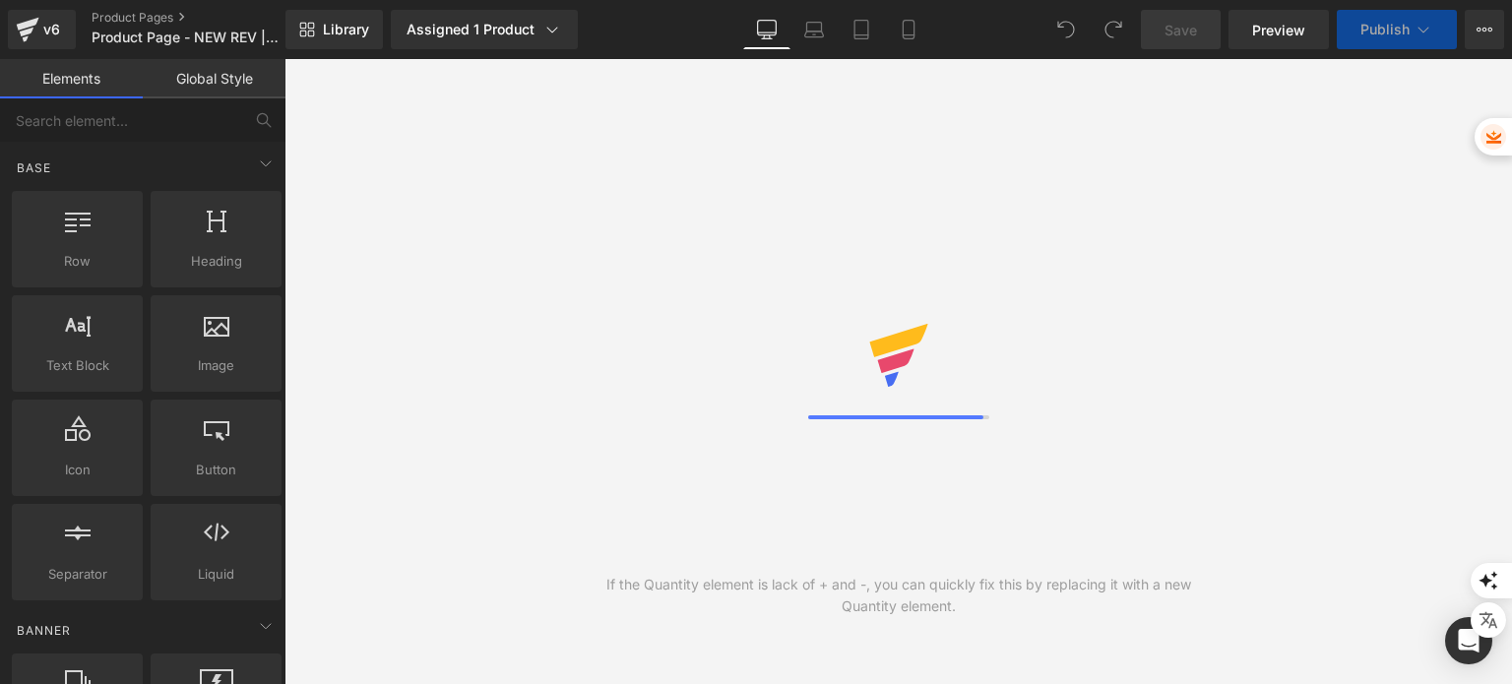
click at [322, 33] on link "Library" at bounding box center [333, 29] width 97 height 39
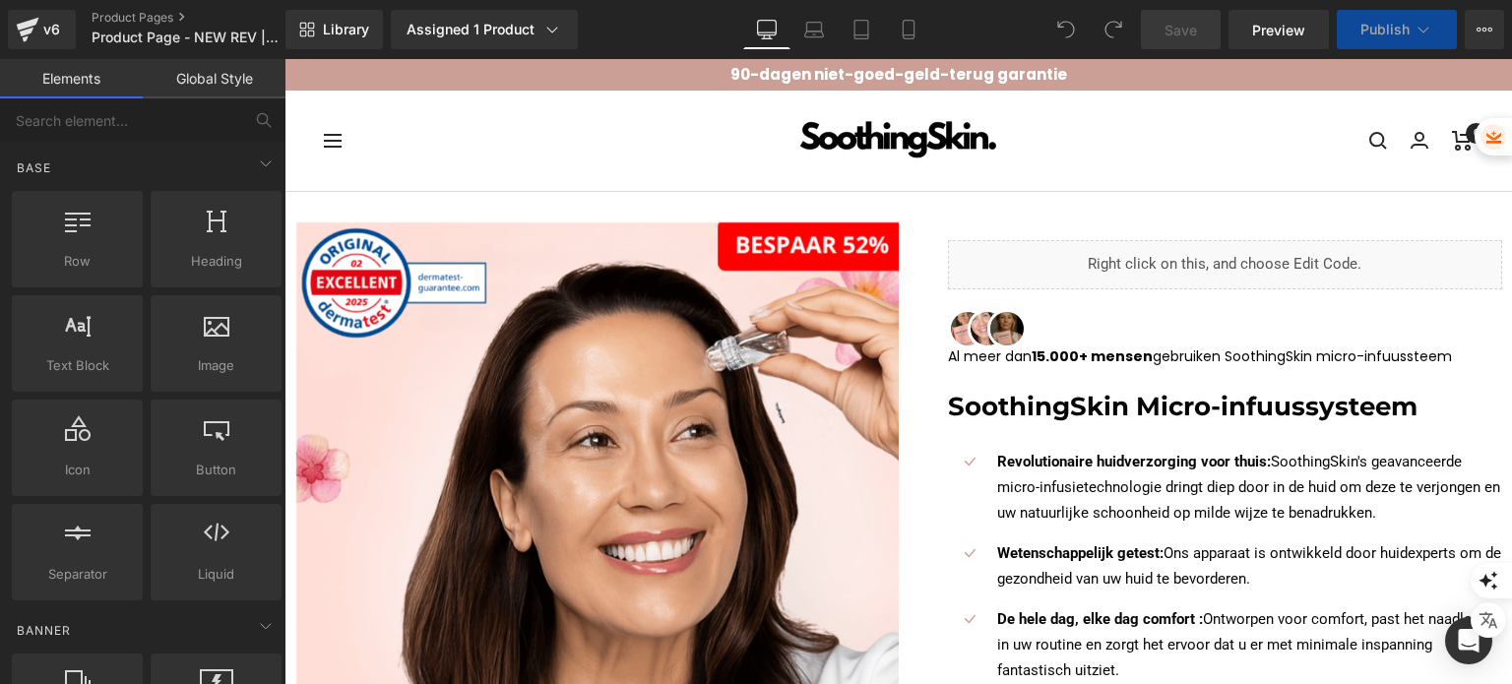
scroll to position [197, 0]
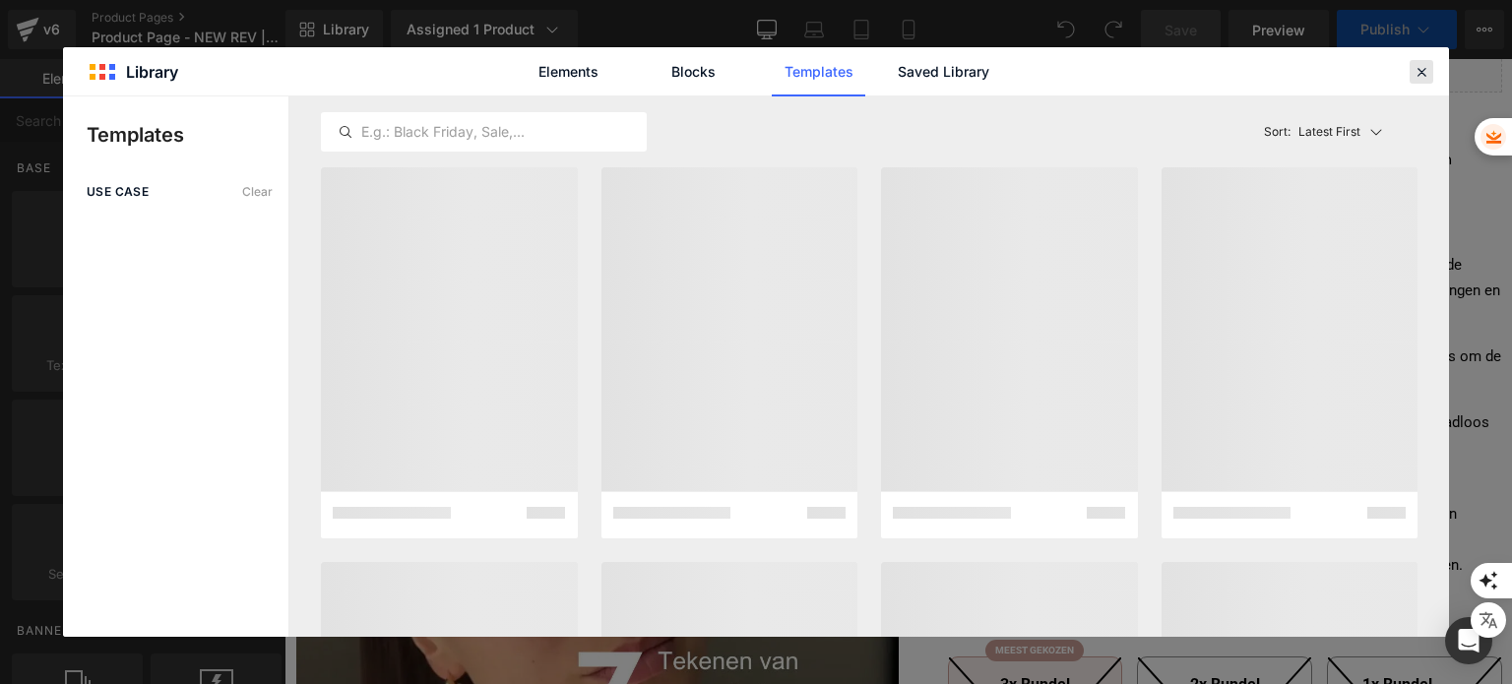
click at [1402, 80] on div "Elements Blocks Templates Saved Library" at bounding box center [756, 71] width 1386 height 48
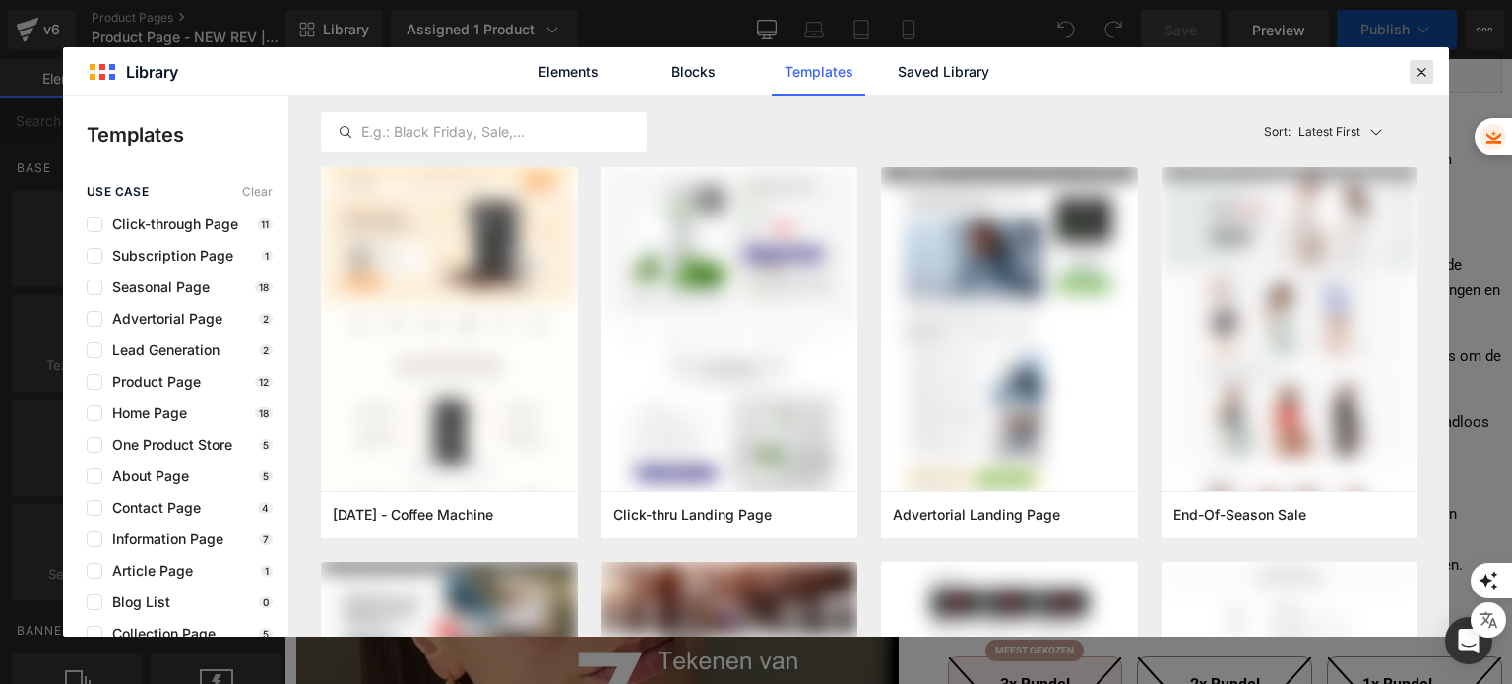
drag, startPoint x: 1415, startPoint y: 70, endPoint x: 1122, endPoint y: 17, distance: 298.1
click at [1415, 70] on icon at bounding box center [1421, 72] width 18 height 18
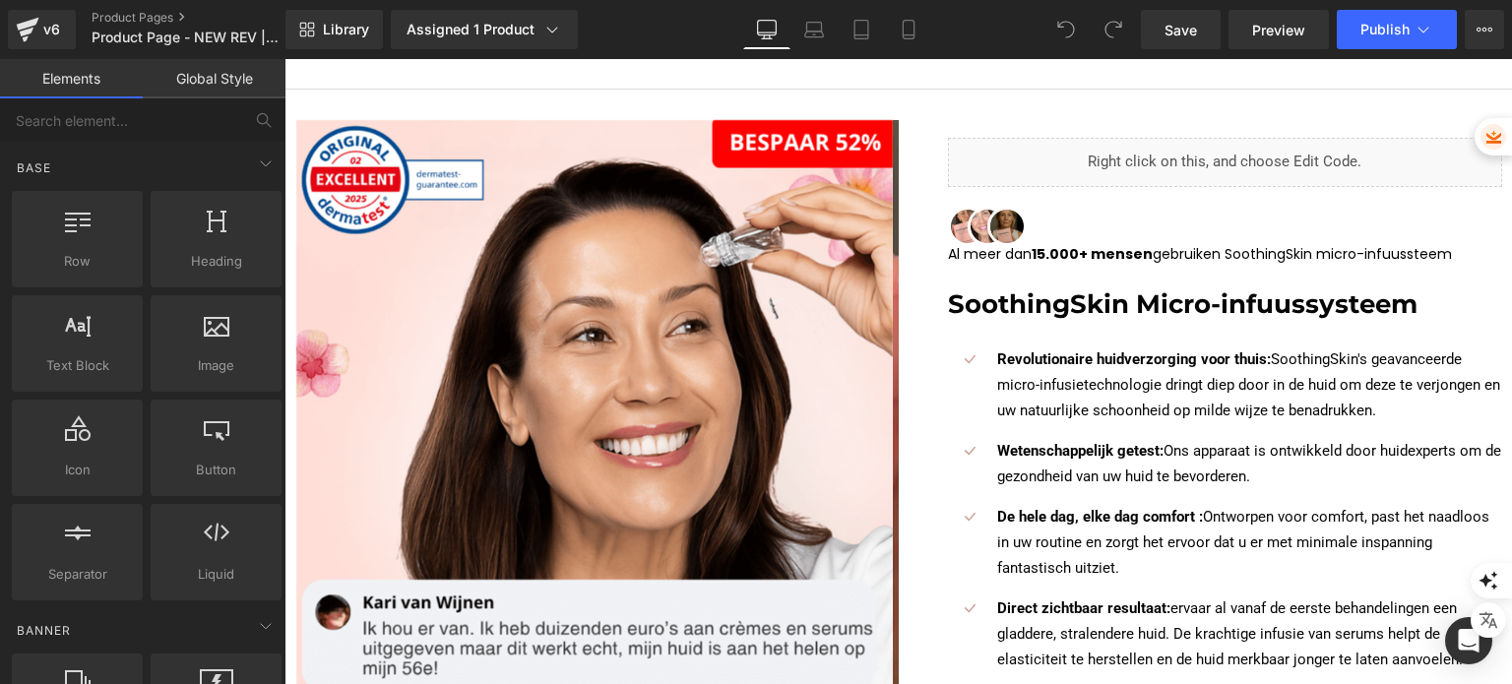
scroll to position [98, 0]
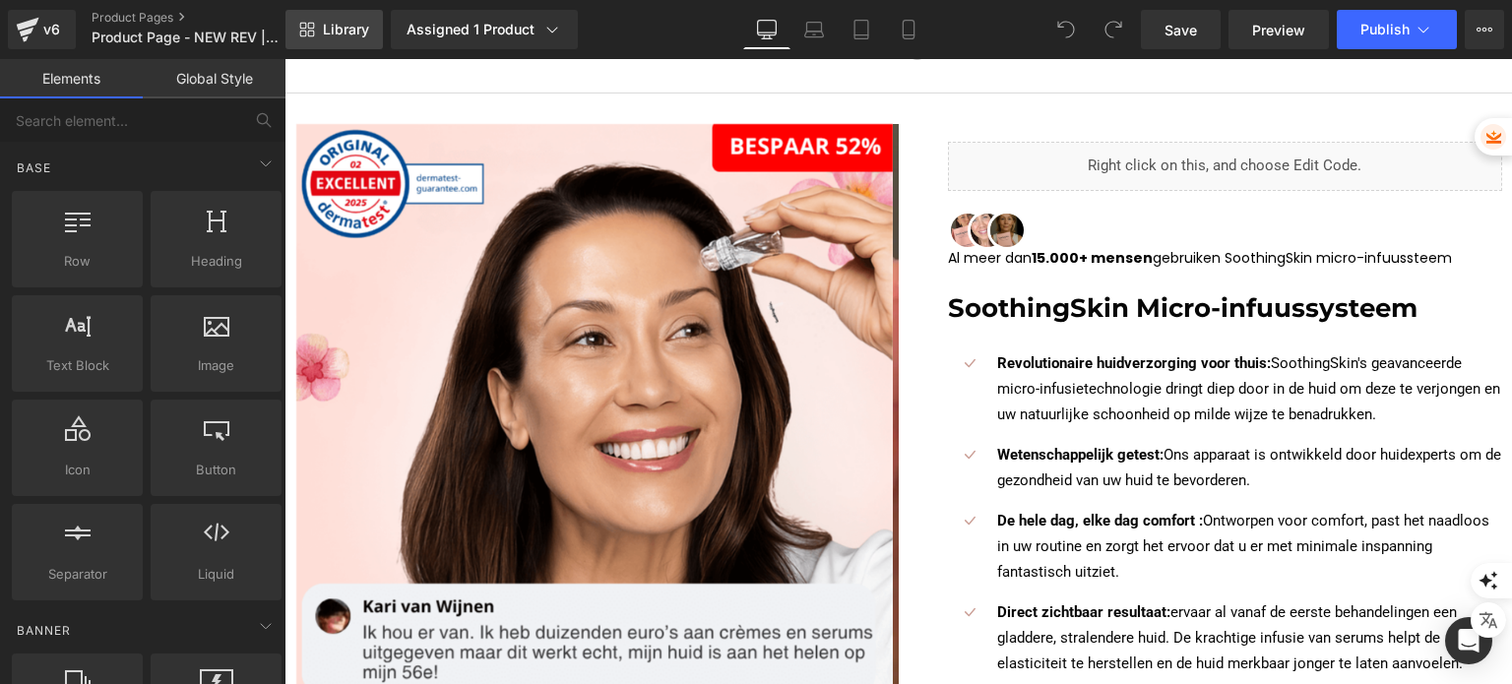
click at [366, 32] on span "Library" at bounding box center [346, 30] width 46 height 18
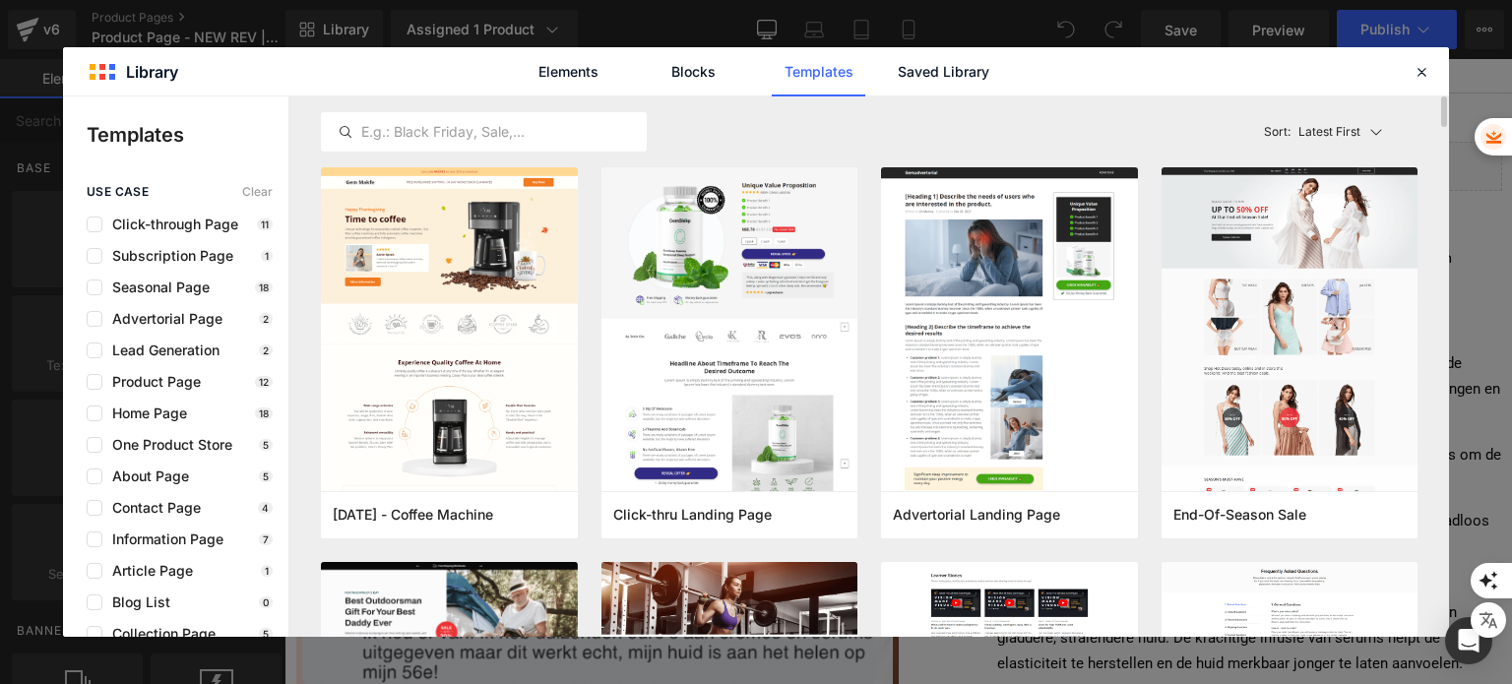
scroll to position [197, 0]
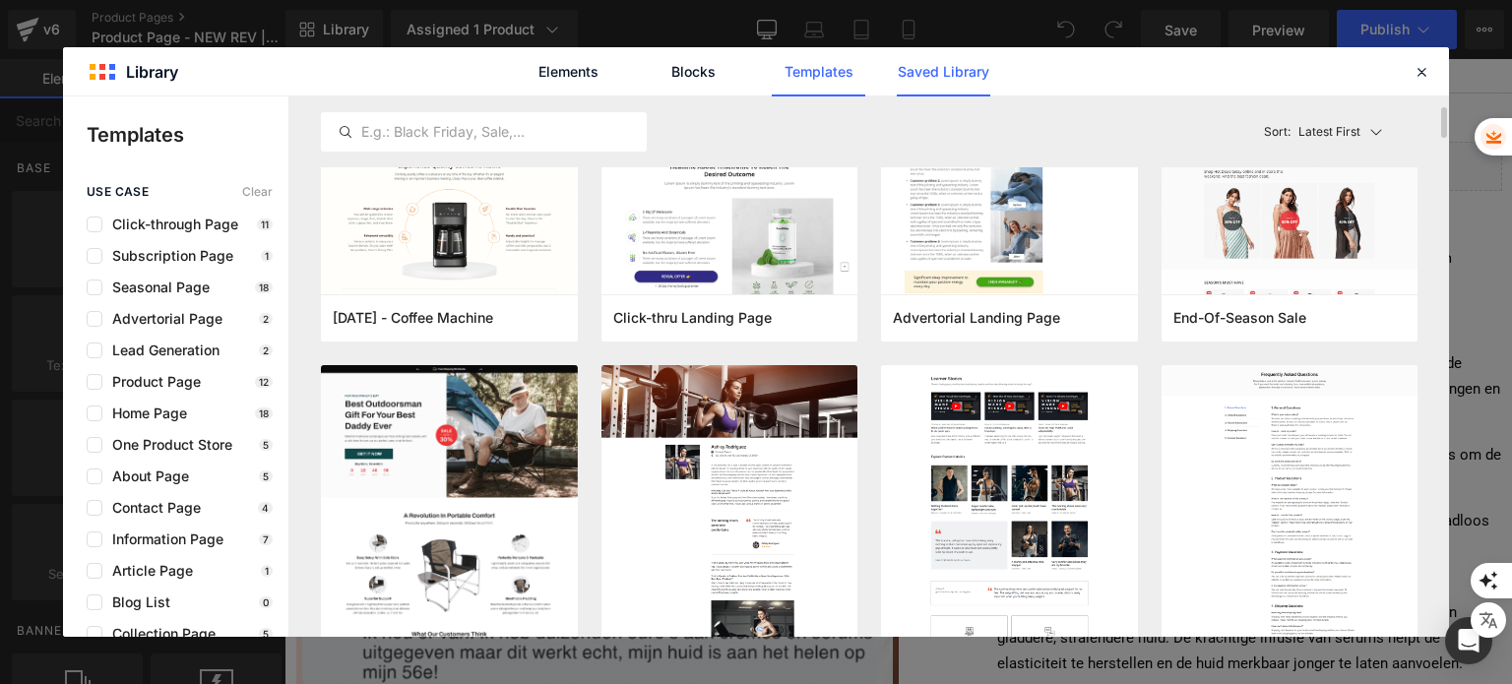
click at [955, 68] on link "Saved Library" at bounding box center [944, 71] width 94 height 49
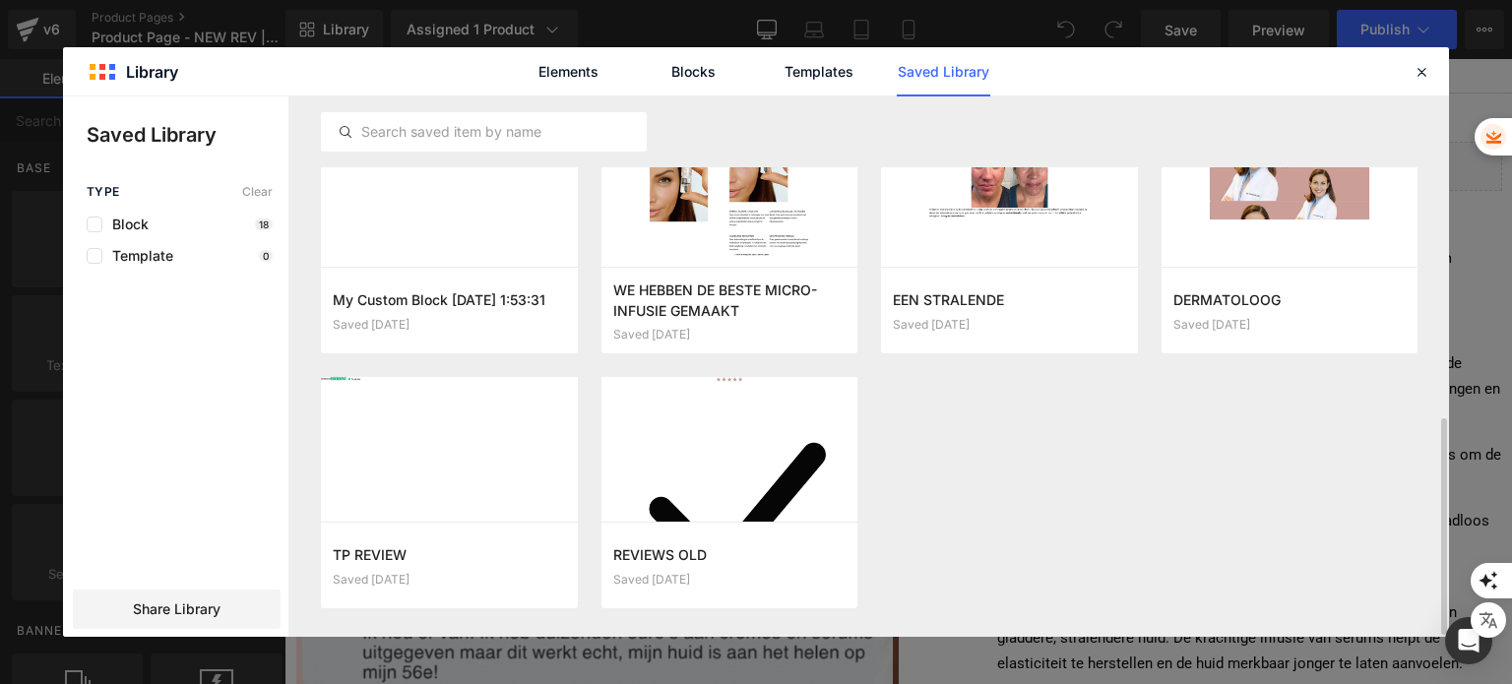
scroll to position [807, 0]
click at [734, 572] on button "Add to page" at bounding box center [710, 565] width 194 height 31
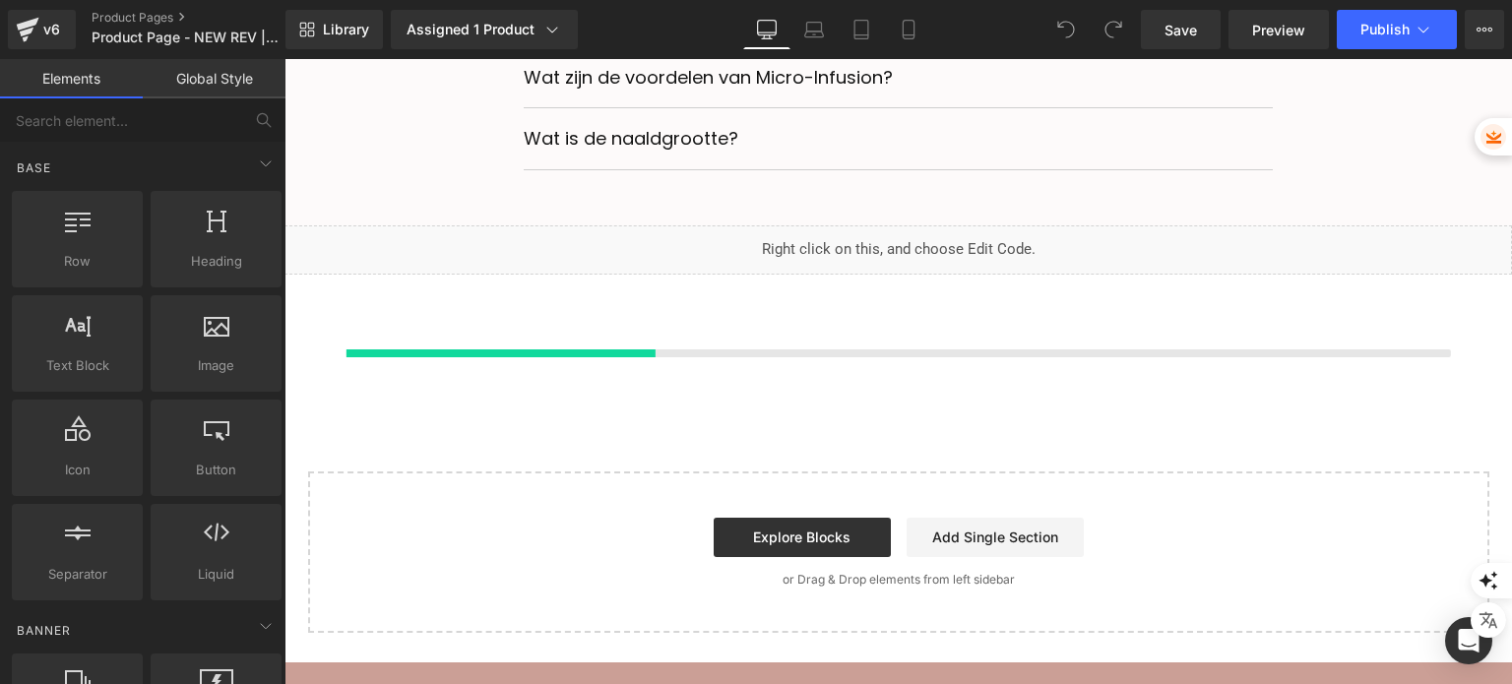
scroll to position [7627, 0]
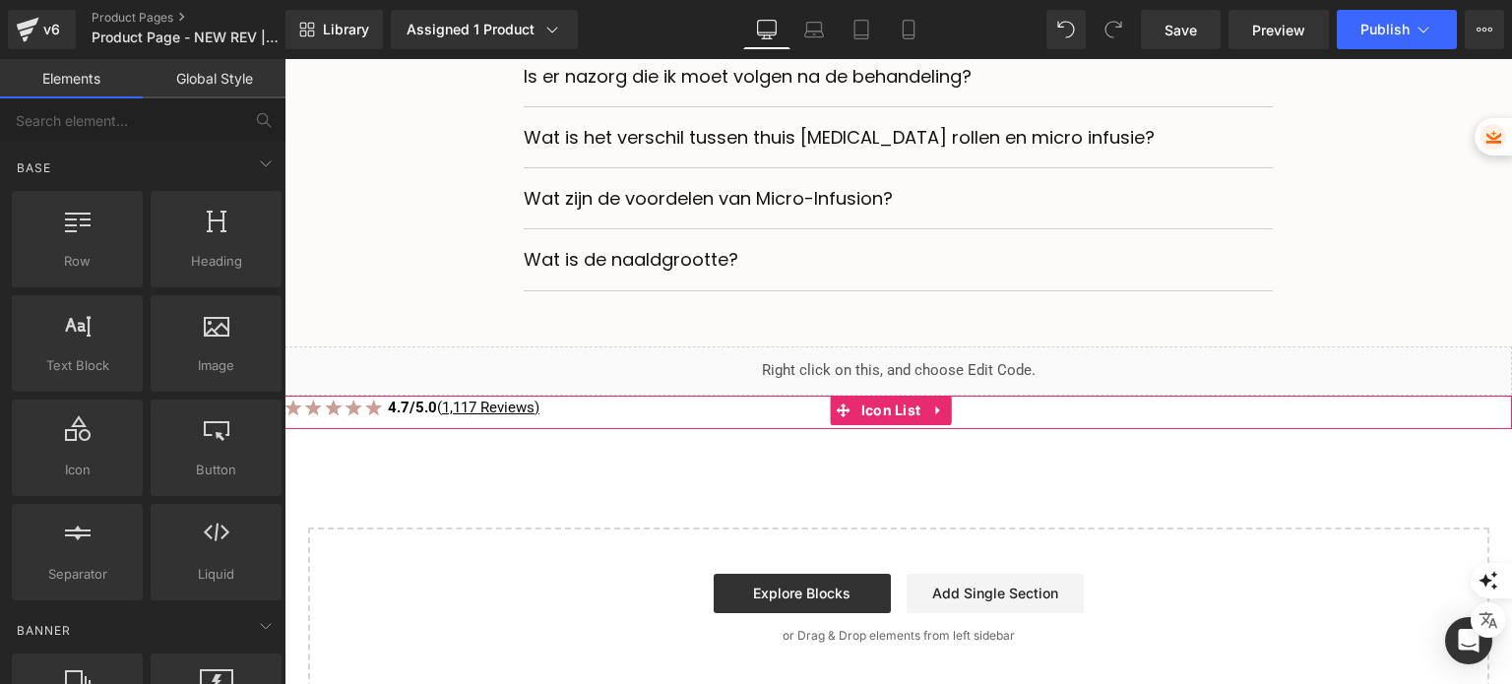
click at [582, 396] on div "Image Icon 4.7/5.0 ( 1,117 Reviews) Text Block" at bounding box center [897, 413] width 1227 height 34
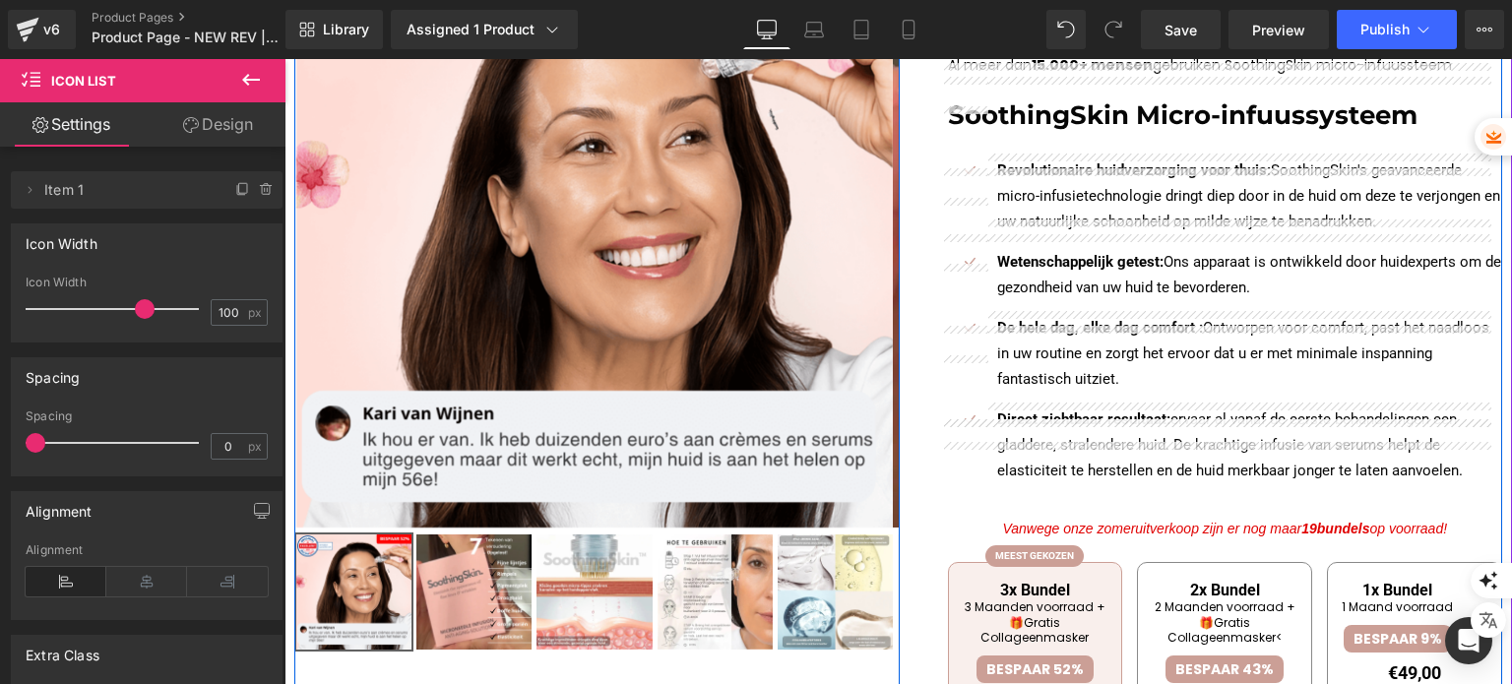
scroll to position [0, 0]
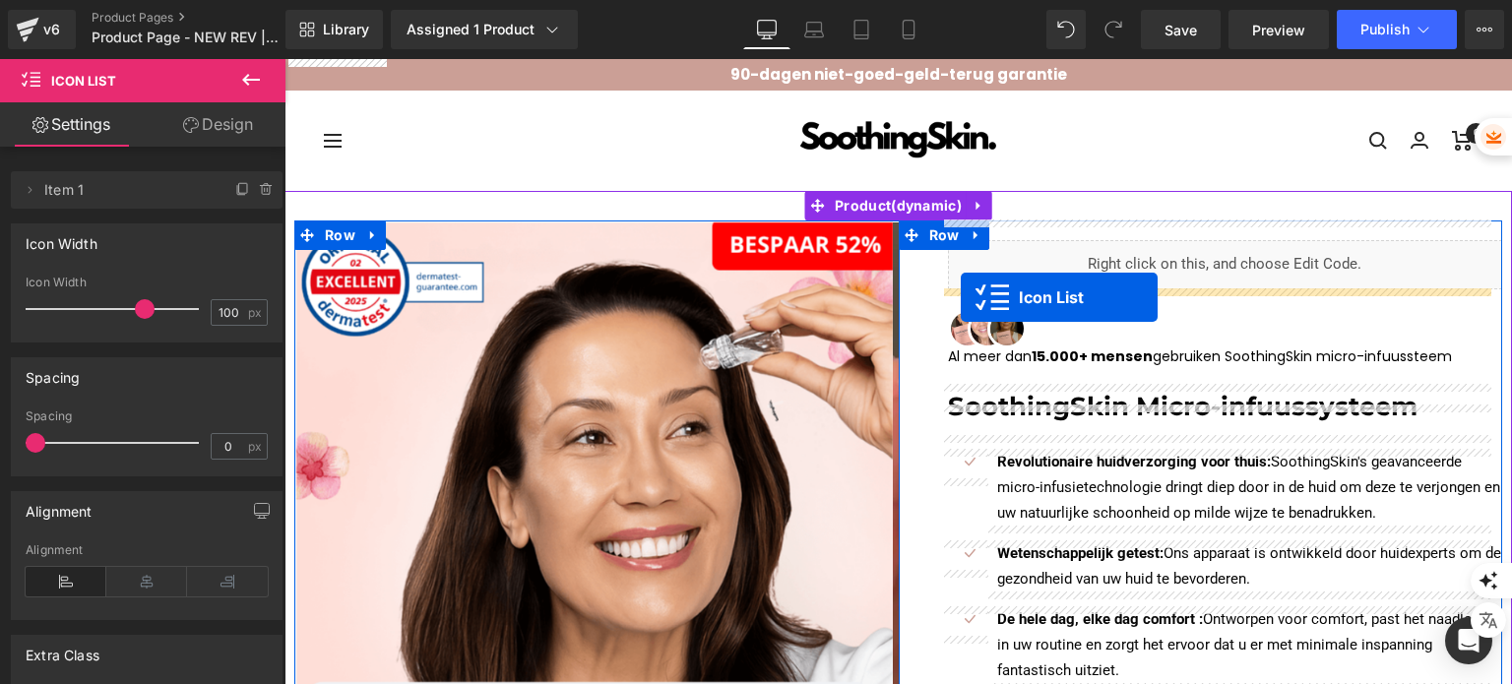
drag, startPoint x: 863, startPoint y: 372, endPoint x: 961, endPoint y: 297, distance: 122.8
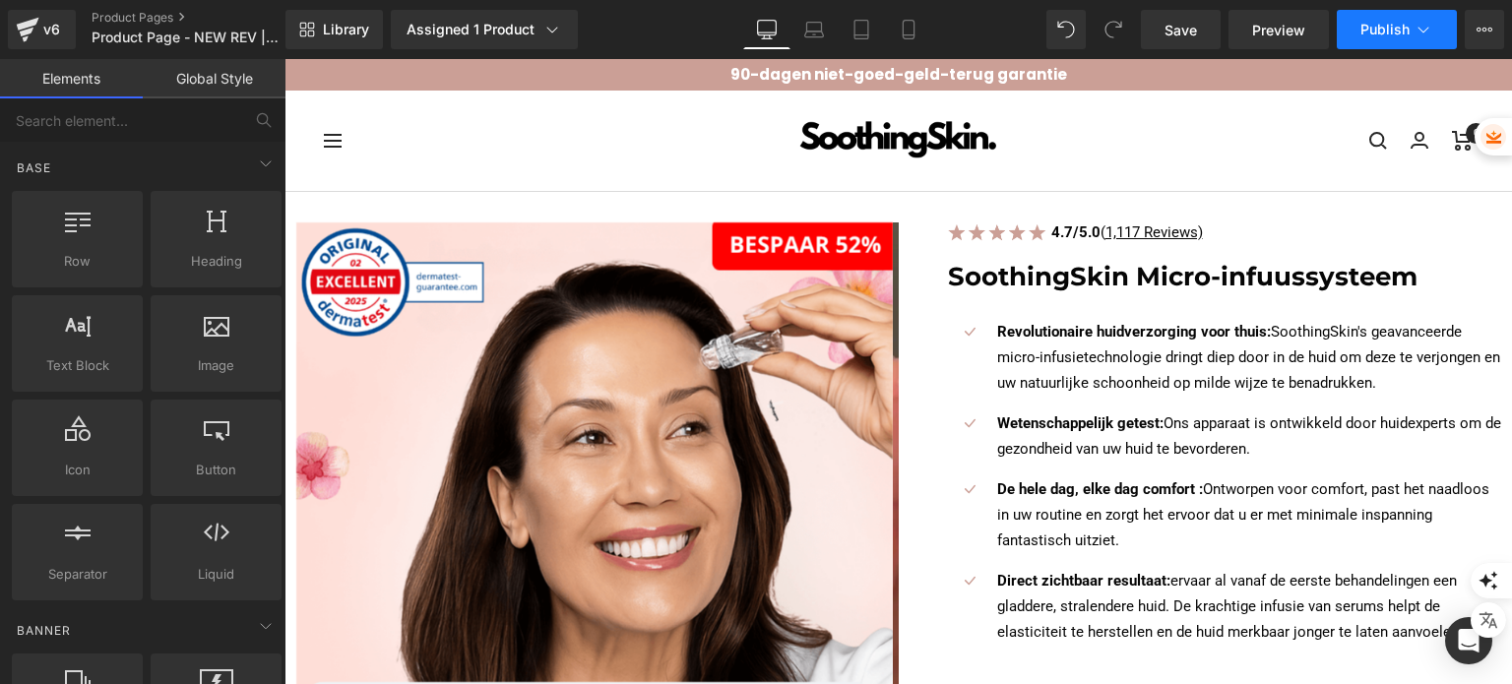
click at [1355, 28] on button "Publish" at bounding box center [1397, 29] width 120 height 39
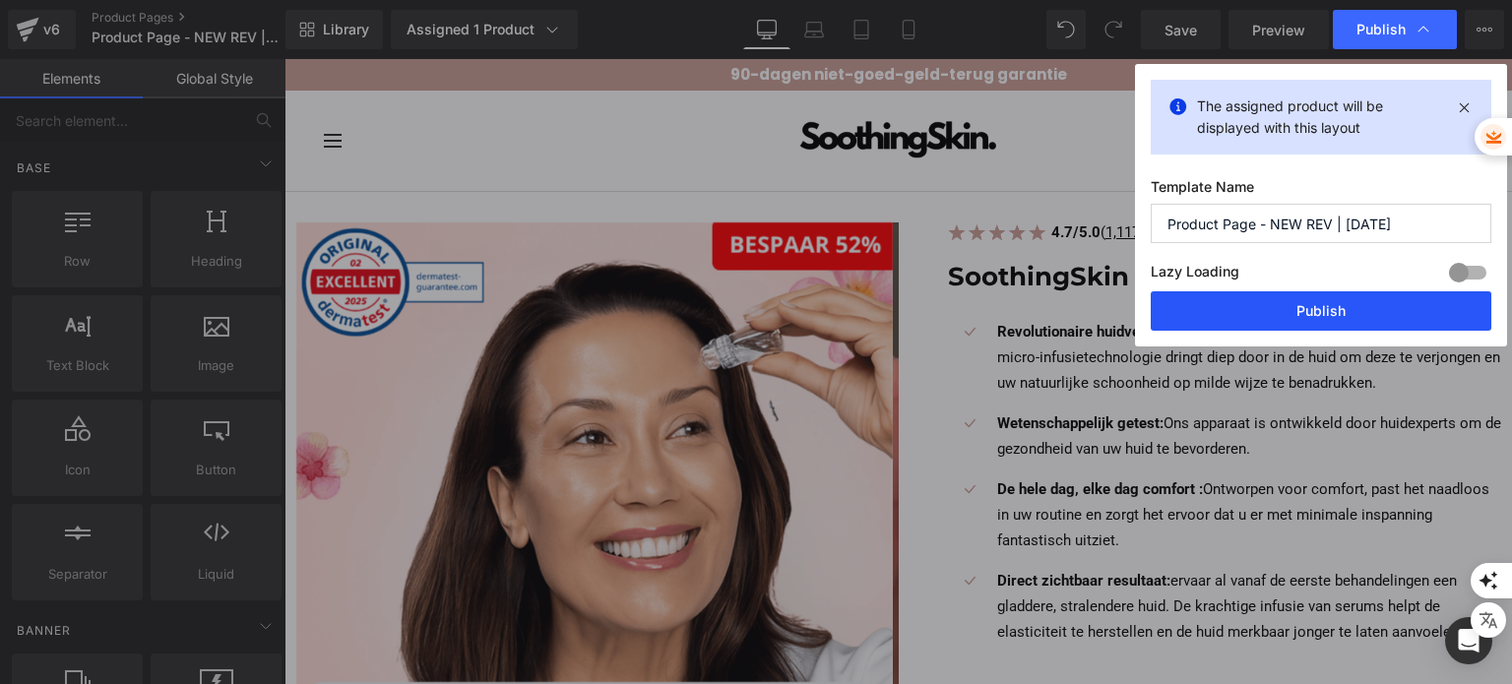
click at [1161, 324] on button "Publish" at bounding box center [1321, 310] width 341 height 39
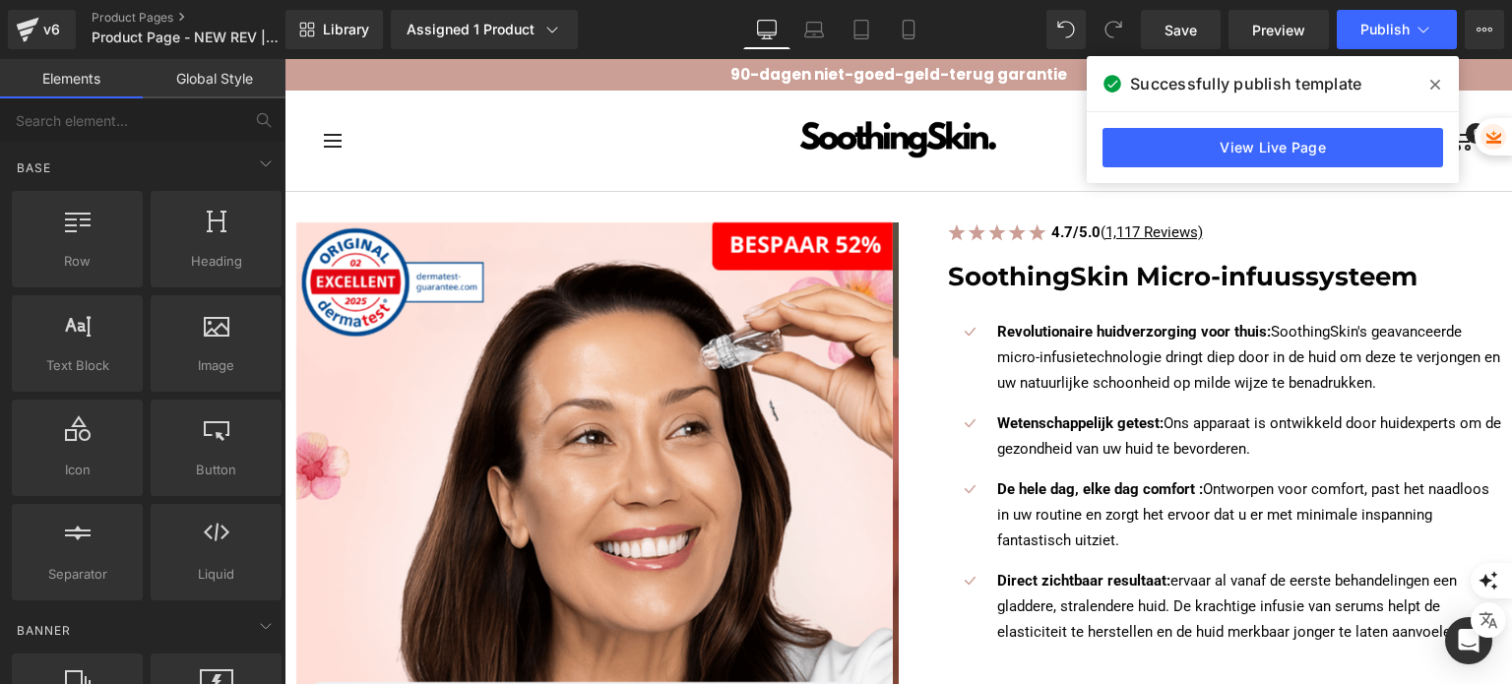
click at [63, 9] on div "v6 Product Pages Product Page - NEW REV | 5-JUN-2025" at bounding box center [142, 29] width 285 height 59
click at [39, 20] on div "v6" at bounding box center [51, 30] width 25 height 26
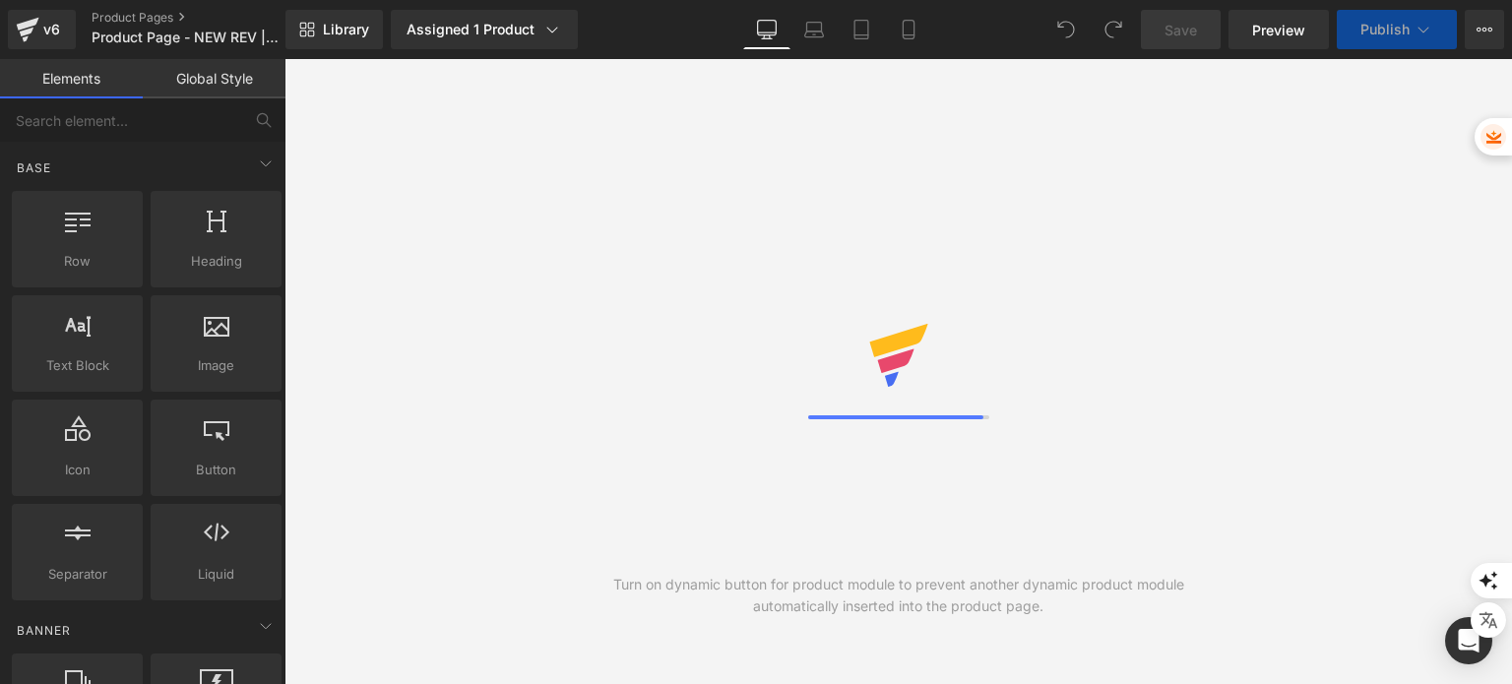
click at [197, 87] on link "Global Style" at bounding box center [214, 78] width 143 height 39
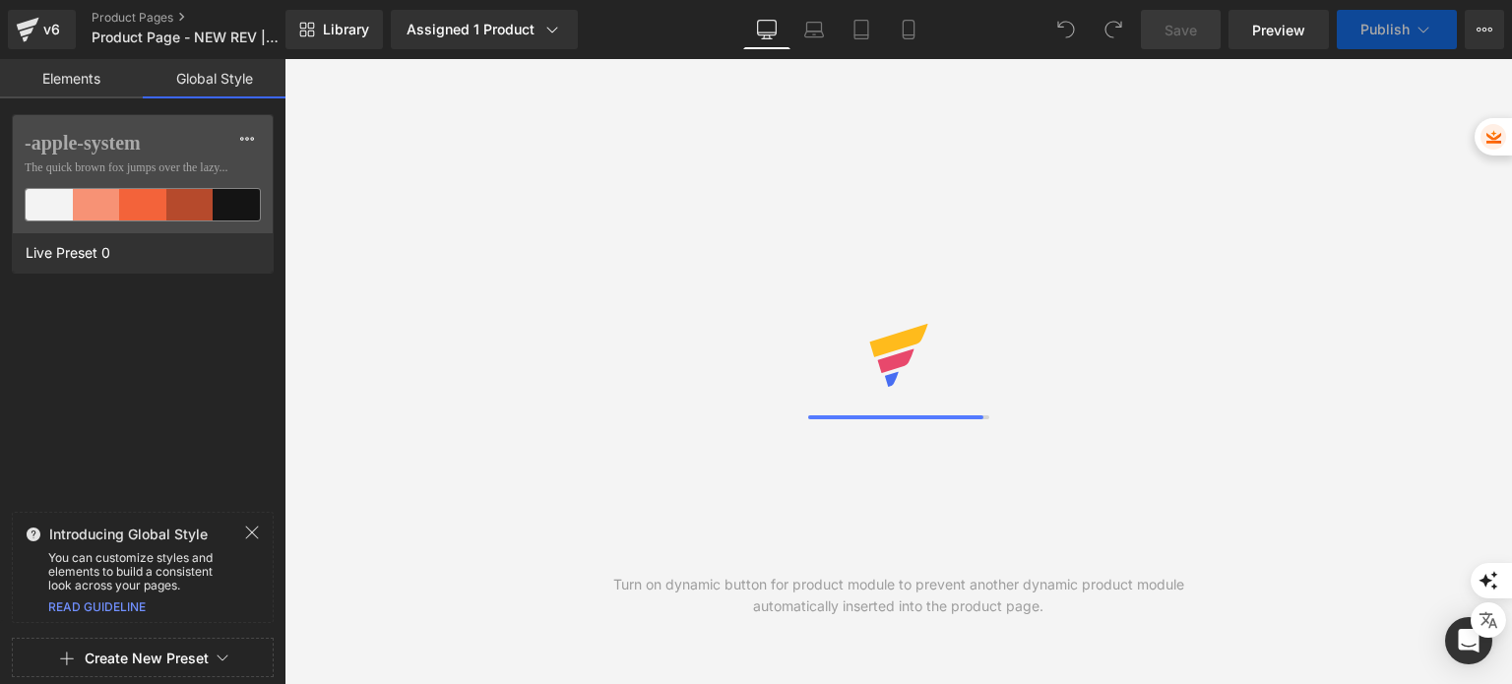
click at [101, 93] on link "Elements" at bounding box center [71, 78] width 143 height 39
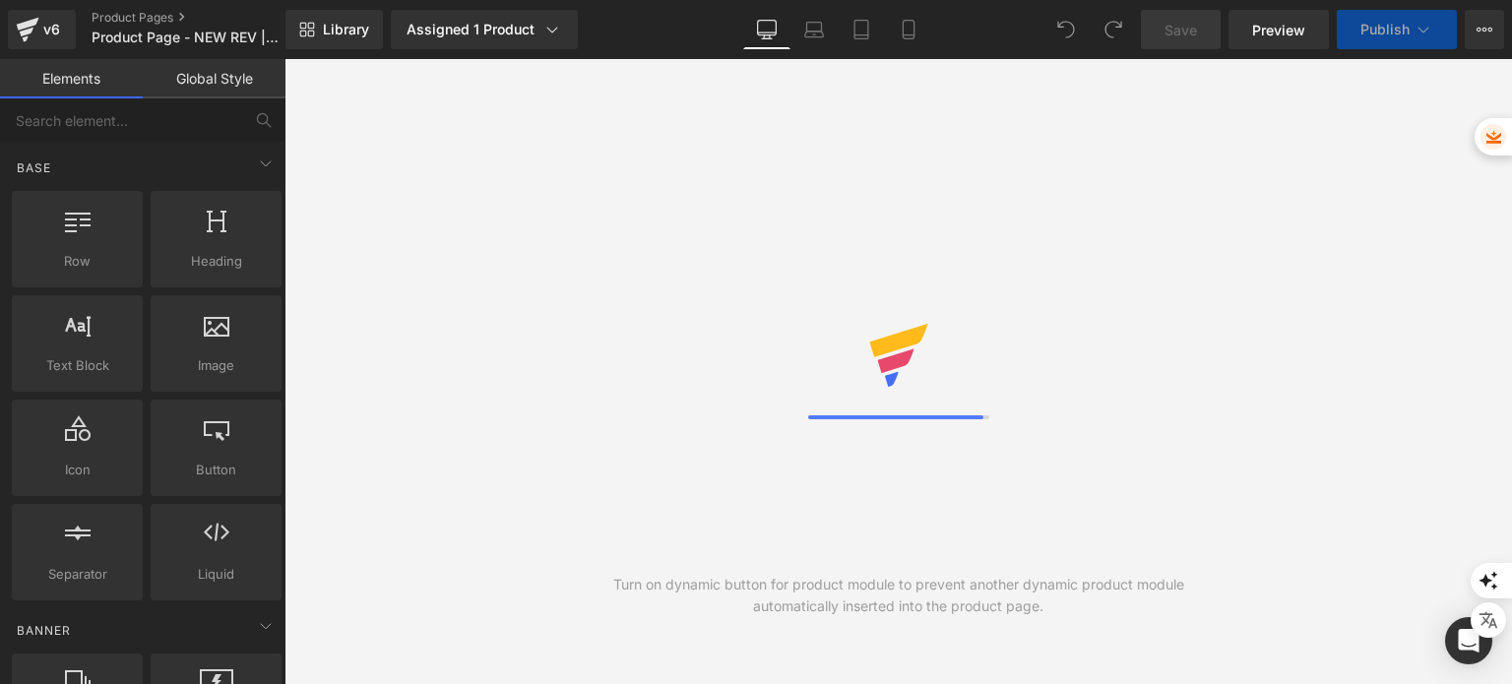
click at [88, 80] on link "Elements" at bounding box center [71, 78] width 143 height 39
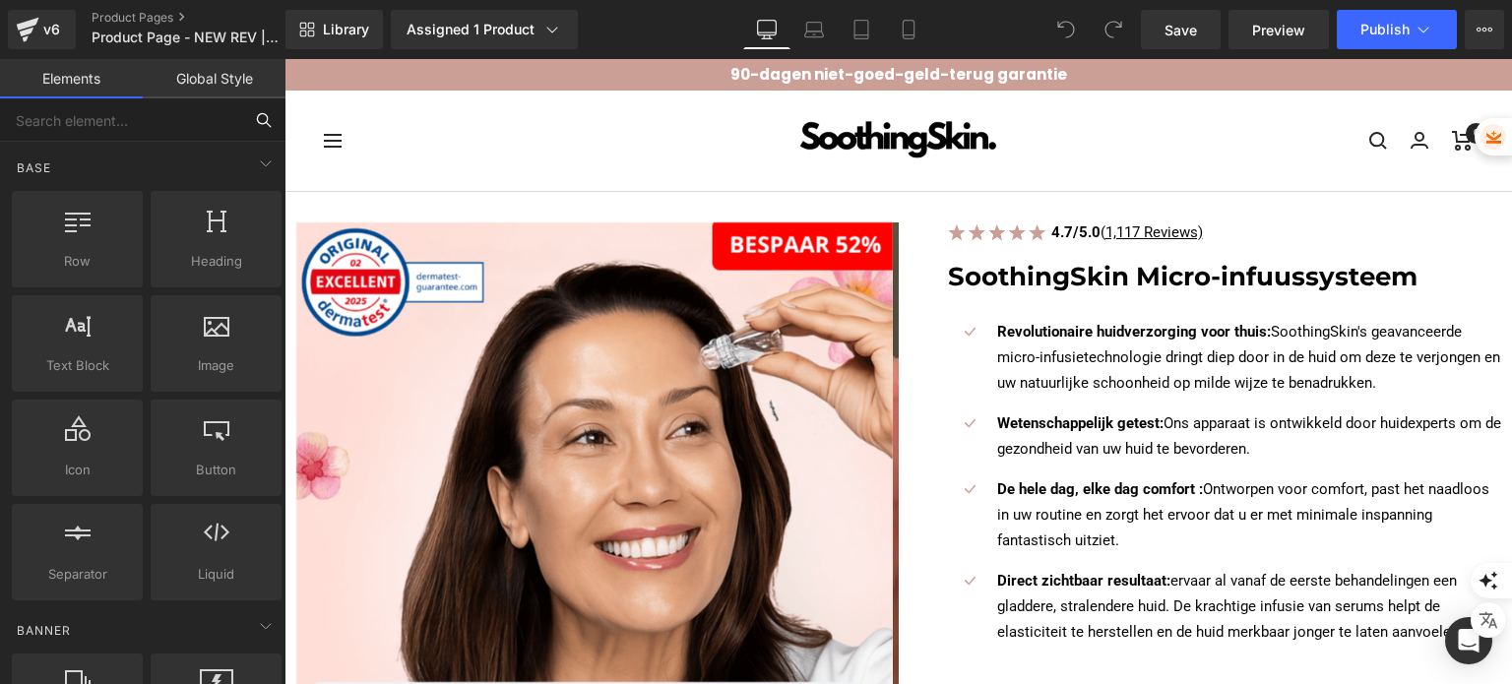
click at [165, 122] on input "text" at bounding box center [121, 119] width 242 height 43
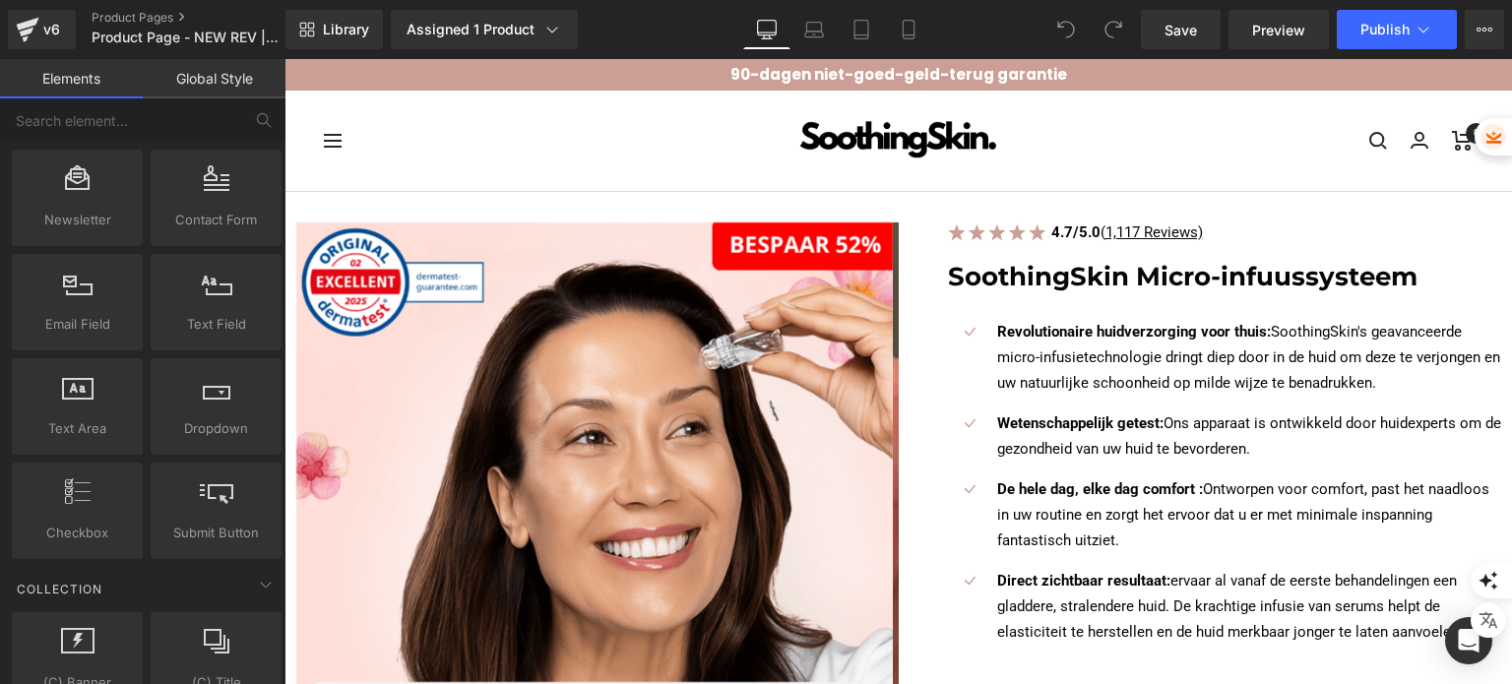
scroll to position [3783, 0]
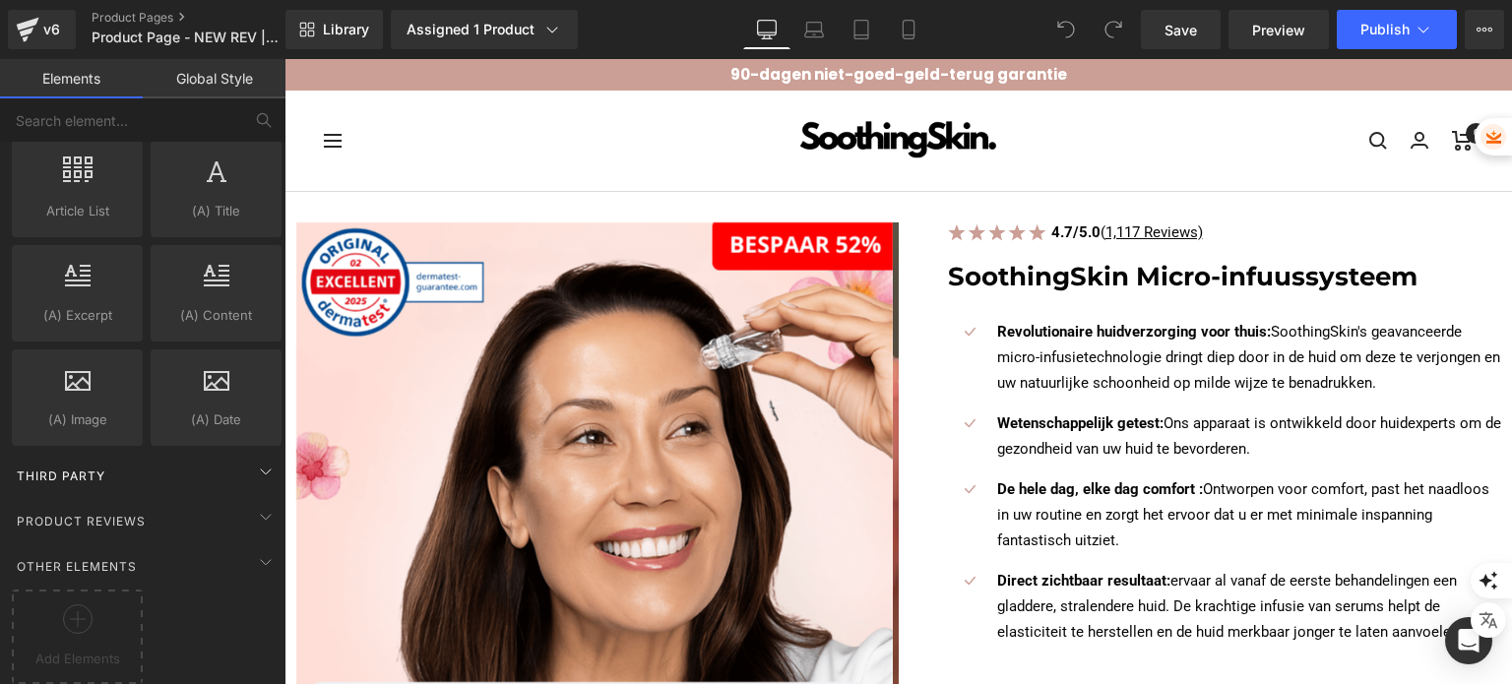
click at [138, 457] on div "Third Party" at bounding box center [147, 475] width 278 height 39
click at [144, 512] on span "Product Reviews" at bounding box center [81, 521] width 133 height 19
click at [160, 546] on div "Other Elements" at bounding box center [147, 565] width 278 height 39
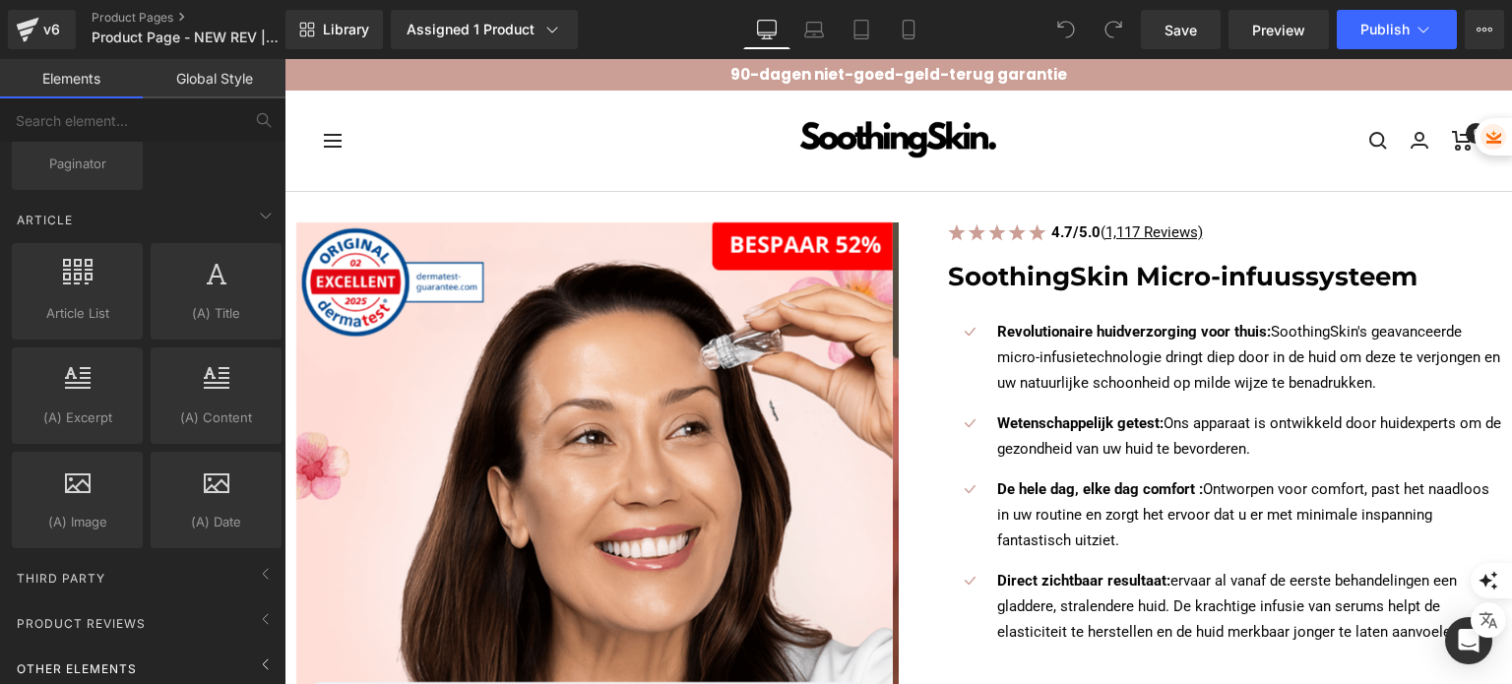
click at [100, 659] on span "Other Elements" at bounding box center [77, 668] width 124 height 19
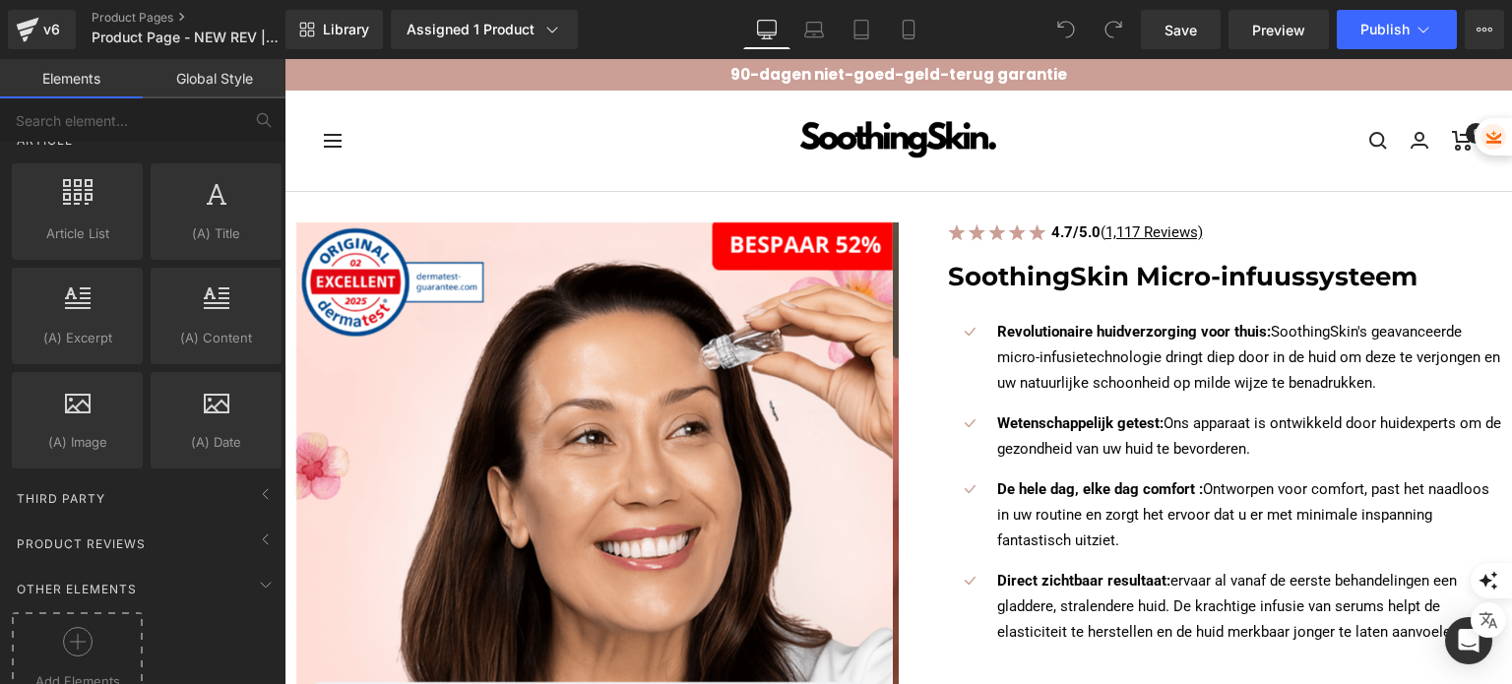
scroll to position [3783, 0]
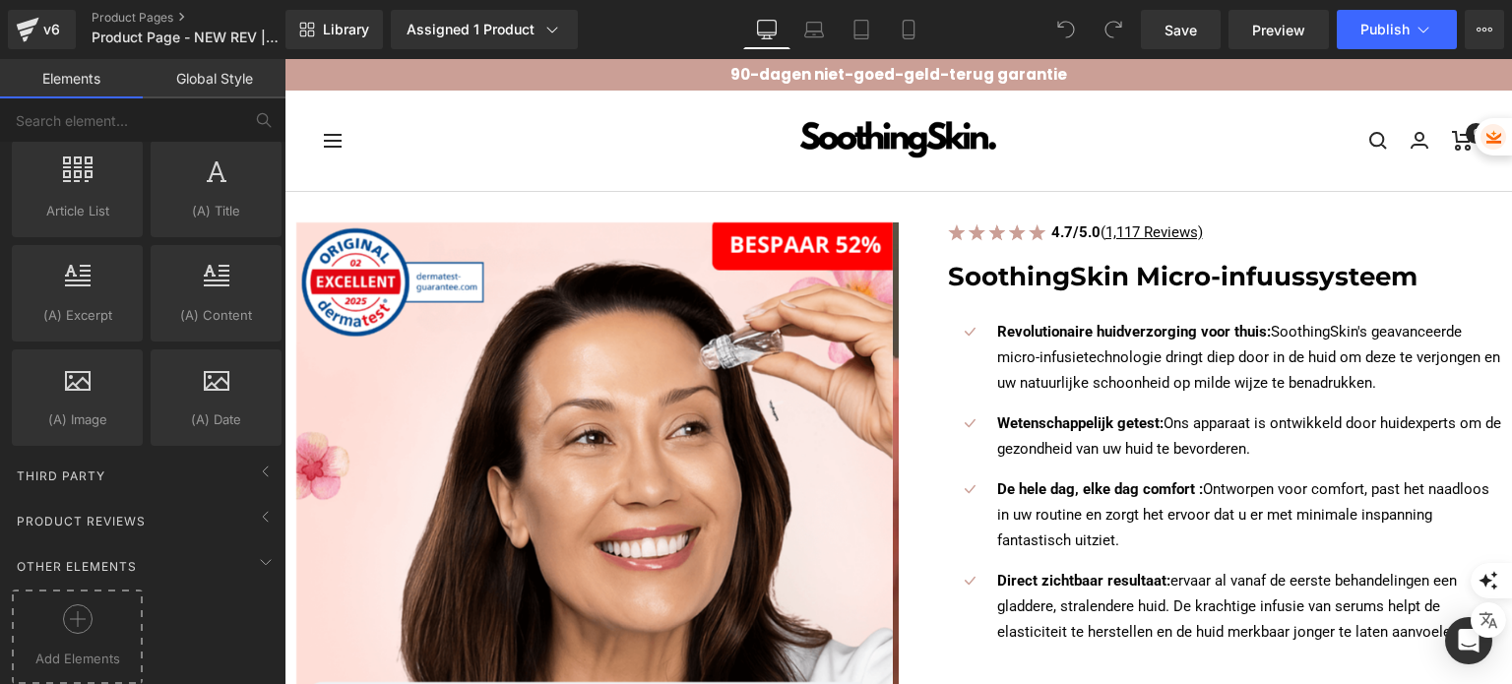
click at [87, 590] on div "Add Elements" at bounding box center [77, 637] width 131 height 94
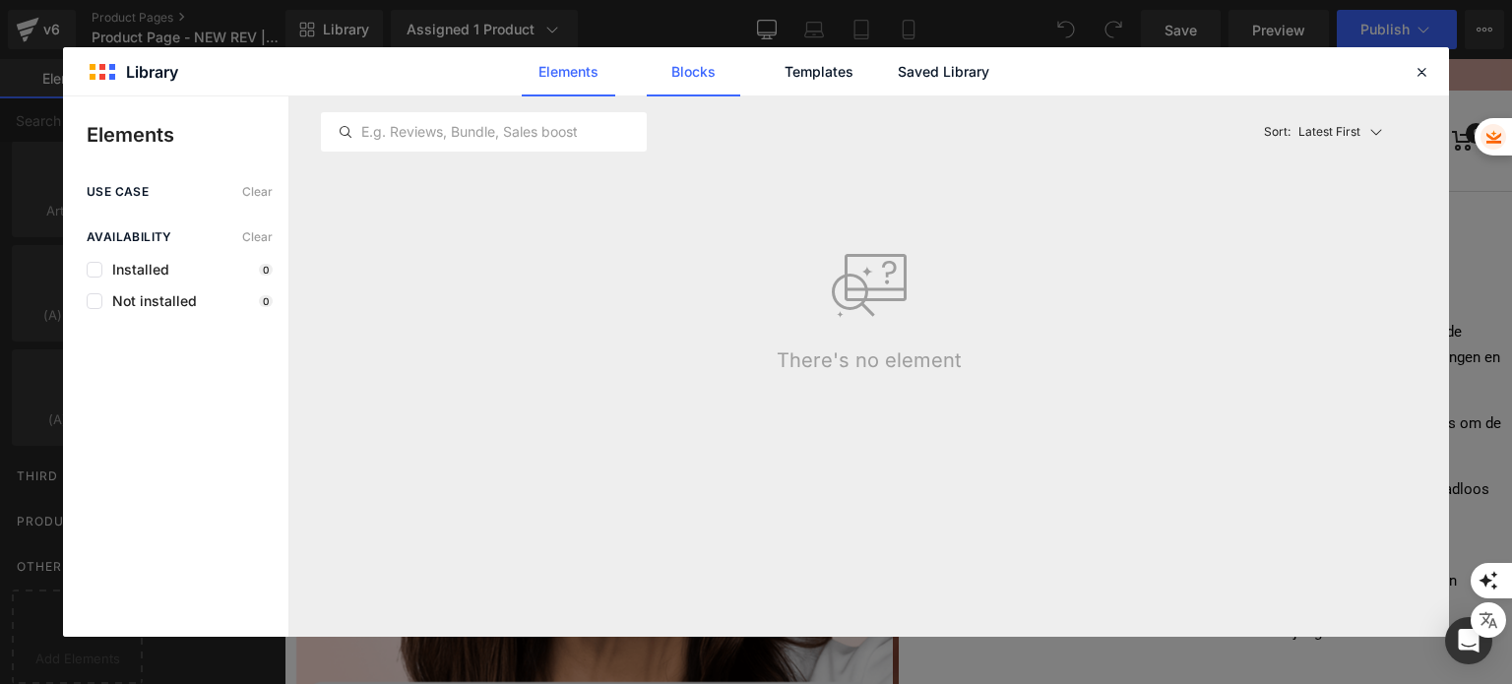
click at [704, 82] on link "Blocks" at bounding box center [694, 71] width 94 height 49
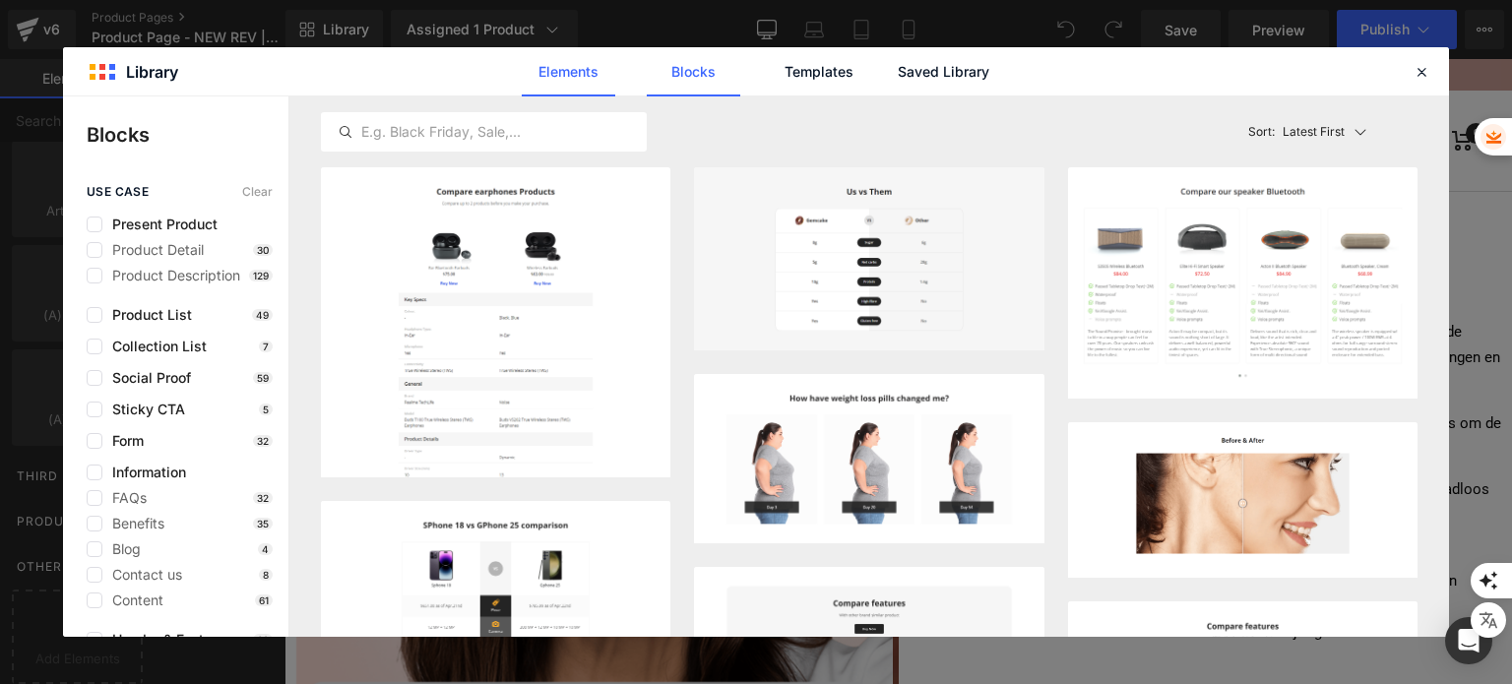
click at [588, 81] on link "Elements" at bounding box center [569, 71] width 94 height 49
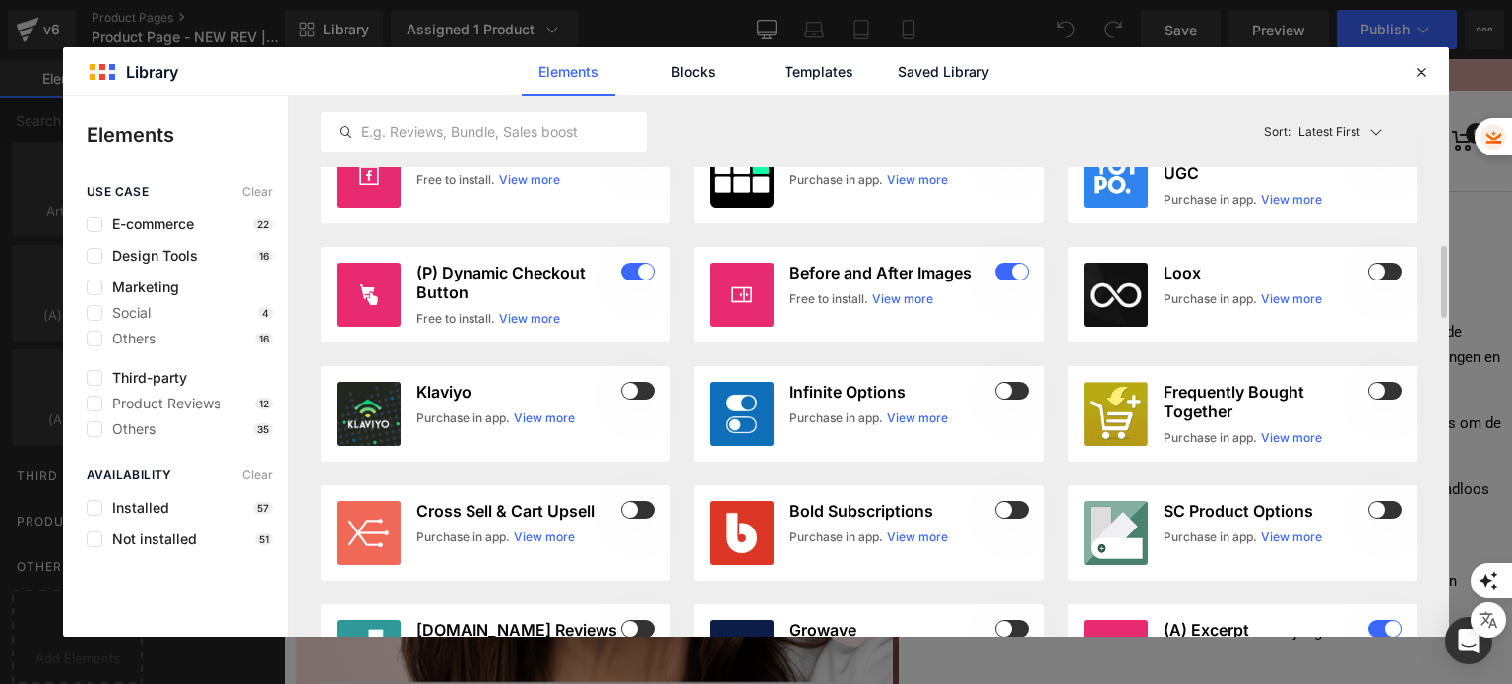
scroll to position [1013, 0]
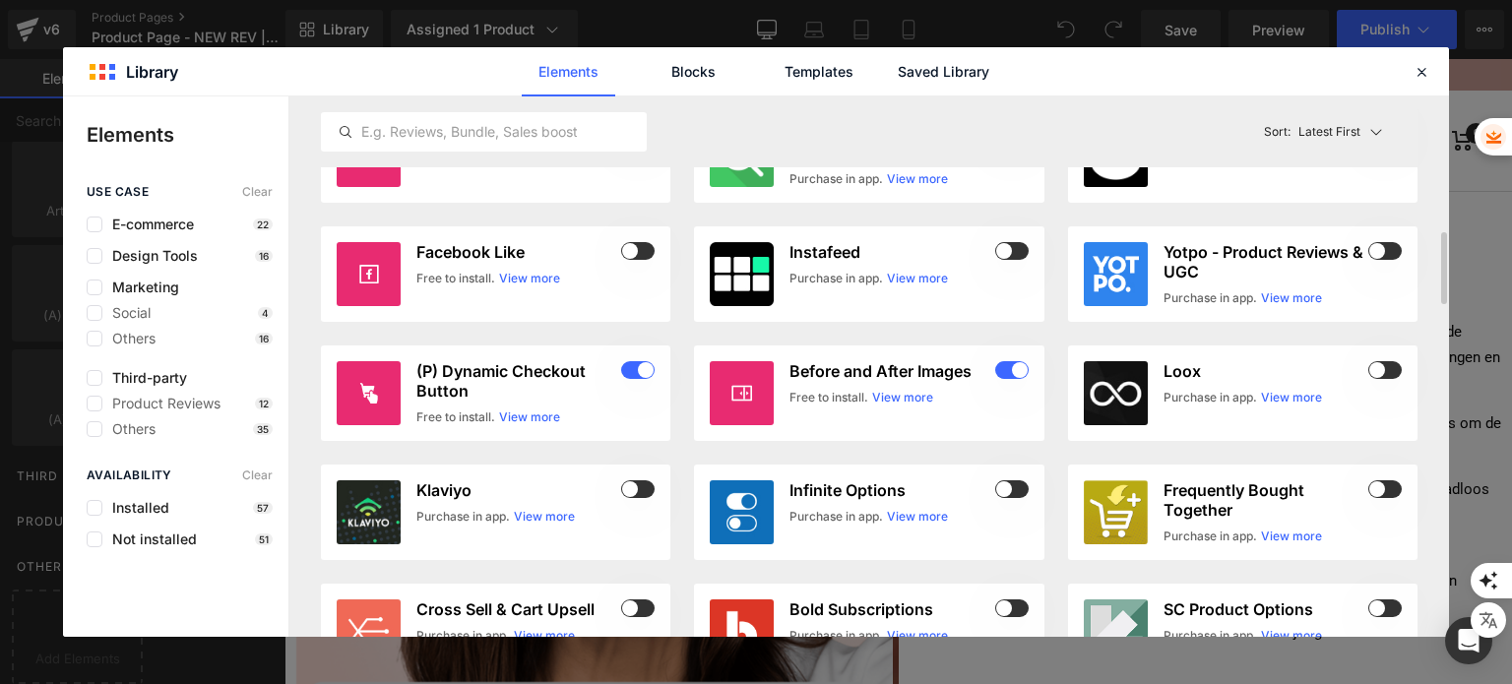
click at [1402, 70] on div "Elements Blocks Templates Saved Library" at bounding box center [756, 71] width 1386 height 48
click at [1411, 74] on header "Library Elements Blocks Templates Saved Library" at bounding box center [756, 71] width 1386 height 49
click at [1425, 75] on icon at bounding box center [1421, 72] width 18 height 18
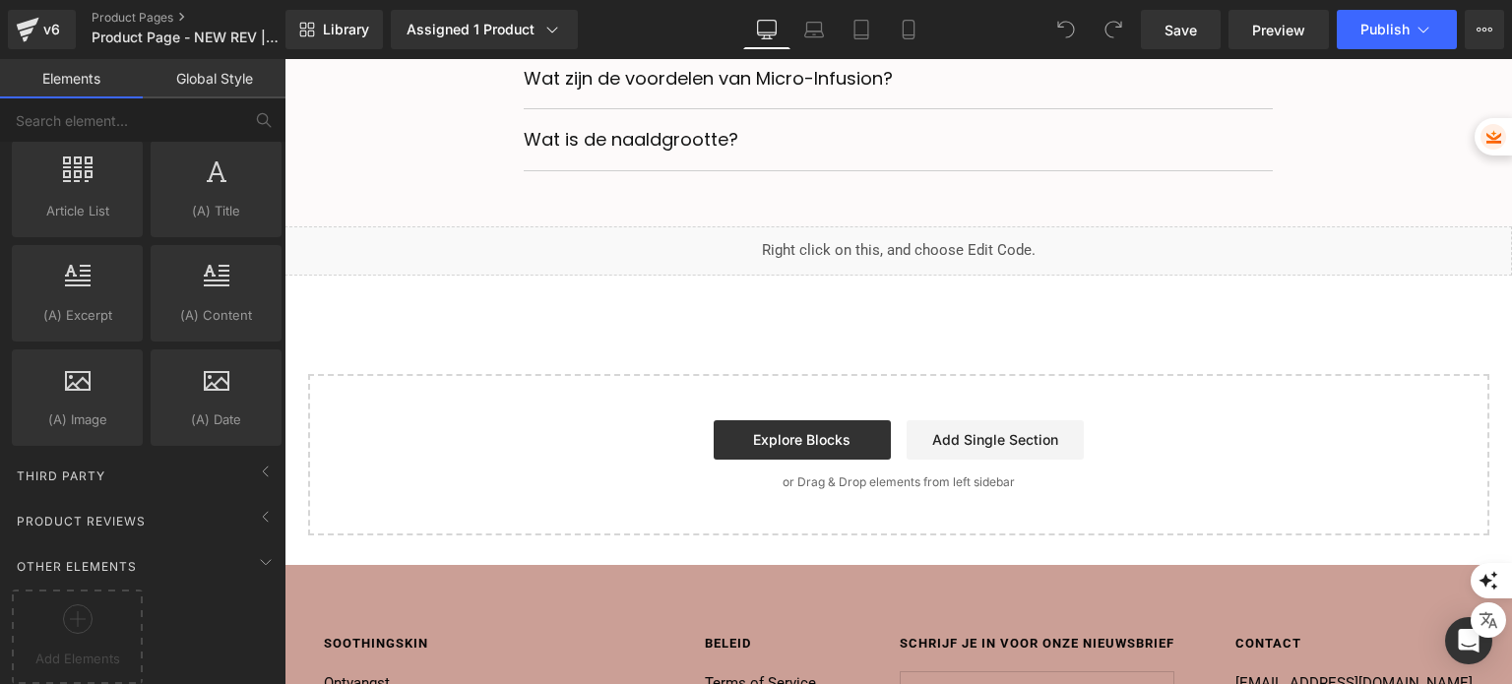
scroll to position [7643, 0]
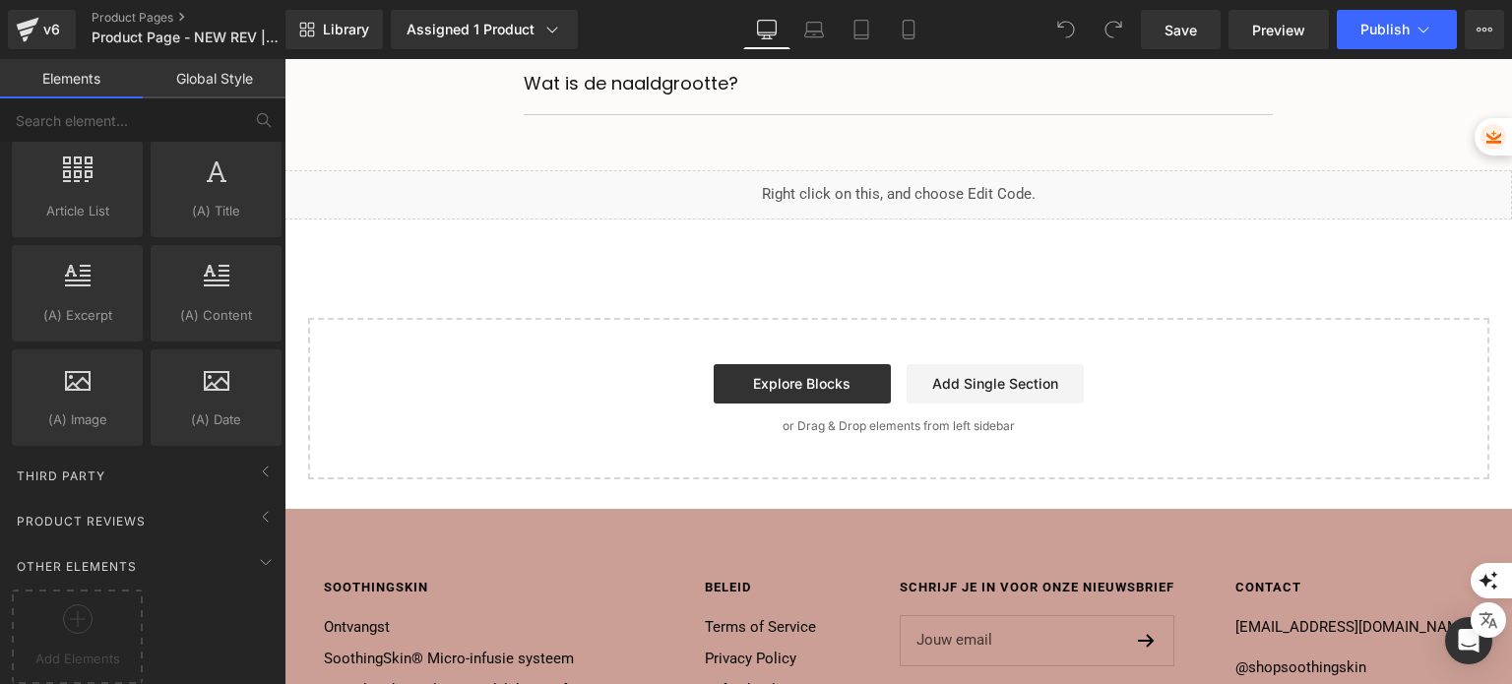
drag, startPoint x: 1504, startPoint y: 96, endPoint x: 1778, endPoint y: 677, distance: 642.0
click at [1009, 377] on link "Add Single Section" at bounding box center [995, 383] width 177 height 39
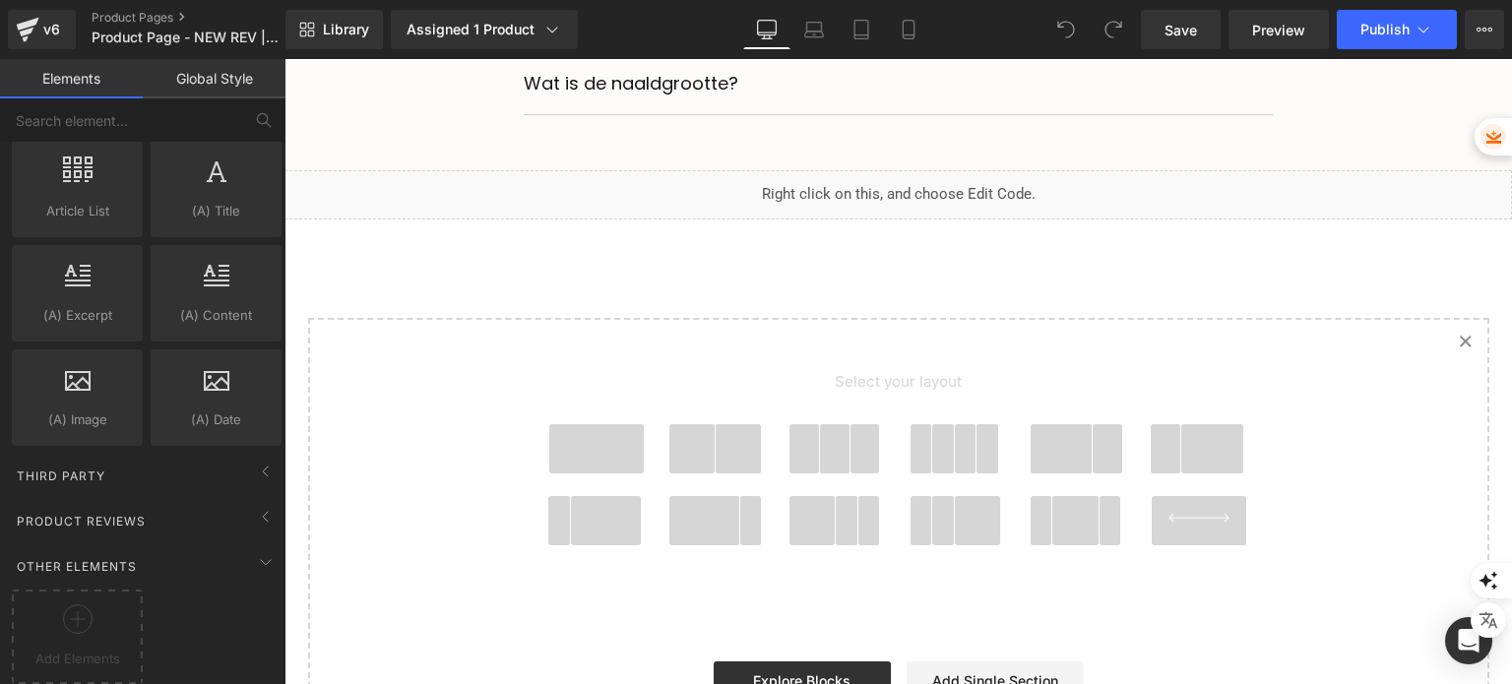
click at [588, 454] on span at bounding box center [596, 448] width 94 height 49
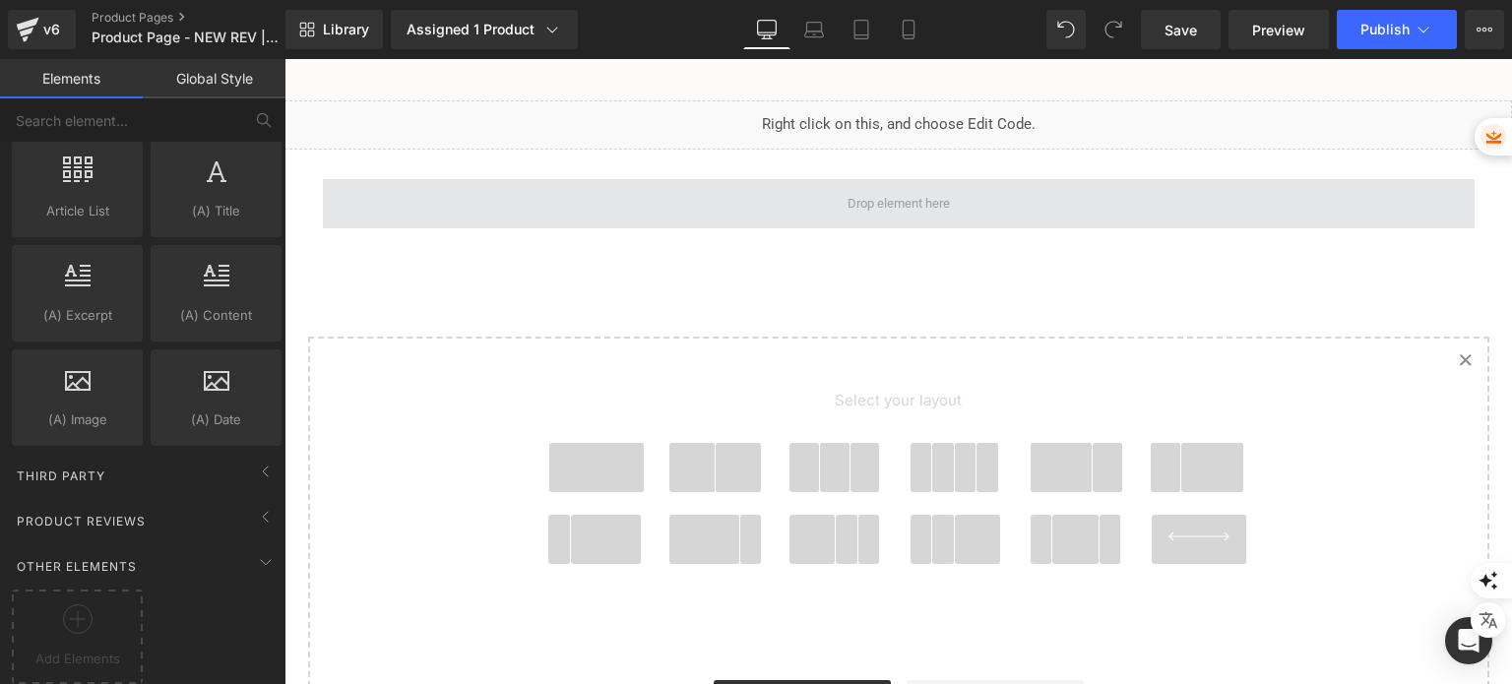
click at [836, 217] on div "Row" at bounding box center [898, 194] width 1181 height 89
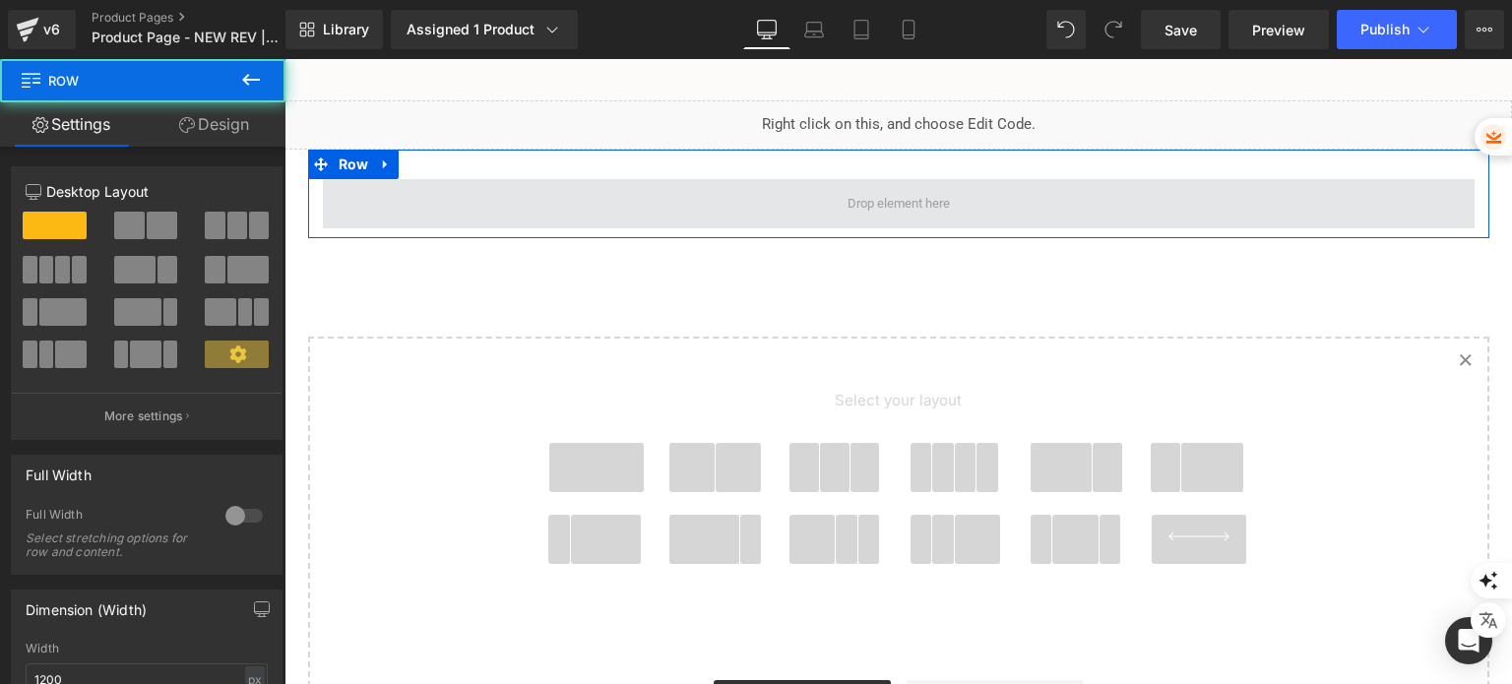
scroll to position [7713, 0]
click at [835, 208] on span at bounding box center [899, 203] width 1152 height 49
click at [829, 194] on span at bounding box center [899, 203] width 1152 height 49
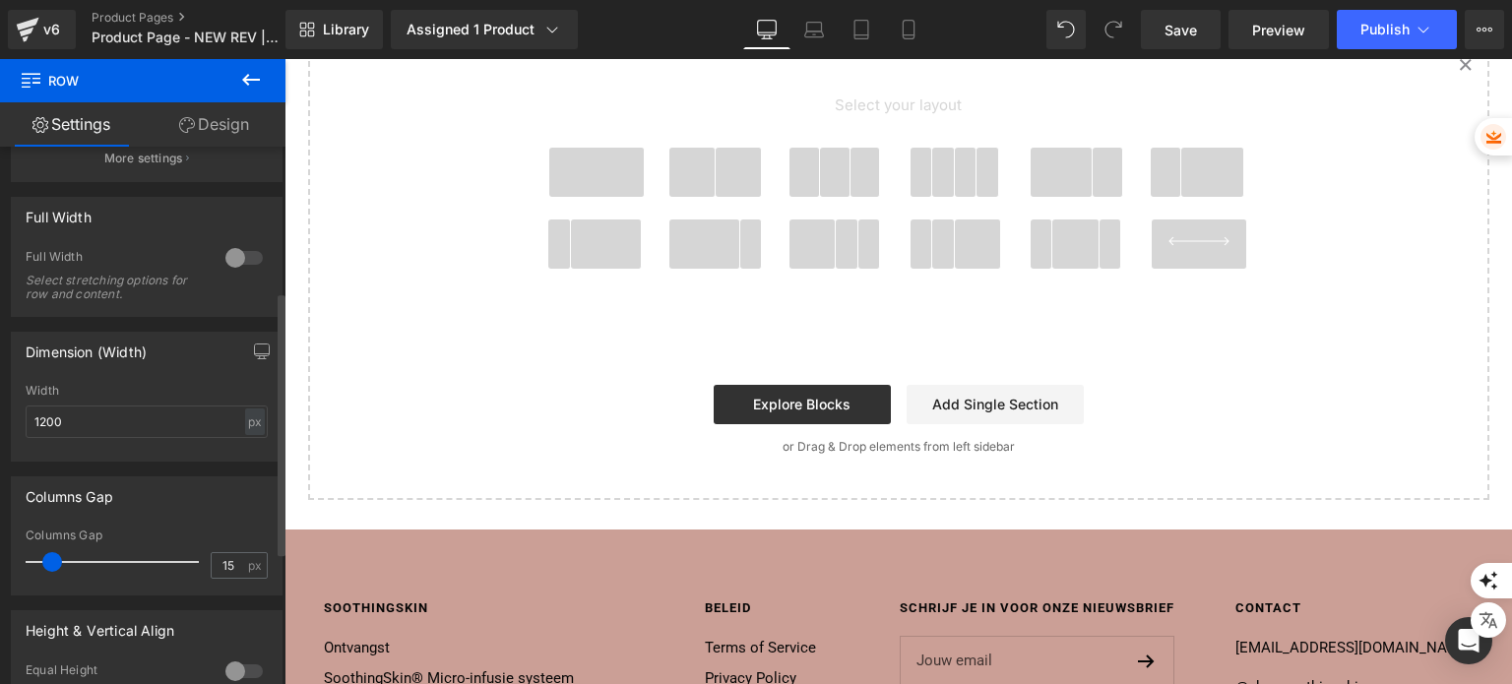
scroll to position [295, 0]
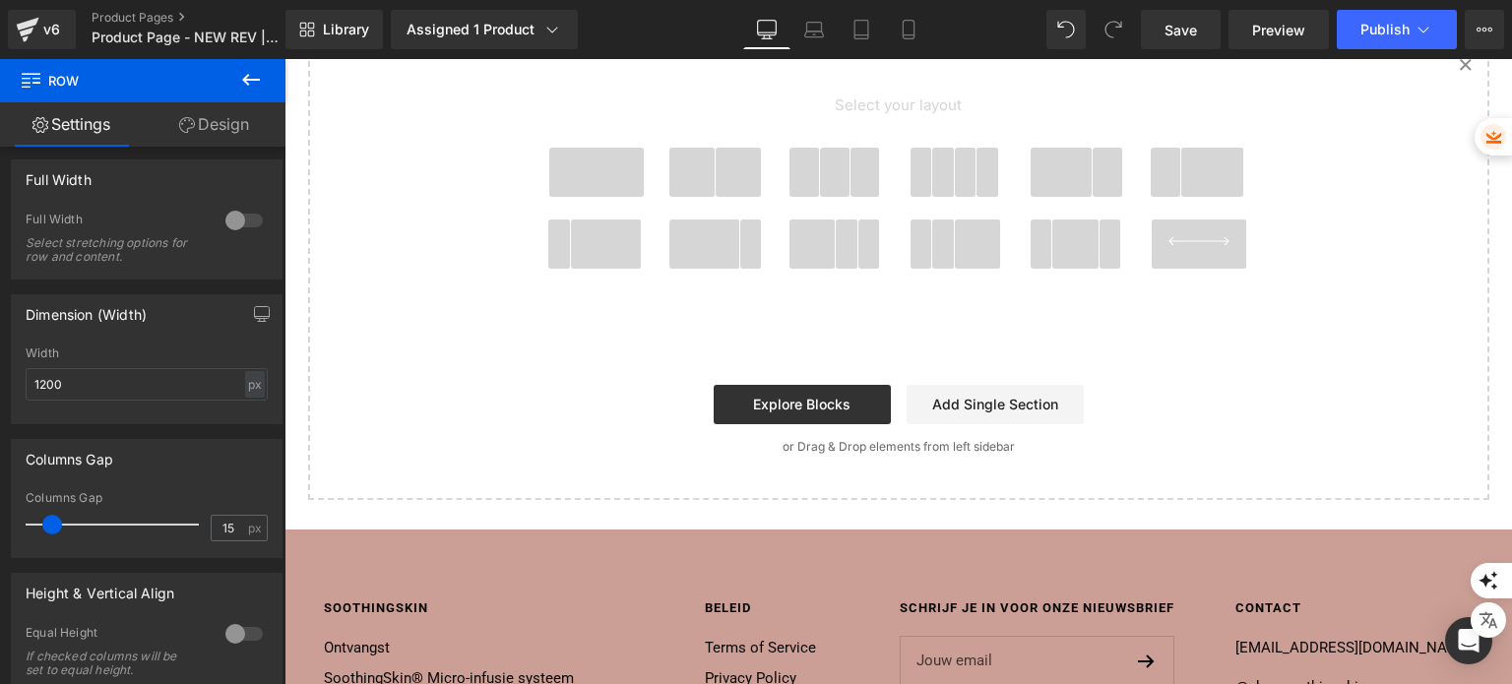
click at [204, 121] on link "Design" at bounding box center [214, 124] width 143 height 44
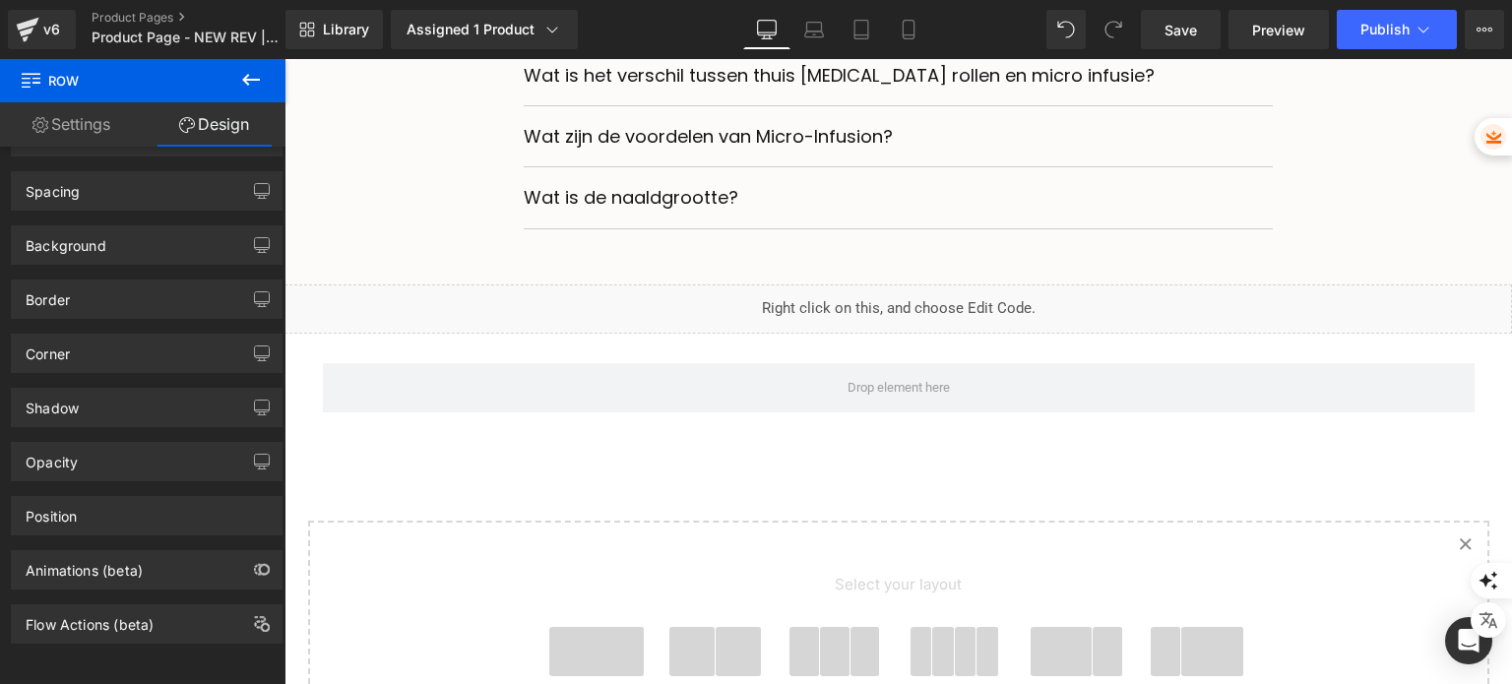
scroll to position [7516, 0]
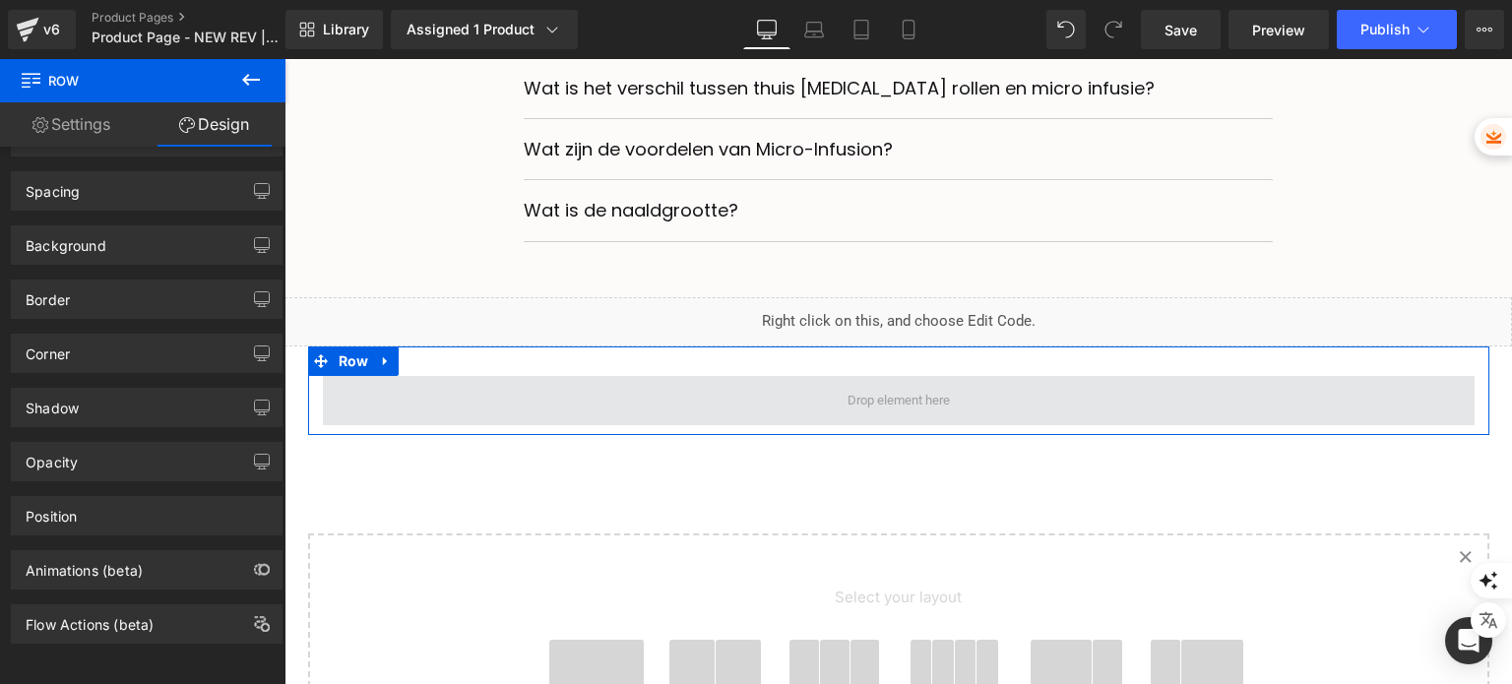
click at [850, 384] on span at bounding box center [899, 400] width 116 height 32
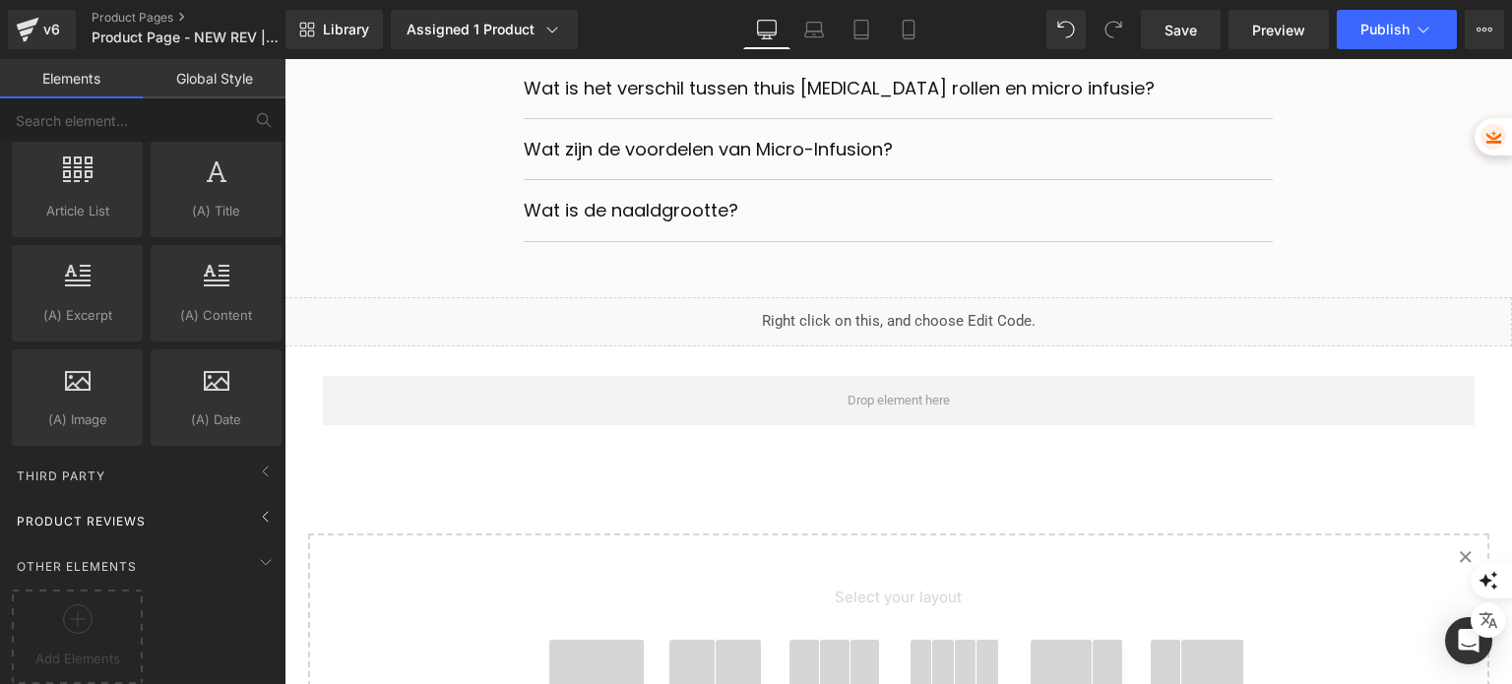
click at [89, 519] on div "Product Reviews" at bounding box center [147, 520] width 278 height 39
click at [119, 456] on div "Third Party" at bounding box center [147, 475] width 278 height 39
click at [126, 456] on div "Third Party" at bounding box center [147, 475] width 278 height 39
click at [119, 460] on div "Third Party" at bounding box center [147, 475] width 278 height 39
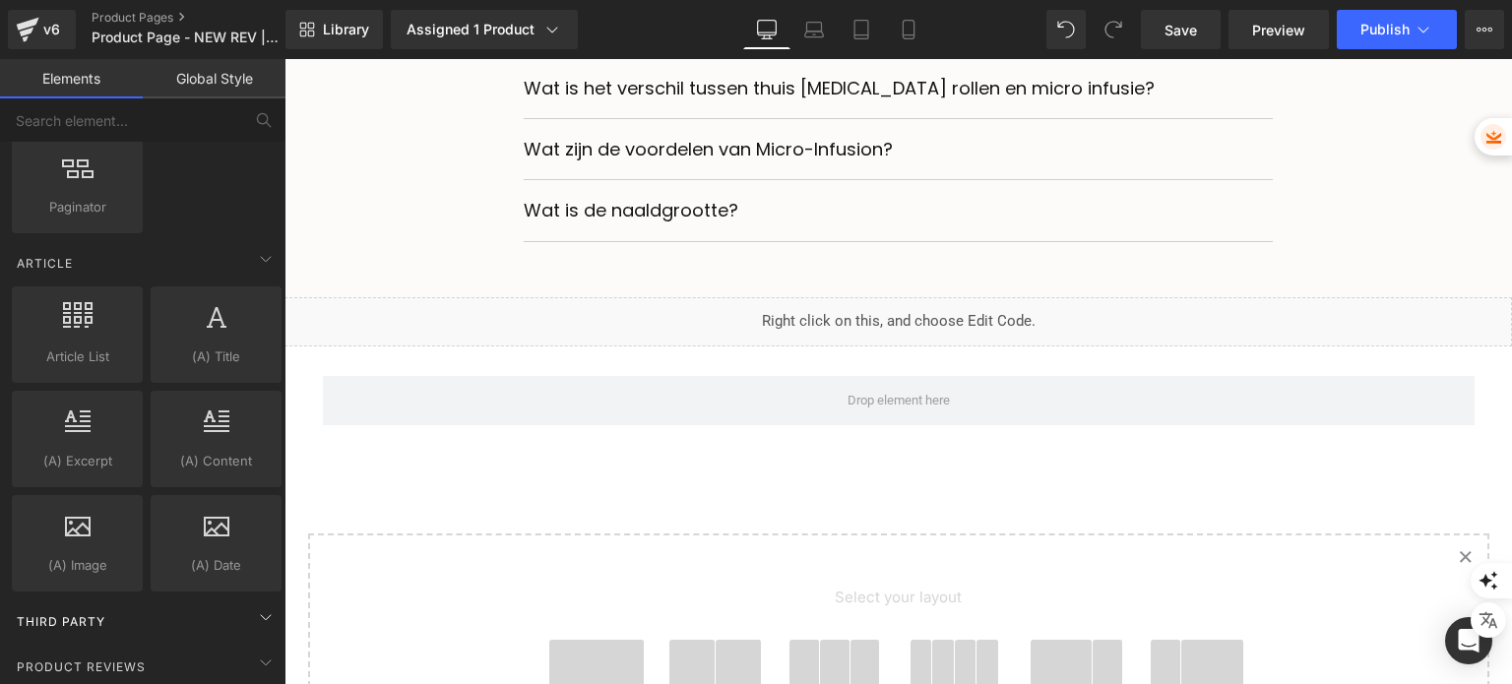
scroll to position [3586, 0]
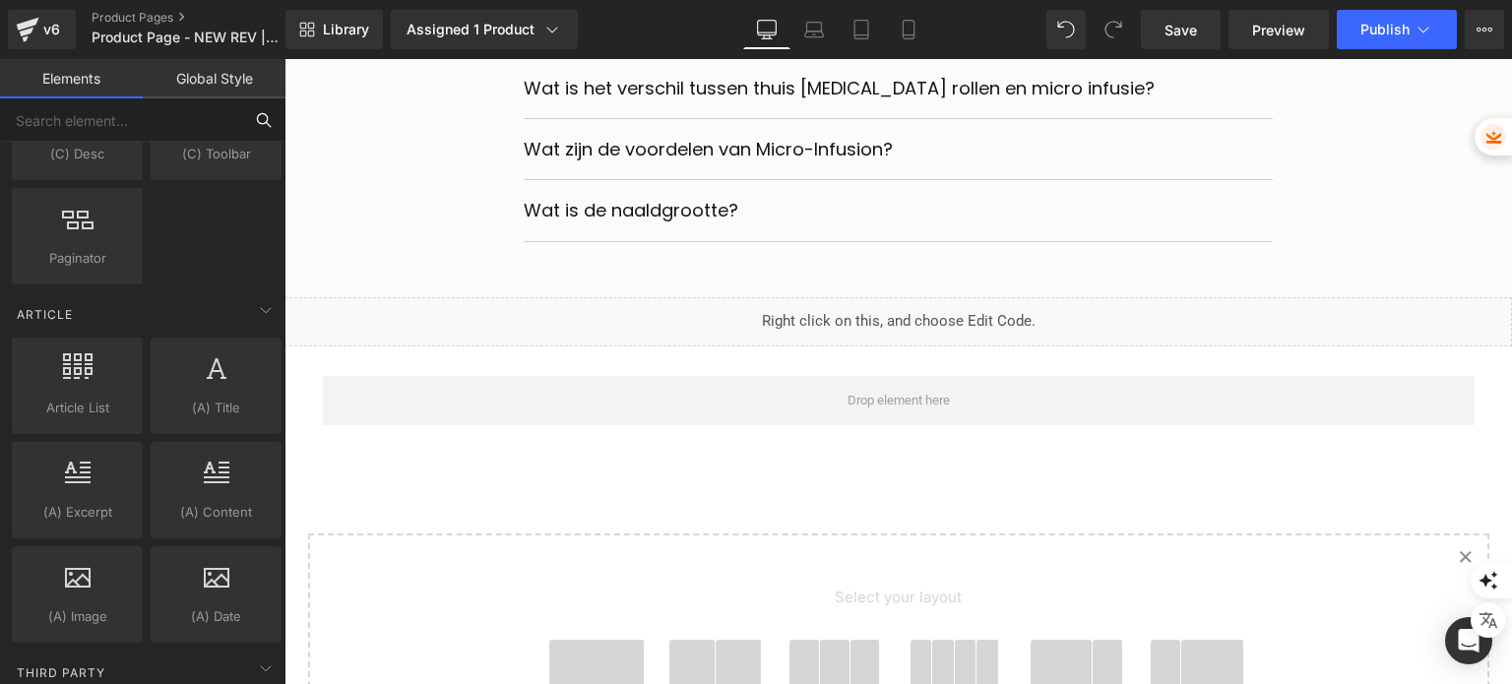
click at [128, 133] on input "text" at bounding box center [121, 119] width 242 height 43
type input "l"
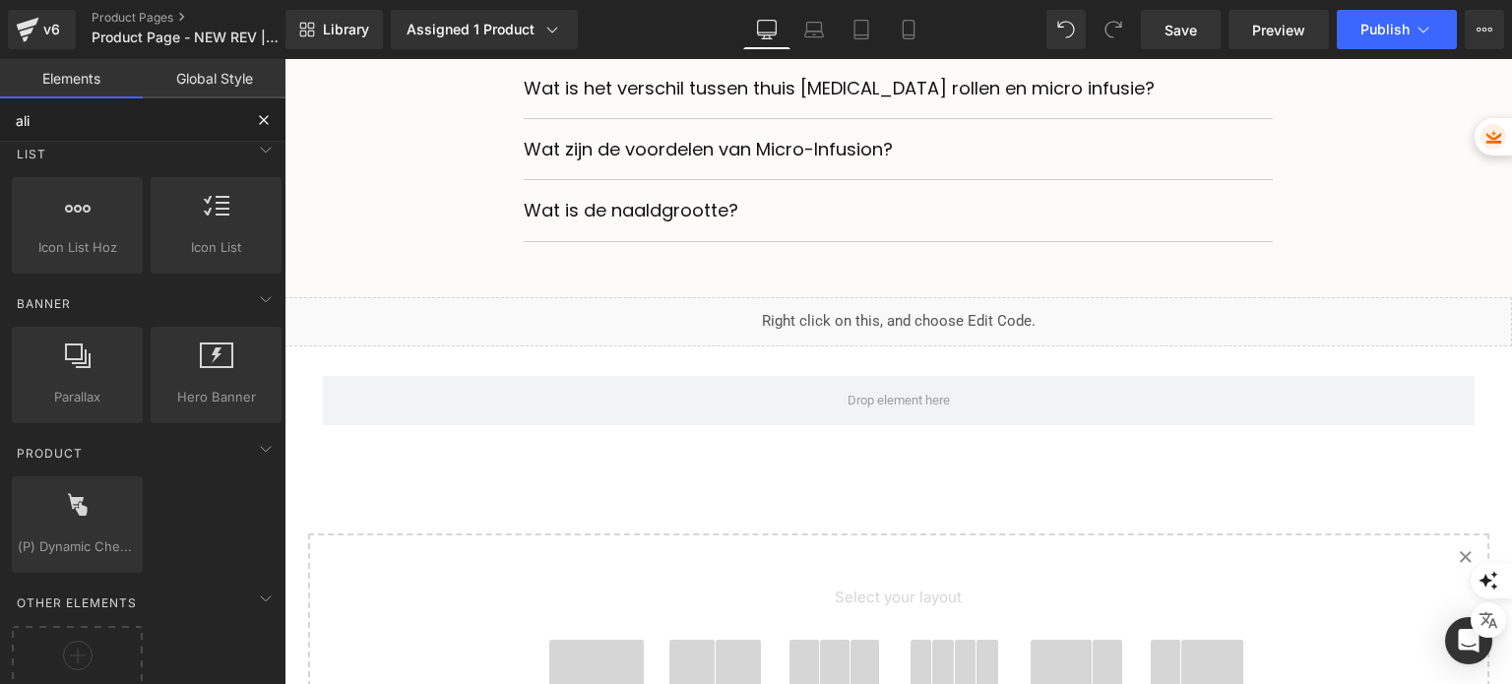
scroll to position [0, 0]
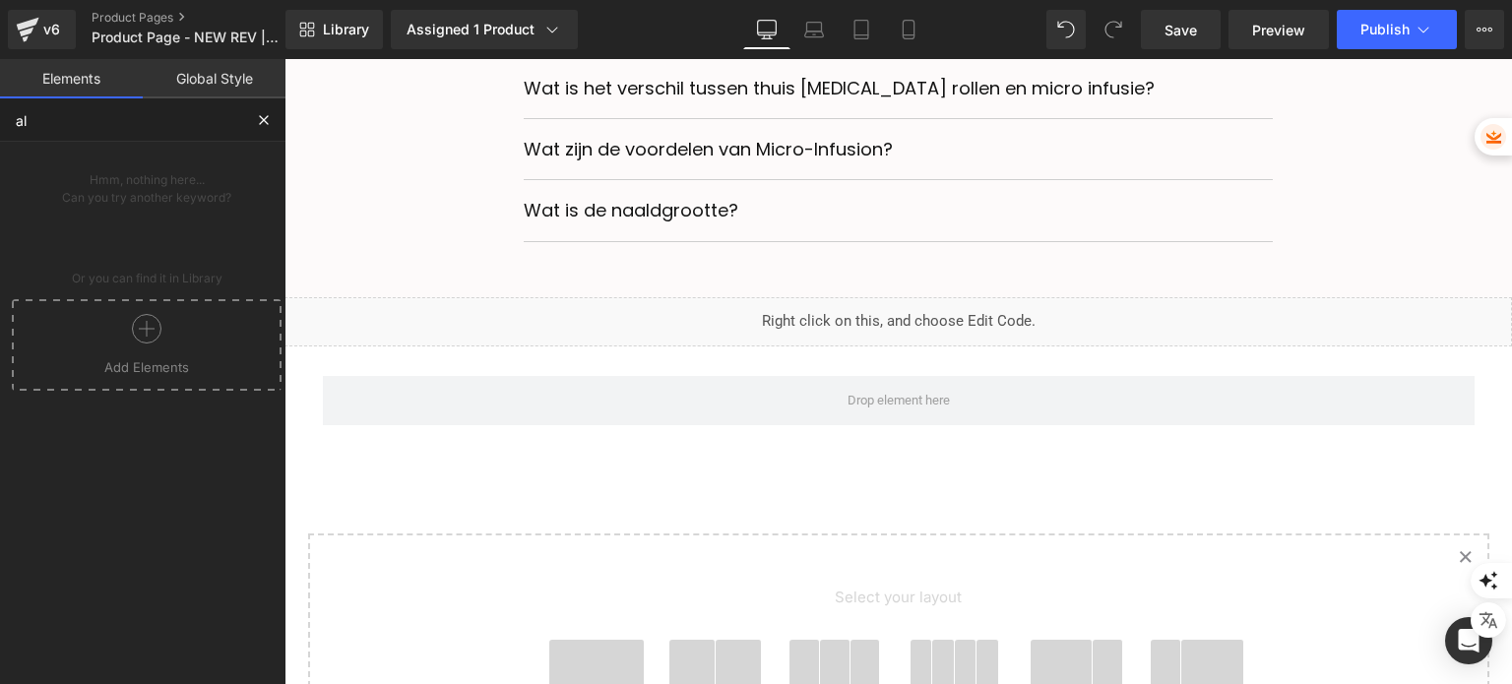
type input "a"
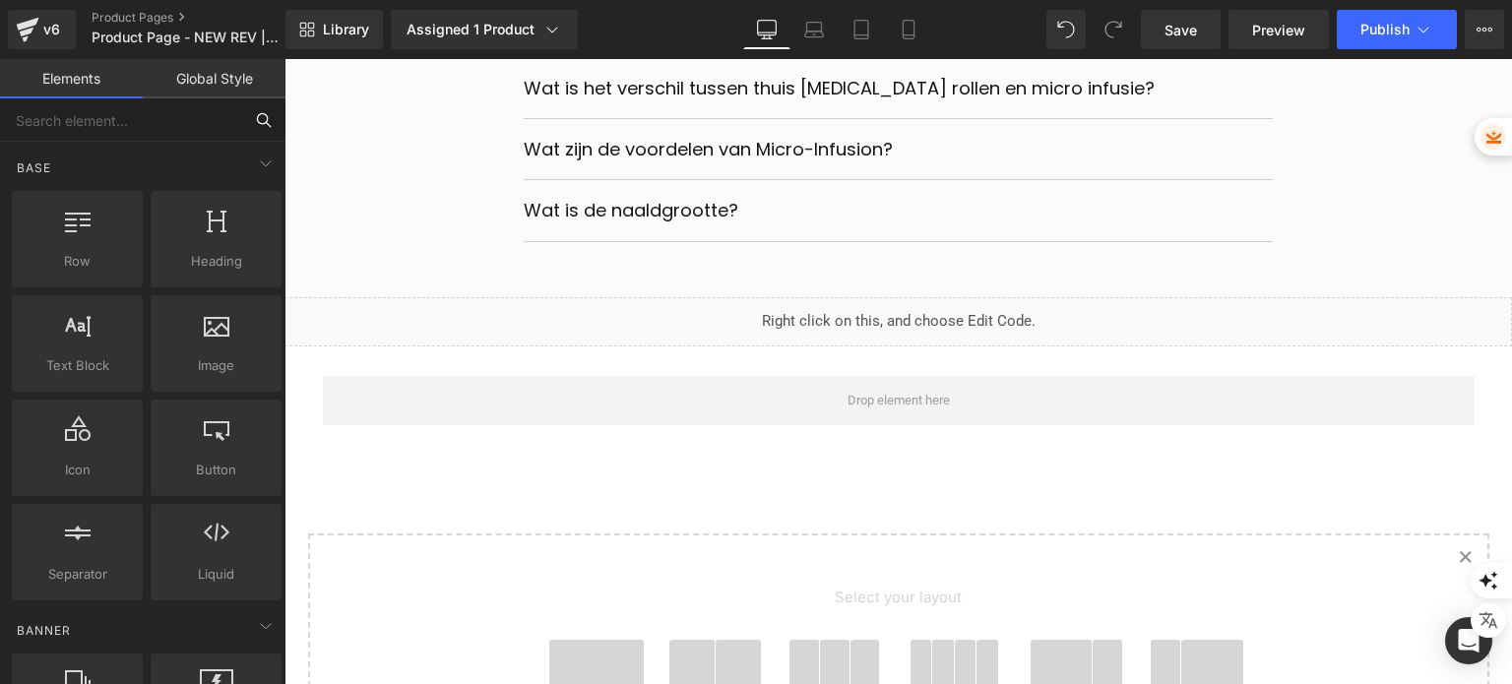
type input "d"
type input "x"
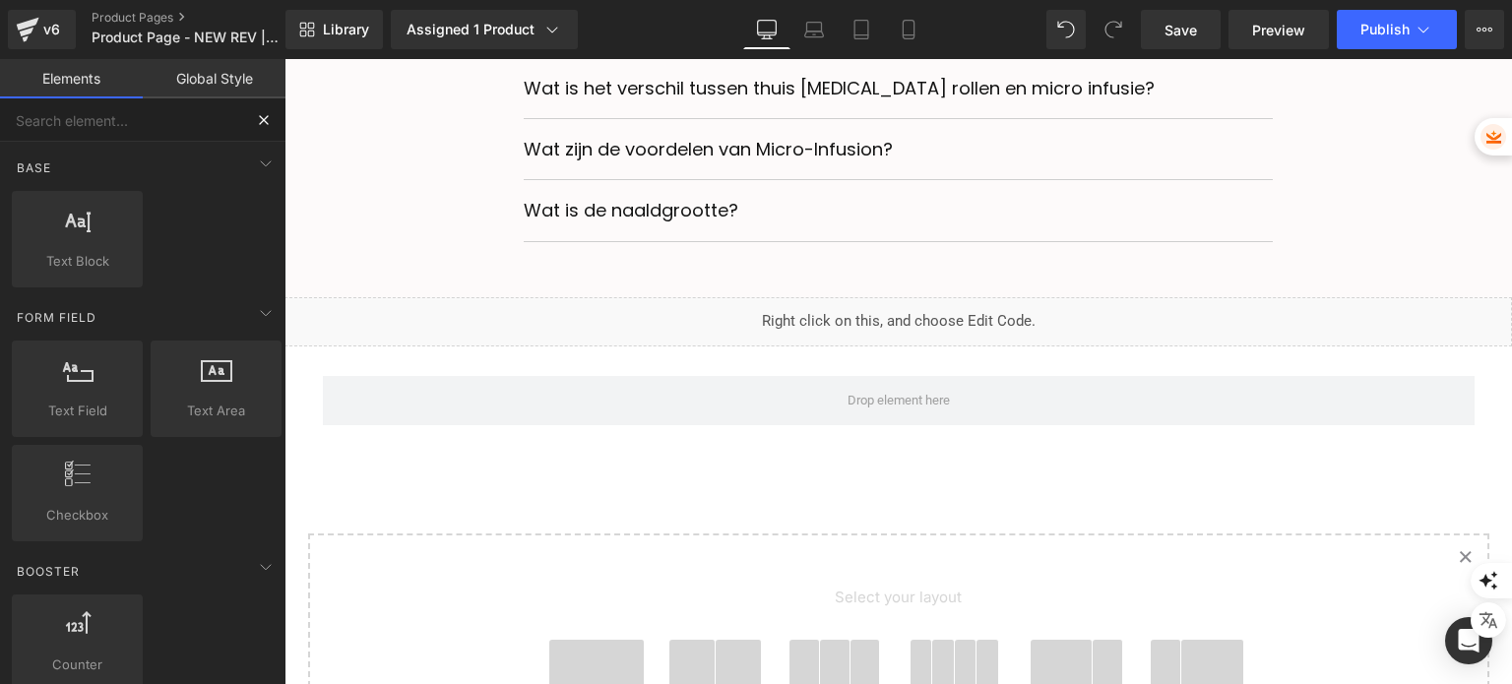
type input "c"
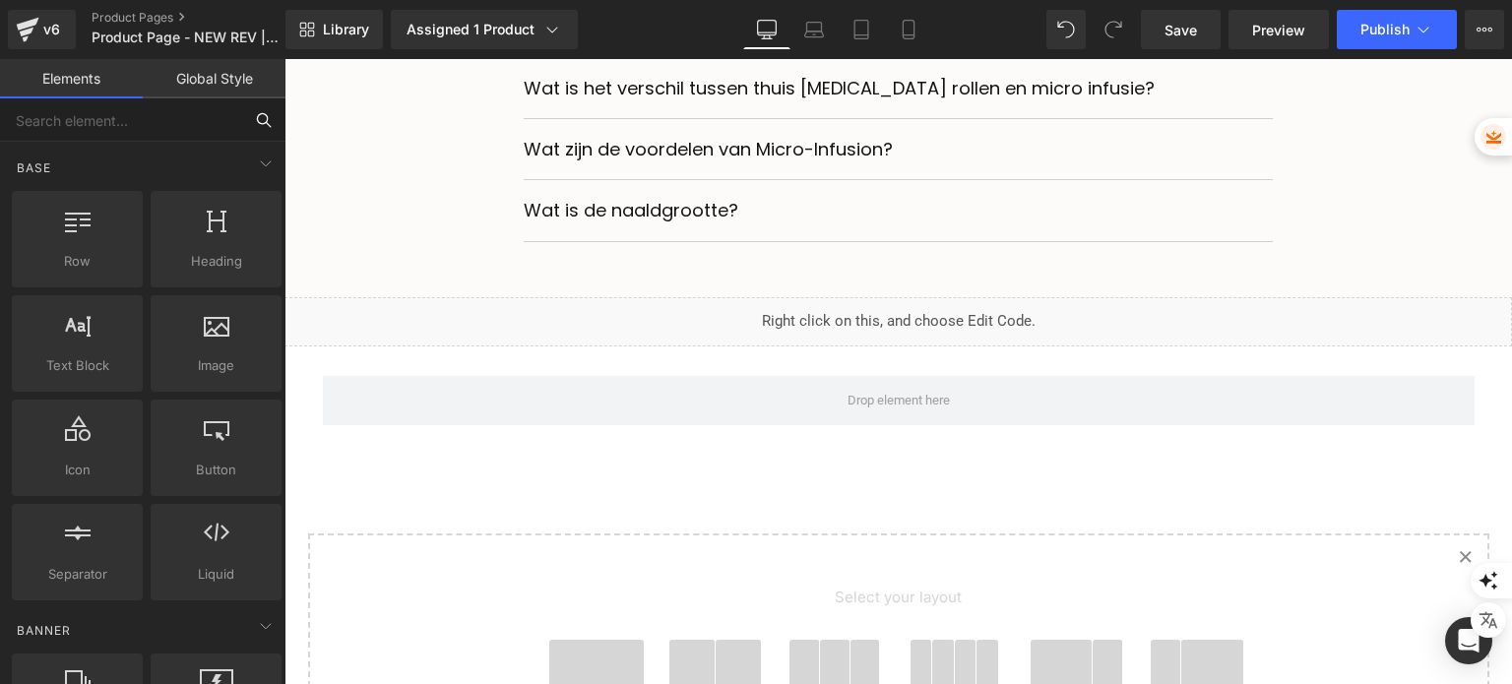
type input "v"
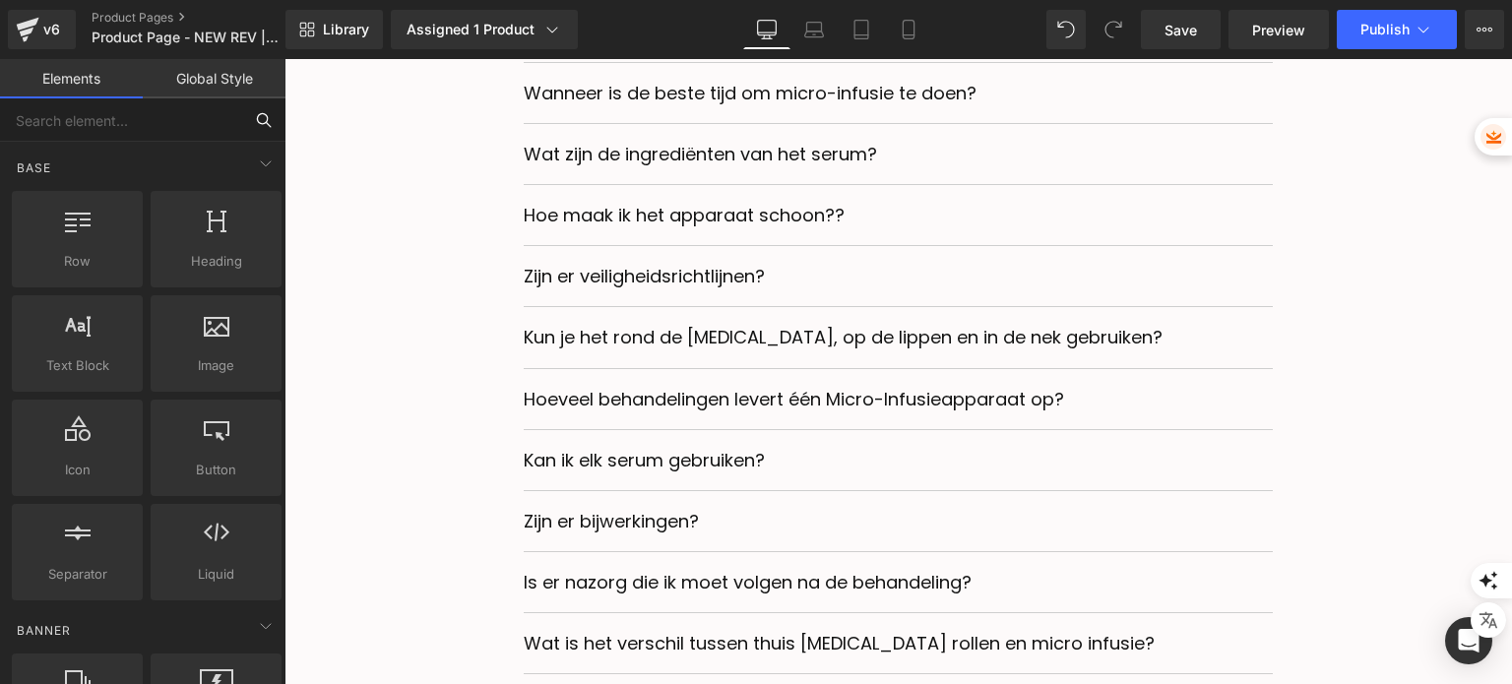
scroll to position [6926, 0]
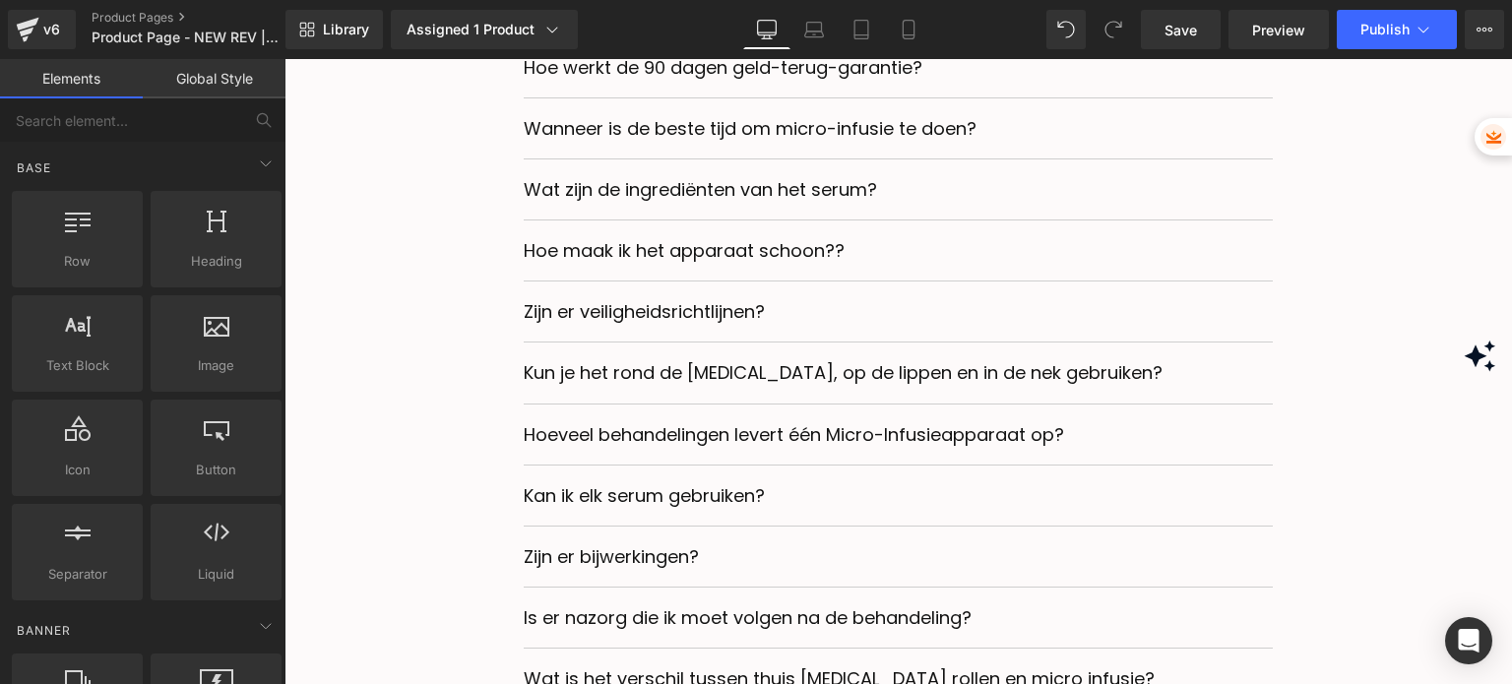
drag, startPoint x: 1508, startPoint y: 539, endPoint x: 1499, endPoint y: 334, distance: 205.9
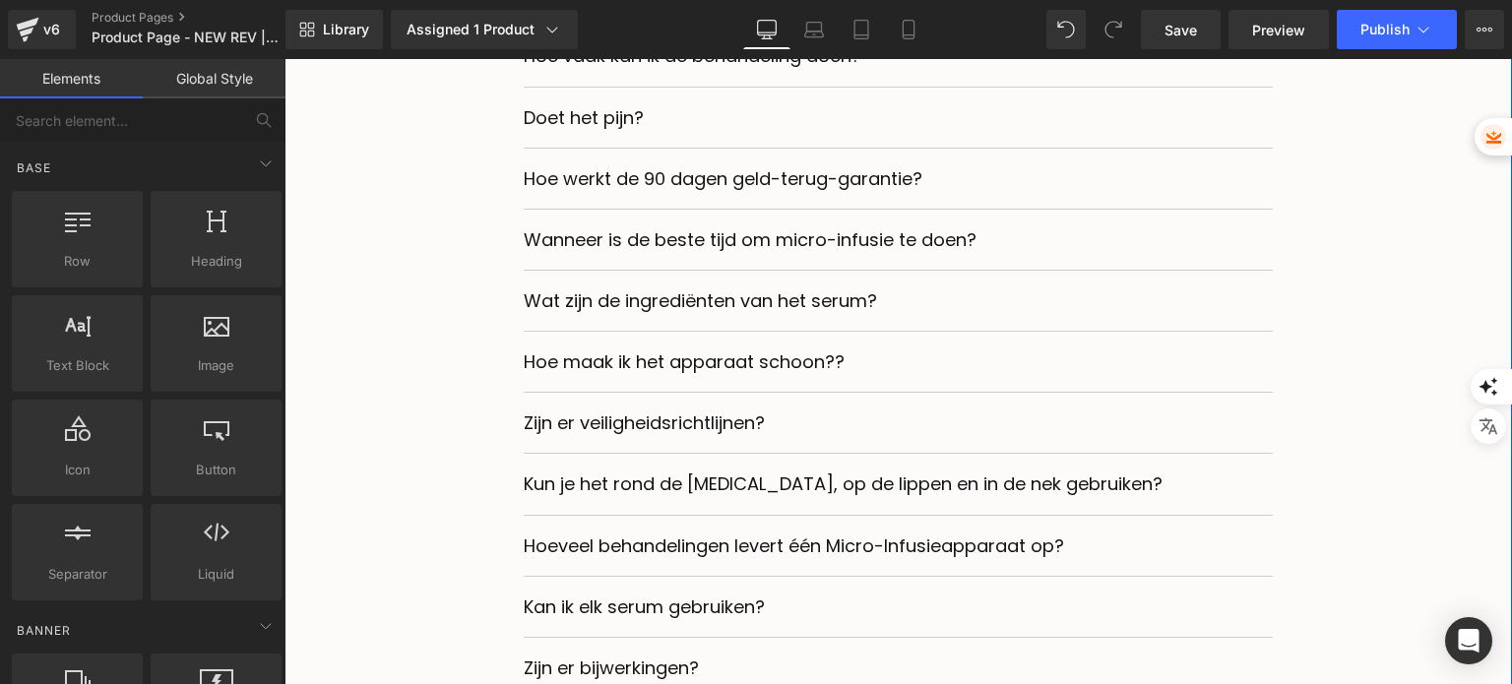
scroll to position [6729, 0]
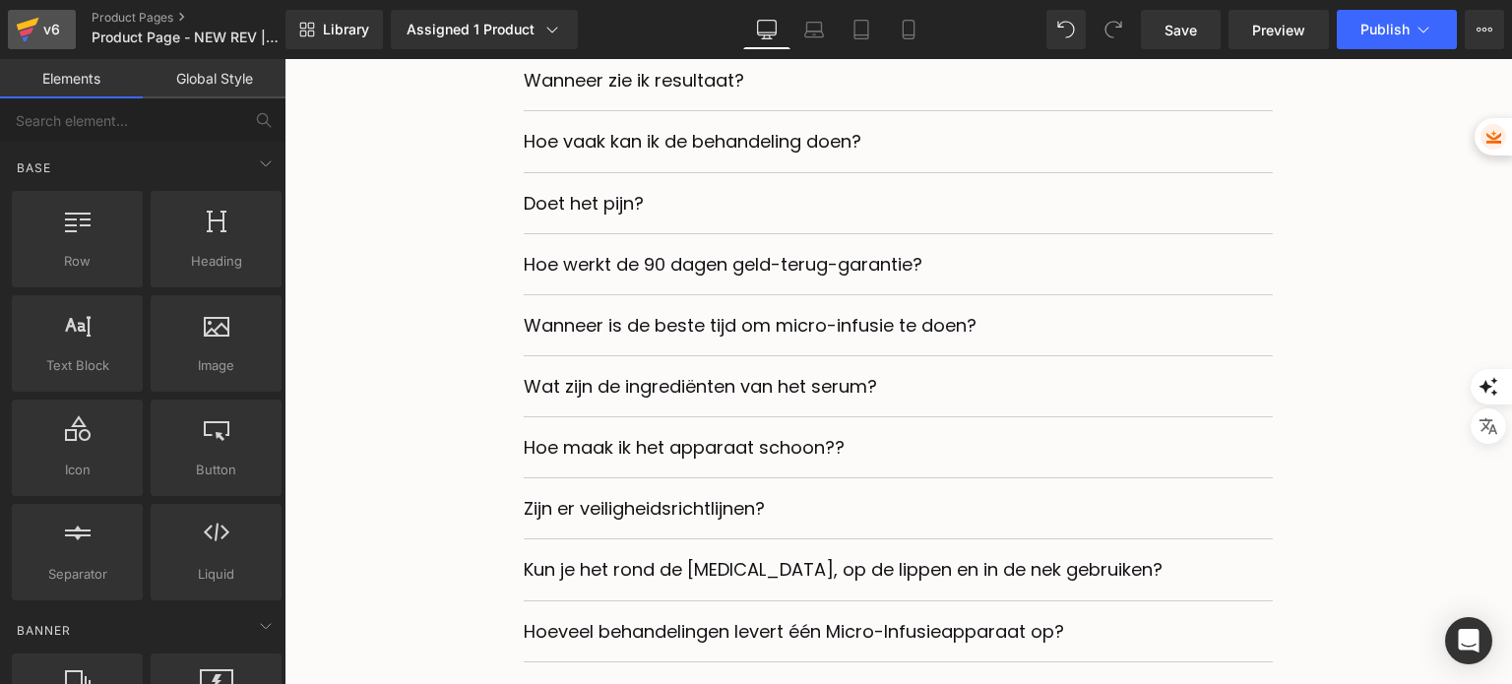
click at [71, 20] on link "v6" at bounding box center [42, 29] width 68 height 39
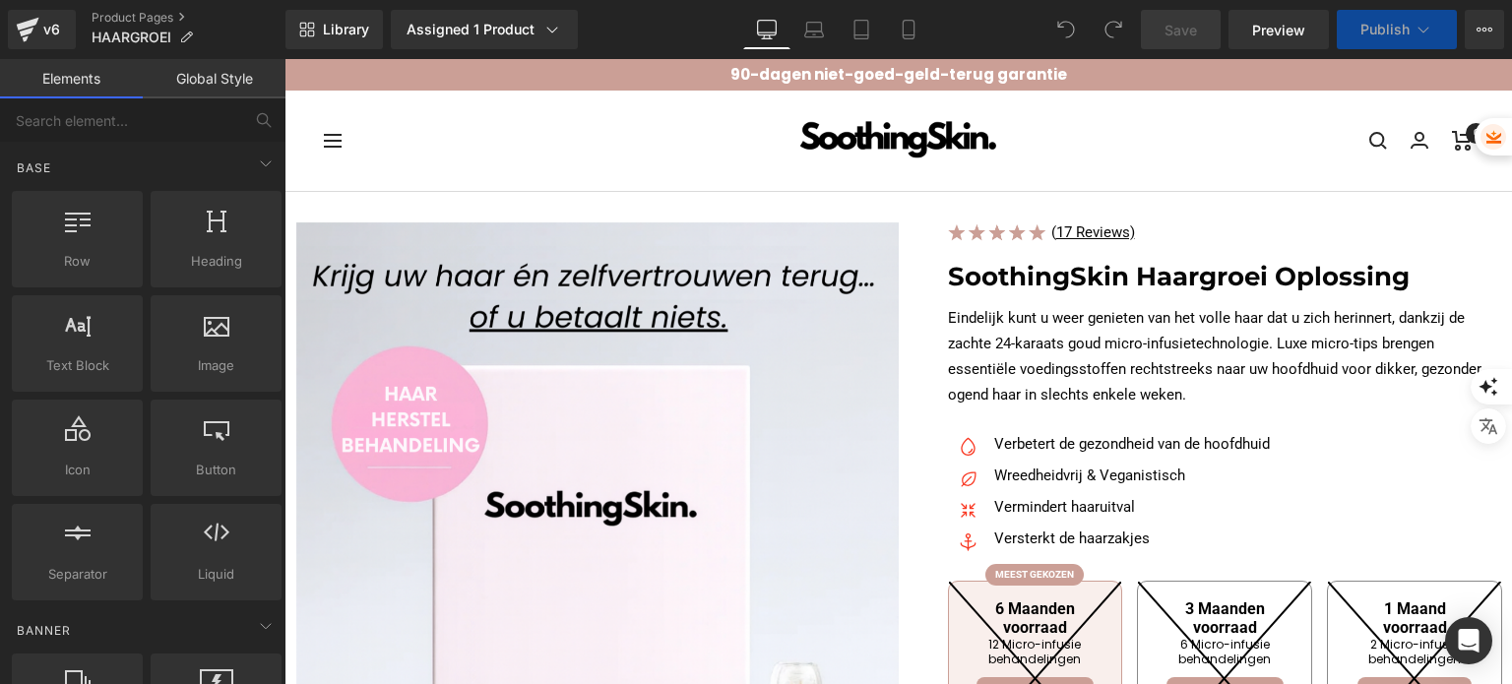
click at [1087, 230] on span "Text Block" at bounding box center [1079, 233] width 65 height 24
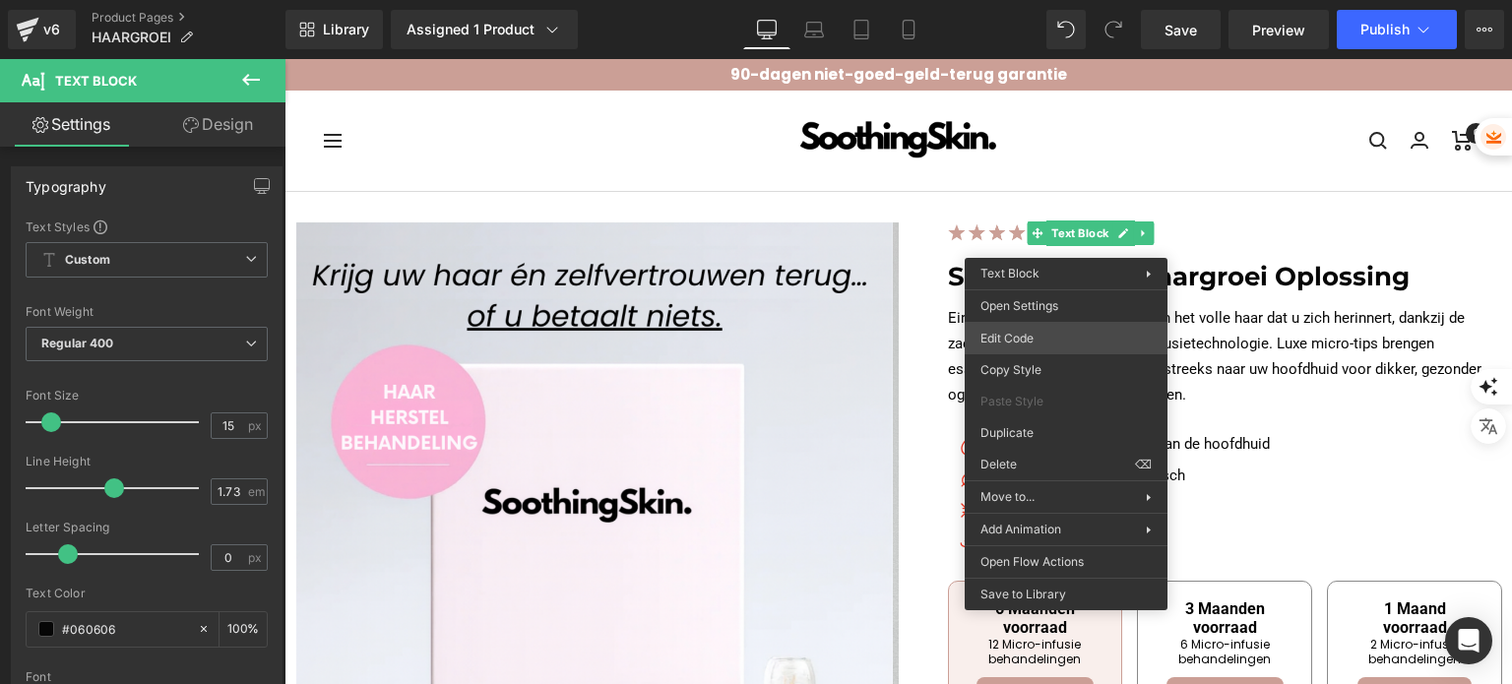
click at [1043, 0] on div "Text Block You are previewing how the will restyle your page. You can not edit …" at bounding box center [756, 0] width 1512 height 0
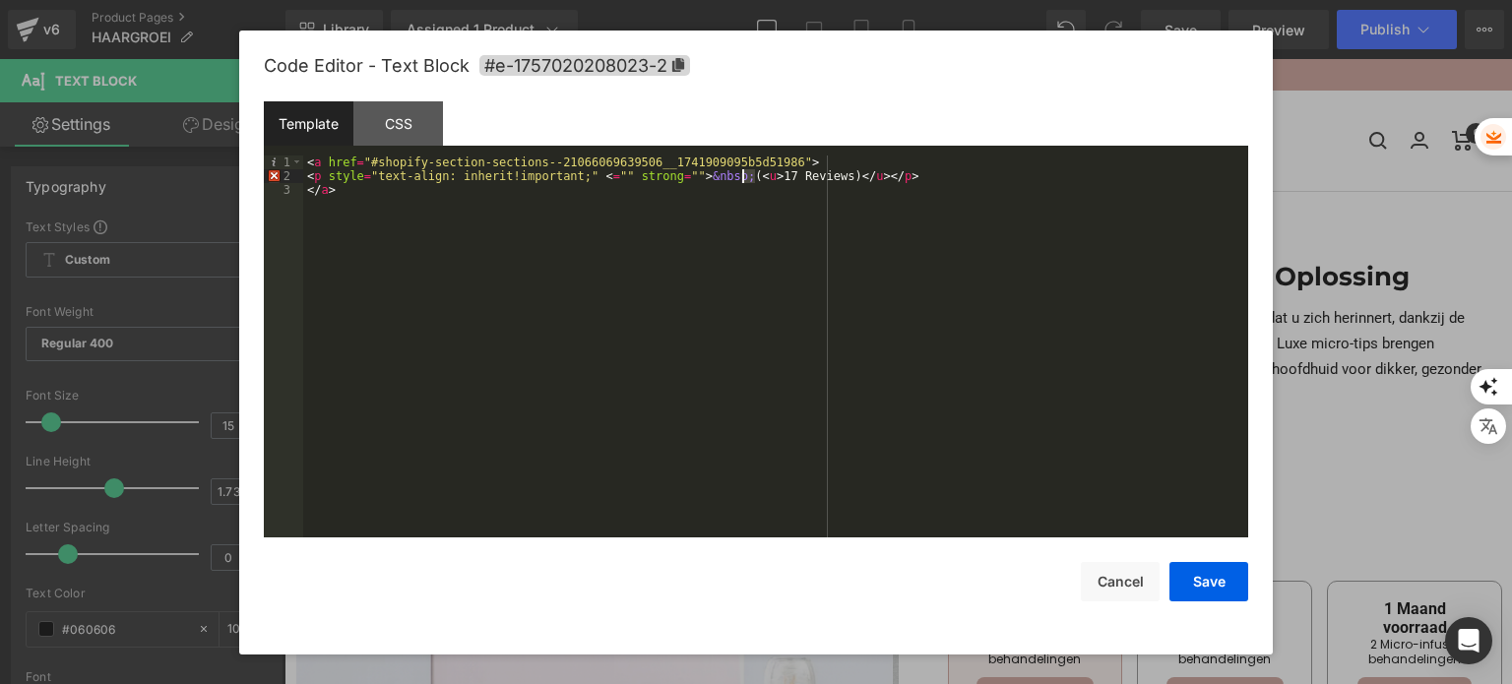
drag, startPoint x: 755, startPoint y: 176, endPoint x: 744, endPoint y: 176, distance: 10.8
click at [744, 176] on div "< a href = "#shopify-section-sections--21066069639506__1741909095b5d51986" > < …" at bounding box center [775, 361] width 945 height 411
drag, startPoint x: 1185, startPoint y: 590, endPoint x: 857, endPoint y: 383, distance: 387.5
click at [1185, 590] on button "Save" at bounding box center [1208, 581] width 79 height 39
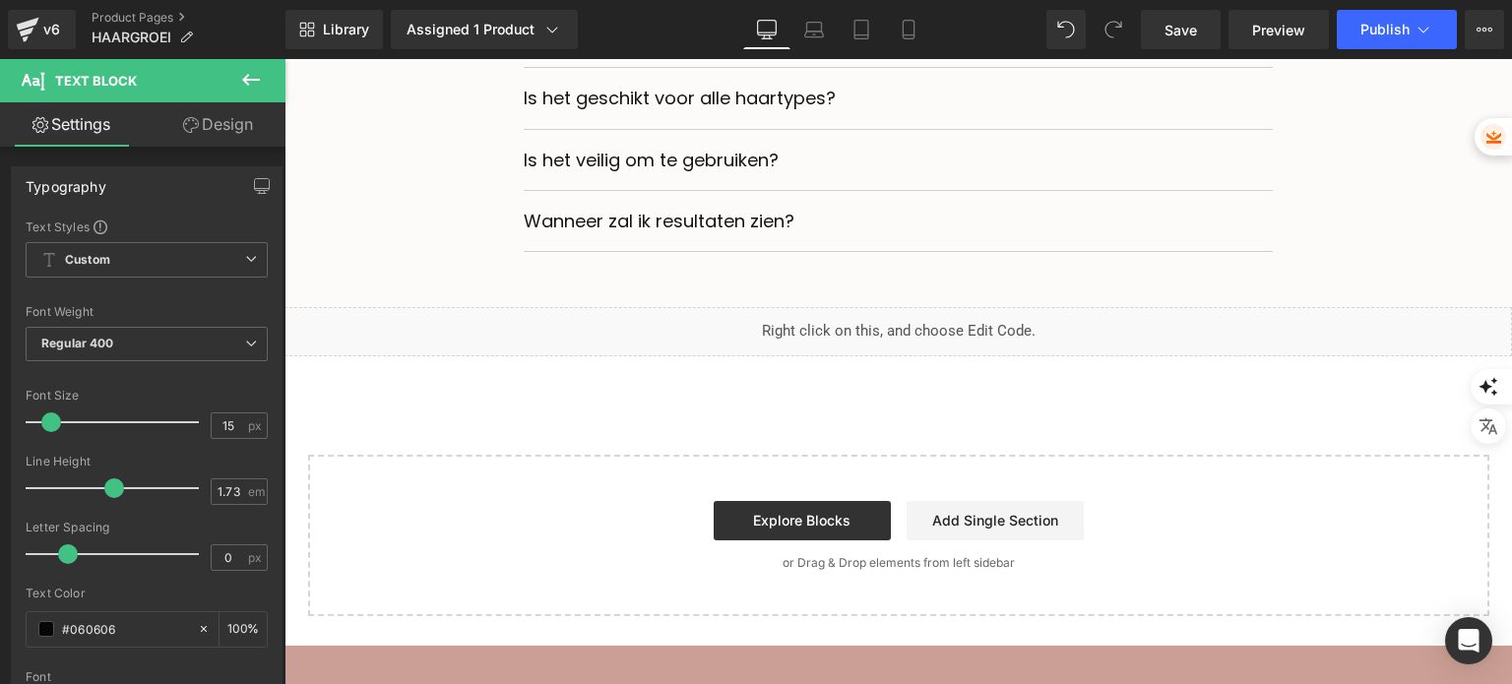
scroll to position [6866, 0]
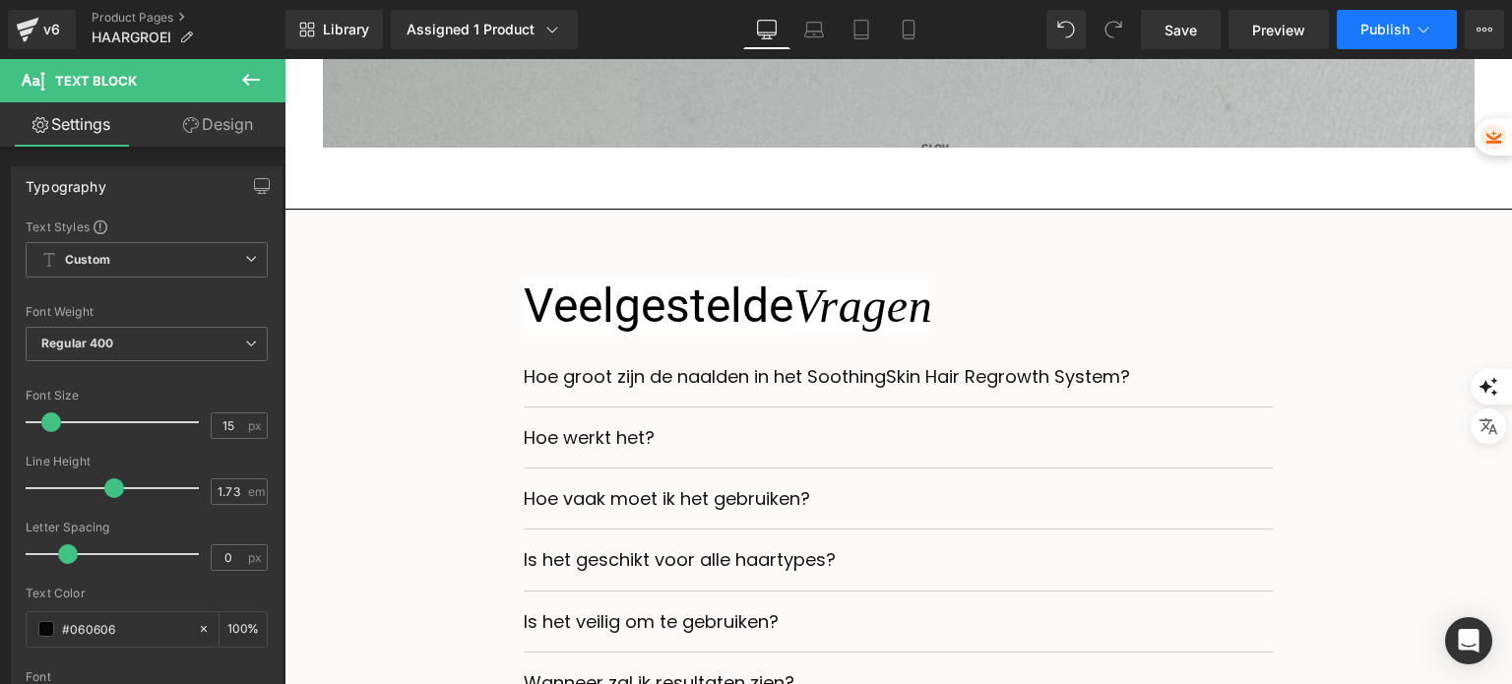
click at [1363, 39] on button "Publish" at bounding box center [1397, 29] width 120 height 39
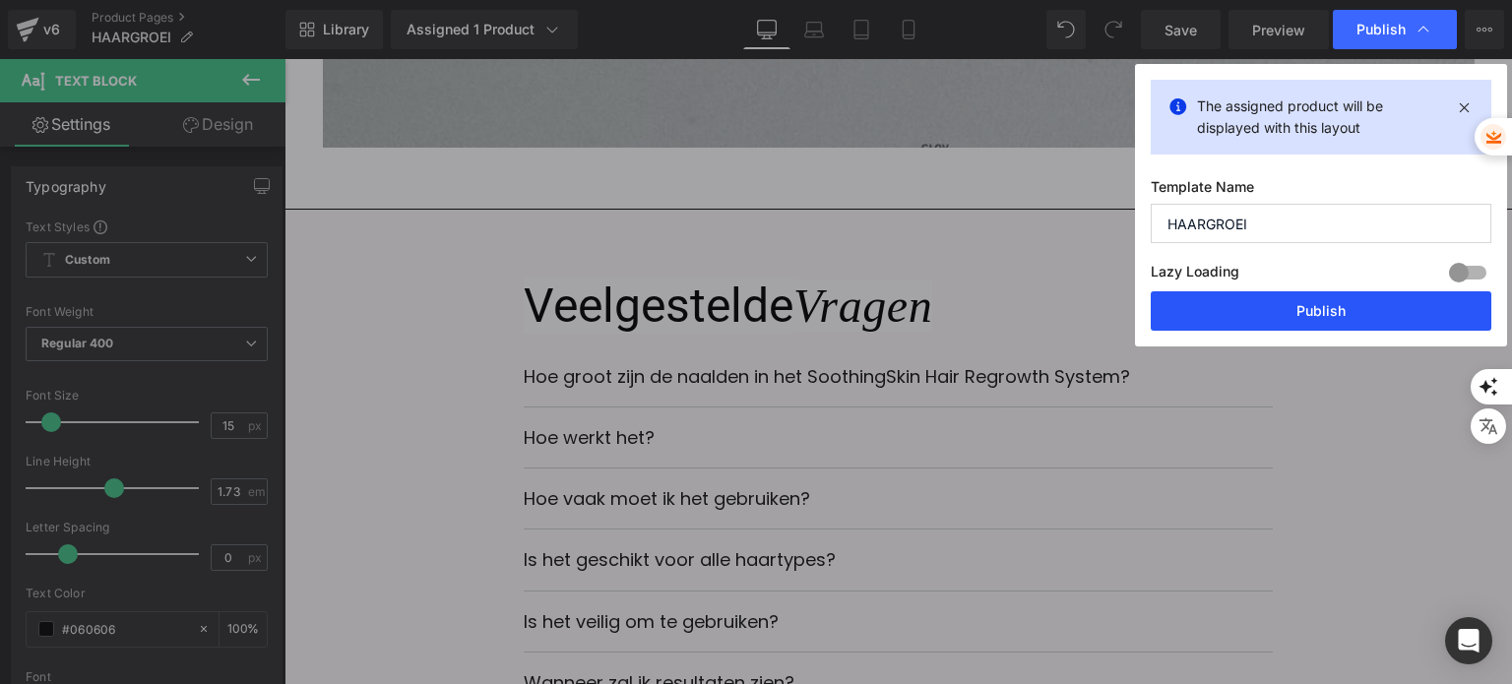
click at [1278, 311] on button "Publish" at bounding box center [1321, 310] width 341 height 39
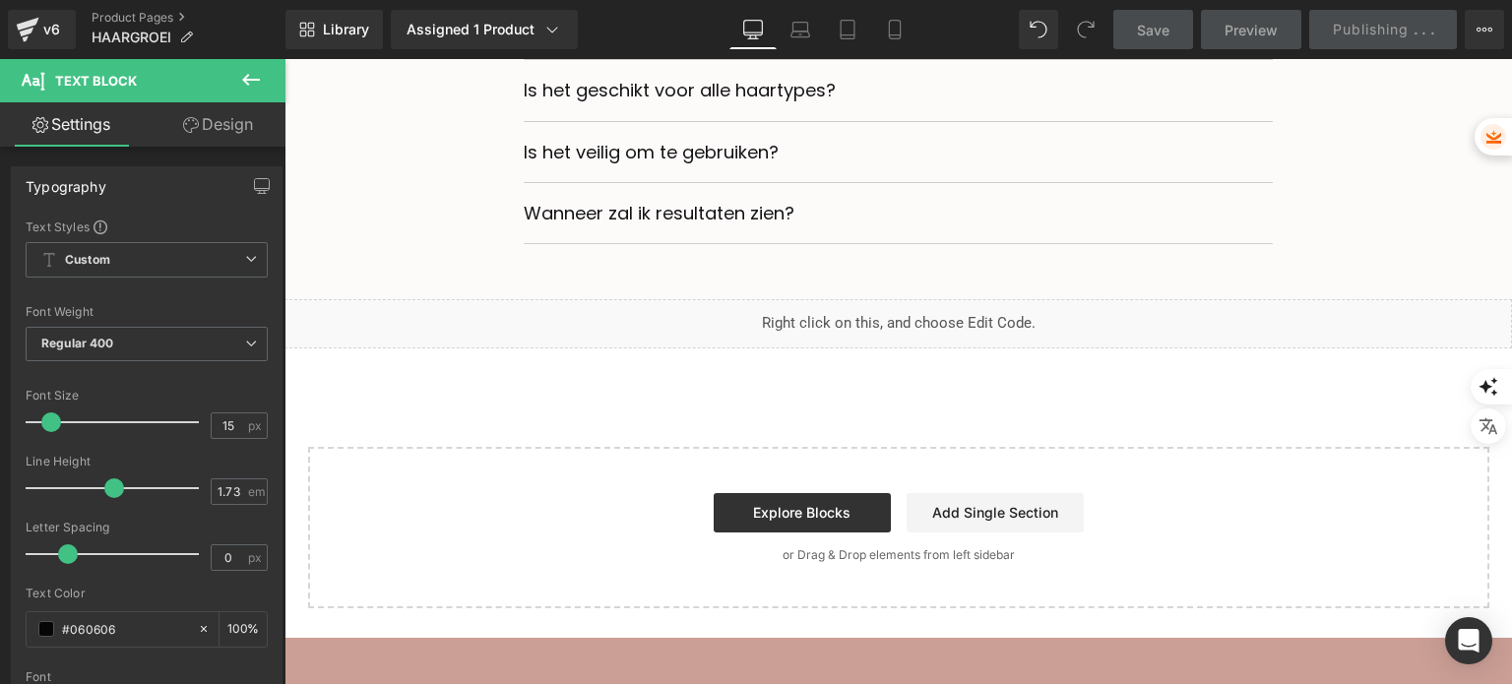
scroll to position [7358, 0]
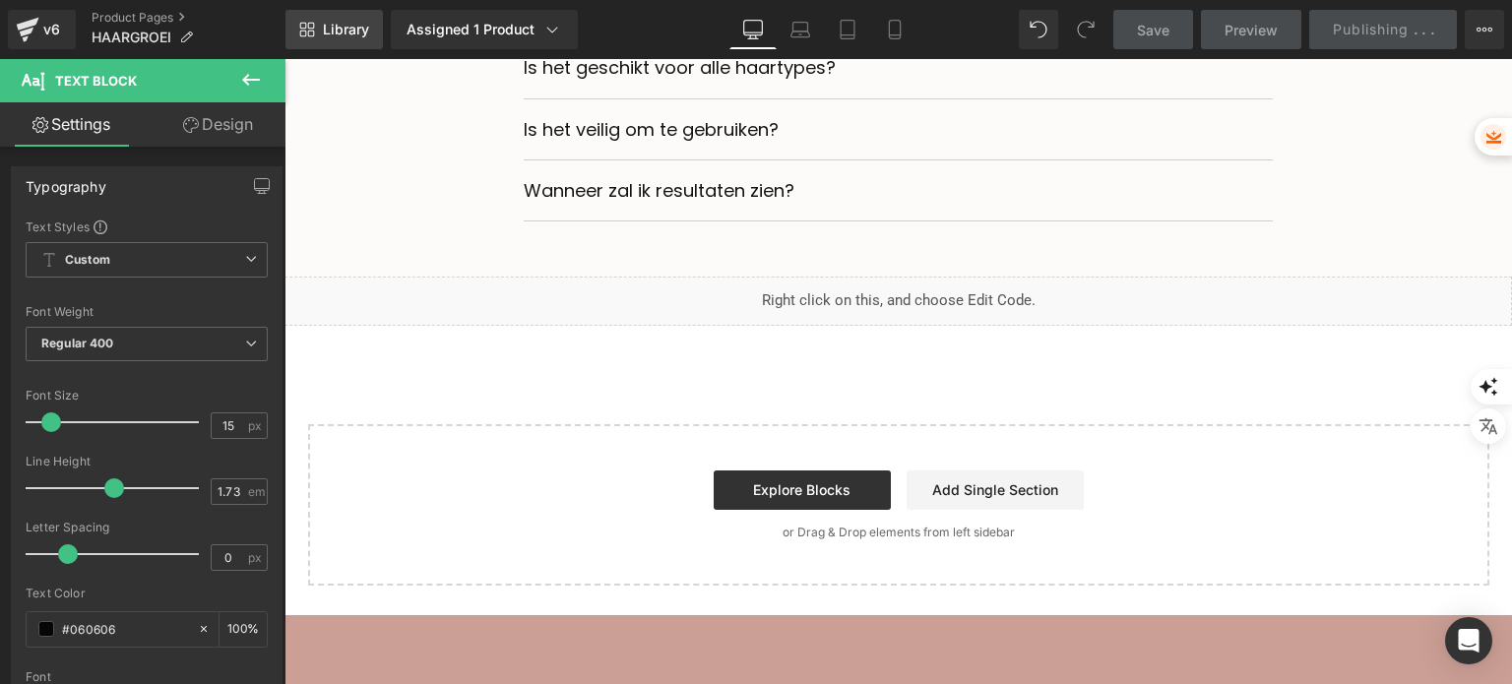
click at [367, 31] on span "Library" at bounding box center [346, 30] width 46 height 18
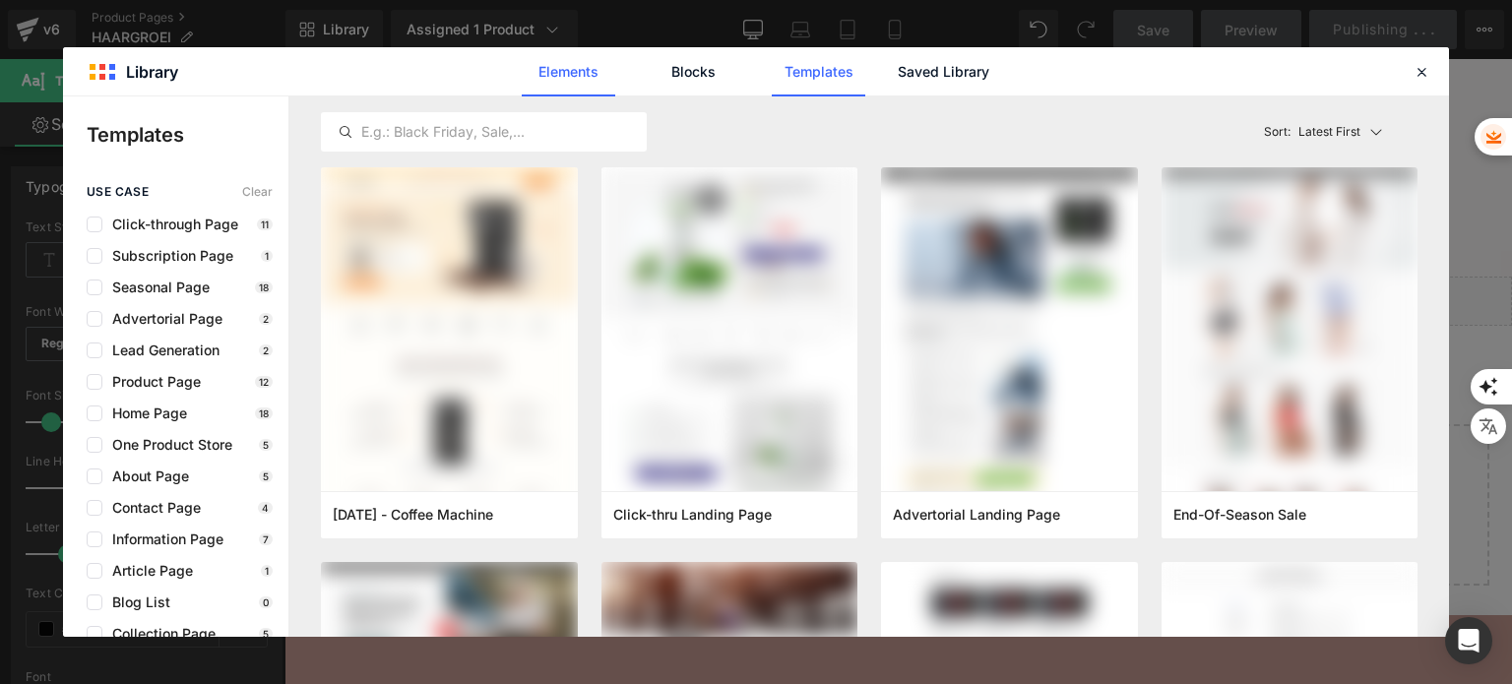
click at [583, 71] on link "Elements" at bounding box center [569, 71] width 94 height 49
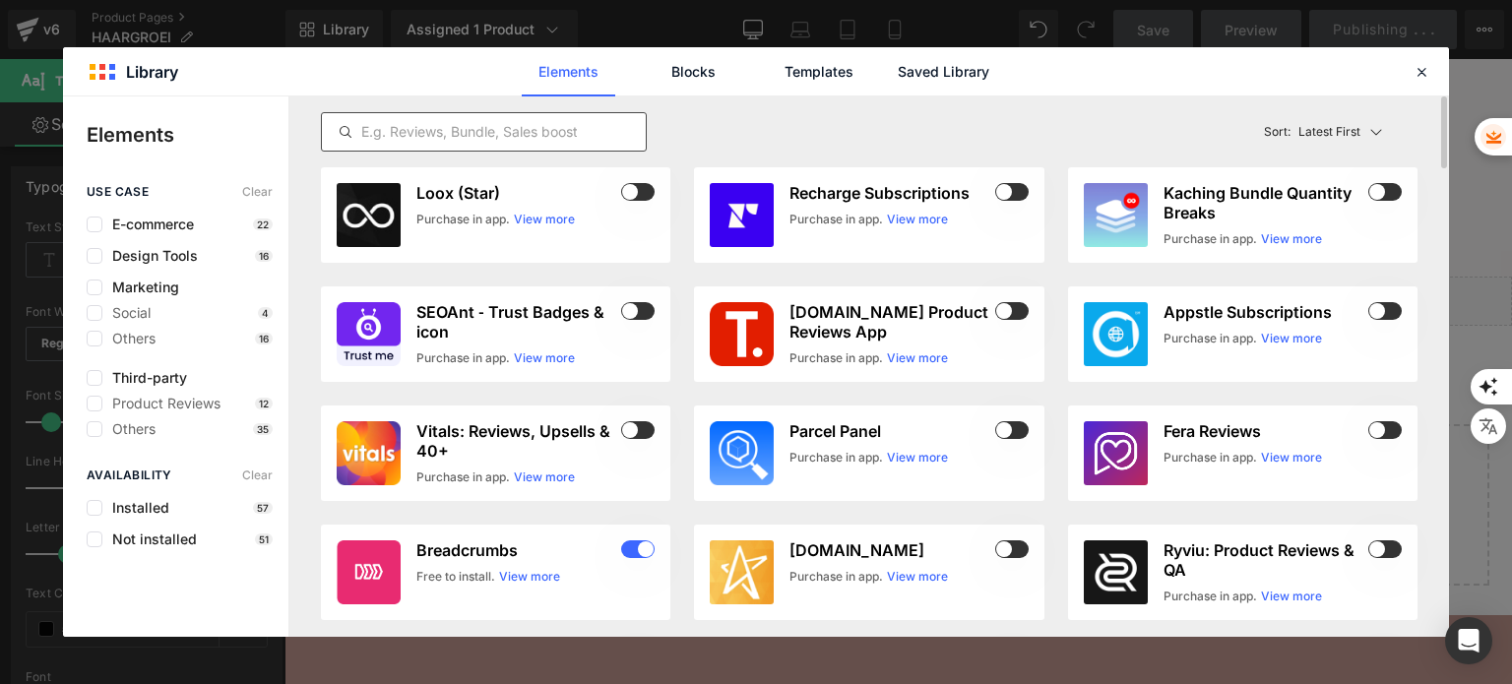
click at [536, 138] on input "text" at bounding box center [484, 132] width 324 height 24
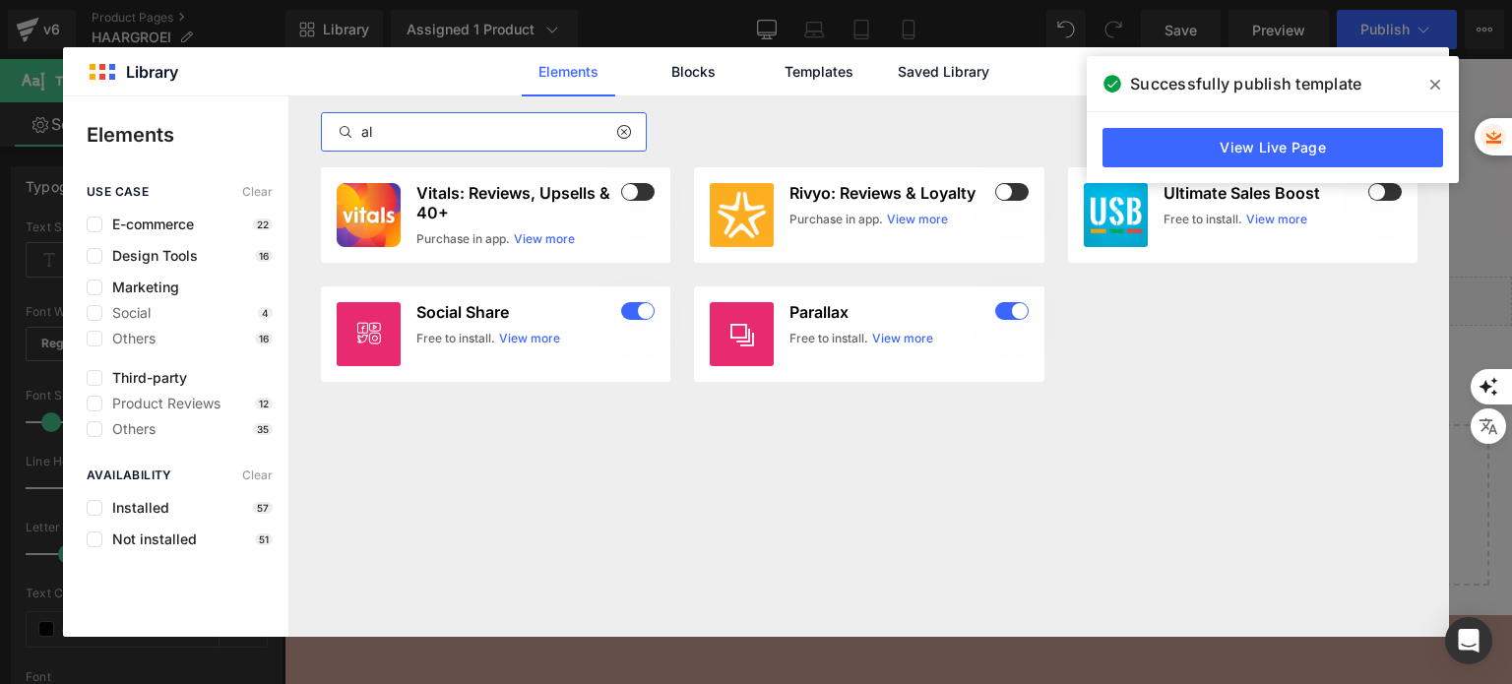
type input "a"
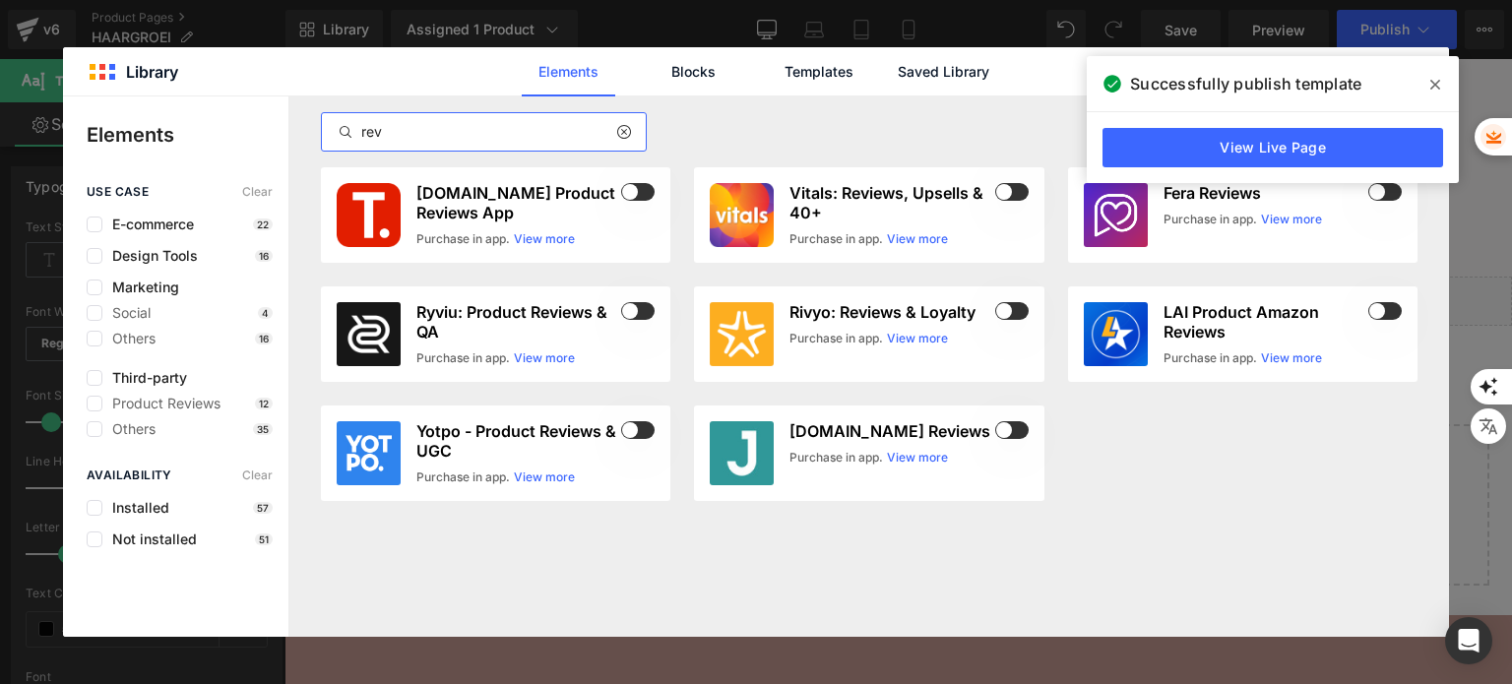
type input "rev"
click at [1166, 466] on div "[DOMAIN_NAME] Product Reviews App Purchase in app. View more Vitals: Reviews, U…" at bounding box center [869, 345] width 1097 height 357
click at [1437, 82] on icon at bounding box center [1435, 85] width 10 height 10
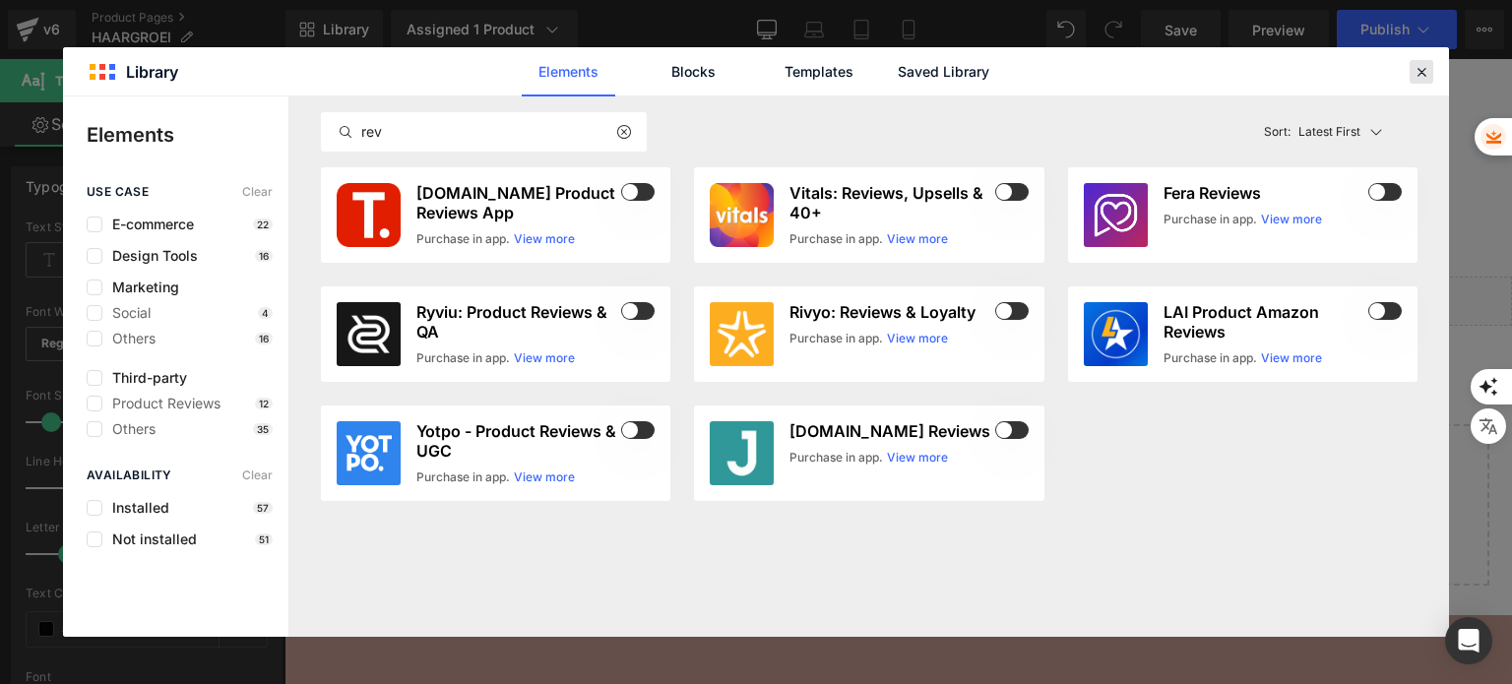
click at [1410, 74] on div at bounding box center [1422, 72] width 24 height 24
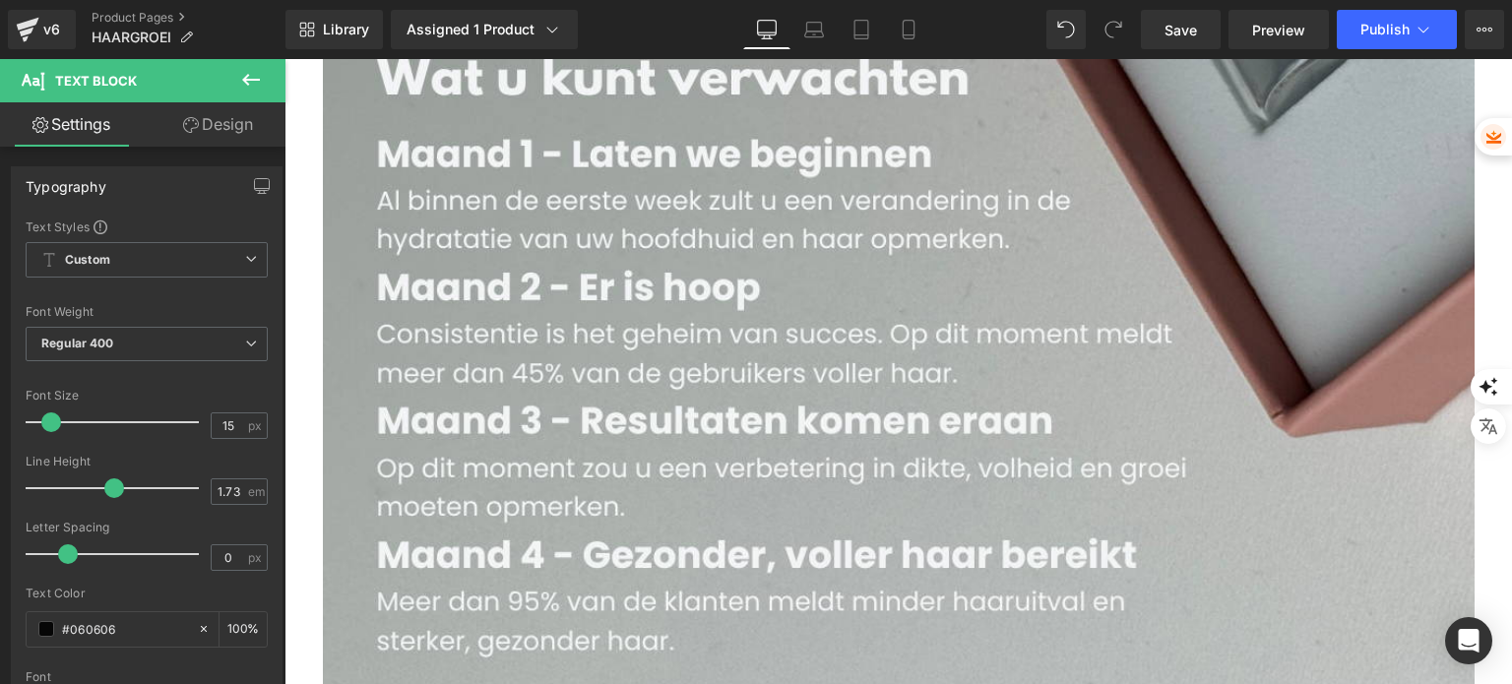
scroll to position [6078, 0]
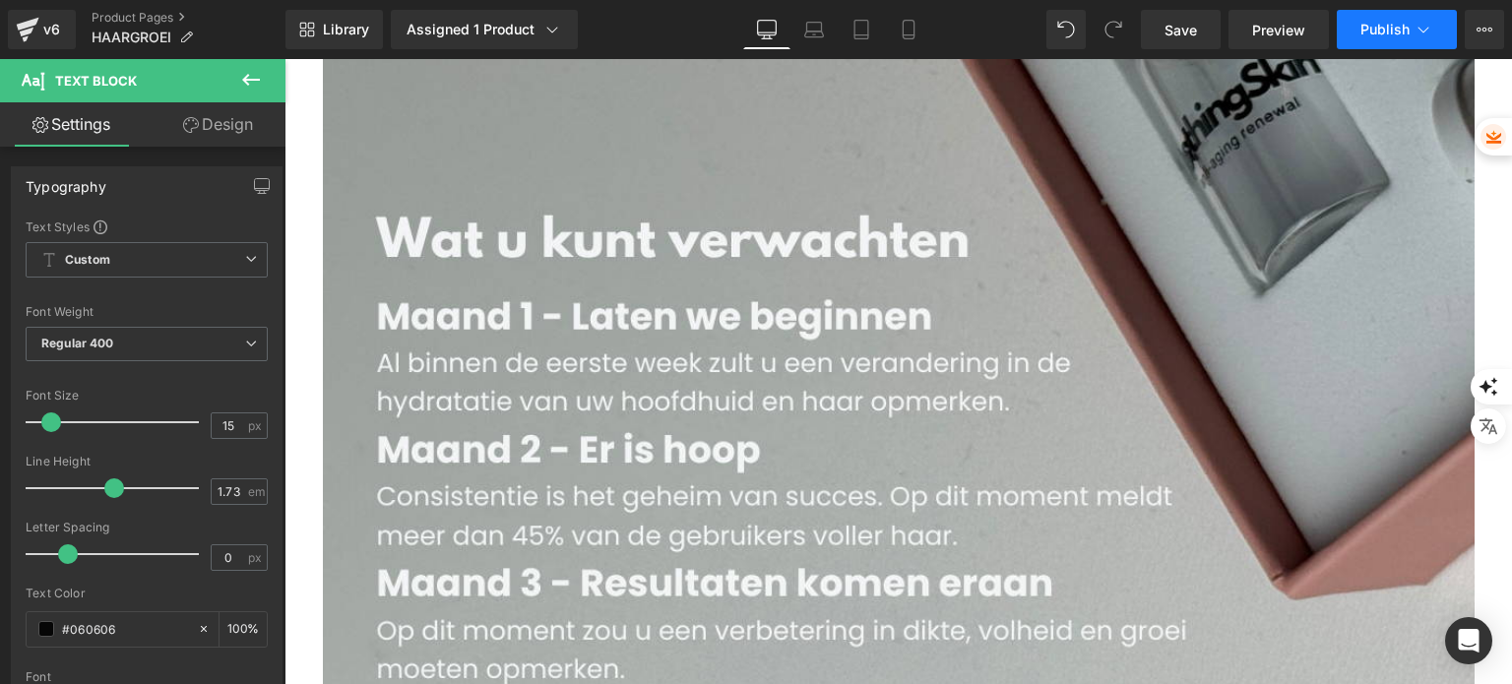
click at [1370, 41] on button "Publish" at bounding box center [1397, 29] width 120 height 39
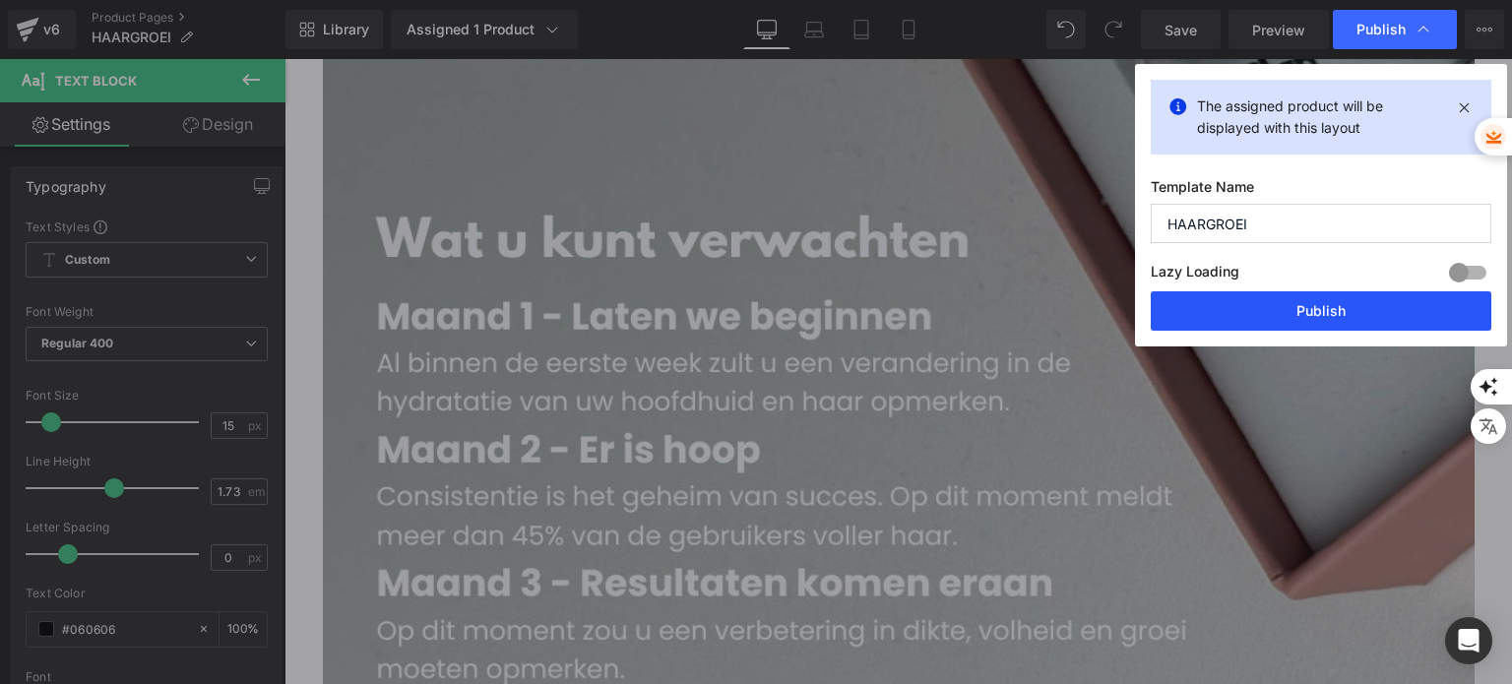
drag, startPoint x: 1317, startPoint y: 302, endPoint x: 255, endPoint y: 198, distance: 1067.2
click at [1317, 302] on button "Publish" at bounding box center [1321, 310] width 341 height 39
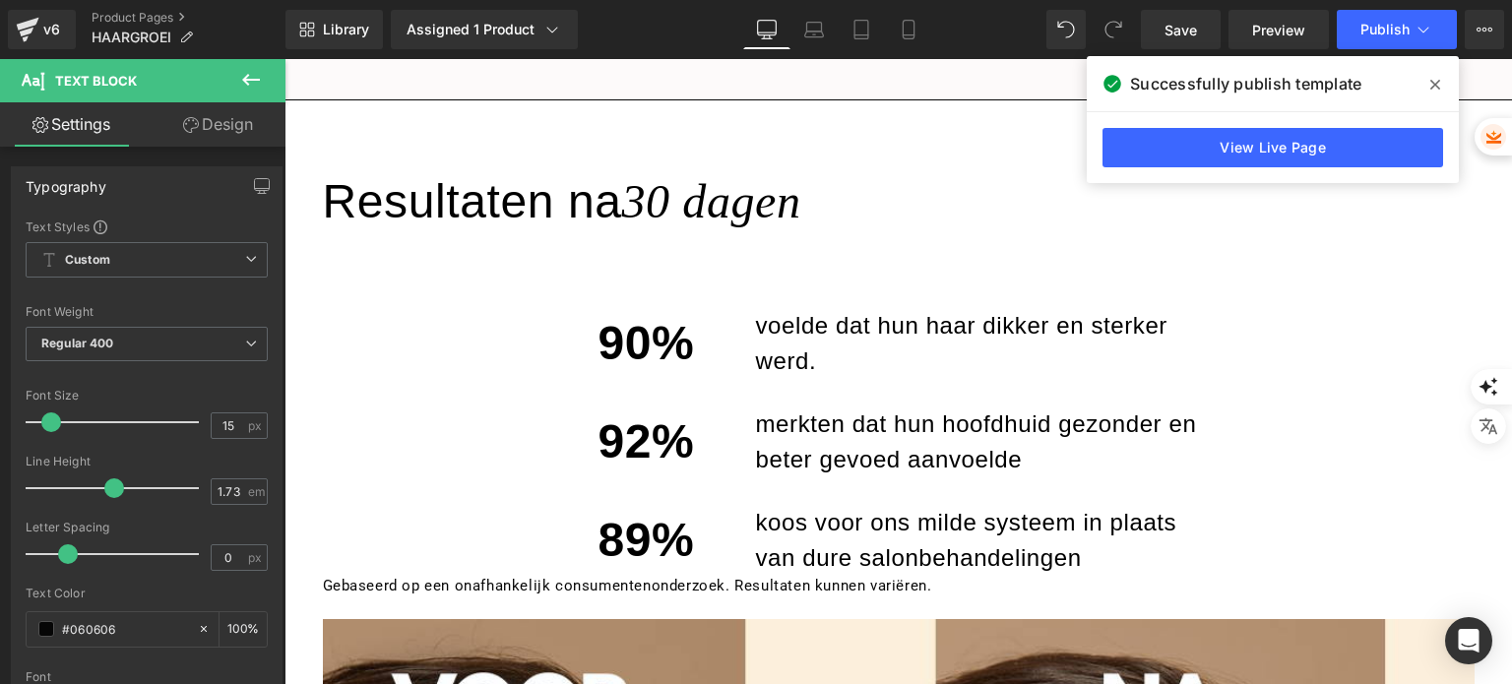
scroll to position [1157, 0]
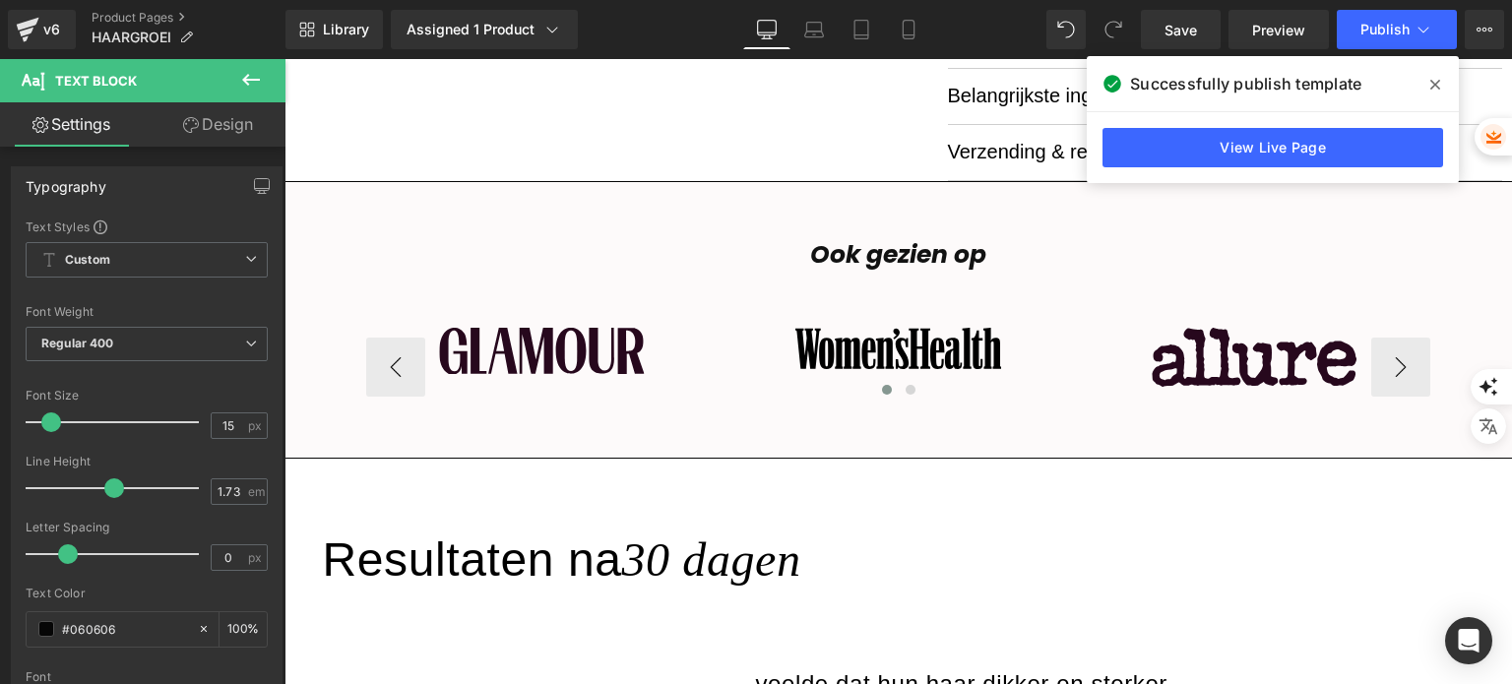
click at [570, 334] on div "Image" at bounding box center [541, 350] width 351 height 45
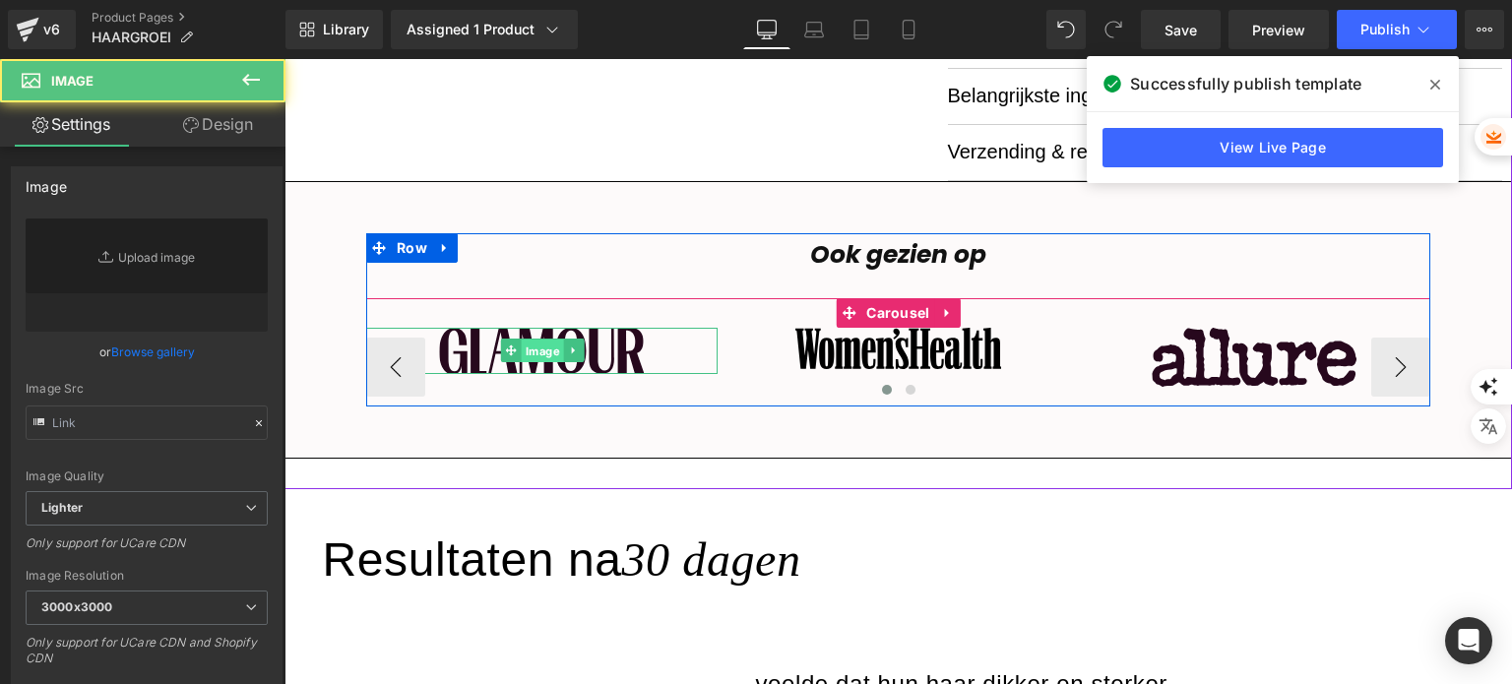
click at [535, 347] on span "Image" at bounding box center [542, 352] width 42 height 24
type input "[URL][DOMAIN_NAME]"
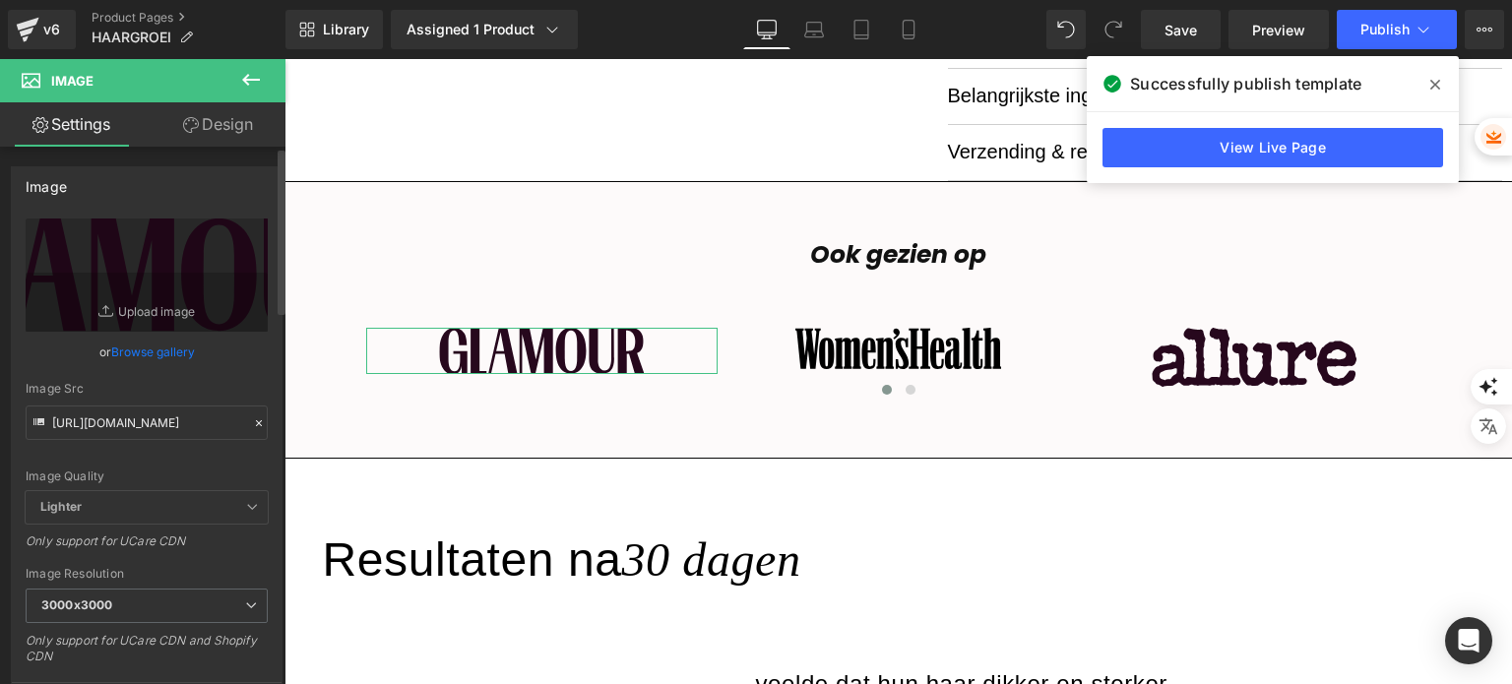
click at [133, 353] on link "Browse gallery" at bounding box center [153, 352] width 84 height 34
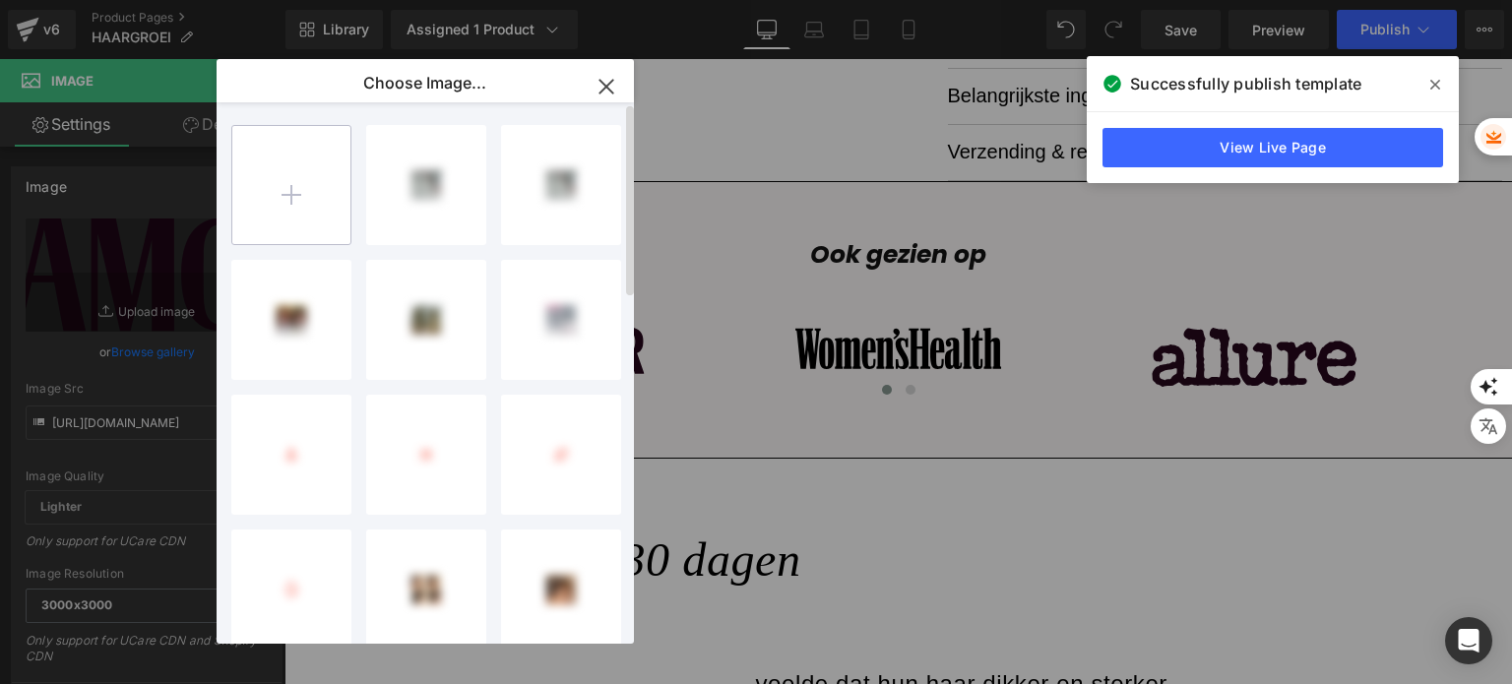
click at [299, 193] on input "file" at bounding box center [291, 185] width 118 height 118
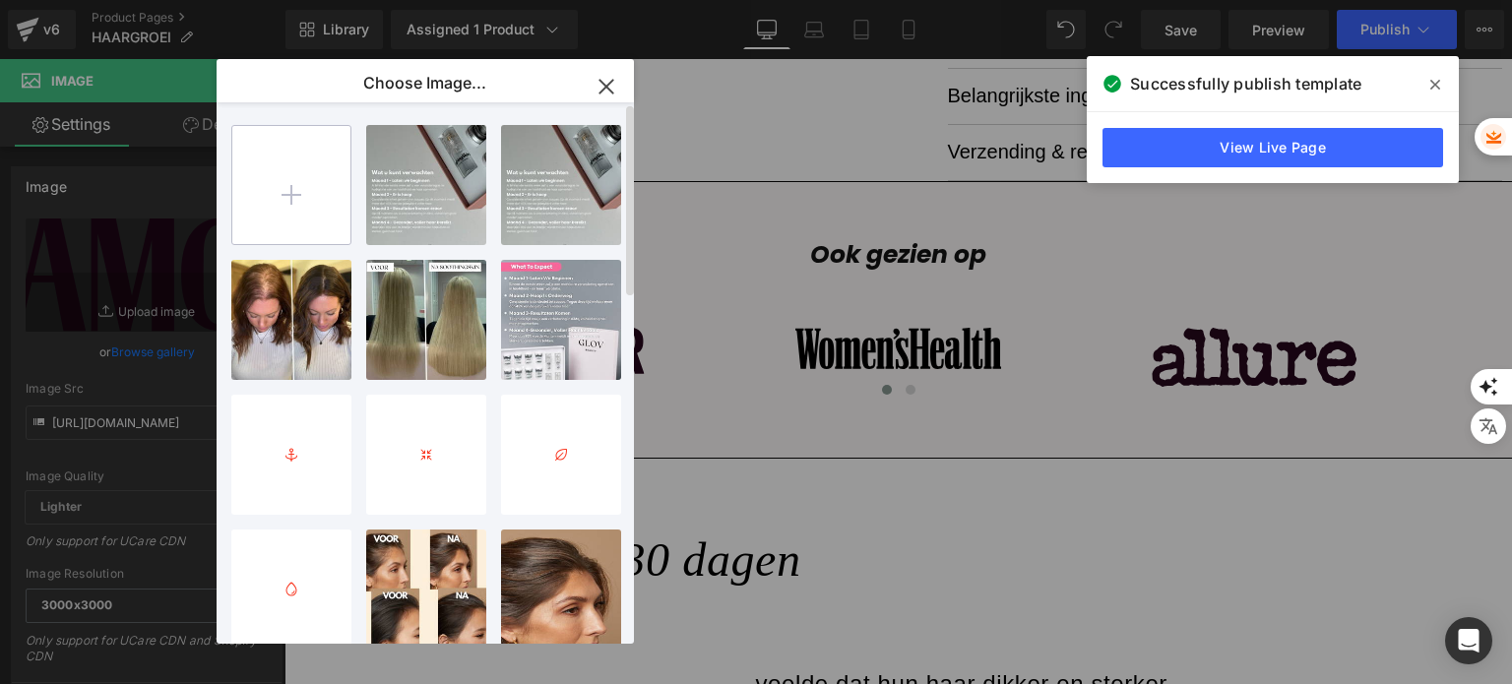
type input "C:\fakepath\Ontwerp zonder titel (5).png"
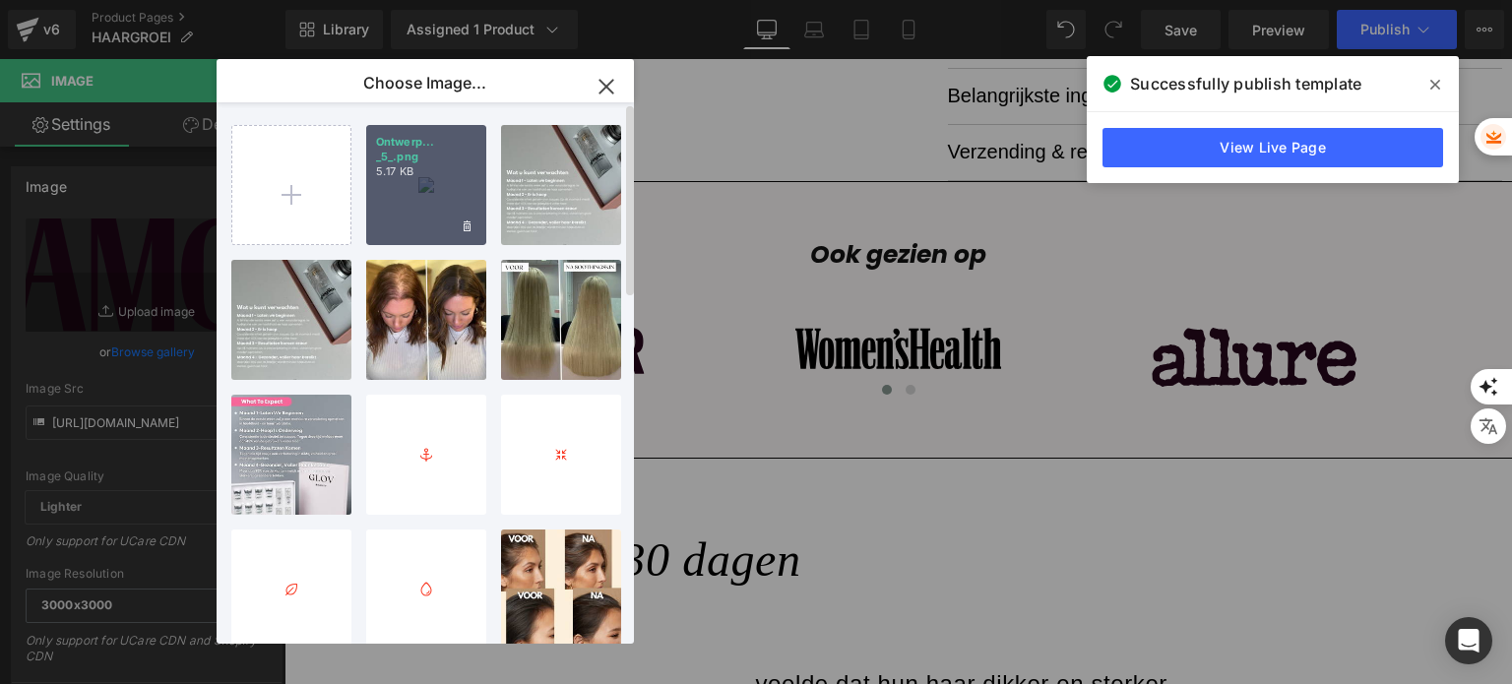
drag, startPoint x: 385, startPoint y: 186, endPoint x: 149, endPoint y: 200, distance: 236.6
click at [385, 186] on div "Ontwerp... _5_.png 5.17 KB" at bounding box center [426, 185] width 120 height 120
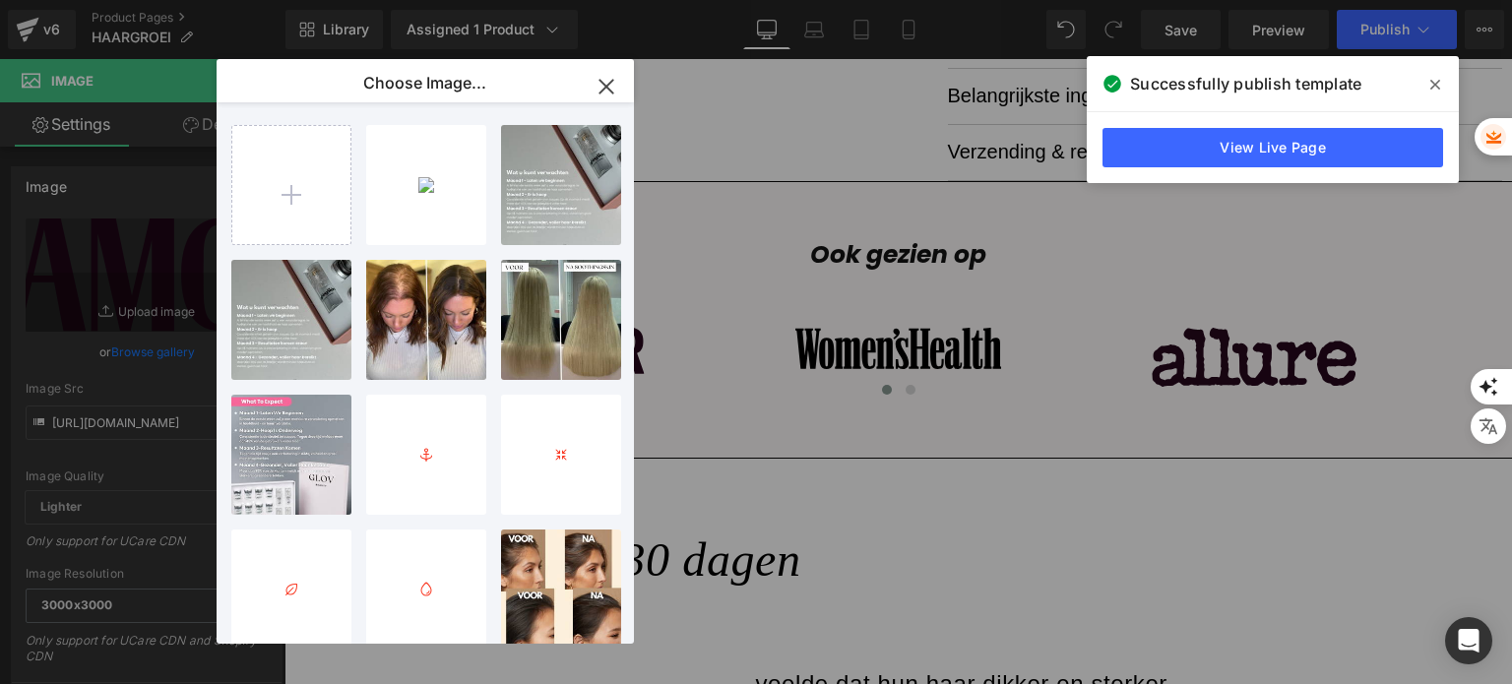
type input "[URL][DOMAIN_NAME]"
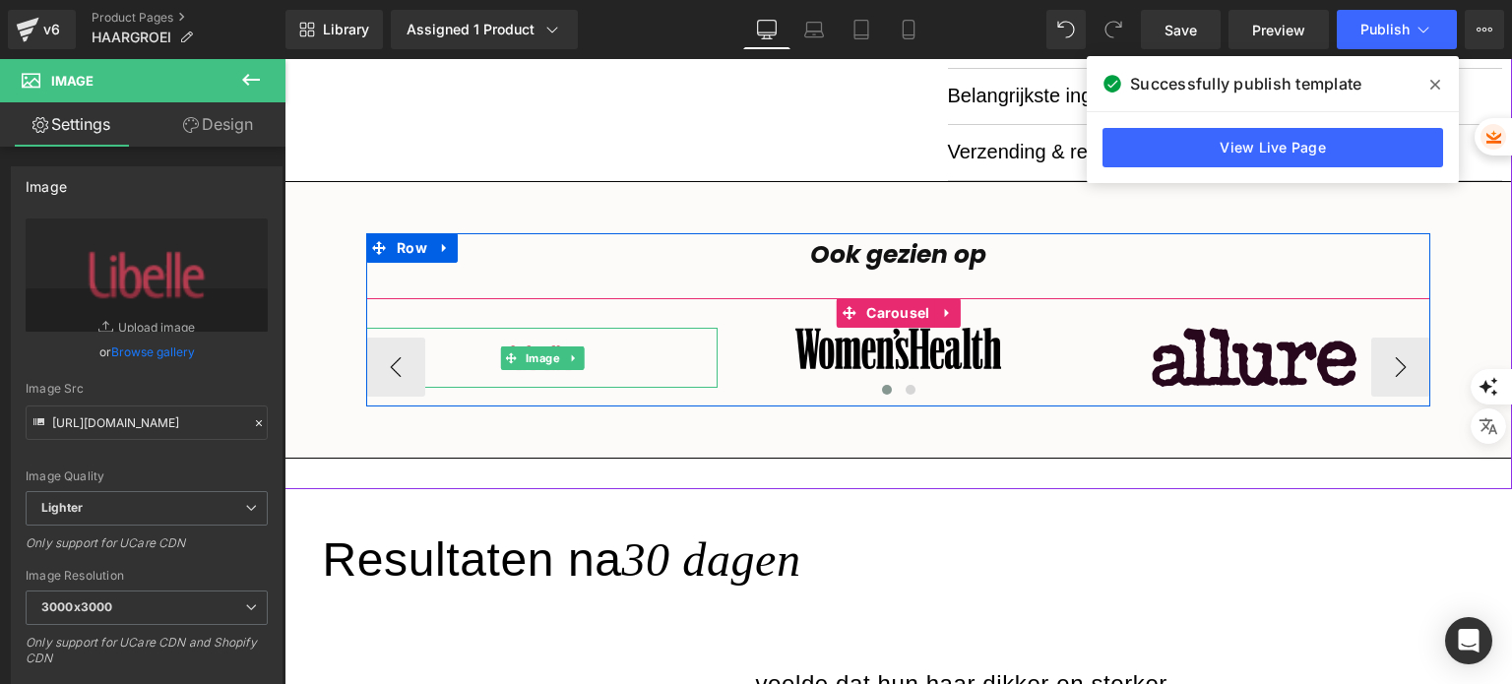
click at [622, 365] on img at bounding box center [542, 358] width 206 height 60
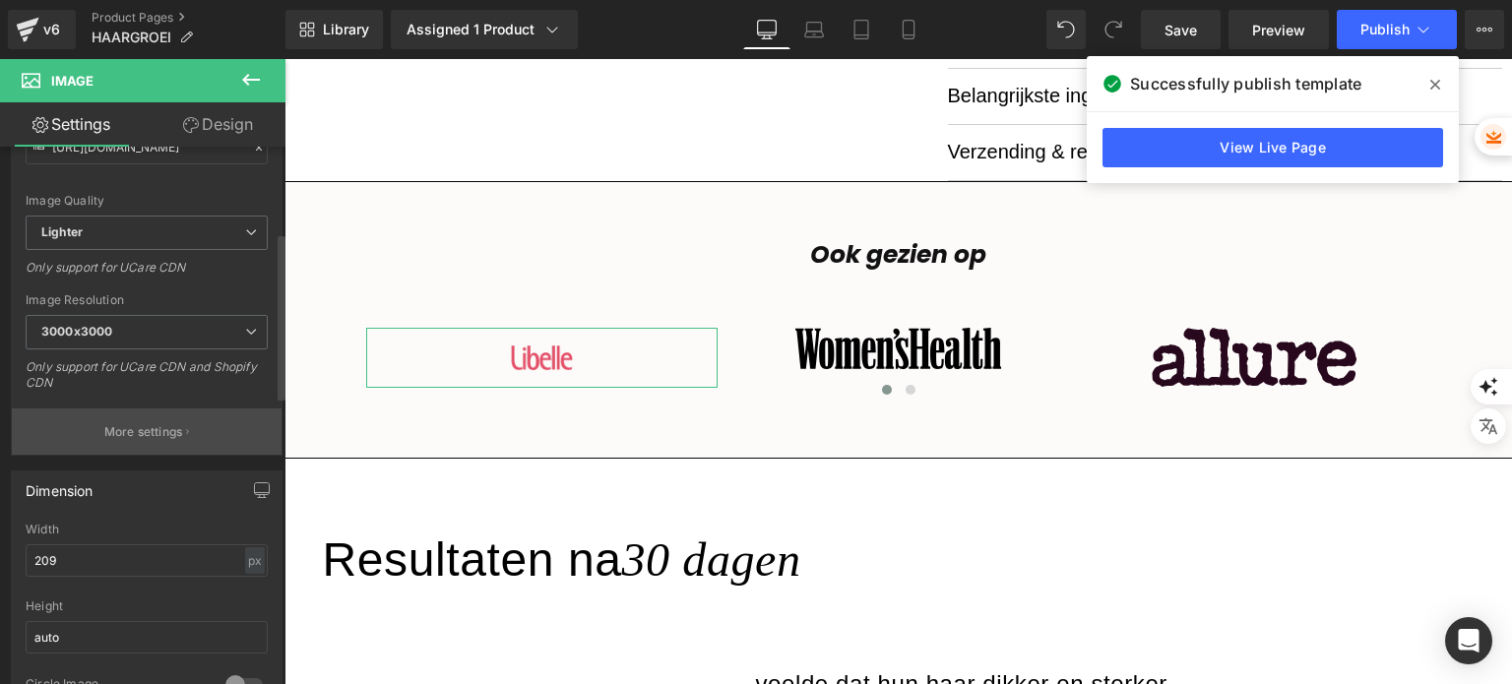
scroll to position [295, 0]
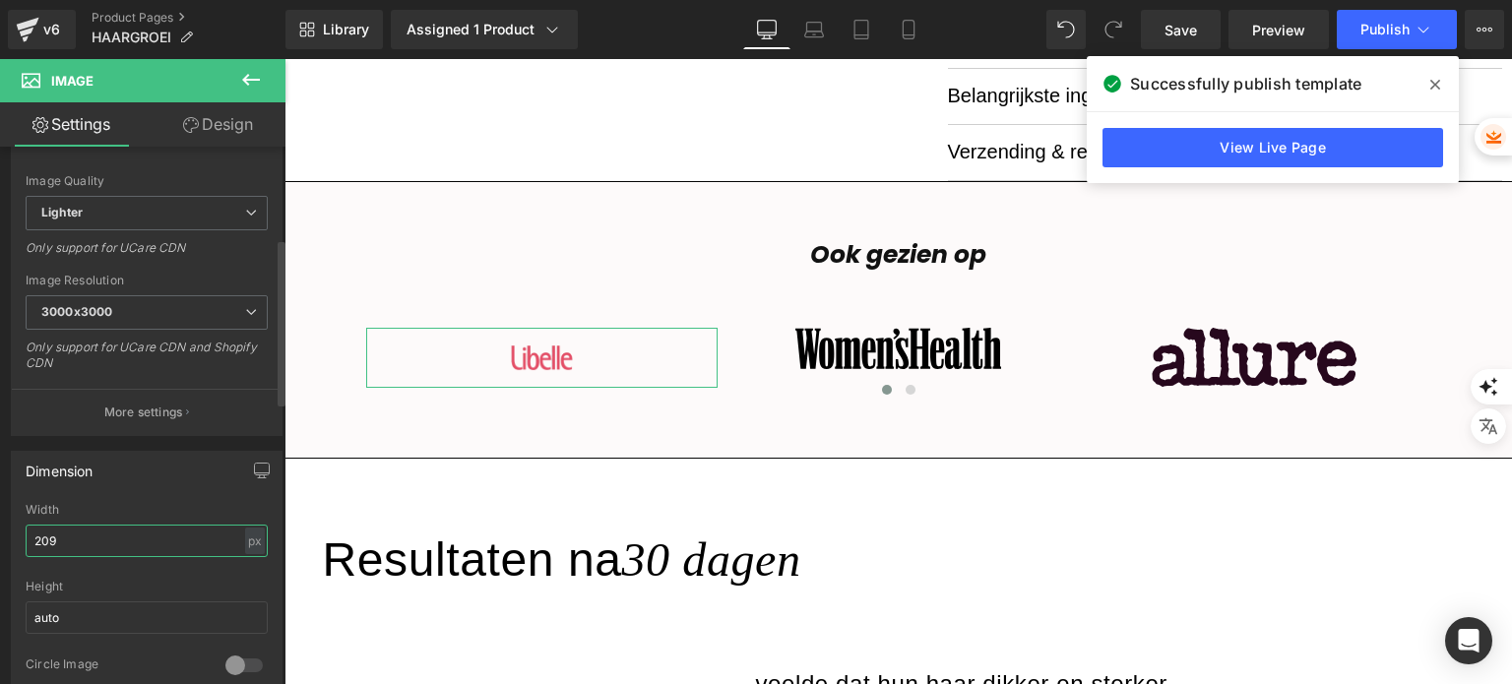
click at [131, 539] on input "209" at bounding box center [147, 541] width 242 height 32
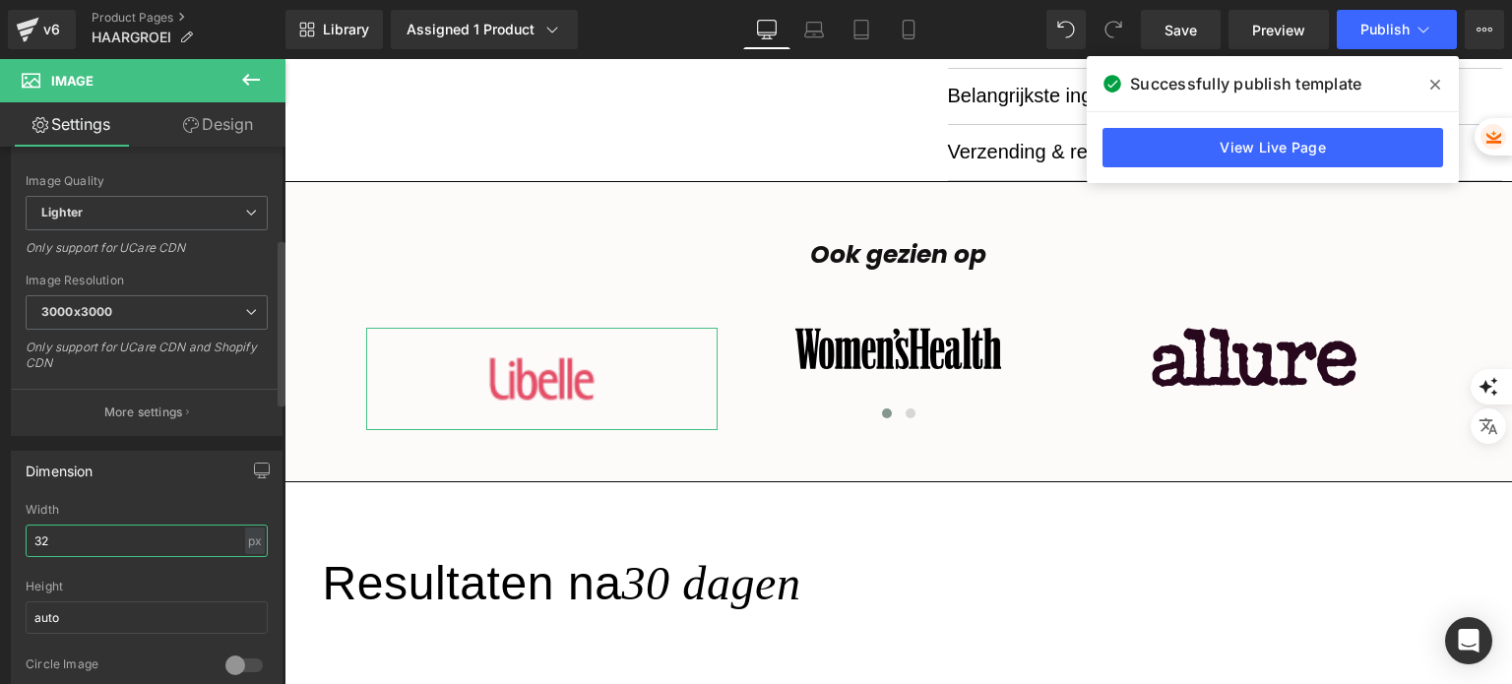
type input "3"
click at [1060, 37] on icon at bounding box center [1066, 30] width 18 height 18
type input "209"
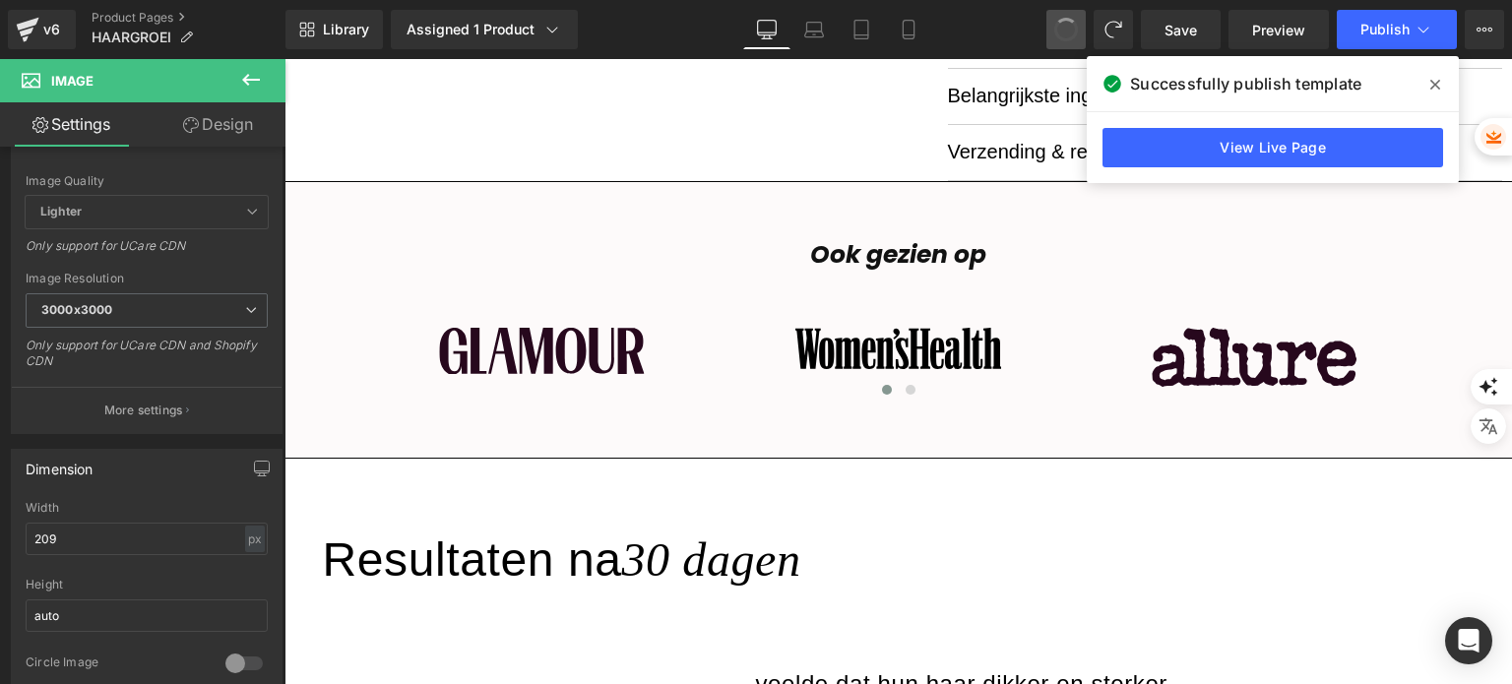
type input "[URL][DOMAIN_NAME]"
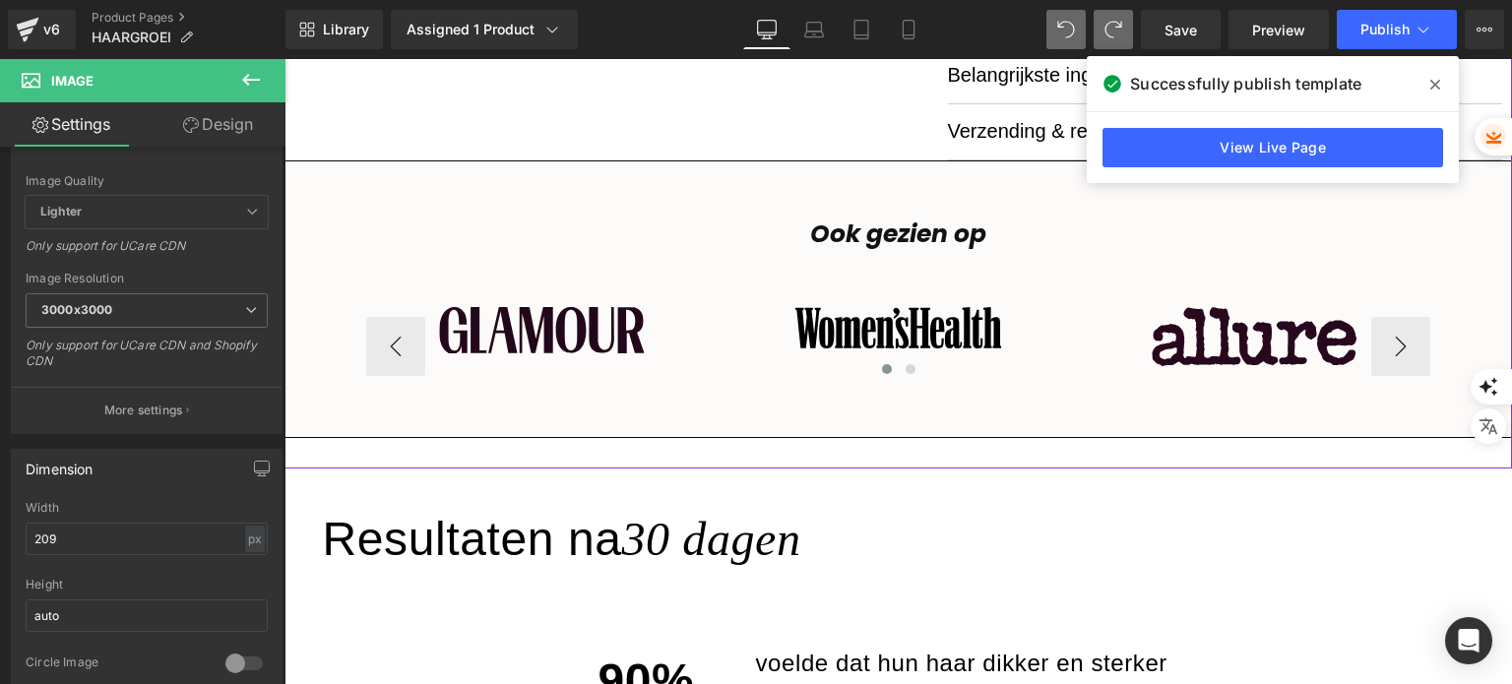
scroll to position [1181, 0]
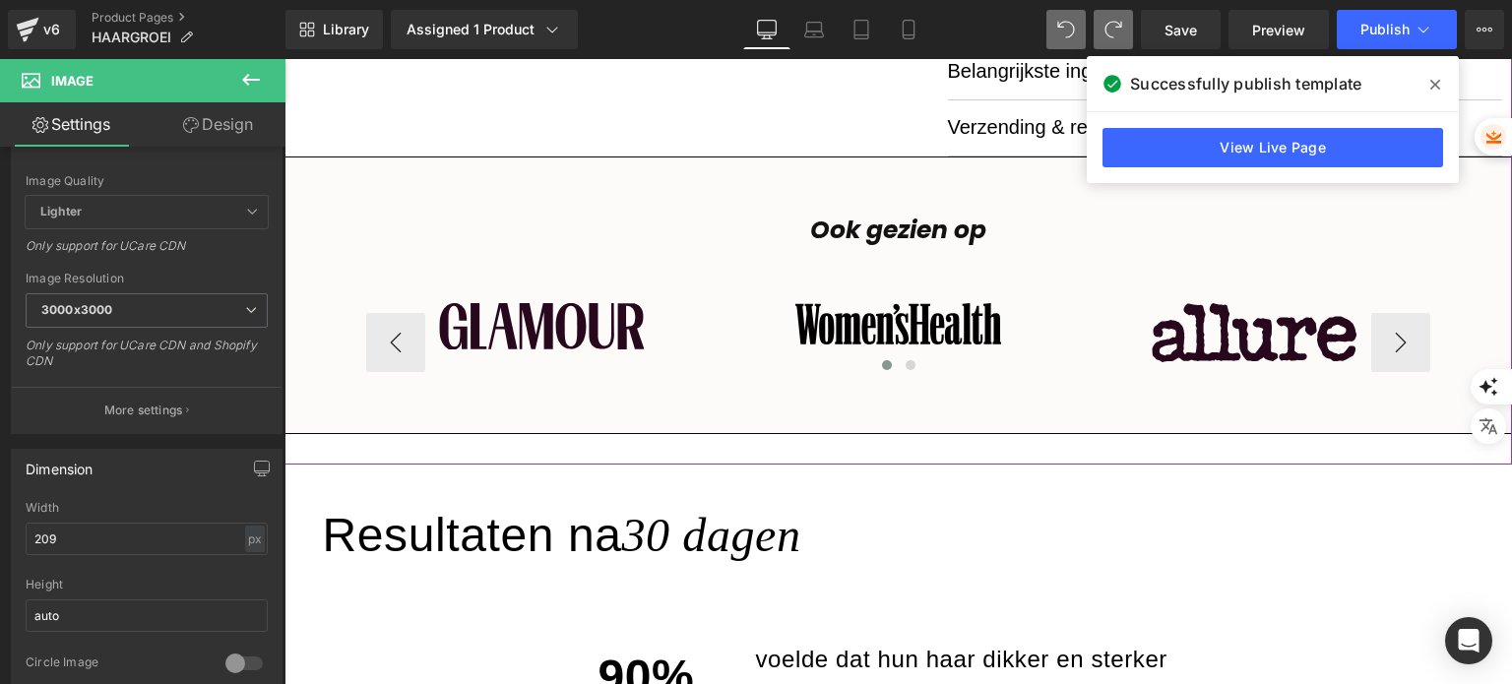
click at [559, 329] on div "Image" at bounding box center [541, 325] width 351 height 45
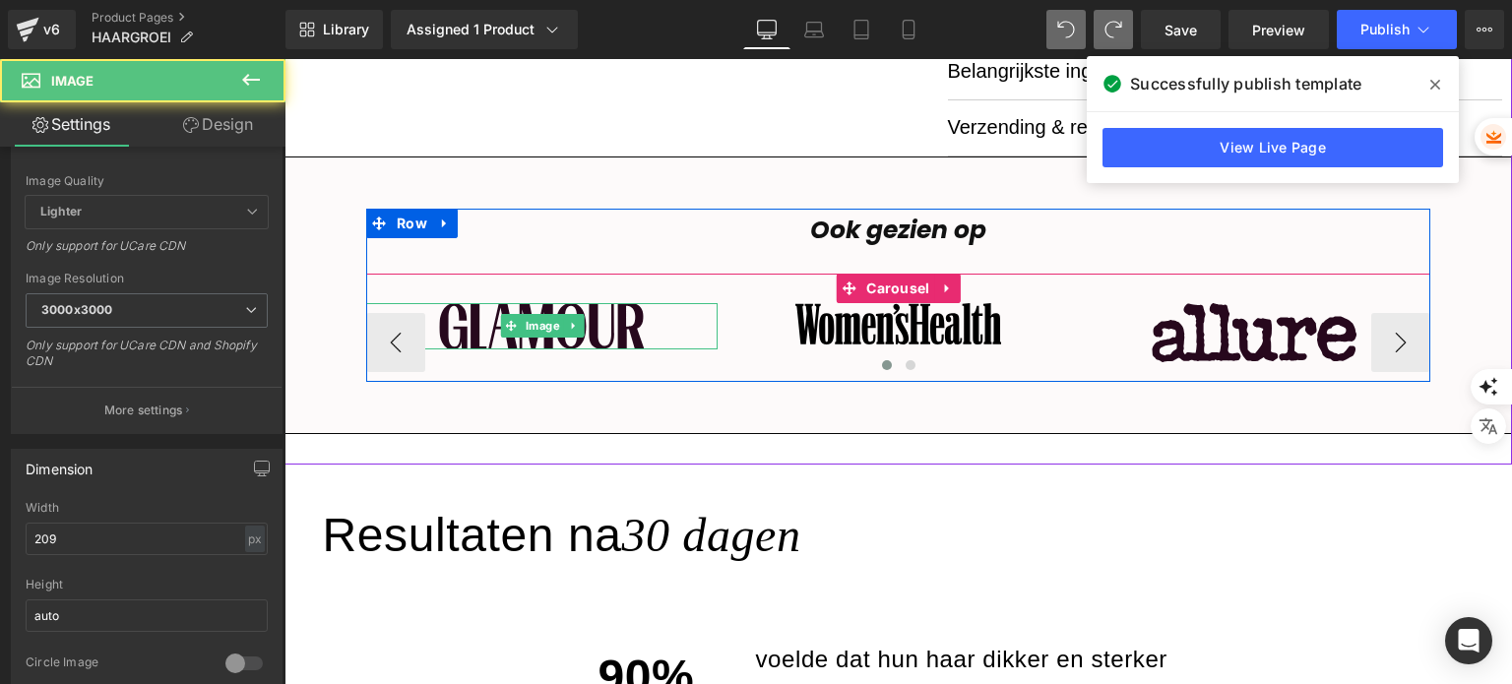
click at [650, 328] on div at bounding box center [541, 325] width 351 height 45
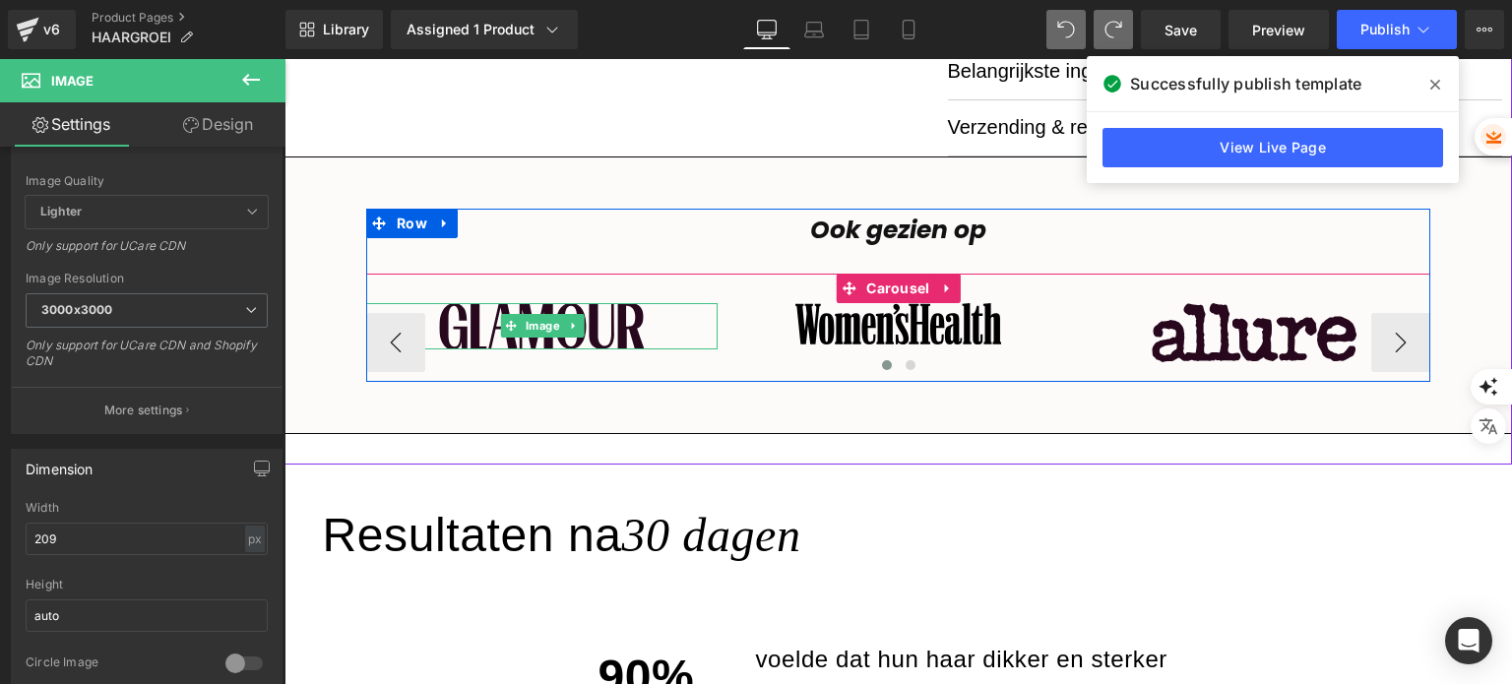
click at [426, 341] on div at bounding box center [541, 325] width 351 height 45
click at [528, 325] on span "Image" at bounding box center [542, 326] width 42 height 24
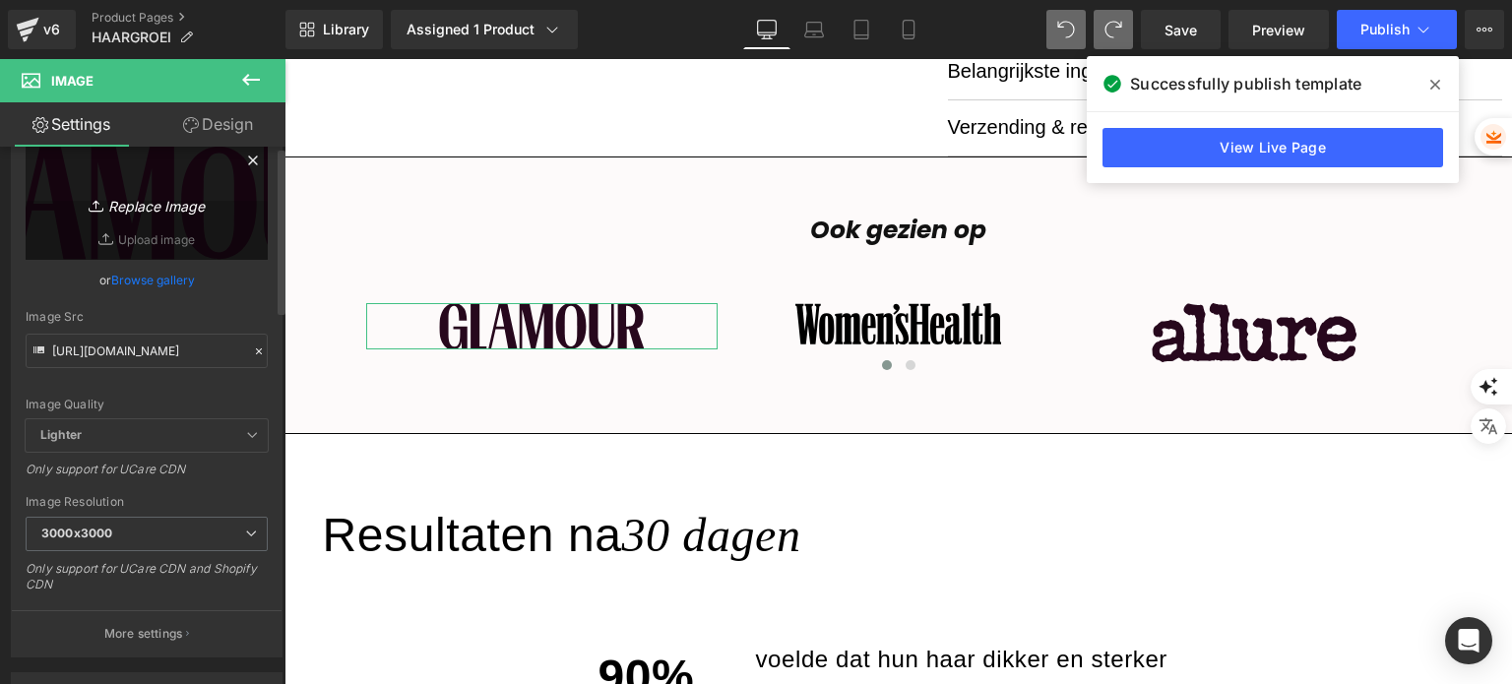
scroll to position [0, 0]
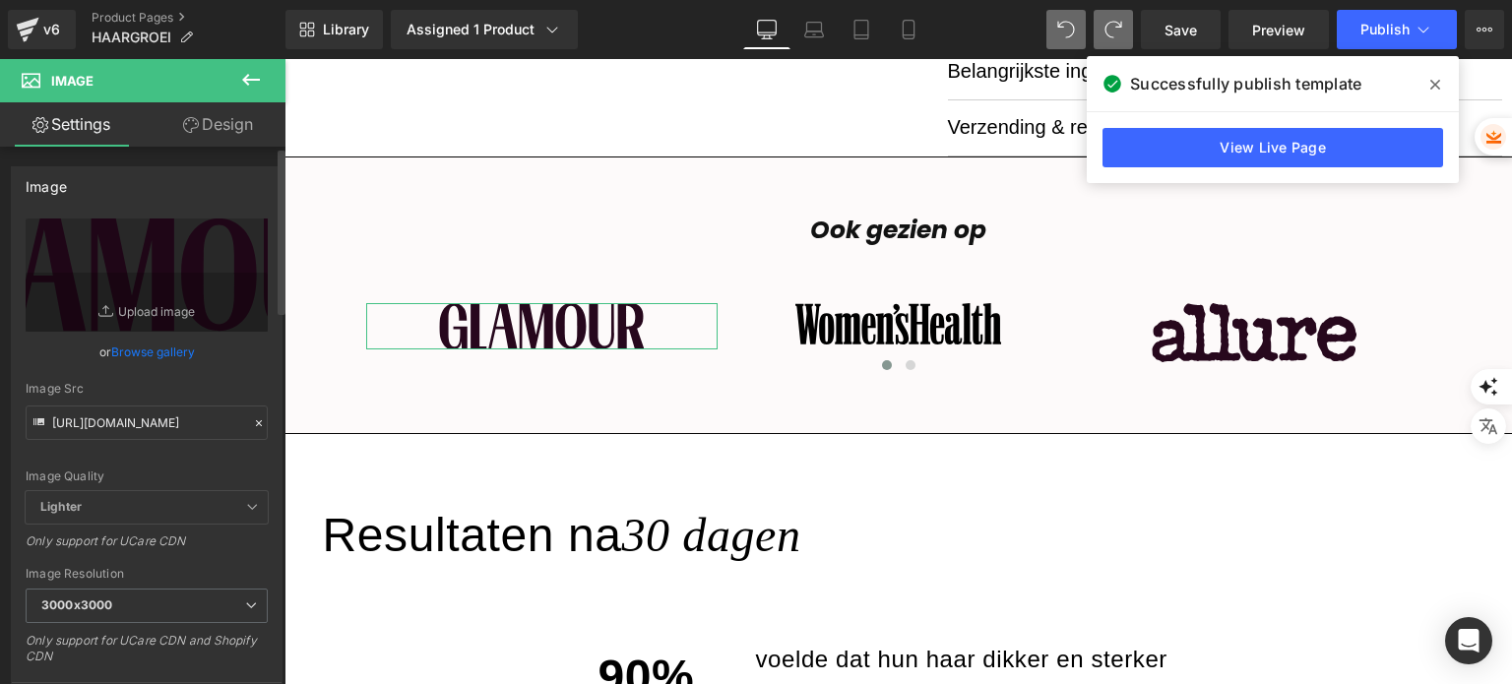
click at [143, 362] on link "Browse gallery" at bounding box center [153, 352] width 84 height 34
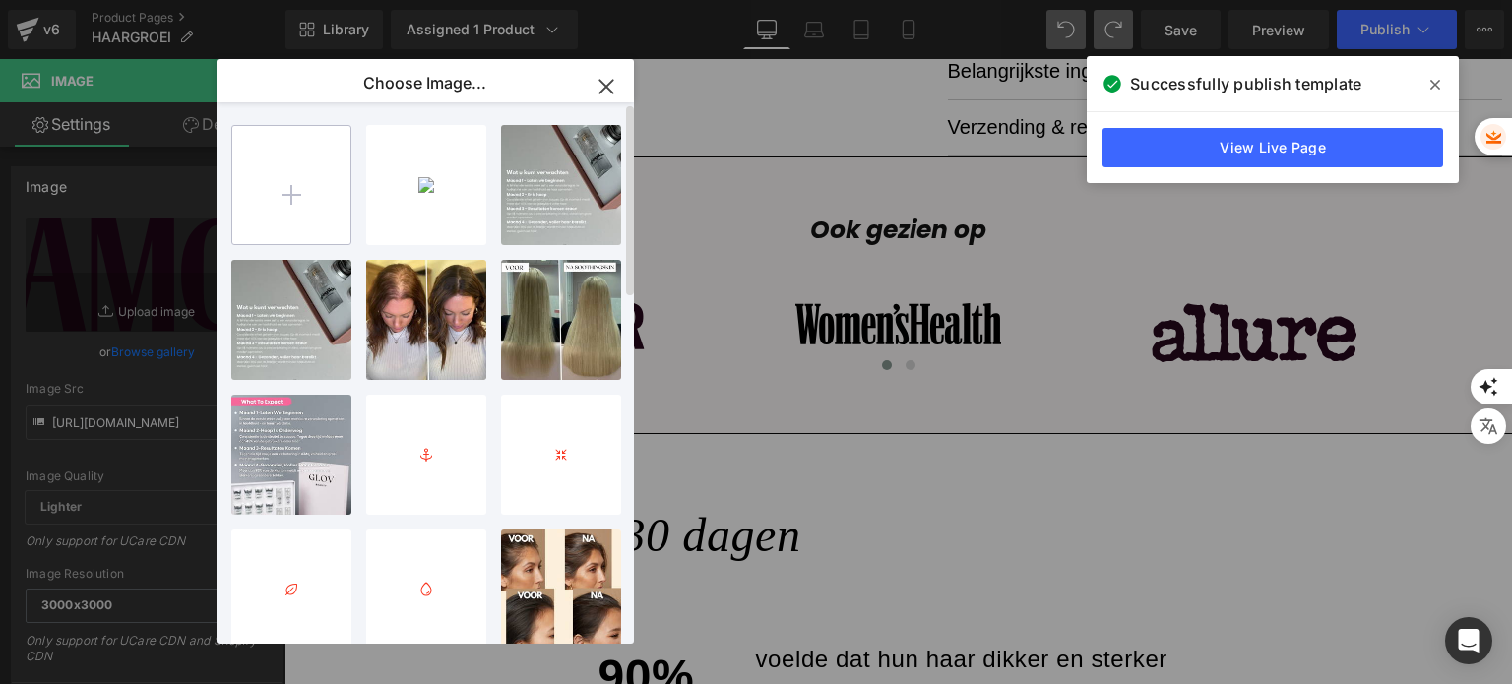
click at [302, 208] on input "file" at bounding box center [291, 185] width 118 height 118
type input "C:\fakepath\Ontwerp zonder titel (6).png"
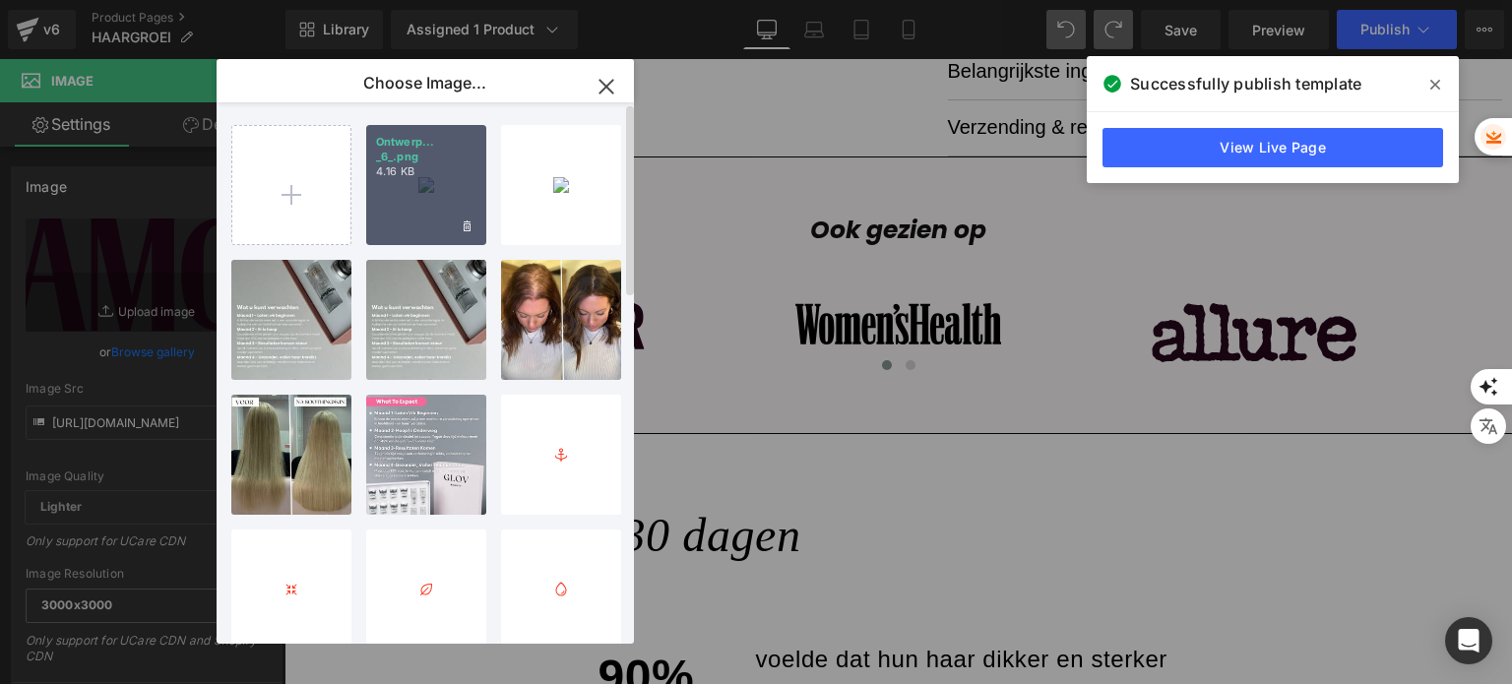
click at [432, 200] on div "Ontwerp... _6_.png 4.16 KB" at bounding box center [426, 185] width 120 height 120
type input "[URL][DOMAIN_NAME]"
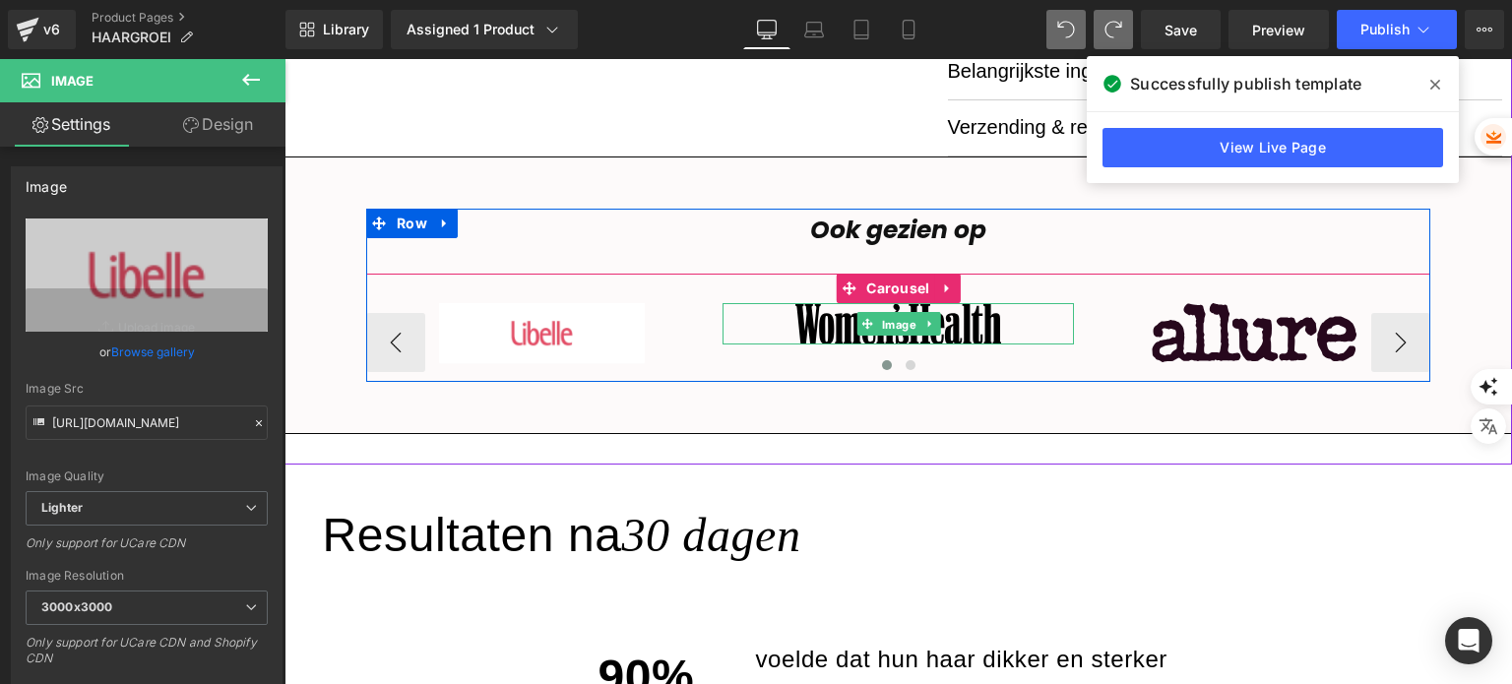
click at [893, 326] on span "Image" at bounding box center [898, 325] width 42 height 24
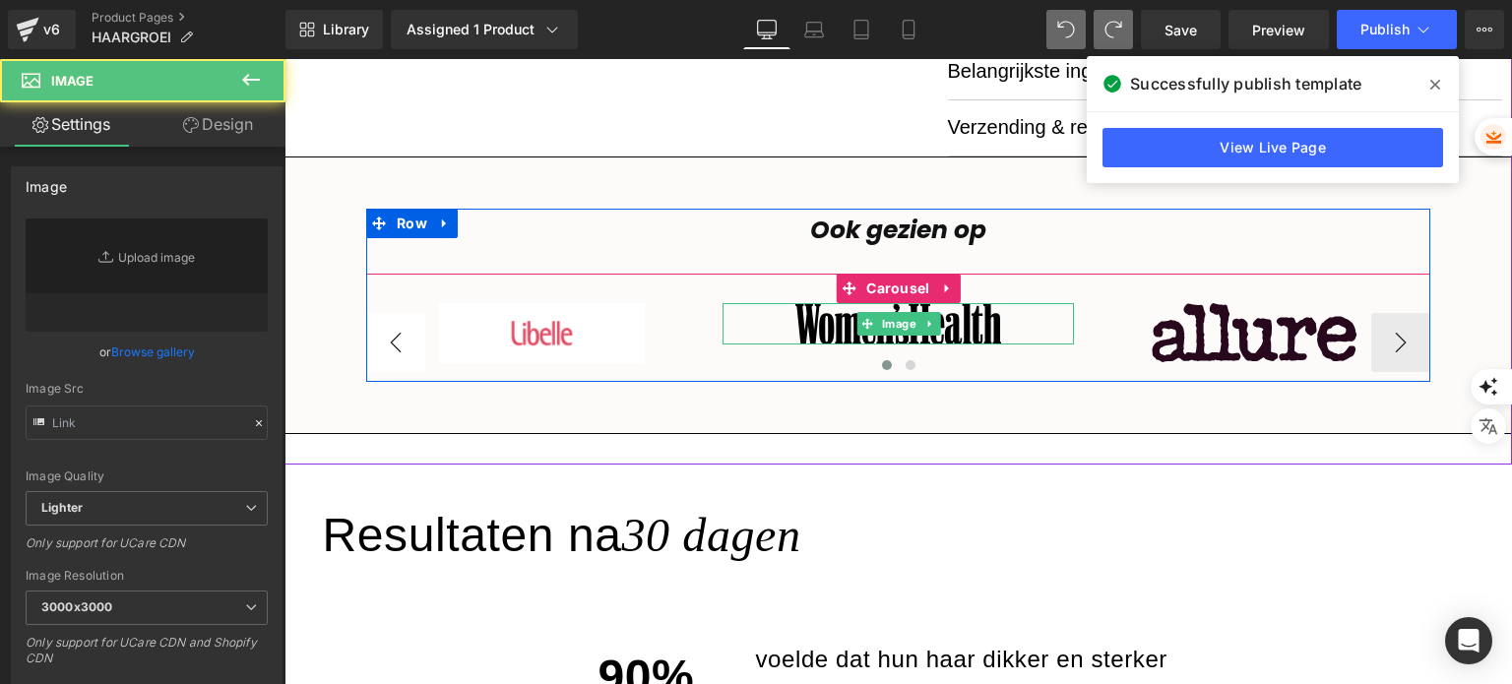
type input "[URL][DOMAIN_NAME]"
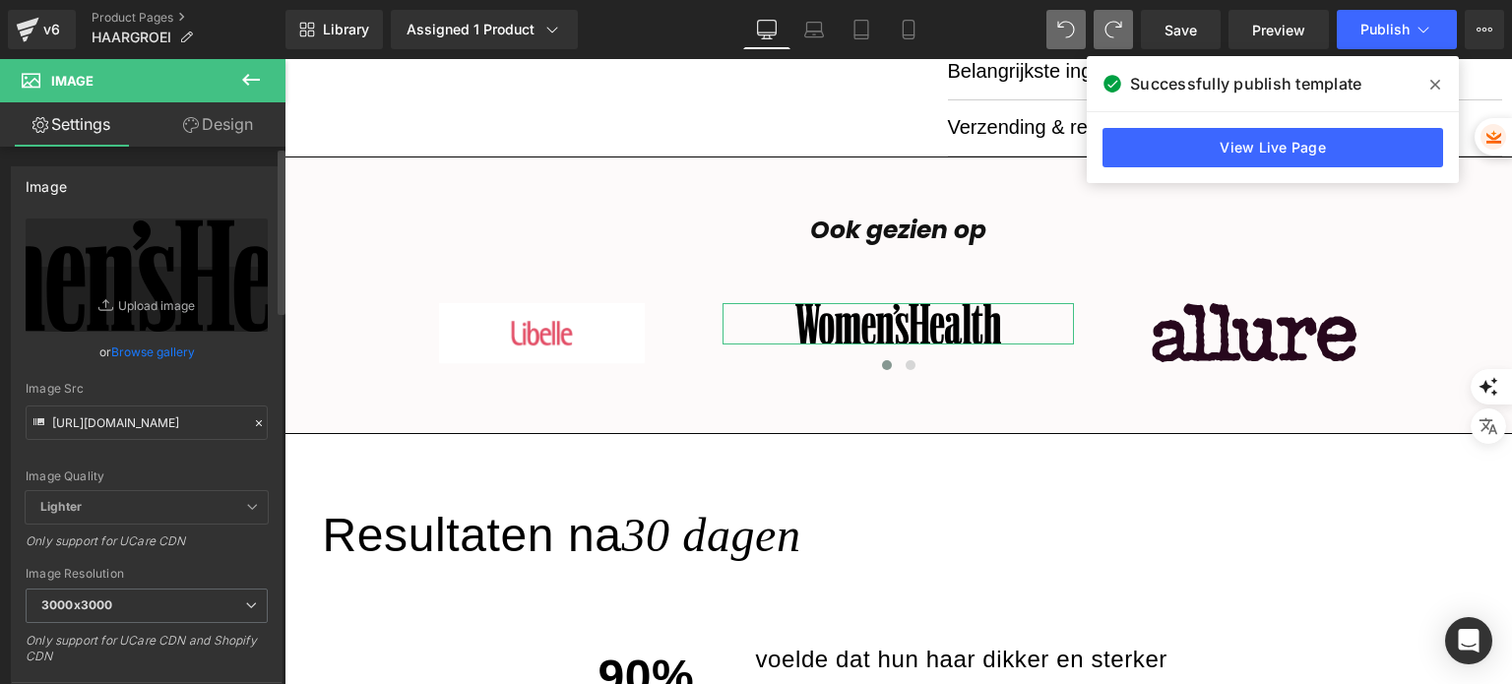
click at [140, 353] on link "Browse gallery" at bounding box center [153, 352] width 84 height 34
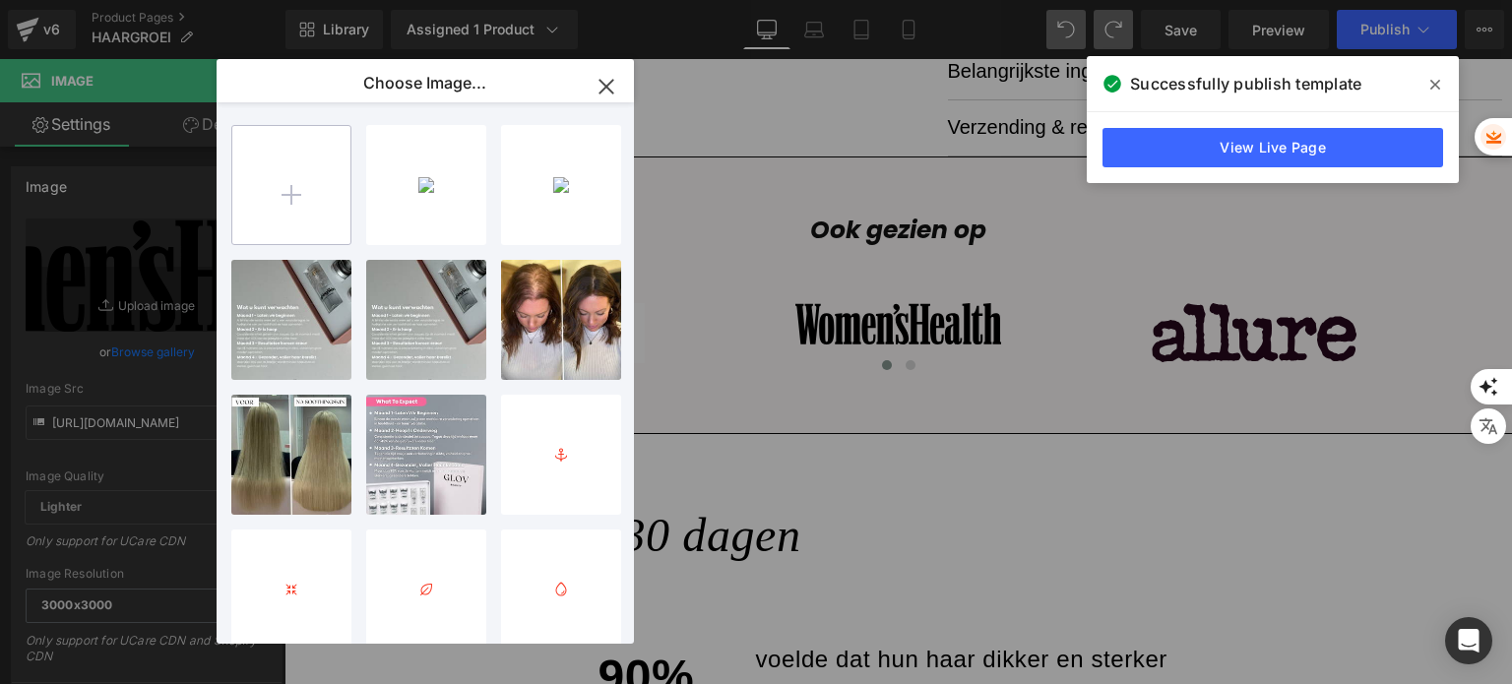
click at [326, 223] on input "file" at bounding box center [291, 185] width 118 height 118
type input "C:\fakepath\Ontwerp zonder titel (7).png"
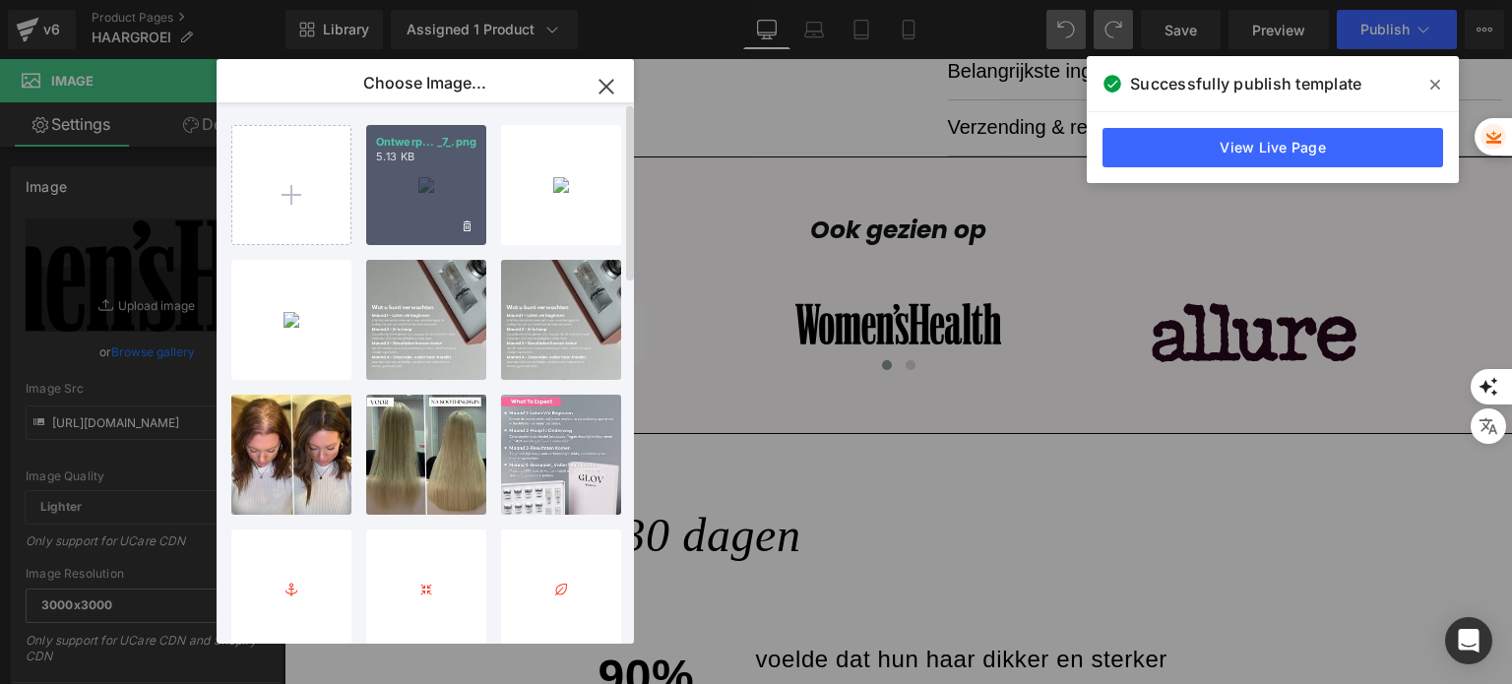
click at [424, 198] on div "Ontwerp... _7_.png 5.13 KB" at bounding box center [426, 185] width 120 height 120
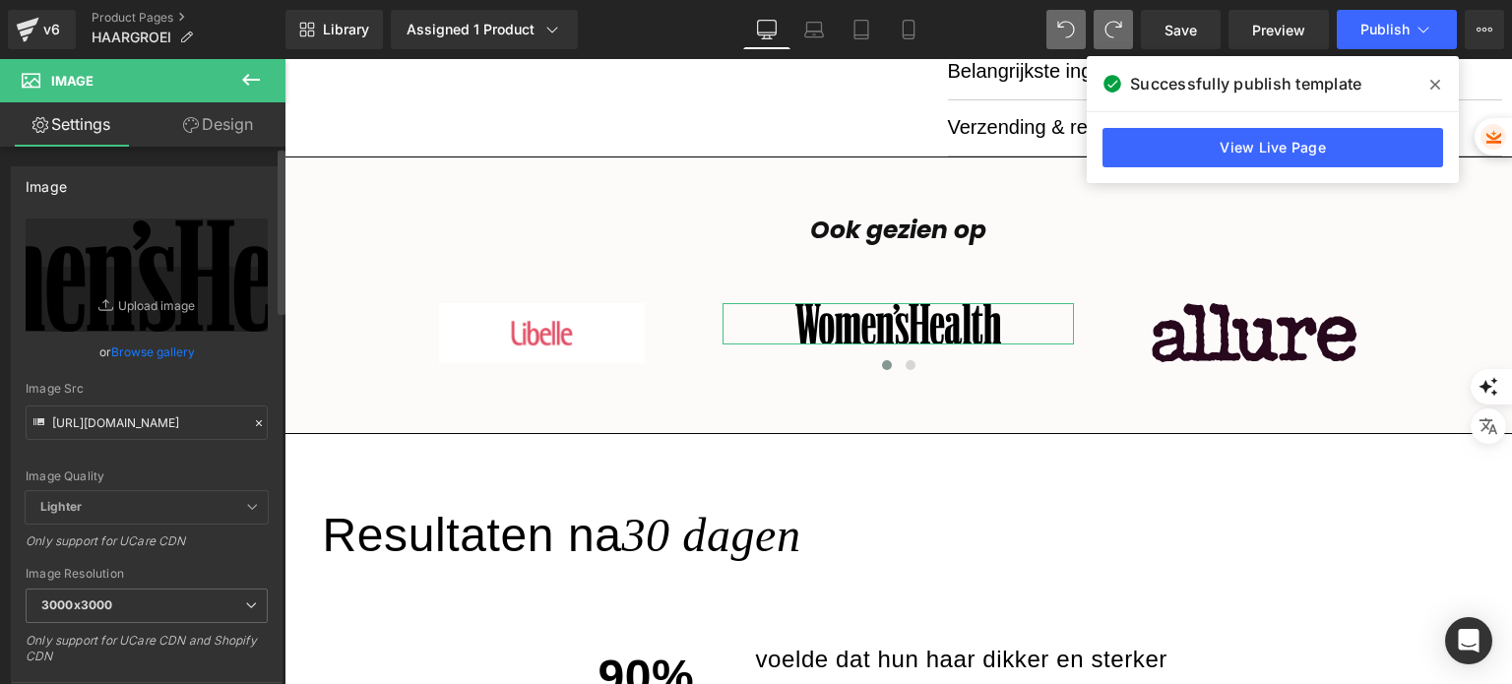
click at [159, 353] on link "Browse gallery" at bounding box center [153, 352] width 84 height 34
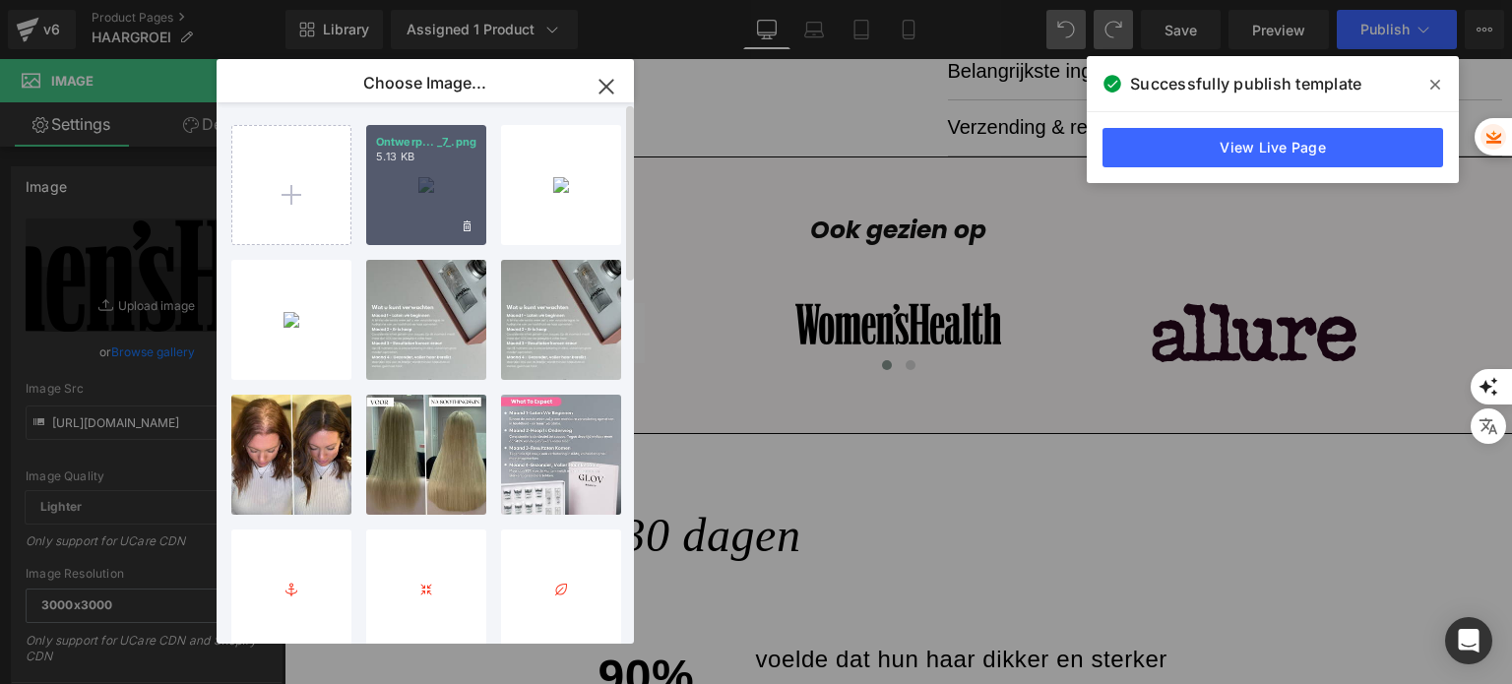
click at [392, 212] on div "Ontwerp... _7_.png 5.13 KB" at bounding box center [426, 185] width 120 height 120
type input "[URL][DOMAIN_NAME]"
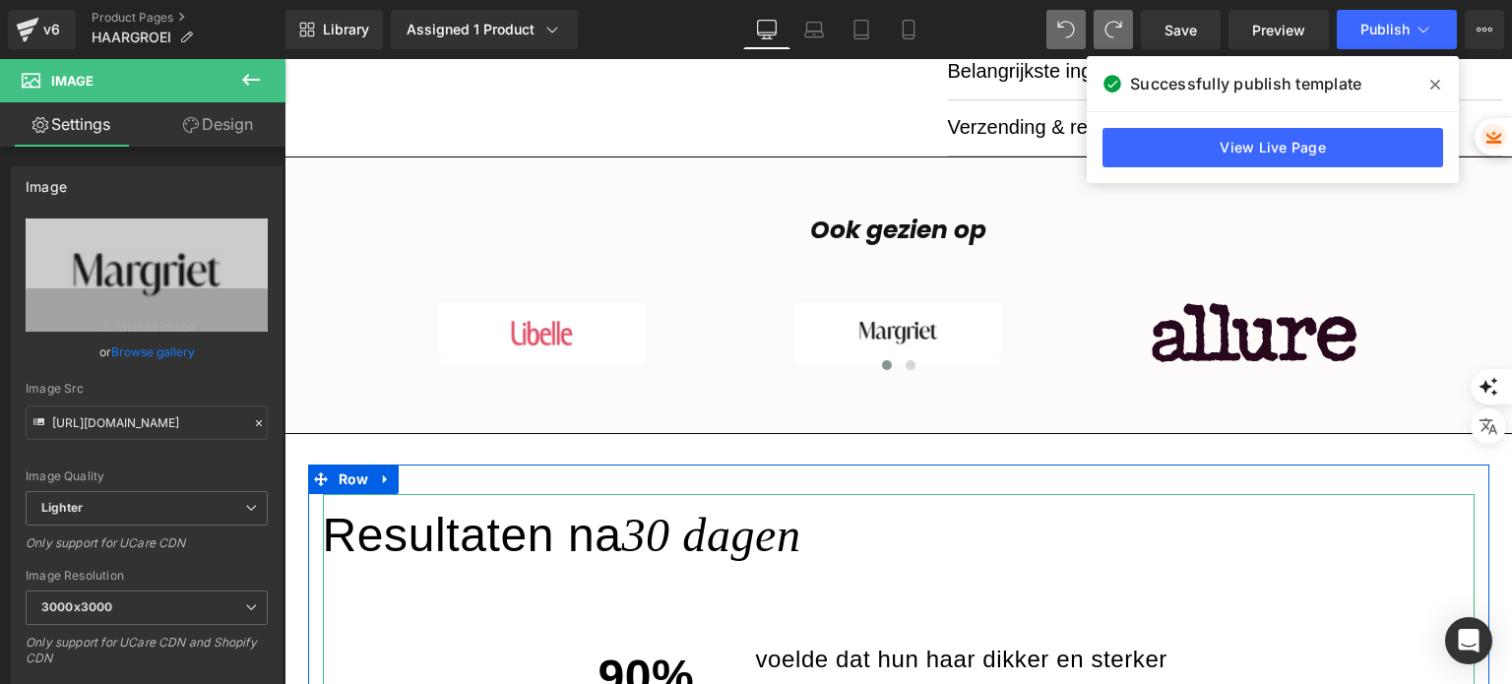
scroll to position [1083, 0]
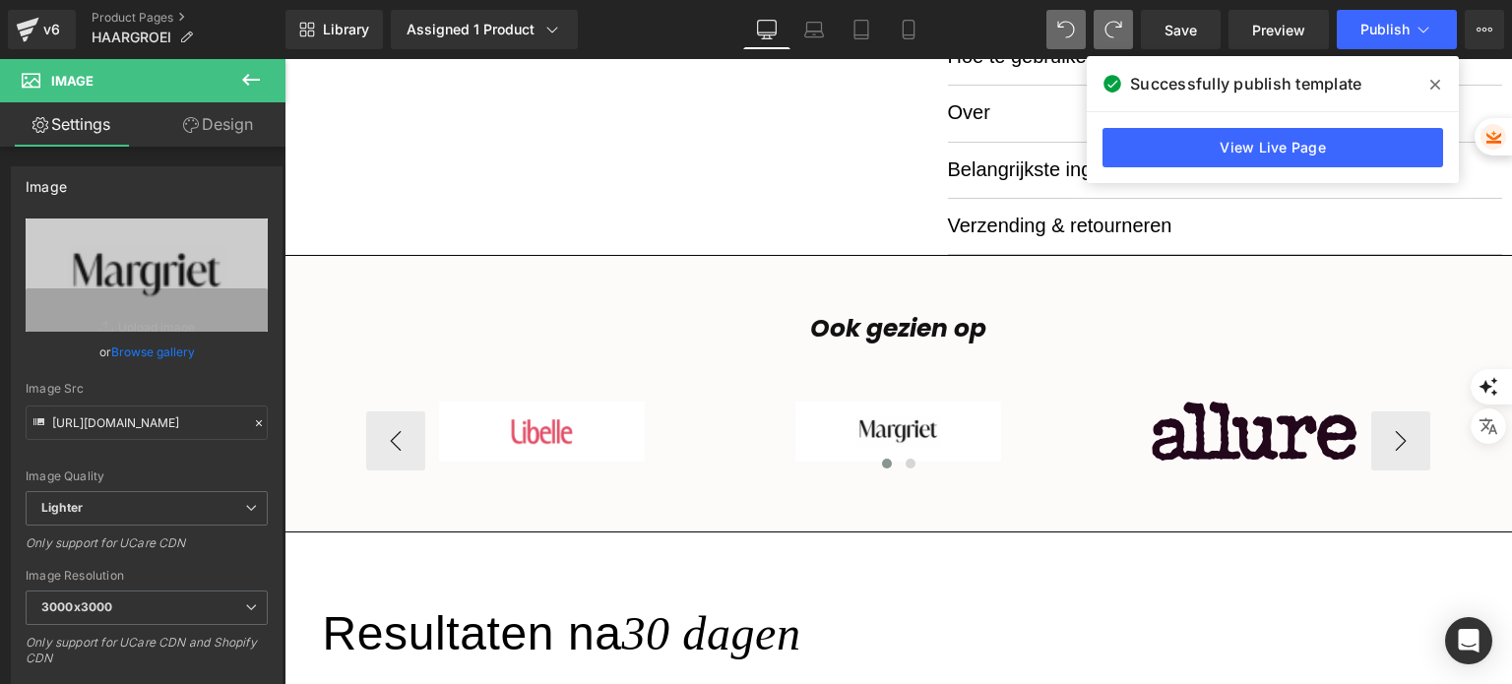
click at [1222, 445] on div "Image" at bounding box center [1254, 431] width 351 height 59
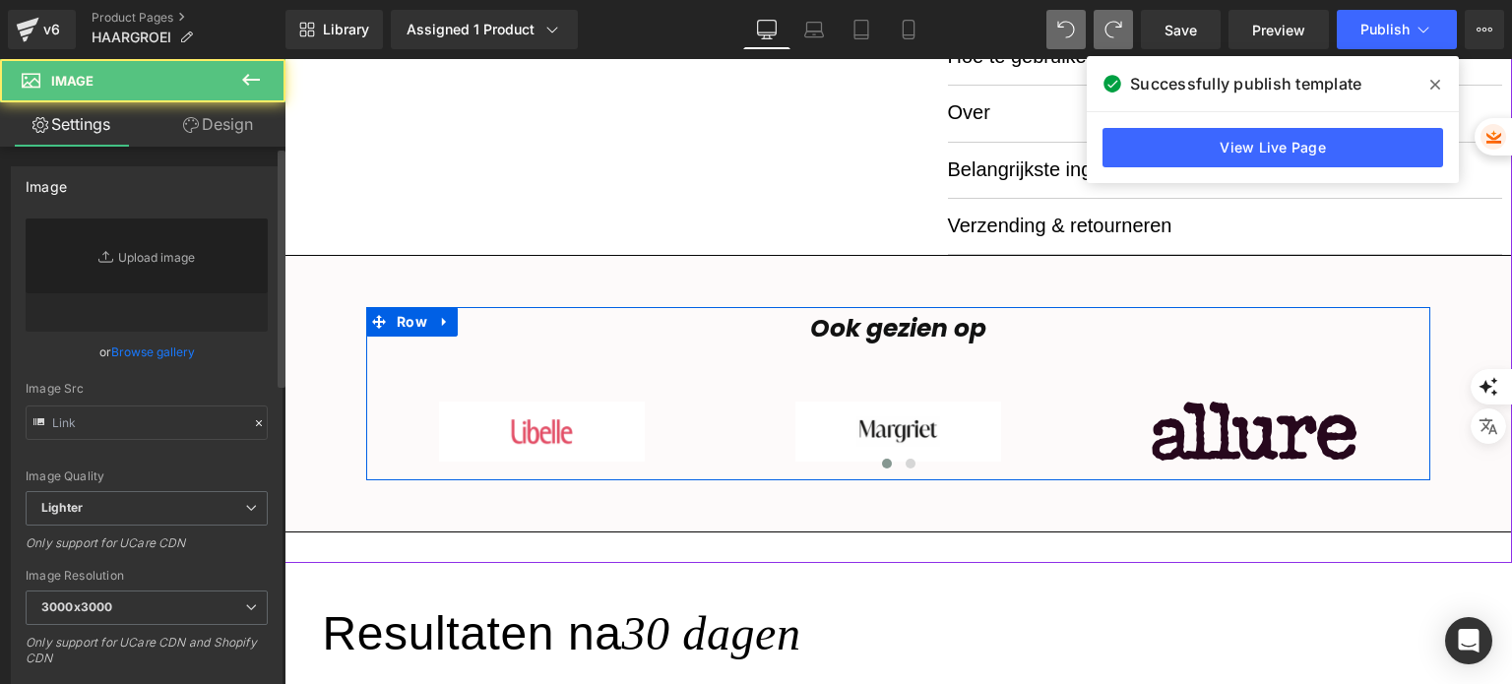
type input "[URL][DOMAIN_NAME]"
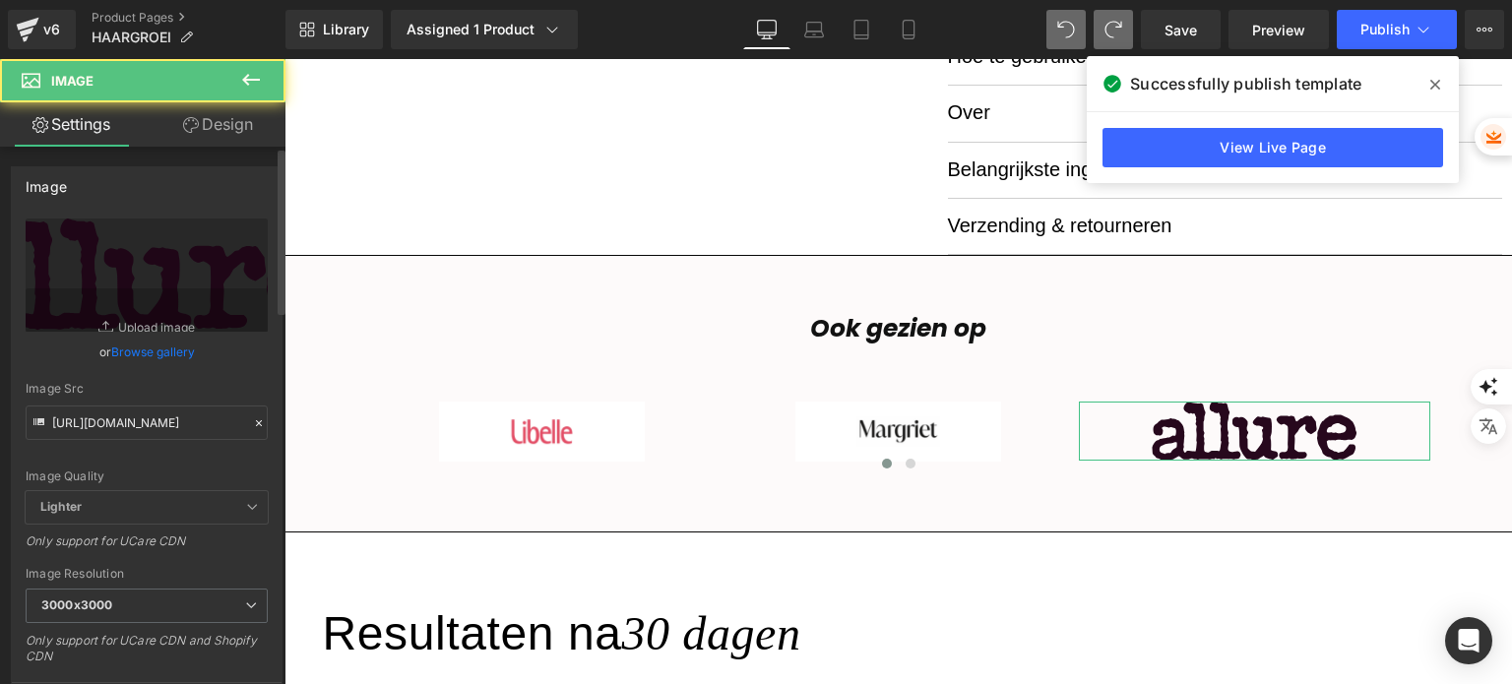
click at [173, 365] on link "Browse gallery" at bounding box center [153, 352] width 84 height 34
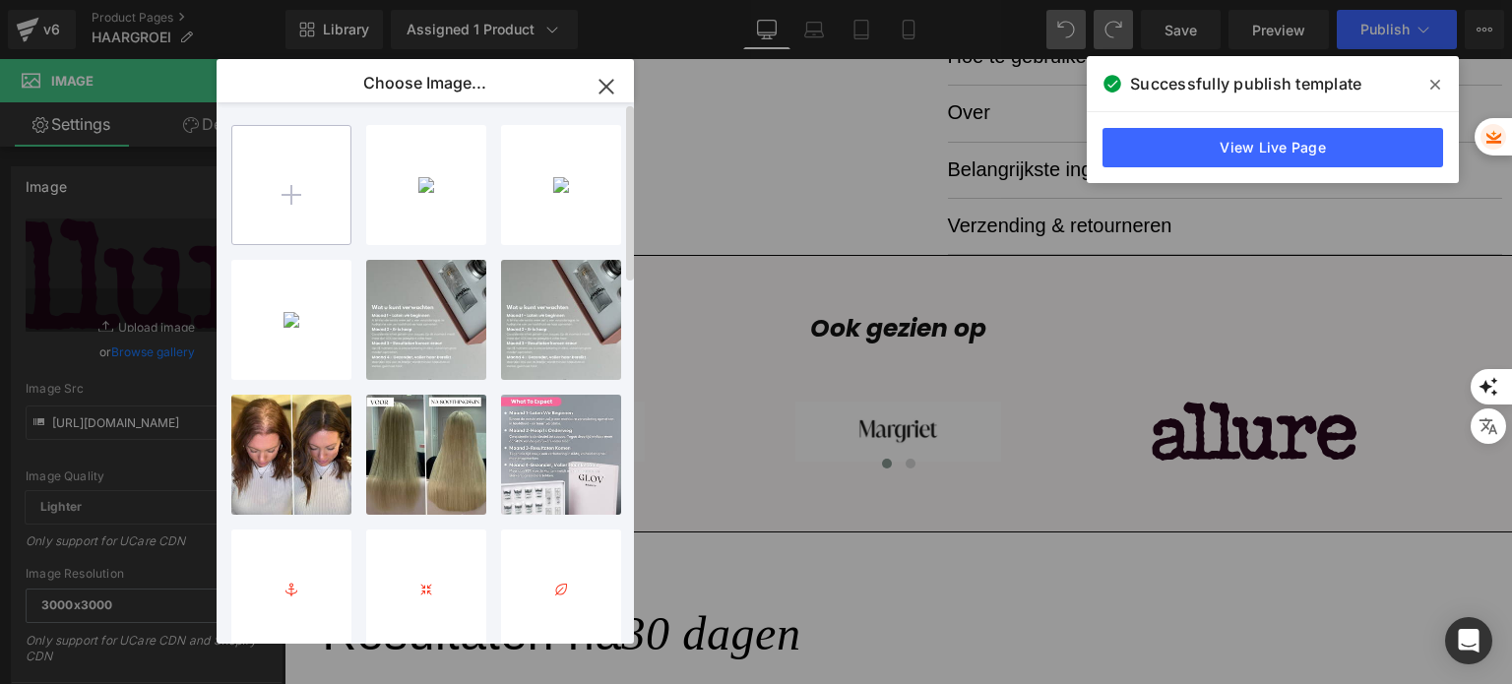
click at [313, 173] on input "file" at bounding box center [291, 185] width 118 height 118
type input "C:\fakepath\L.png"
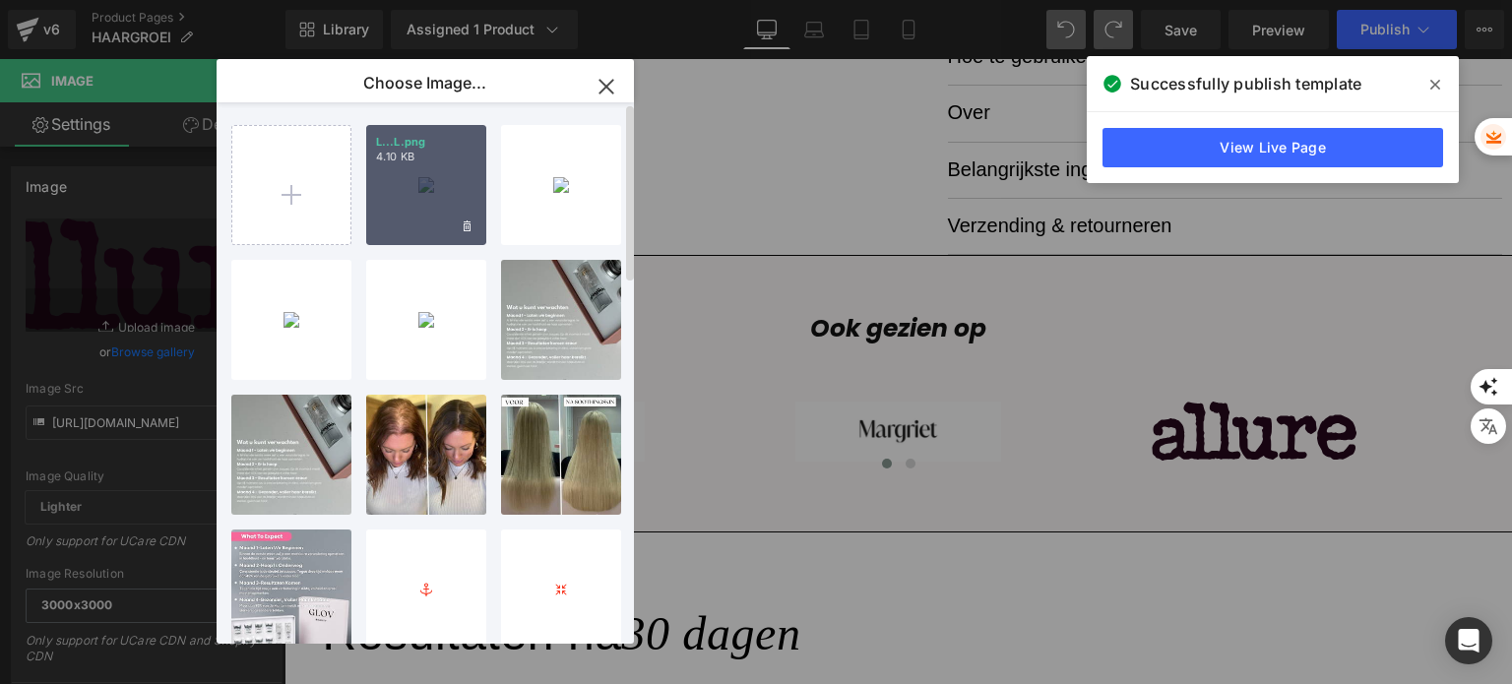
click at [408, 186] on div "L...L.png 4.10 KB" at bounding box center [426, 185] width 120 height 120
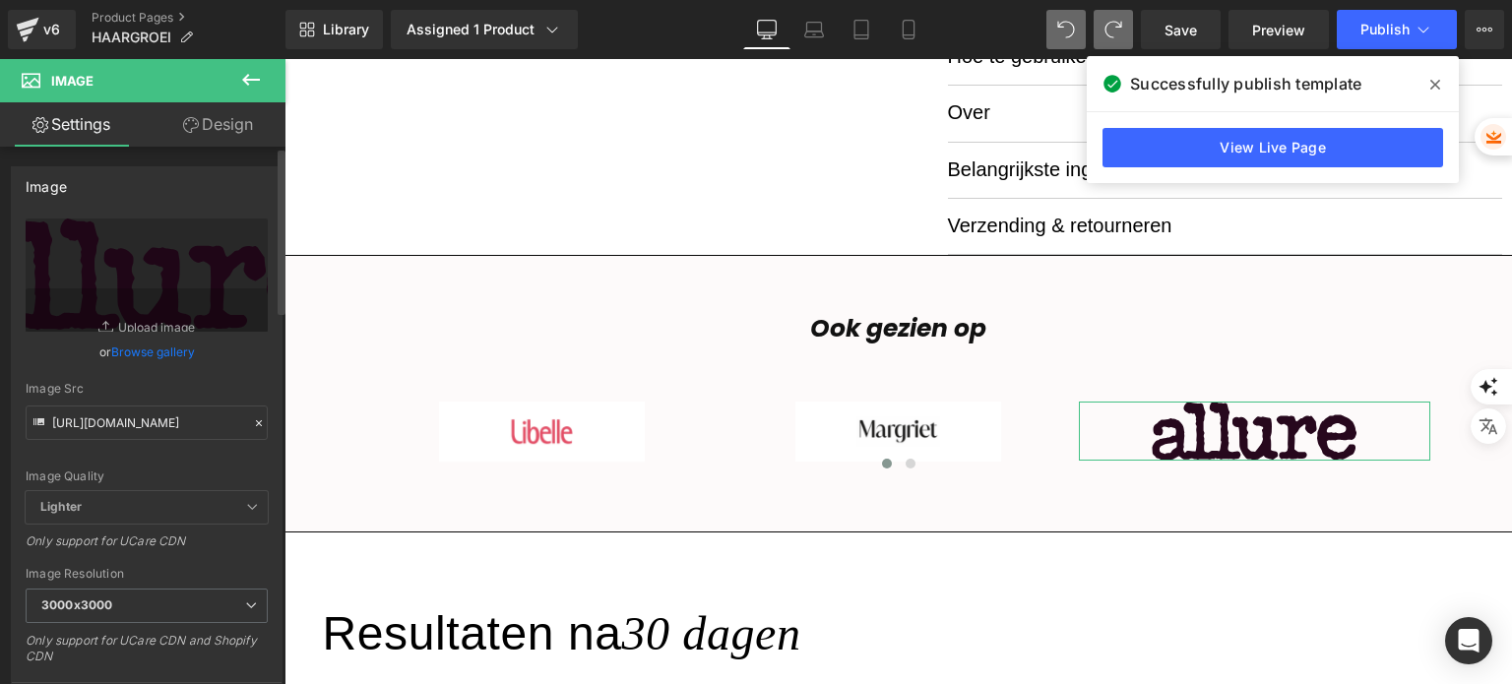
click at [170, 361] on link "Browse gallery" at bounding box center [153, 352] width 84 height 34
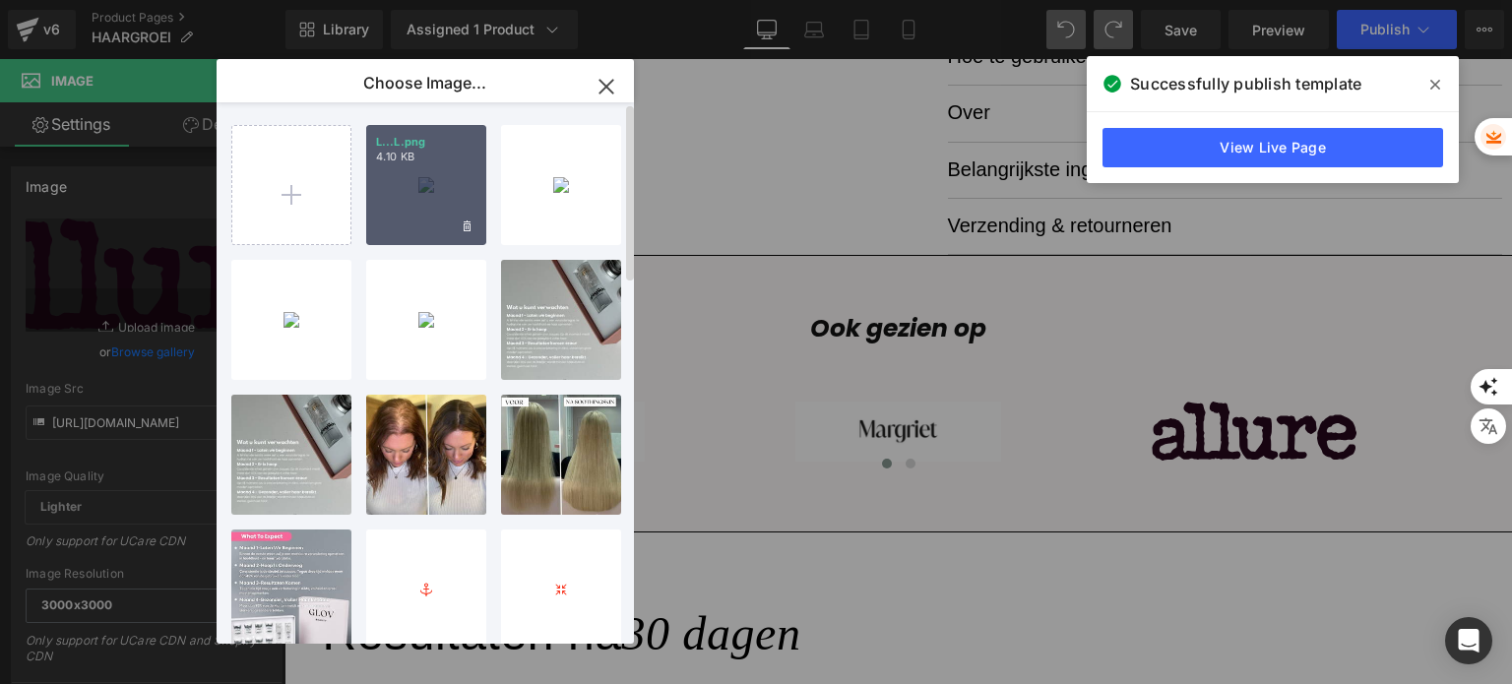
click at [393, 227] on div "L...L.png 4.10 KB" at bounding box center [426, 185] width 120 height 120
type input "[URL][DOMAIN_NAME]"
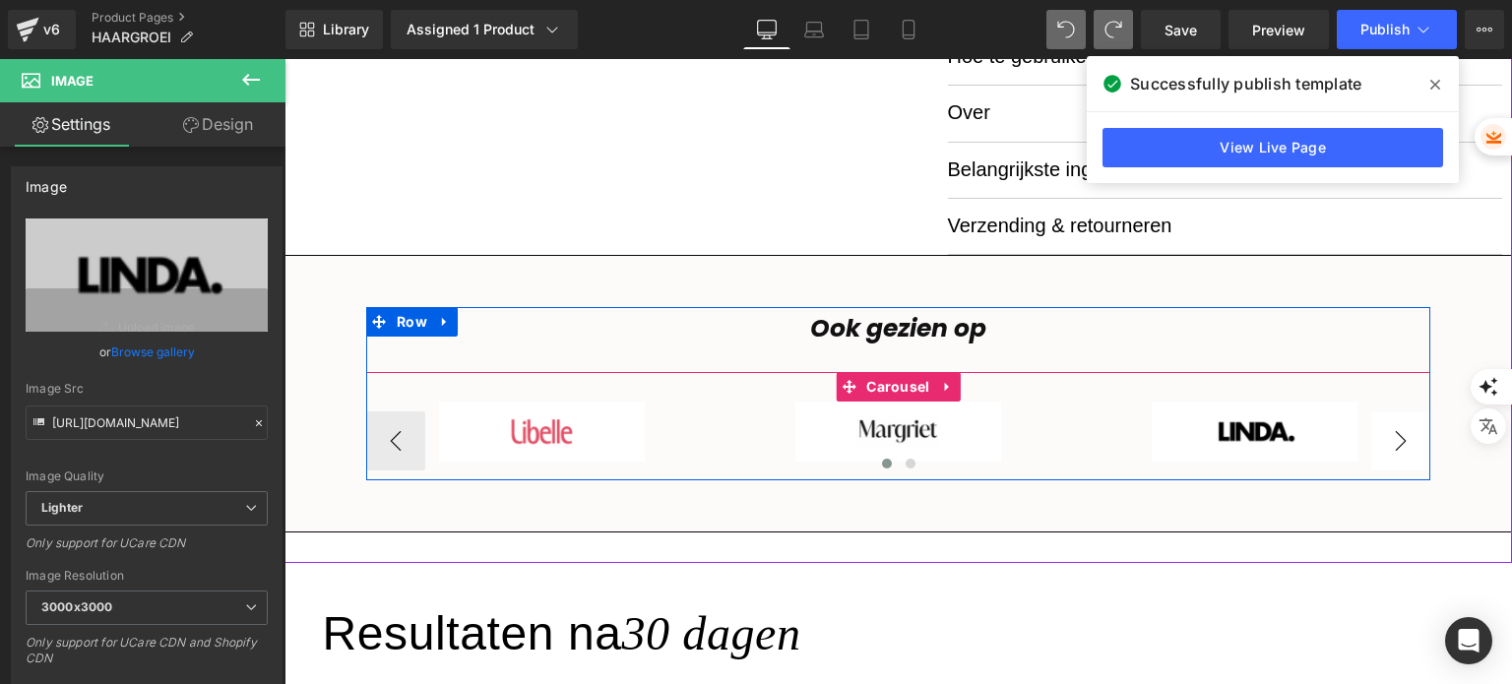
click at [1398, 440] on button "›" at bounding box center [1400, 440] width 59 height 59
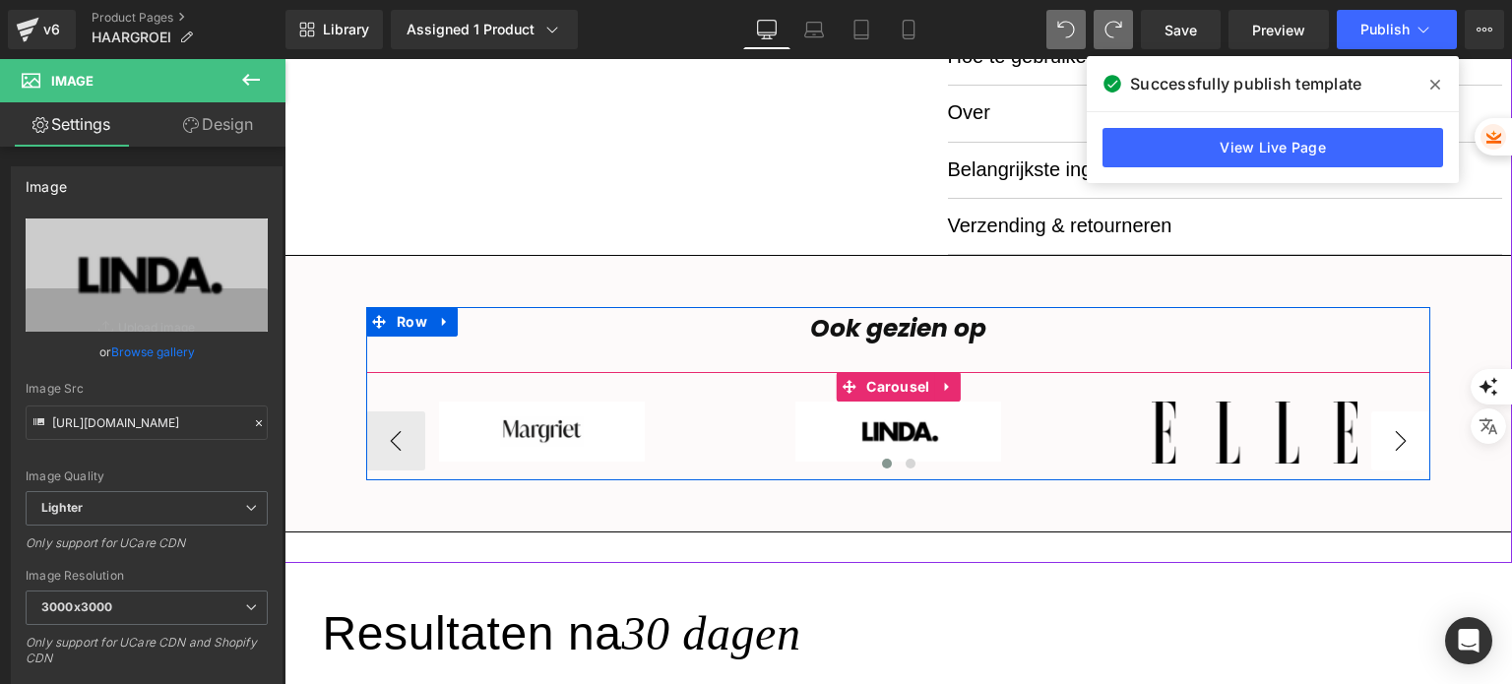
click at [1398, 440] on button "›" at bounding box center [1400, 440] width 59 height 59
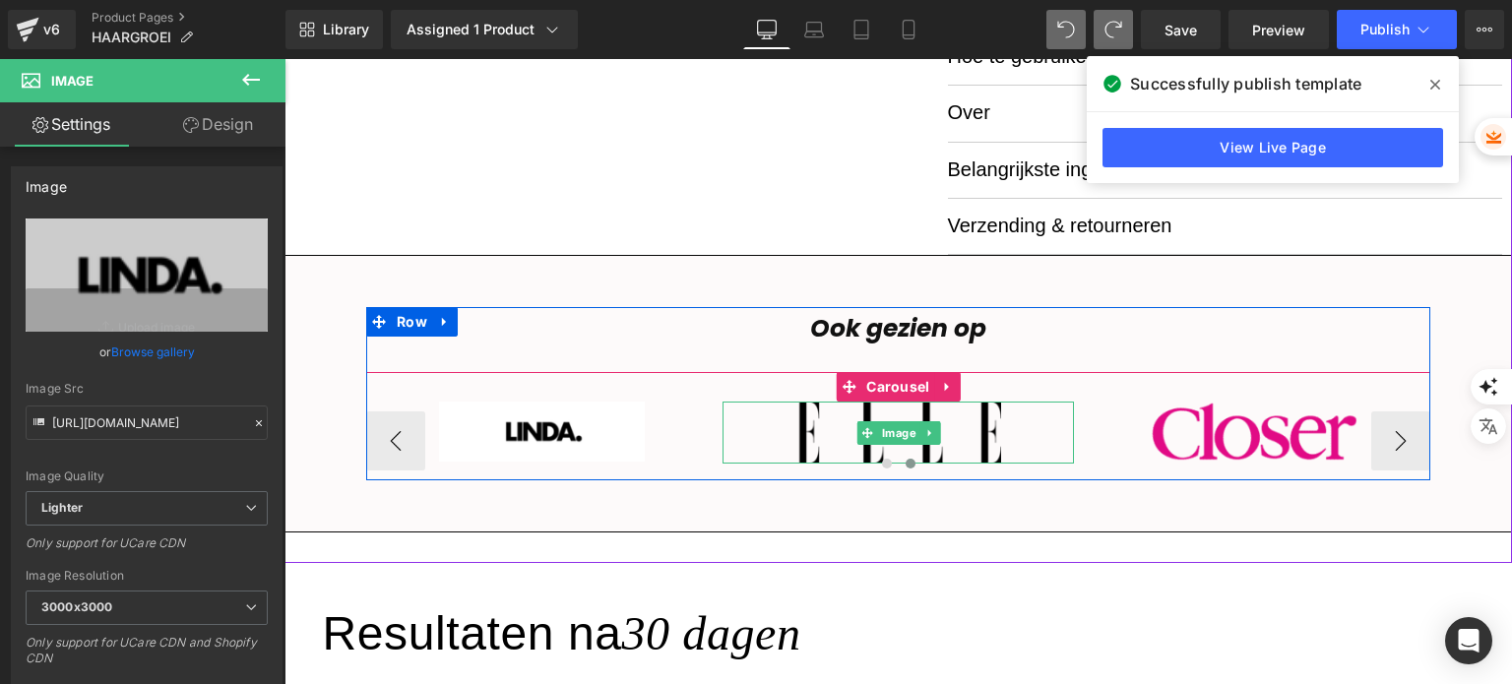
click at [980, 439] on img at bounding box center [898, 433] width 206 height 62
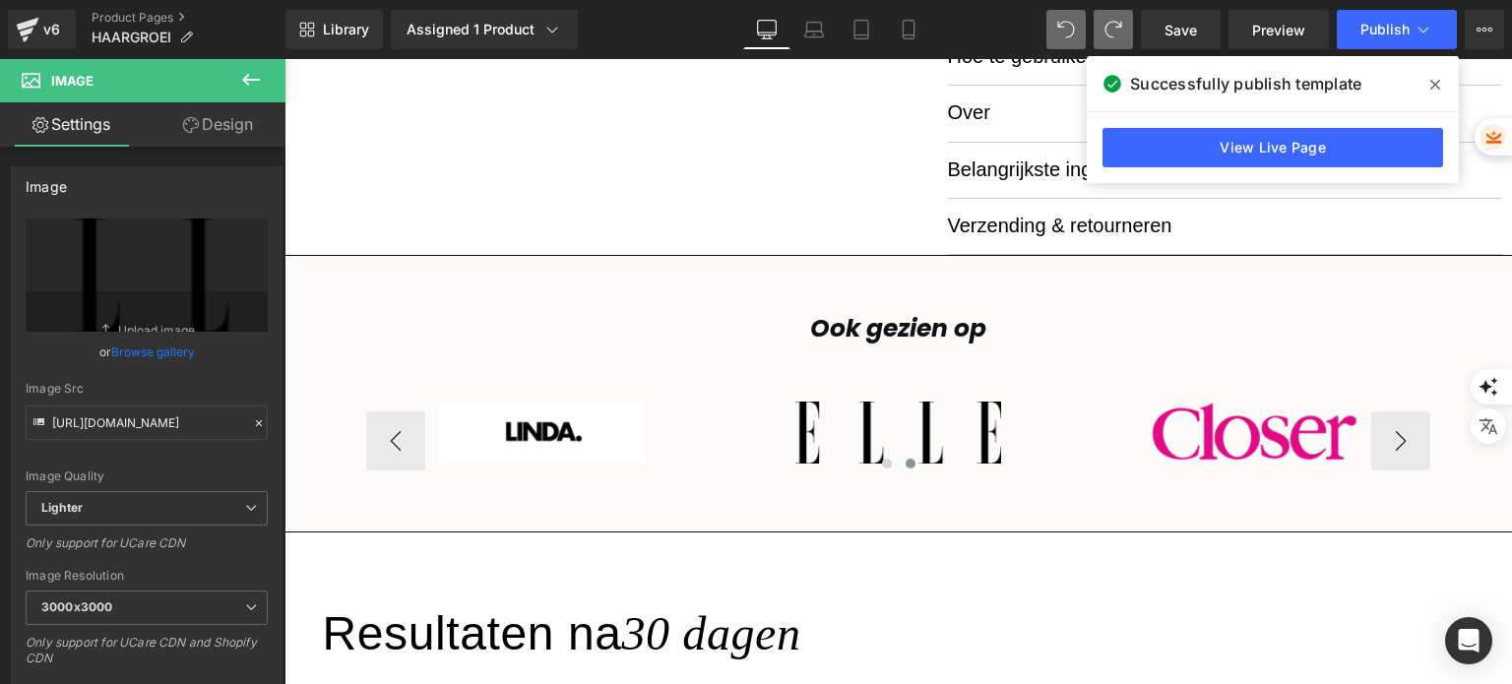
click at [877, 431] on span "Image" at bounding box center [898, 433] width 42 height 24
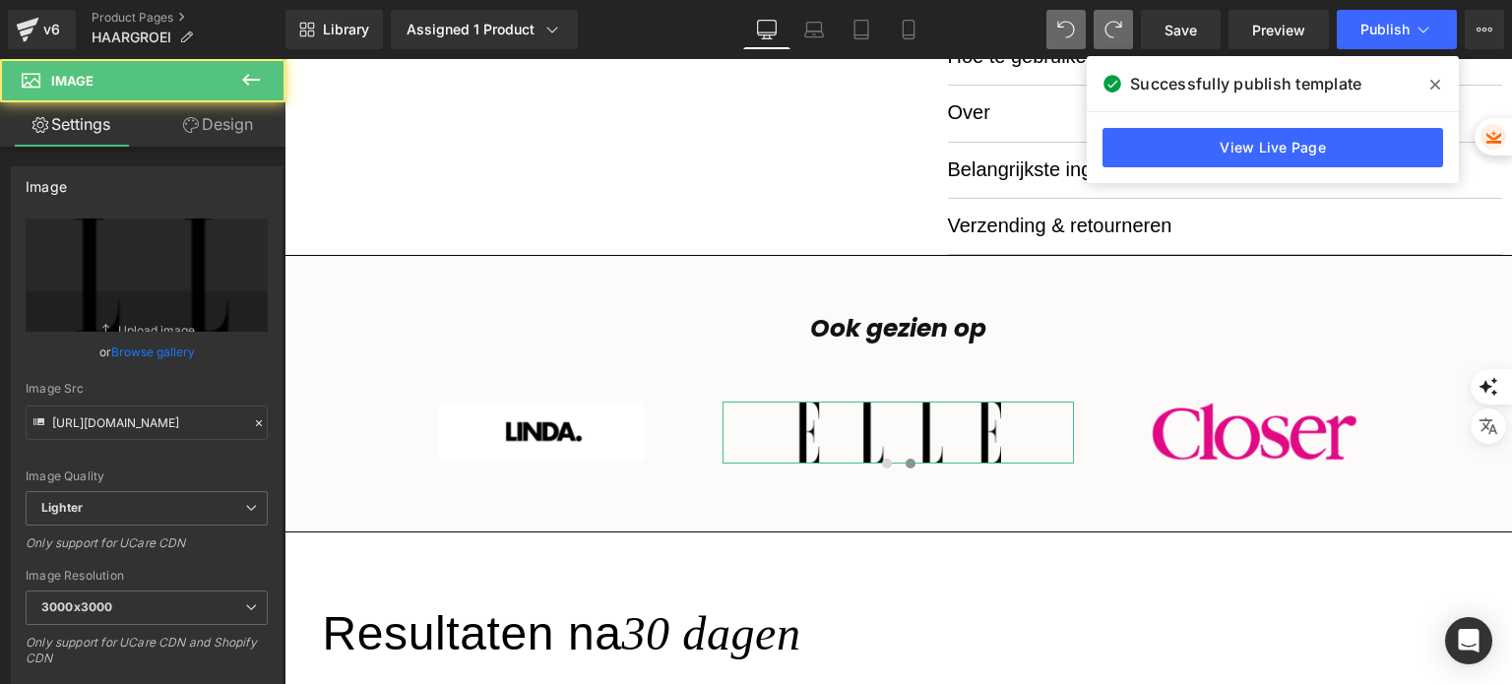
click at [120, 355] on link "Browse gallery" at bounding box center [153, 352] width 84 height 34
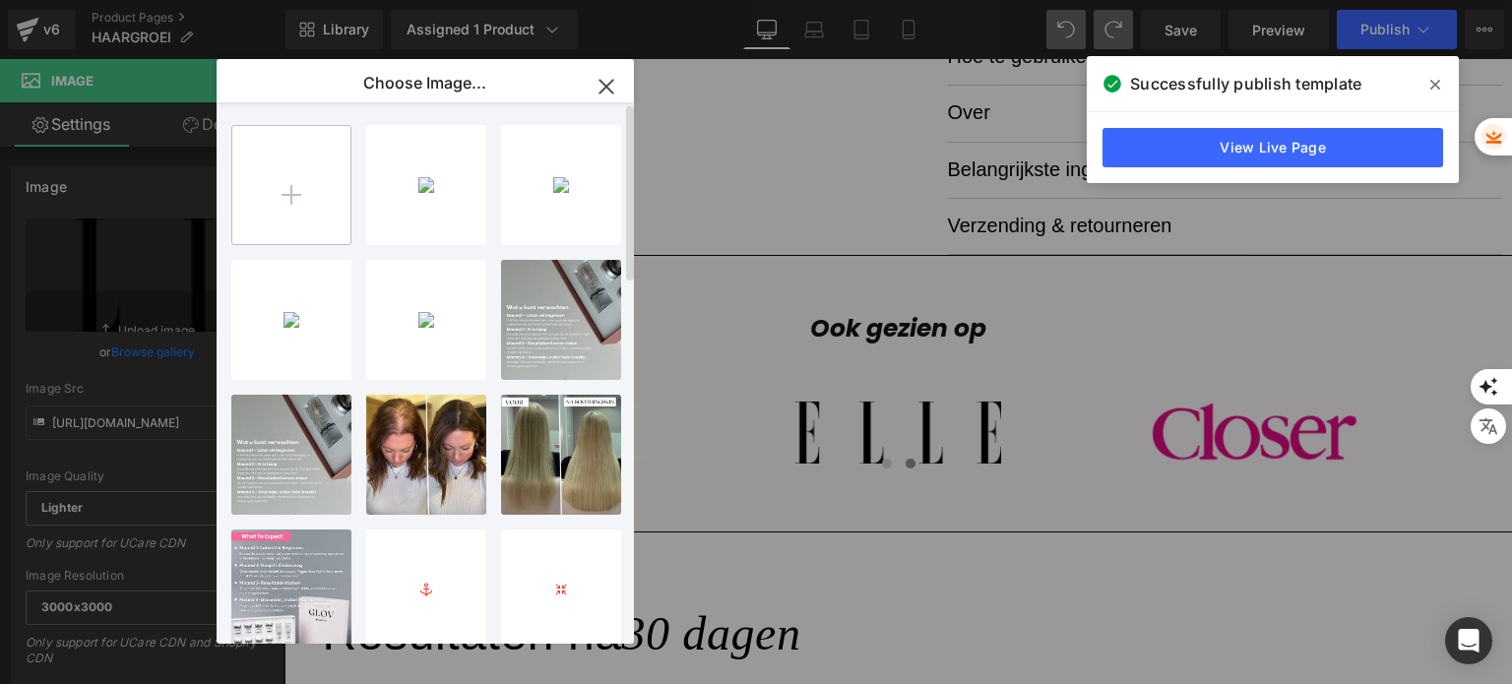
click at [256, 213] on input "file" at bounding box center [291, 185] width 118 height 118
type input "C:\fakepath\L (1).png"
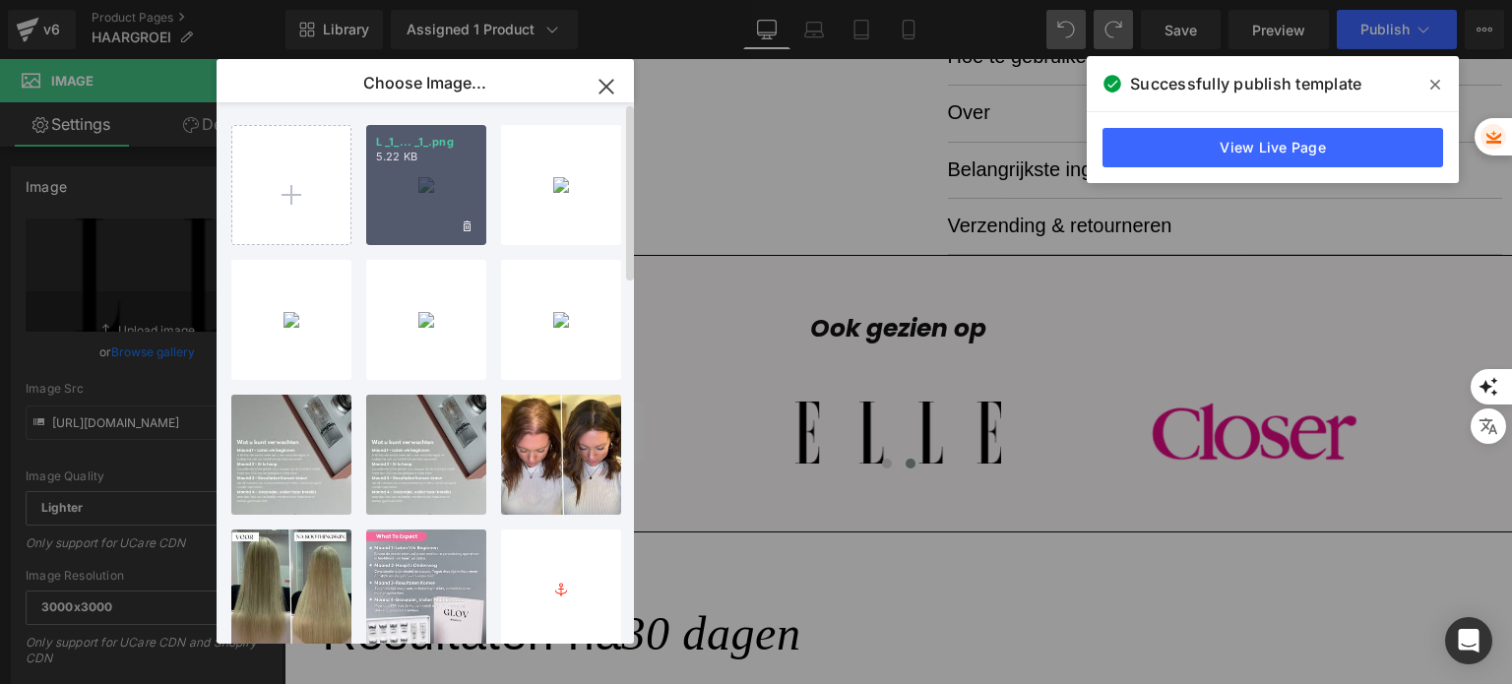
click at [417, 196] on div "L _1_... _1_.png 5.22 KB" at bounding box center [426, 185] width 120 height 120
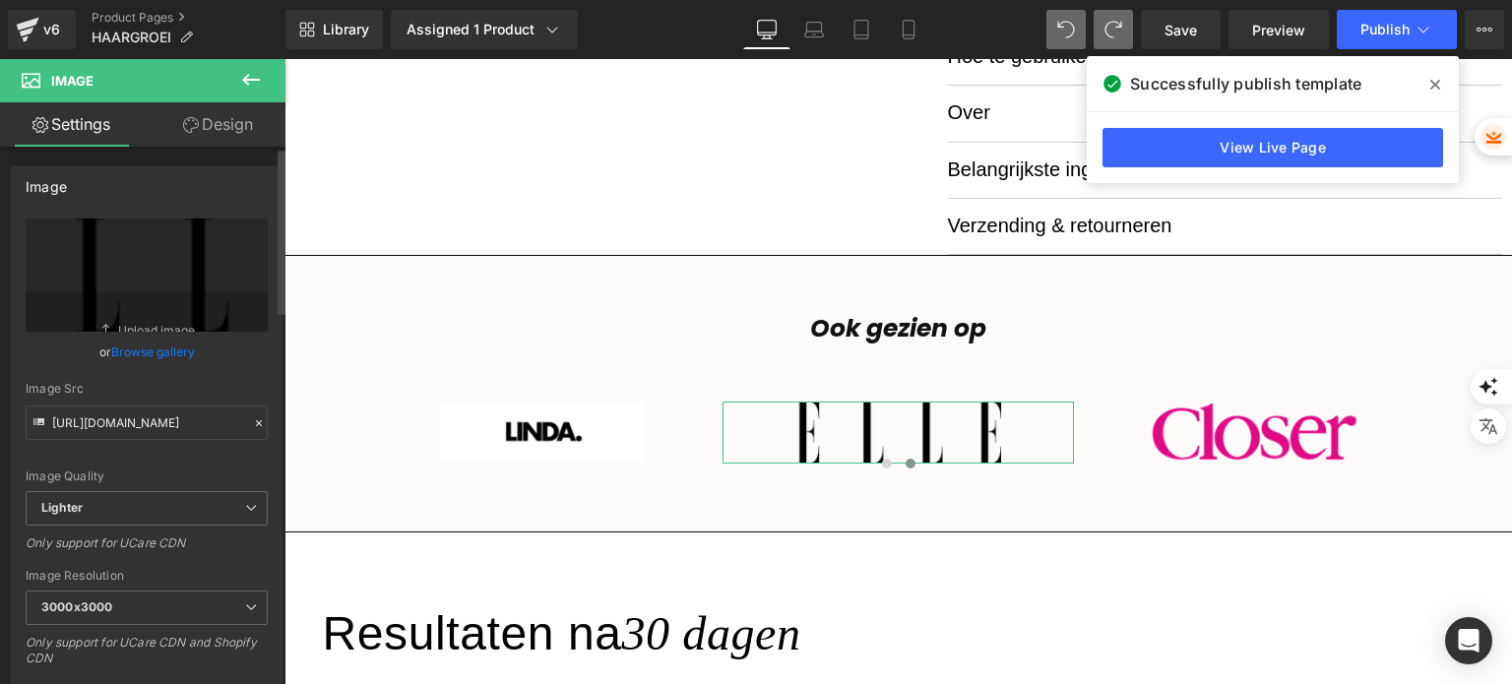
click at [174, 347] on link "Browse gallery" at bounding box center [153, 352] width 84 height 34
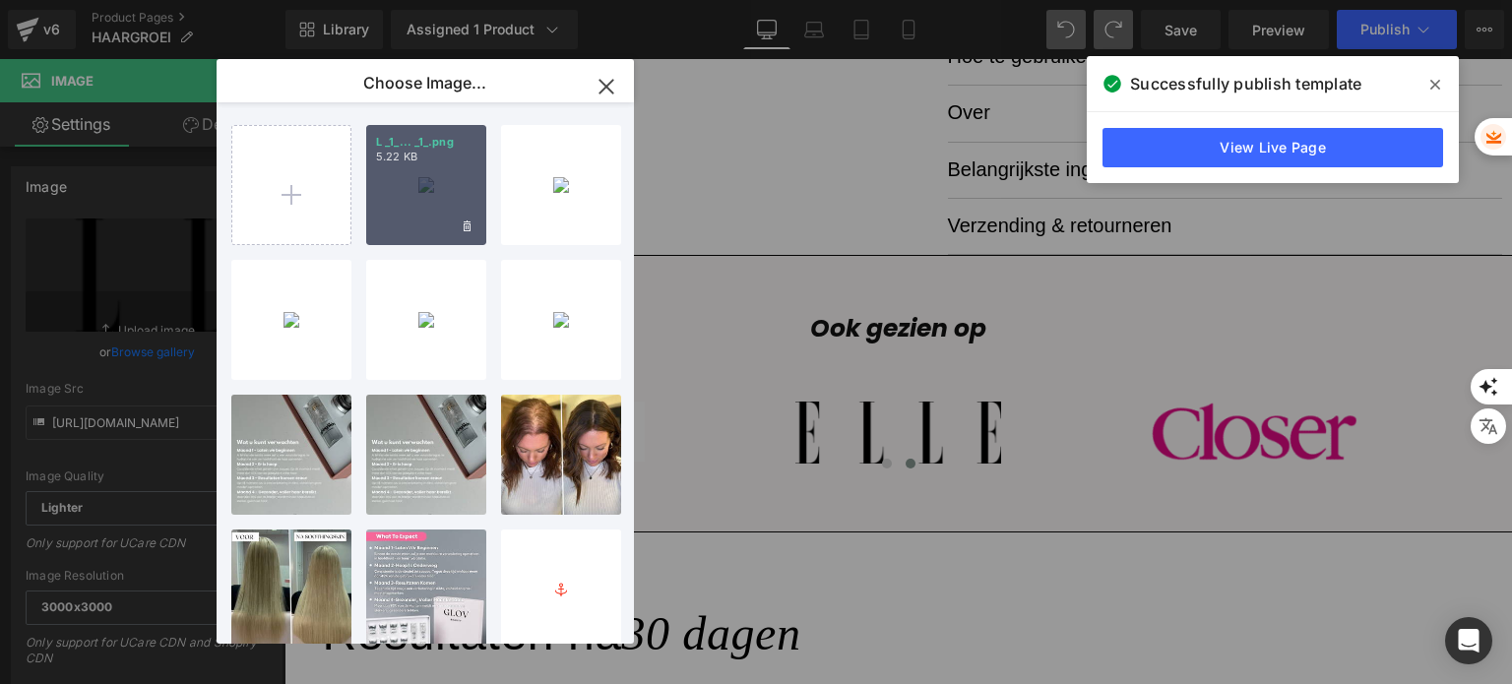
click at [449, 223] on div "L _1_... _1_.png 5.22 KB" at bounding box center [426, 185] width 120 height 120
type input "[URL][DOMAIN_NAME]"
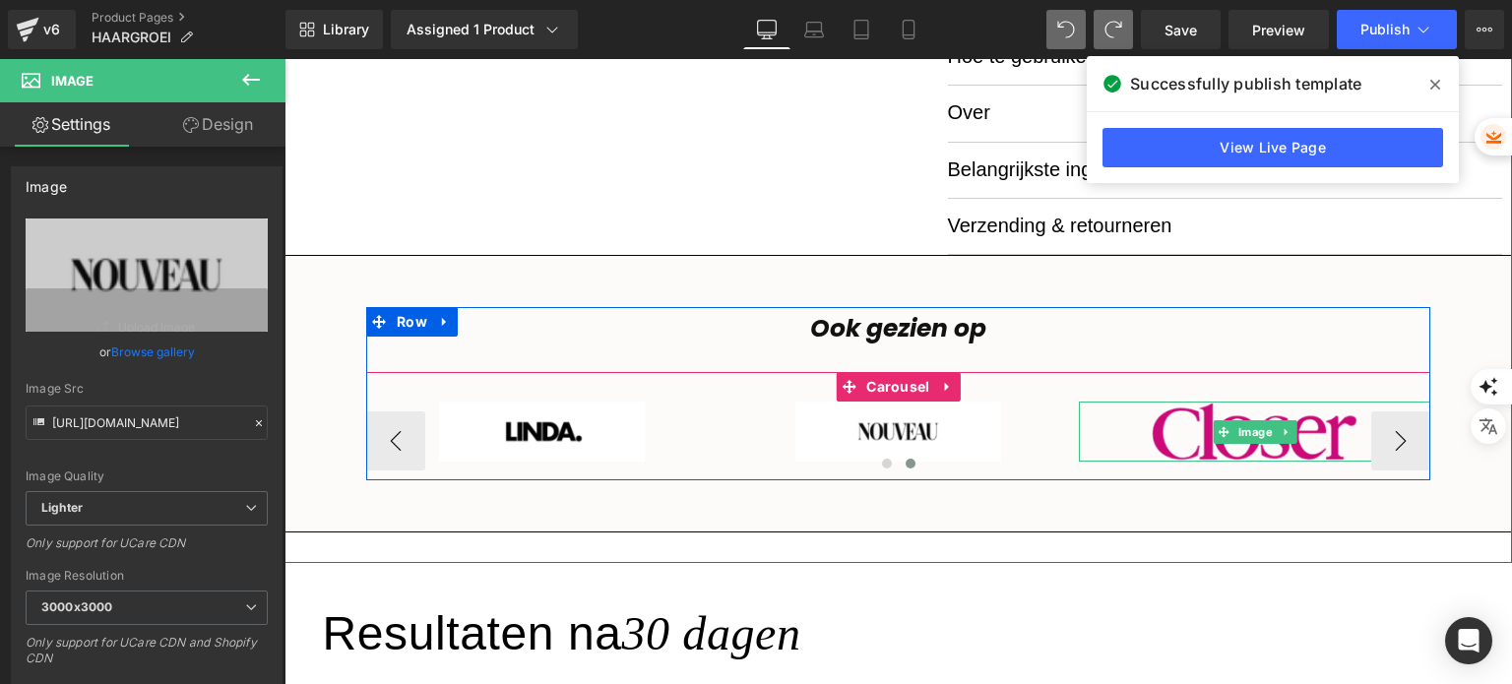
click at [1172, 442] on img at bounding box center [1255, 432] width 206 height 60
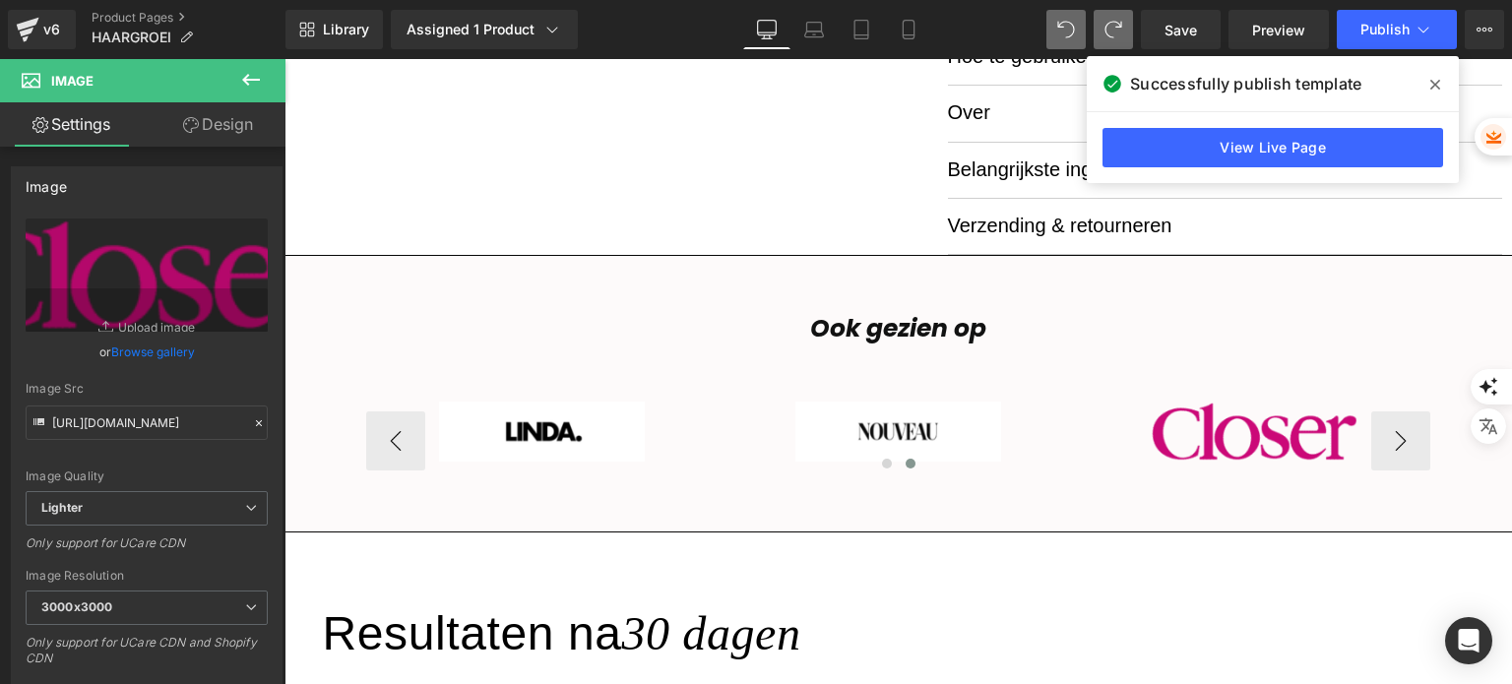
click at [1248, 452] on img at bounding box center [1255, 432] width 206 height 60
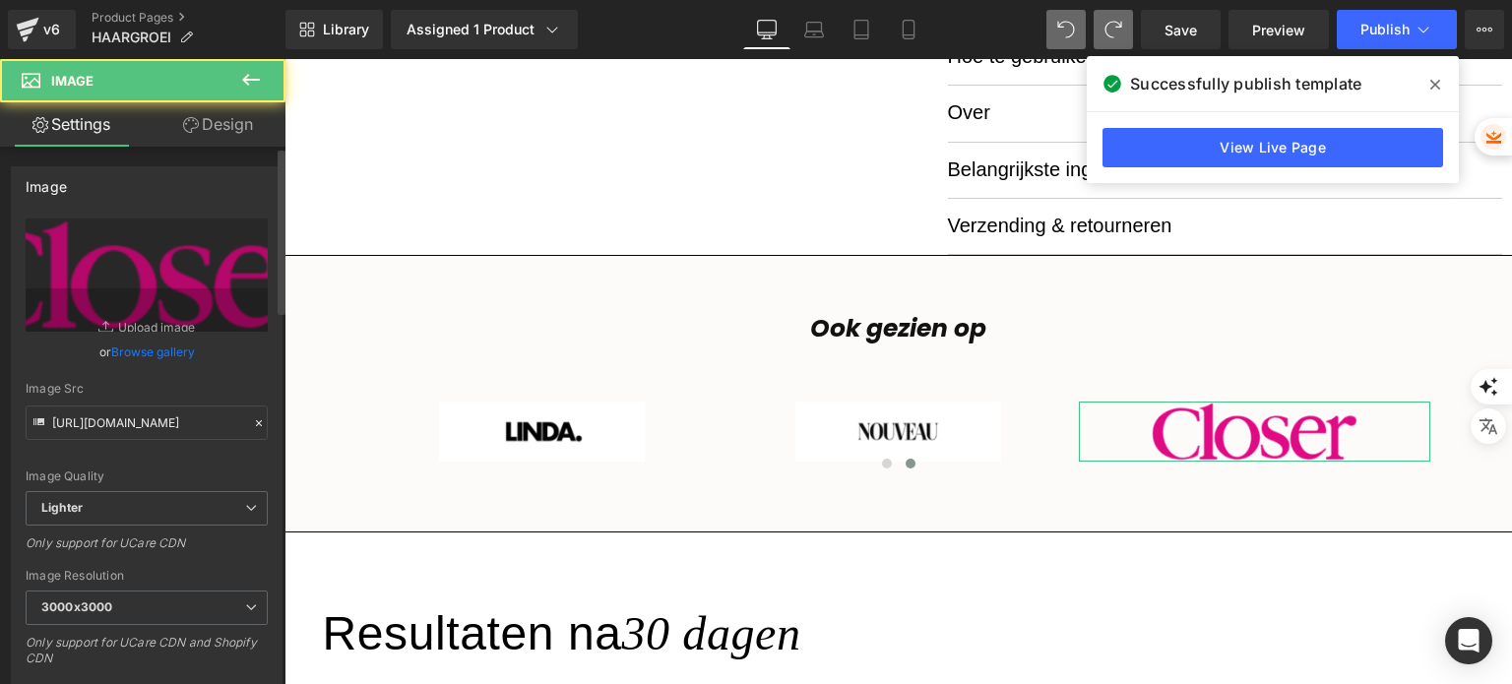
click at [129, 355] on link "Browse gallery" at bounding box center [153, 352] width 84 height 34
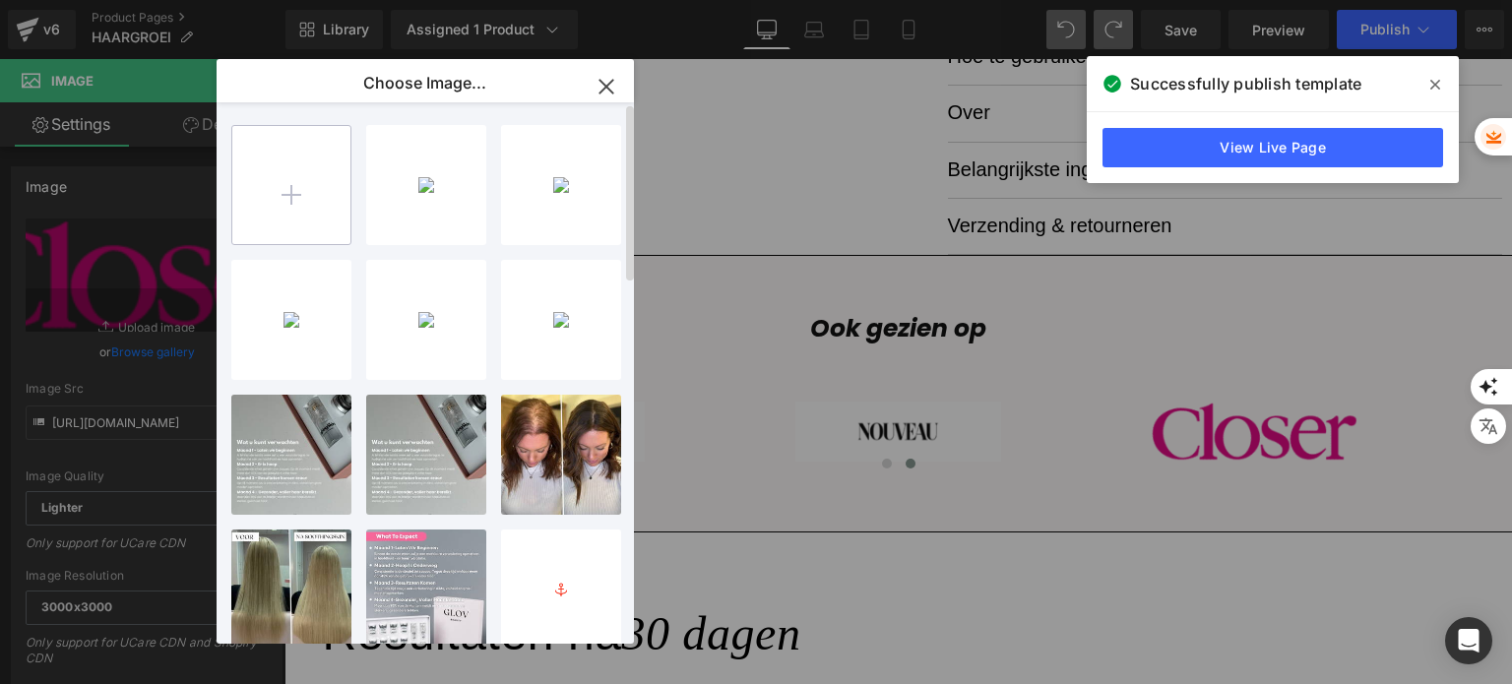
click at [295, 192] on input "file" at bounding box center [291, 185] width 118 height 118
type input "C:\fakepath\L (2).png"
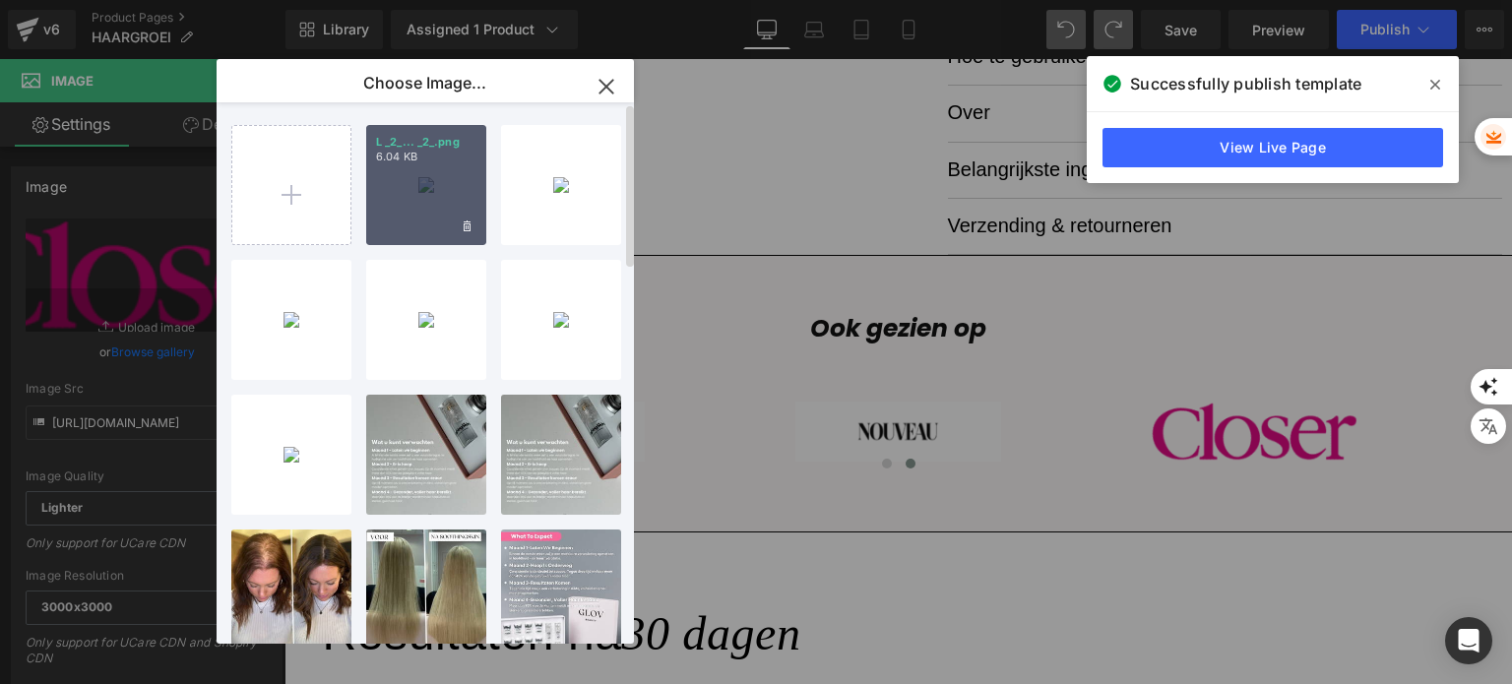
click at [422, 199] on div "L _2_... _2_.png 6.04 KB" at bounding box center [426, 185] width 120 height 120
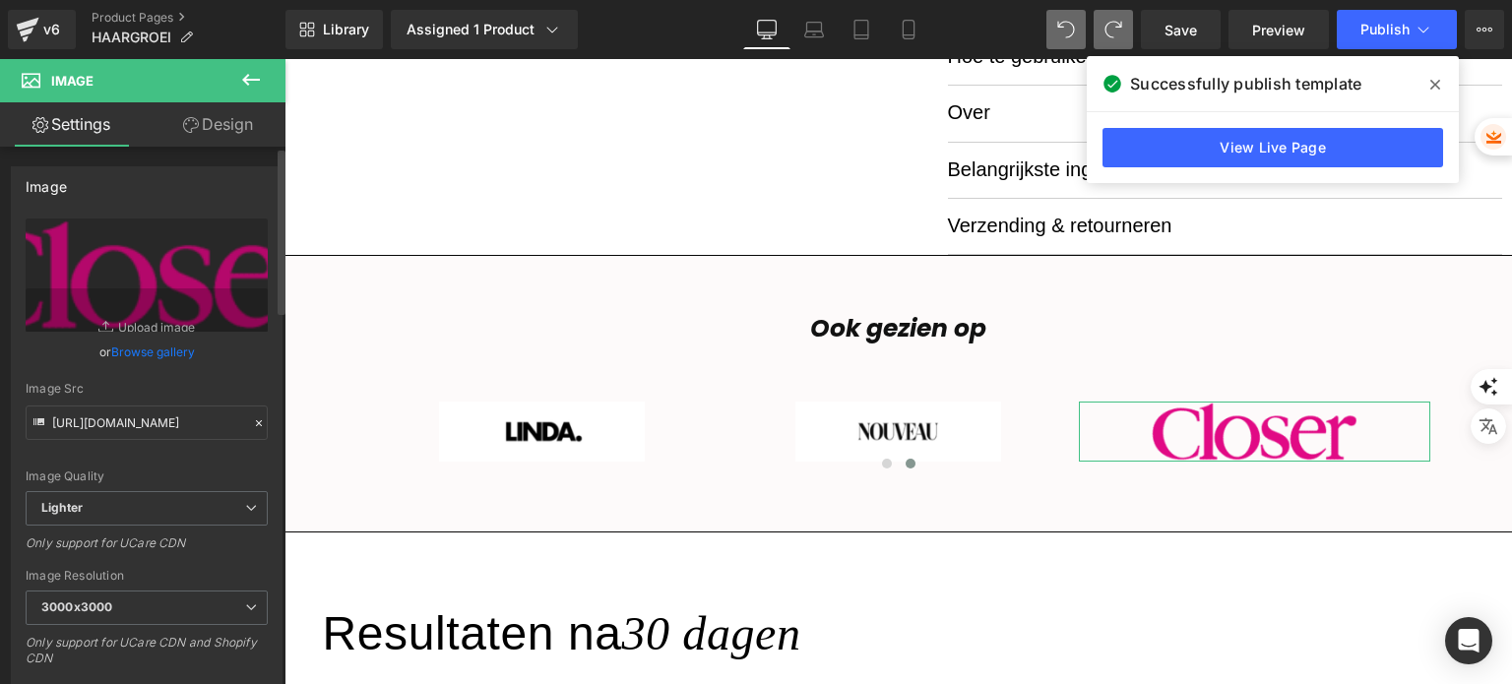
click at [152, 353] on link "Browse gallery" at bounding box center [153, 352] width 84 height 34
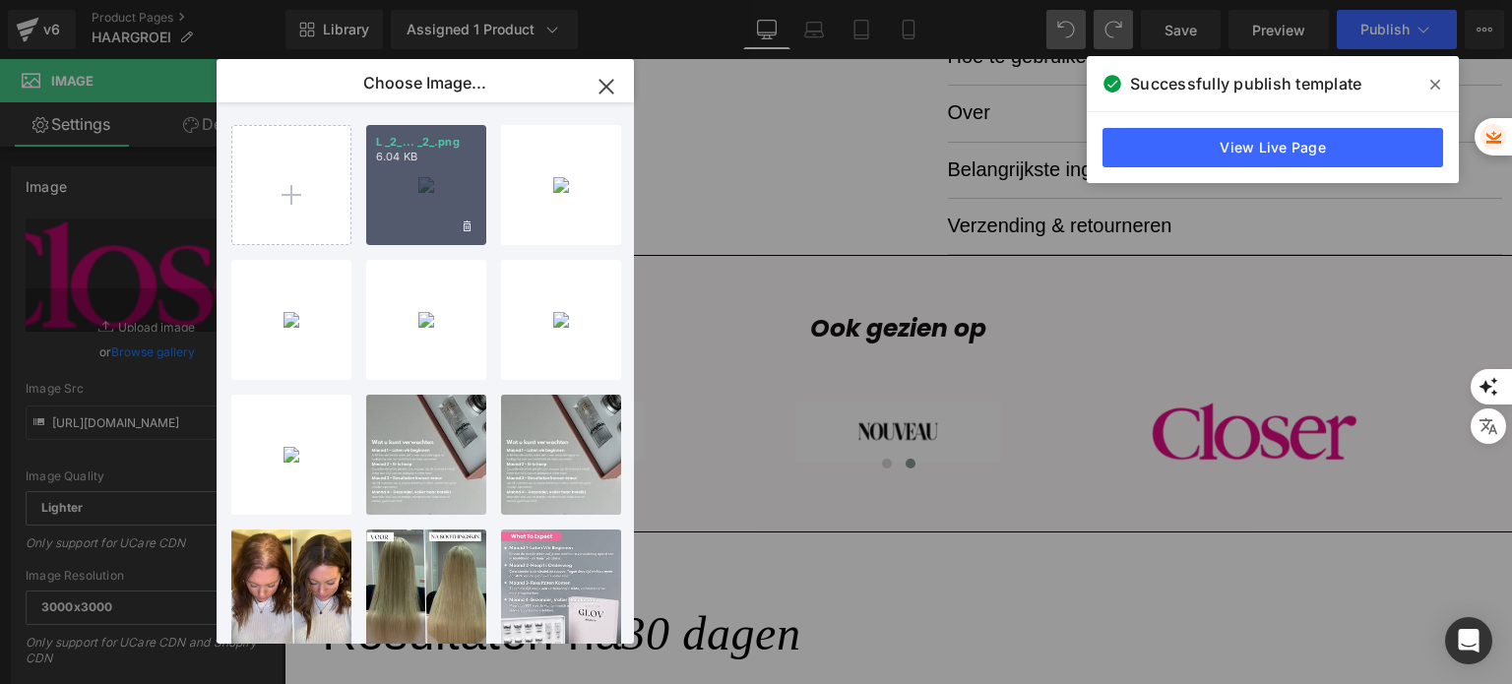
click at [398, 216] on div "L _2_... _2_.png 6.04 KB" at bounding box center [426, 185] width 120 height 120
type input "[URL][DOMAIN_NAME]"
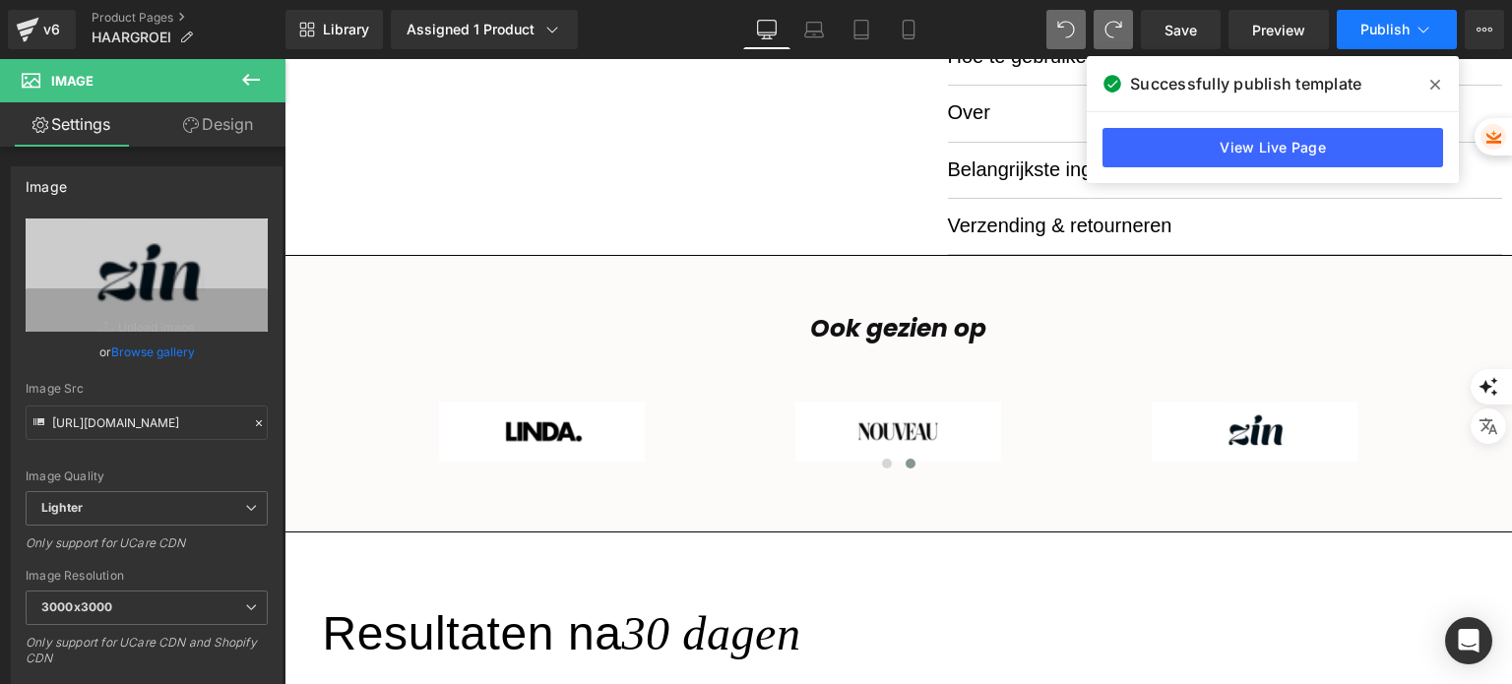
click at [1386, 42] on button "Publish" at bounding box center [1397, 29] width 120 height 39
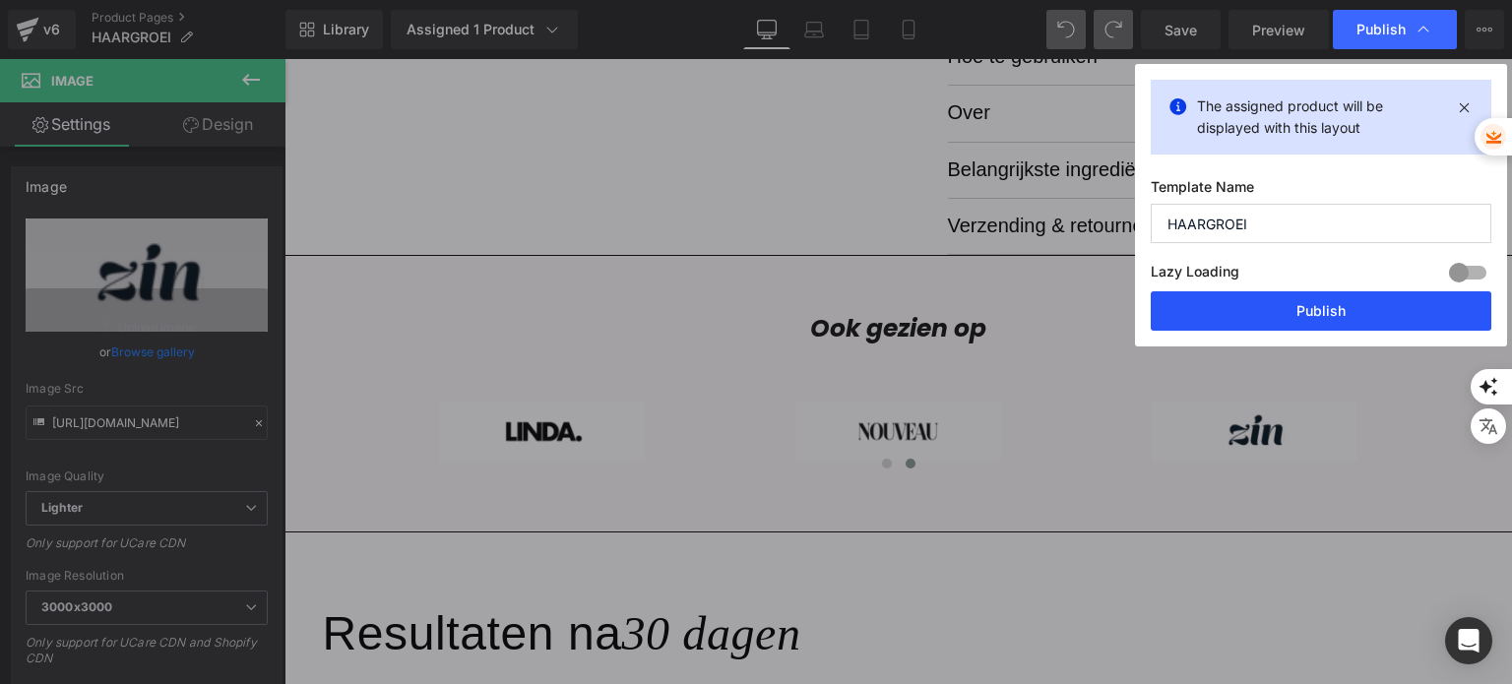
click at [1266, 325] on button "Publish" at bounding box center [1321, 310] width 341 height 39
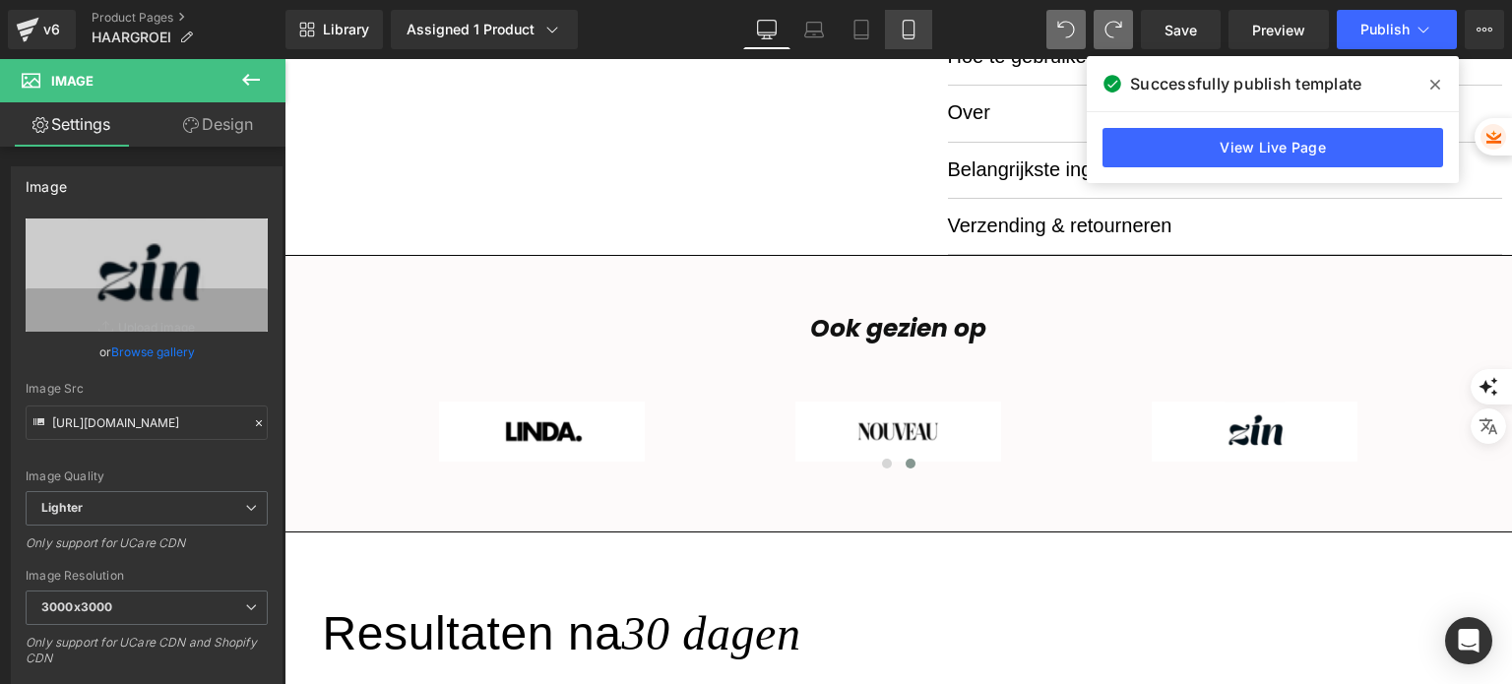
click at [918, 25] on link "Mobile" at bounding box center [908, 29] width 47 height 39
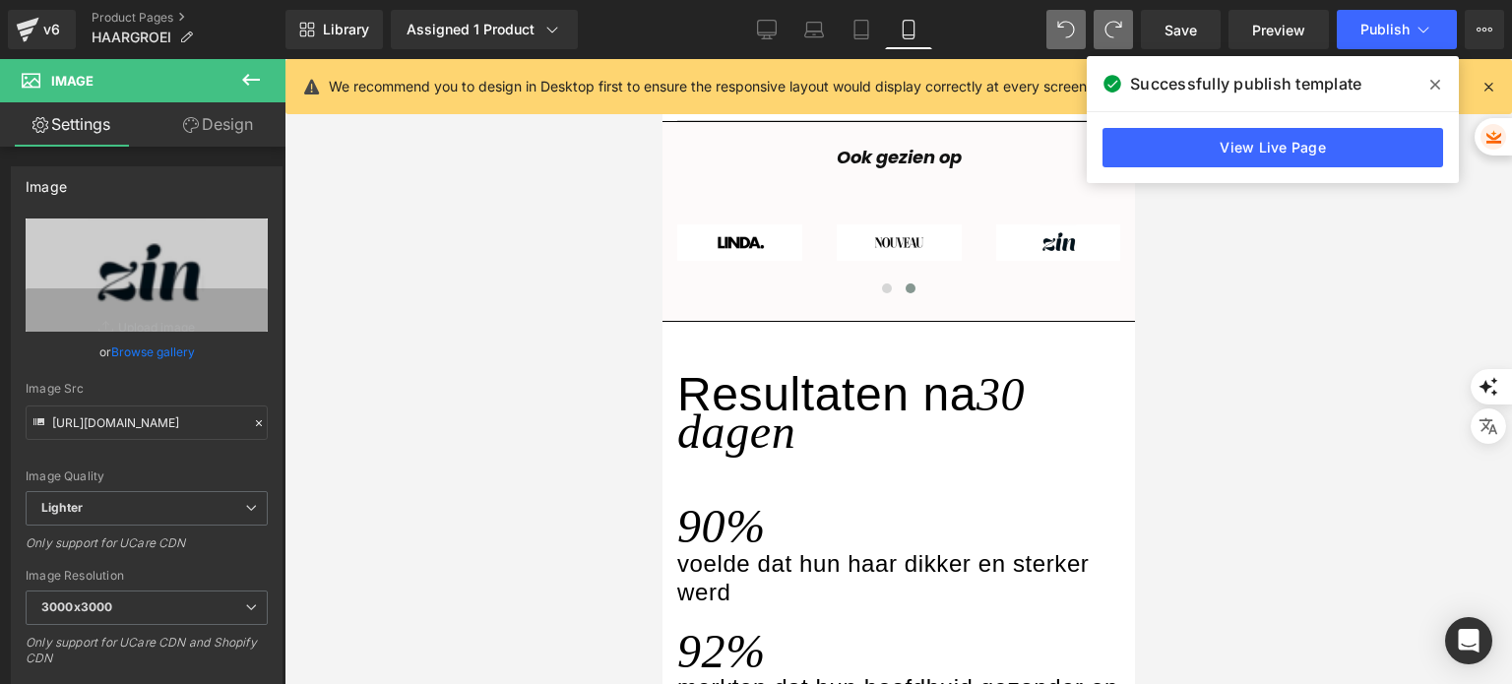
scroll to position [1693, 0]
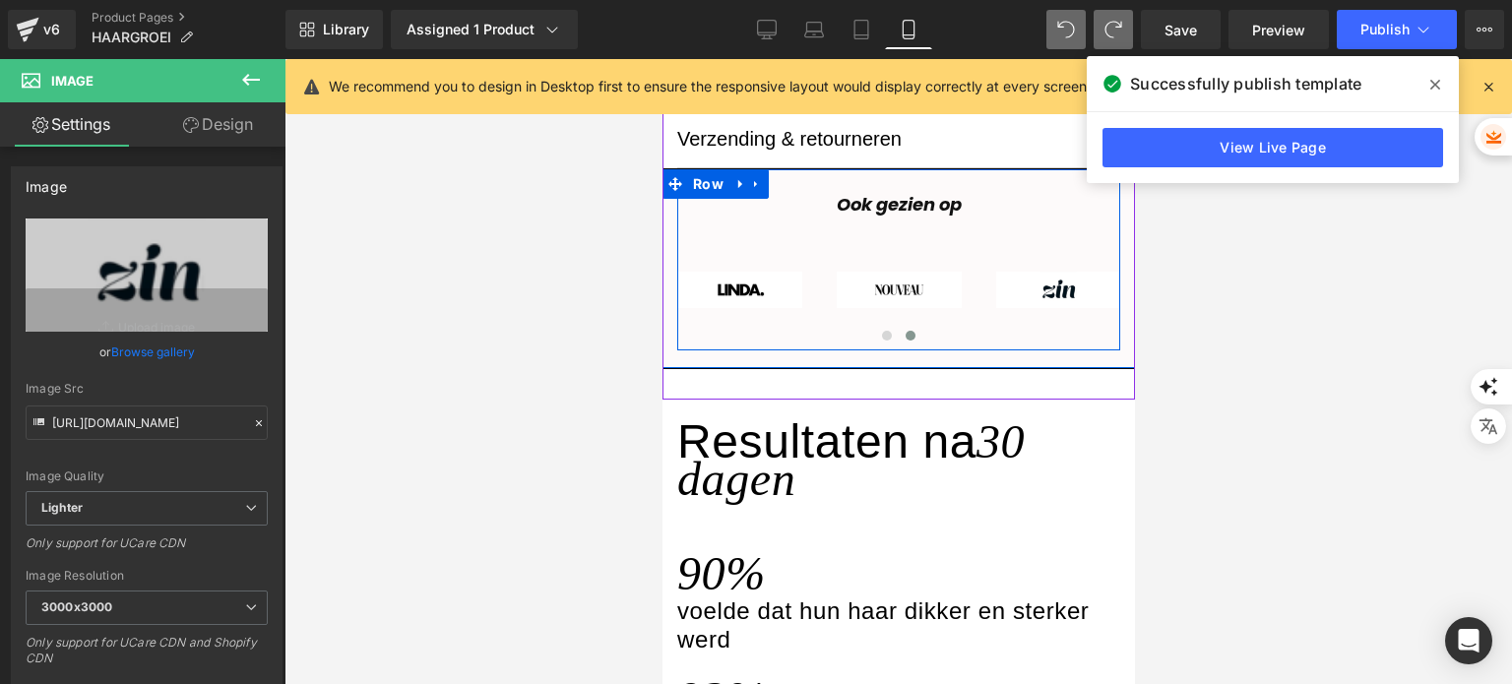
click at [1013, 220] on div "Ook gezien op Text Block Image Image Image Image Image ‹ › [GEOGRAPHIC_DATA]" at bounding box center [897, 259] width 443 height 181
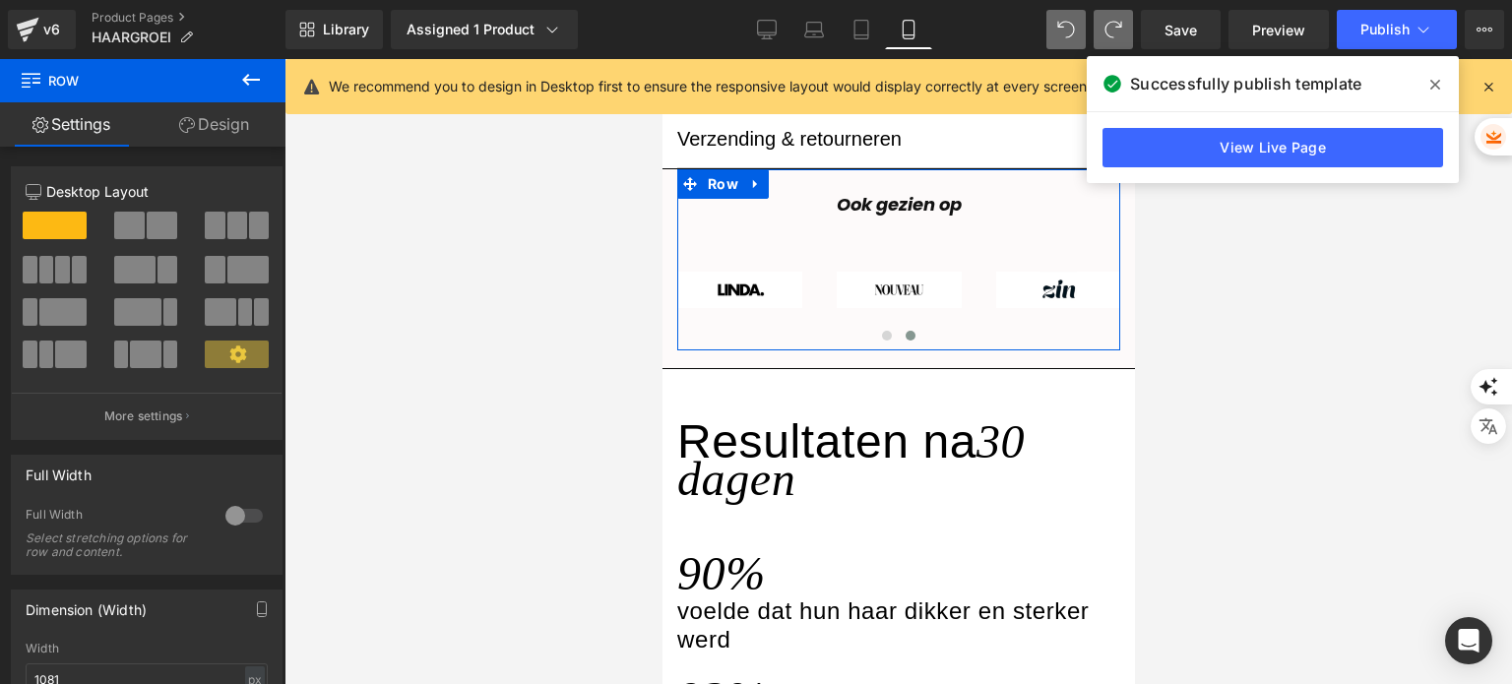
drag, startPoint x: 213, startPoint y: 121, endPoint x: 185, endPoint y: 176, distance: 61.6
click at [213, 121] on link "Design" at bounding box center [214, 124] width 143 height 44
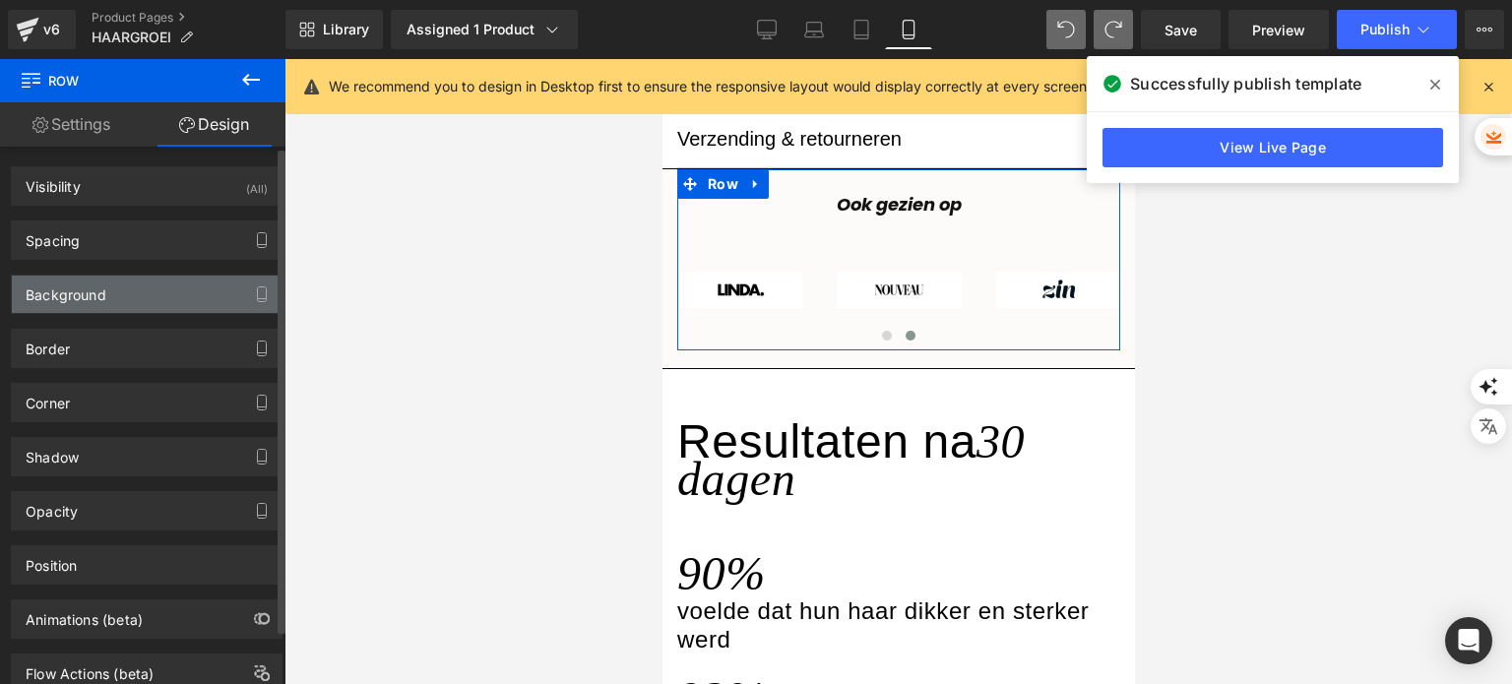
click at [155, 297] on div "Background" at bounding box center [147, 294] width 270 height 37
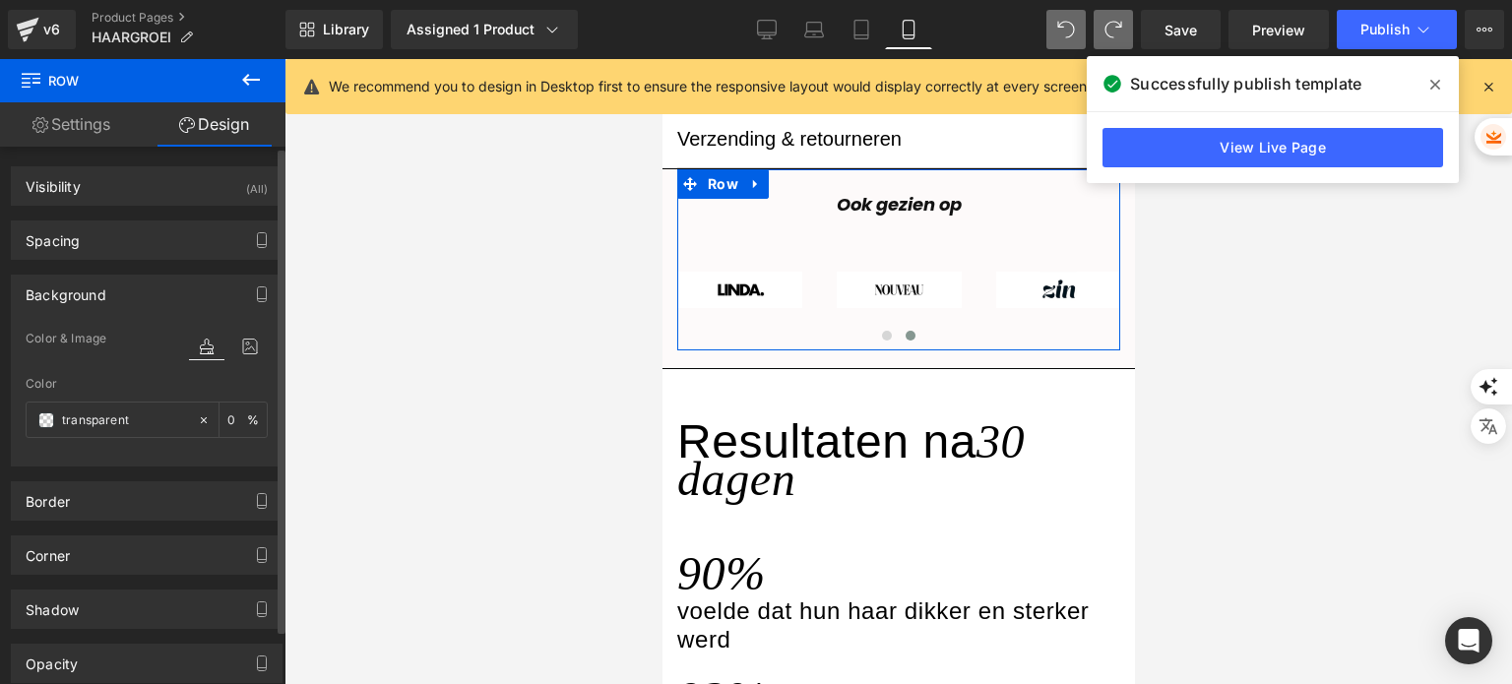
type input "transparent"
type input "0"
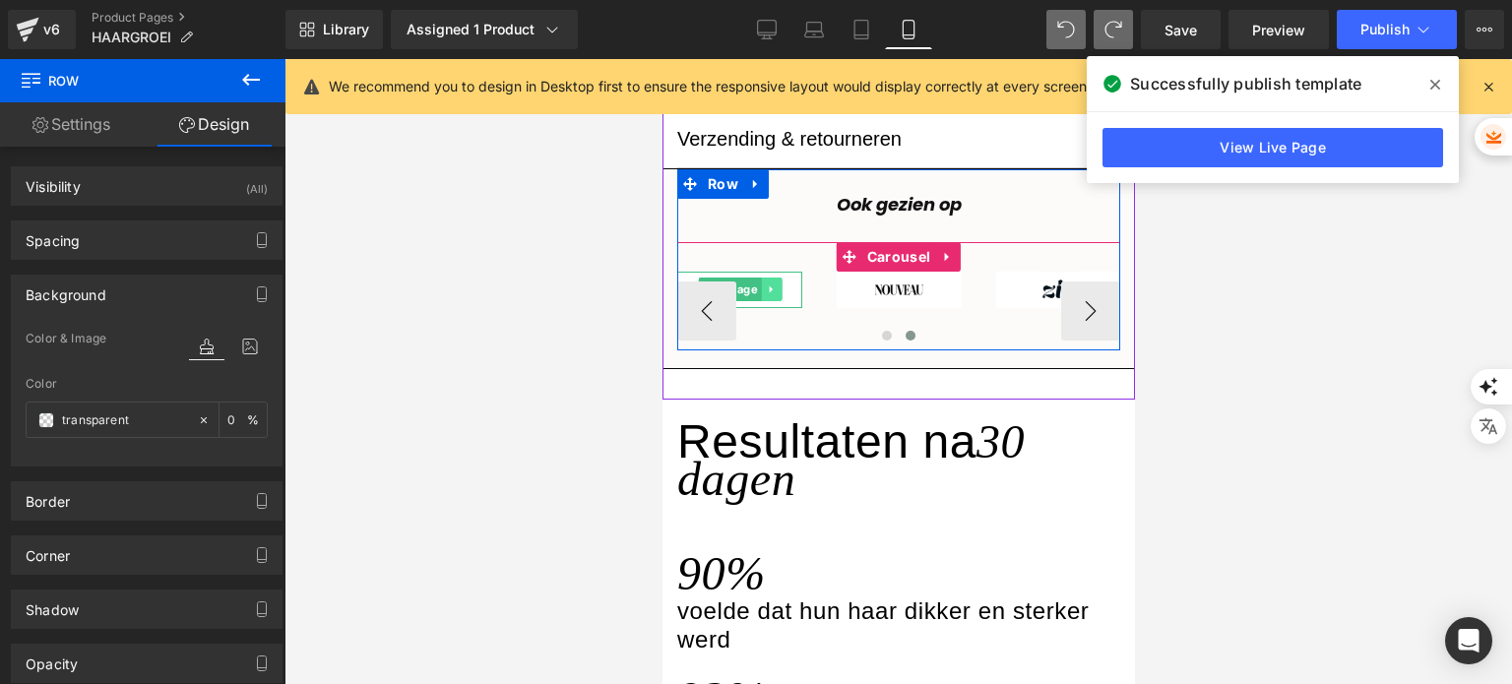
click at [773, 282] on link at bounding box center [770, 290] width 21 height 24
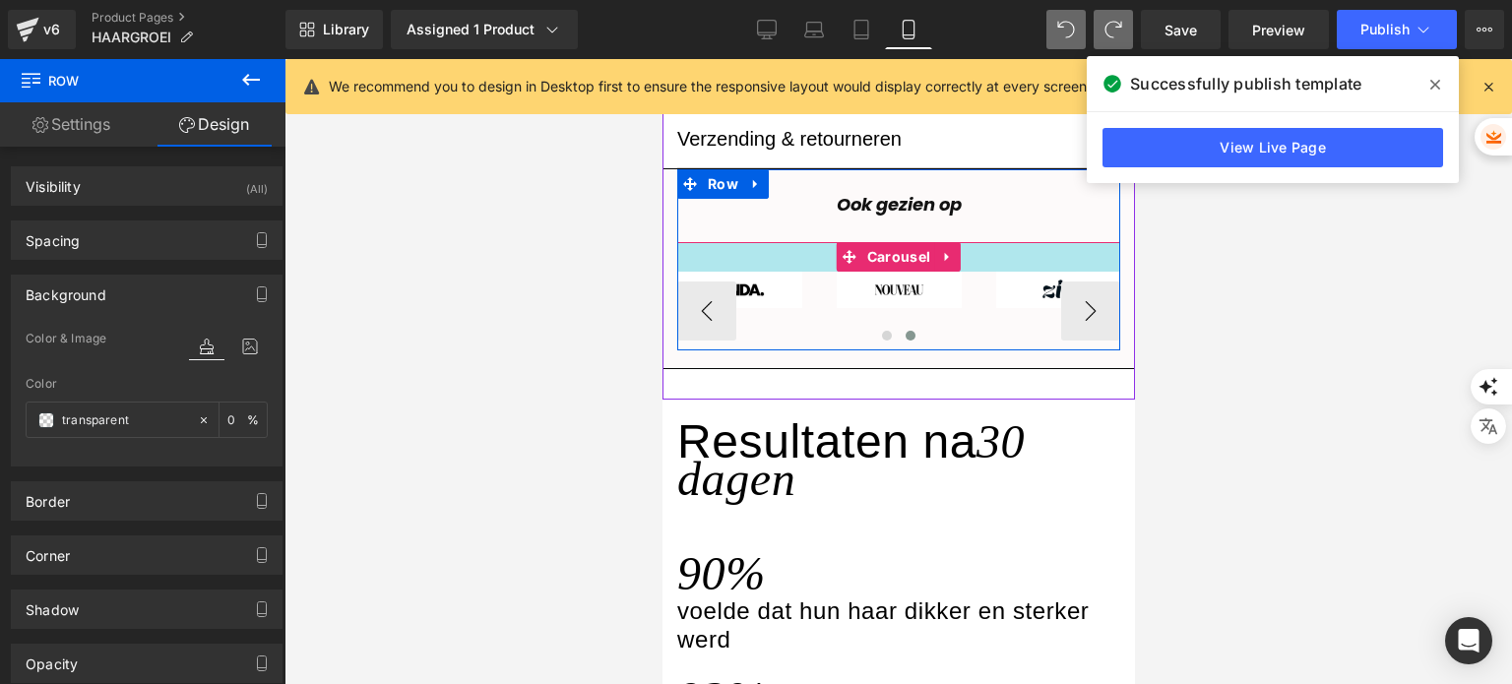
click at [776, 253] on div at bounding box center [897, 257] width 443 height 30
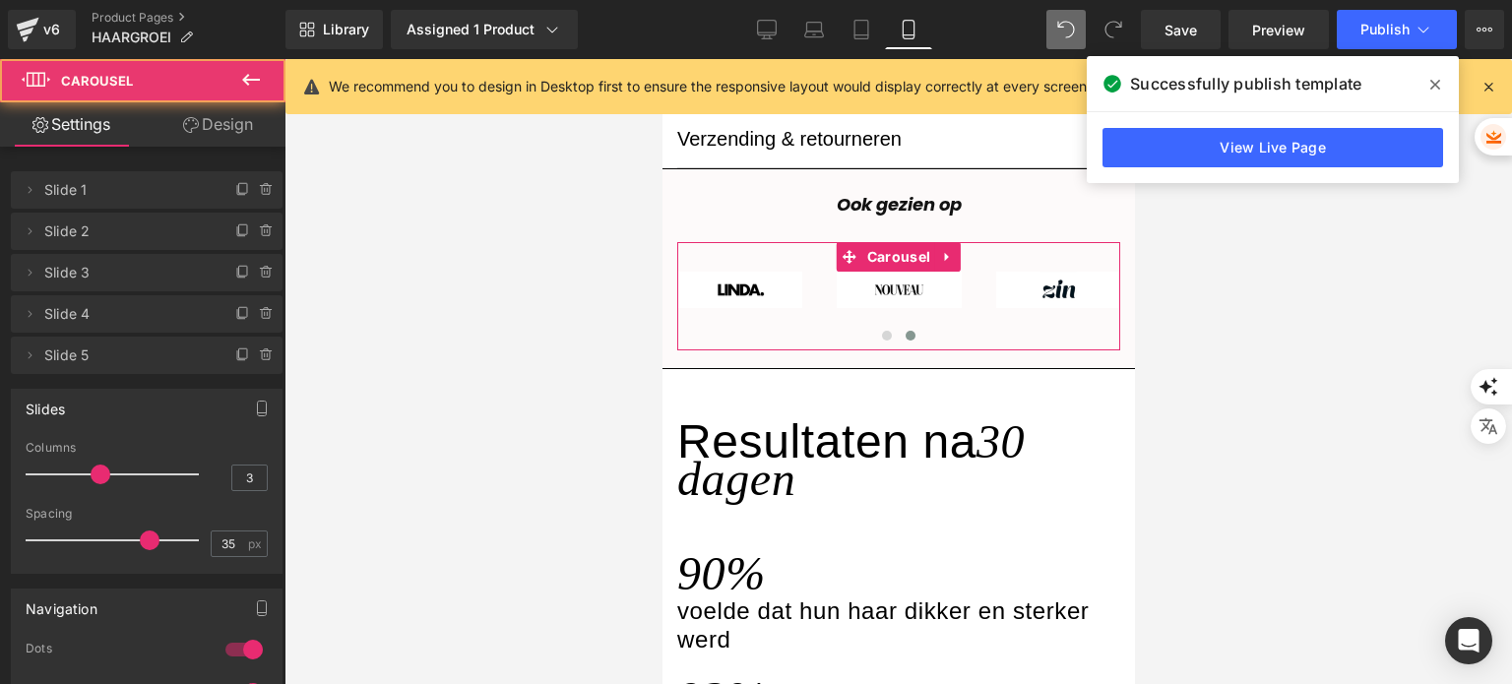
click at [196, 137] on link "Design" at bounding box center [218, 124] width 143 height 44
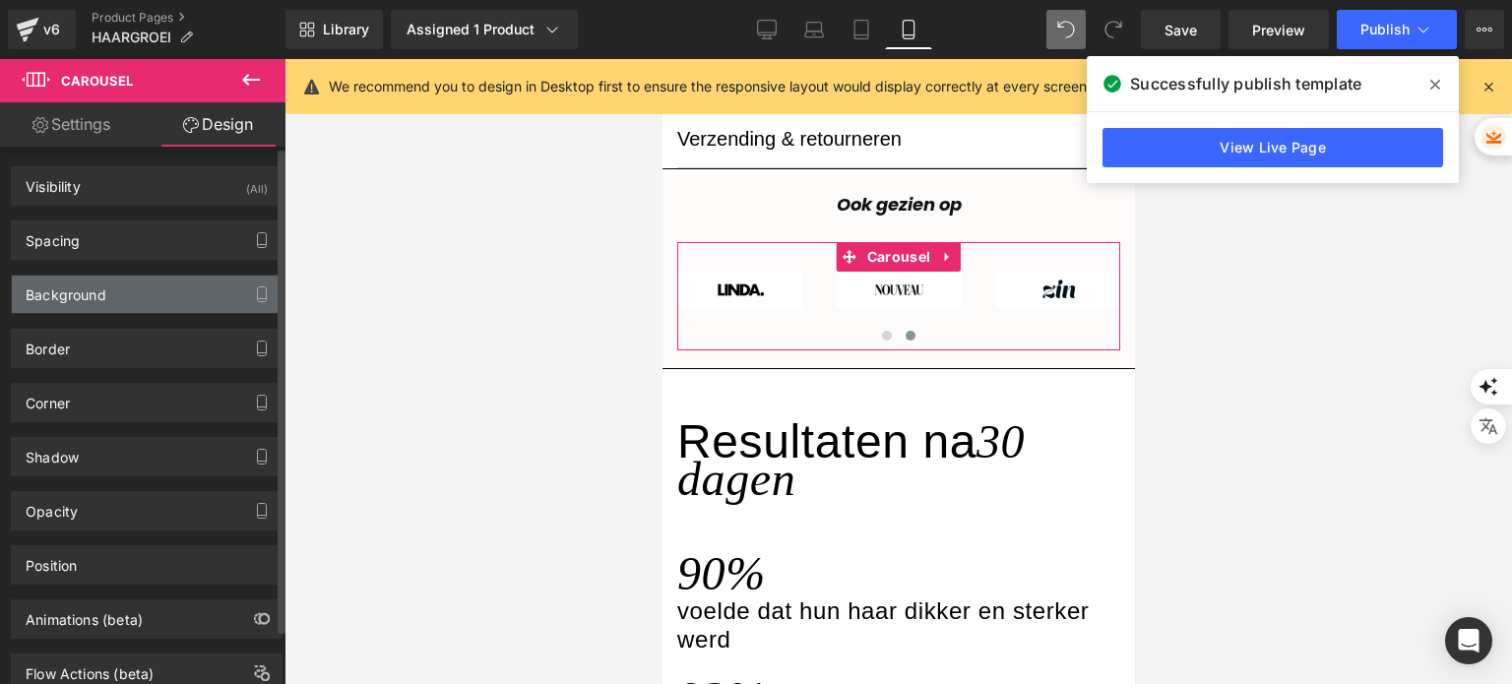
click at [144, 285] on div "Background" at bounding box center [147, 294] width 270 height 37
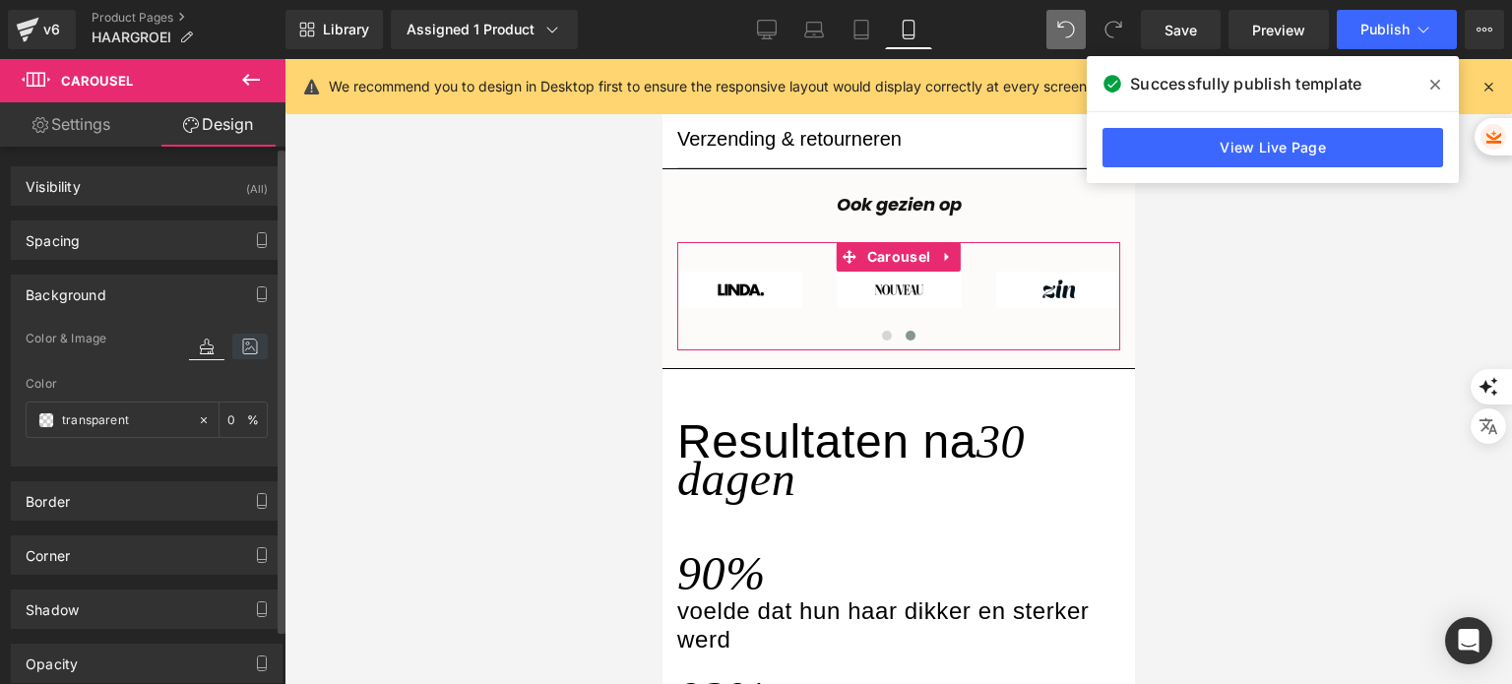
click at [232, 347] on icon at bounding box center [249, 347] width 35 height 26
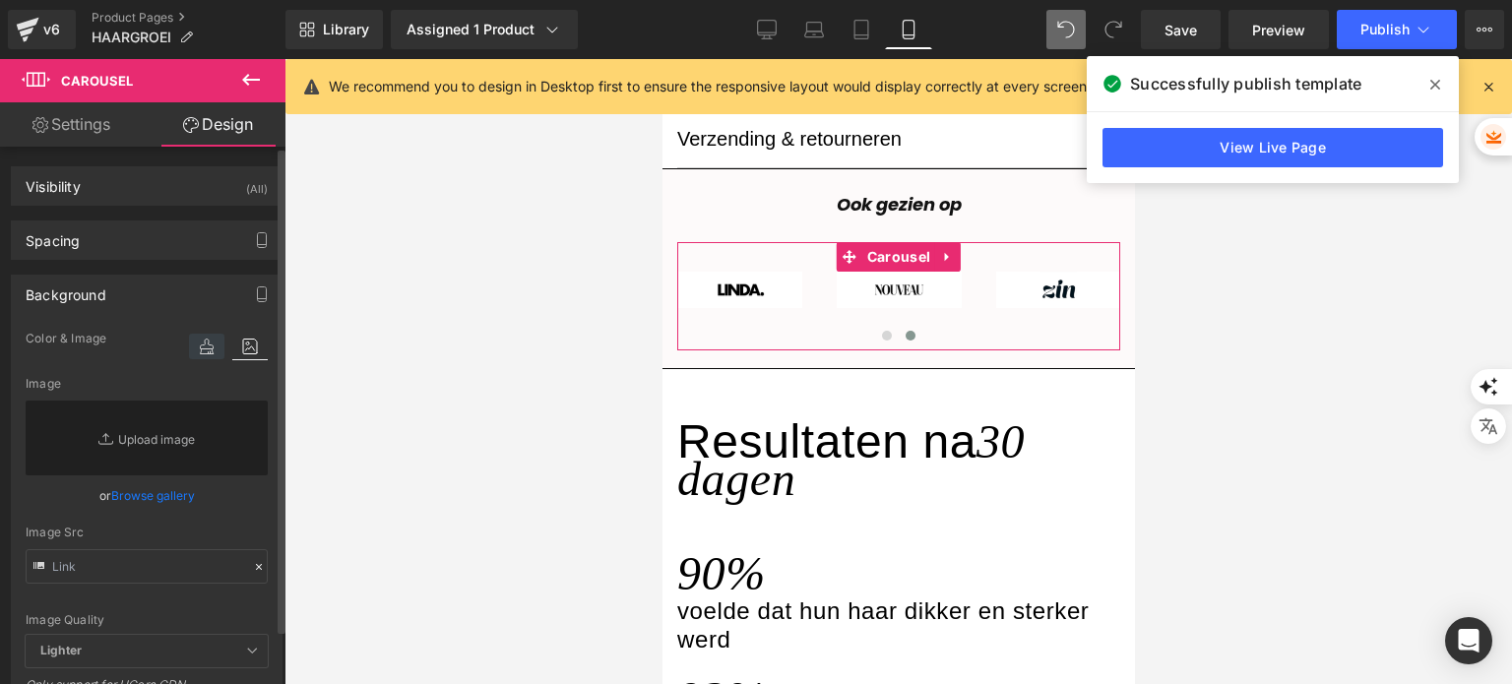
click at [189, 338] on icon at bounding box center [206, 347] width 35 height 26
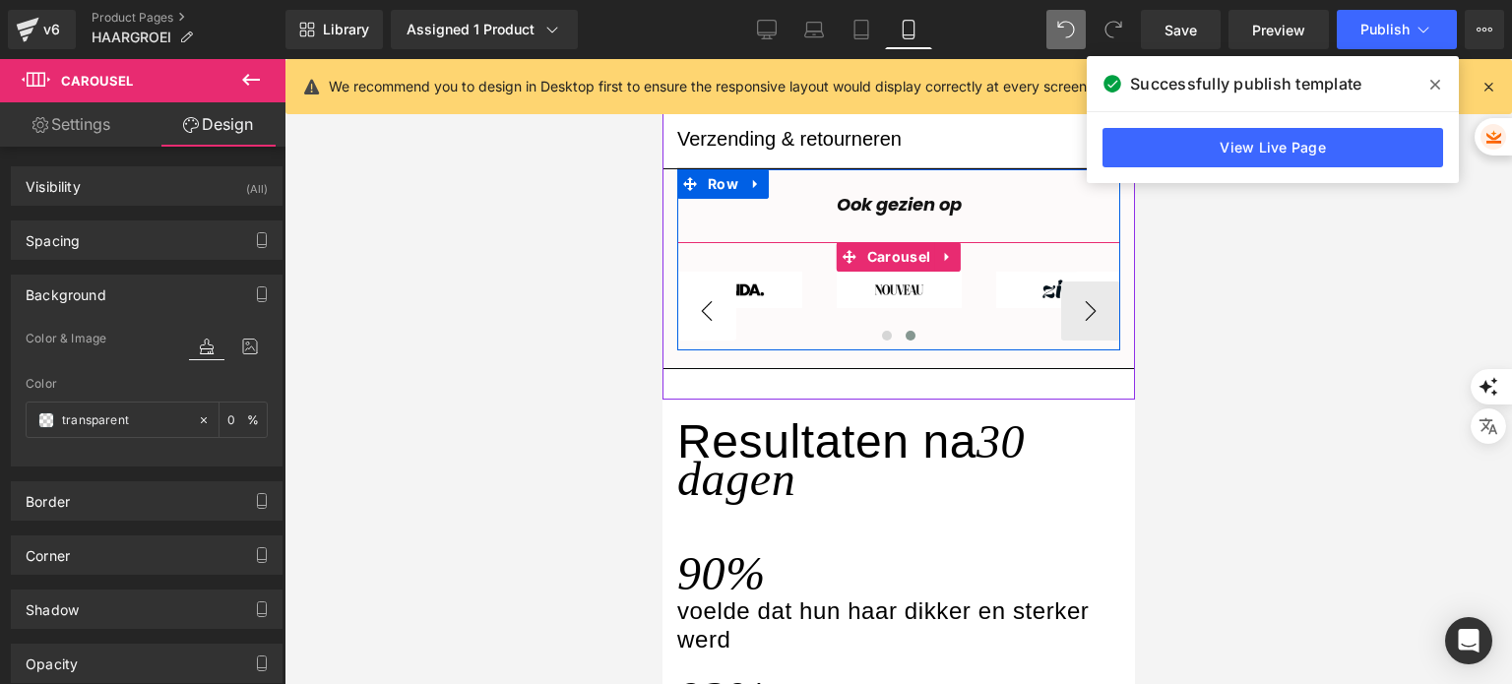
click at [718, 302] on button "‹" at bounding box center [705, 311] width 59 height 59
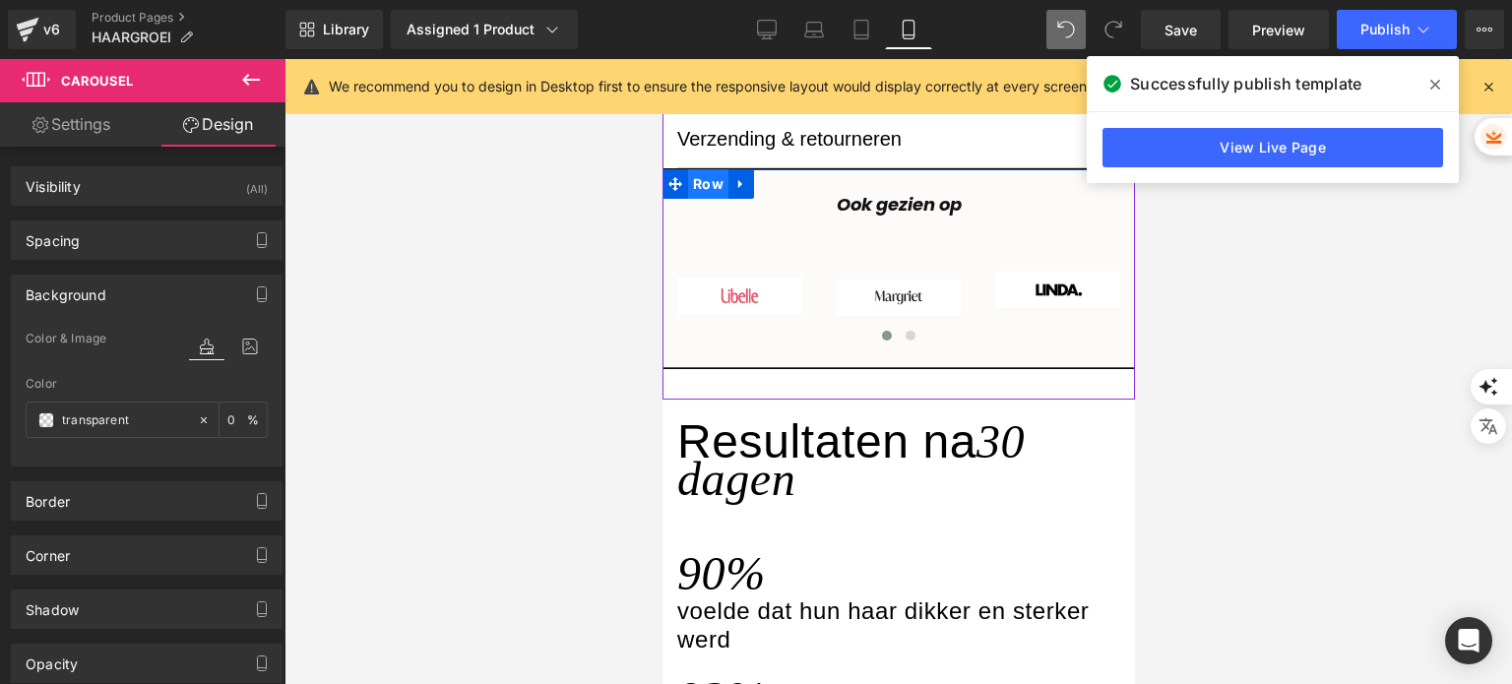
click at [696, 180] on span "Row" at bounding box center [707, 184] width 40 height 30
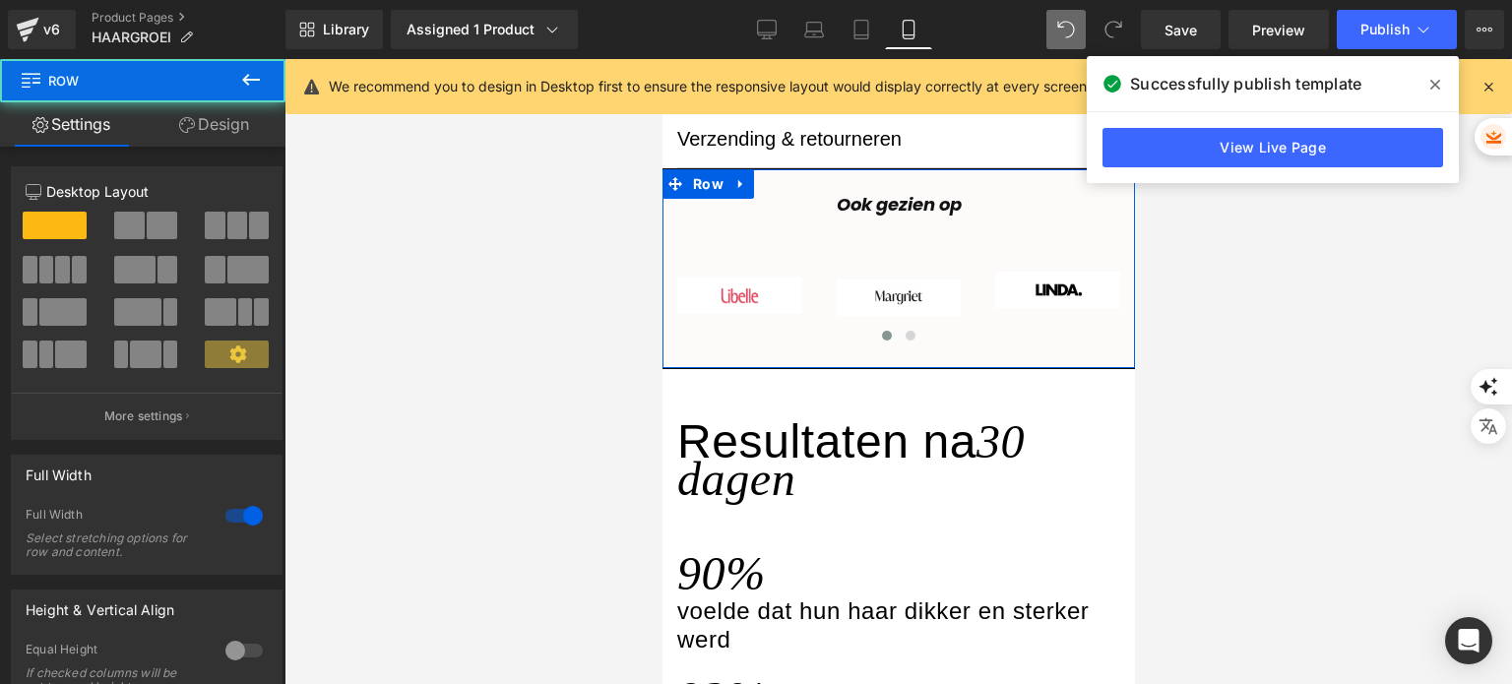
click at [209, 113] on link "Design" at bounding box center [214, 124] width 143 height 44
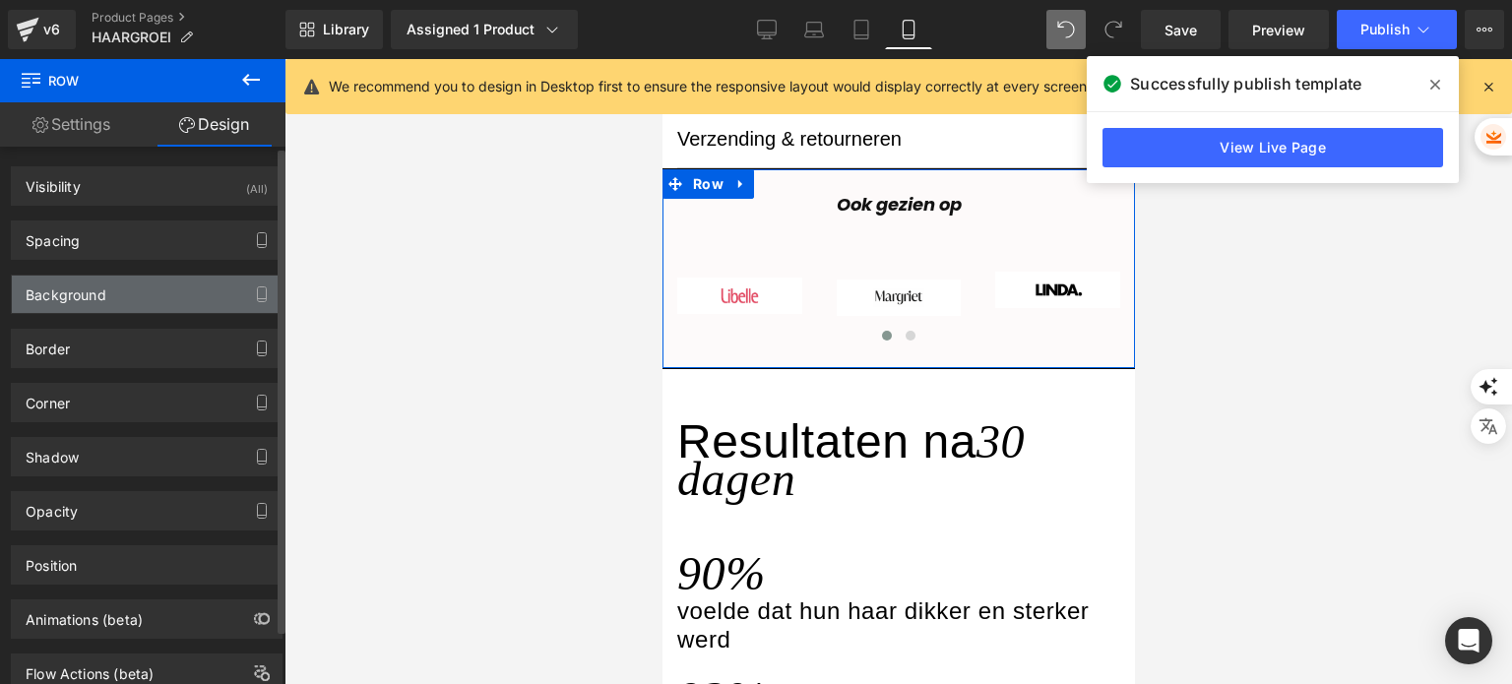
click at [128, 298] on div "Background" at bounding box center [147, 294] width 270 height 37
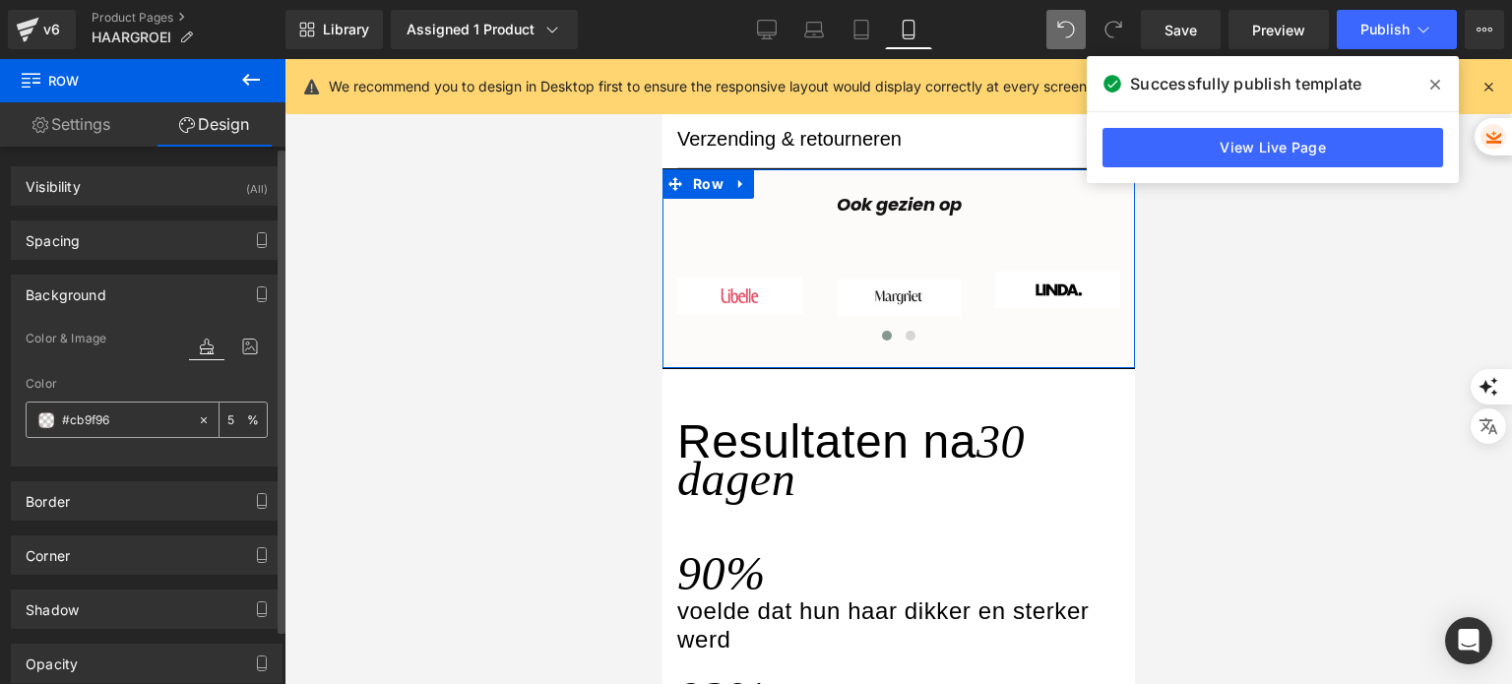
click at [108, 415] on input "#cb9f96" at bounding box center [125, 420] width 126 height 22
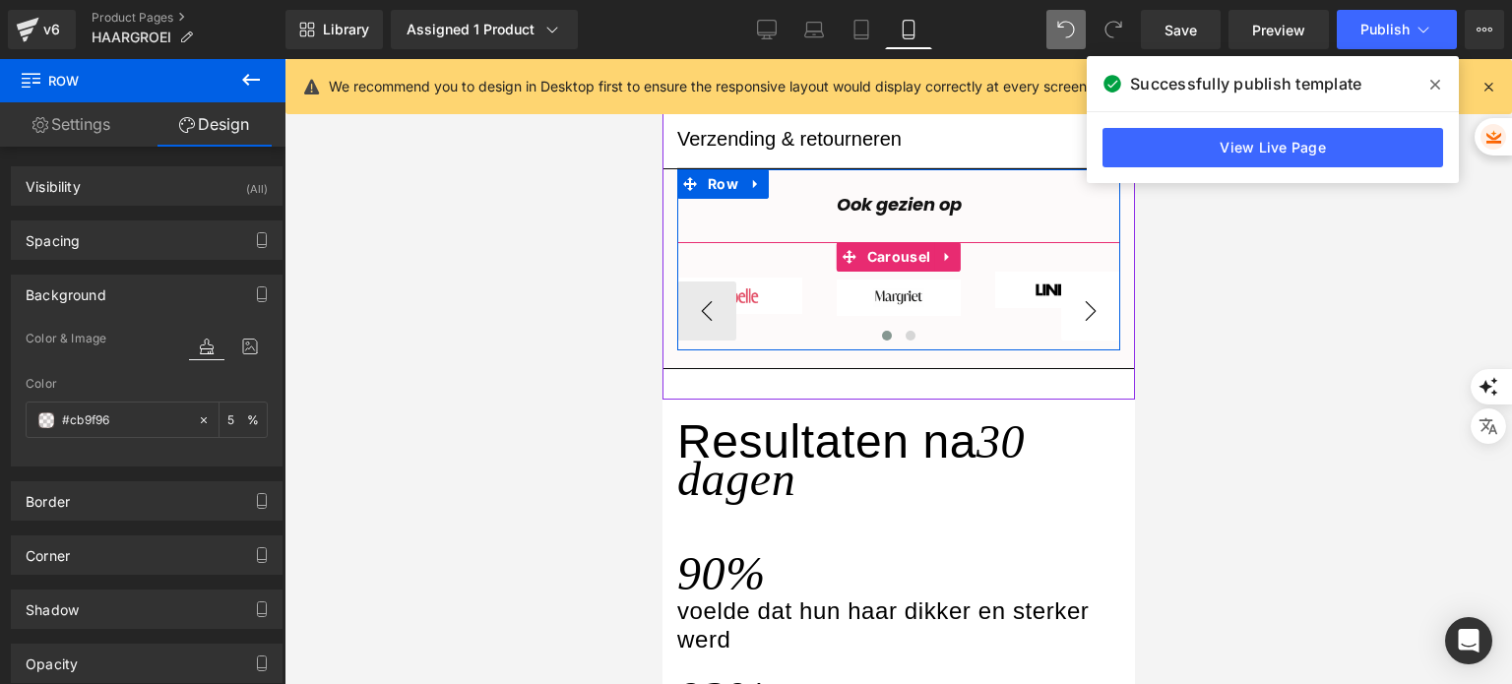
click at [1080, 304] on button "›" at bounding box center [1089, 311] width 59 height 59
click at [1060, 310] on button "›" at bounding box center [1089, 311] width 59 height 59
click at [1086, 314] on button "›" at bounding box center [1089, 311] width 59 height 59
click at [1021, 294] on span at bounding box center [1026, 290] width 21 height 24
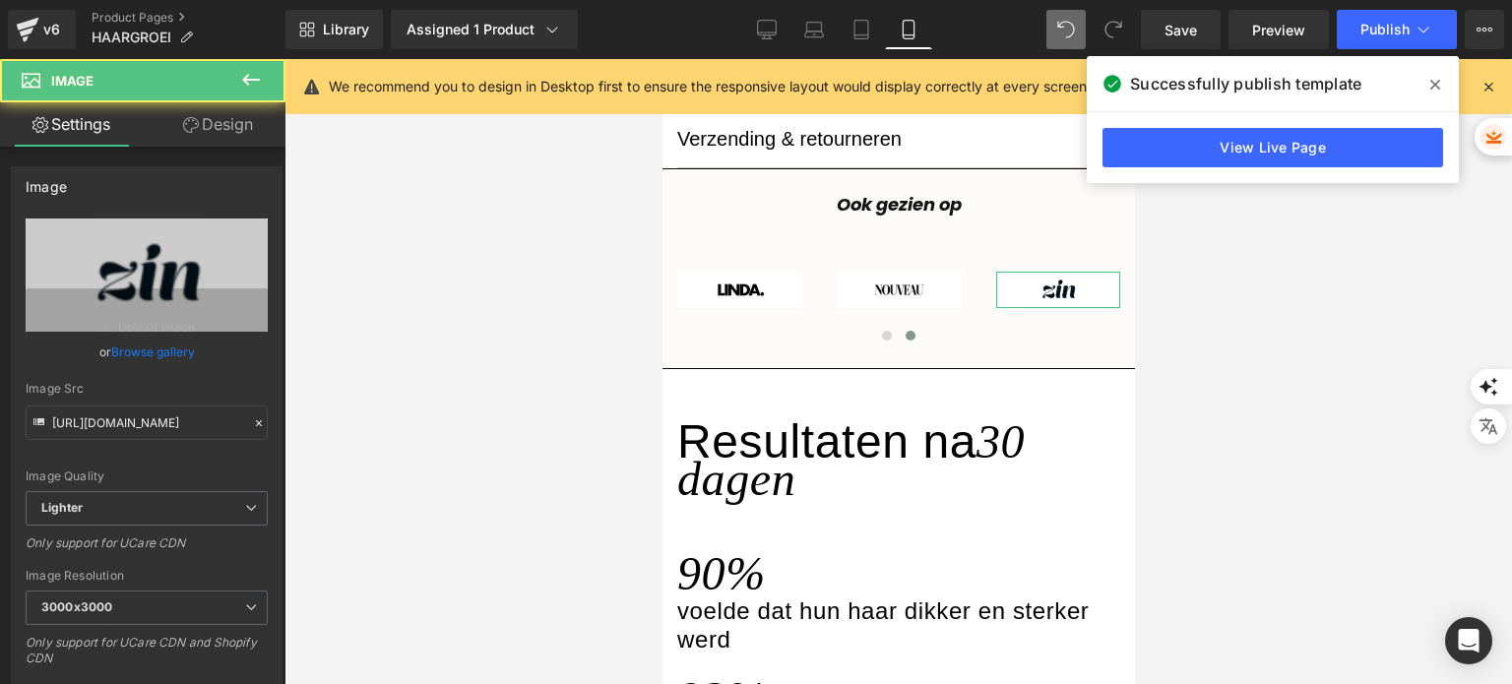
click at [149, 352] on link "Browse gallery" at bounding box center [153, 352] width 84 height 34
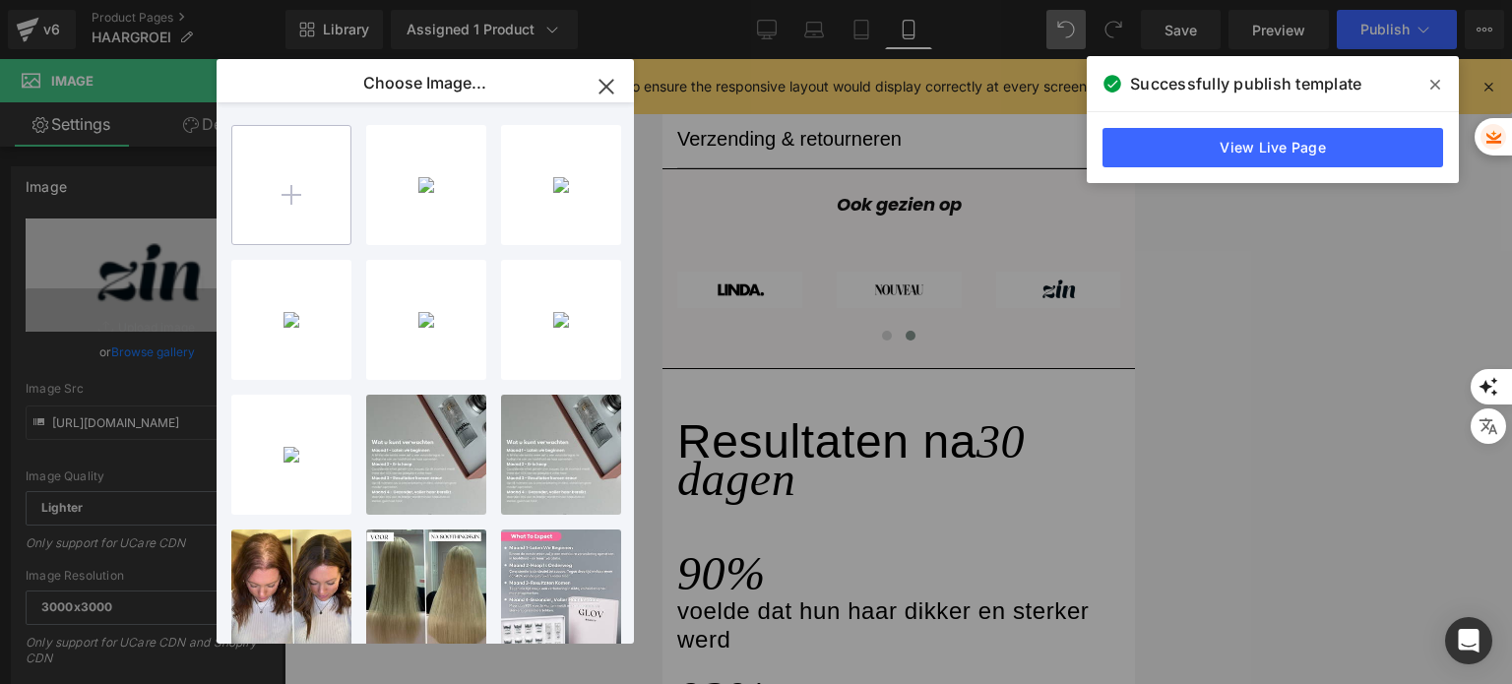
click at [304, 193] on input "file" at bounding box center [291, 185] width 118 height 118
type input "C:\fakepath\L (4).png"
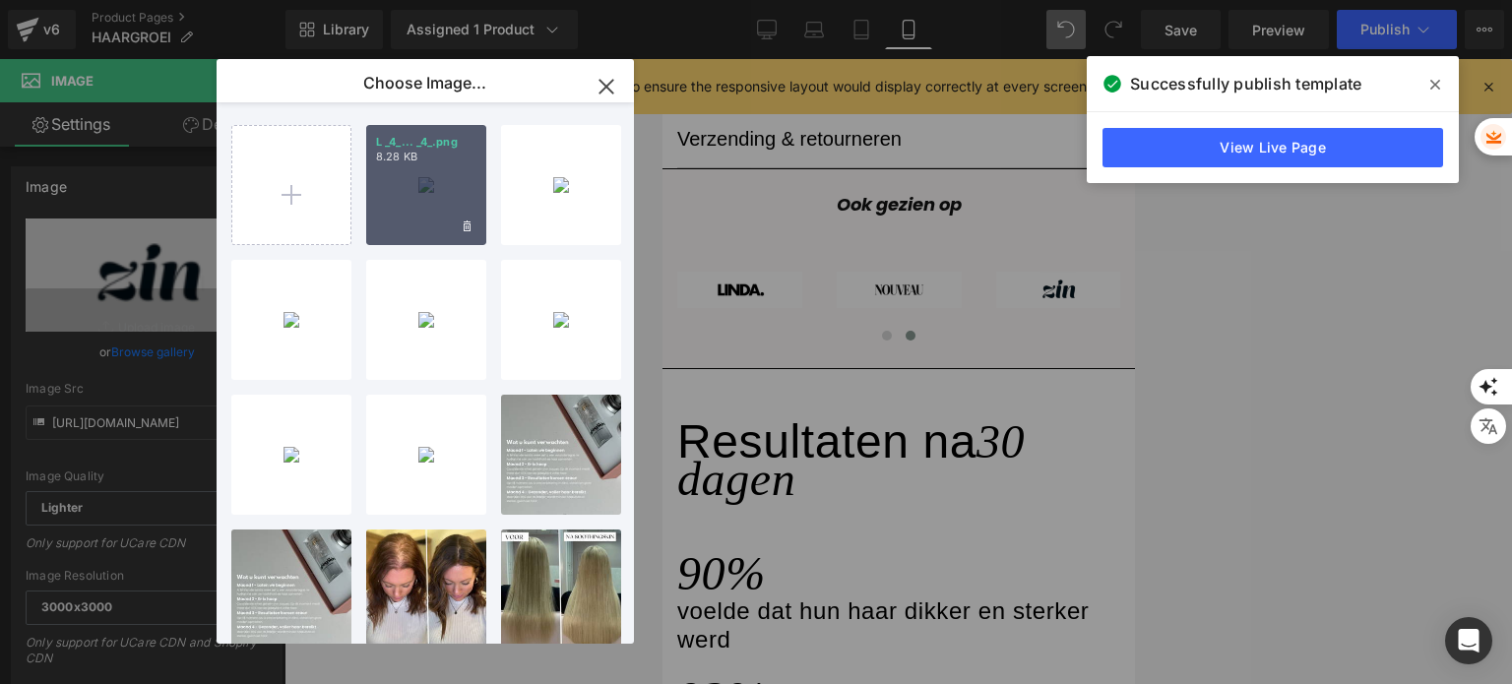
click at [421, 207] on div "L _4_... _4_.png 8.28 KB" at bounding box center [426, 185] width 120 height 120
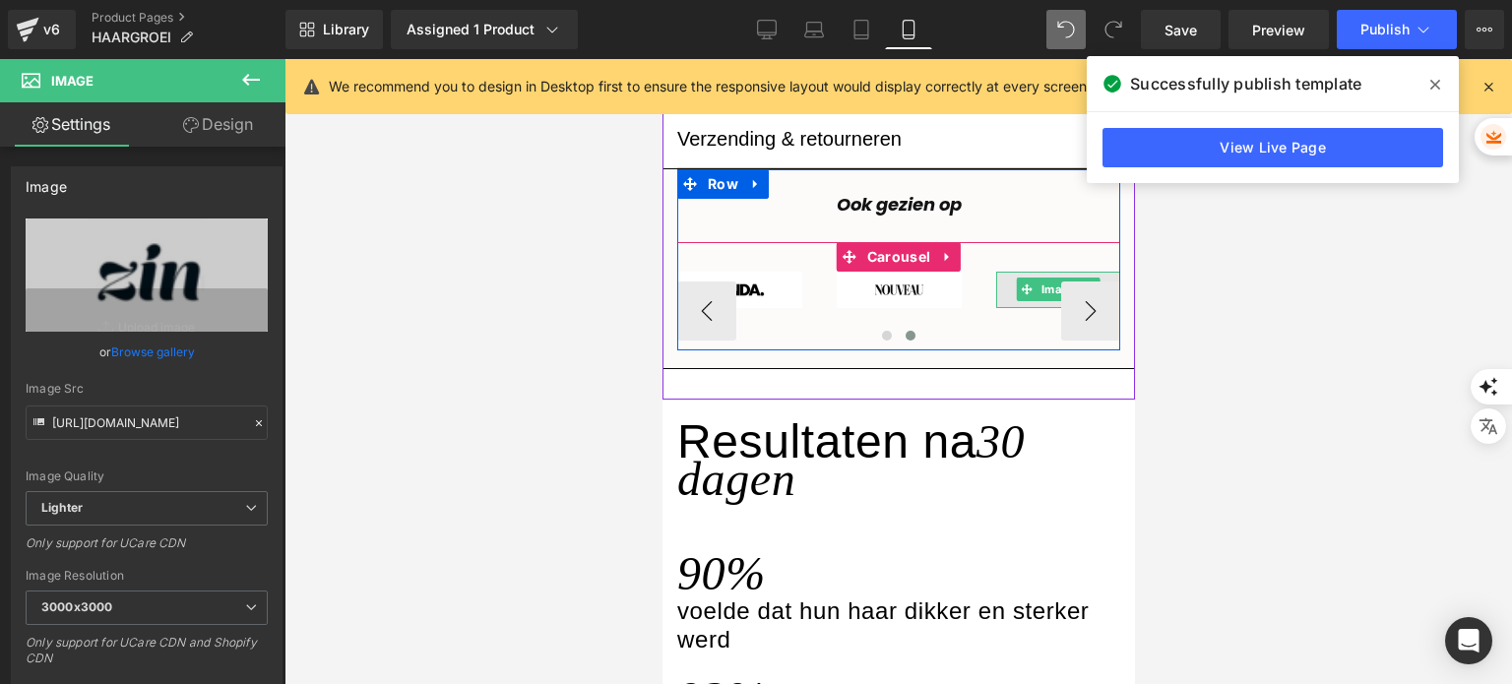
click at [1002, 297] on img at bounding box center [1057, 290] width 125 height 36
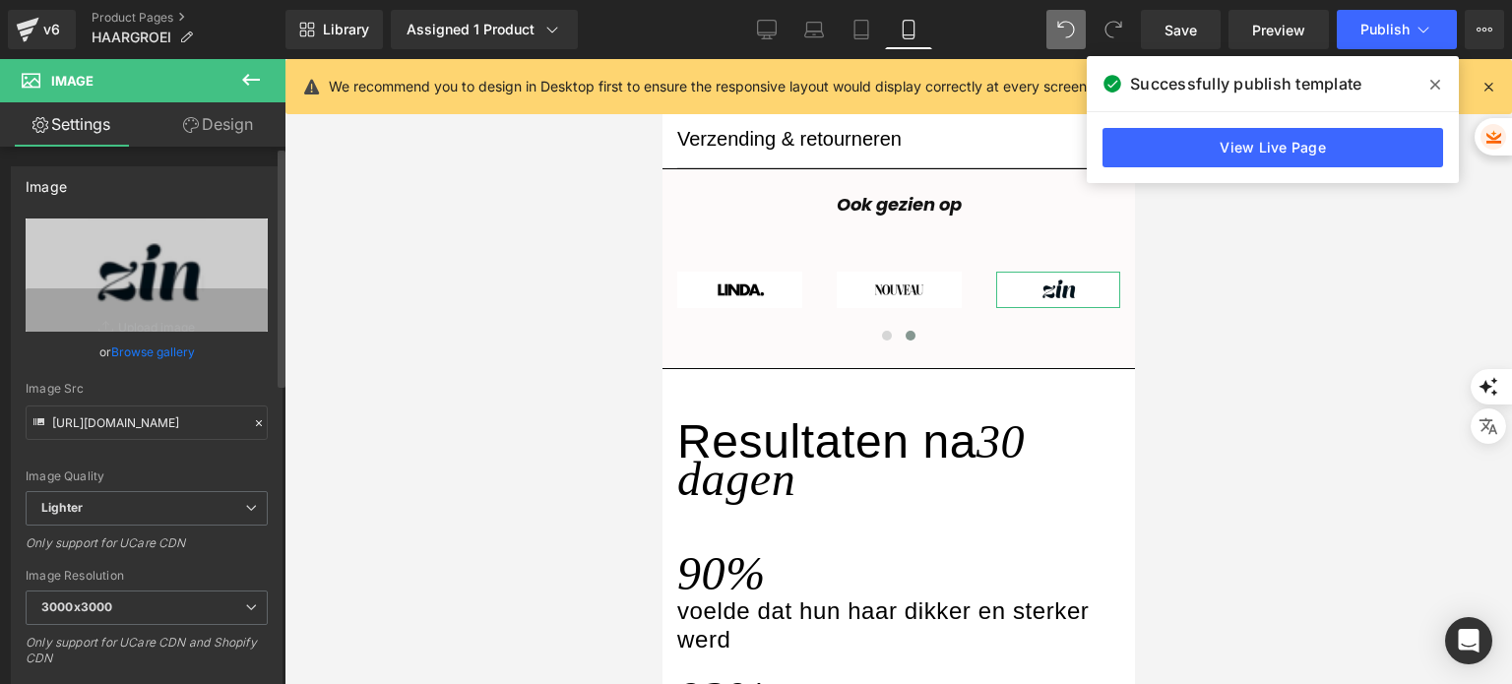
click at [111, 358] on link "Browse gallery" at bounding box center [153, 352] width 84 height 34
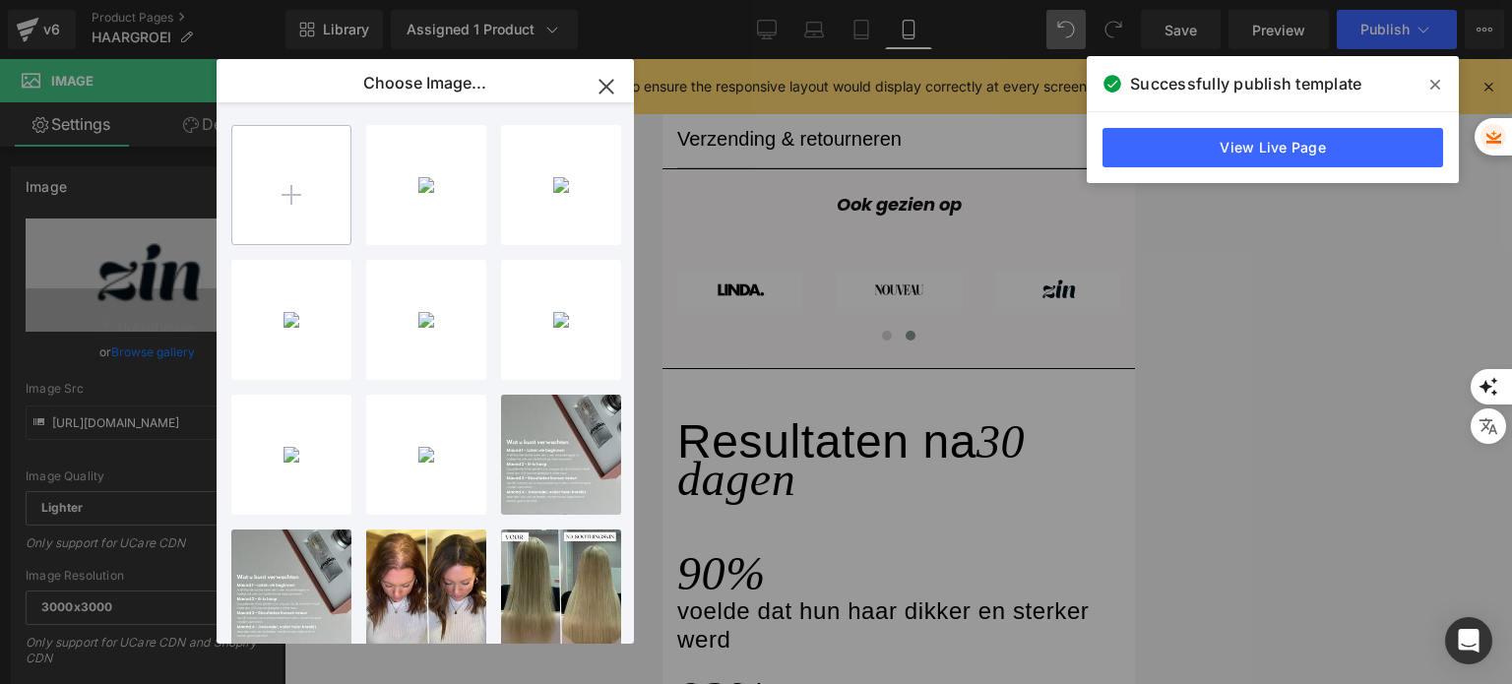
click at [307, 217] on input "file" at bounding box center [291, 185] width 118 height 118
type input "C:\fakepath\L (5).png"
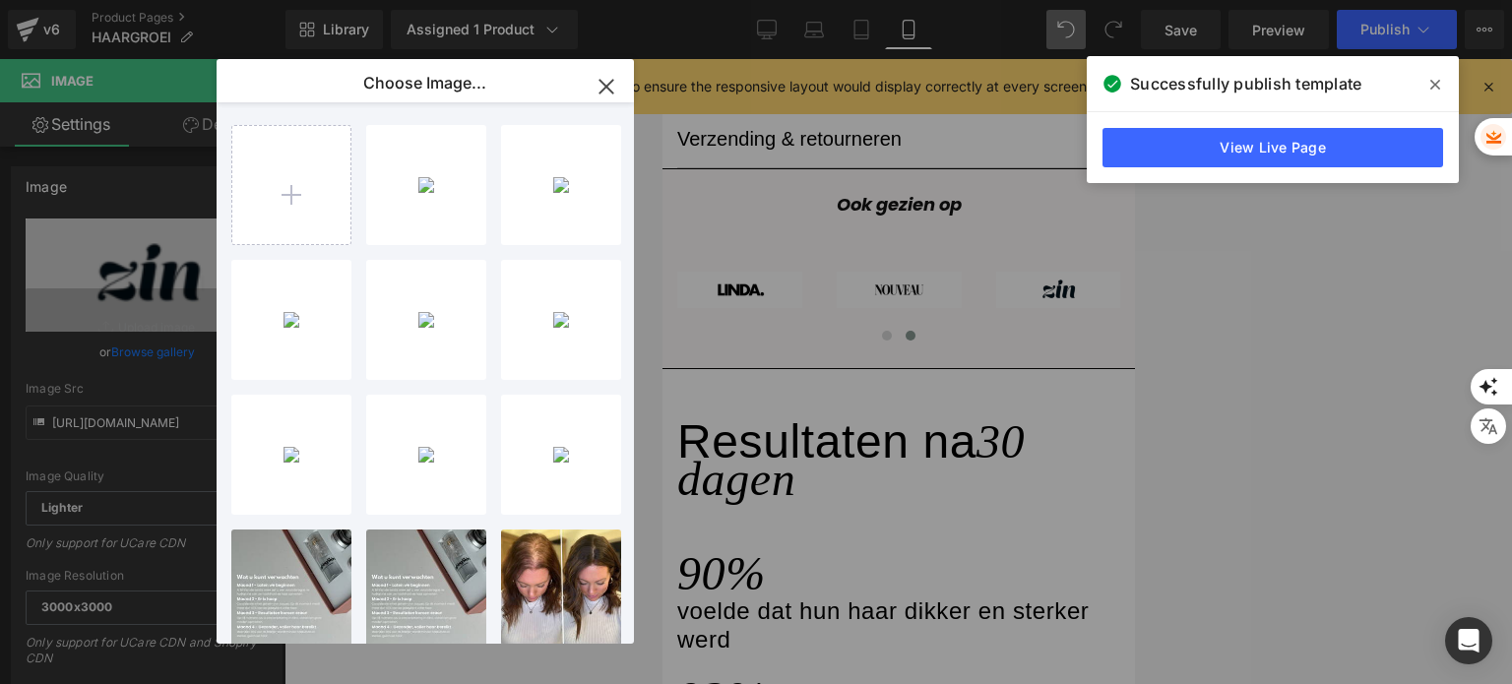
click at [0, 0] on div "L _5_... _5_.png 7.80 KB" at bounding box center [0, 0] width 0 height 0
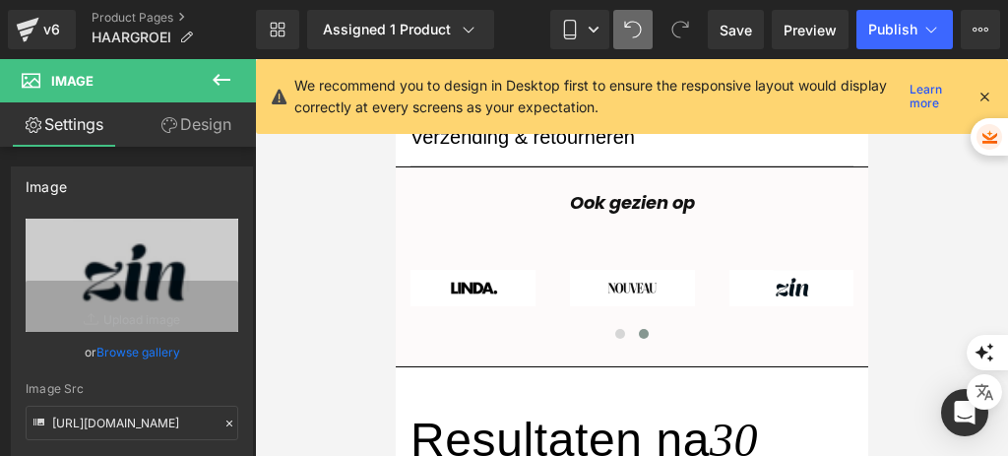
scroll to position [1699, 0]
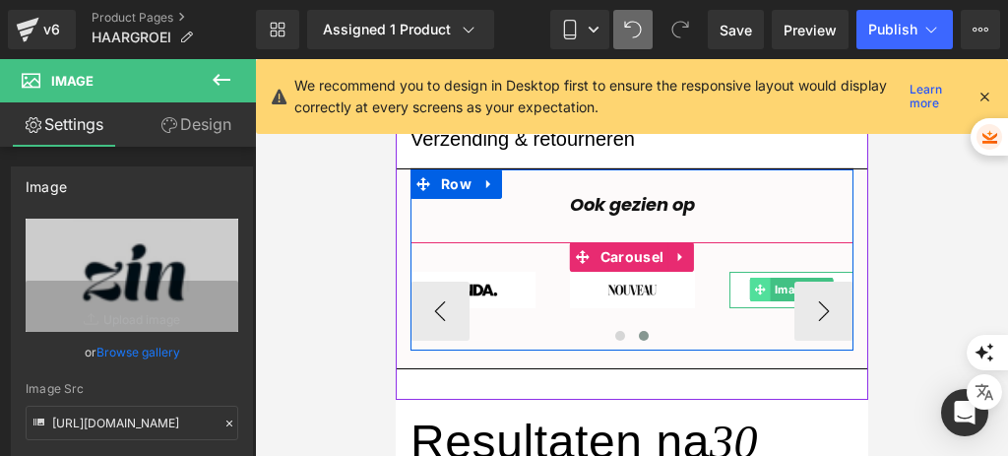
click at [749, 281] on span at bounding box center [759, 290] width 21 height 24
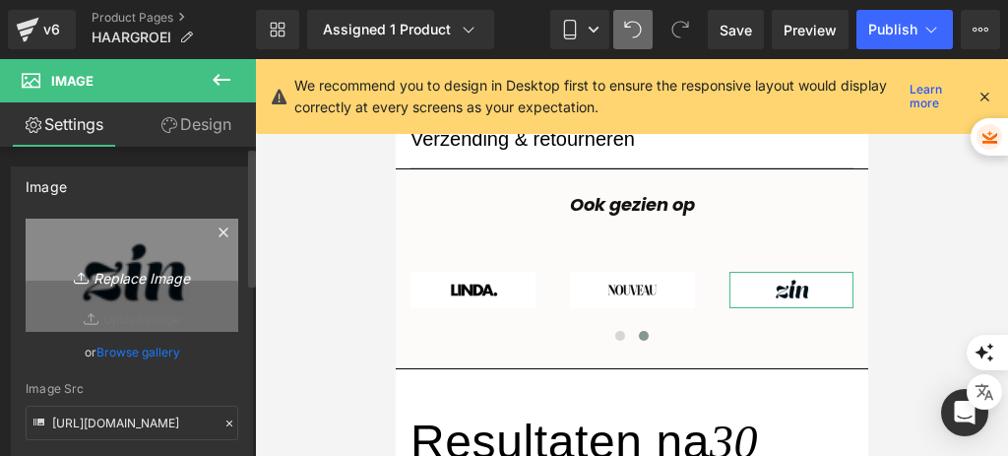
click at [212, 227] on icon at bounding box center [224, 232] width 24 height 24
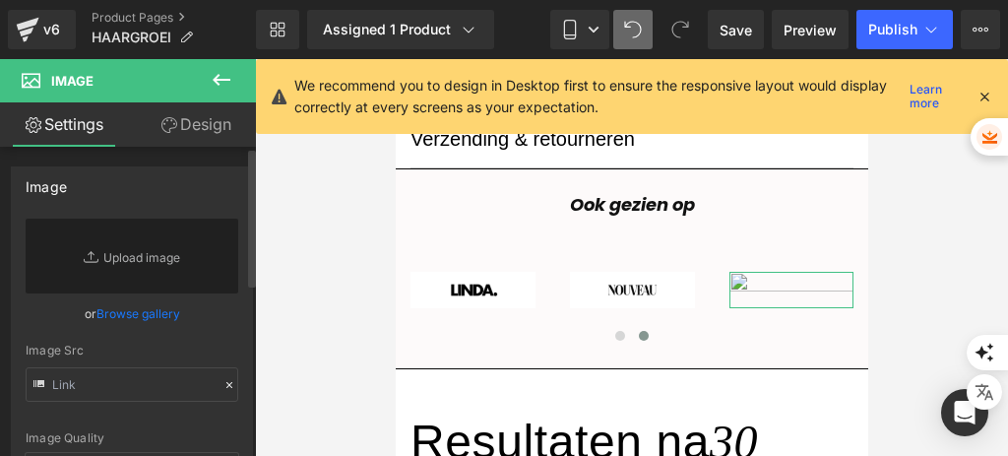
click at [155, 312] on link "Browse gallery" at bounding box center [138, 313] width 84 height 34
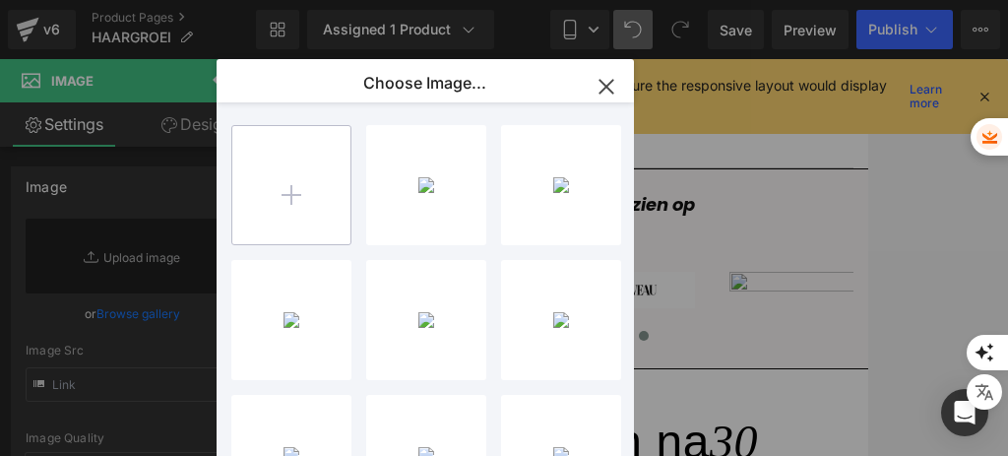
click at [310, 181] on input "file" at bounding box center [291, 185] width 118 height 118
type input "C:\fakepath\L (5).png"
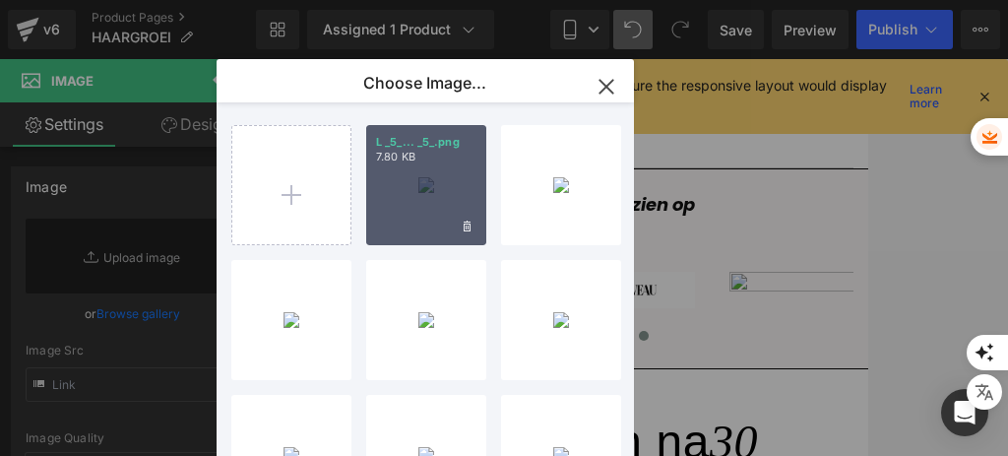
click at [442, 217] on div "L _5_... _5_.png 7.80 KB" at bounding box center [426, 185] width 120 height 120
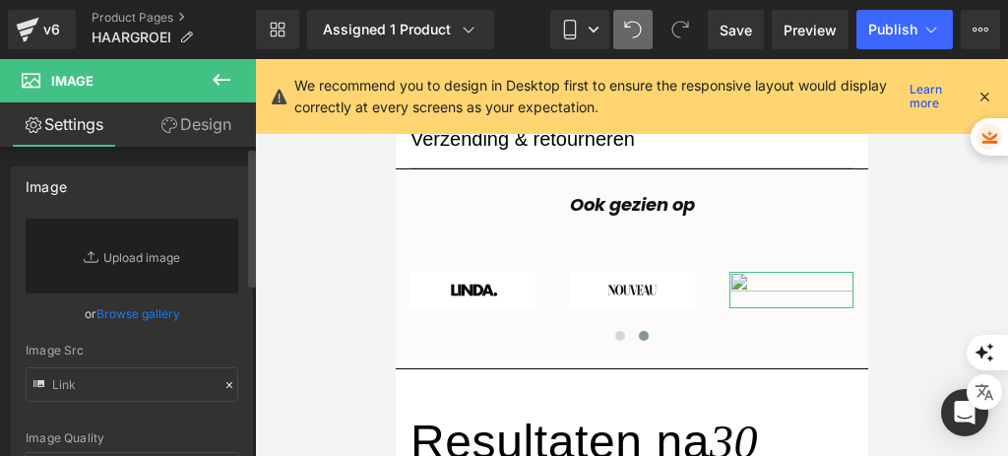
click at [130, 307] on link "Browse gallery" at bounding box center [138, 313] width 84 height 34
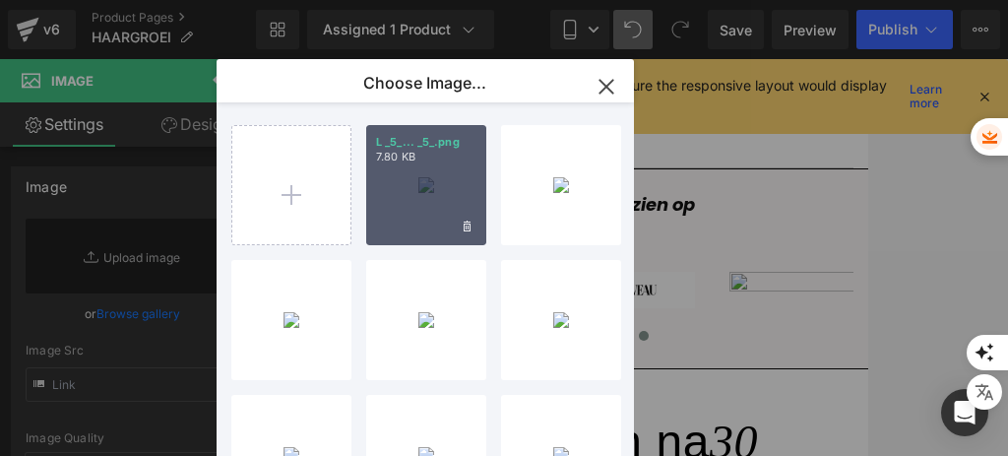
click at [430, 181] on div "L _5_... _5_.png 7.80 KB" at bounding box center [426, 185] width 120 height 120
type input "[URL][DOMAIN_NAME]"
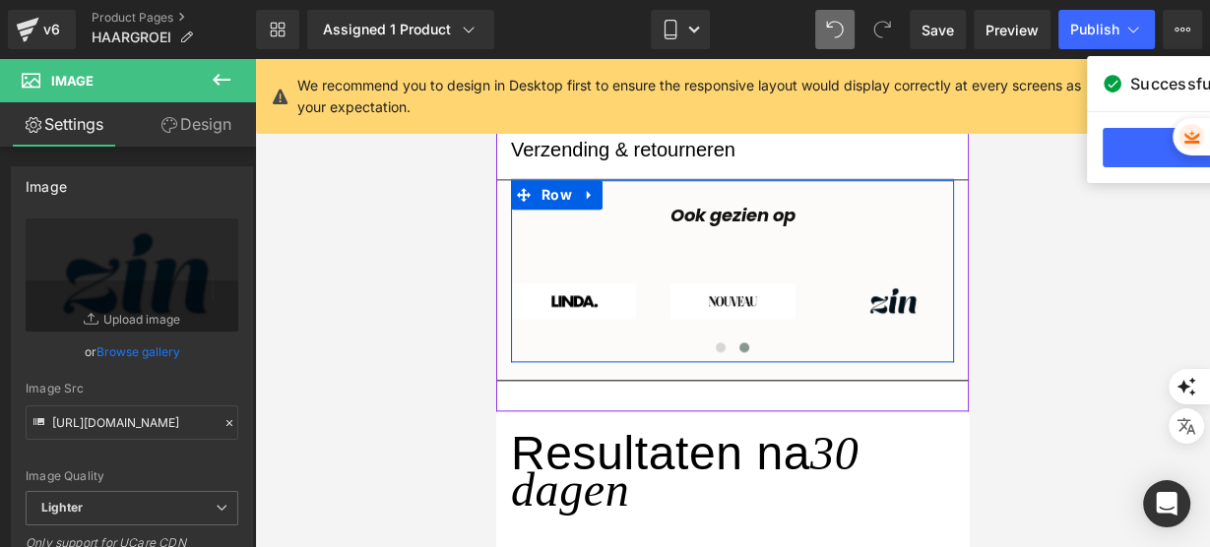
scroll to position [1685, 0]
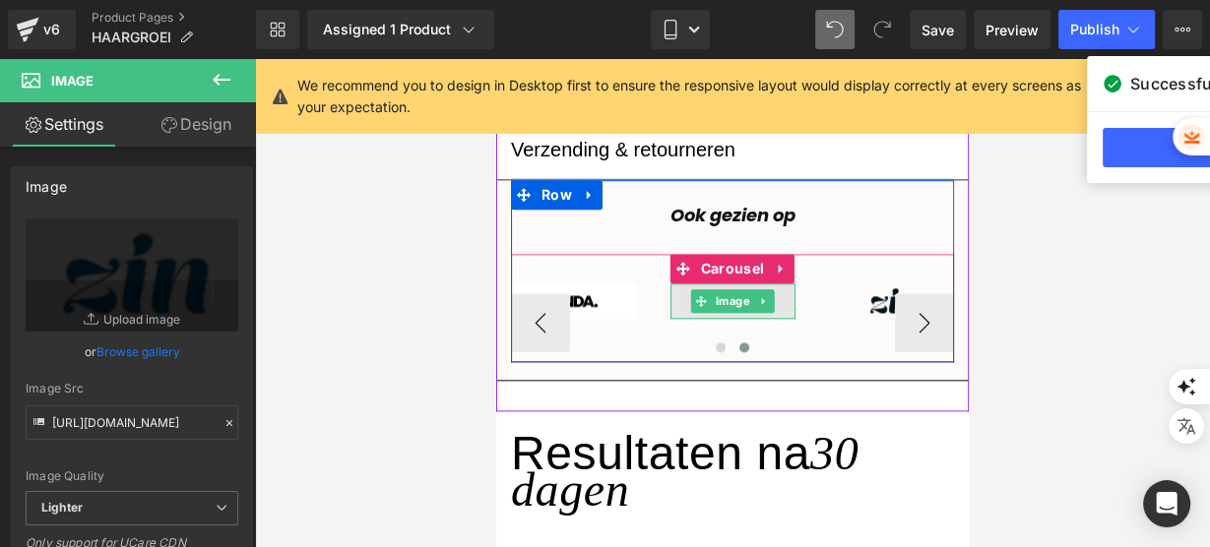
click at [779, 293] on img at bounding box center [732, 301] width 125 height 36
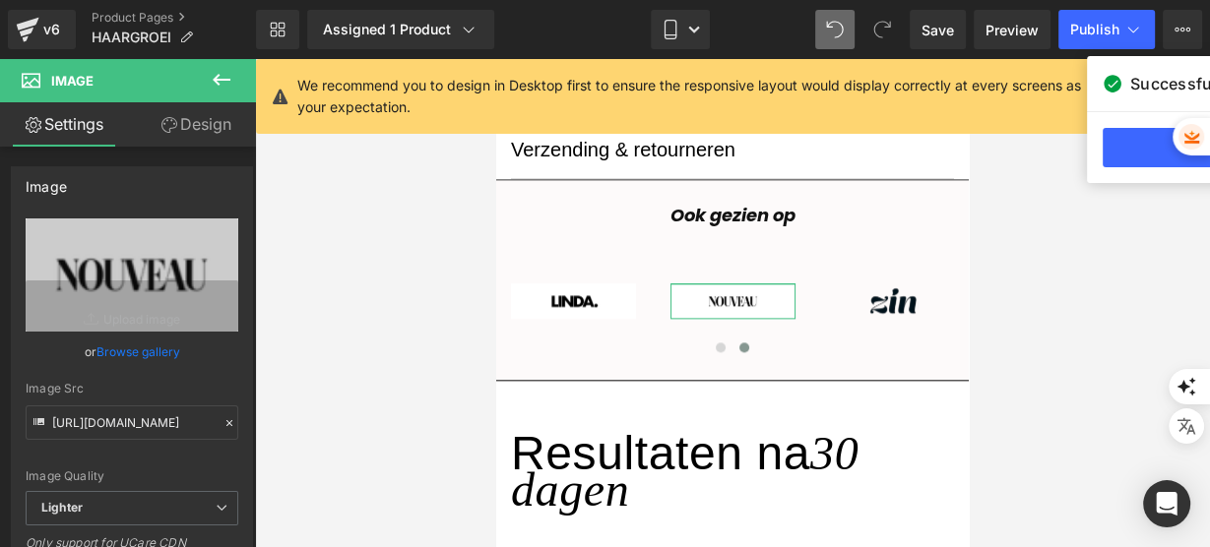
click at [165, 341] on link "Browse gallery" at bounding box center [138, 352] width 84 height 34
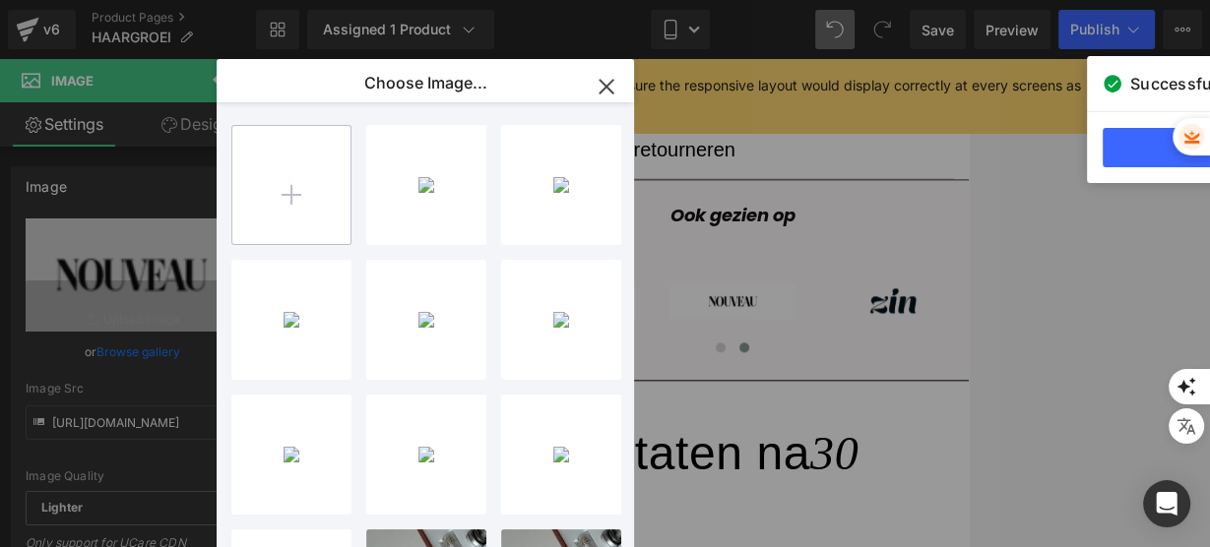
click at [294, 176] on input "file" at bounding box center [291, 185] width 118 height 118
type input "C:\fakepath\L (6).png"
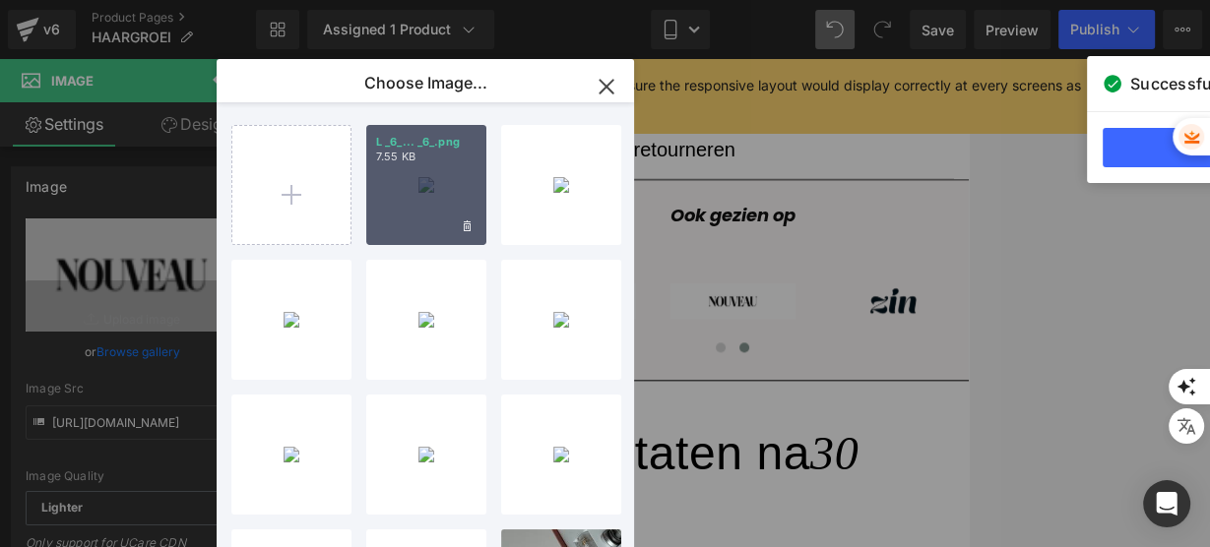
click at [423, 196] on div "L _6_... _6_.png 7.55 KB" at bounding box center [426, 185] width 120 height 120
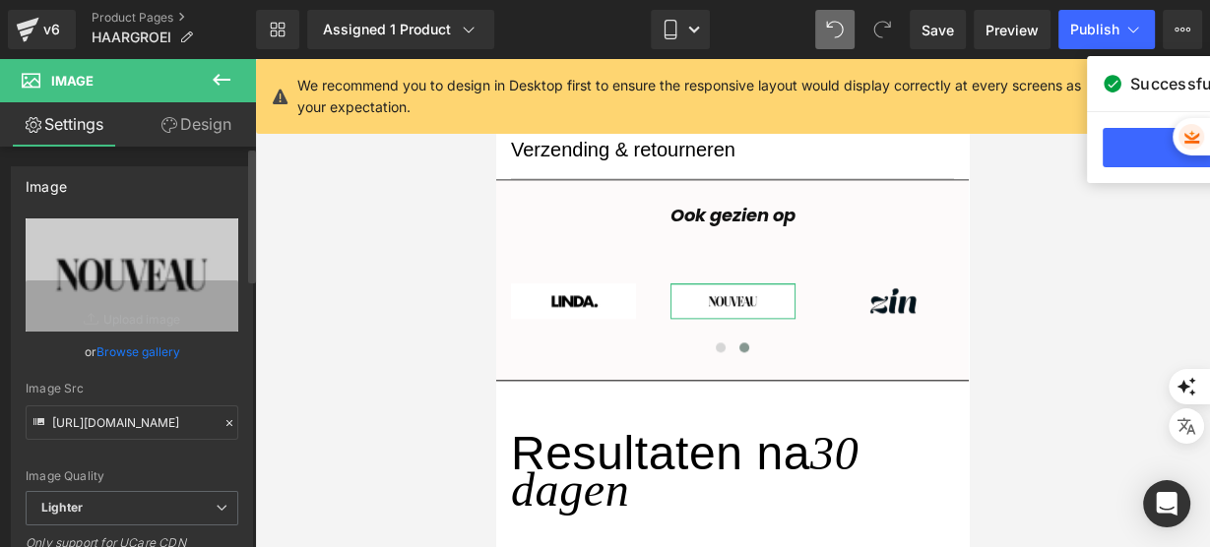
click at [165, 356] on link "Browse gallery" at bounding box center [138, 352] width 84 height 34
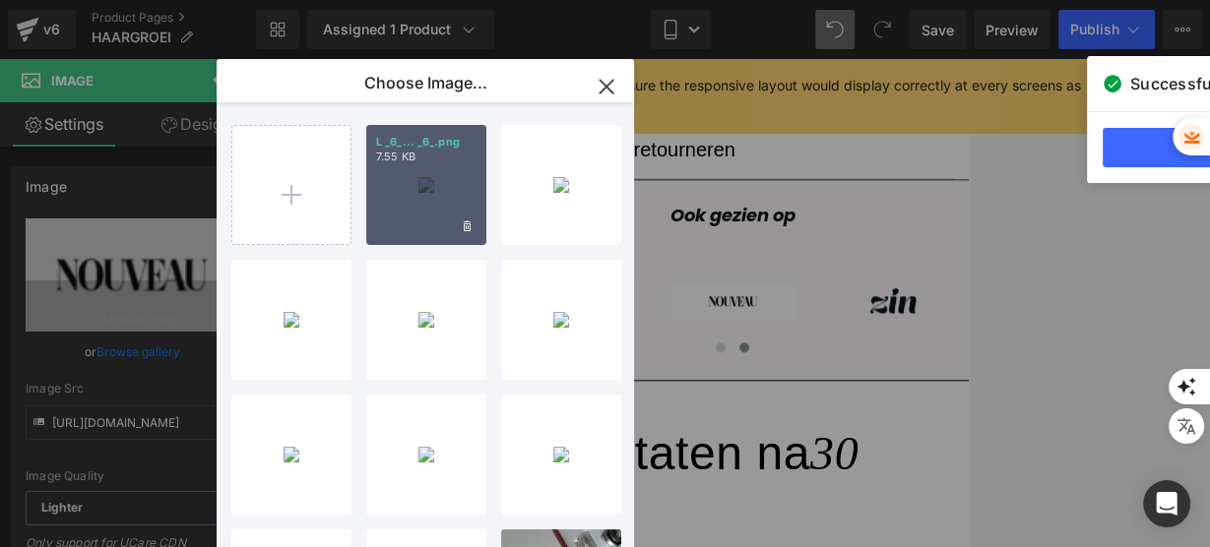
click at [386, 199] on div "L _6_... _6_.png 7.55 KB" at bounding box center [426, 185] width 120 height 120
type input "[URL][DOMAIN_NAME]"
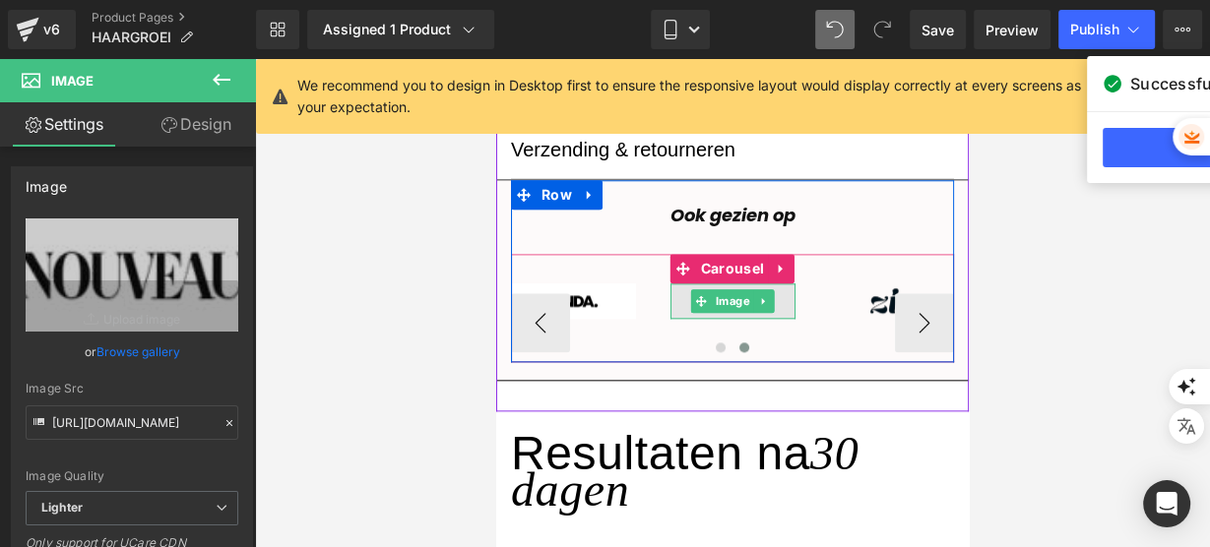
click at [670, 301] on img at bounding box center [732, 301] width 125 height 36
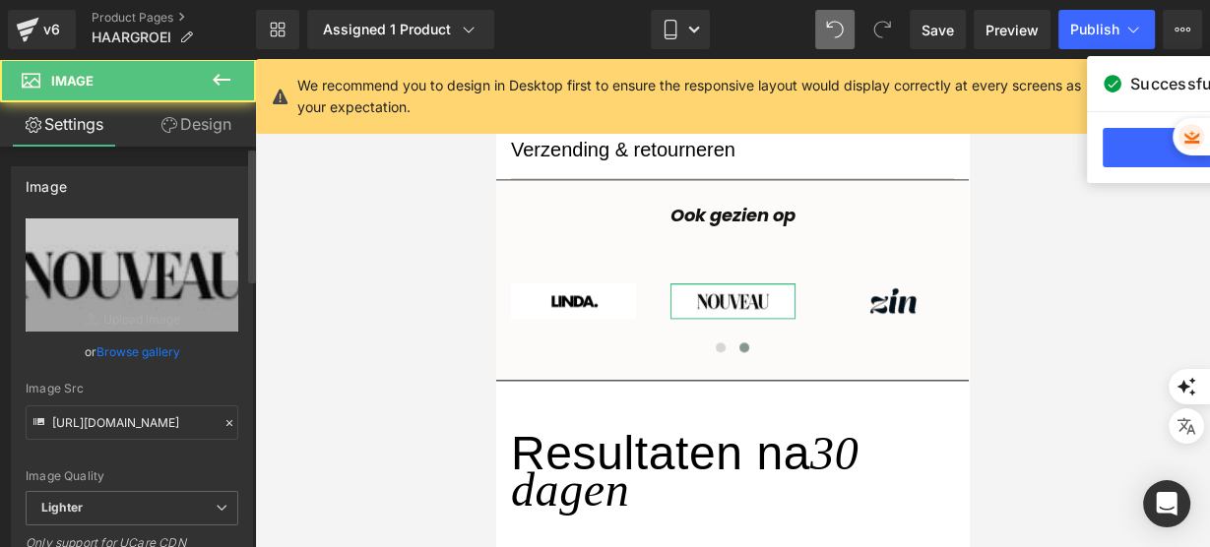
click at [139, 352] on link "Browse gallery" at bounding box center [138, 352] width 84 height 34
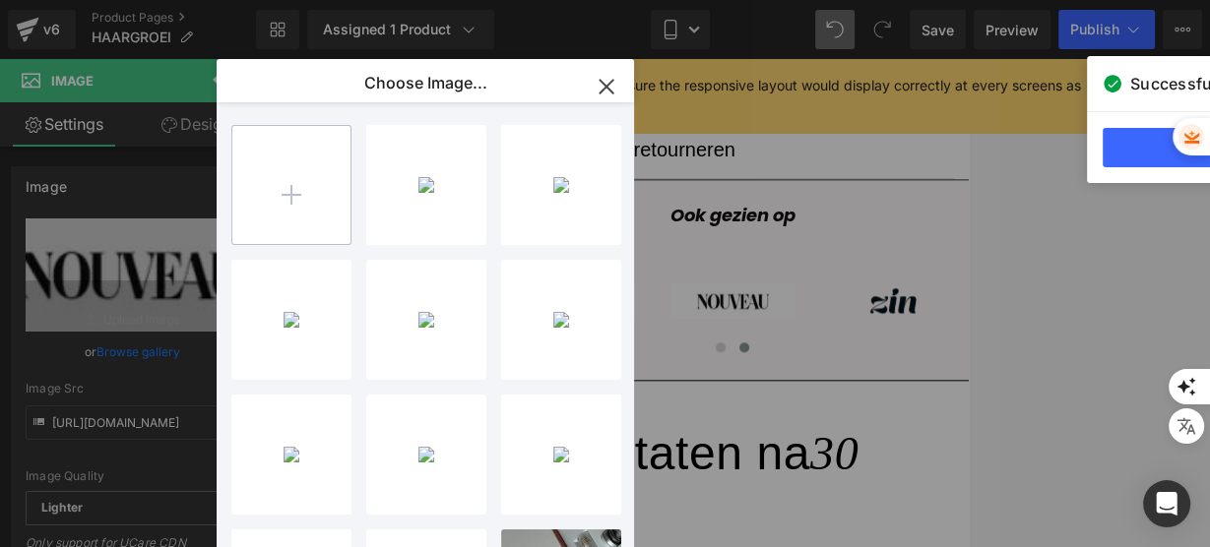
click at [304, 185] on input "file" at bounding box center [291, 185] width 118 height 118
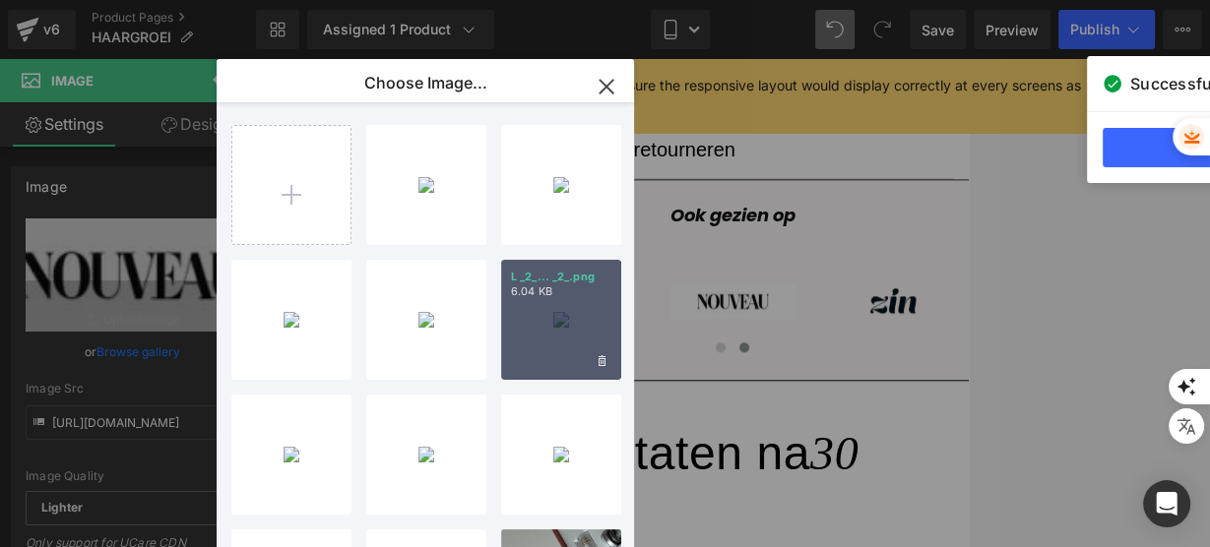
type input "C:\fakepath\L (7).png"
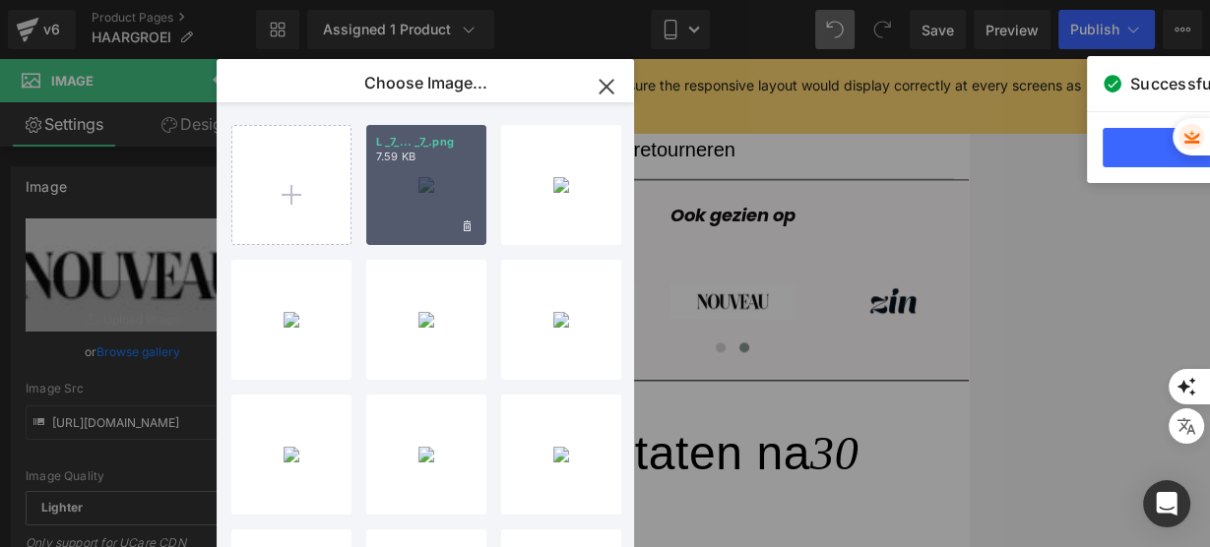
click at [439, 191] on div "L _7_... _7_.png 7.59 KB" at bounding box center [426, 185] width 120 height 120
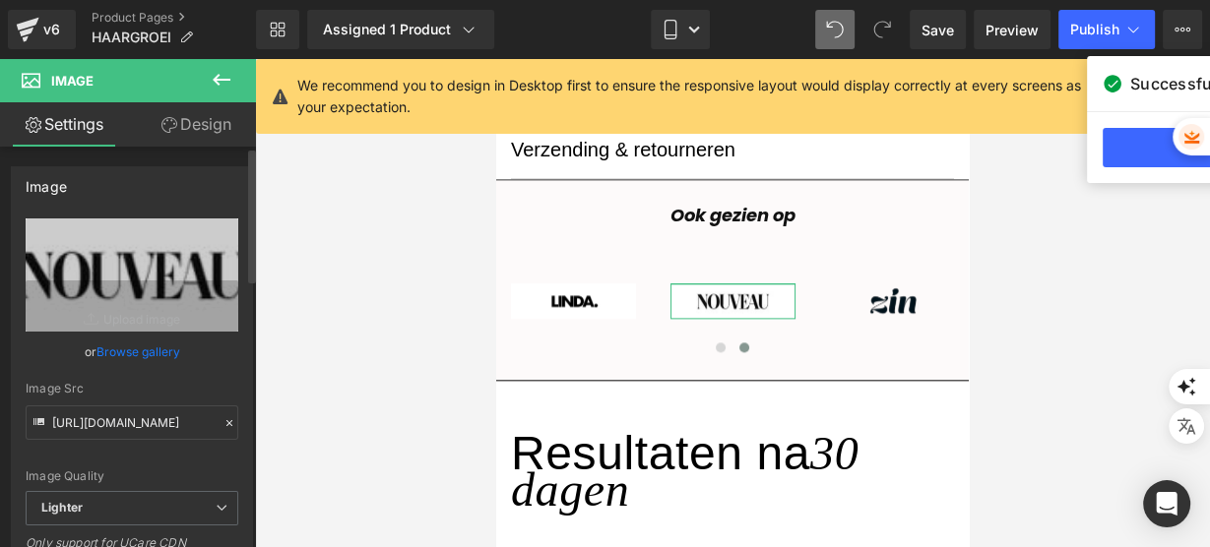
click at [164, 351] on link "Browse gallery" at bounding box center [138, 352] width 84 height 34
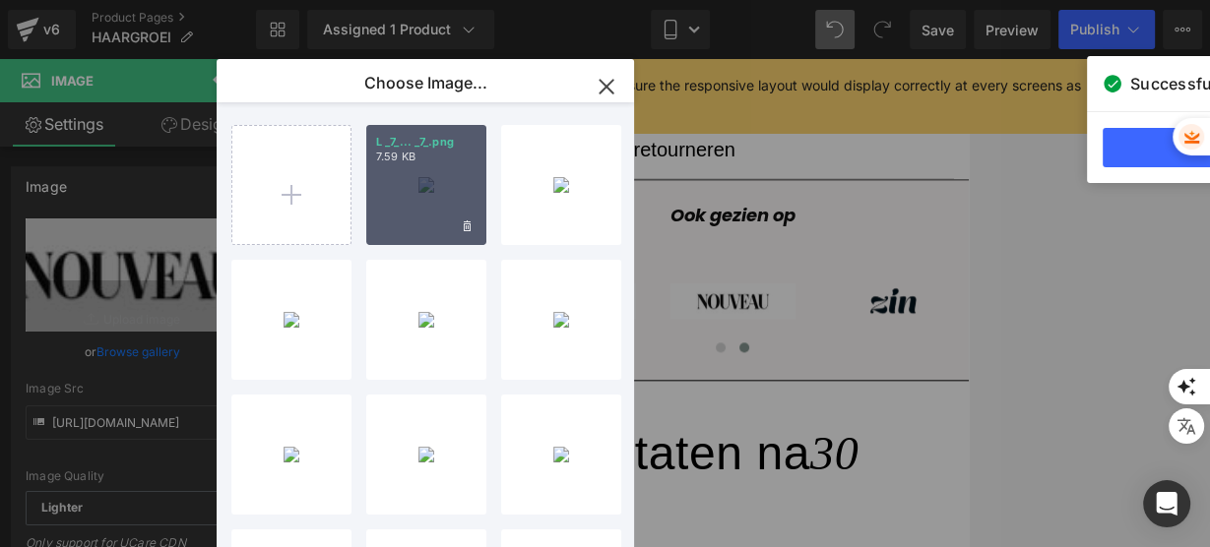
click at [390, 185] on div "L _7_... _7_.png 7.59 KB" at bounding box center [426, 185] width 120 height 120
type input "[URL][DOMAIN_NAME]"
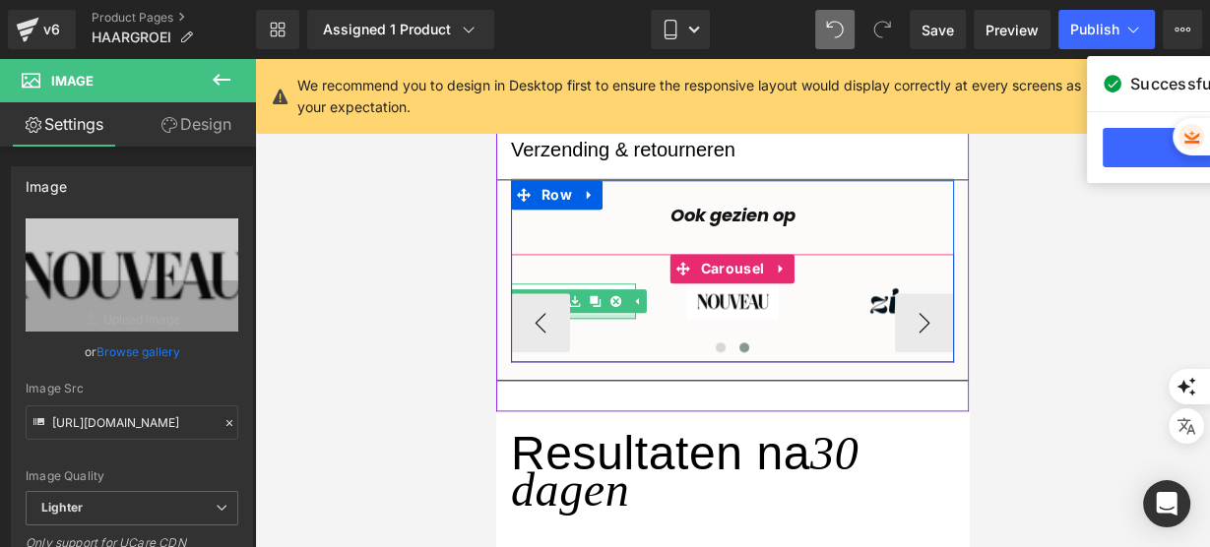
click at [602, 320] on div "Image" at bounding box center [573, 307] width 125 height 49
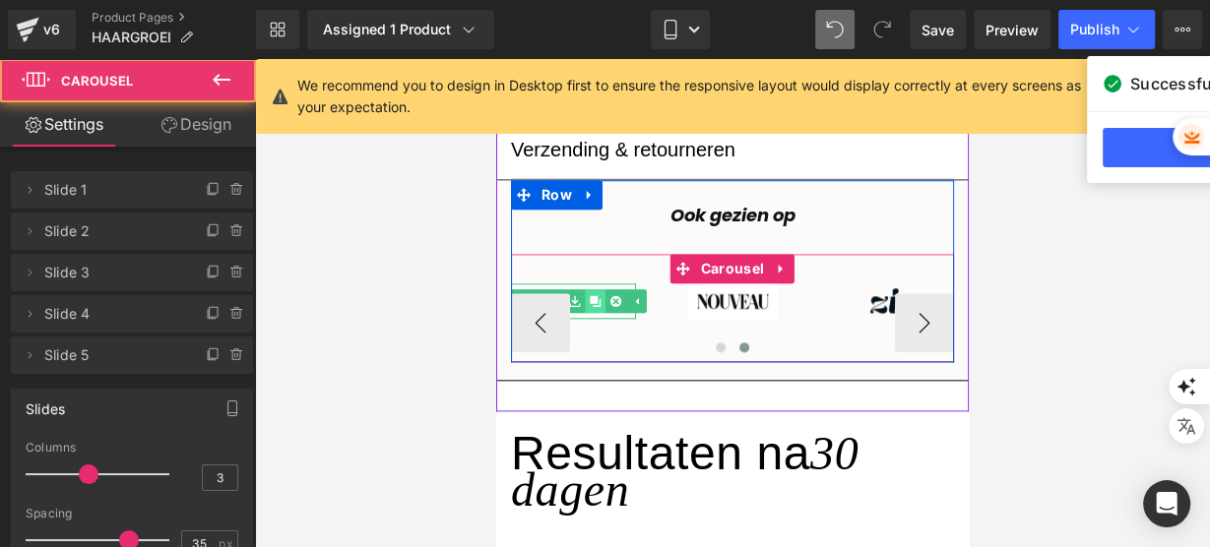
click at [585, 306] on link at bounding box center [595, 301] width 21 height 24
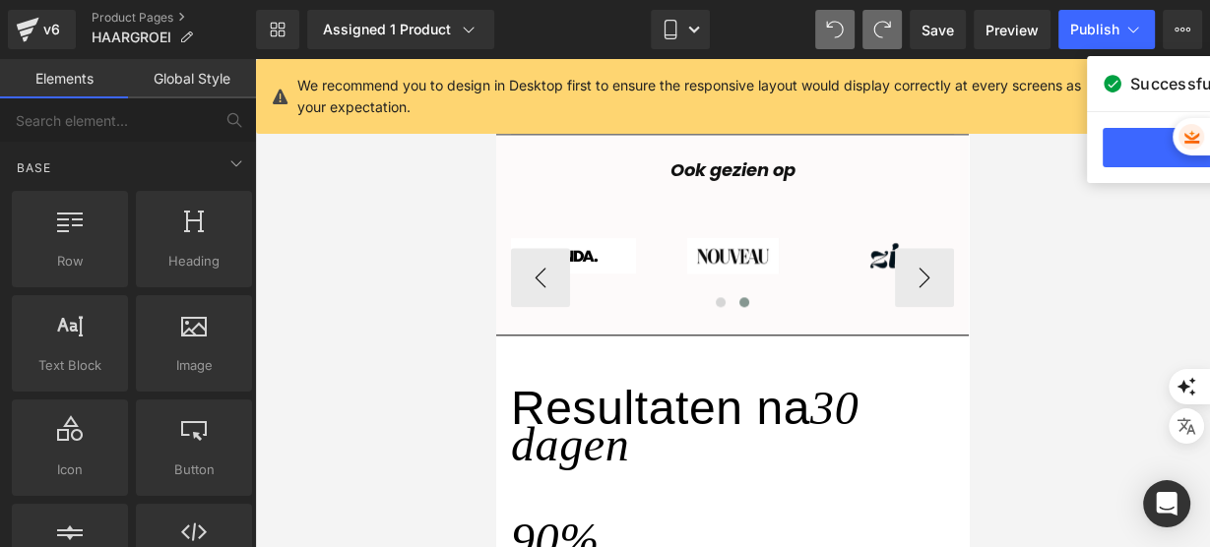
scroll to position [1704, 0]
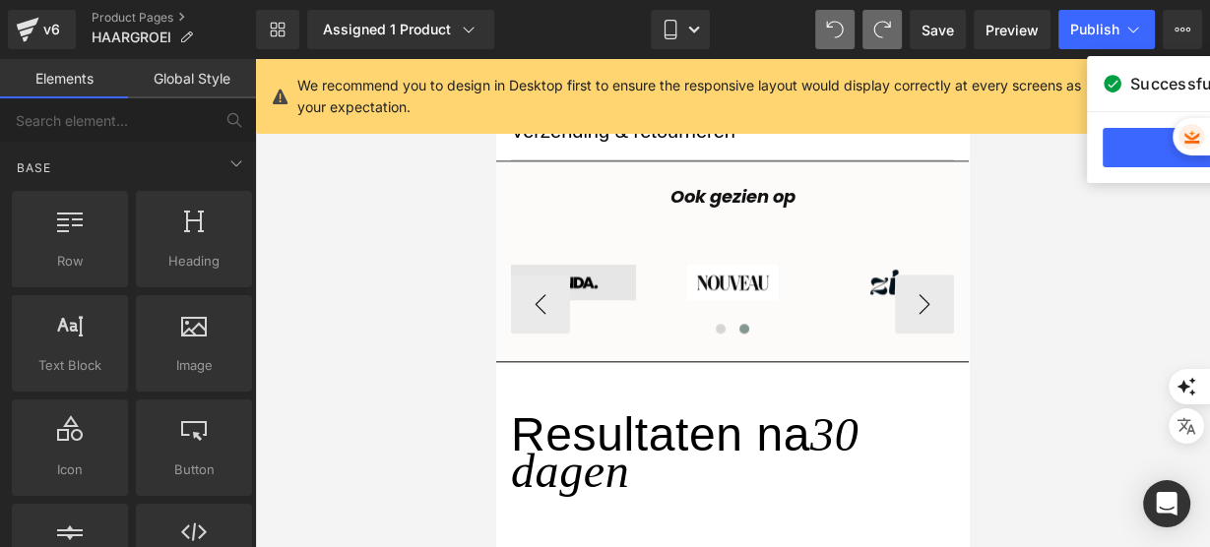
click at [600, 291] on div "Image" at bounding box center [573, 283] width 125 height 36
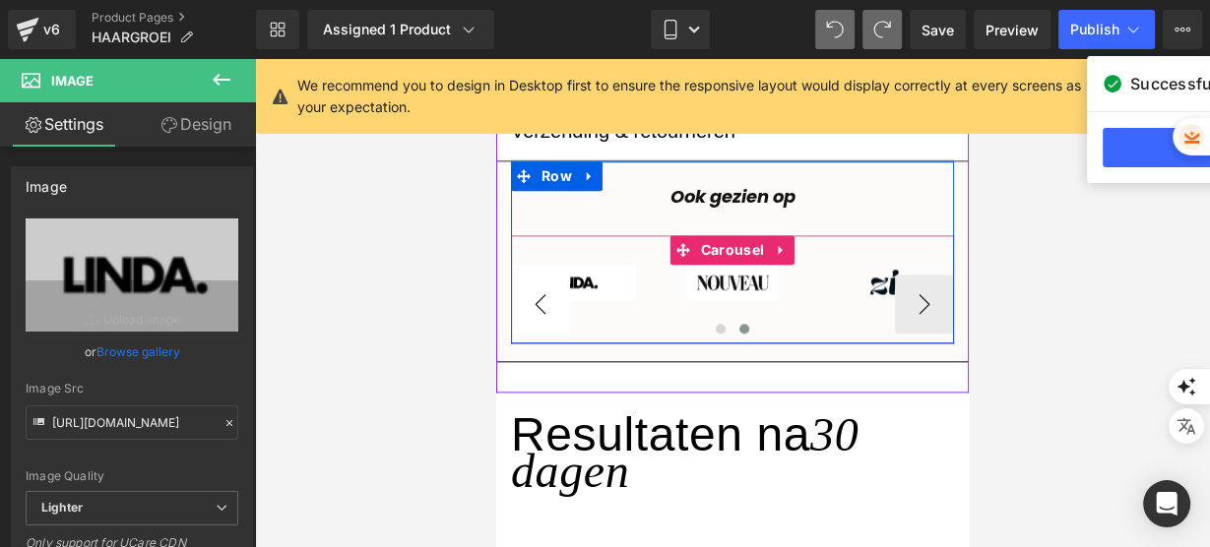
click at [516, 300] on button "‹" at bounding box center [540, 304] width 59 height 59
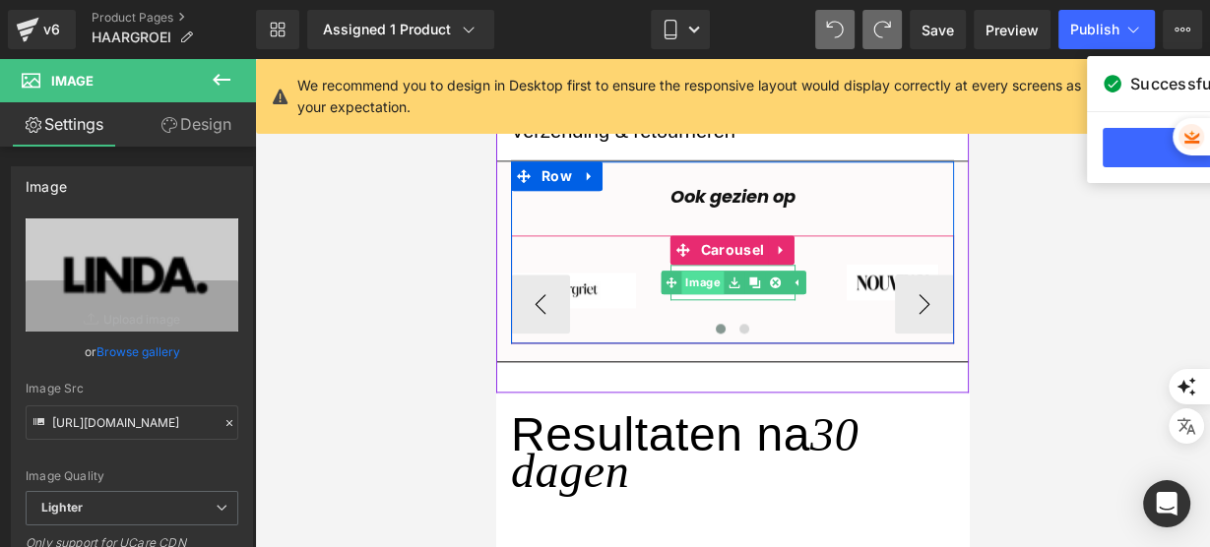
click at [688, 278] on link "Image" at bounding box center [691, 283] width 63 height 24
click at [672, 274] on img at bounding box center [732, 283] width 125 height 36
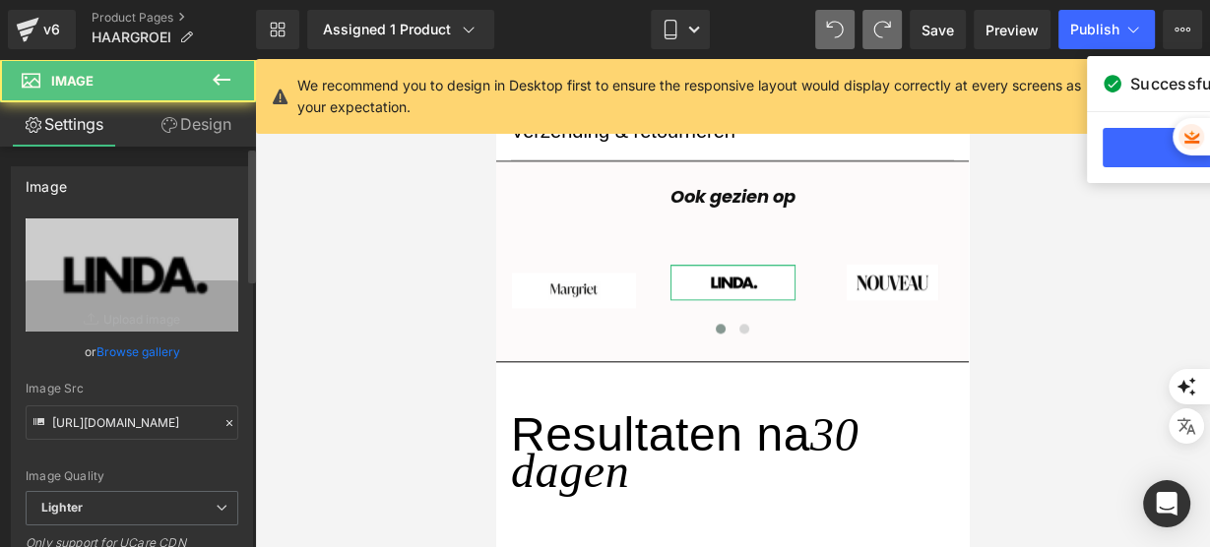
click at [155, 349] on link "Browse gallery" at bounding box center [138, 352] width 84 height 34
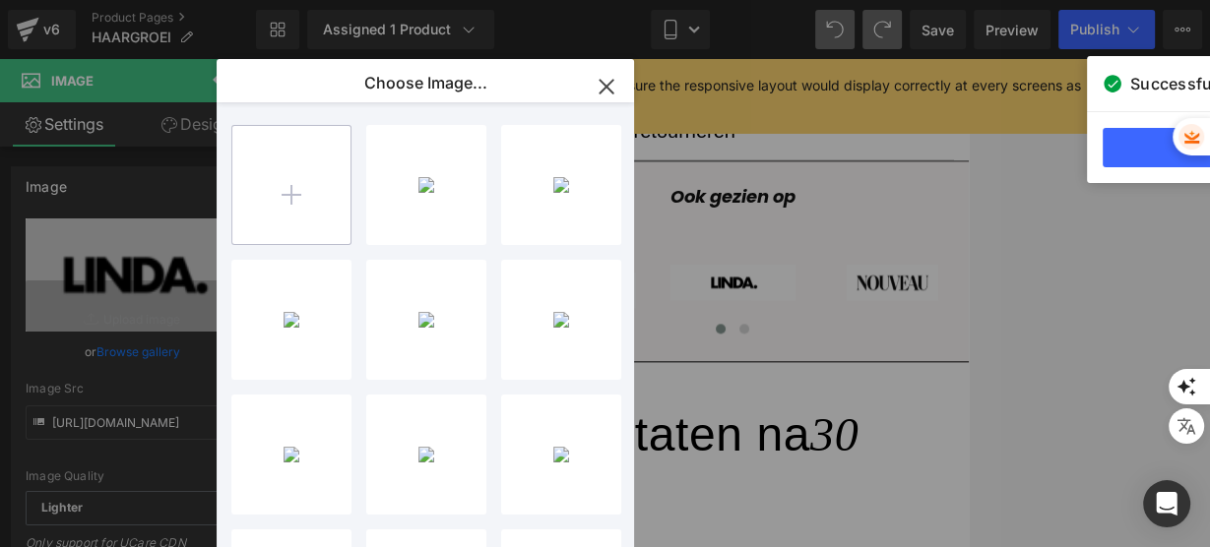
click at [330, 192] on input "file" at bounding box center [291, 185] width 118 height 118
type input "C:\fakepath\L (8).png"
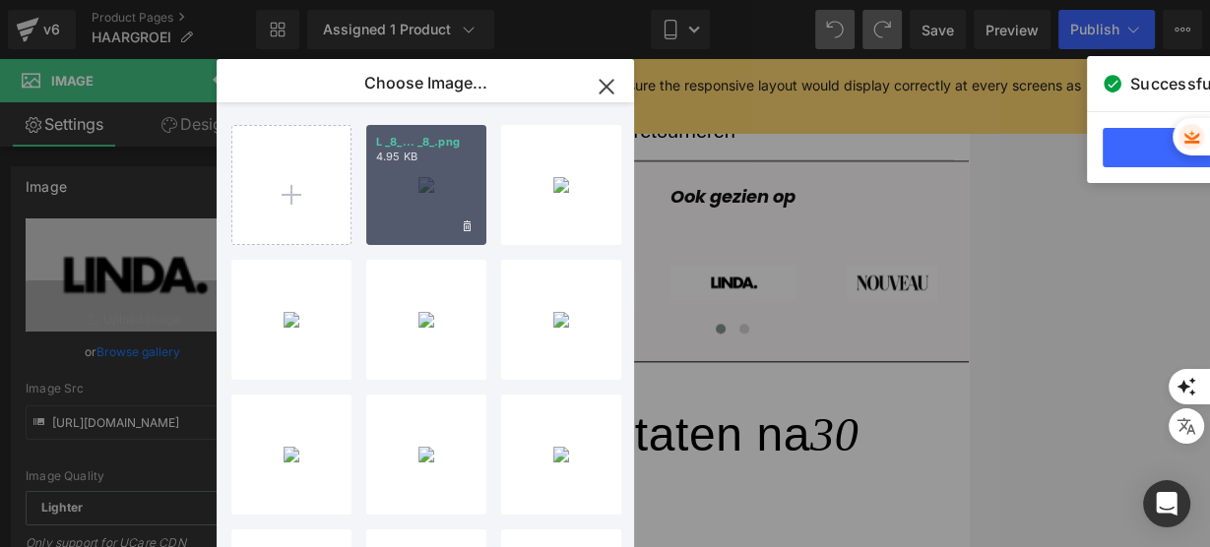
click at [409, 198] on div "L _8_... _8_.png 4.95 KB" at bounding box center [426, 185] width 120 height 120
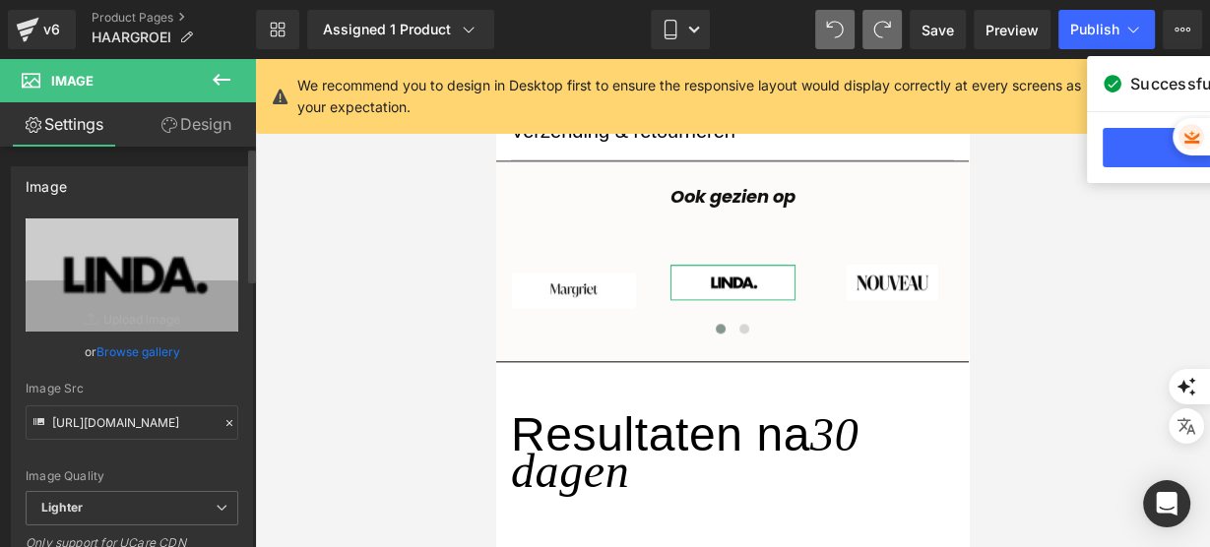
click at [162, 345] on link "Browse gallery" at bounding box center [138, 352] width 84 height 34
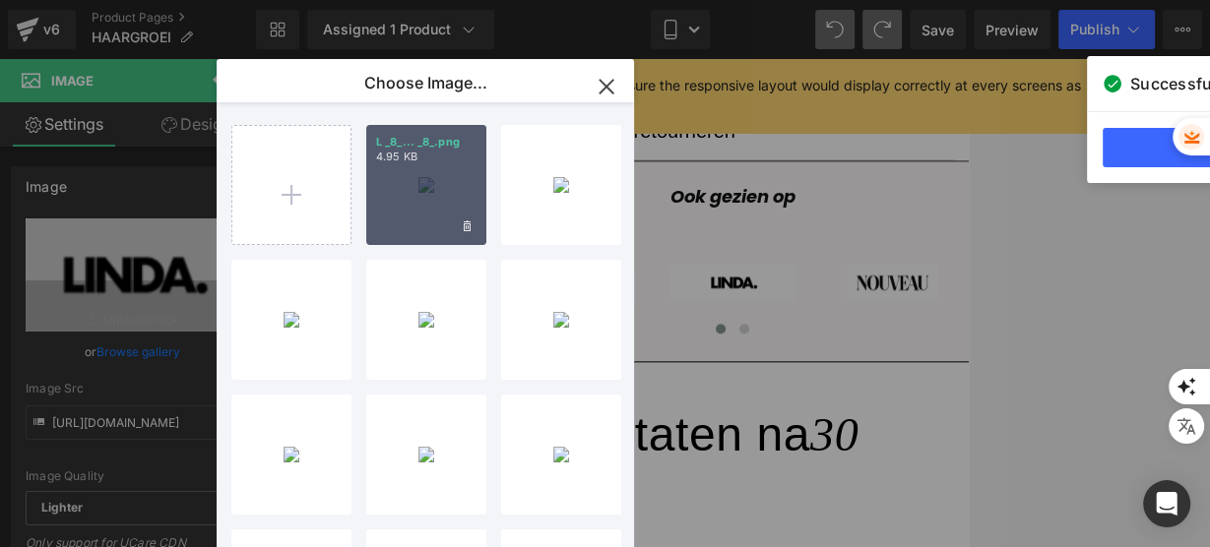
click at [449, 172] on div "L _8_... _8_.png 4.95 KB" at bounding box center [426, 185] width 120 height 120
type input "[URL][DOMAIN_NAME]"
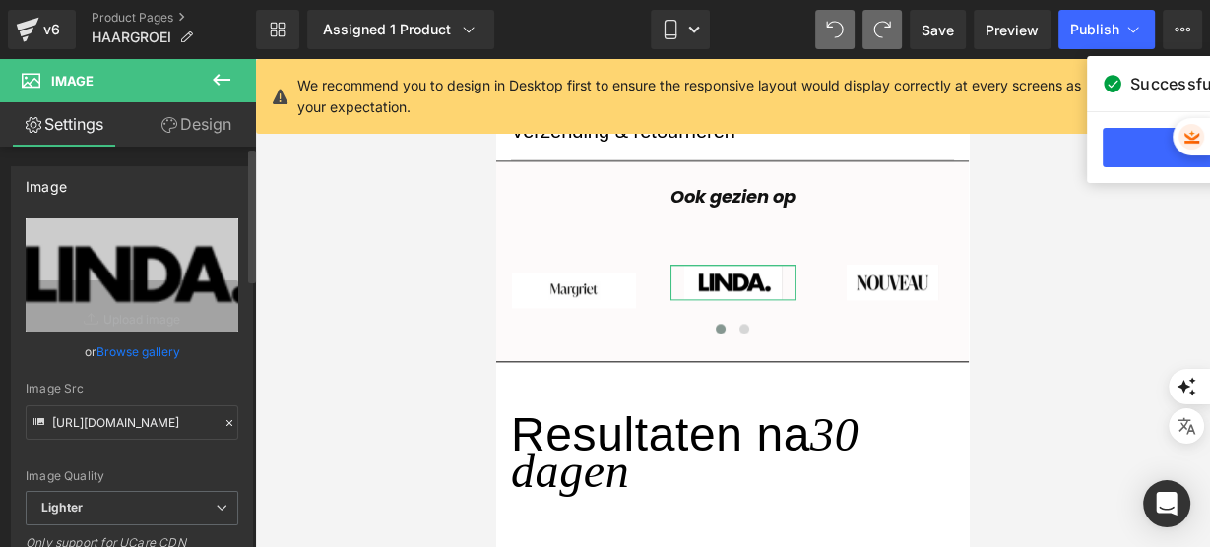
click at [115, 359] on link "Browse gallery" at bounding box center [138, 352] width 84 height 34
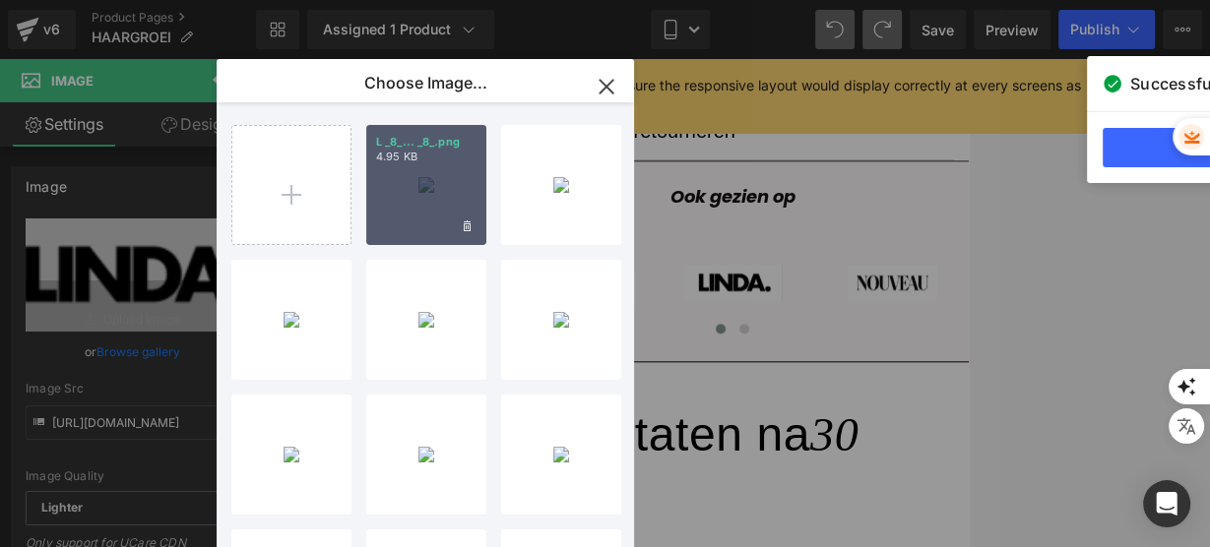
click at [458, 190] on div "L _8_... _8_.png 4.95 KB" at bounding box center [426, 185] width 120 height 120
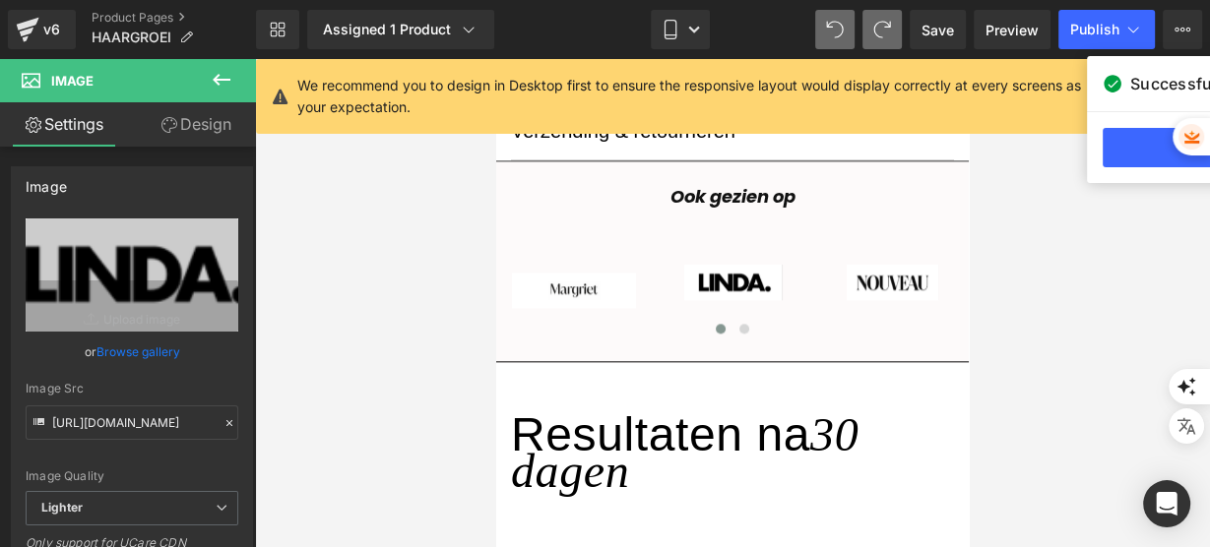
click at [1028, 249] on div at bounding box center [732, 303] width 955 height 488
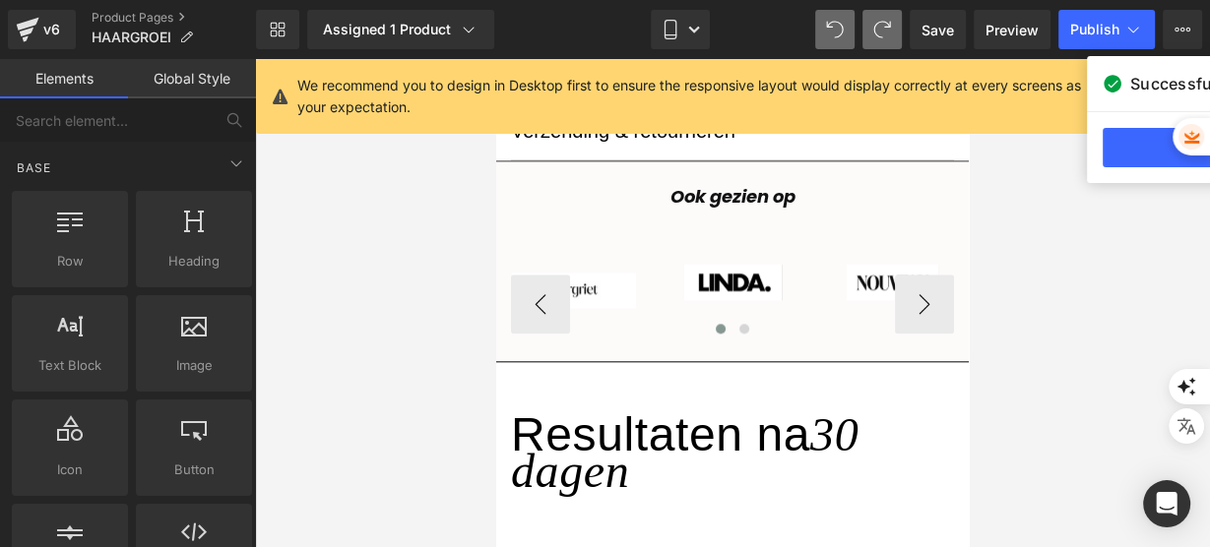
drag, startPoint x: 707, startPoint y: 288, endPoint x: 685, endPoint y: 292, distance: 22.0
click at [707, 288] on img at bounding box center [732, 283] width 125 height 36
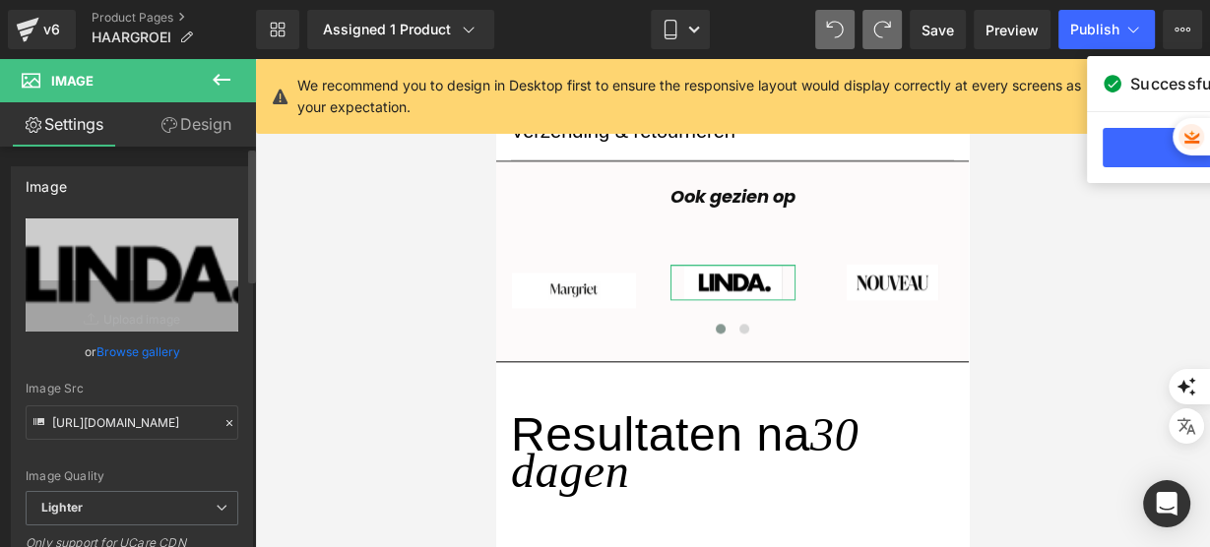
click at [130, 345] on link "Browse gallery" at bounding box center [138, 352] width 84 height 34
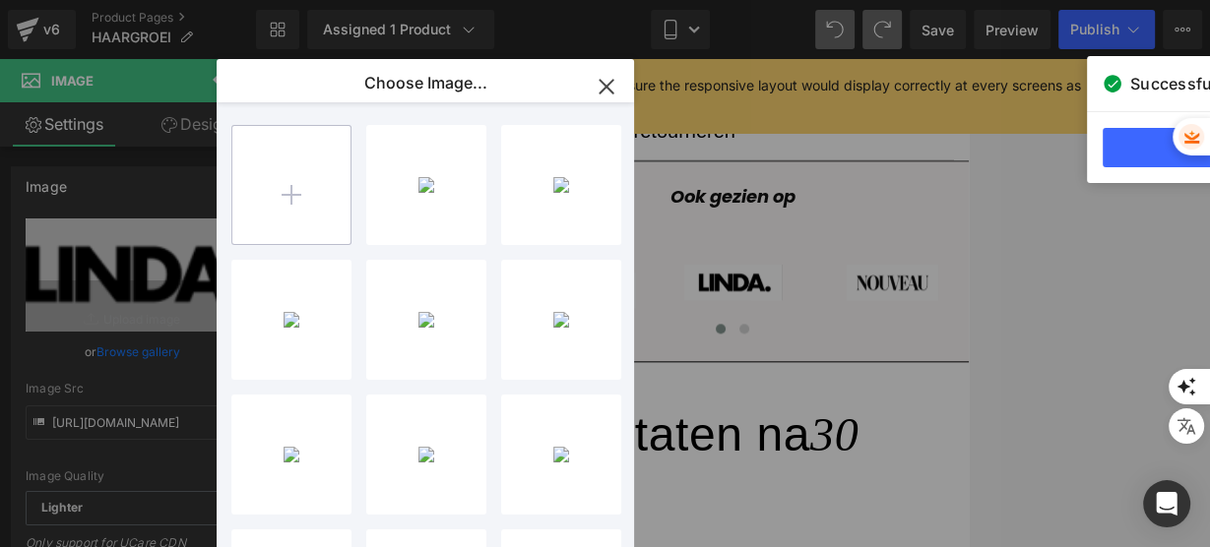
click at [256, 185] on input "file" at bounding box center [291, 185] width 118 height 118
type input "C:\fakepath\L (9).png"
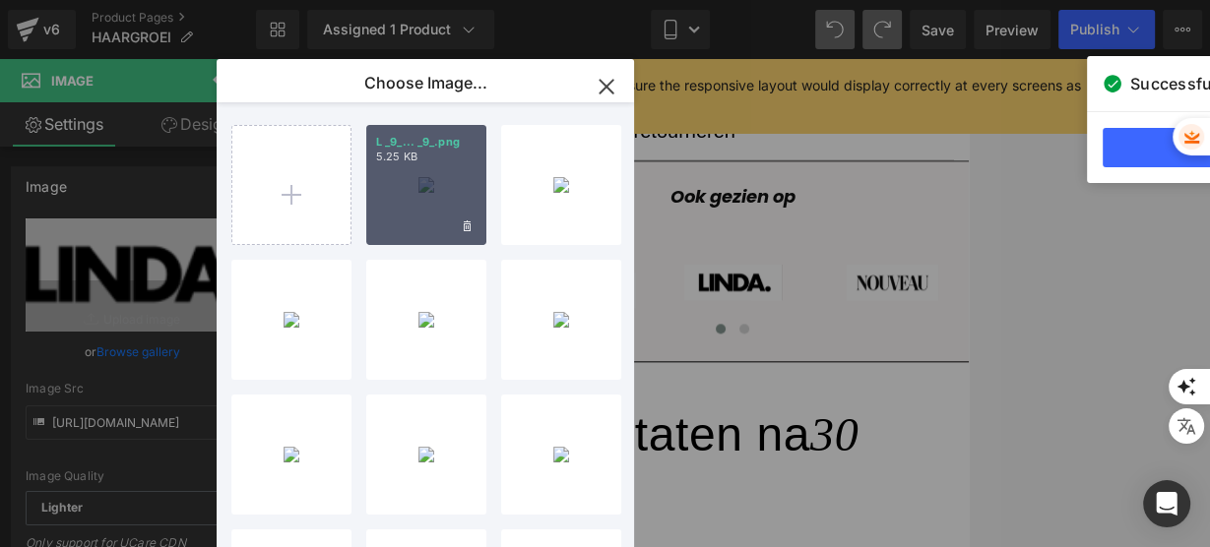
click at [386, 217] on div "L _9_... _9_.png 5.25 KB" at bounding box center [426, 185] width 120 height 120
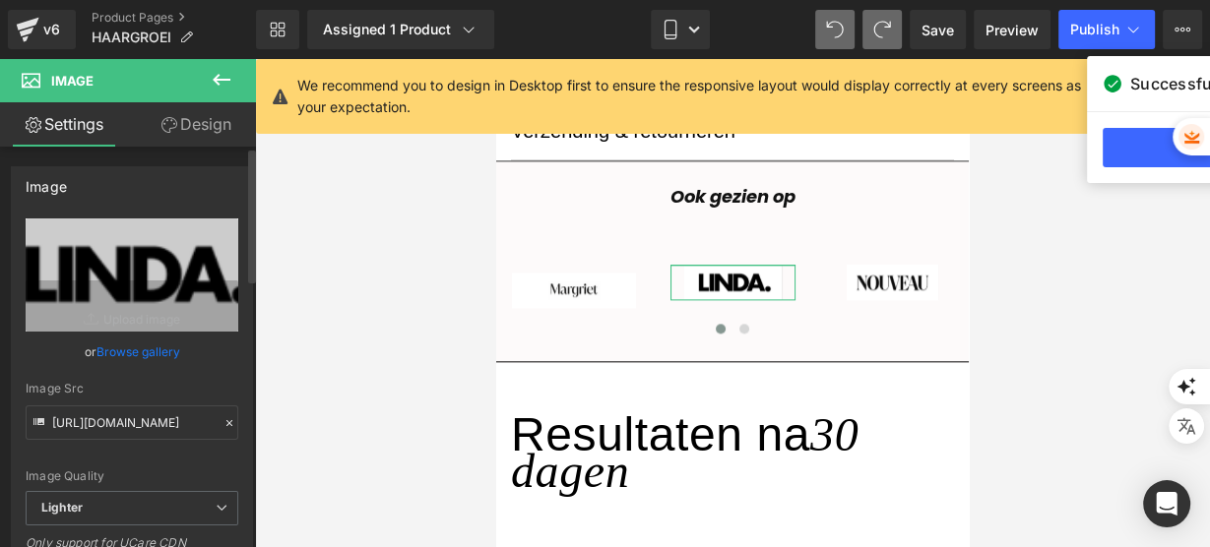
click at [161, 356] on link "Browse gallery" at bounding box center [138, 352] width 84 height 34
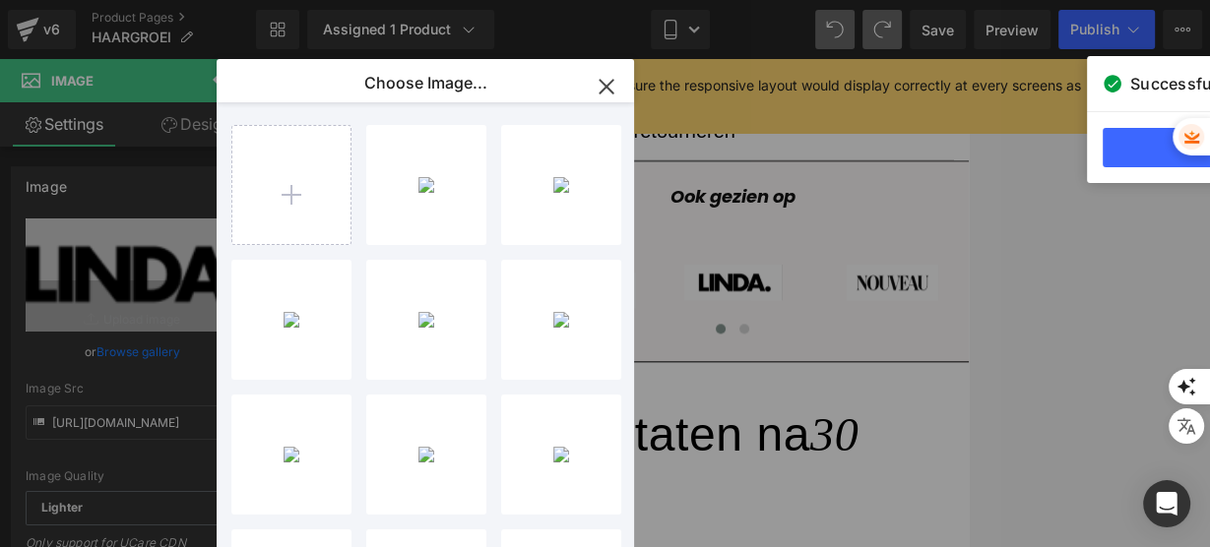
click at [0, 0] on div "L _9_... _9_.png 5.25 KB" at bounding box center [0, 0] width 0 height 0
type input "[URL][DOMAIN_NAME]"
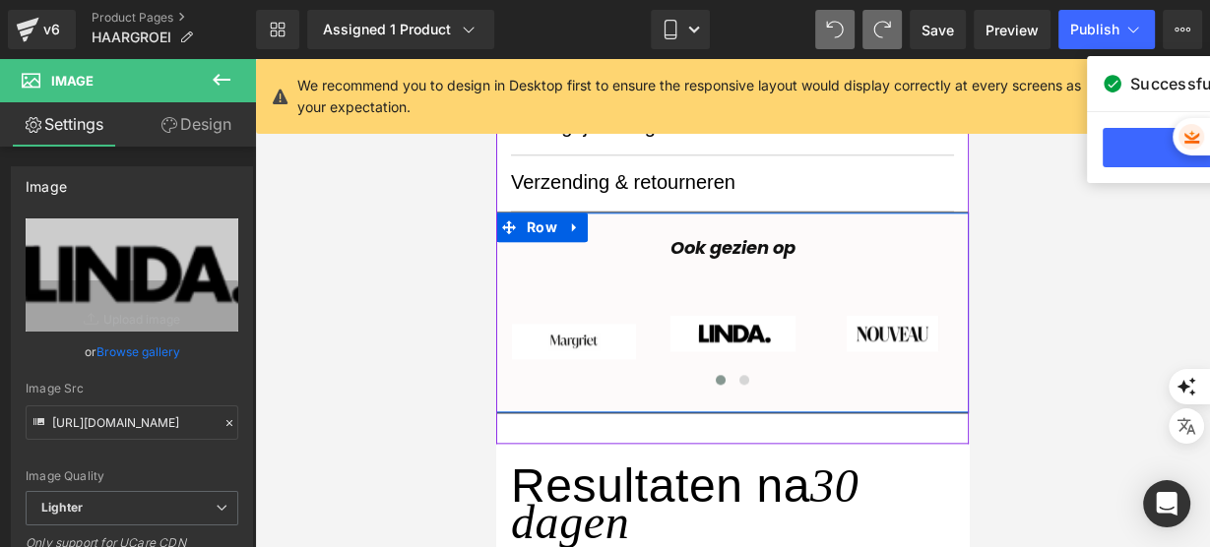
scroll to position [1625, 0]
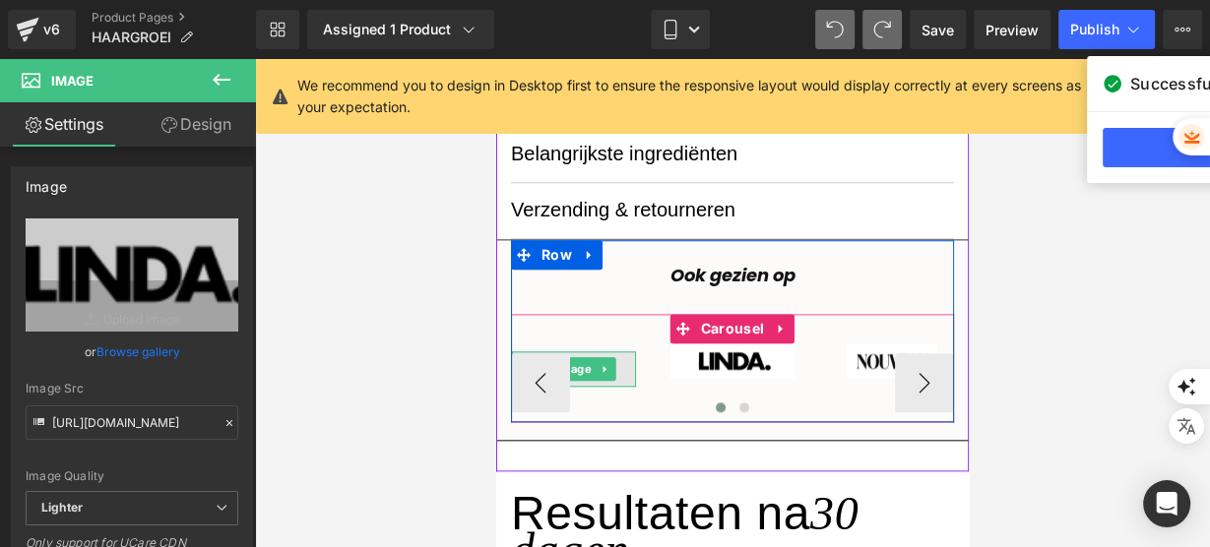
click at [621, 361] on img at bounding box center [574, 369] width 125 height 36
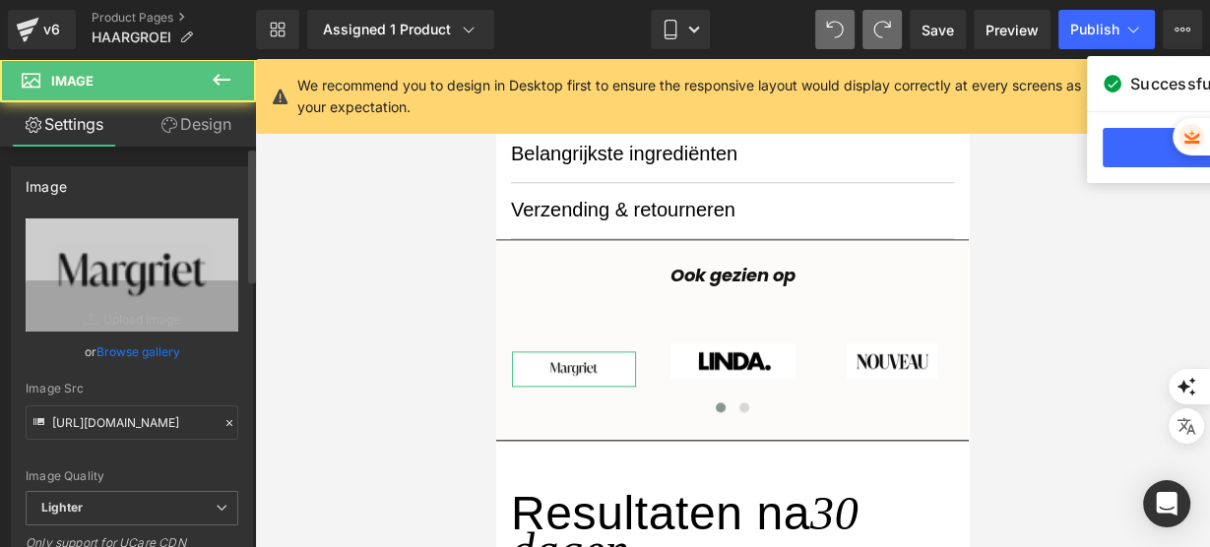
click at [157, 349] on link "Browse gallery" at bounding box center [138, 352] width 84 height 34
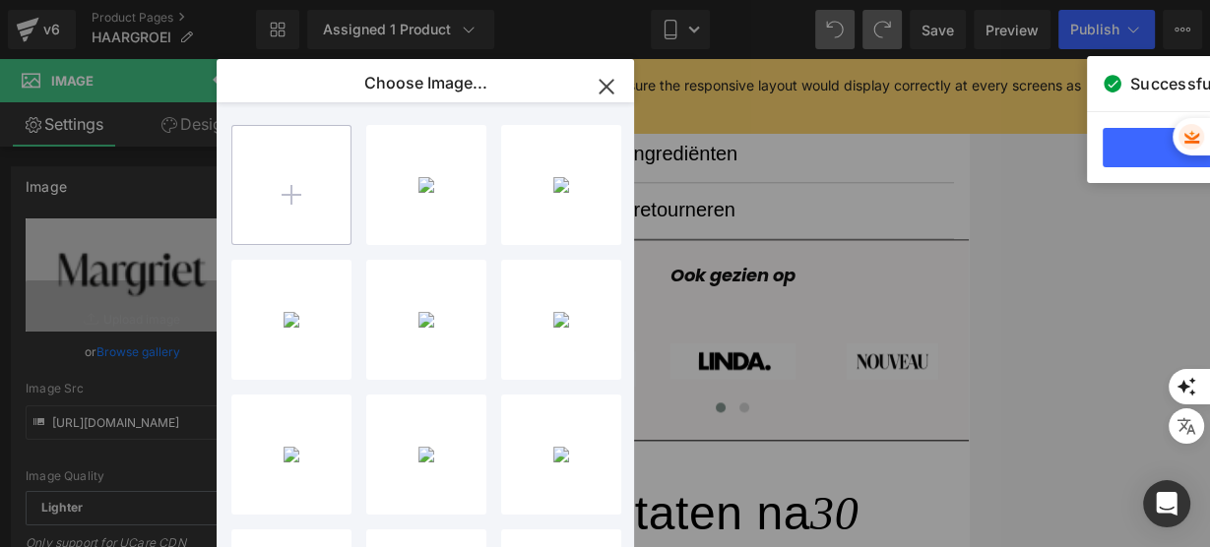
click at [306, 181] on input "file" at bounding box center [291, 185] width 118 height 118
type input "C:\fakepath\L (10).png"
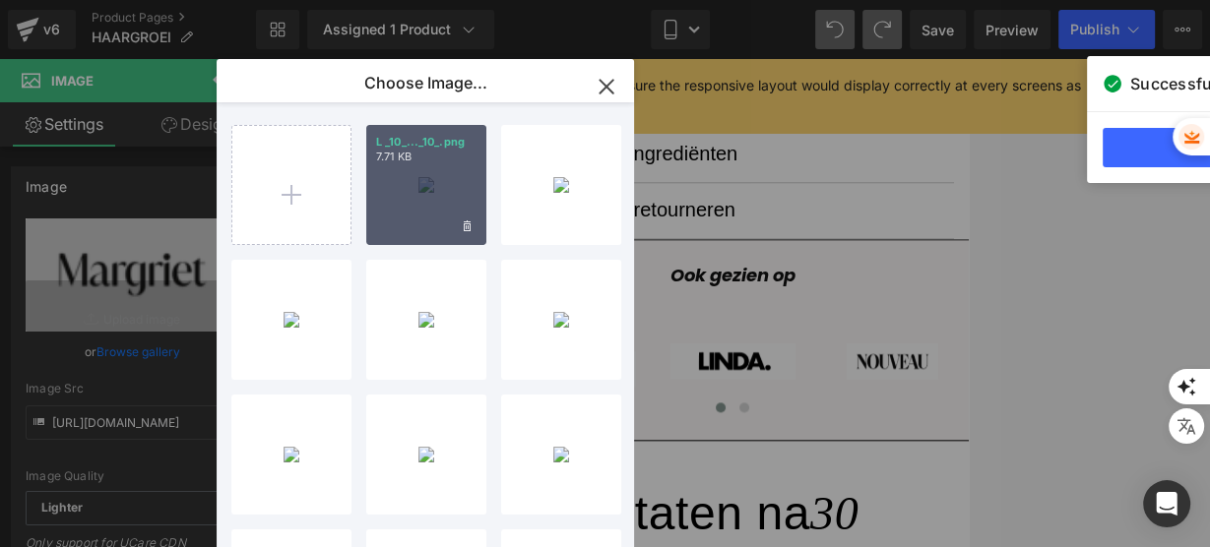
click at [427, 212] on div "L _10_..._10_.png 7.71 KB" at bounding box center [426, 185] width 120 height 120
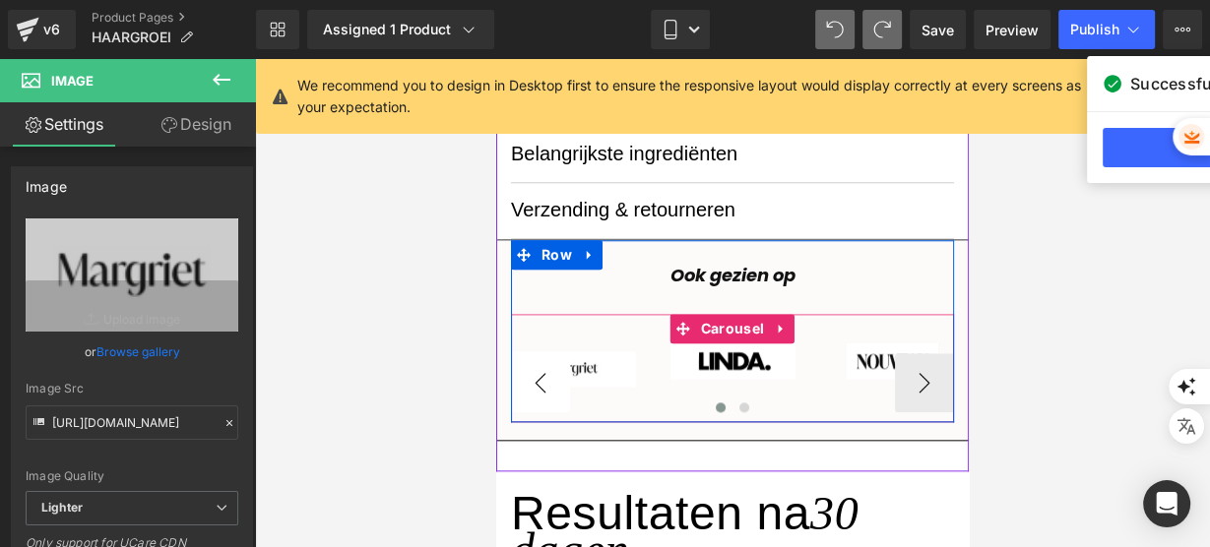
click at [527, 370] on button "‹" at bounding box center [540, 382] width 59 height 59
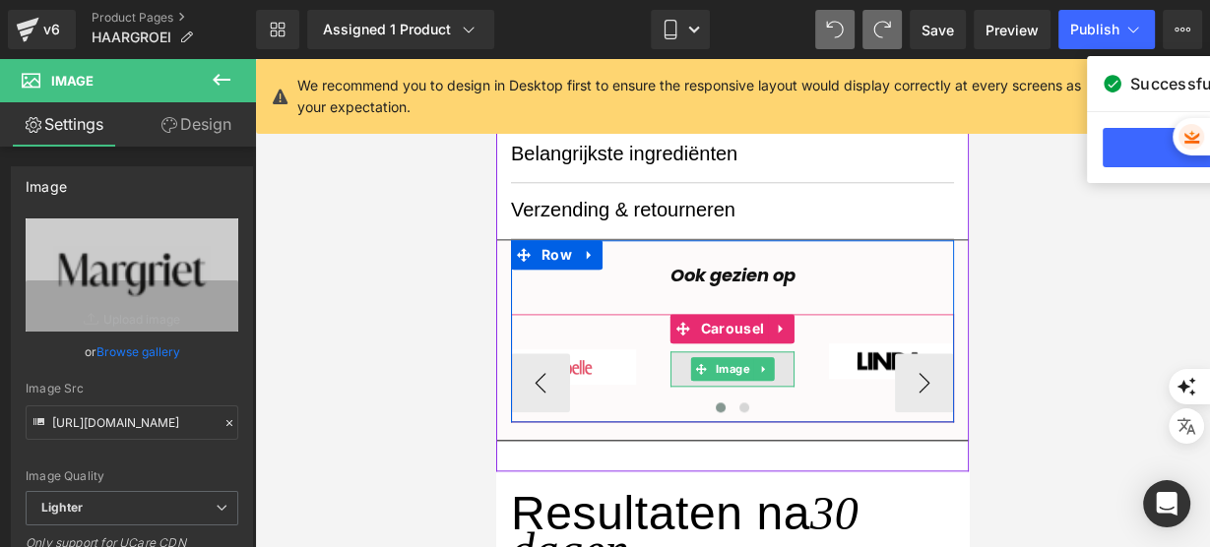
click at [673, 374] on img at bounding box center [732, 369] width 125 height 36
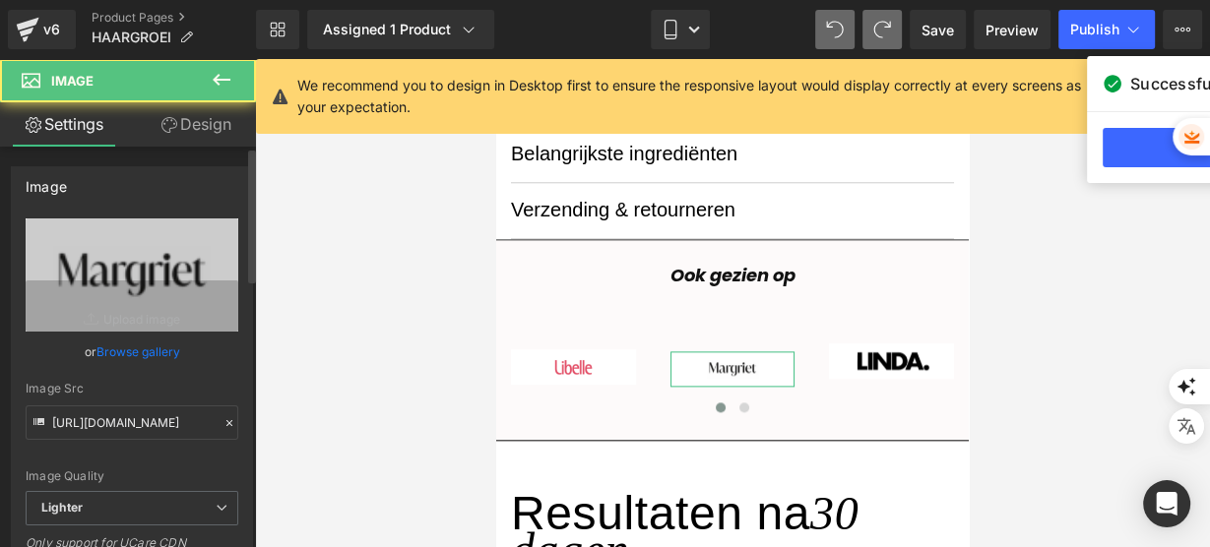
click at [145, 354] on link "Browse gallery" at bounding box center [138, 352] width 84 height 34
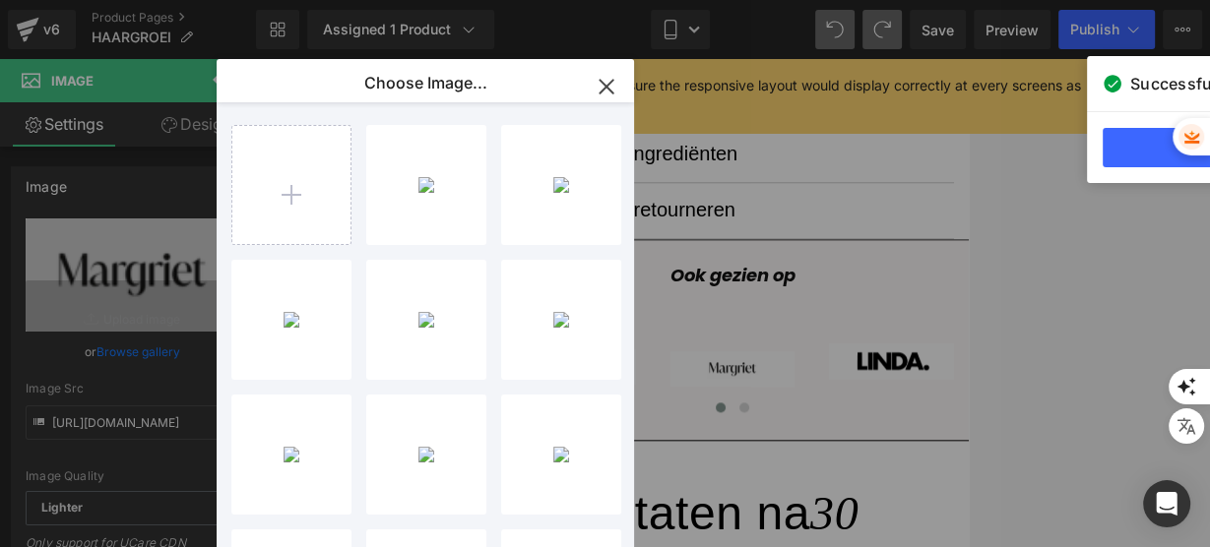
click at [0, 0] on div "L _10_..._10_.png 7.71 KB" at bounding box center [0, 0] width 0 height 0
type input "[URL][DOMAIN_NAME]"
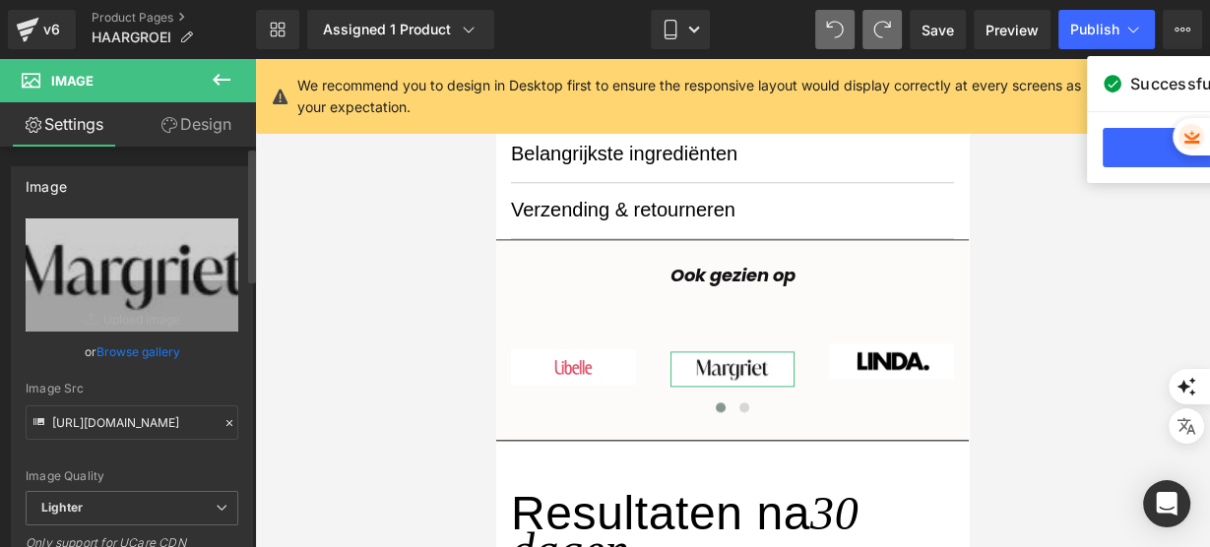
click at [145, 356] on link "Browse gallery" at bounding box center [138, 352] width 84 height 34
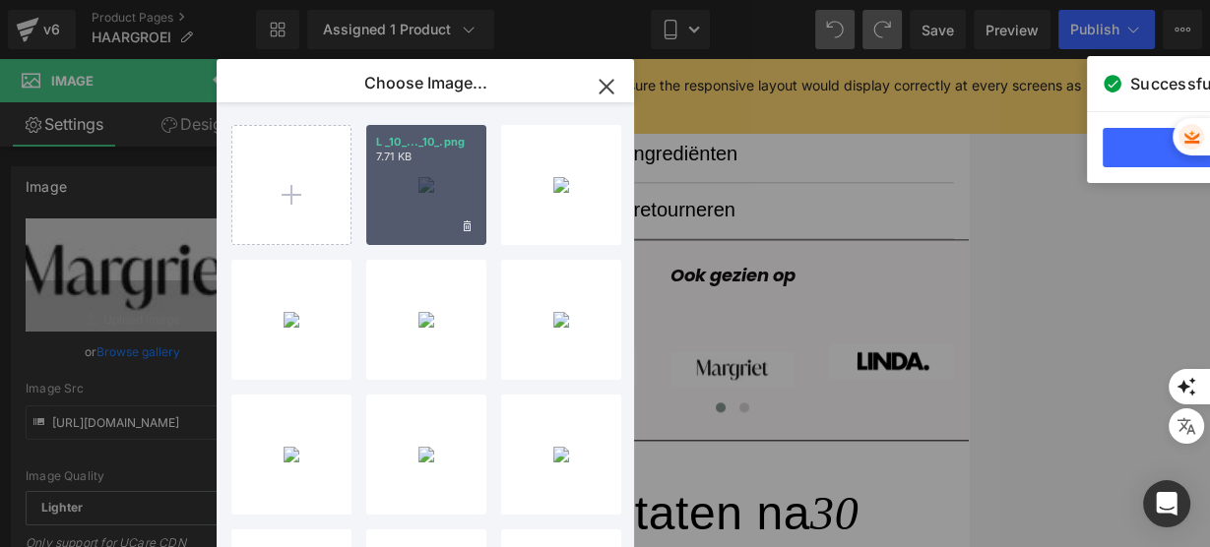
click at [426, 184] on div "L _10_..._10_.png 7.71 KB" at bounding box center [426, 185] width 120 height 120
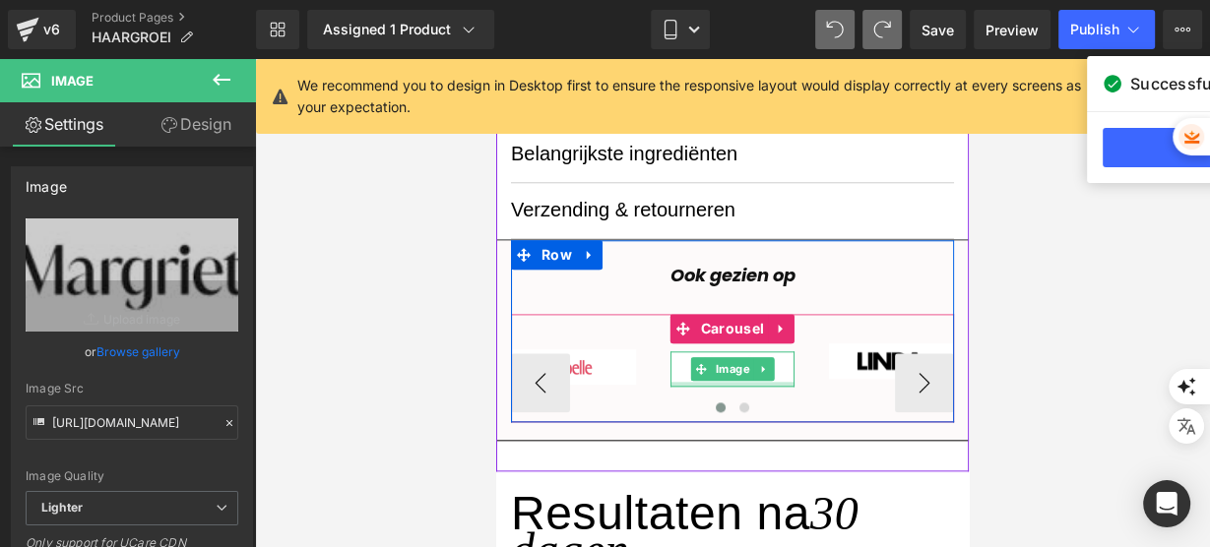
click at [783, 382] on div at bounding box center [732, 384] width 125 height 5
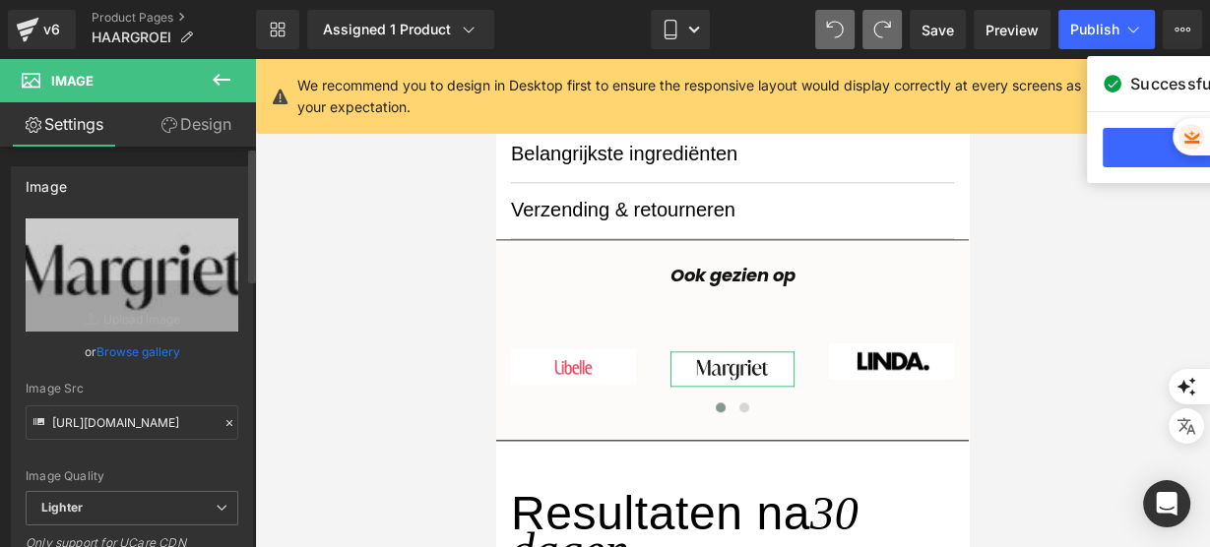
click at [107, 347] on link "Browse gallery" at bounding box center [138, 352] width 84 height 34
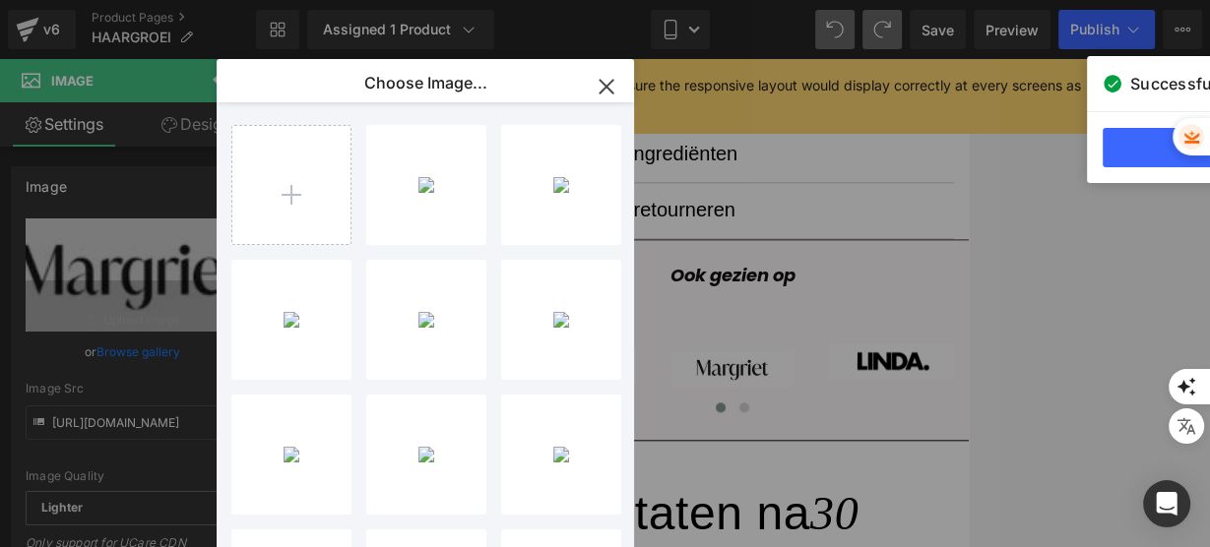
click at [362, 231] on div "L _10_..._10_.png 7.71 KB Delete image? Yes No L _9_... _9_.png 5.25 KB Delete …" at bounding box center [436, 376] width 410 height 549
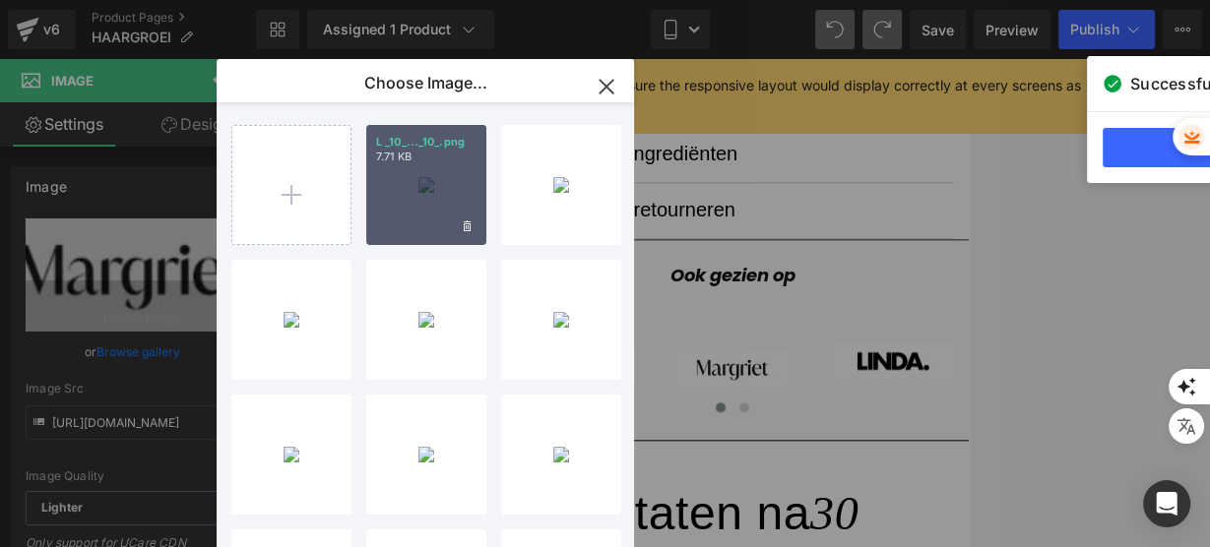
click at [371, 223] on div "L _10_..._10_.png 7.71 KB" at bounding box center [426, 185] width 120 height 120
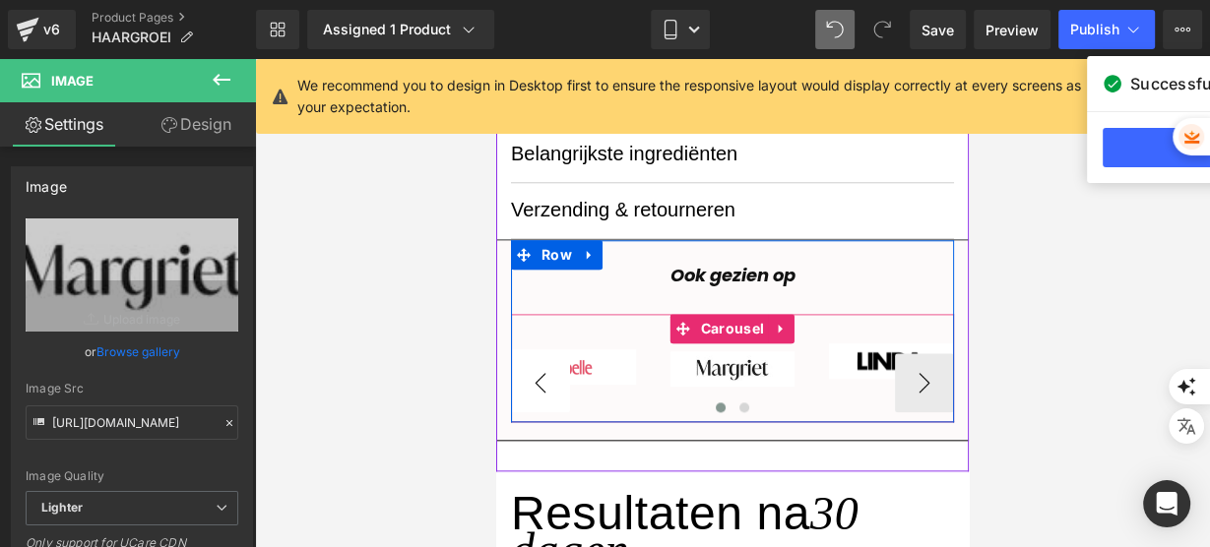
click at [539, 379] on button "‹" at bounding box center [540, 382] width 59 height 59
click at [545, 374] on button "‹" at bounding box center [540, 382] width 59 height 59
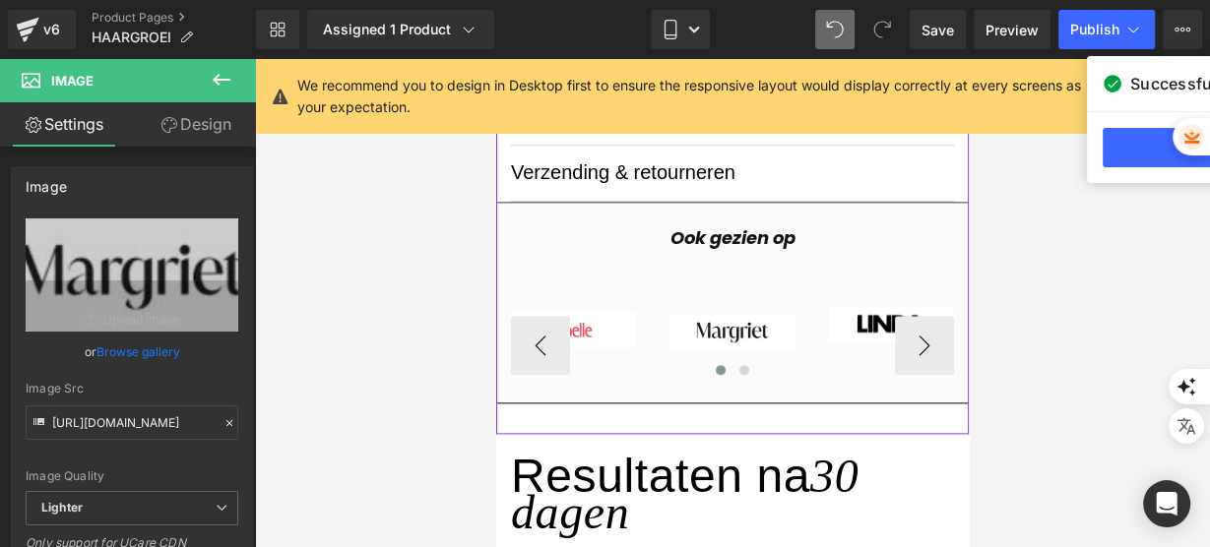
scroll to position [1704, 0]
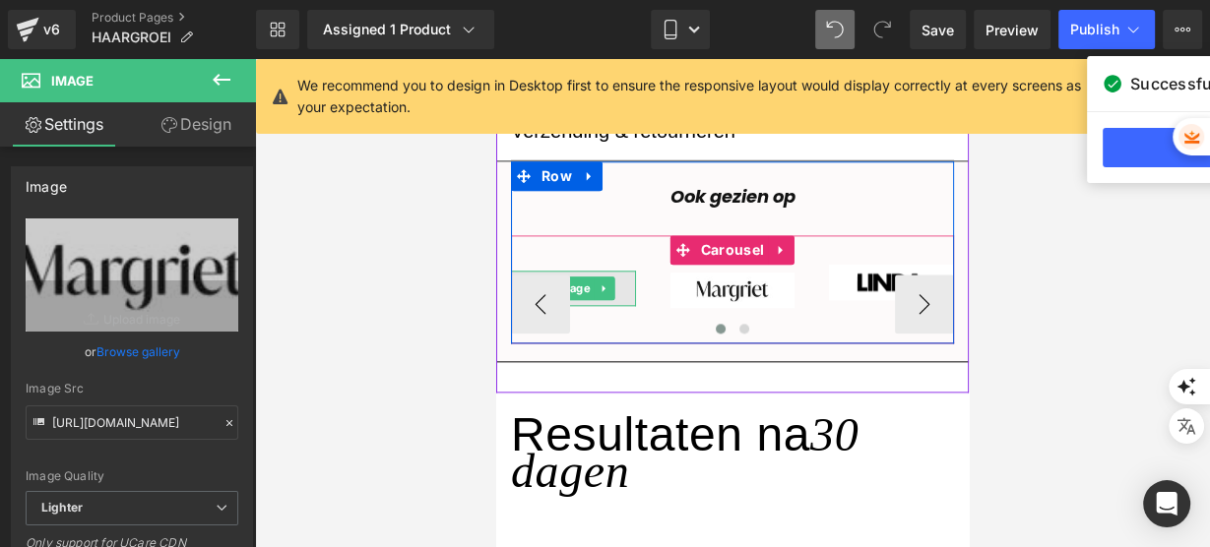
click at [618, 288] on img at bounding box center [573, 289] width 125 height 36
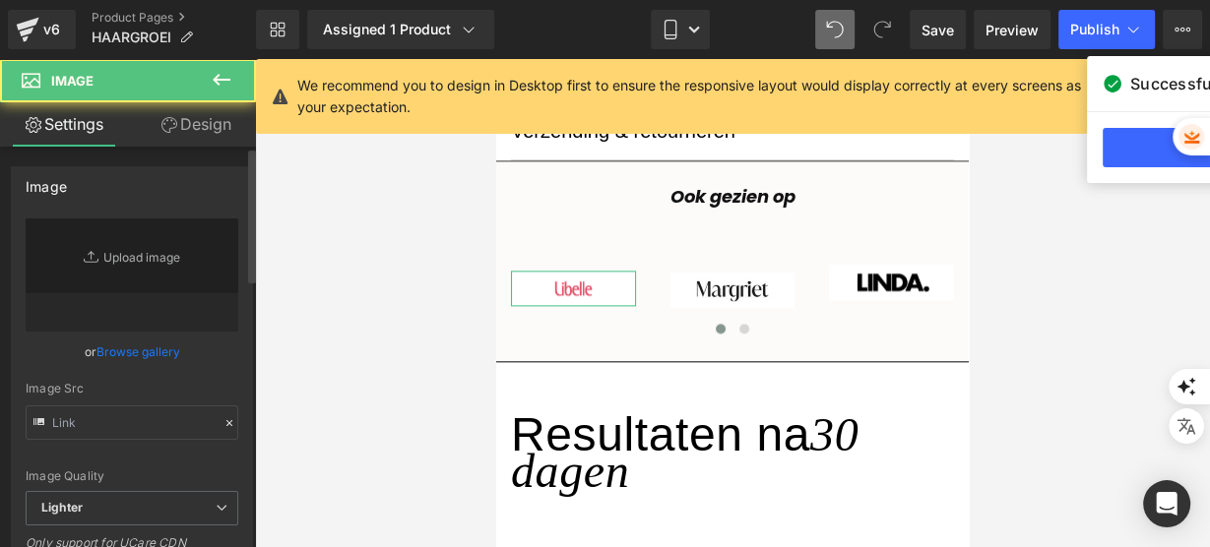
type input "[URL][DOMAIN_NAME]"
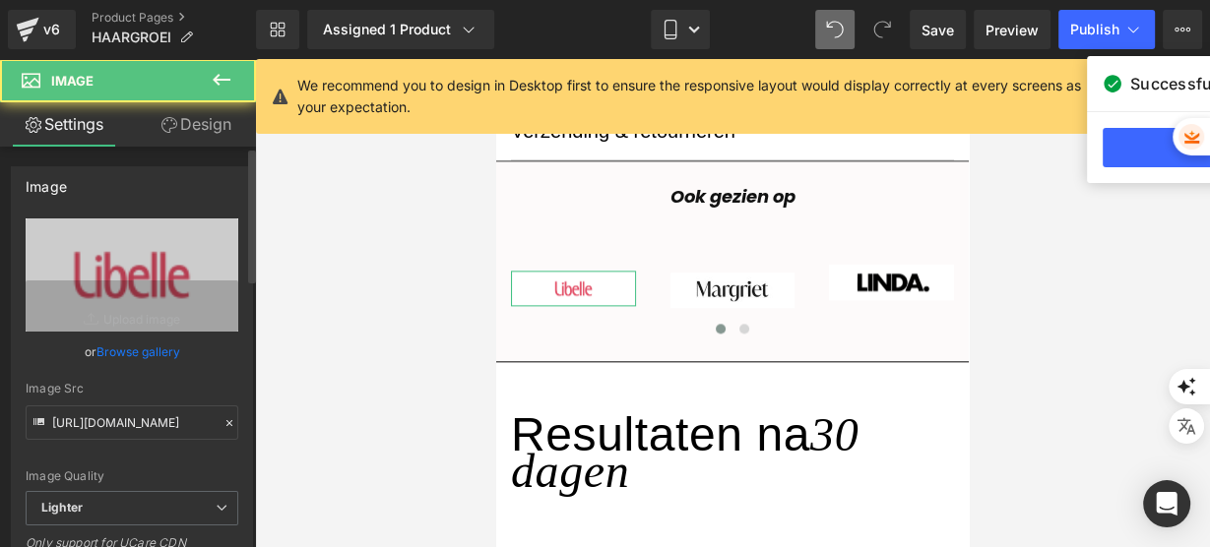
click at [160, 348] on link "Browse gallery" at bounding box center [138, 352] width 84 height 34
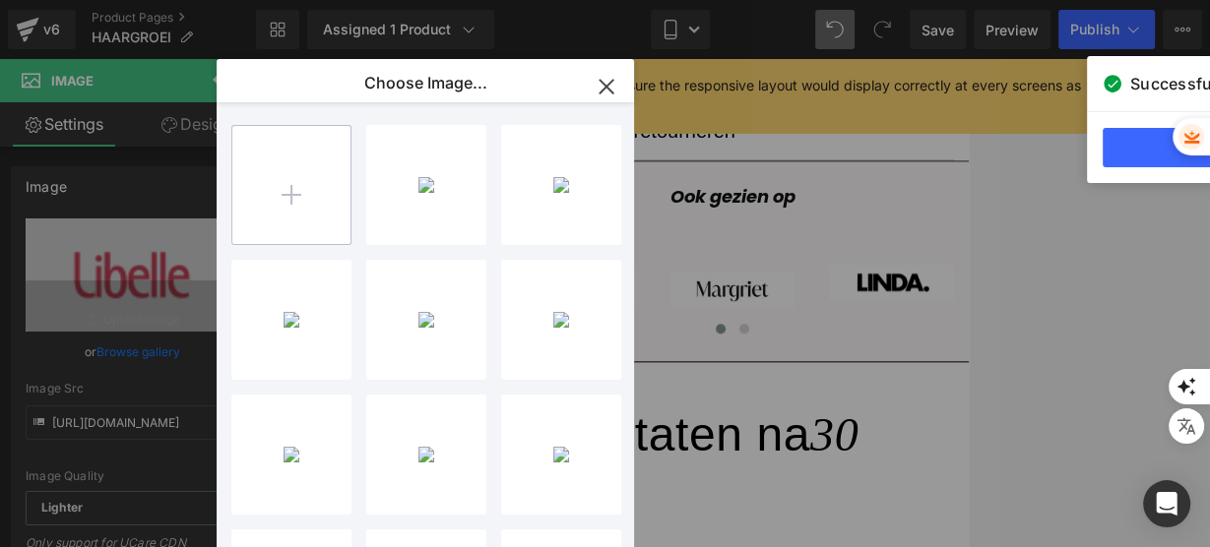
click at [282, 186] on input "file" at bounding box center [291, 185] width 118 height 118
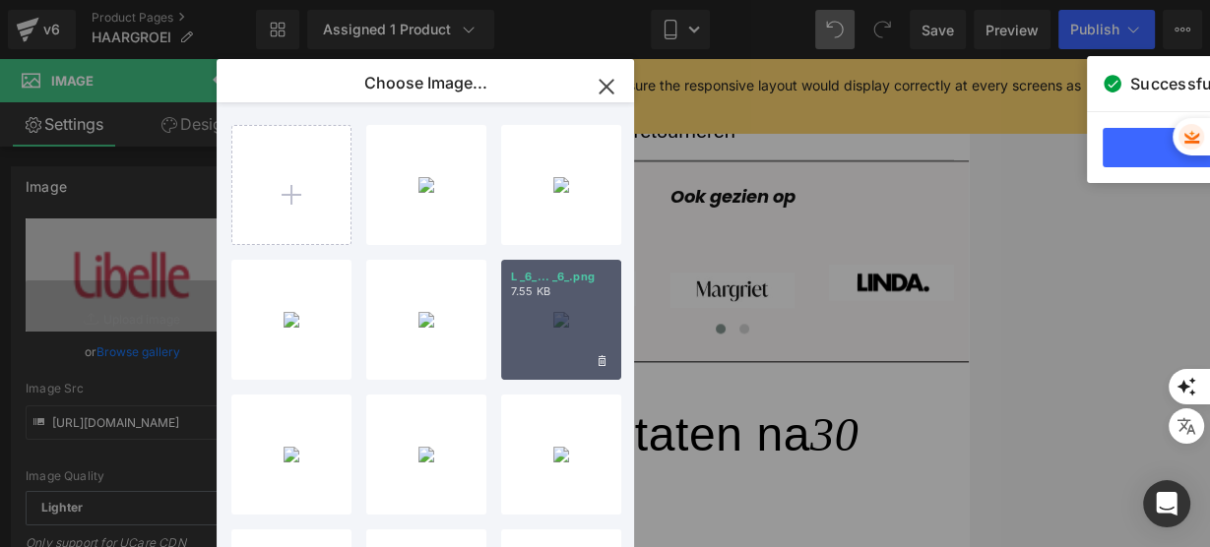
type input "C:\fakepath\L (11).png"
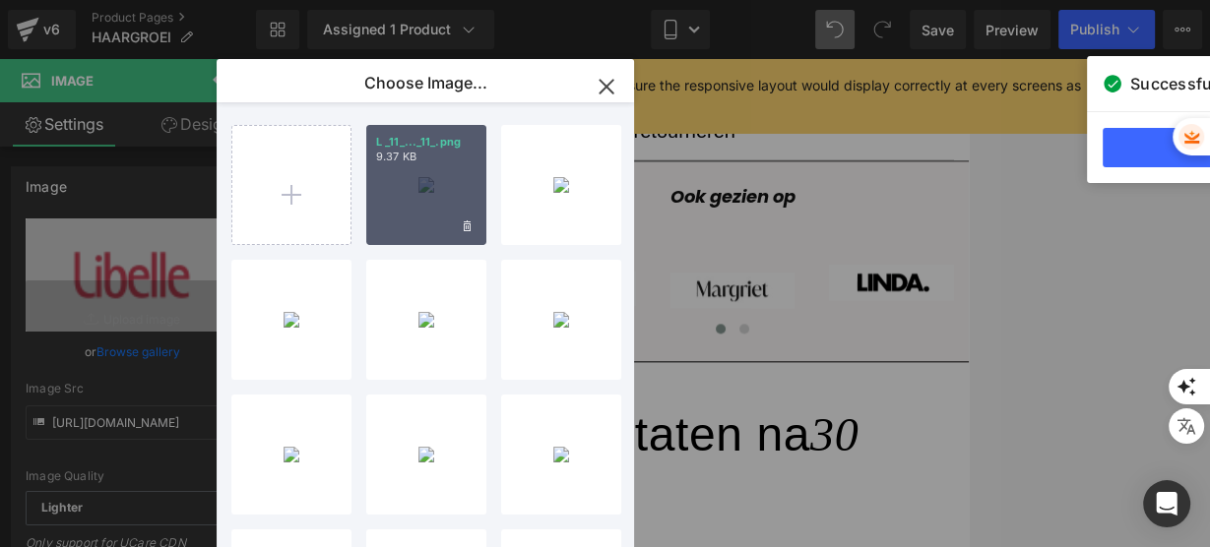
click at [431, 223] on div "L _11_..._11_.png 9.37 KB" at bounding box center [426, 185] width 120 height 120
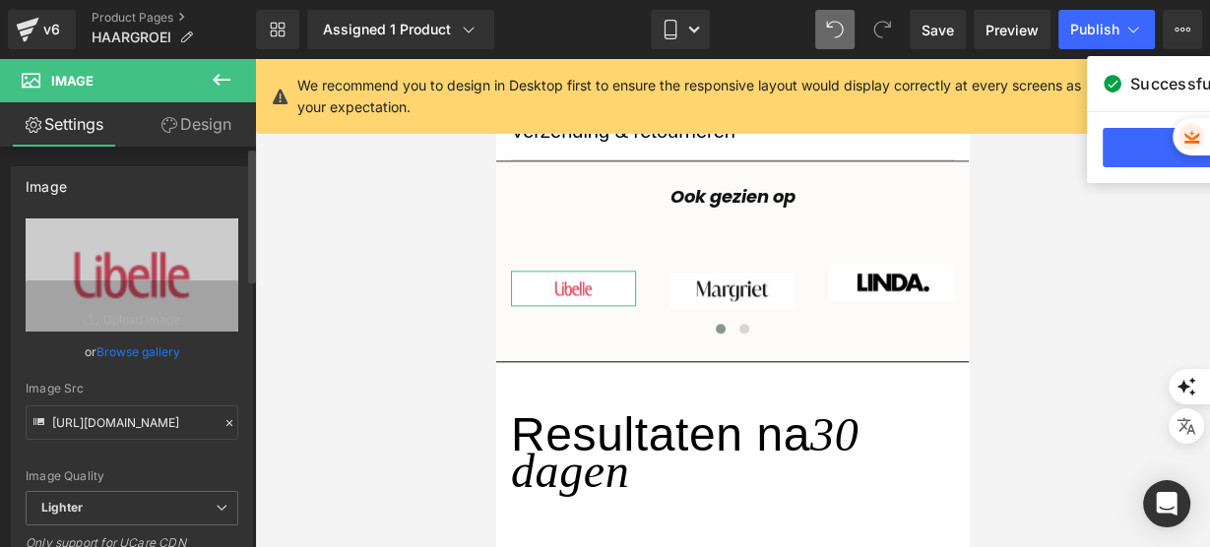
click at [143, 348] on link "Browse gallery" at bounding box center [138, 352] width 84 height 34
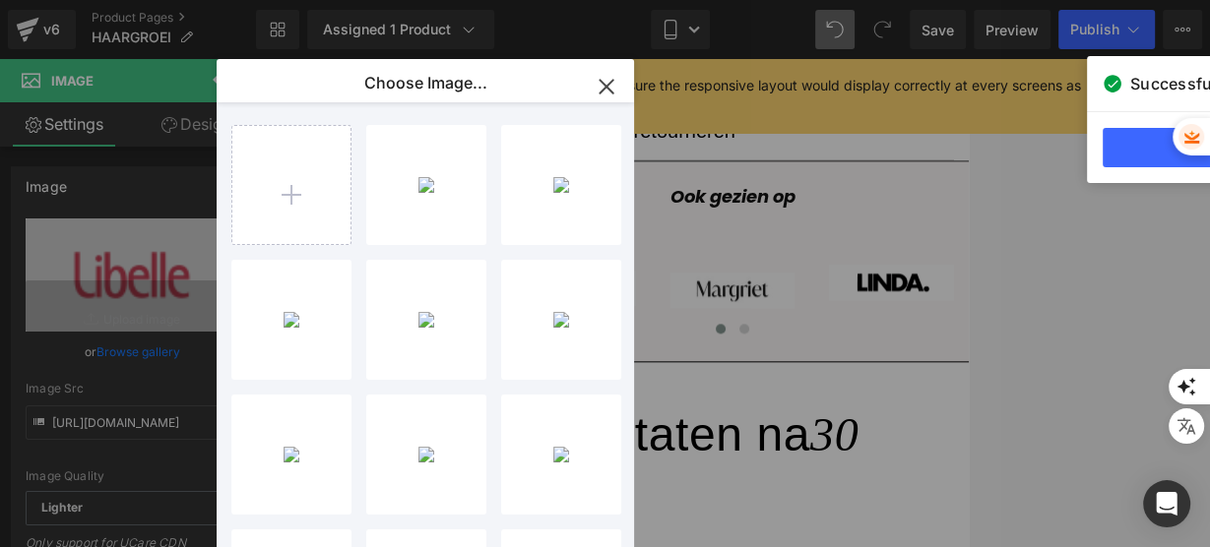
click at [0, 0] on div "L _11_..._11_.png 9.37 KB" at bounding box center [0, 0] width 0 height 0
type input "[URL][DOMAIN_NAME]"
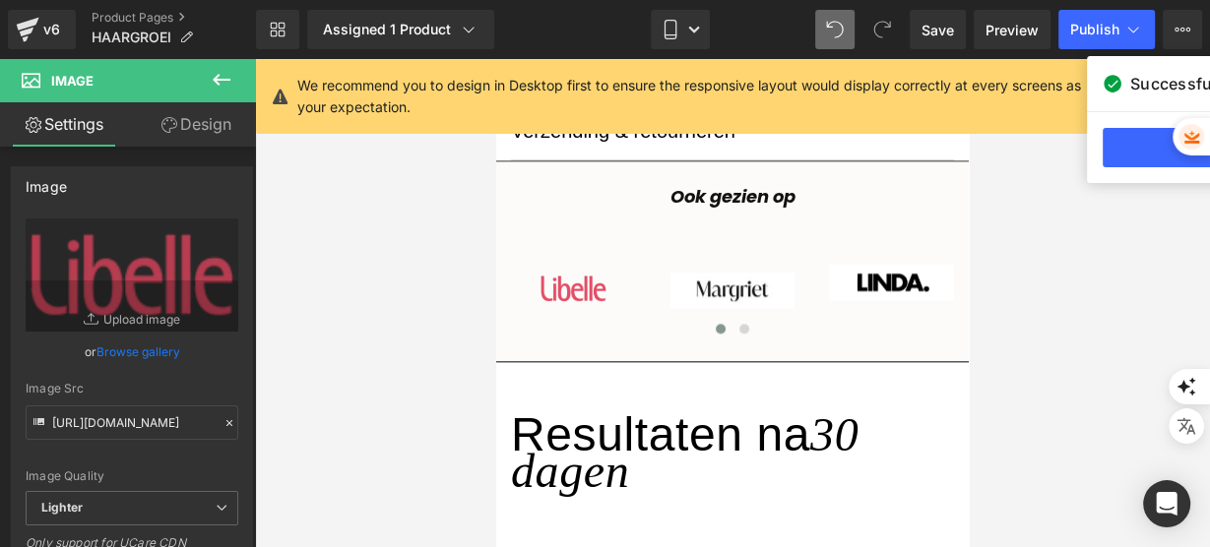
click at [639, 26] on div "Library Assigned 1 Product Product Preview SoothingSkin Micro Infuussysteem voo…" at bounding box center [733, 29] width 954 height 39
click at [647, 28] on div "Library Assigned 1 Product Product Preview SoothingSkin Micro Infuussysteem voo…" at bounding box center [733, 29] width 954 height 39
click at [666, 40] on link "Mobile" at bounding box center [680, 29] width 59 height 39
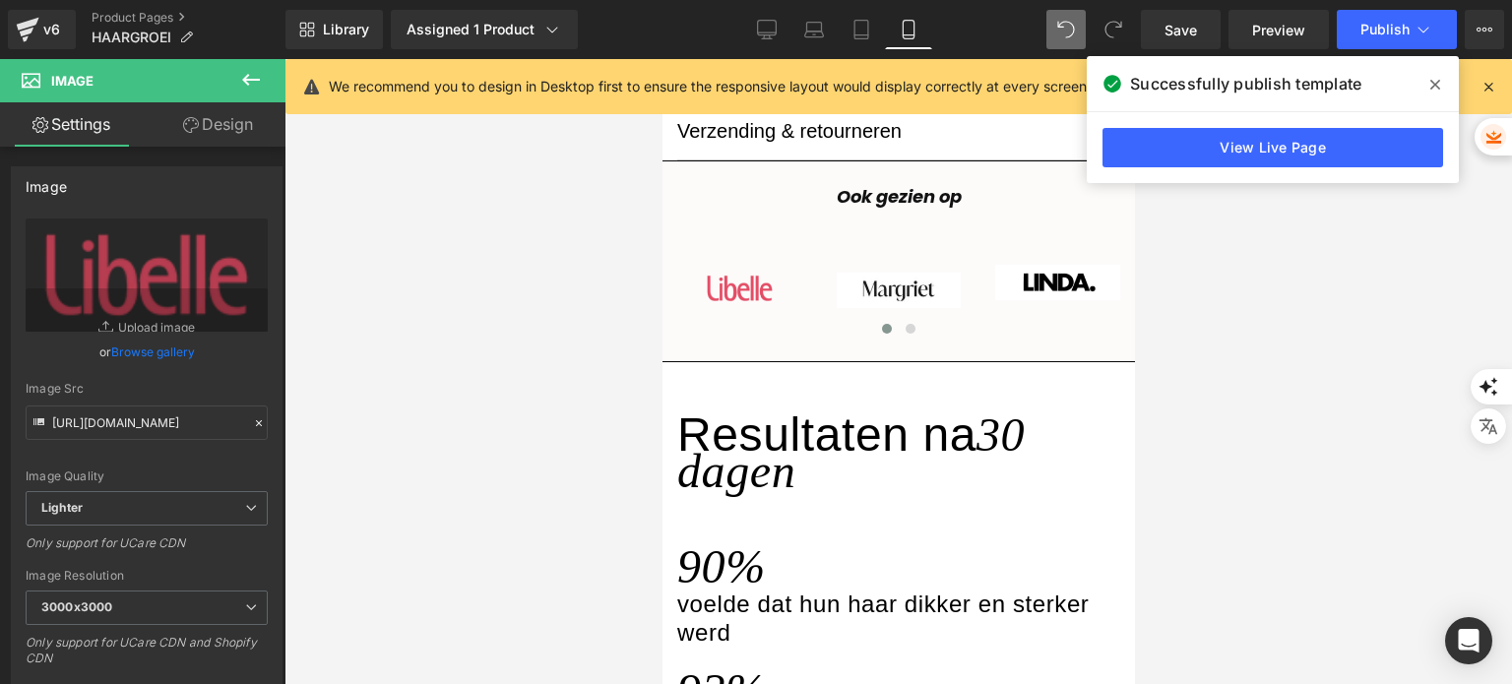
scroll to position [1700, 0]
click at [1362, 29] on span "Publish" at bounding box center [1384, 30] width 49 height 16
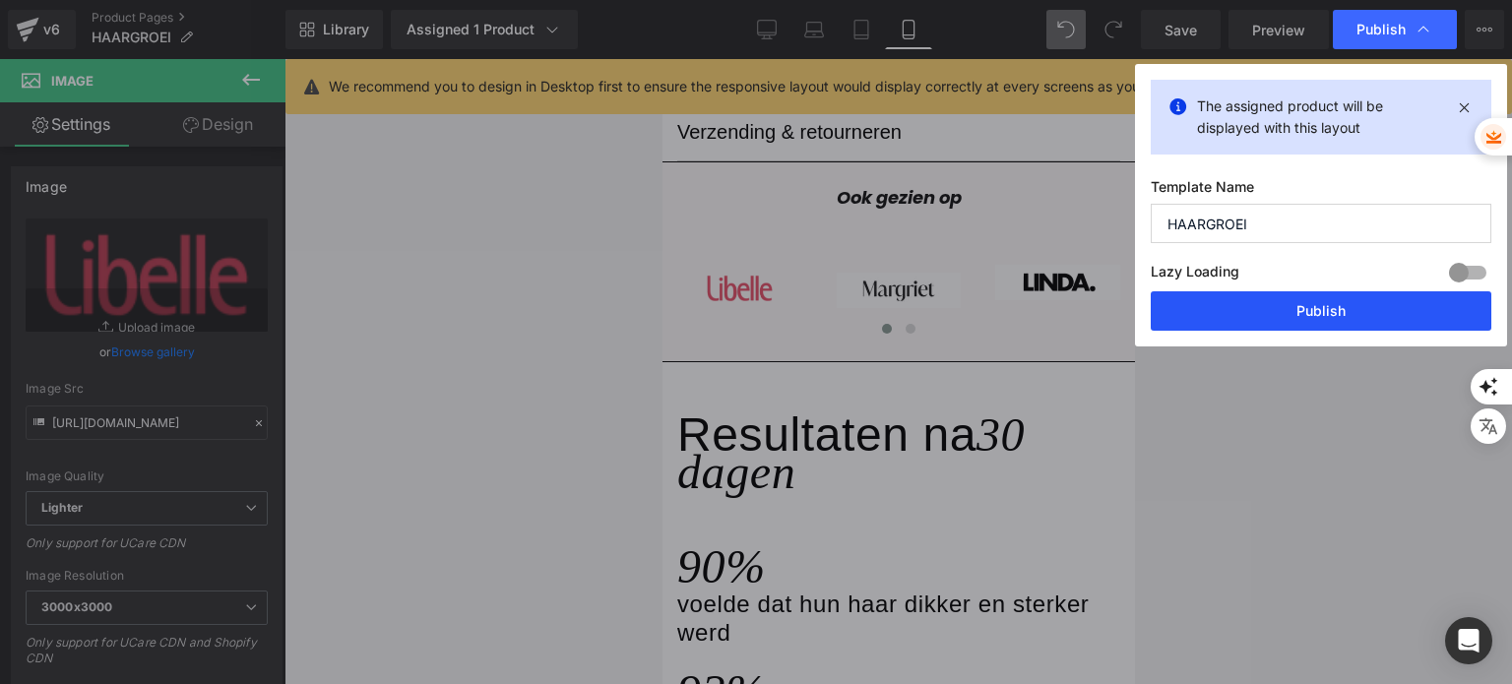
click at [1231, 300] on button "Publish" at bounding box center [1321, 310] width 341 height 39
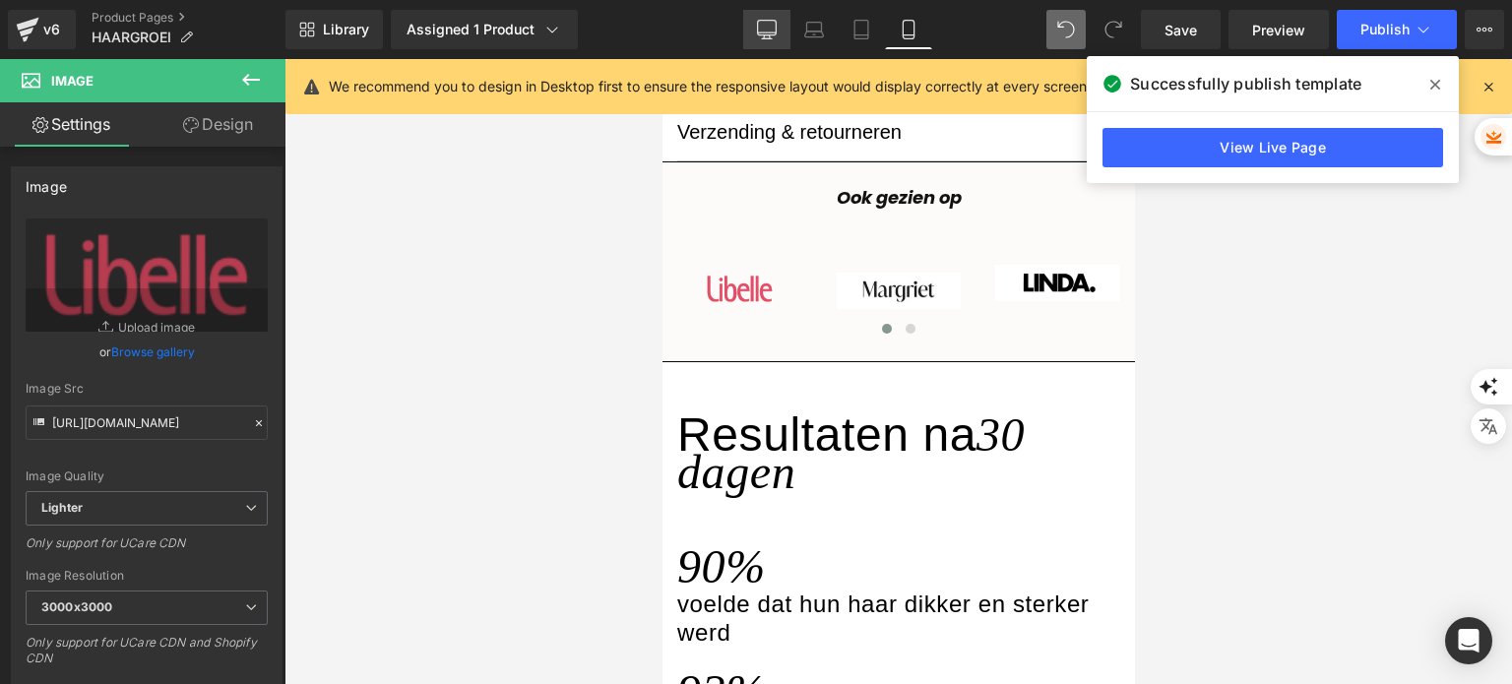
drag, startPoint x: 760, startPoint y: 21, endPoint x: 545, endPoint y: 158, distance: 255.0
click at [760, 21] on icon at bounding box center [767, 28] width 19 height 15
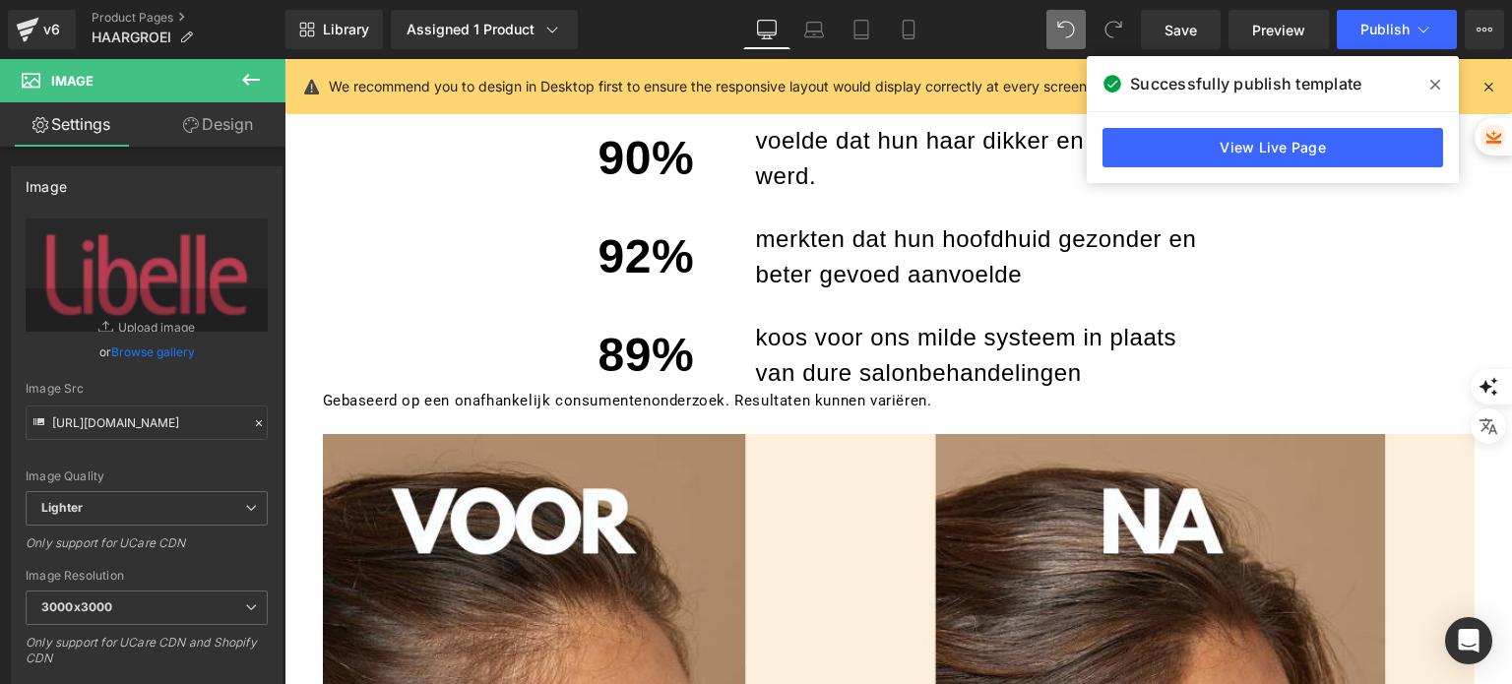
scroll to position [1217, 0]
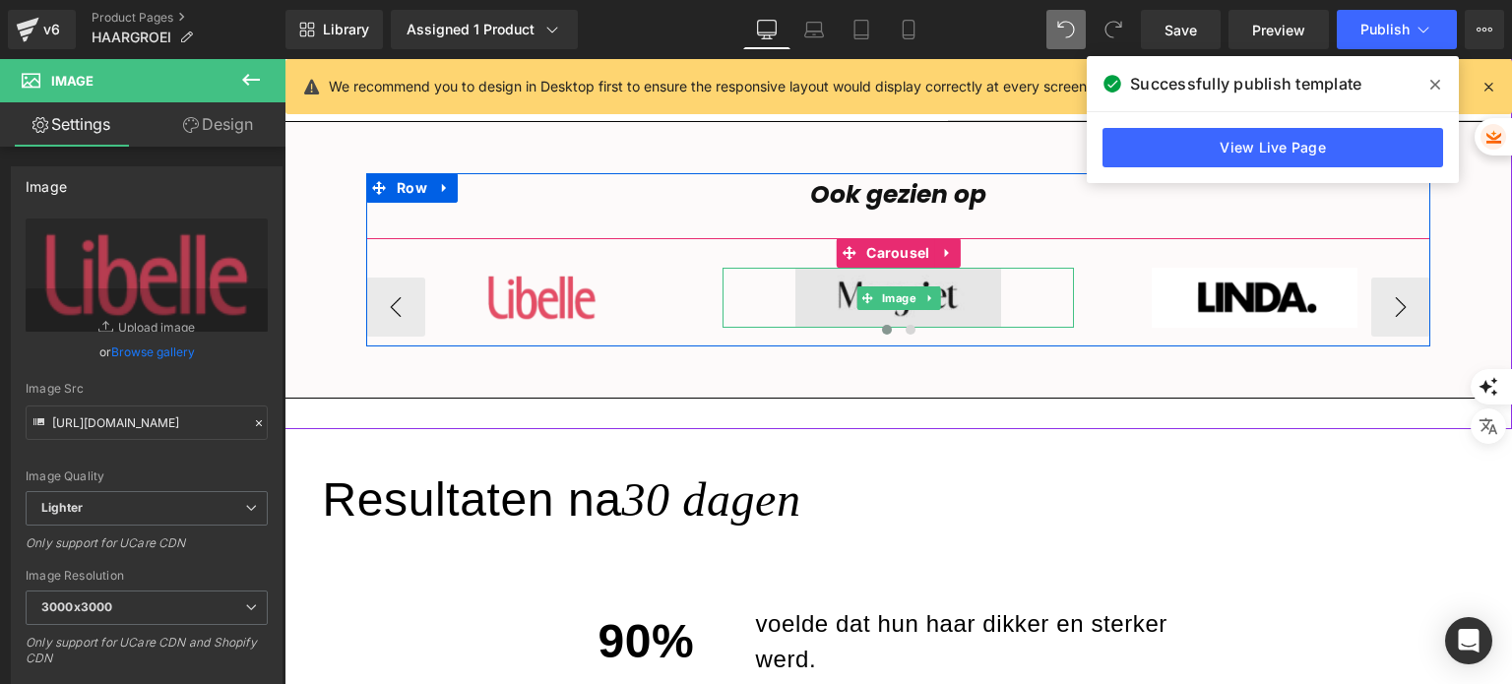
click at [964, 302] on img at bounding box center [898, 298] width 206 height 60
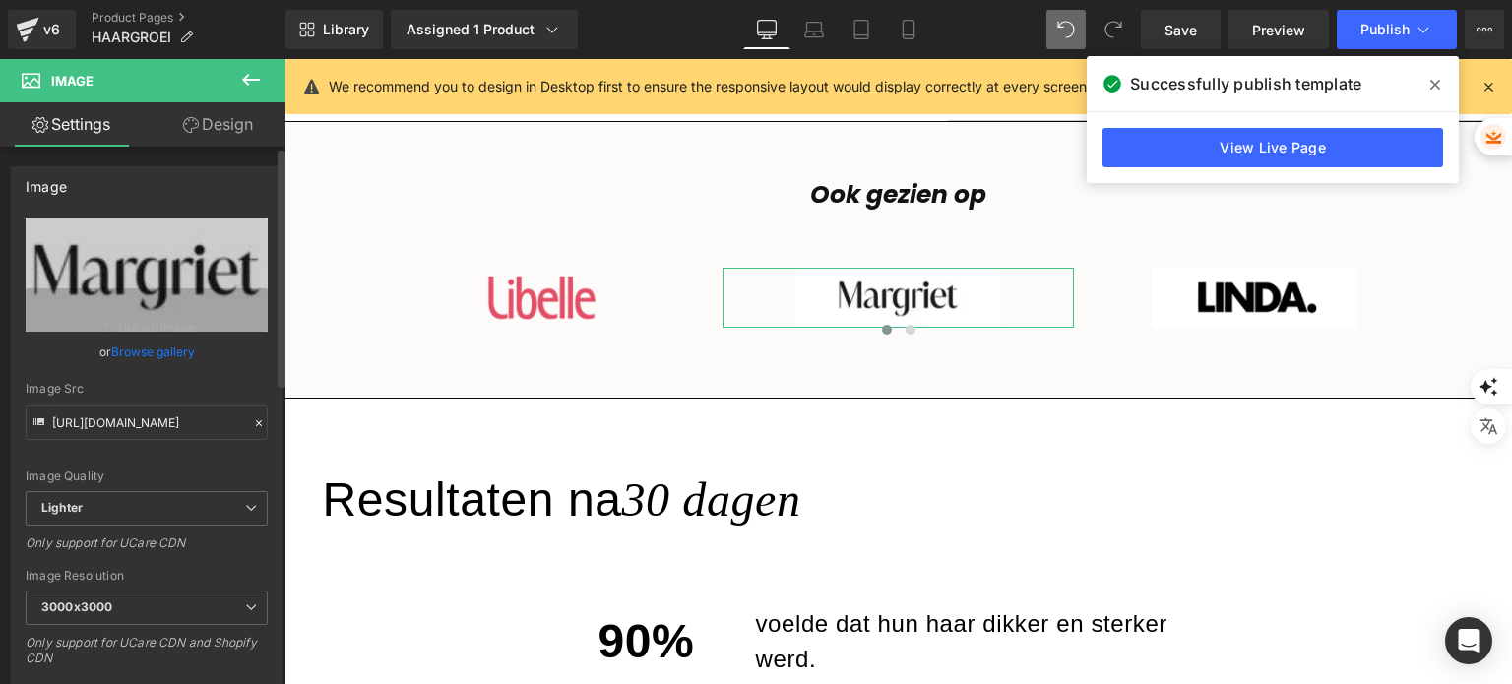
click at [185, 345] on link "Browse gallery" at bounding box center [153, 352] width 84 height 34
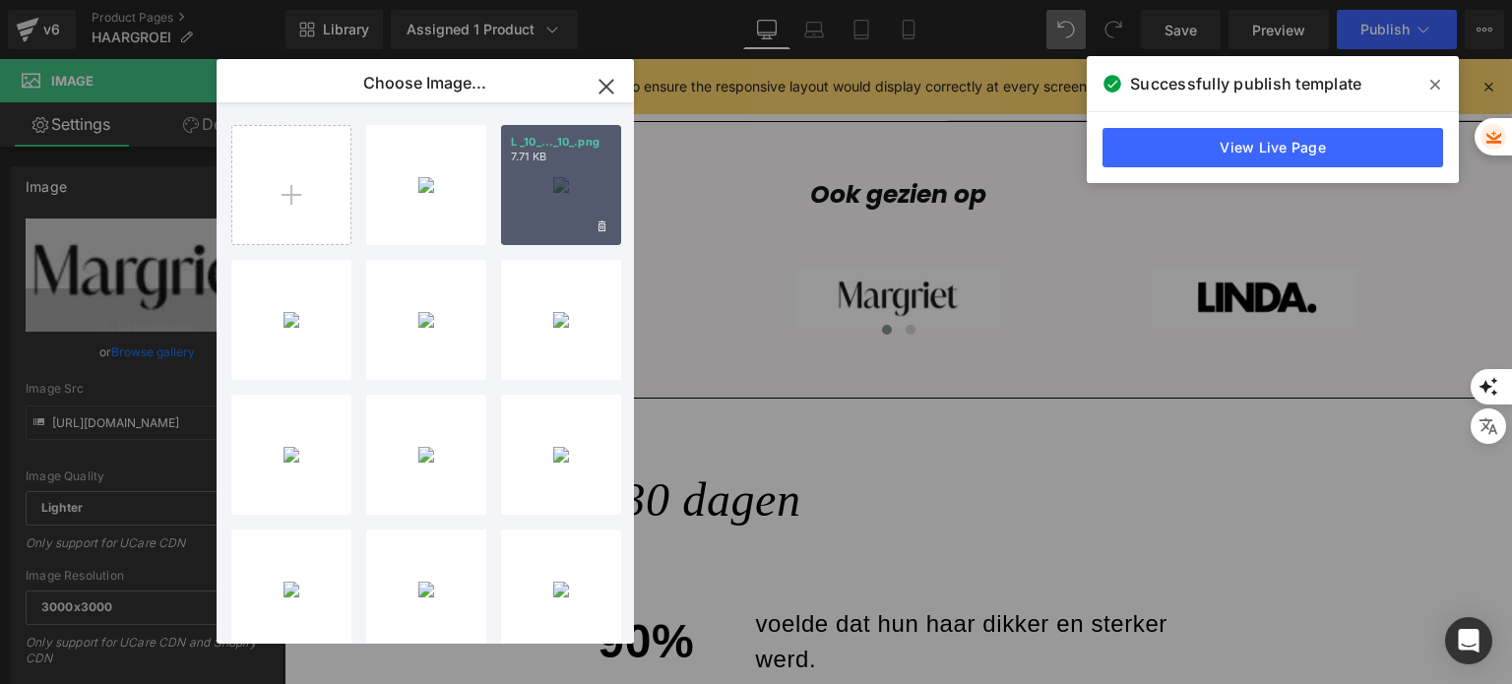
click at [571, 205] on div "L _10_..._10_.png 7.71 KB" at bounding box center [561, 185] width 120 height 120
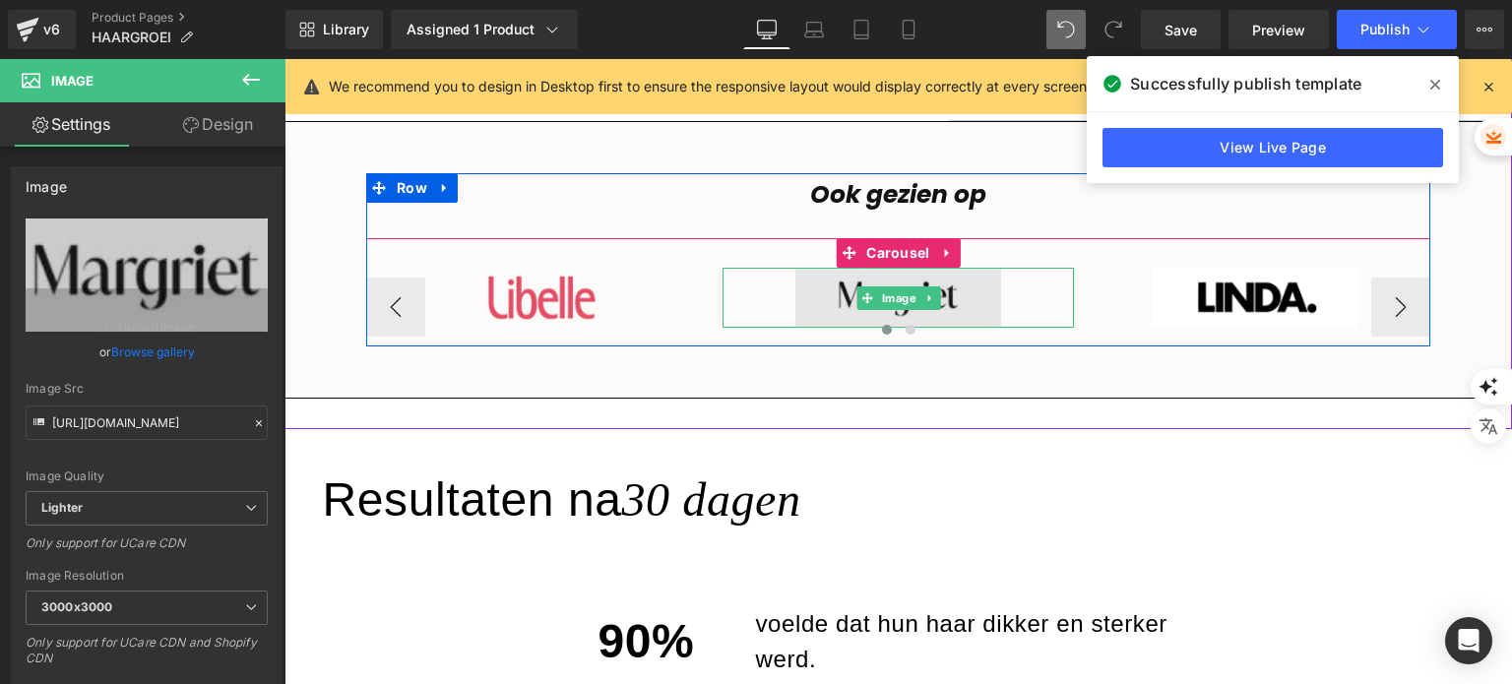
click at [807, 306] on img at bounding box center [898, 298] width 206 height 60
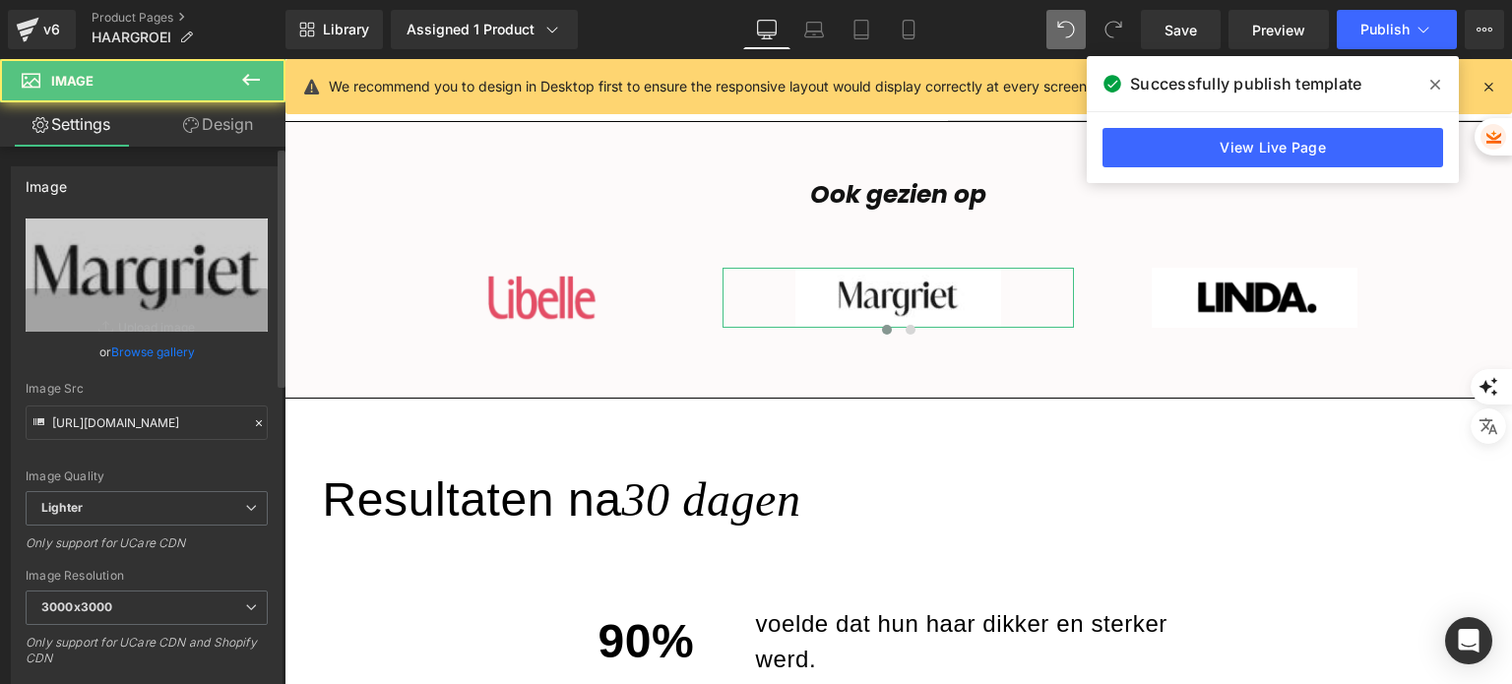
click at [177, 350] on link "Browse gallery" at bounding box center [153, 352] width 84 height 34
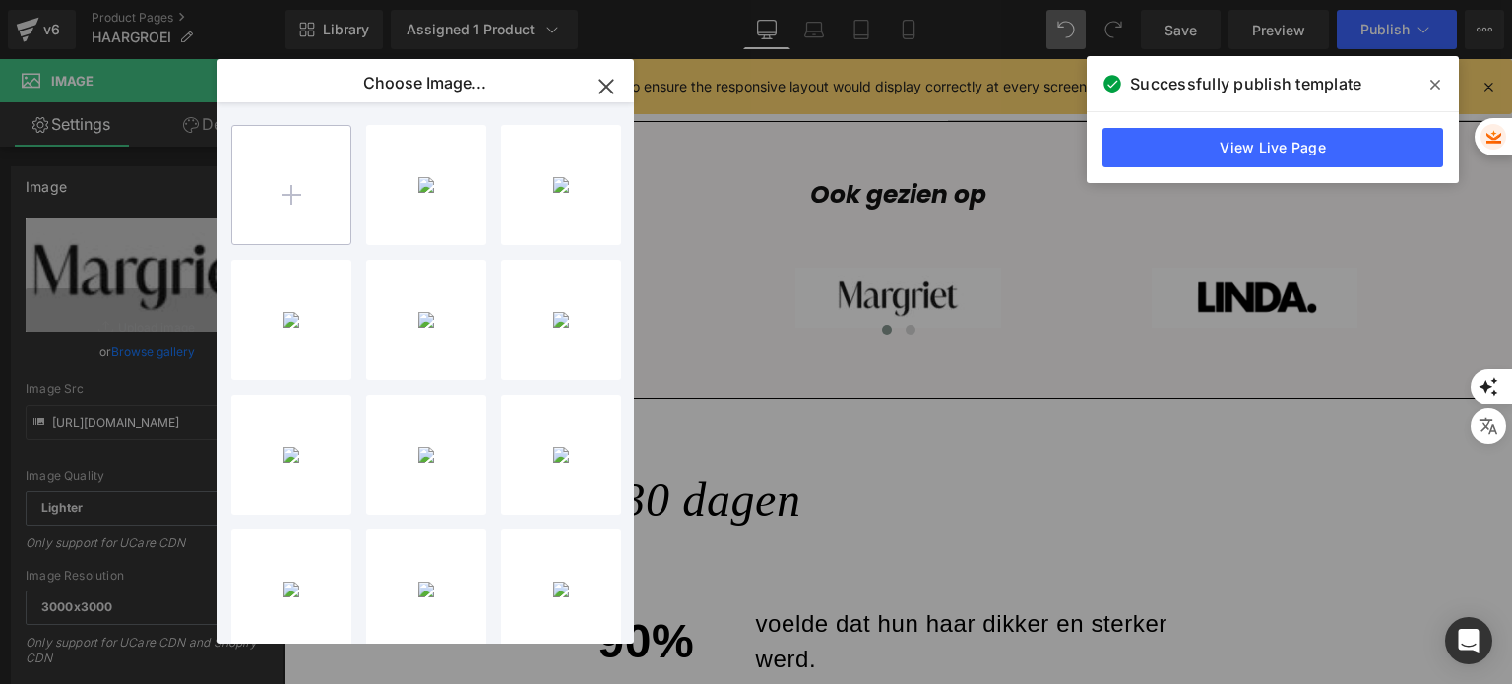
click at [343, 192] on input "file" at bounding box center [291, 185] width 118 height 118
type input "C:\fakepath\L (12).png"
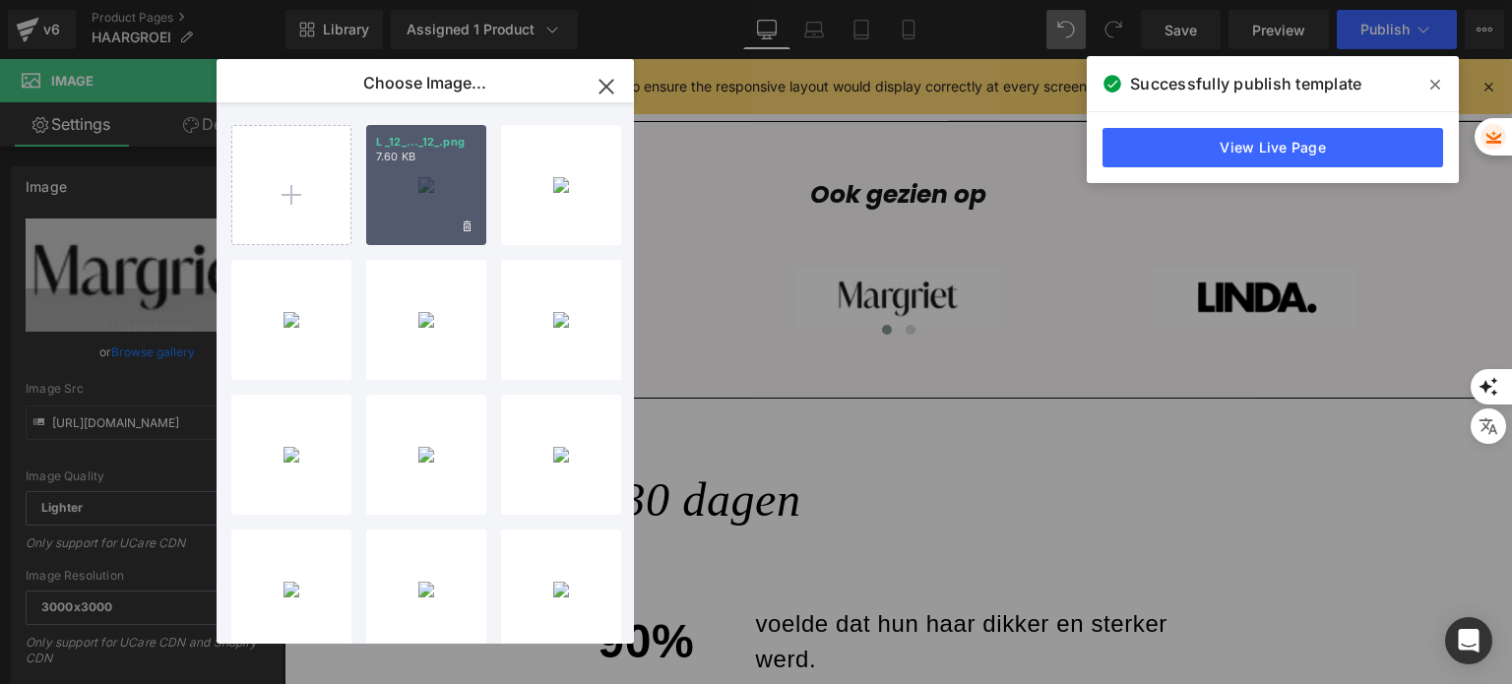
click at [432, 212] on div "L _12_..._12_.png 7.60 KB" at bounding box center [426, 185] width 120 height 120
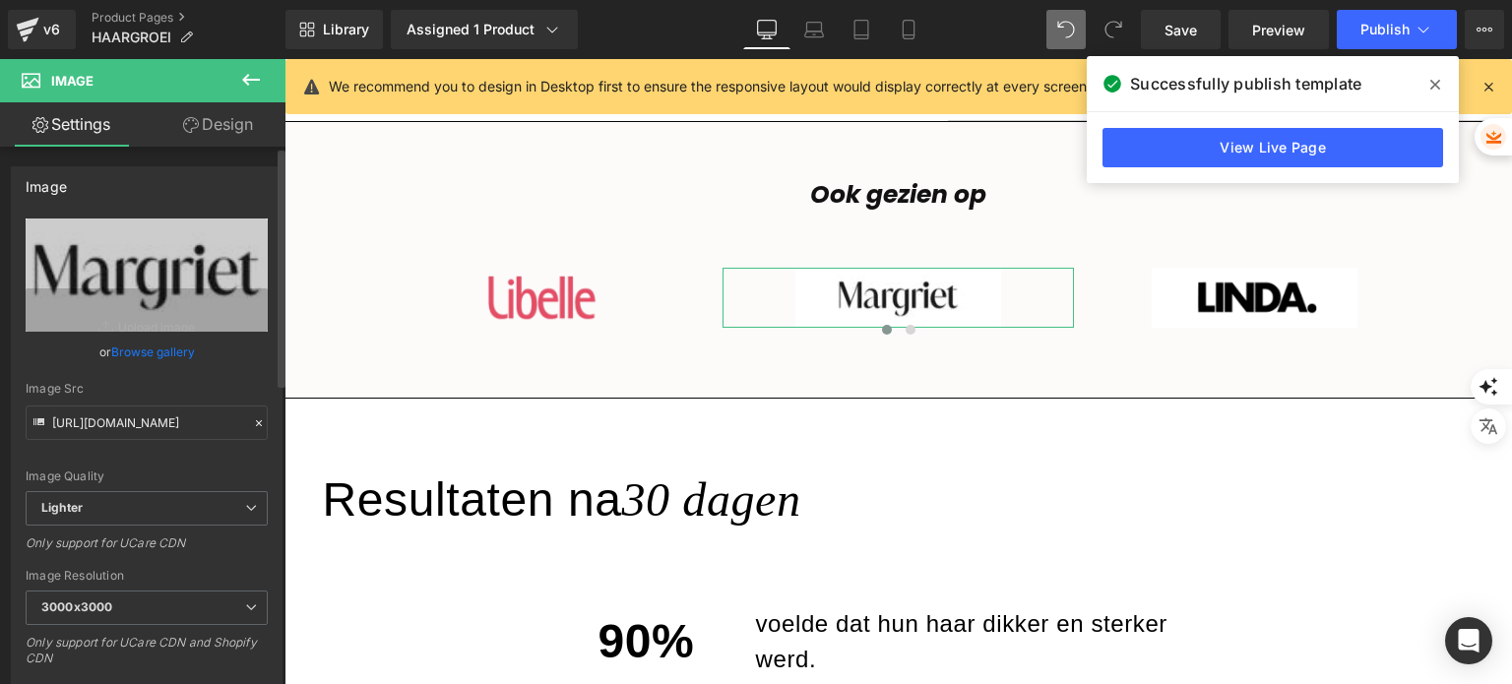
click at [140, 348] on link "Browse gallery" at bounding box center [153, 352] width 84 height 34
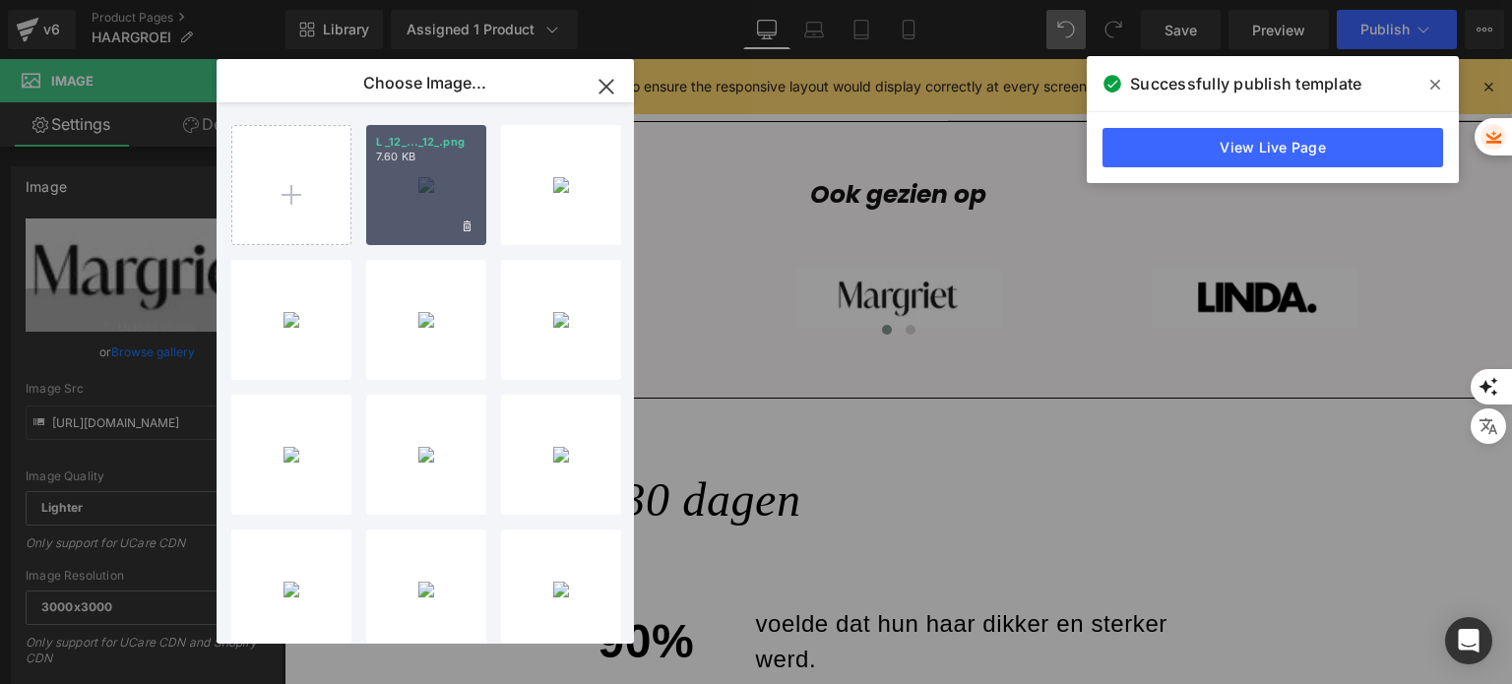
drag, startPoint x: 402, startPoint y: 204, endPoint x: 116, endPoint y: 149, distance: 290.7
click at [402, 204] on div "L _12_..._12_.png 7.60 KB" at bounding box center [426, 185] width 120 height 120
type input "[URL][DOMAIN_NAME]"
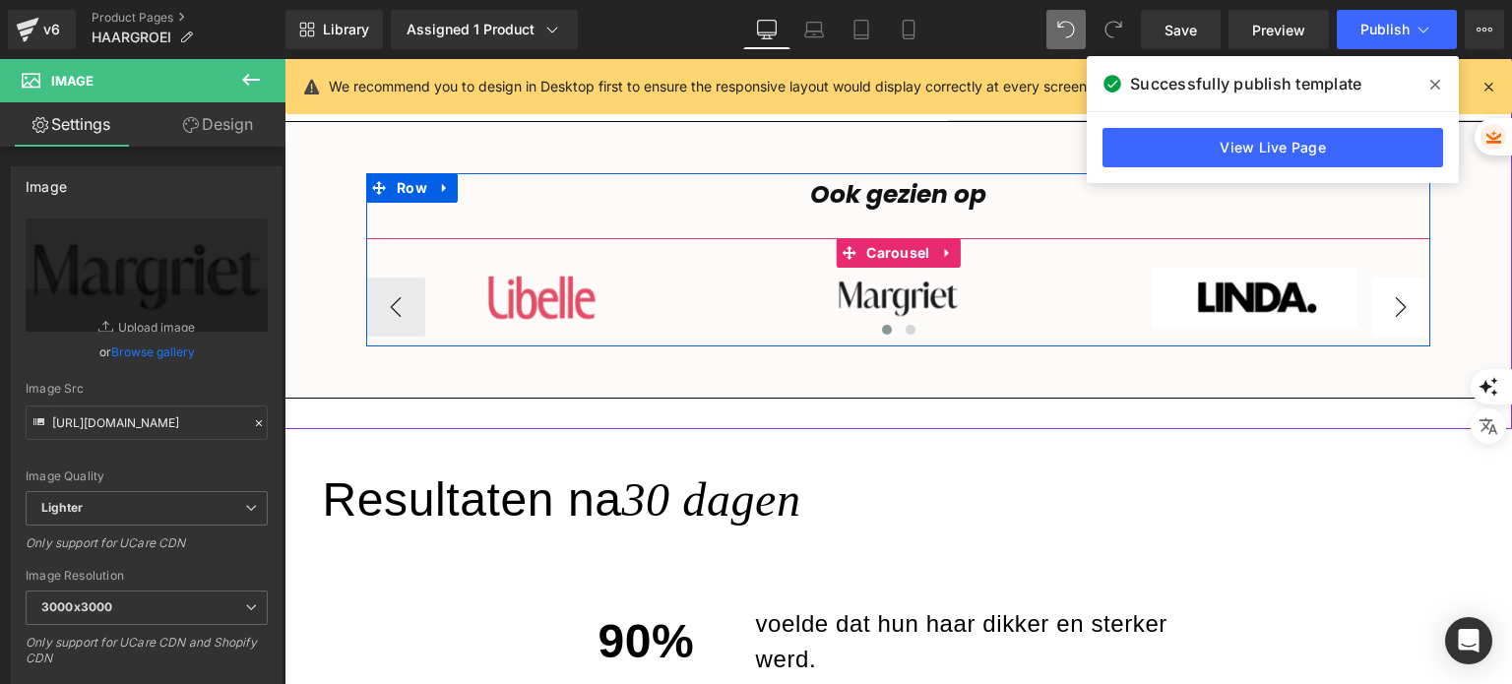
click at [1382, 310] on button "›" at bounding box center [1400, 307] width 59 height 59
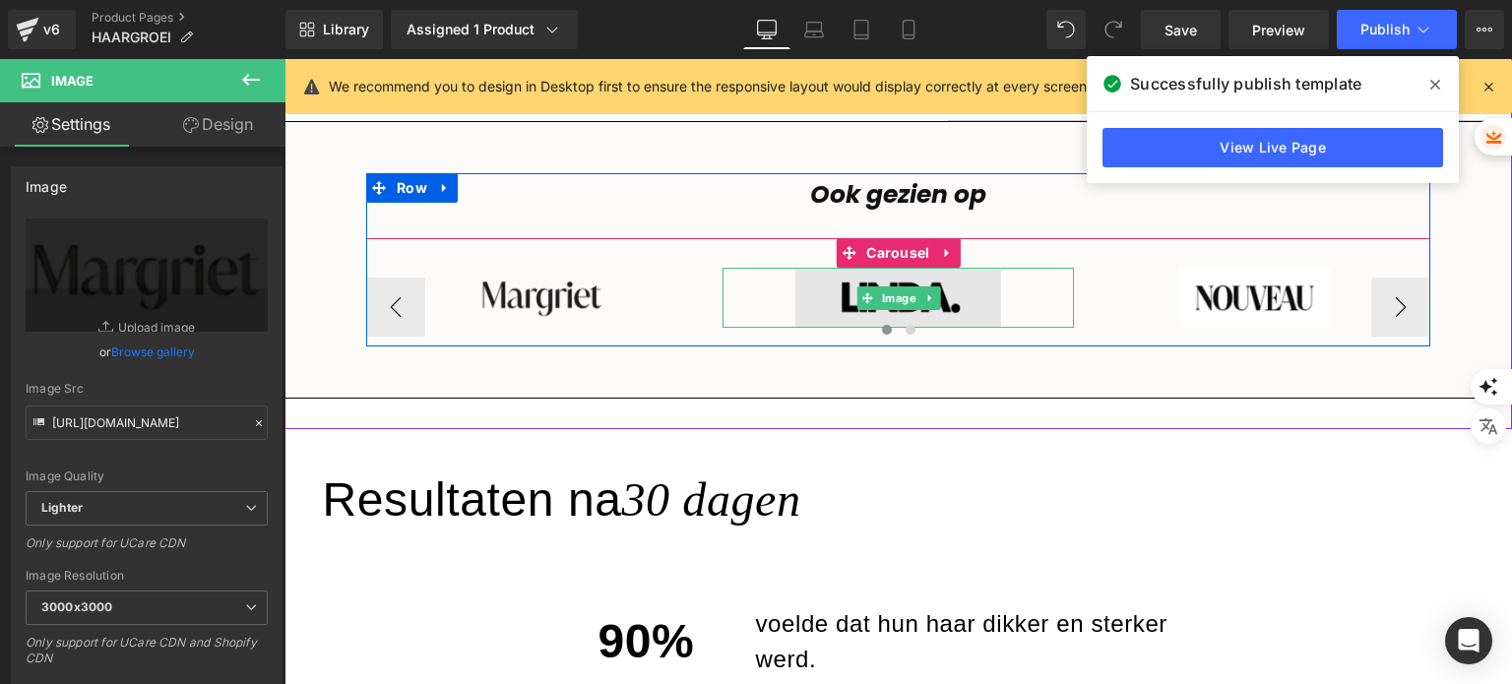
click at [981, 314] on img at bounding box center [898, 298] width 206 height 60
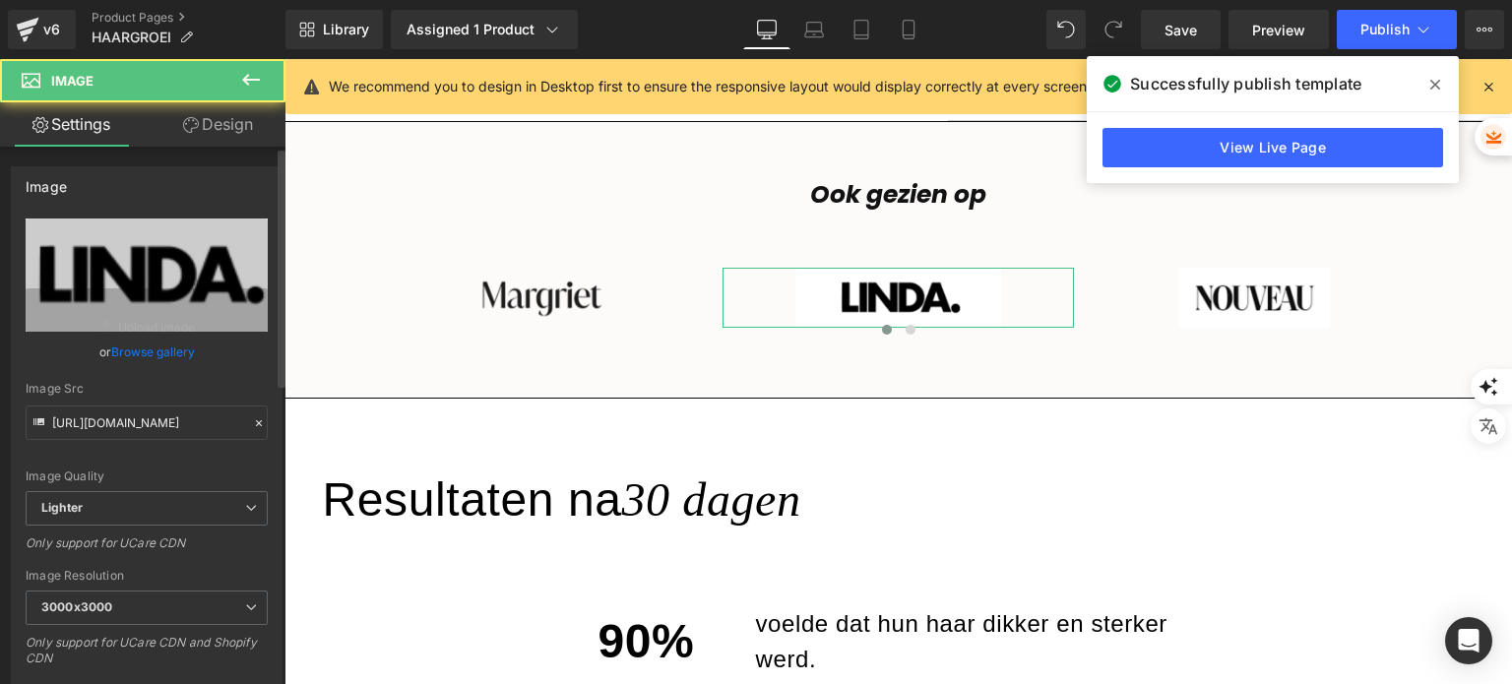
click at [161, 348] on link "Browse gallery" at bounding box center [153, 352] width 84 height 34
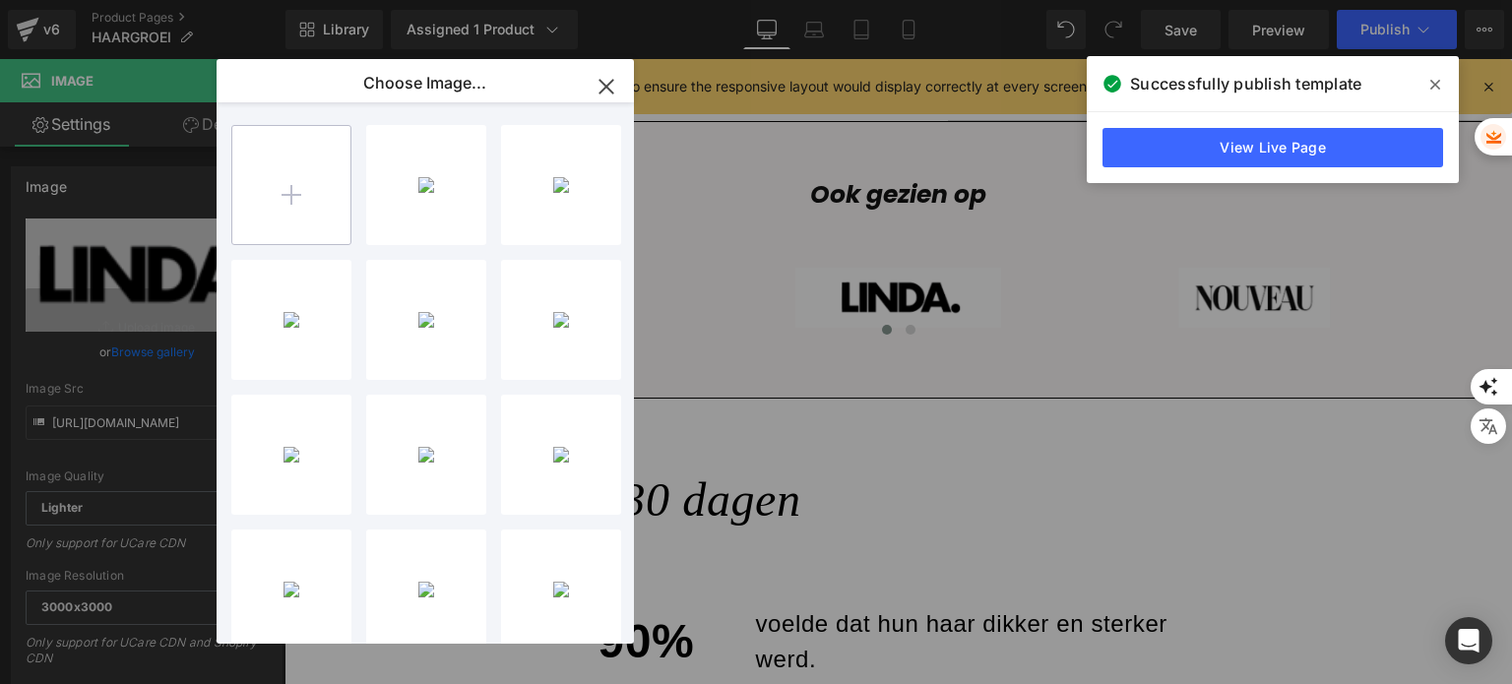
click at [269, 203] on input "file" at bounding box center [291, 185] width 118 height 118
type input "C:\fakepath\L (13).png"
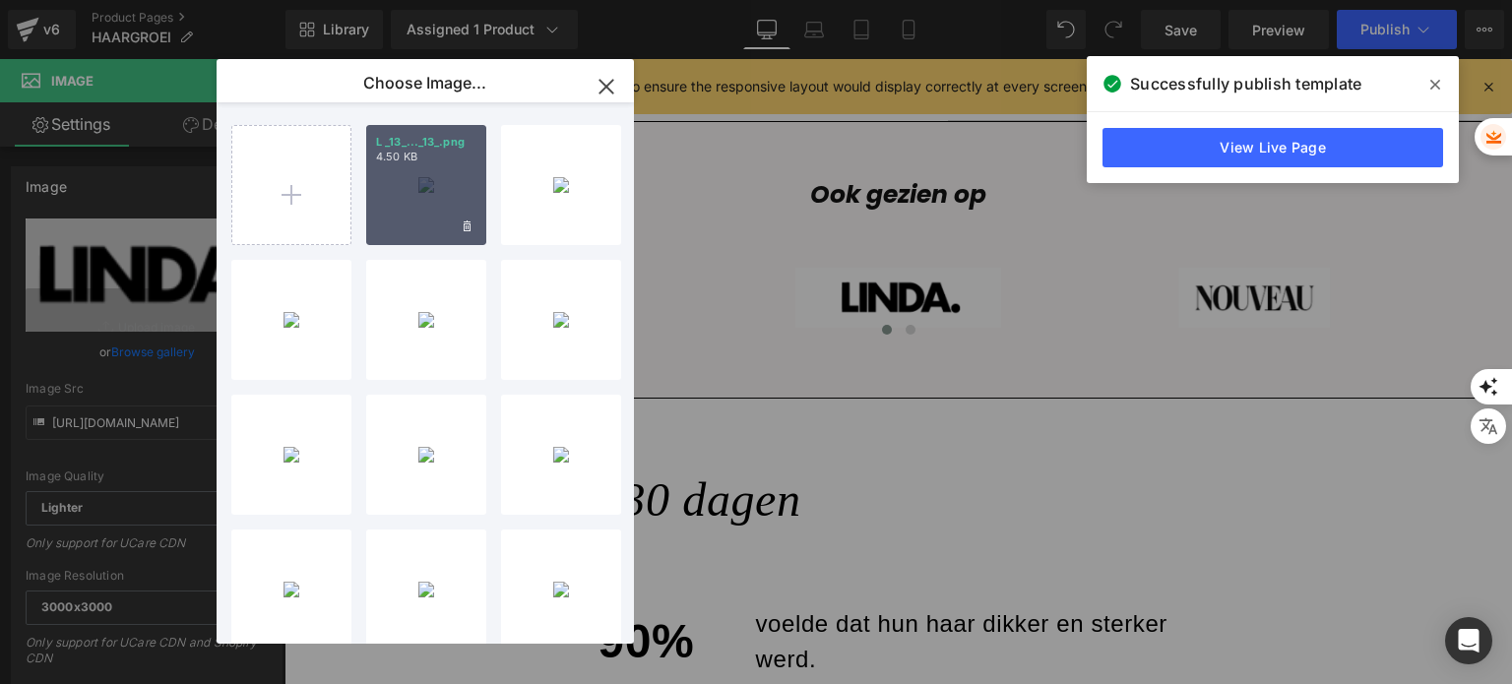
drag, startPoint x: 415, startPoint y: 200, endPoint x: 33, endPoint y: 209, distance: 382.0
click at [415, 200] on div "L _13_..._13_.png 4.50 KB" at bounding box center [426, 185] width 120 height 120
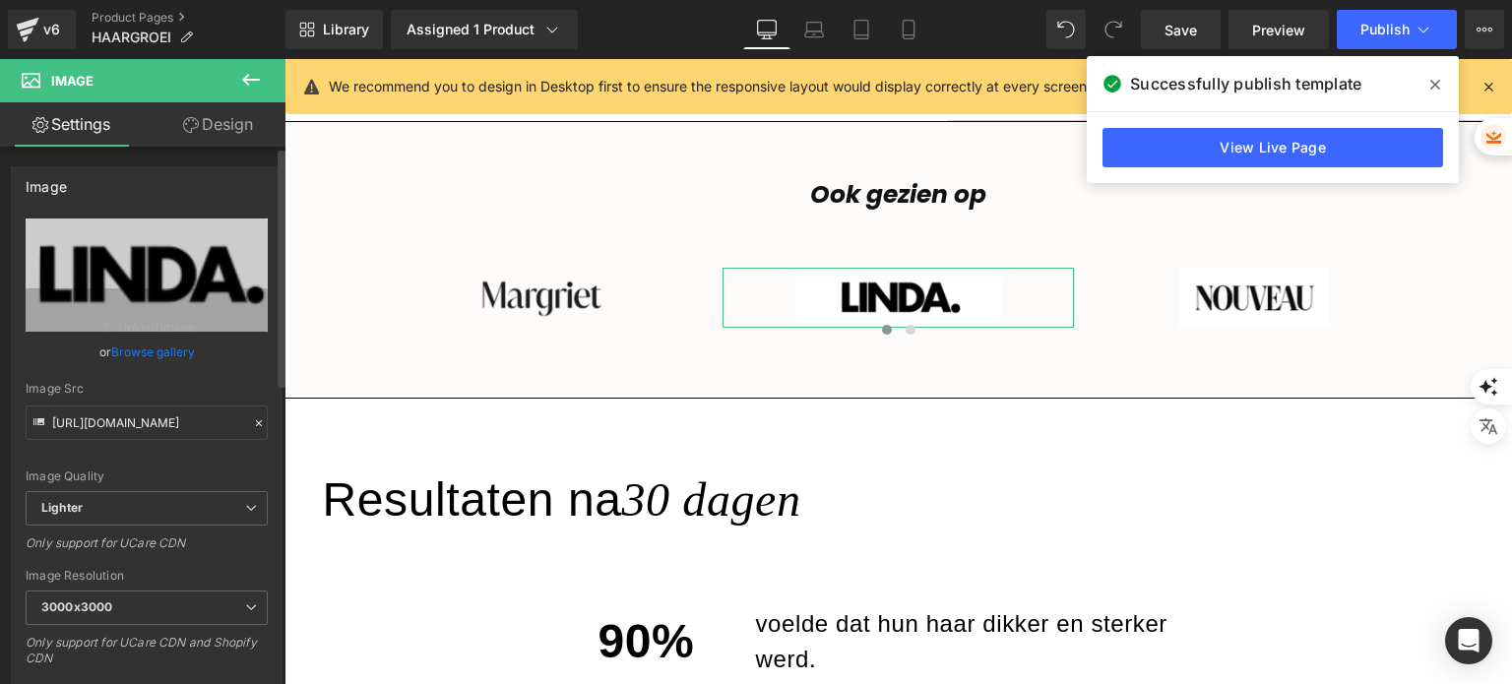
click at [144, 353] on link "Browse gallery" at bounding box center [153, 352] width 84 height 34
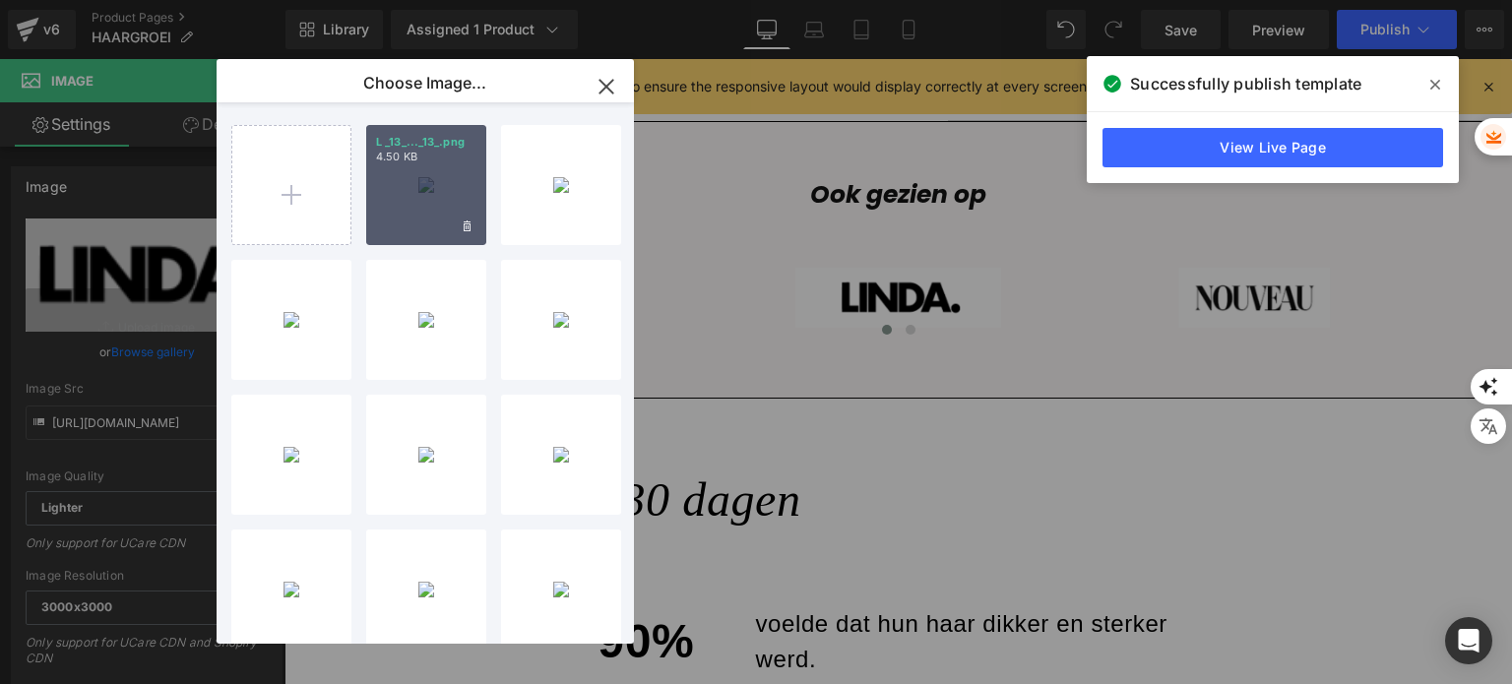
click at [374, 215] on div "L _13_..._13_.png 4.50 KB" at bounding box center [426, 185] width 120 height 120
type input "[URL][DOMAIN_NAME]"
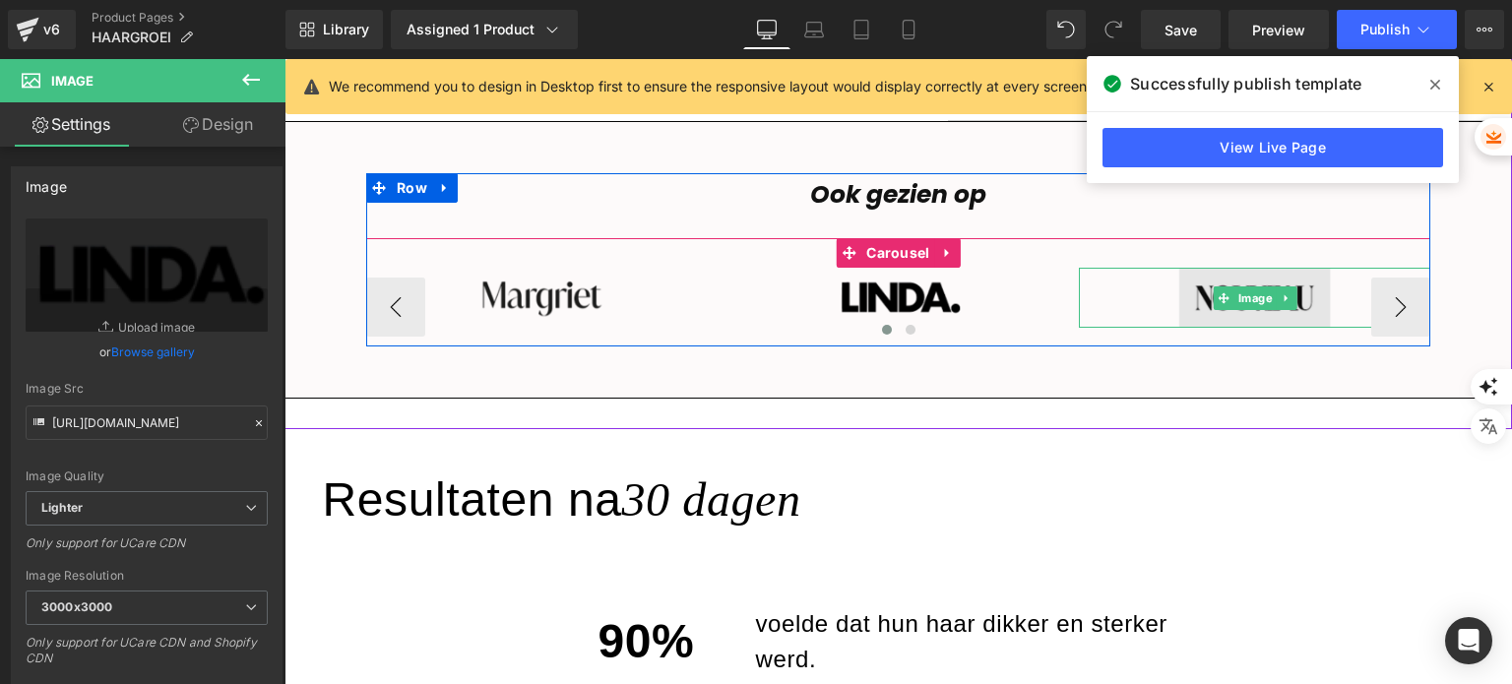
click at [1327, 306] on img at bounding box center [1255, 298] width 206 height 60
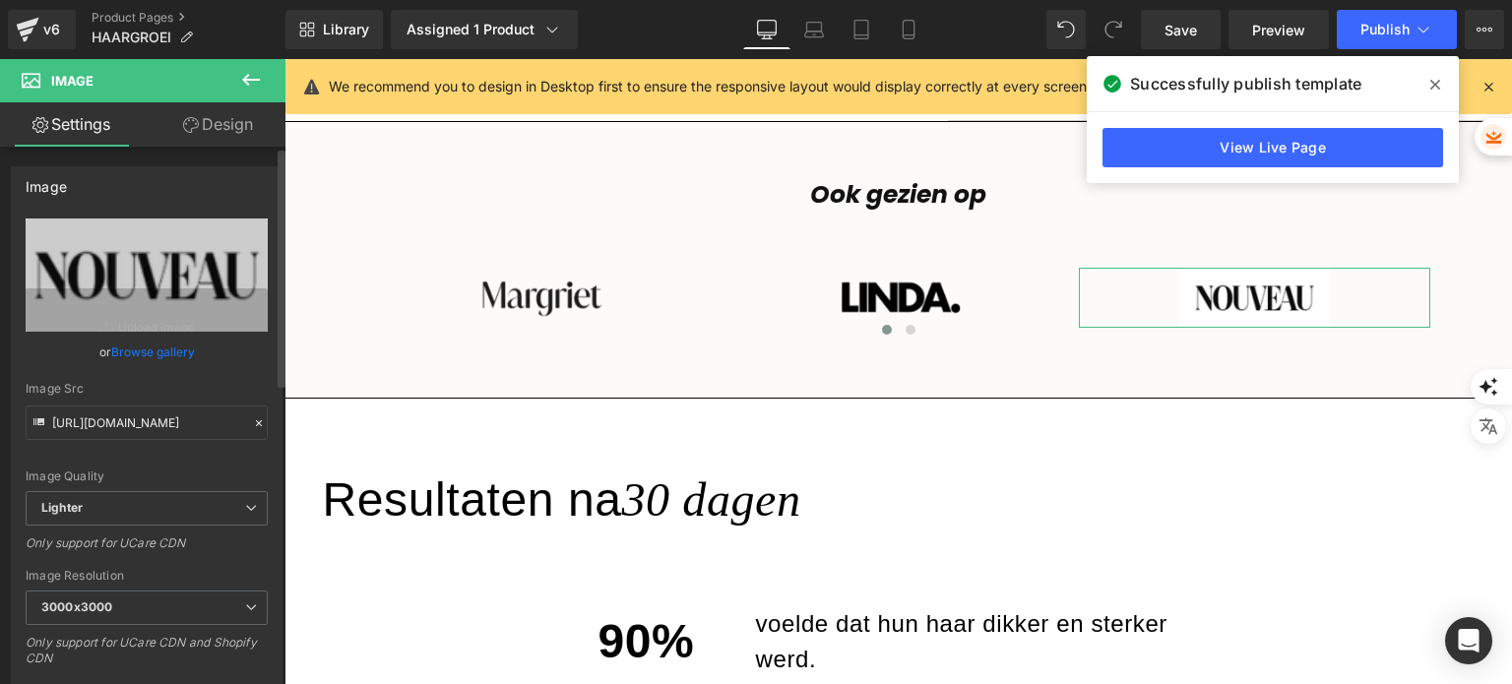
click at [135, 353] on link "Browse gallery" at bounding box center [153, 352] width 84 height 34
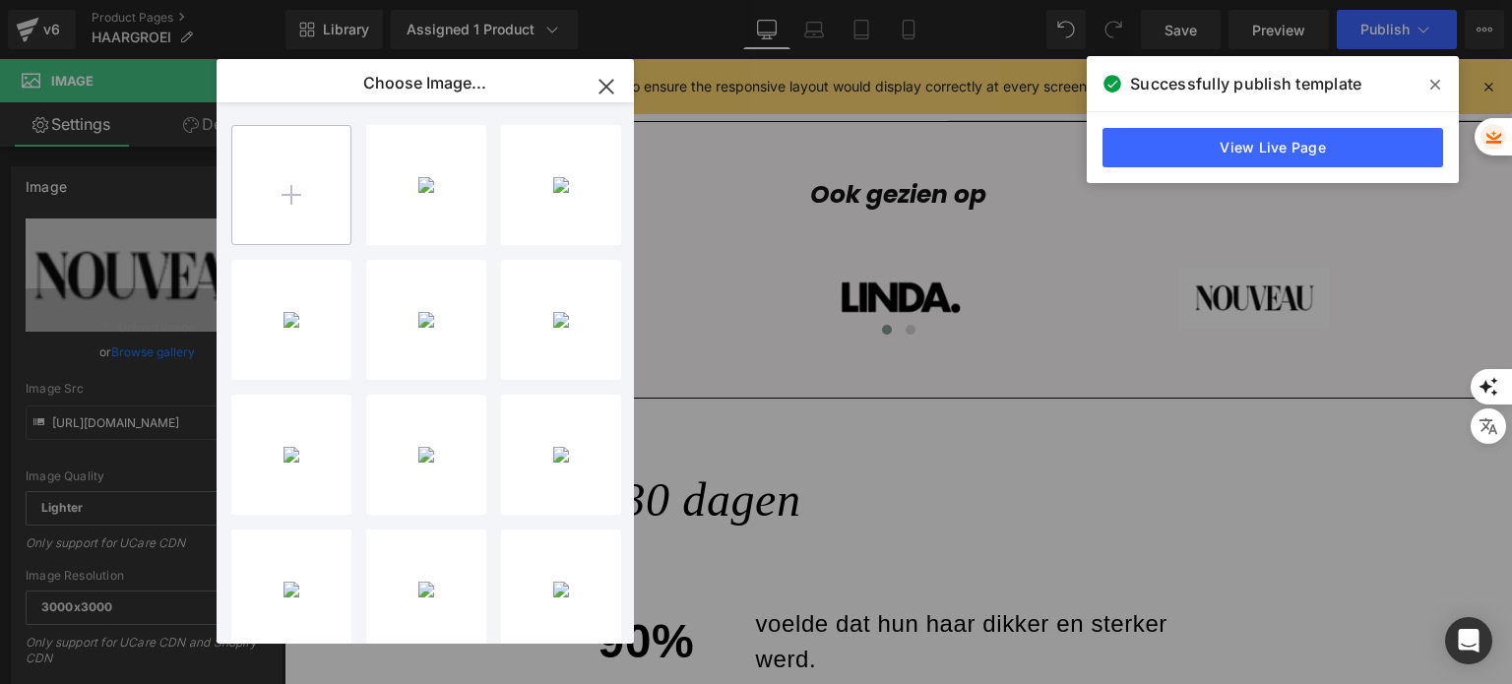
click at [268, 208] on input "file" at bounding box center [291, 185] width 118 height 118
type input "C:\fakepath\L (14).png"
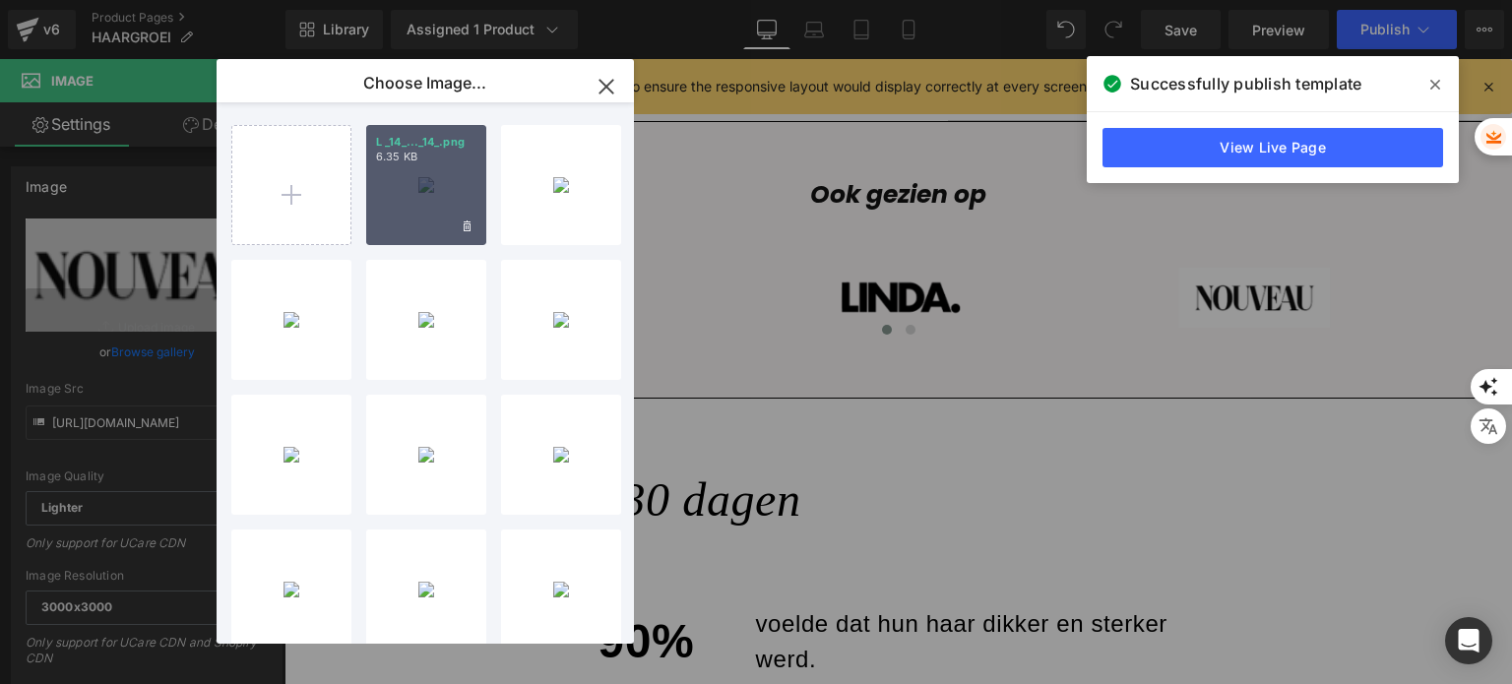
click at [417, 193] on div "L _14_..._14_.png 6.35 KB" at bounding box center [426, 185] width 120 height 120
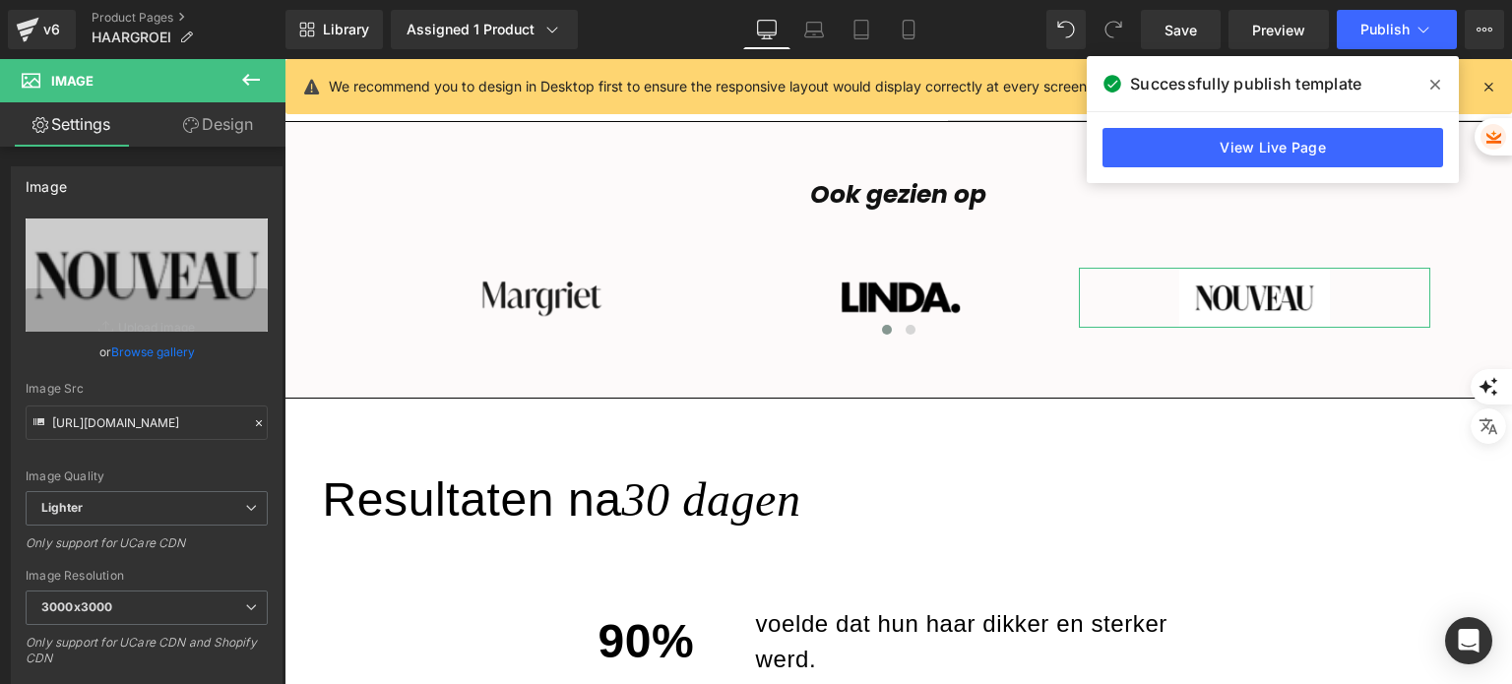
click at [161, 351] on link "Browse gallery" at bounding box center [153, 352] width 84 height 34
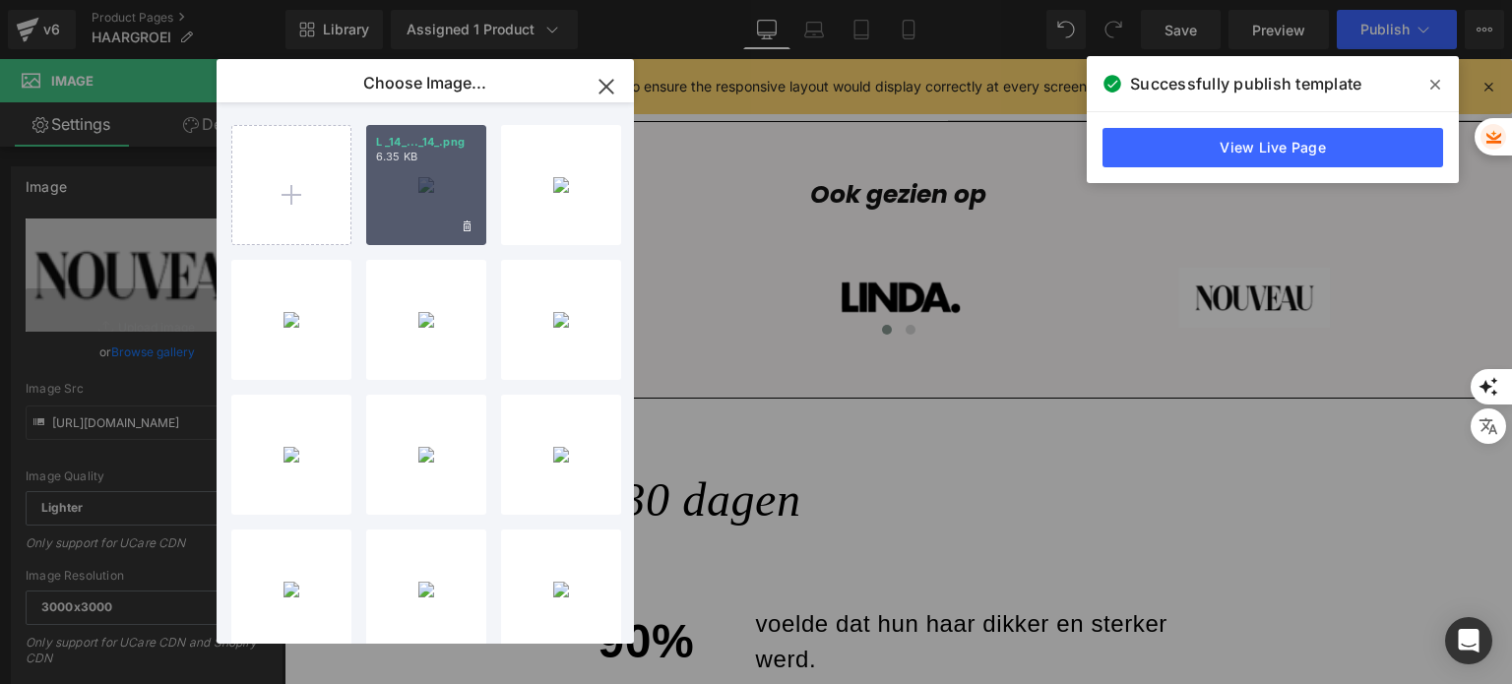
click at [420, 200] on div "L _14_..._14_.png 6.35 KB" at bounding box center [426, 185] width 120 height 120
type input "[URL][DOMAIN_NAME]"
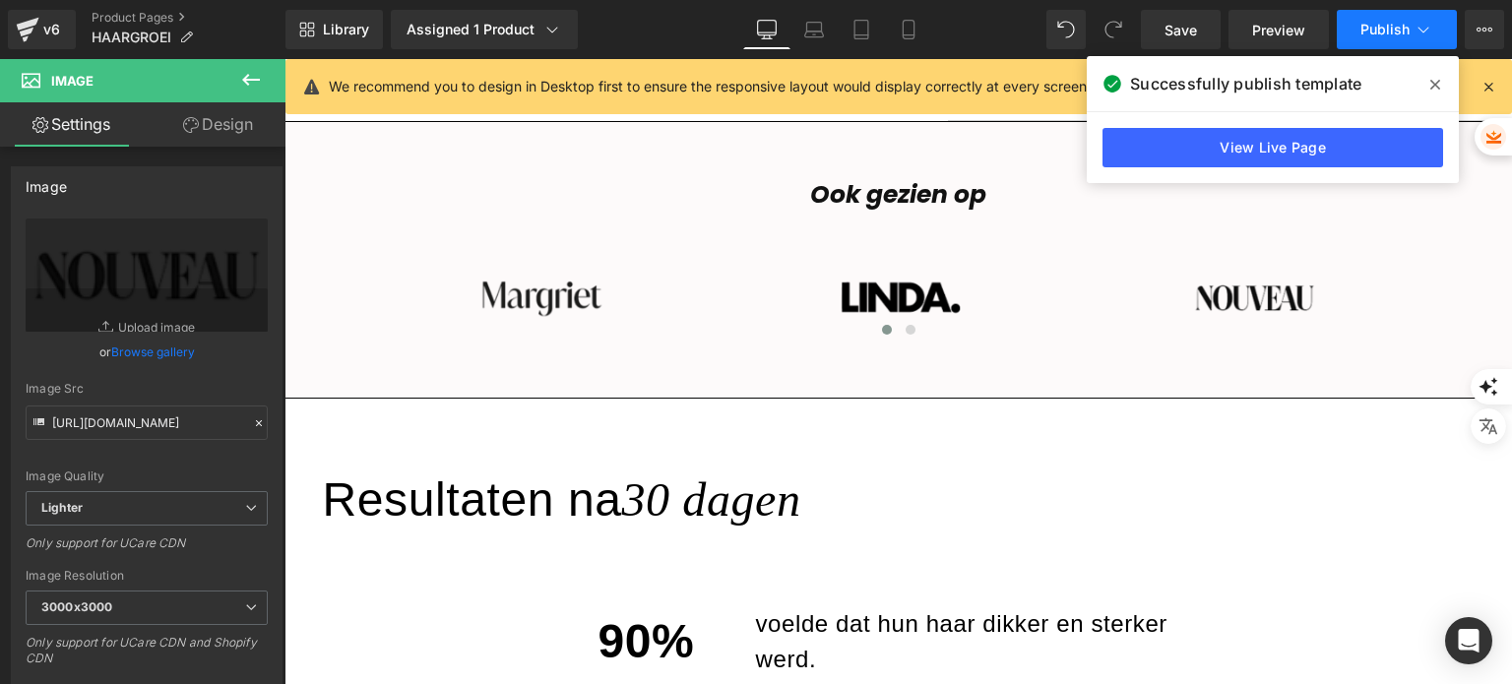
click at [1383, 34] on span "Publish" at bounding box center [1384, 30] width 49 height 16
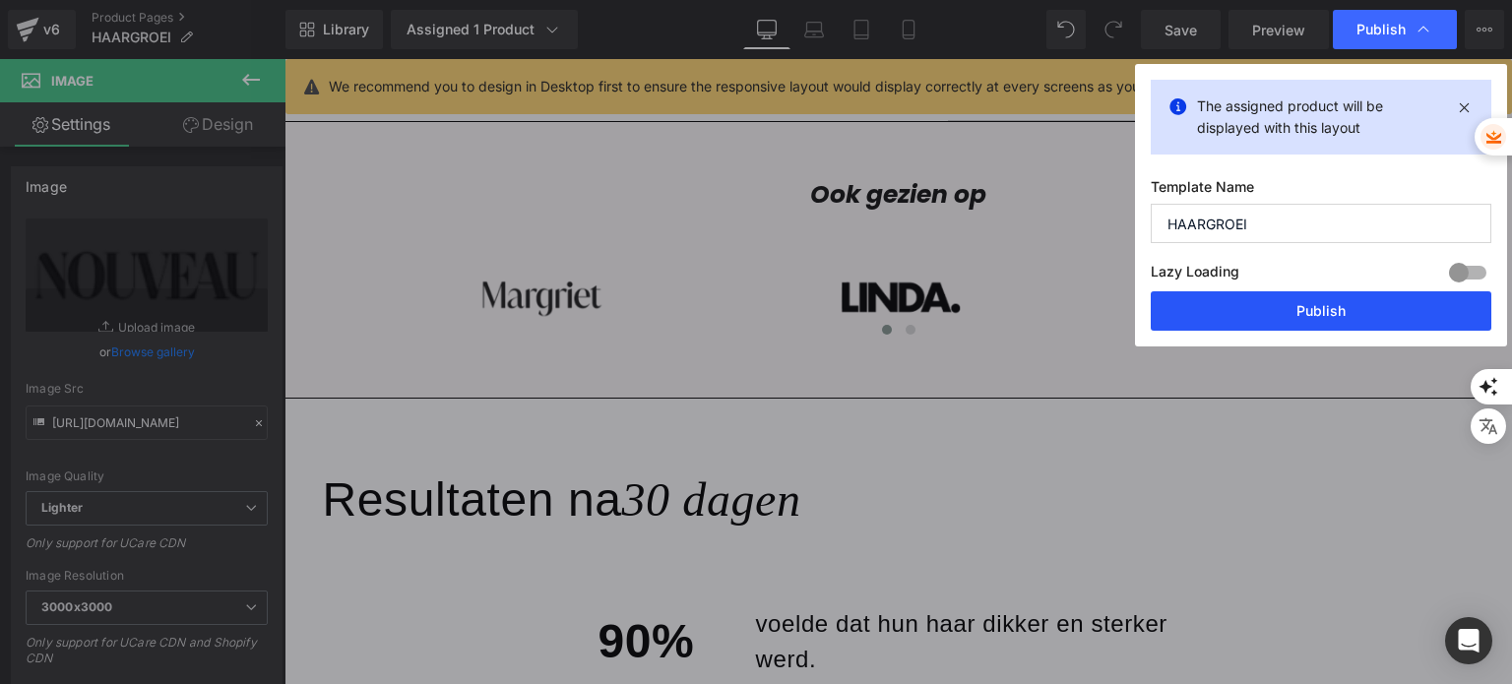
click at [1256, 304] on button "Publish" at bounding box center [1321, 310] width 341 height 39
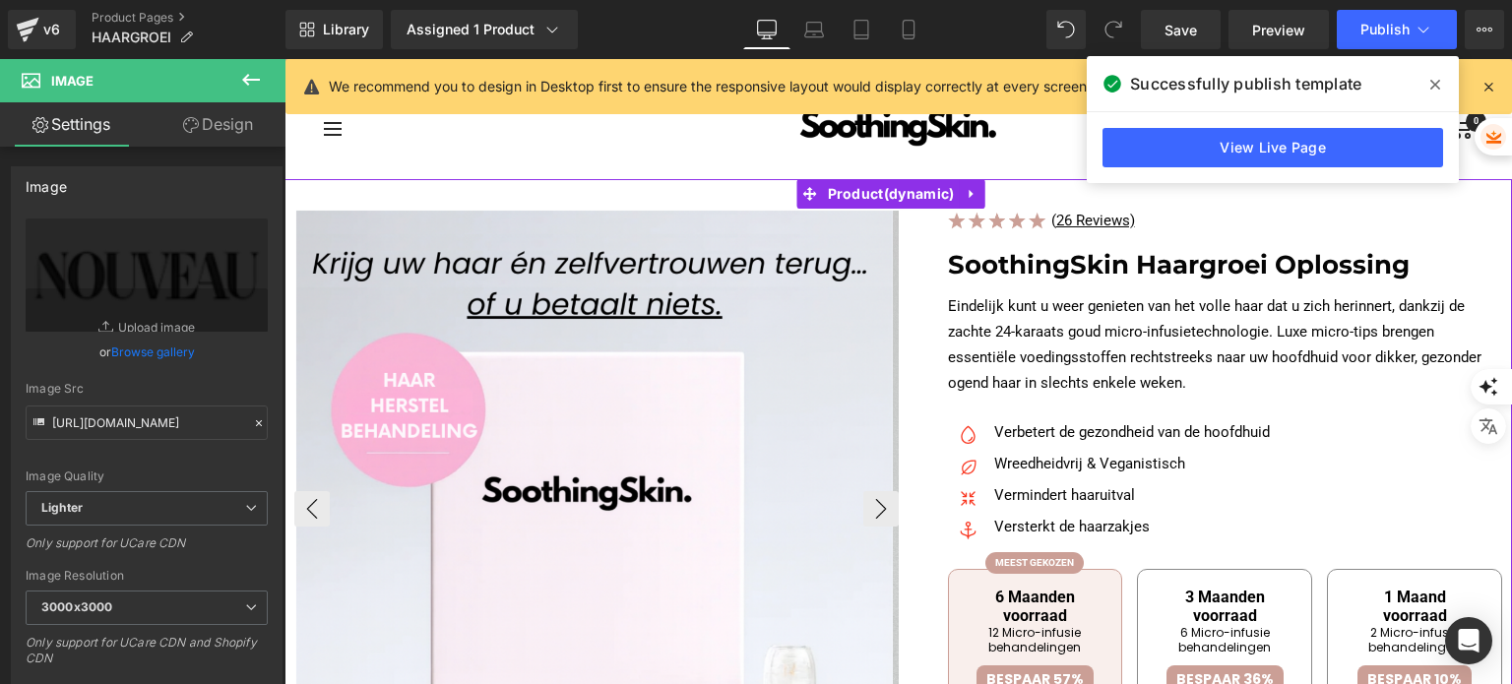
scroll to position [0, 0]
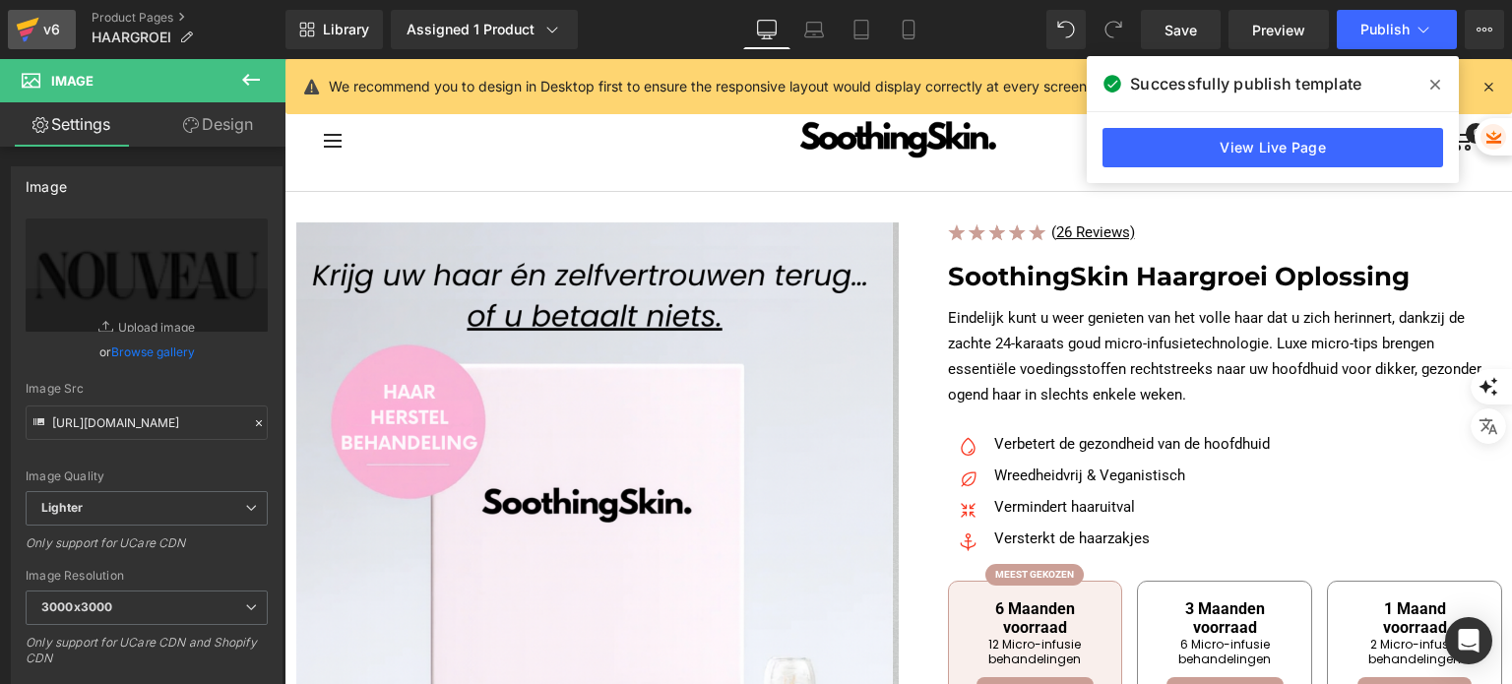
click at [43, 19] on div "v6" at bounding box center [51, 30] width 25 height 26
